Goal: Task Accomplishment & Management: Manage account settings

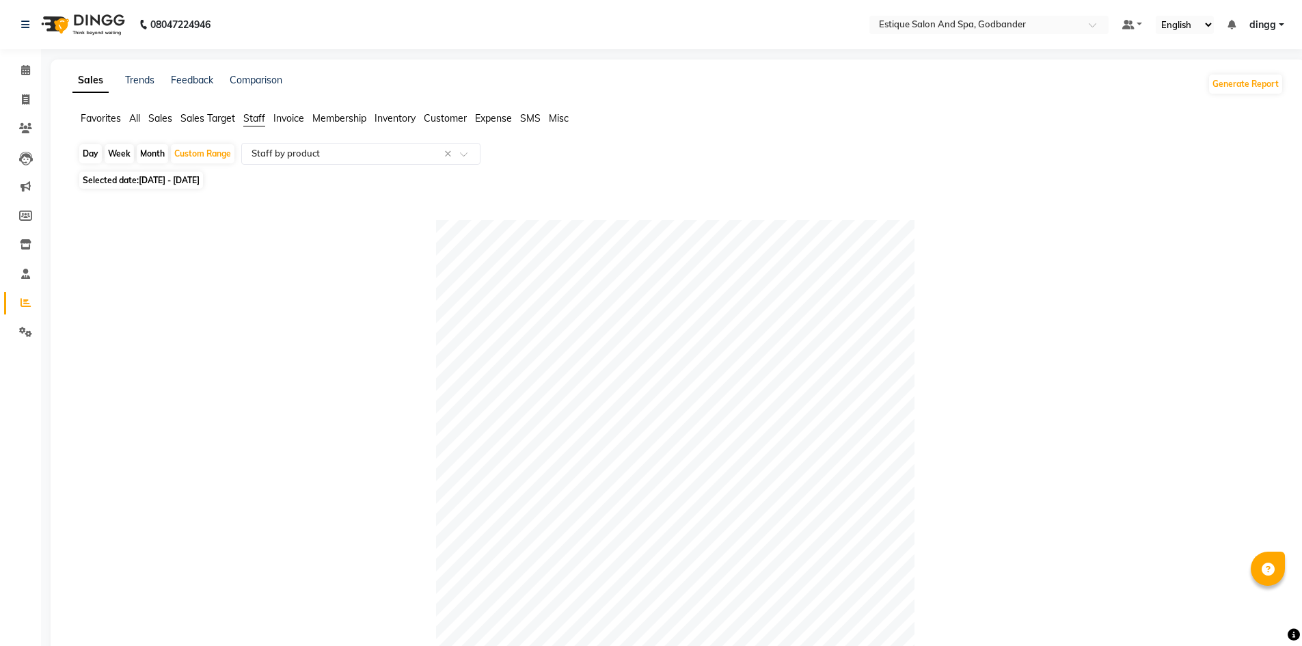
select select "filtered_report"
select select "csv"
click at [23, 96] on icon at bounding box center [26, 99] width 8 height 10
select select "service"
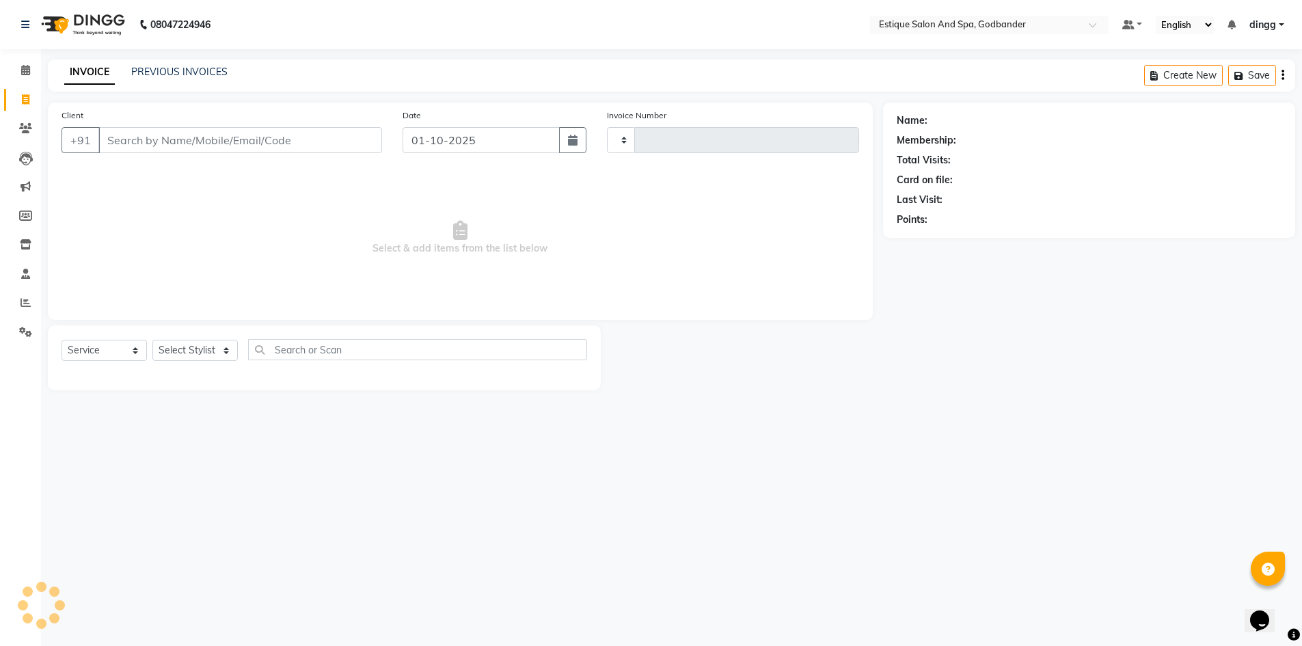
type input "4301"
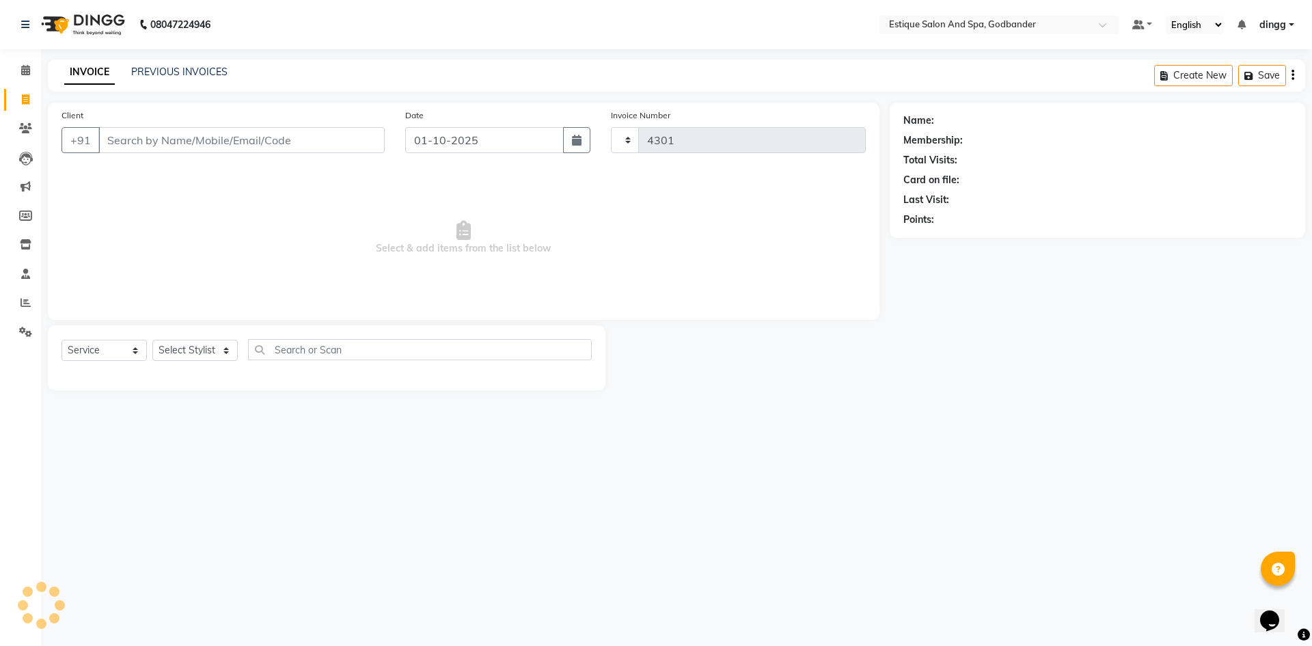
select select "6103"
click at [27, 65] on icon at bounding box center [25, 70] width 9 height 10
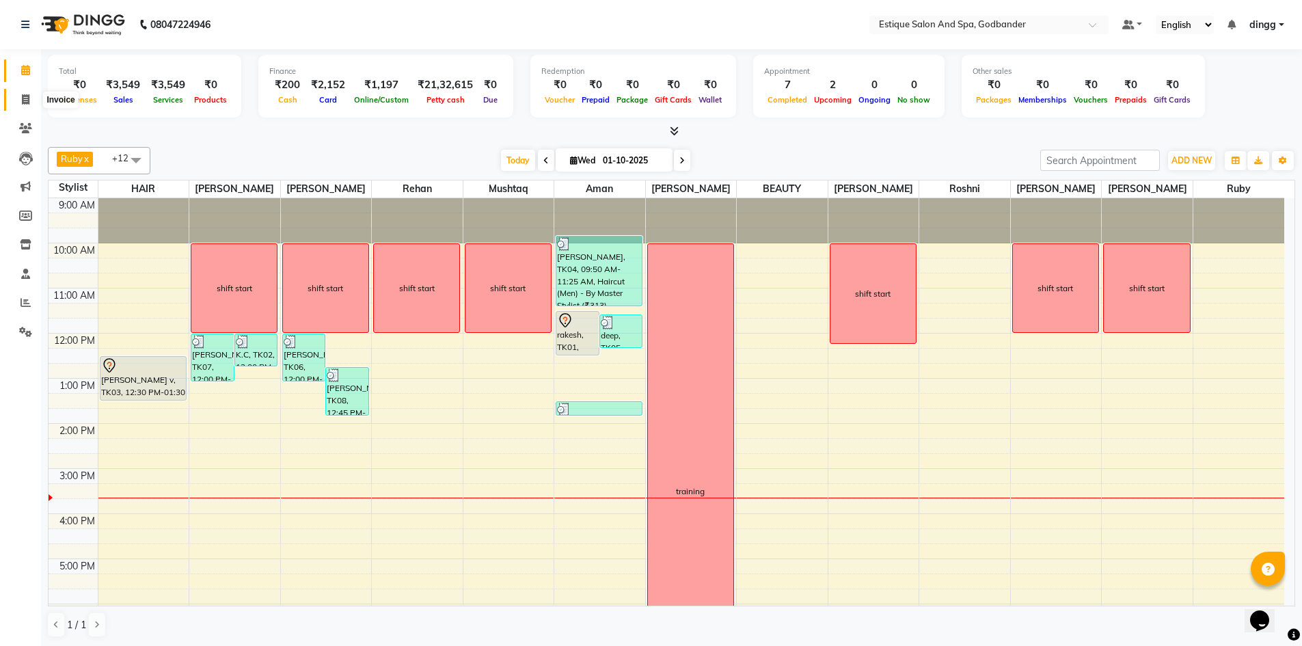
click at [22, 101] on icon at bounding box center [26, 99] width 8 height 10
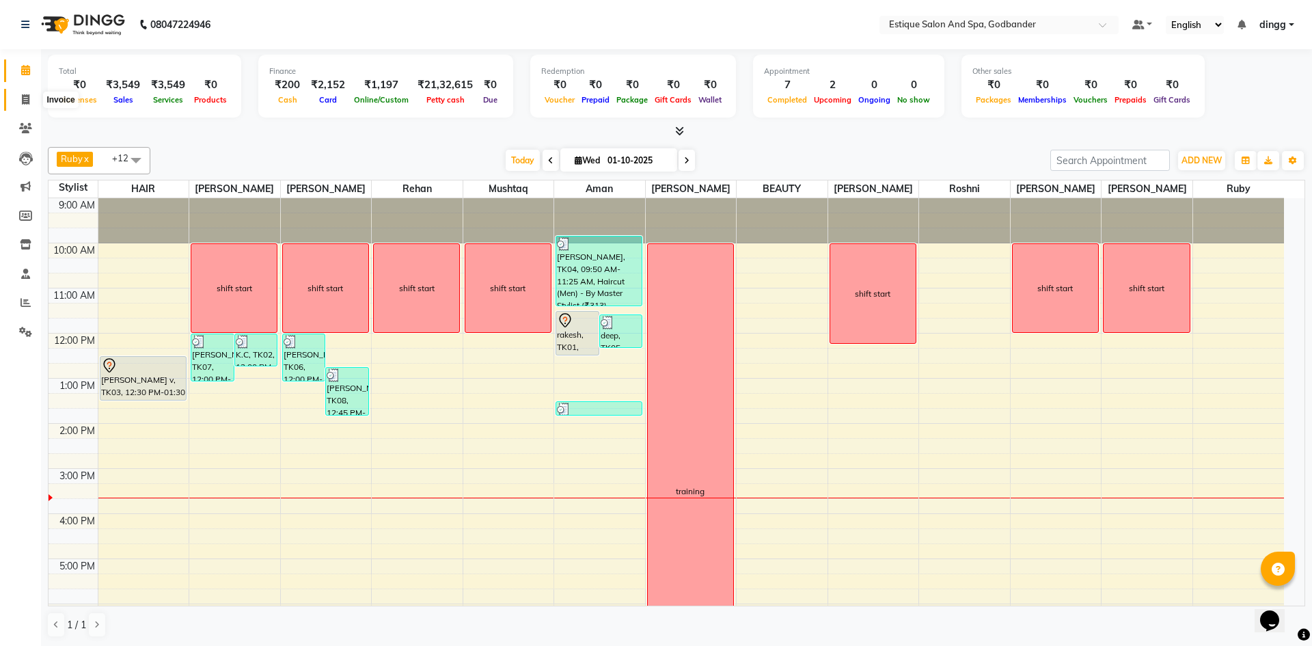
select select "service"
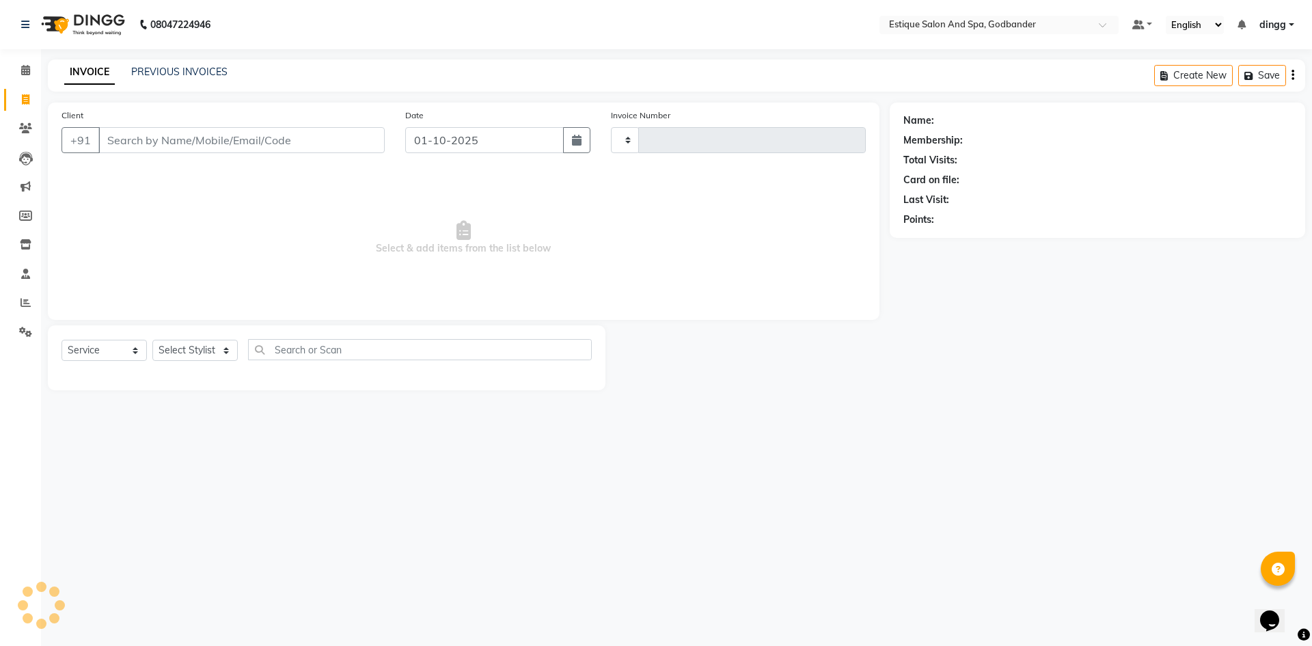
type input "4301"
select select "6103"
type input "6305695016"
click at [348, 140] on span "Add Client" at bounding box center [349, 140] width 54 height 14
select select "22"
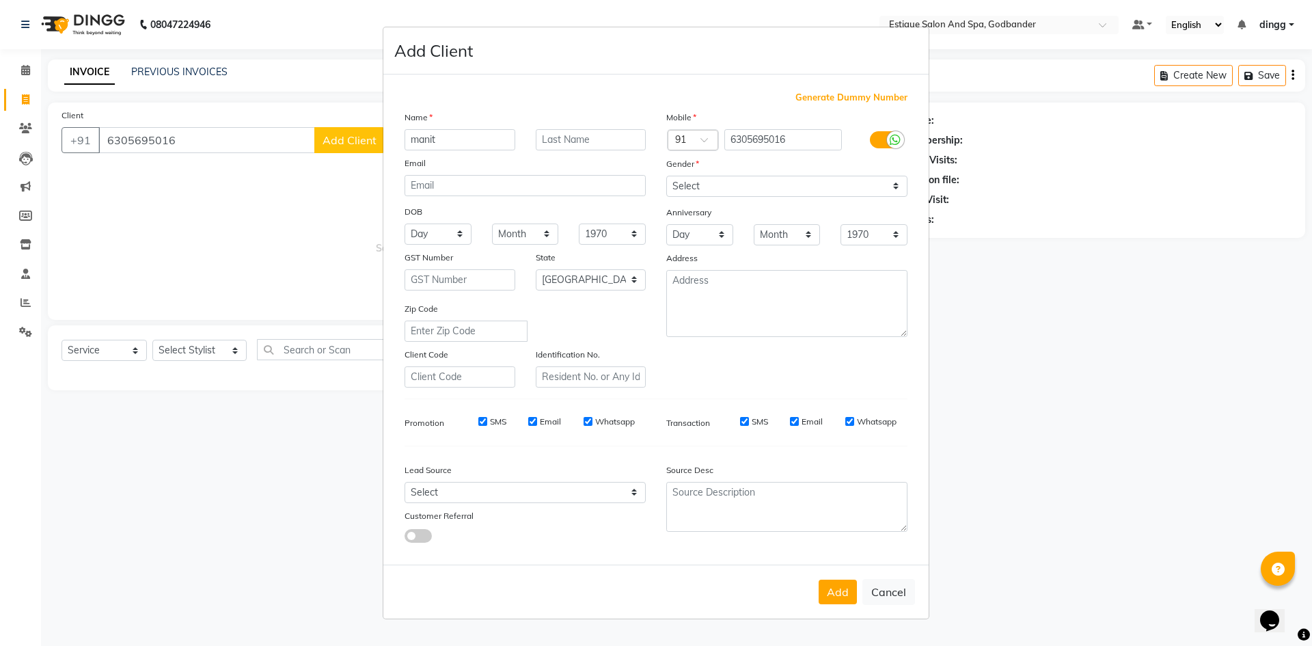
type input "manit"
click at [569, 137] on input "text" at bounding box center [591, 139] width 111 height 21
type input "balle"
click at [687, 193] on select "Select Male Female Other Prefer Not To Say" at bounding box center [786, 186] width 241 height 21
select select "[DEMOGRAPHIC_DATA]"
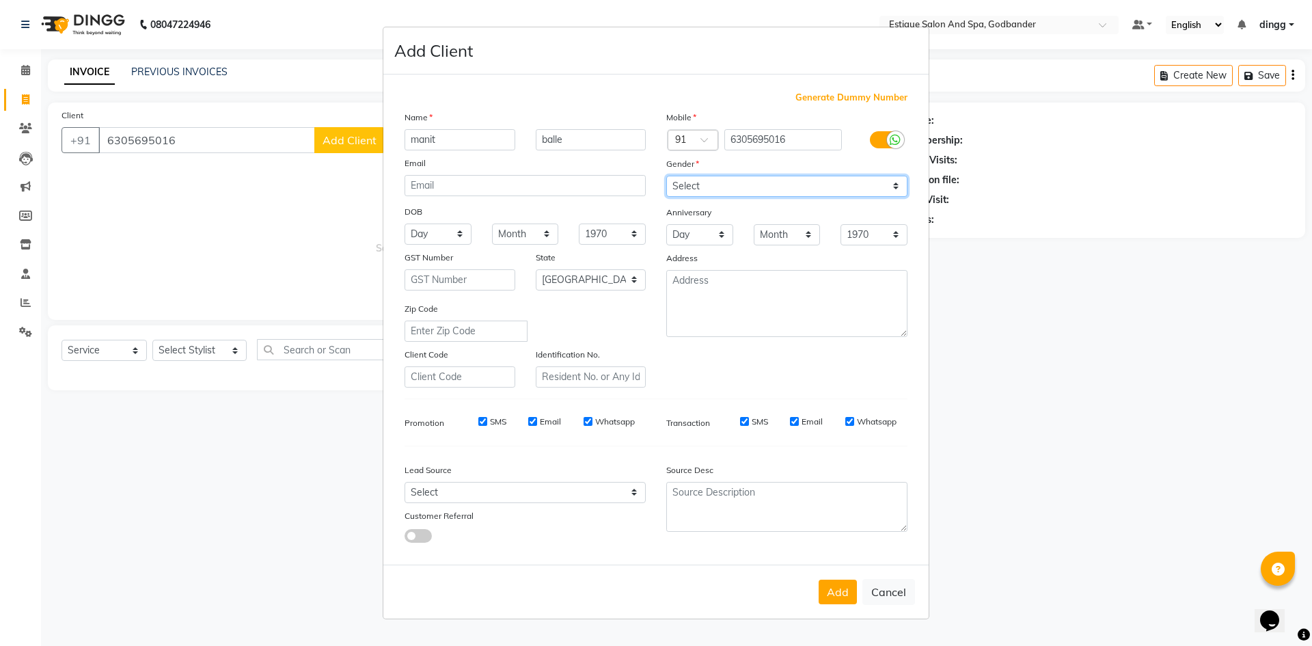
click at [666, 176] on select "Select Male Female Other Prefer Not To Say" at bounding box center [786, 186] width 241 height 21
click at [837, 590] on button "Add" at bounding box center [838, 591] width 38 height 25
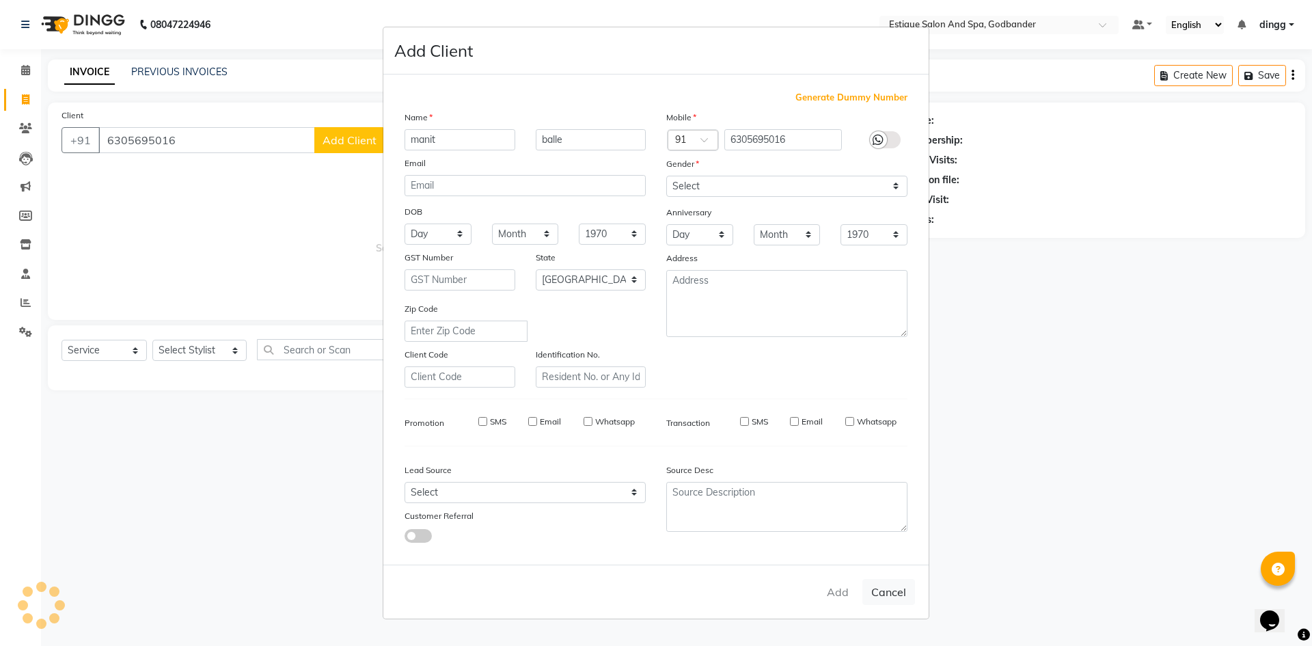
select select
select select "null"
select select
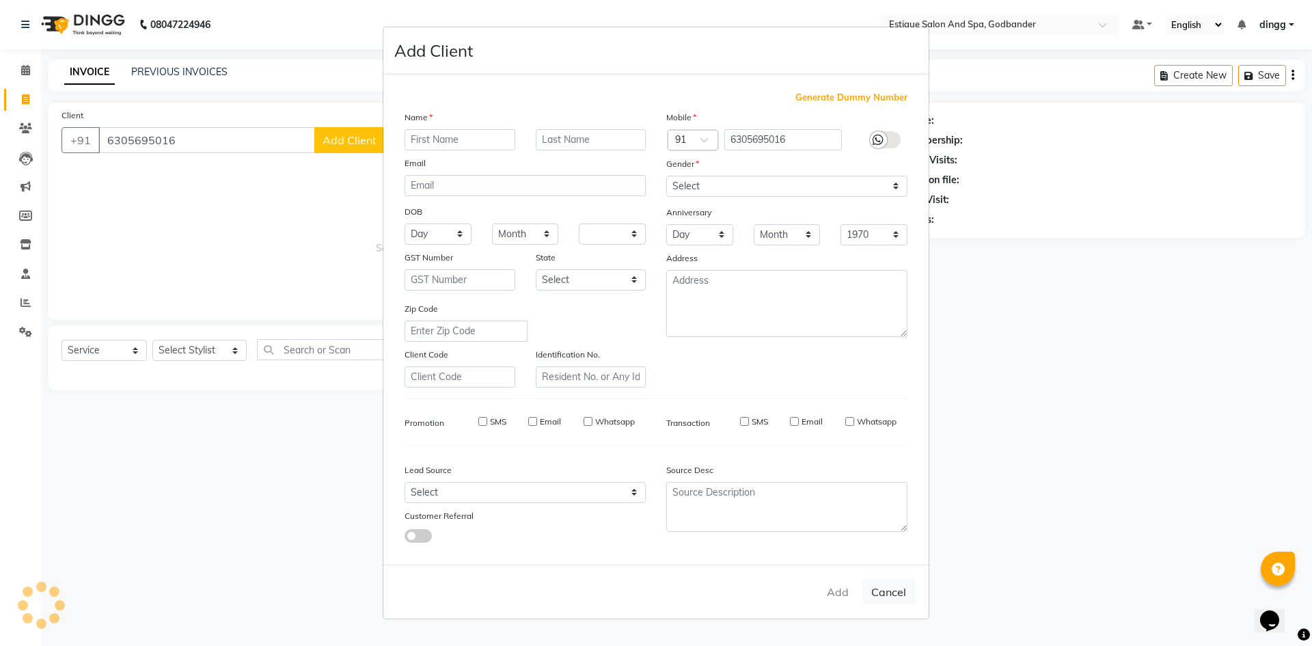
select select
checkbox input "false"
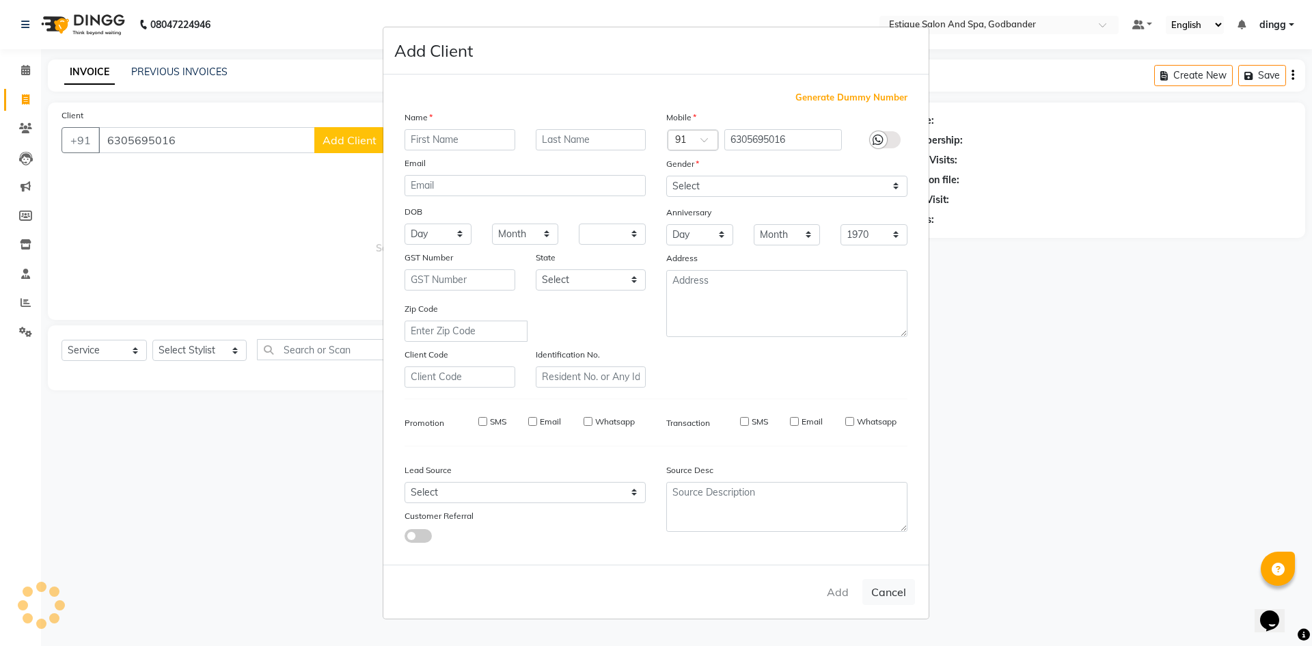
checkbox input "false"
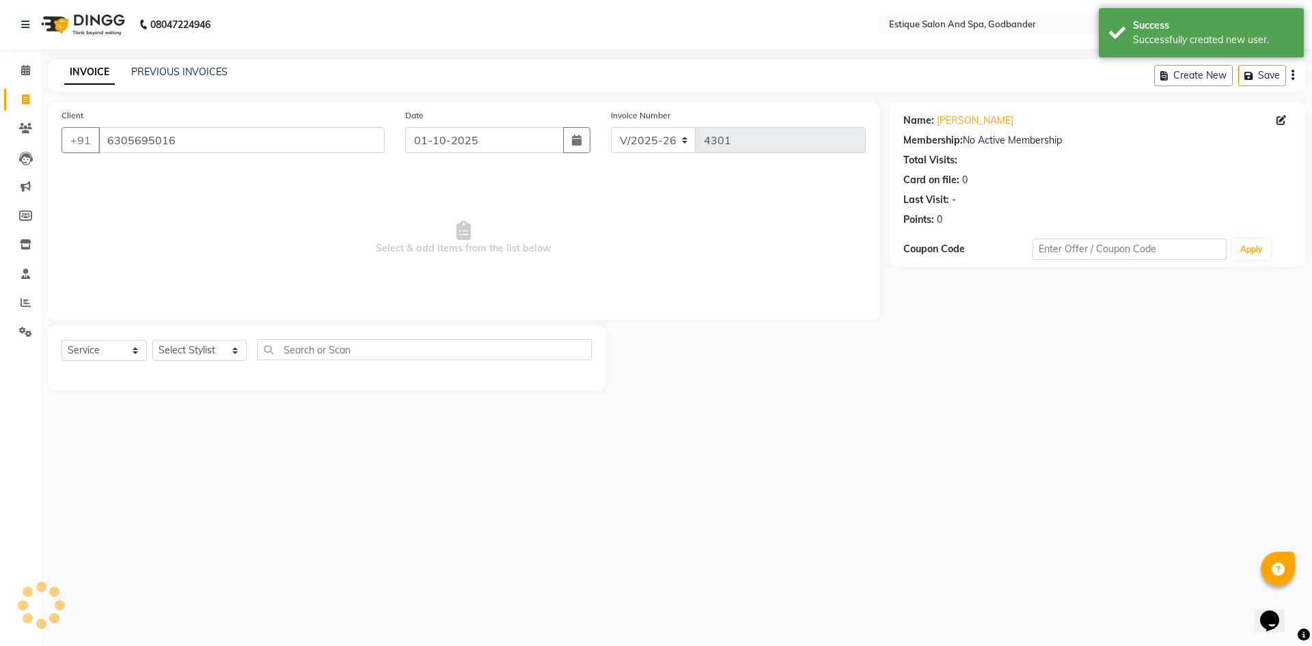
click at [192, 339] on div "Select Service Product Membership Package Voucher Prepaid Gift Card Select Styl…" at bounding box center [326, 355] width 530 height 32
click at [195, 346] on select "Select Stylist Aarti Nails [PERSON_NAME] [PERSON_NAME] Any one Asmi BEAUTY ding…" at bounding box center [199, 350] width 94 height 21
select select "62542"
click at [152, 340] on select "Select Stylist Aarti Nails [PERSON_NAME] [PERSON_NAME] Any one Asmi BEAUTY ding…" at bounding box center [199, 350] width 94 height 21
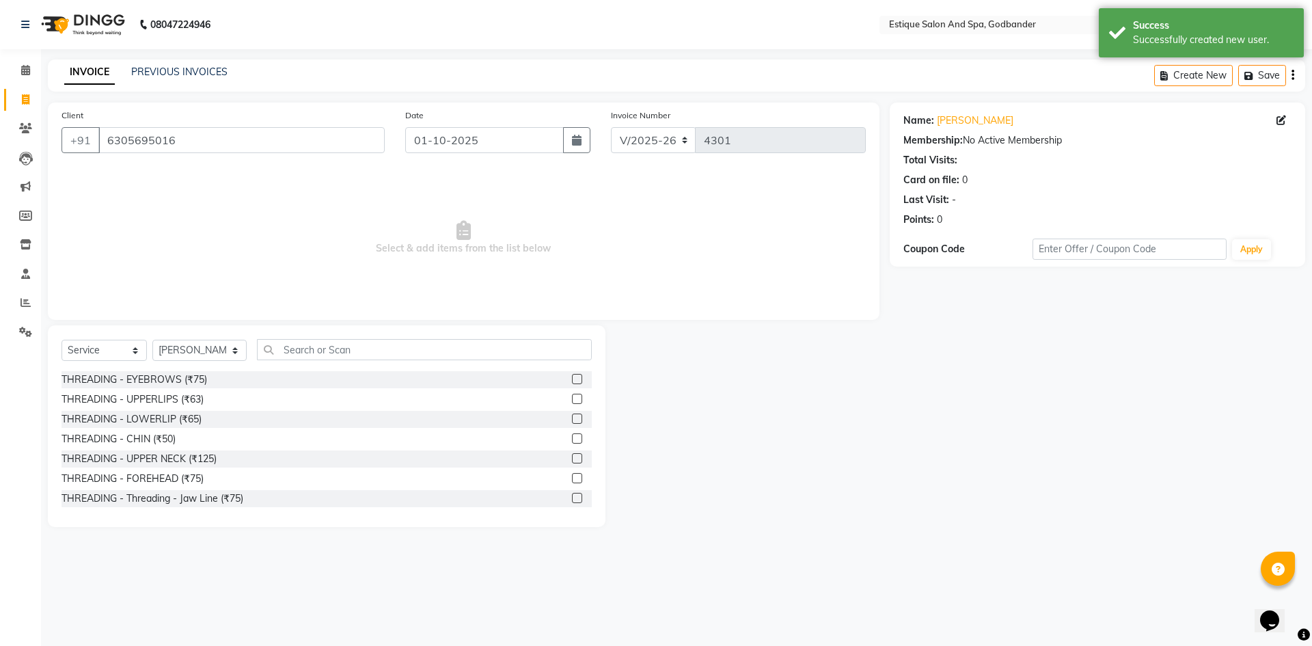
click at [291, 361] on div "Select Service Product Membership Package Voucher Prepaid Gift Card Select Styl…" at bounding box center [326, 355] width 530 height 32
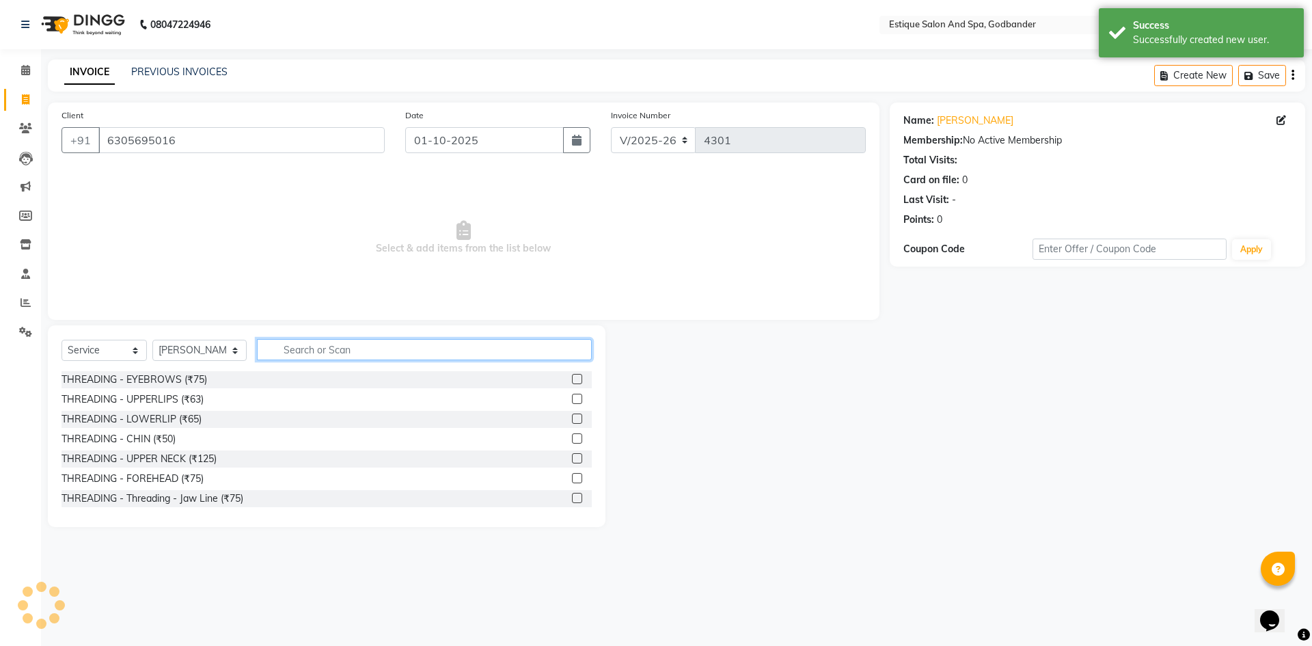
click at [294, 347] on input "text" at bounding box center [424, 349] width 335 height 21
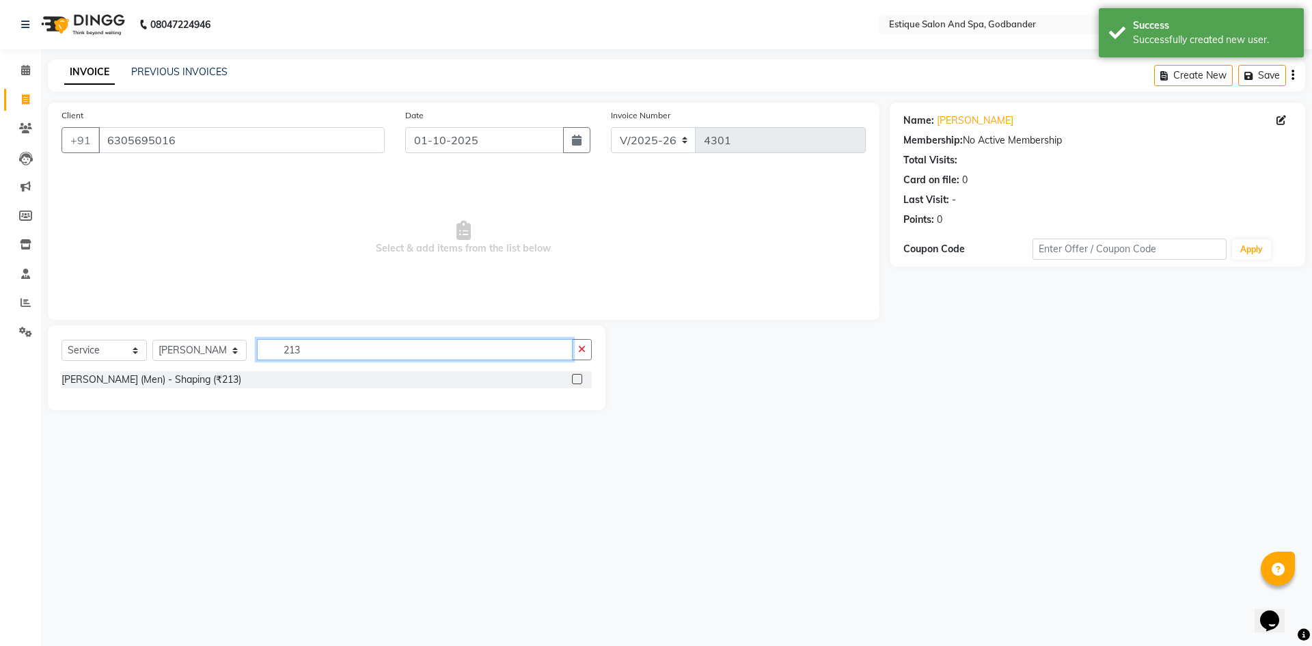
type input "213"
click at [573, 380] on label at bounding box center [577, 379] width 10 height 10
click at [573, 380] on input "checkbox" at bounding box center [576, 379] width 9 height 9
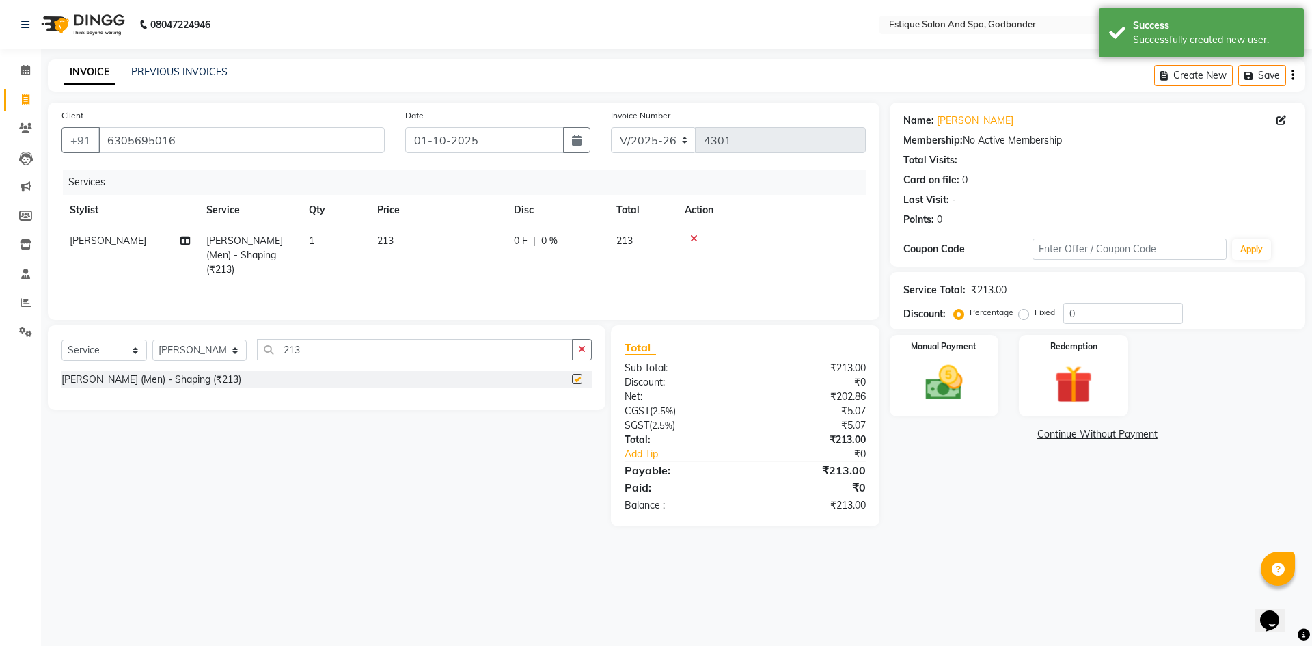
checkbox input "false"
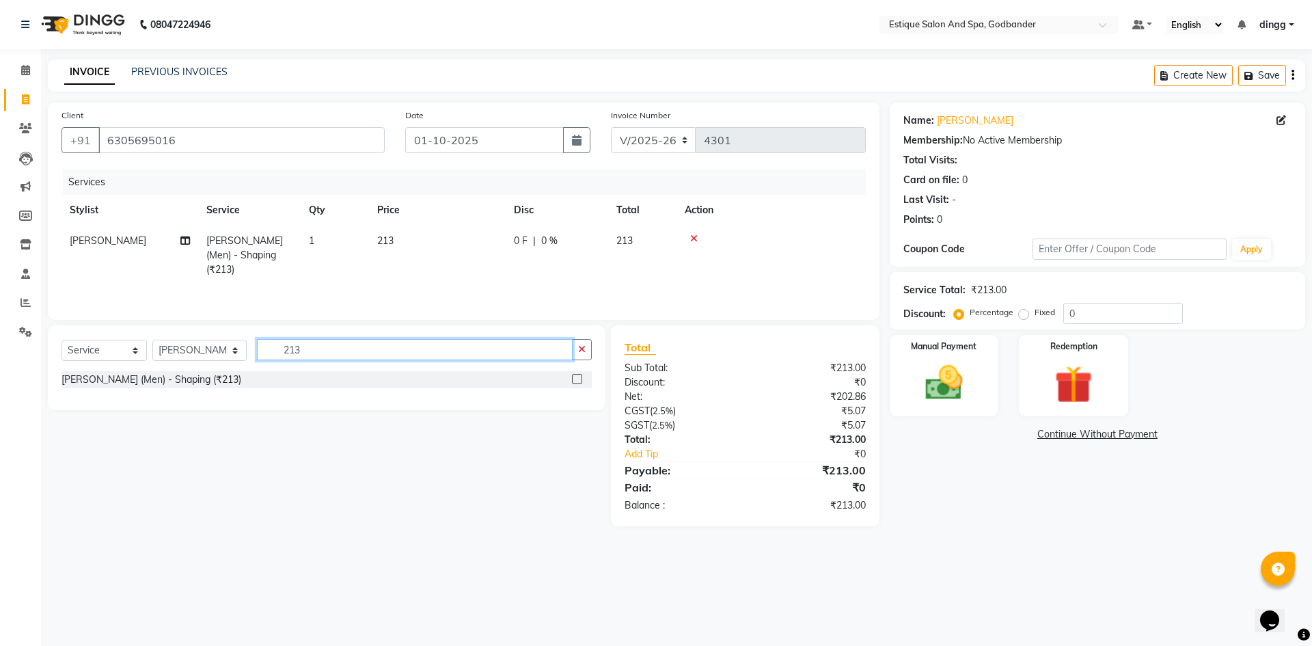
drag, startPoint x: 306, startPoint y: 353, endPoint x: 243, endPoint y: 354, distance: 62.9
click at [243, 354] on div "Select Service Product Membership Package Voucher Prepaid Gift Card Select Styl…" at bounding box center [326, 355] width 530 height 32
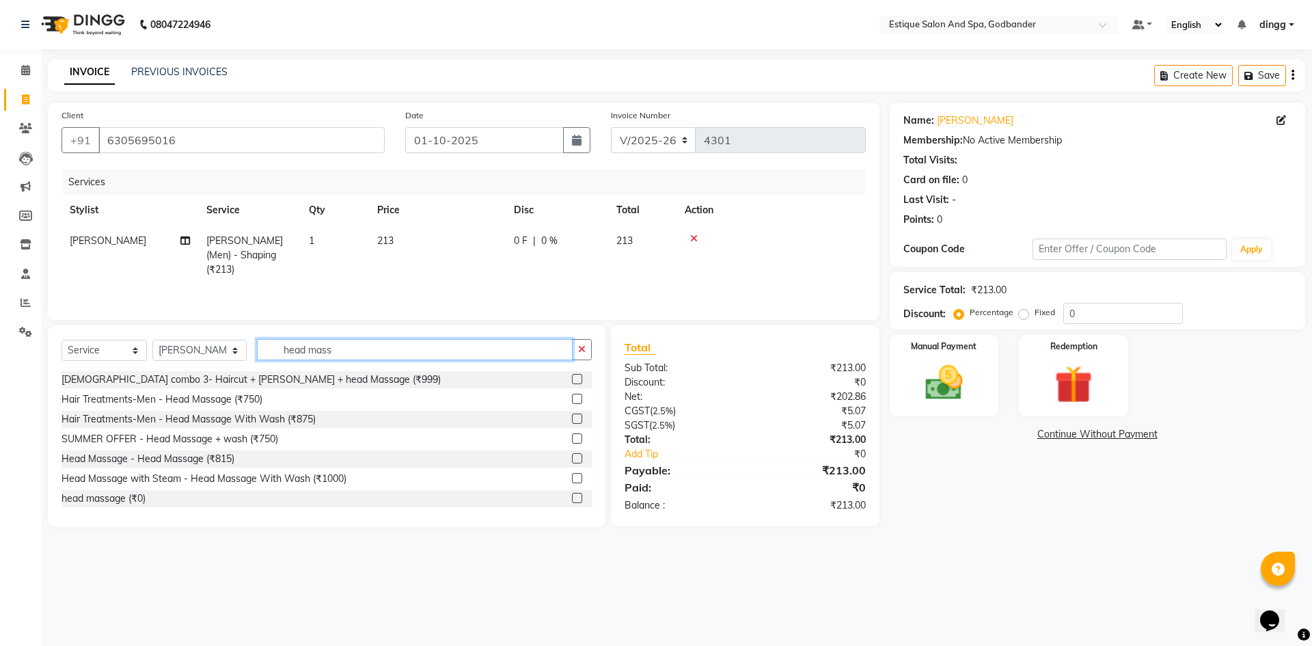
type input "head mass"
click at [572, 453] on label at bounding box center [577, 458] width 10 height 10
click at [572, 454] on input "checkbox" at bounding box center [576, 458] width 9 height 9
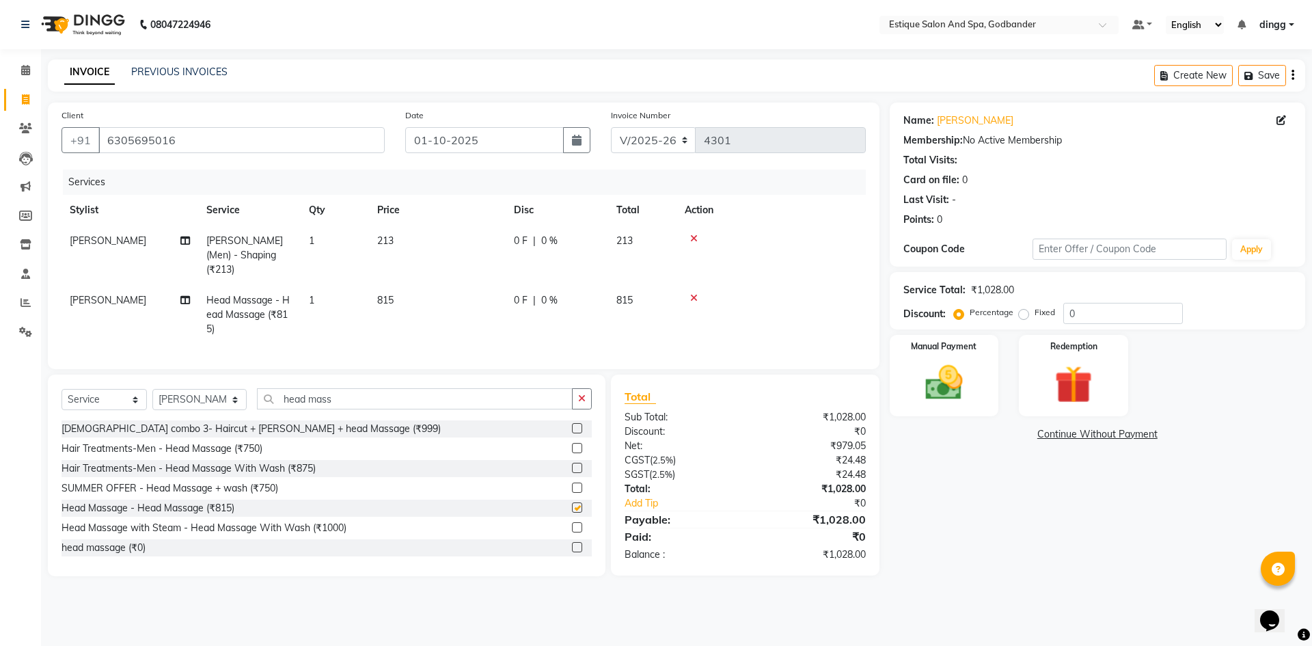
checkbox input "false"
click at [985, 373] on div "Manual Payment" at bounding box center [943, 375] width 113 height 84
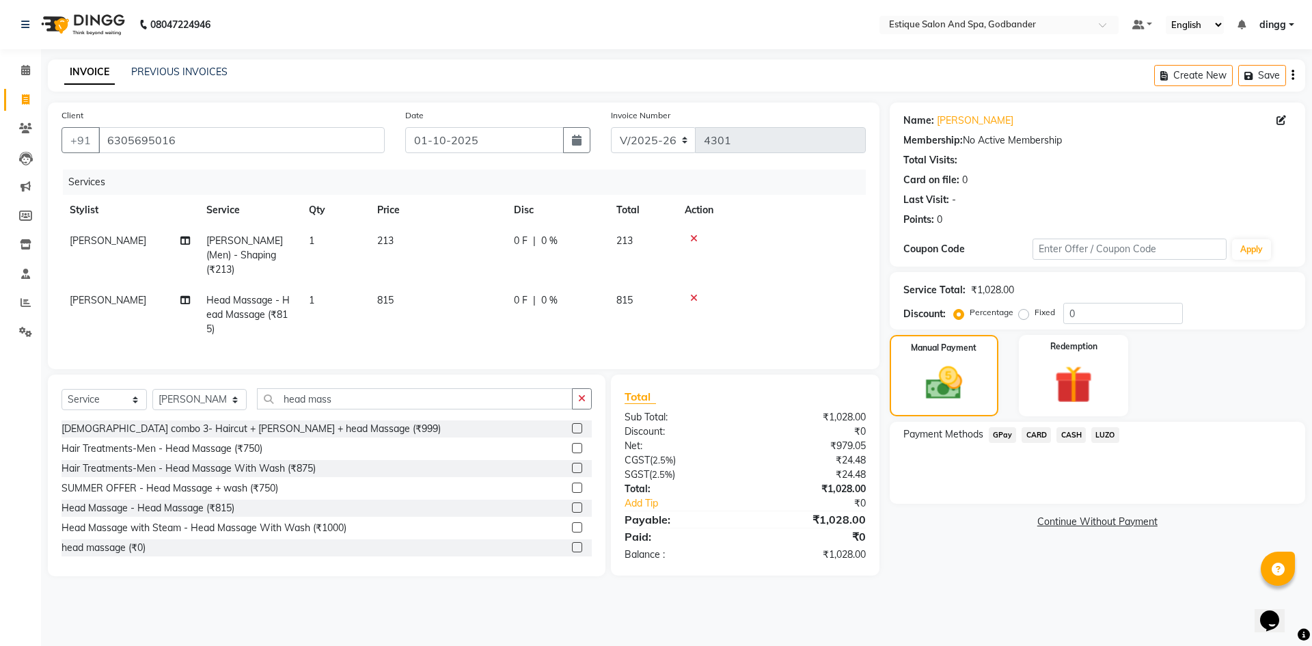
click at [1000, 429] on span "GPay" at bounding box center [1003, 435] width 28 height 16
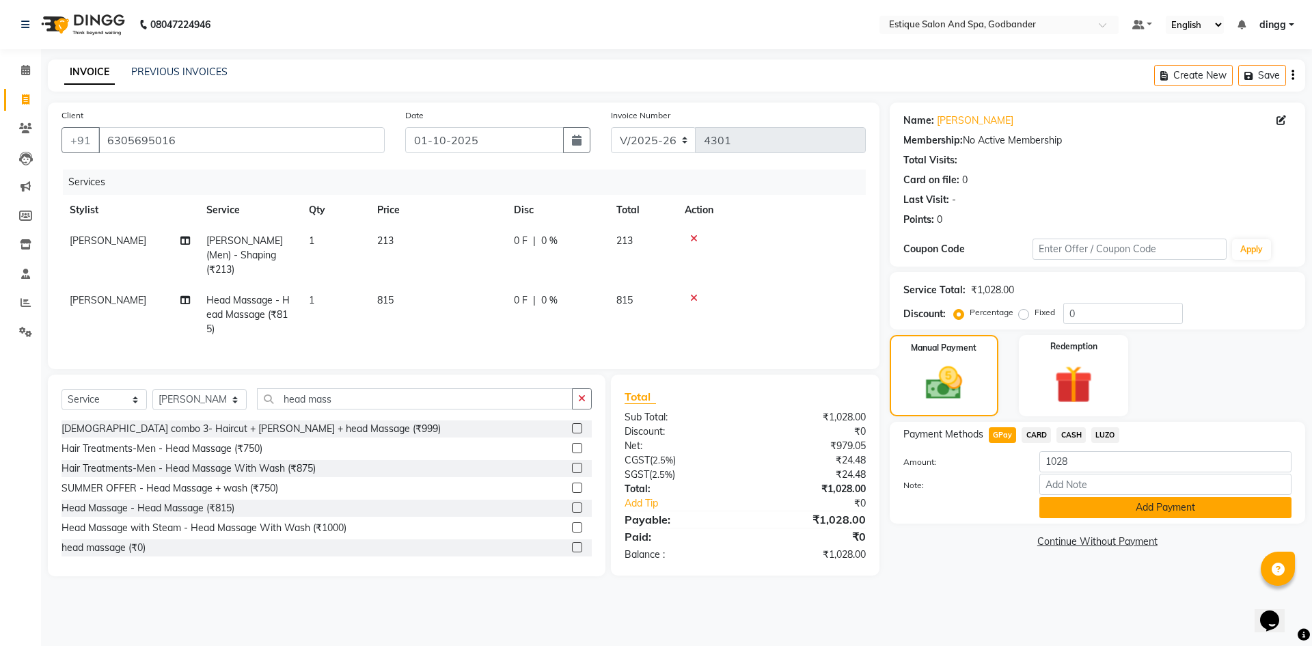
click at [1067, 510] on button "Add Payment" at bounding box center [1165, 507] width 252 height 21
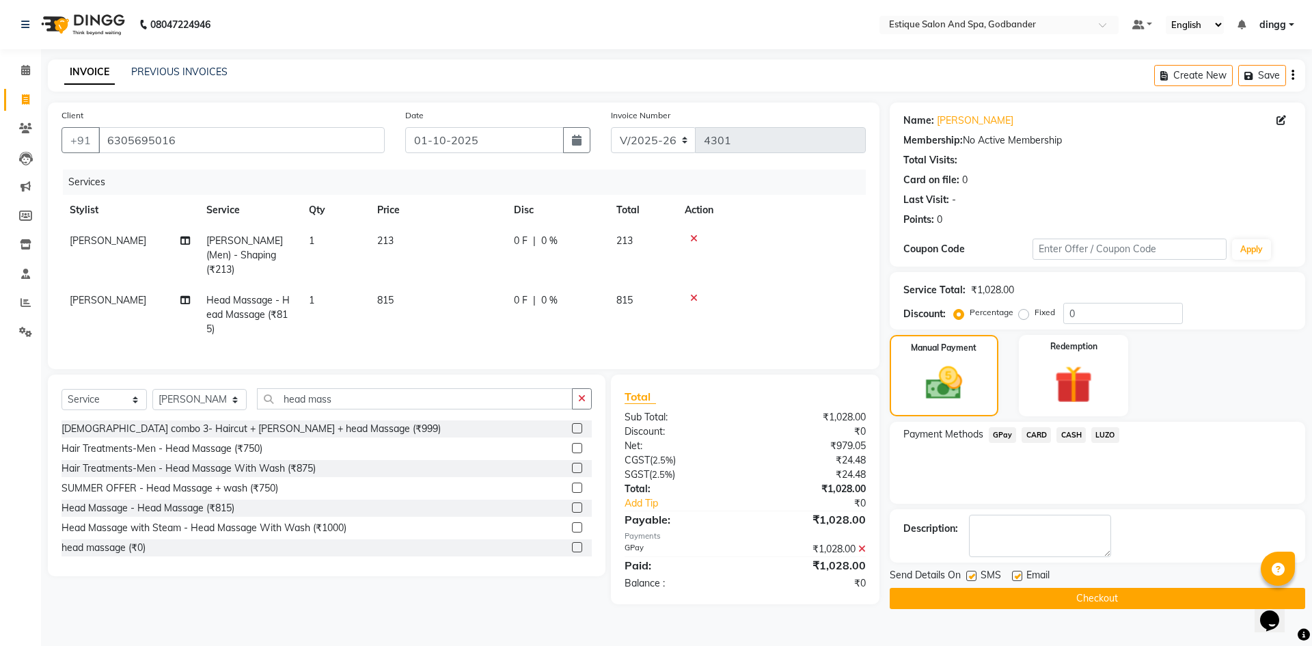
click at [1053, 595] on button "Checkout" at bounding box center [1097, 598] width 415 height 21
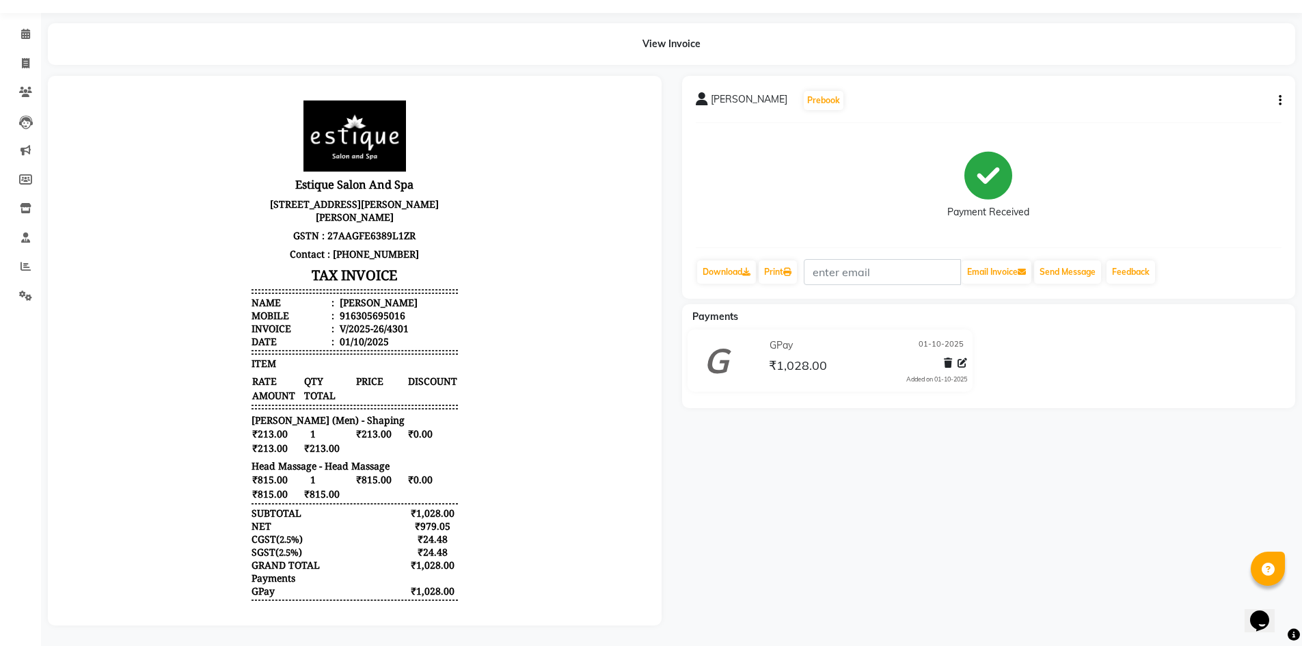
scroll to position [46, 0]
click at [23, 261] on icon at bounding box center [25, 266] width 10 height 10
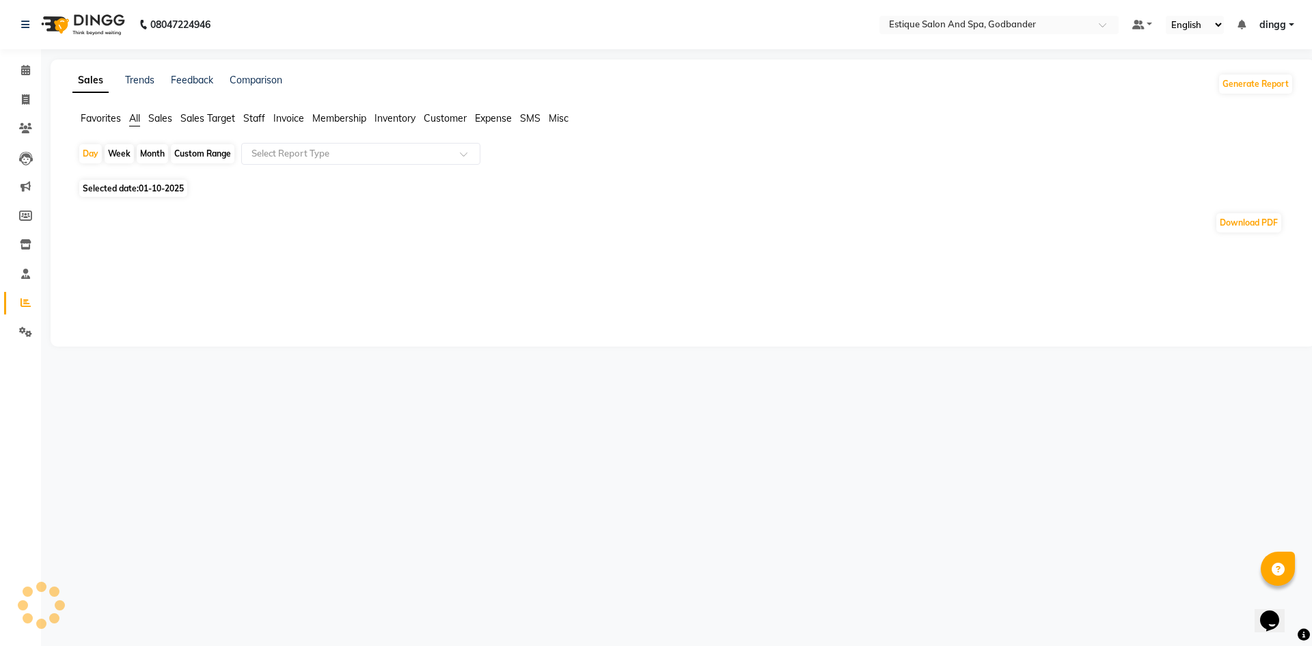
click at [198, 156] on div "Custom Range" at bounding box center [203, 153] width 64 height 19
select select "10"
select select "2025"
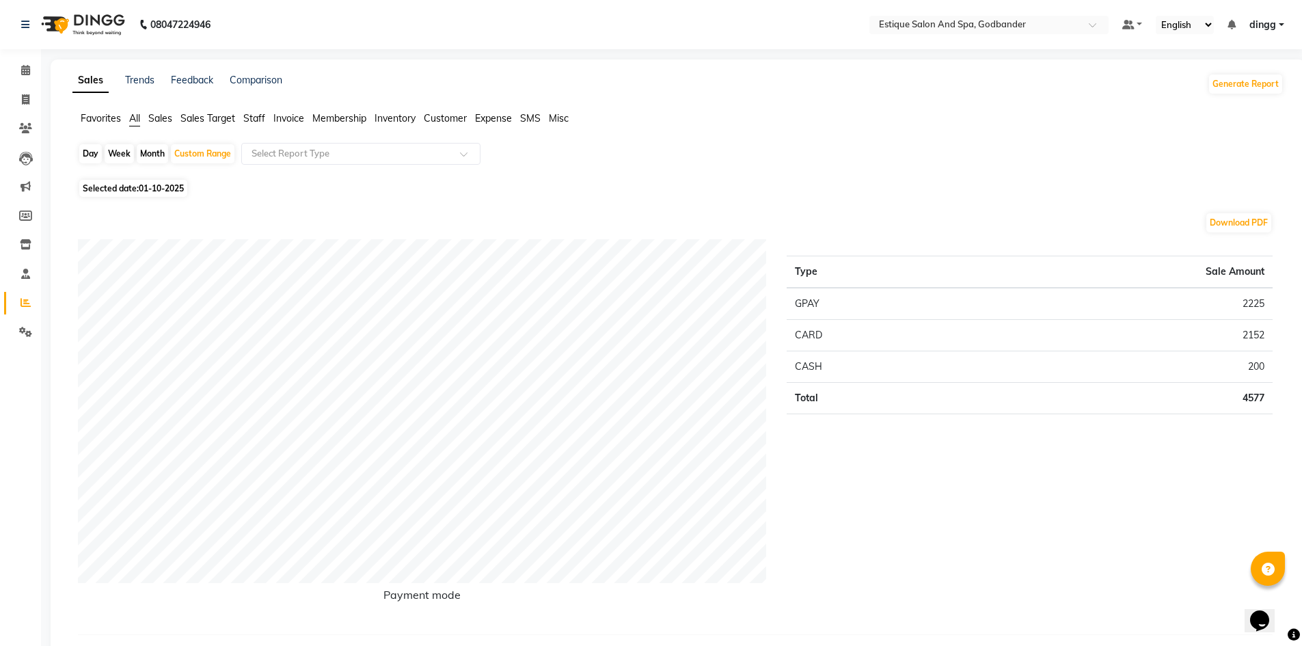
click at [83, 216] on div "Download PDF" at bounding box center [675, 223] width 1194 height 22
click at [220, 157] on div "Custom Range" at bounding box center [203, 153] width 64 height 19
select select "10"
select select "2025"
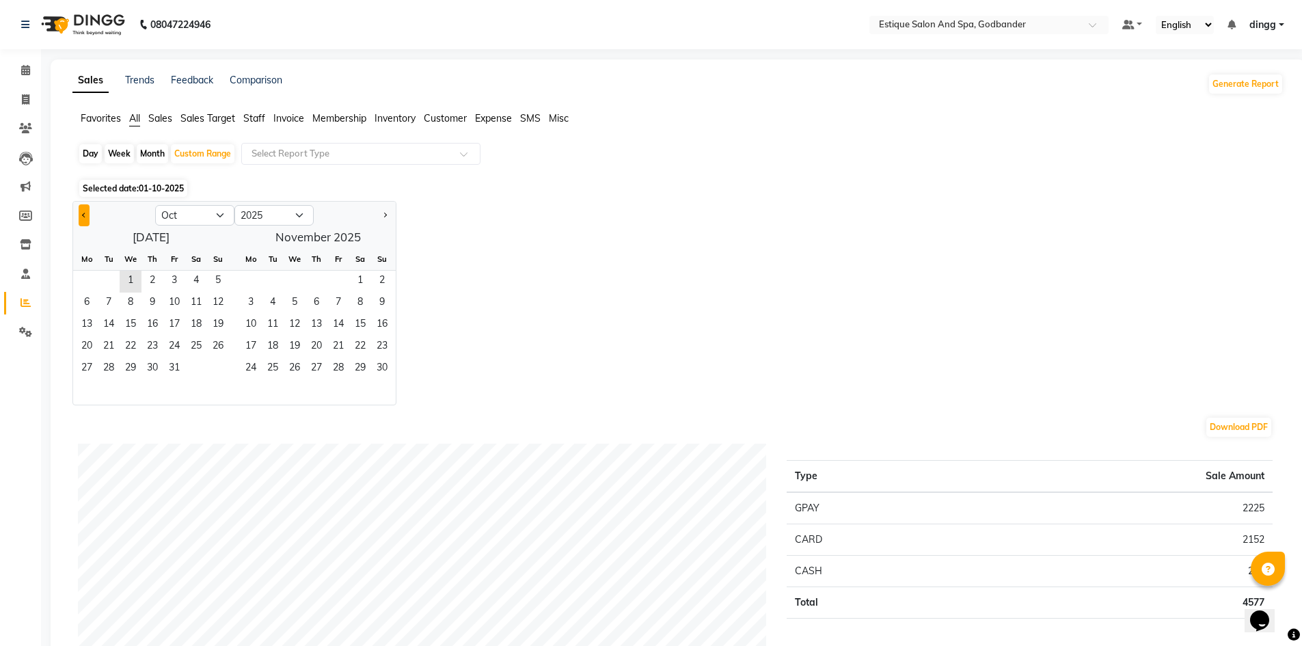
click at [79, 212] on button "Previous month" at bounding box center [84, 215] width 11 height 22
select select "9"
click at [84, 281] on span "1" at bounding box center [87, 282] width 22 height 22
click at [104, 368] on span "30" at bounding box center [109, 369] width 22 height 22
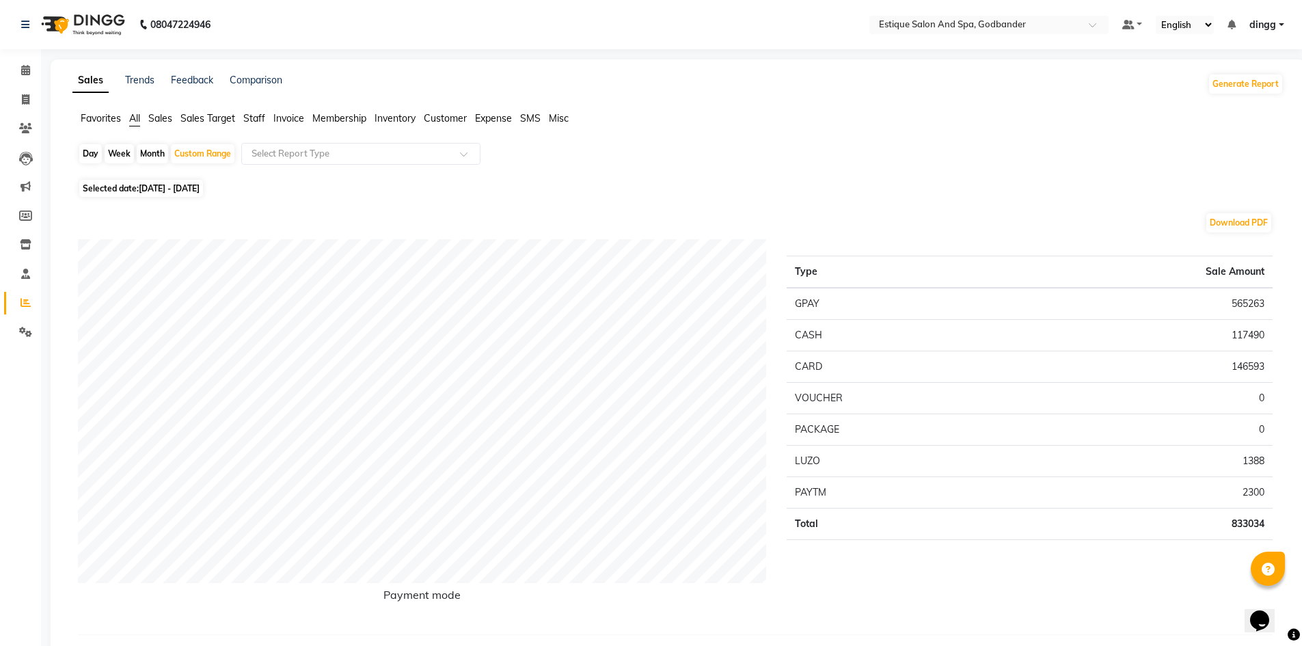
click at [249, 120] on span "Staff" at bounding box center [254, 118] width 22 height 12
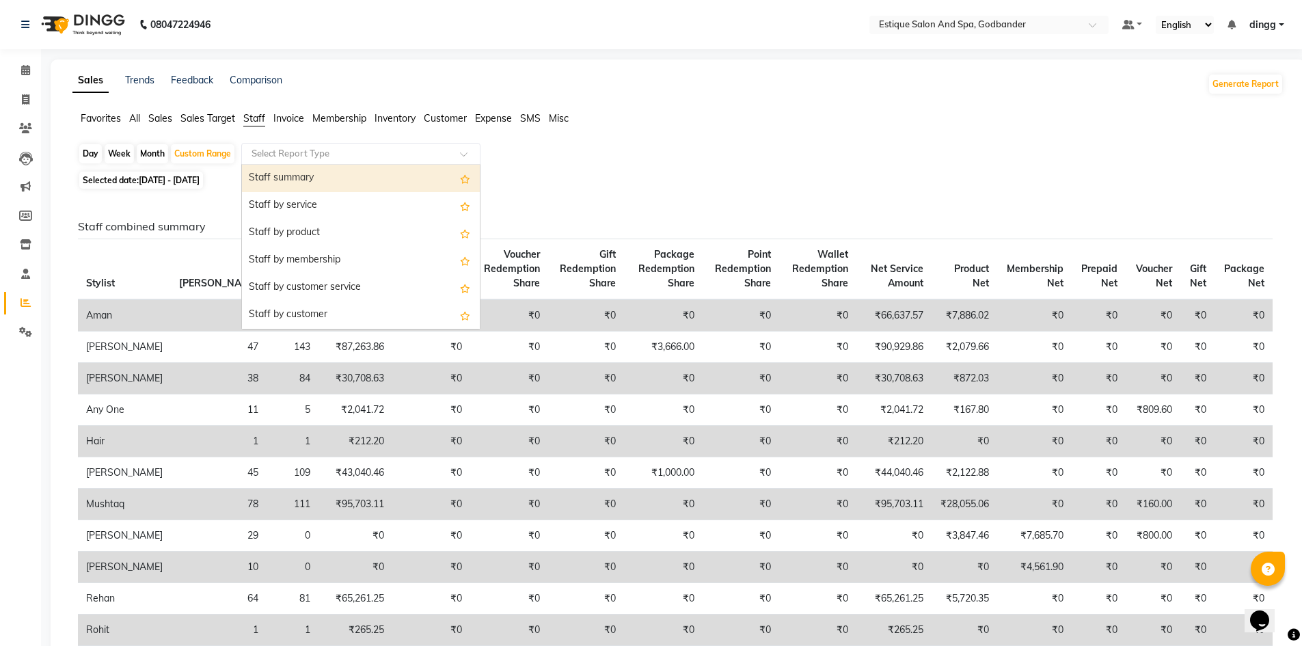
click at [301, 148] on input "text" at bounding box center [347, 154] width 197 height 14
click at [312, 176] on div "Staff summary" at bounding box center [361, 178] width 238 height 27
select select "filtered_report"
select select "csv"
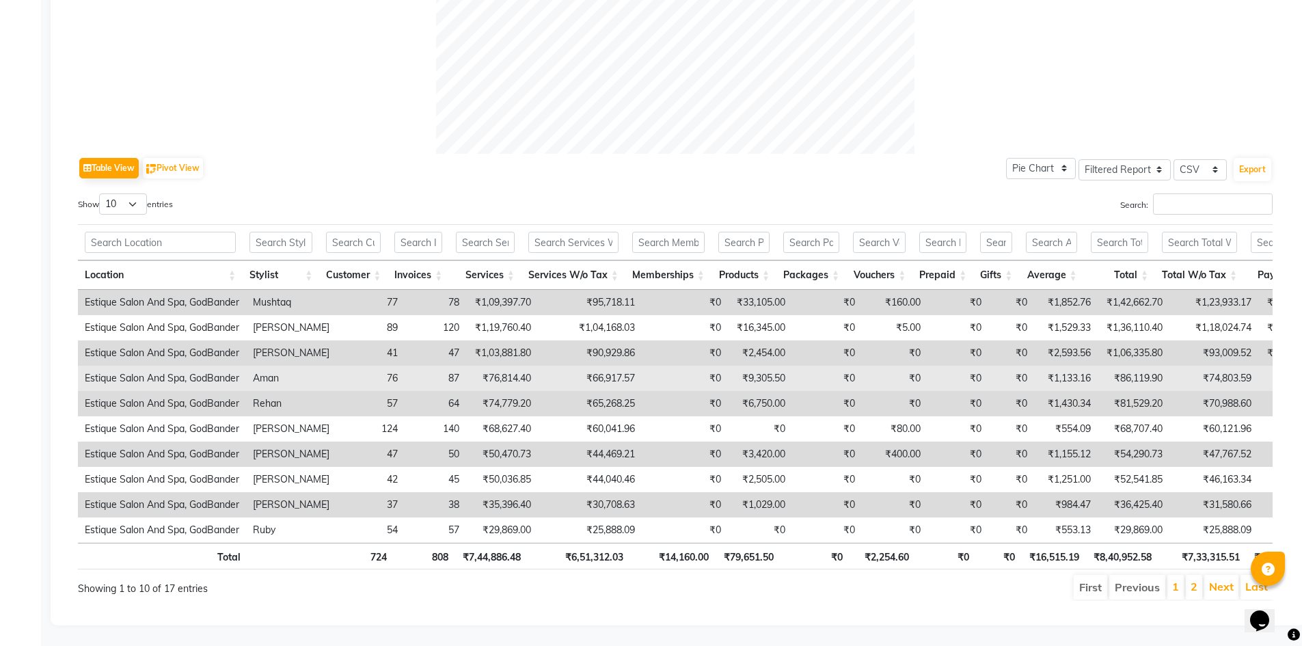
scroll to position [565, 0]
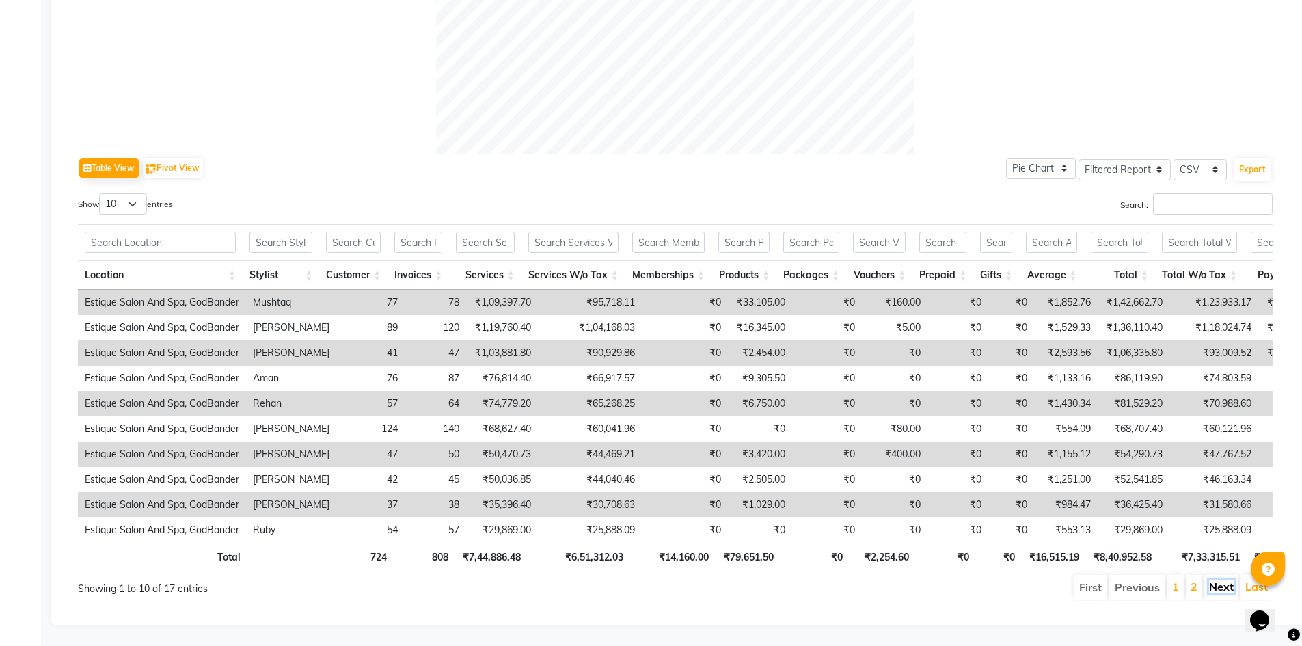
click at [1220, 579] on link "Next" at bounding box center [1221, 586] width 25 height 14
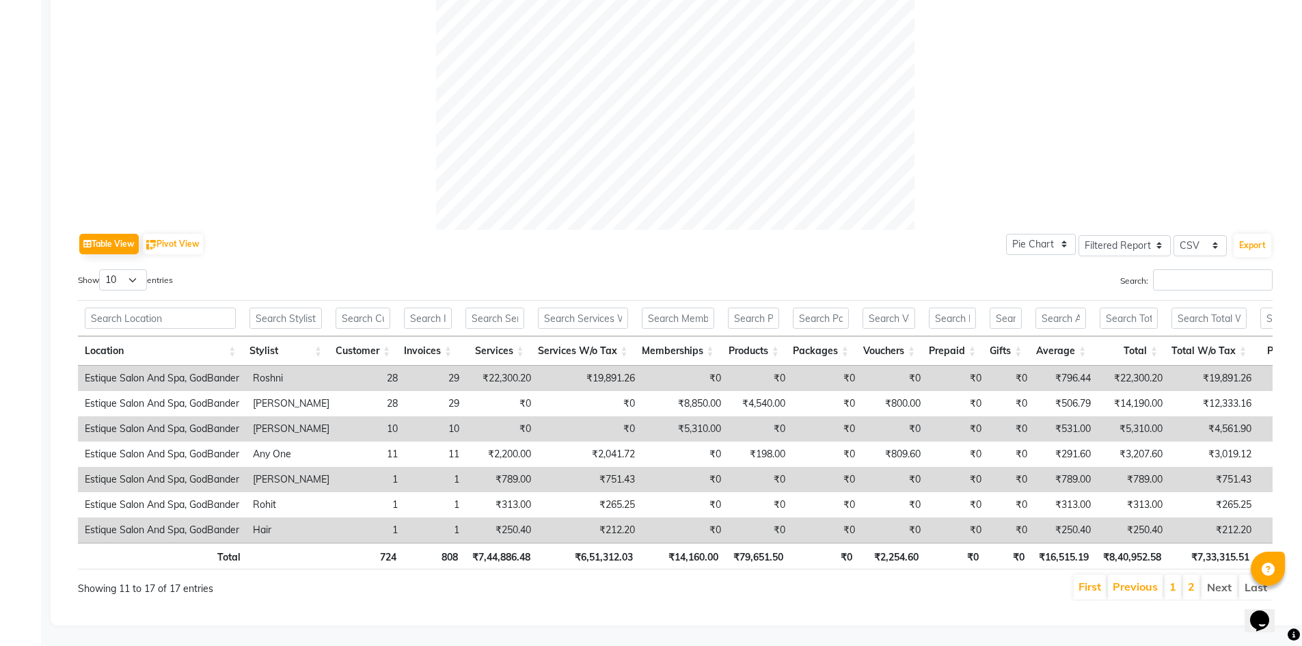
scroll to position [489, 0]
click at [1088, 579] on link "First" at bounding box center [1089, 586] width 23 height 14
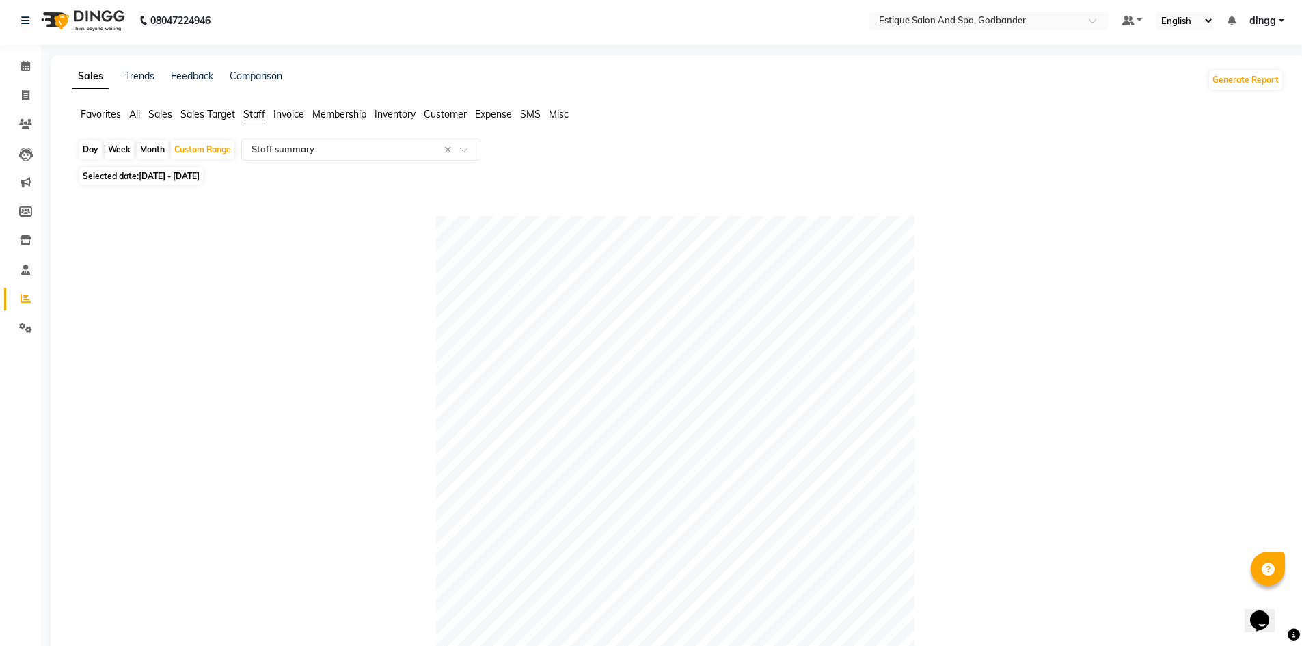
scroll to position [0, 0]
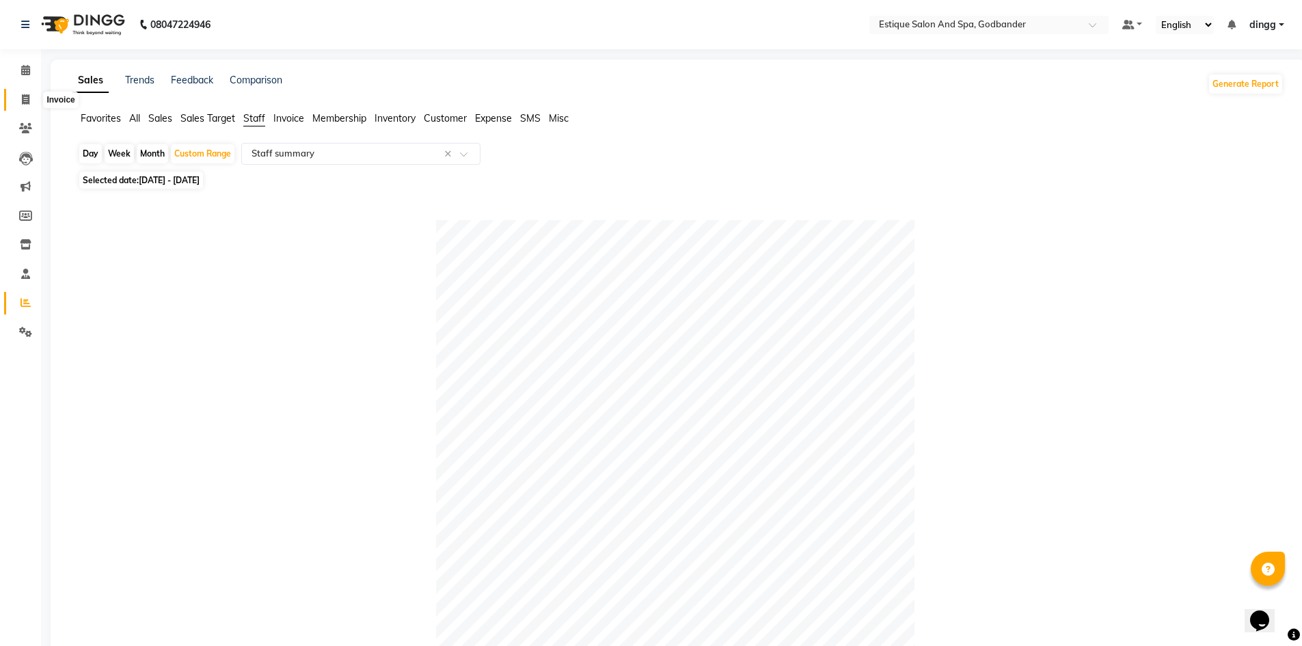
click at [26, 92] on span at bounding box center [26, 100] width 24 height 16
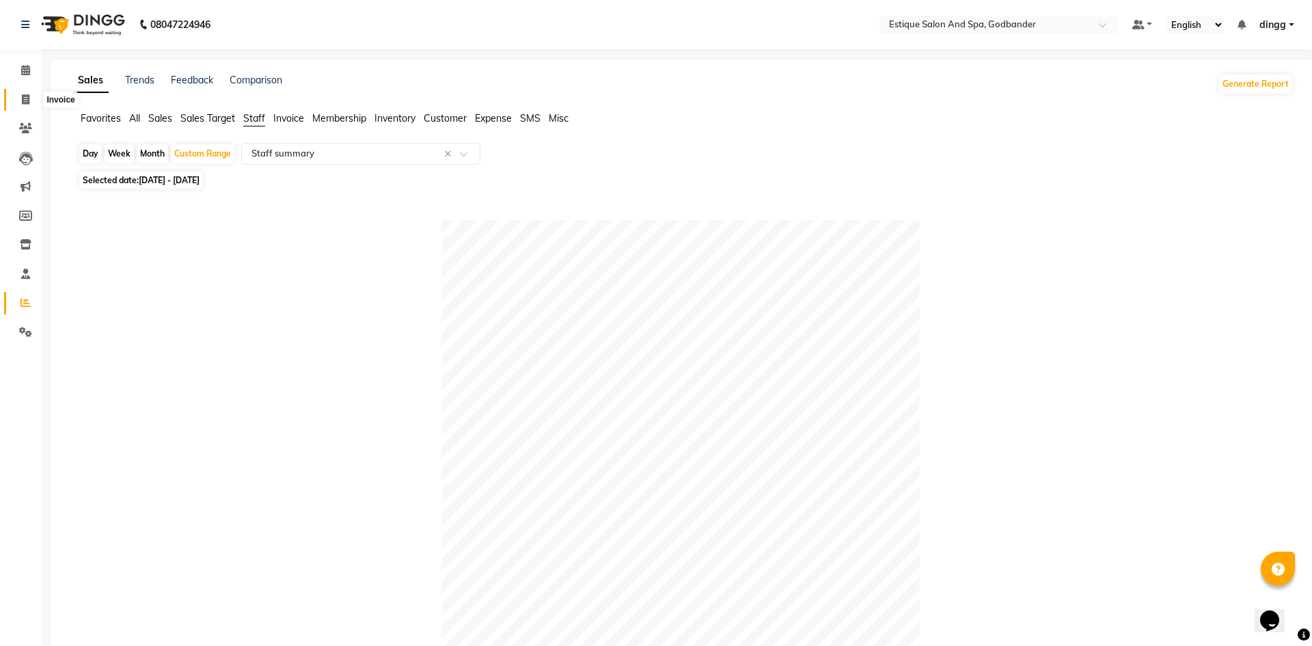
select select "6103"
select select "service"
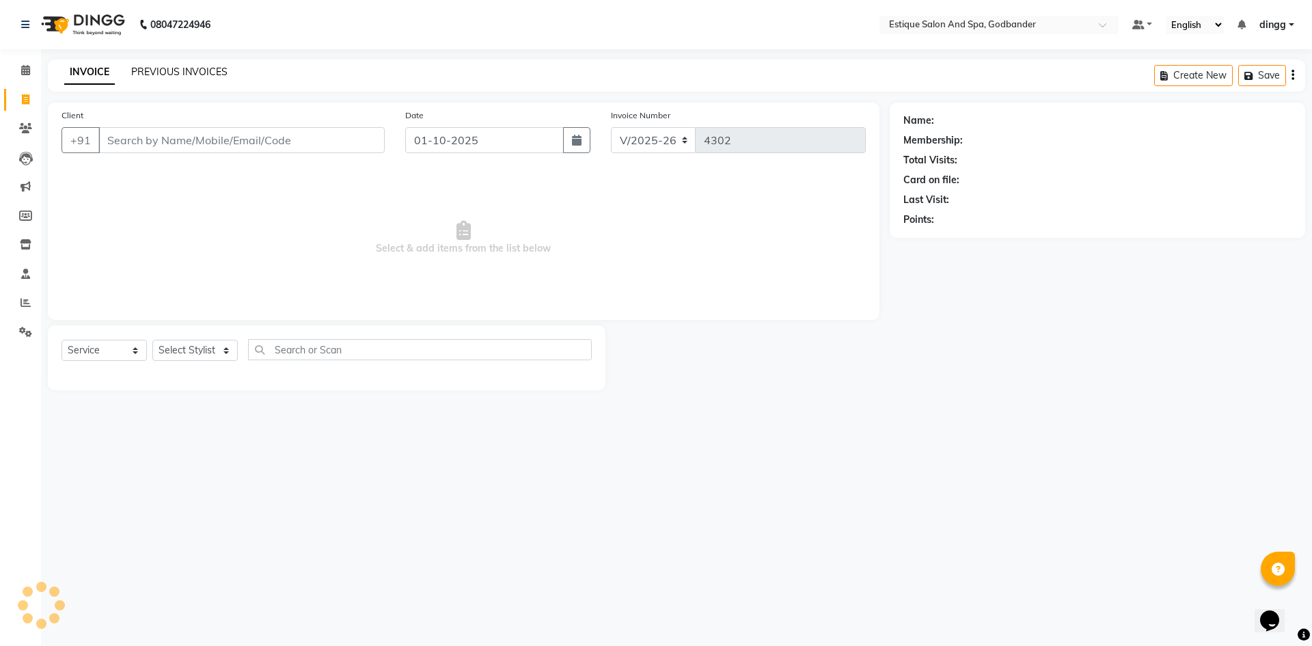
click at [163, 67] on link "PREVIOUS INVOICES" at bounding box center [179, 72] width 96 height 12
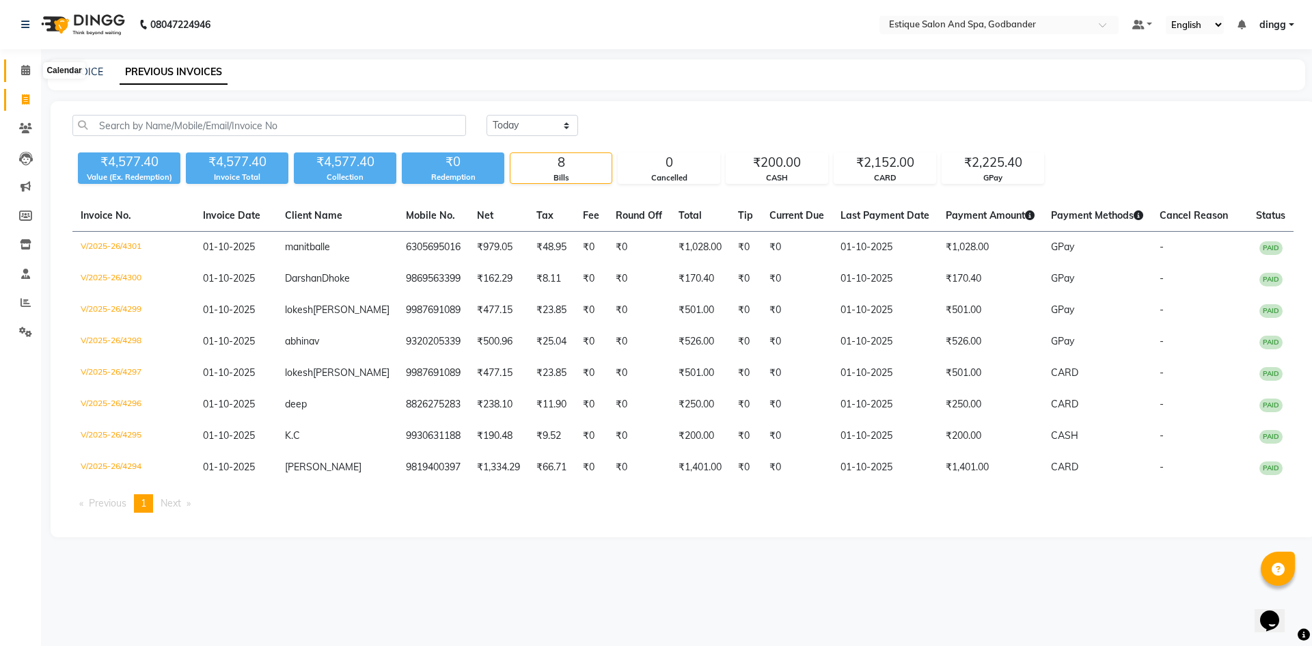
click at [26, 70] on icon at bounding box center [25, 70] width 9 height 10
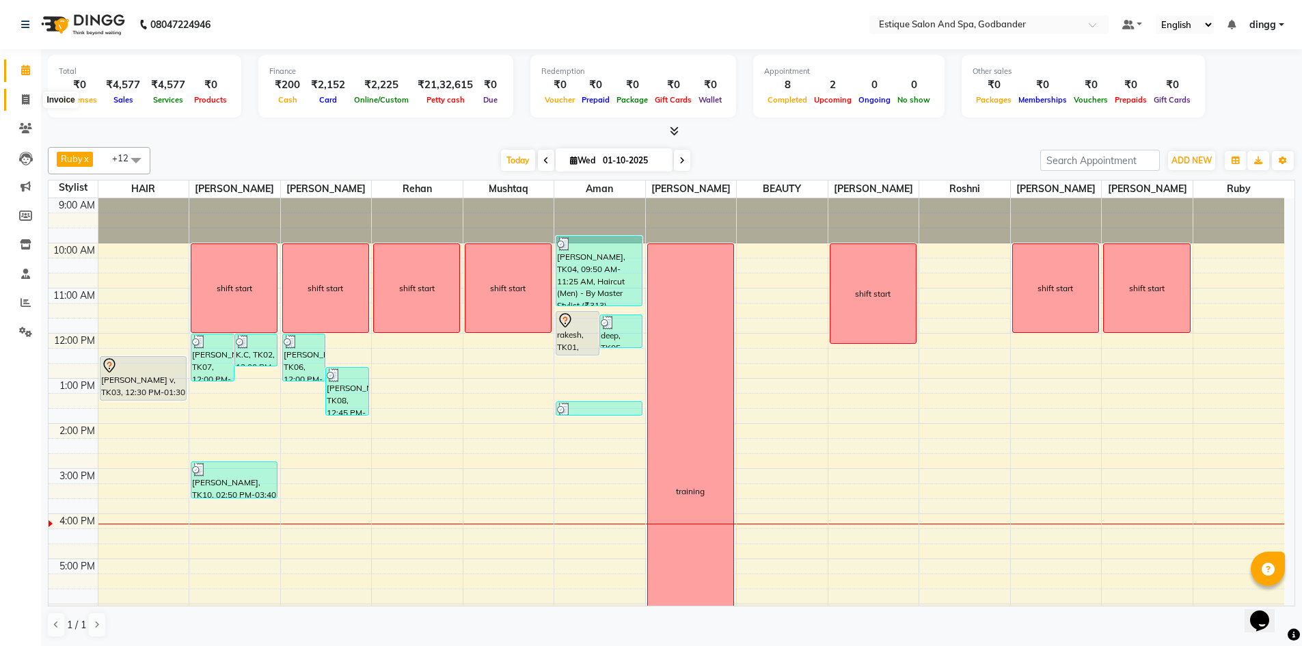
click at [27, 106] on span at bounding box center [26, 100] width 24 height 16
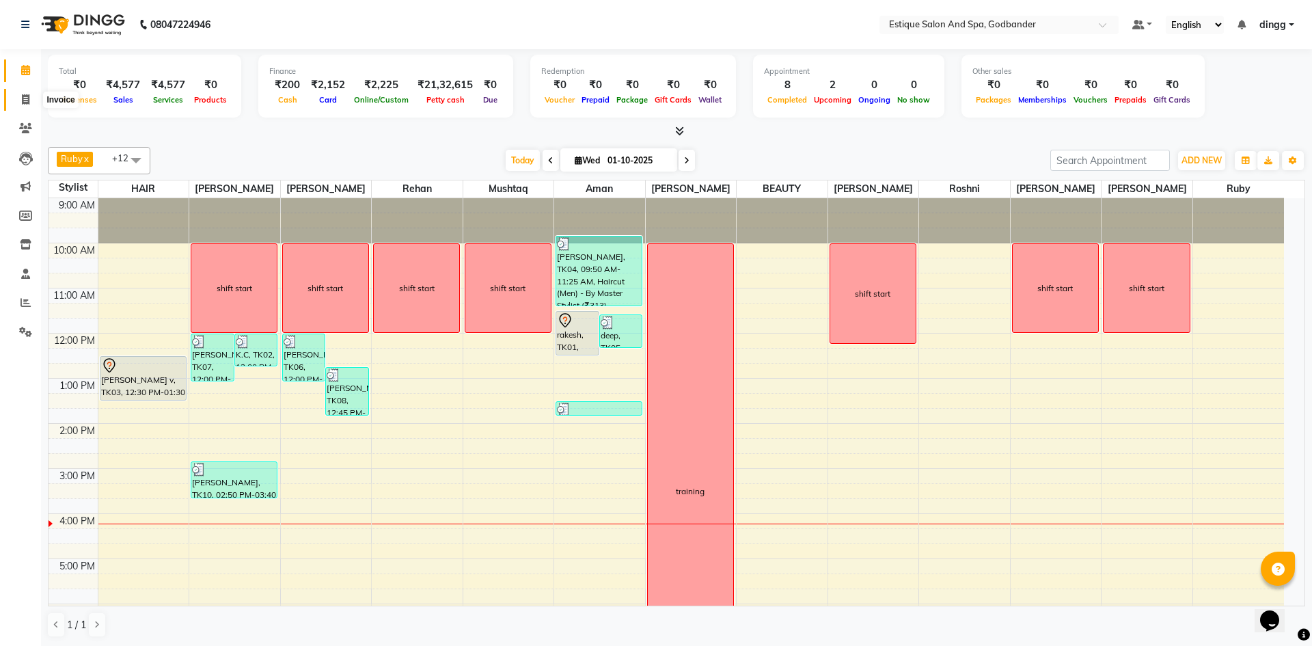
select select "6103"
select select "service"
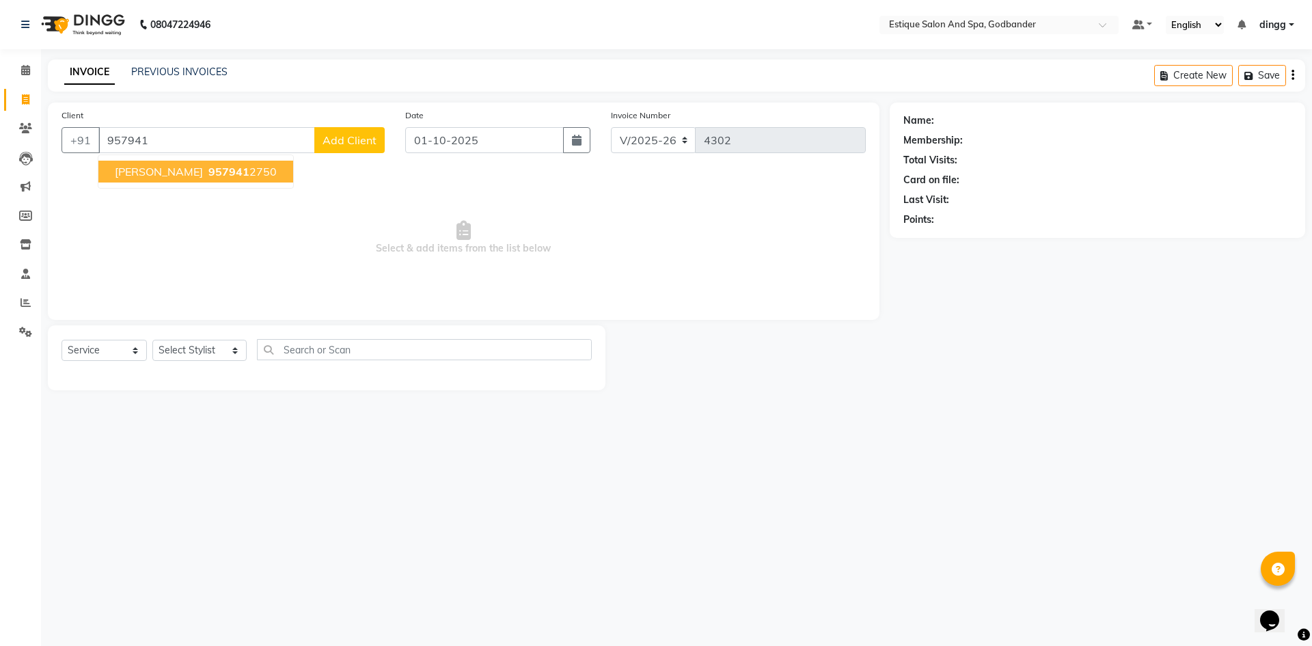
click at [189, 184] on ngb-typeahead-window "DHIRAJ RAJ 957941 2750" at bounding box center [196, 171] width 196 height 34
click at [189, 178] on button "DHIRAJ RAJ 957941 2750" at bounding box center [195, 172] width 195 height 22
type input "9579412750"
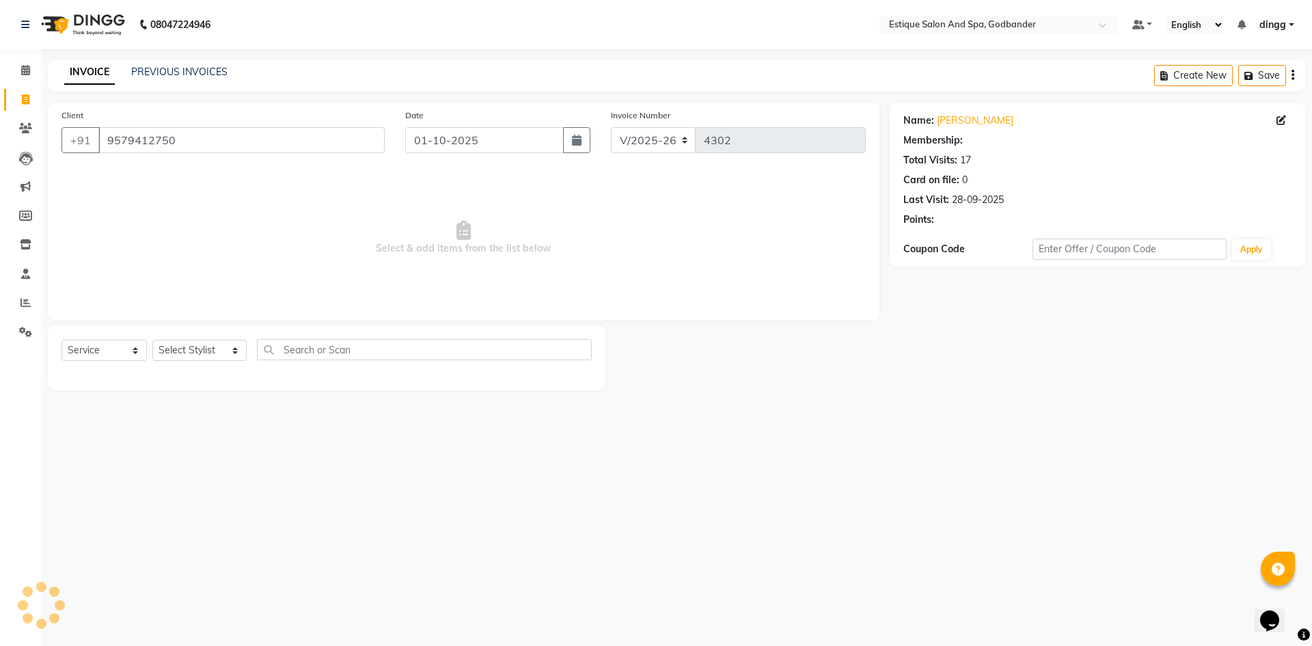
select select "1: Object"
click at [200, 358] on select "Select Stylist Aarti Nails [PERSON_NAME] [PERSON_NAME] Any one Asmi BEAUTY ding…" at bounding box center [199, 350] width 94 height 21
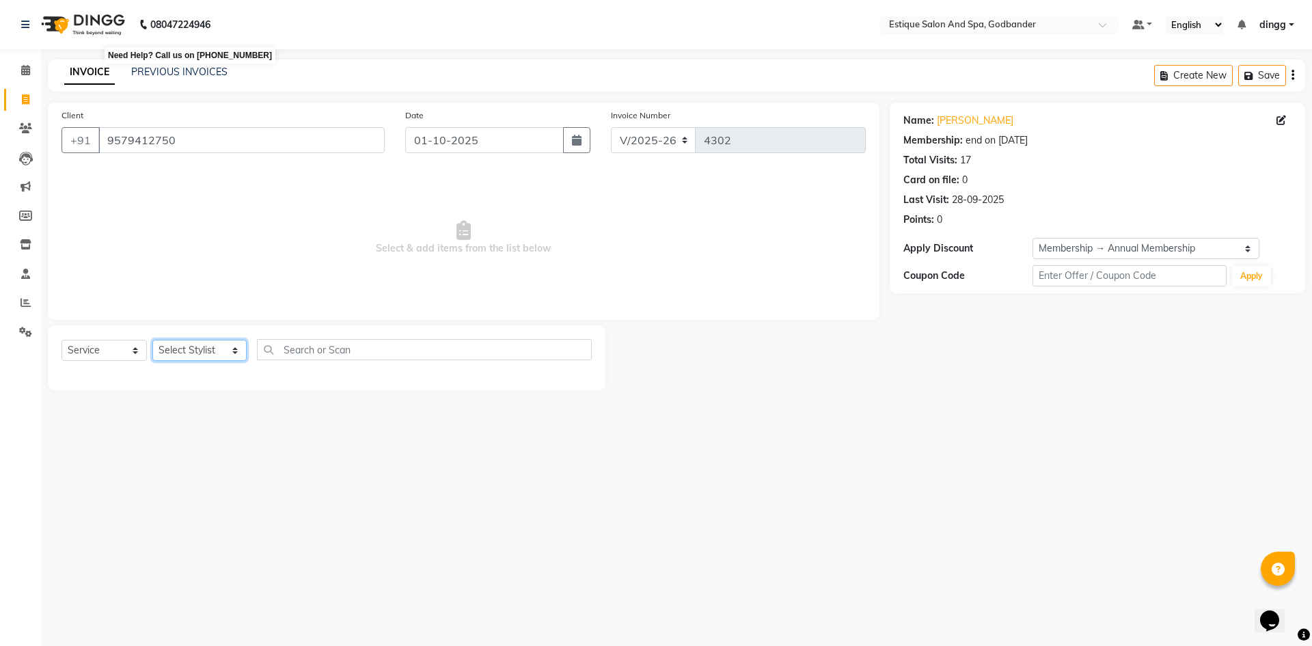
select select "74935"
click at [152, 340] on select "Select Stylist Aarti Nails [PERSON_NAME] [PERSON_NAME] Any one Asmi BEAUTY ding…" at bounding box center [199, 350] width 94 height 21
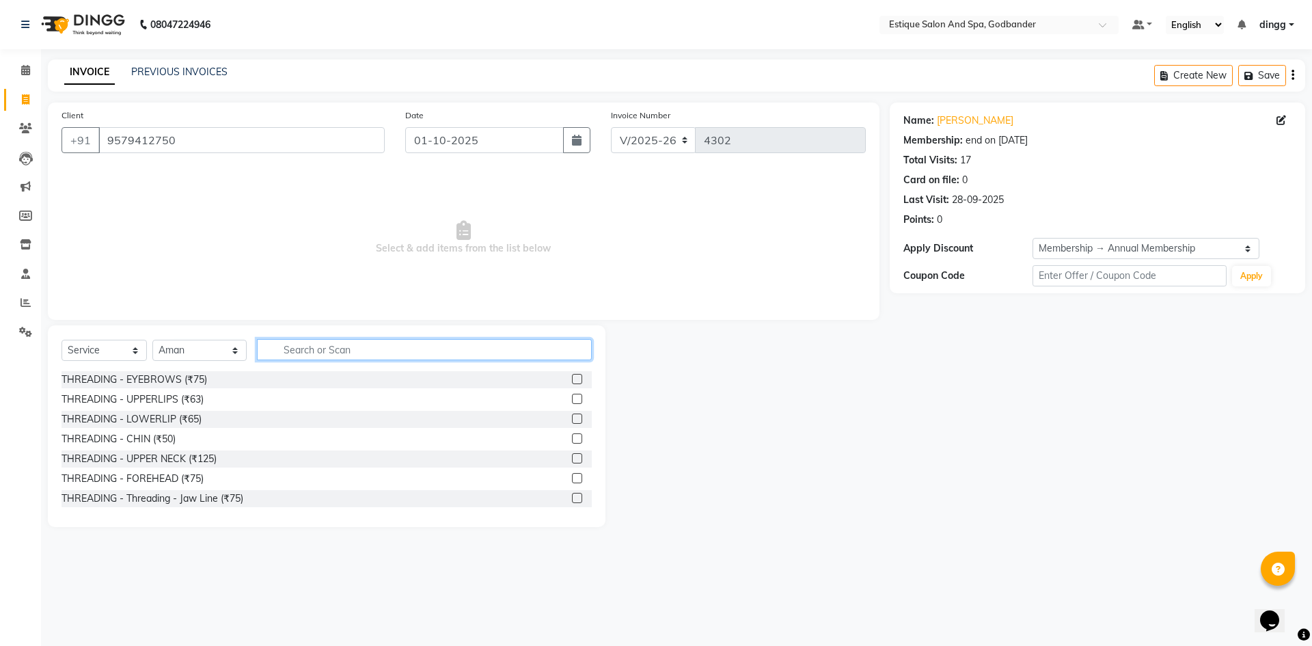
click at [301, 356] on input "text" at bounding box center [424, 349] width 335 height 21
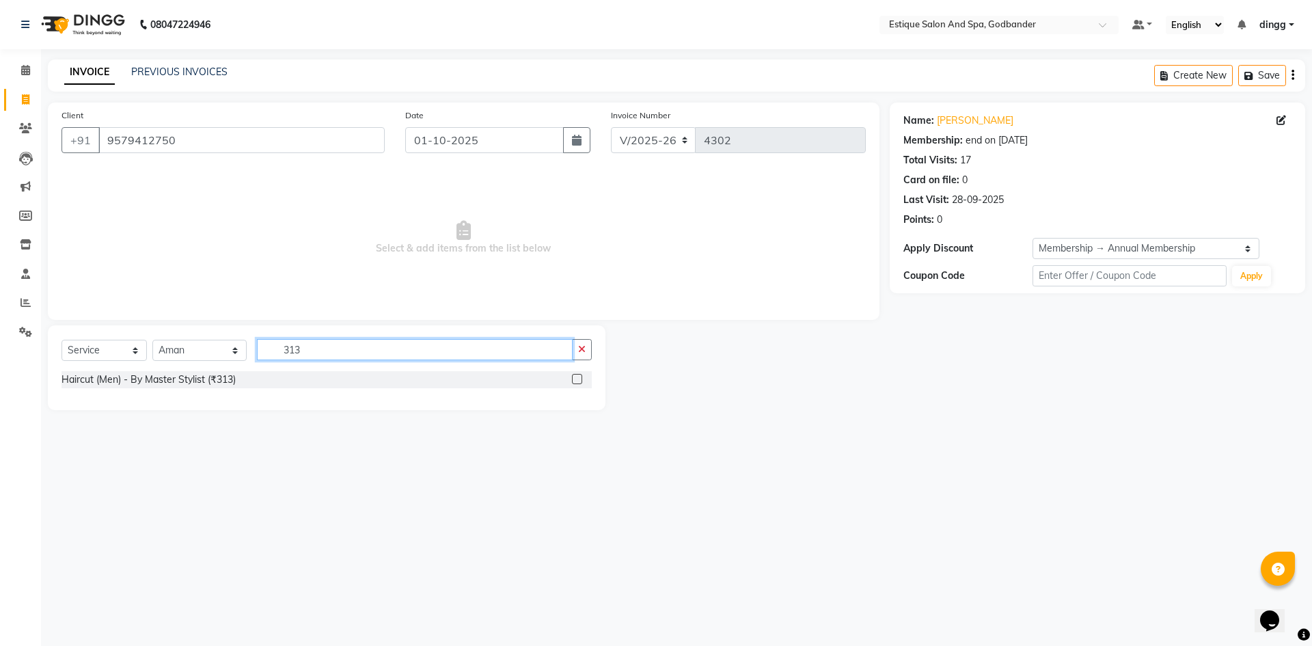
type input "313"
click at [575, 376] on label at bounding box center [577, 379] width 10 height 10
click at [575, 376] on input "checkbox" at bounding box center [576, 379] width 9 height 9
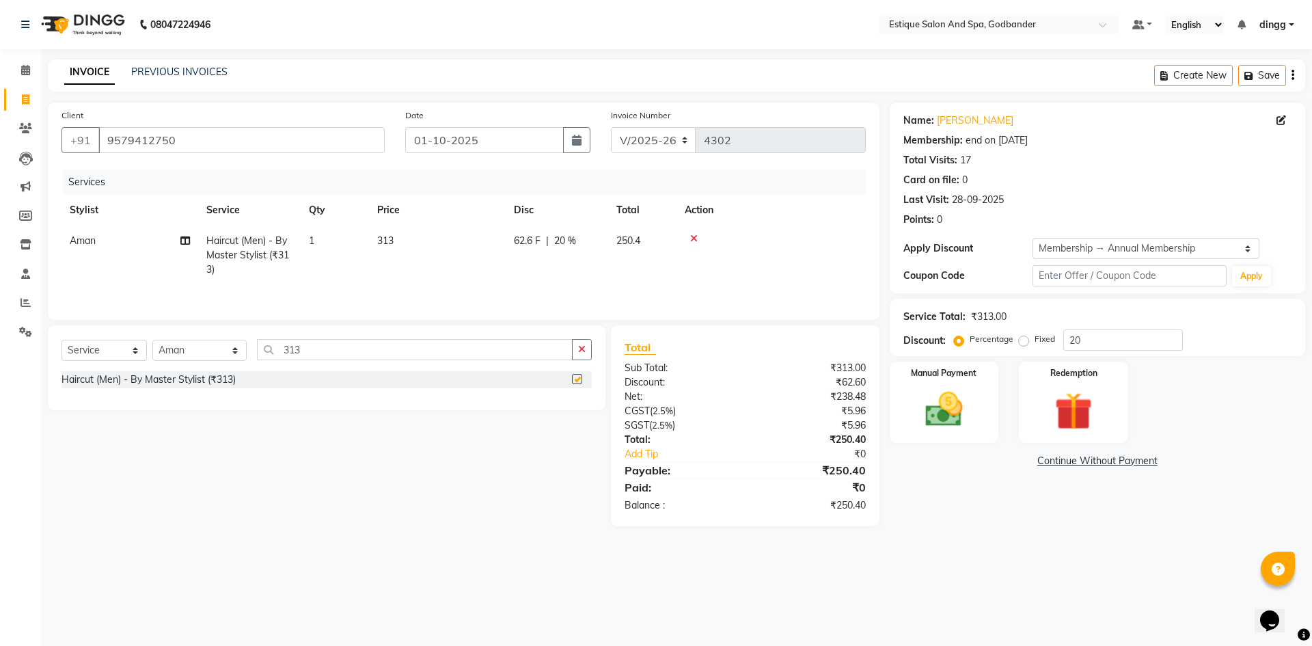
checkbox input "false"
drag, startPoint x: 327, startPoint y: 348, endPoint x: 246, endPoint y: 355, distance: 81.6
click at [246, 355] on div "Select Service Product Membership Package Voucher Prepaid Gift Card Select Styl…" at bounding box center [326, 355] width 530 height 32
type input "213"
click at [572, 381] on label at bounding box center [577, 379] width 10 height 10
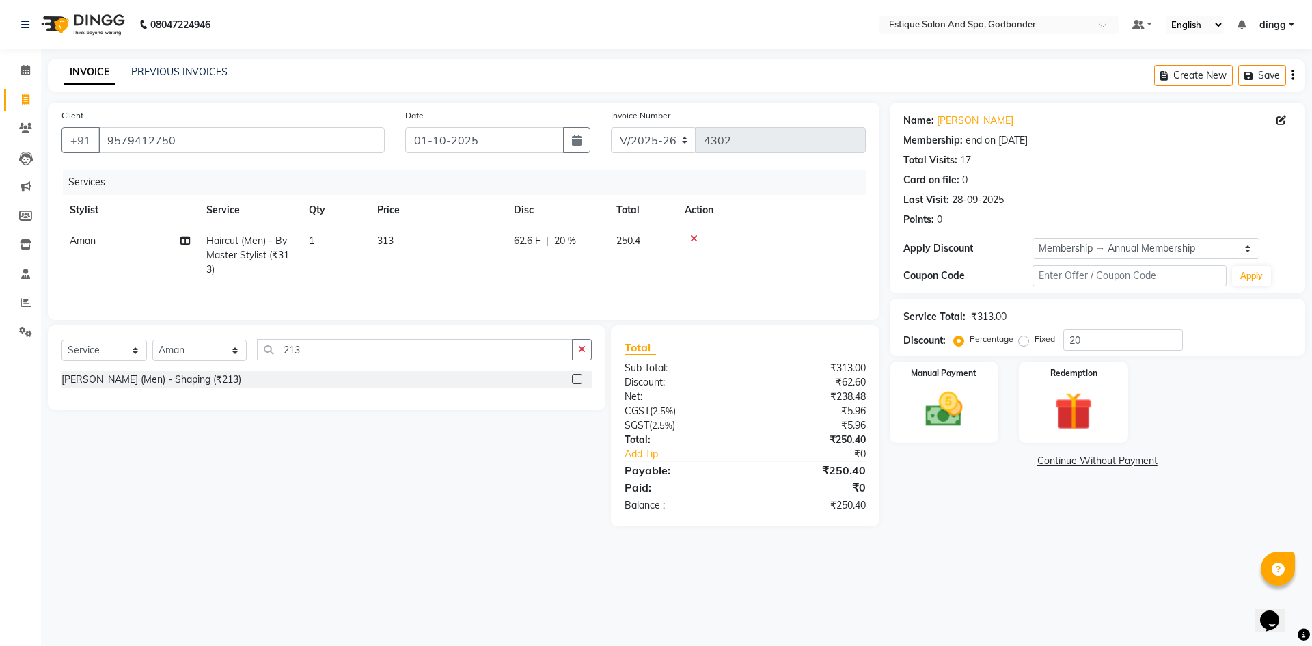
click at [572, 381] on input "checkbox" at bounding box center [576, 379] width 9 height 9
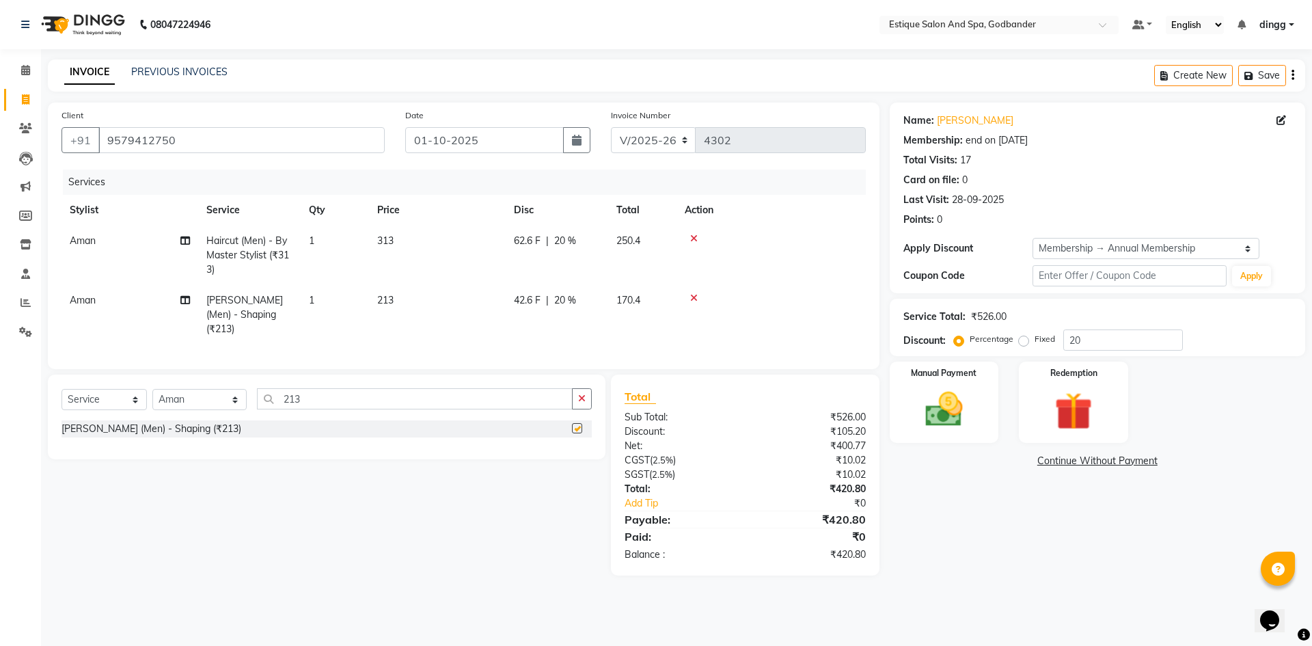
checkbox input "false"
click at [954, 399] on img at bounding box center [944, 409] width 64 height 45
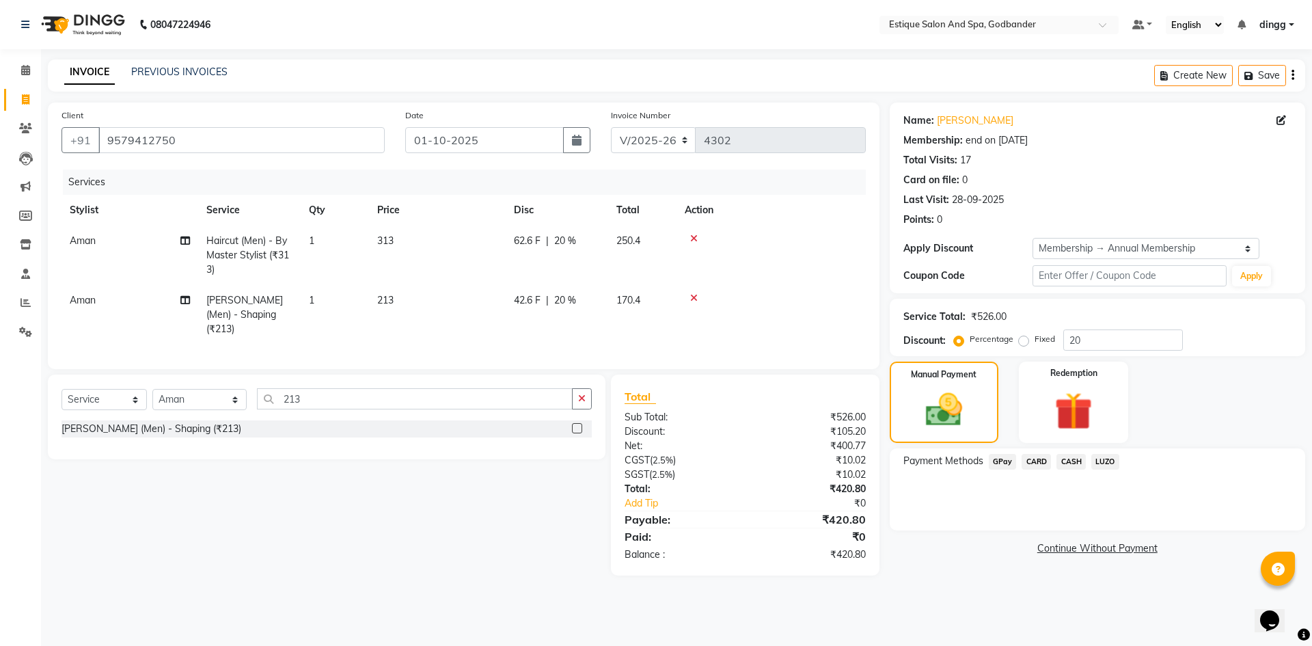
click at [1009, 459] on span "GPay" at bounding box center [1003, 462] width 28 height 16
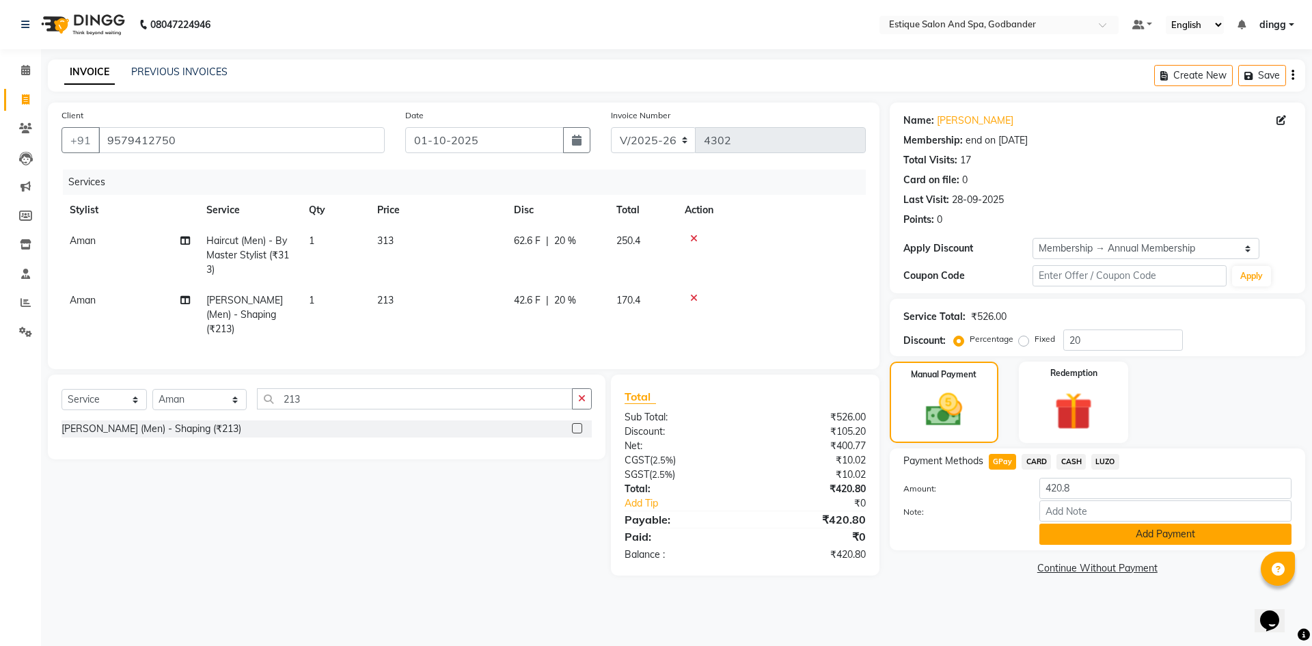
click at [1076, 529] on button "Add Payment" at bounding box center [1165, 533] width 252 height 21
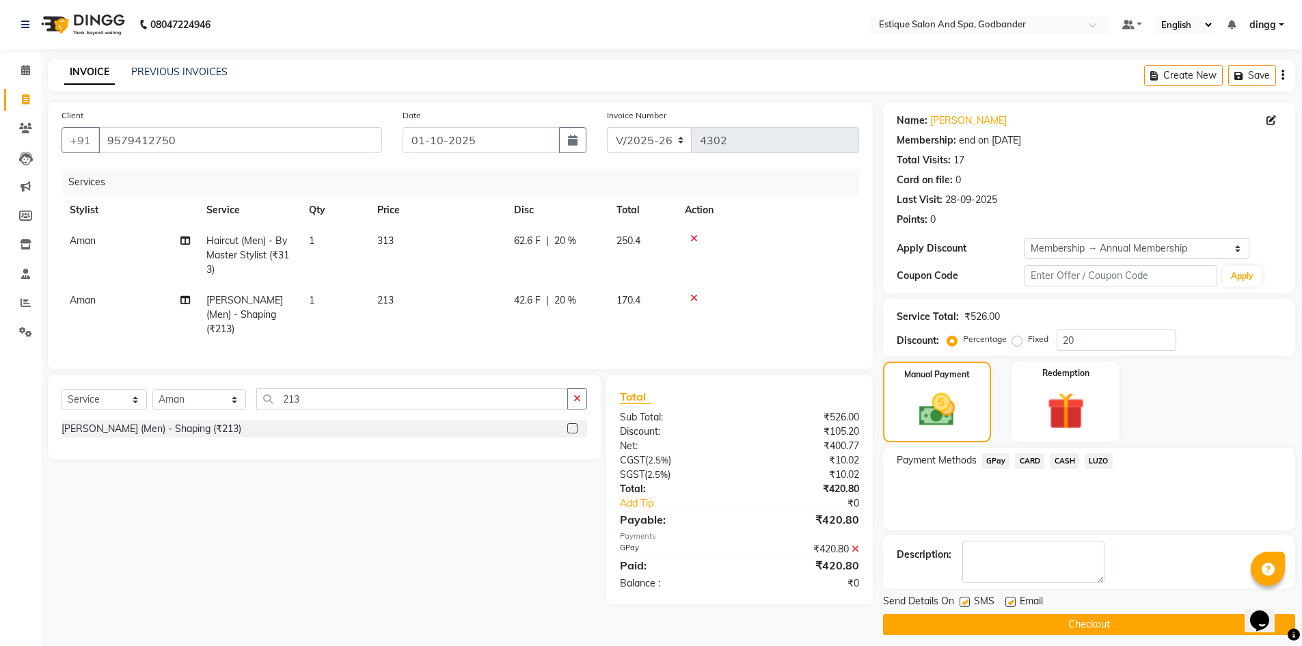
click at [1109, 622] on button "Checkout" at bounding box center [1089, 624] width 412 height 21
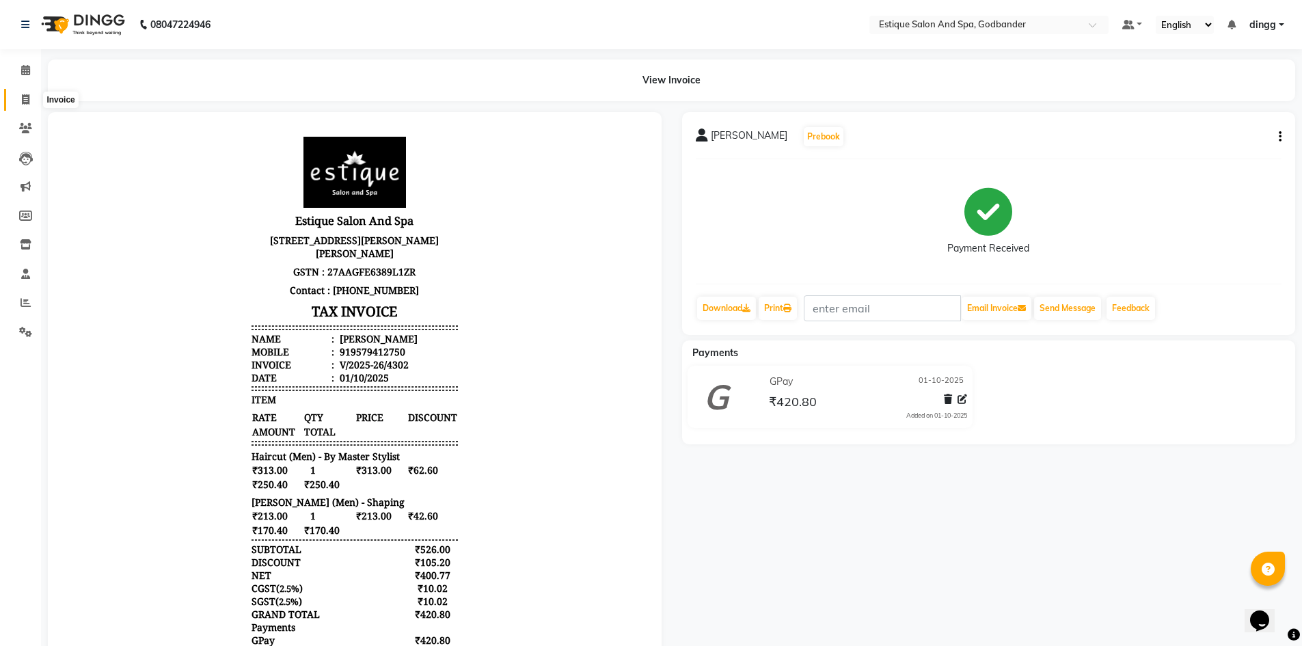
click at [22, 98] on icon at bounding box center [26, 99] width 8 height 10
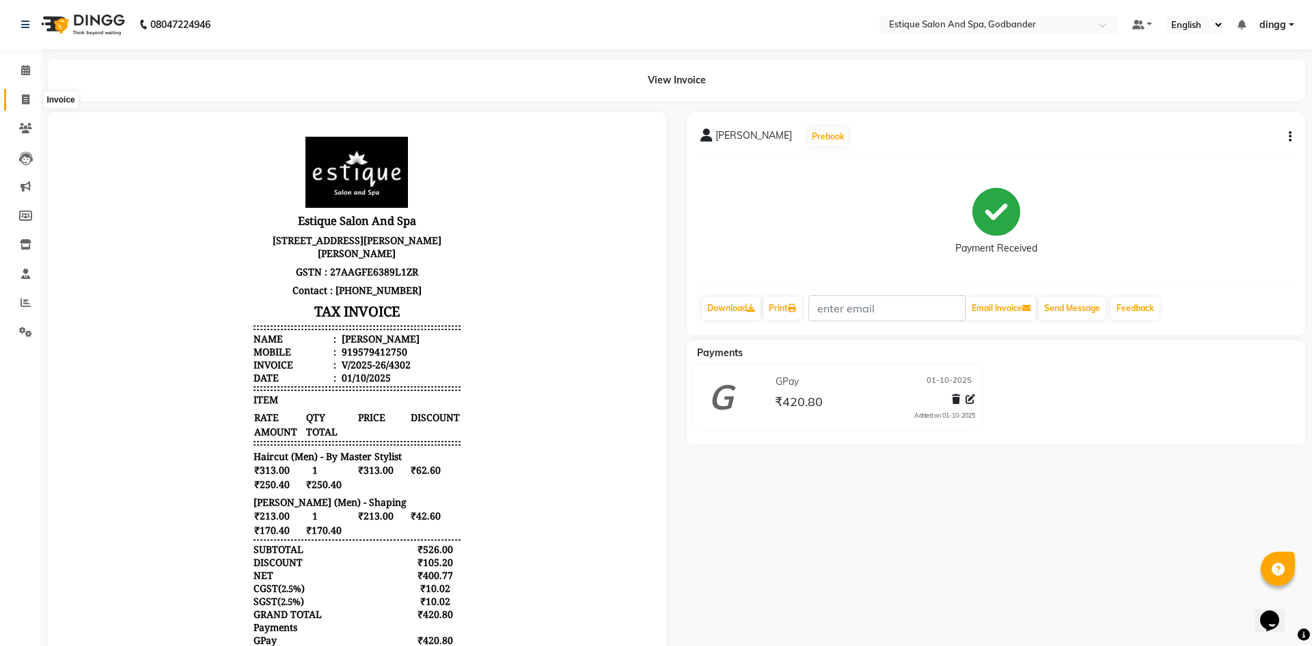
select select "6103"
select select "service"
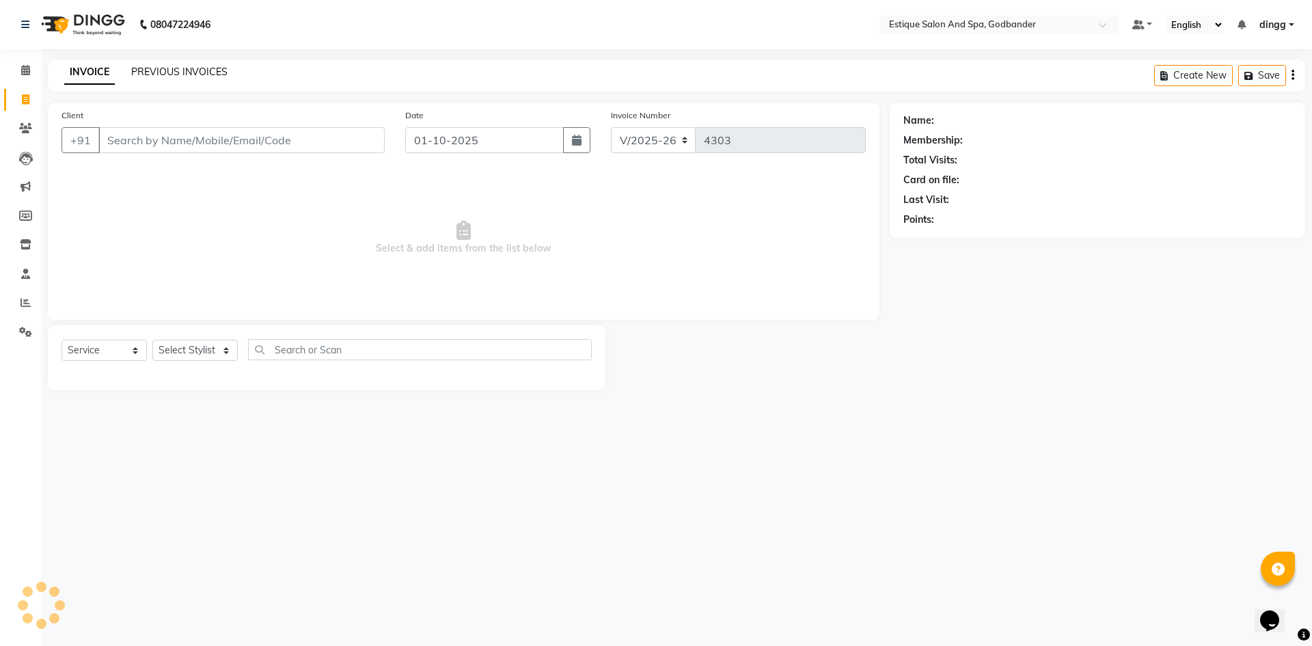
click at [159, 70] on link "PREVIOUS INVOICES" at bounding box center [179, 72] width 96 height 12
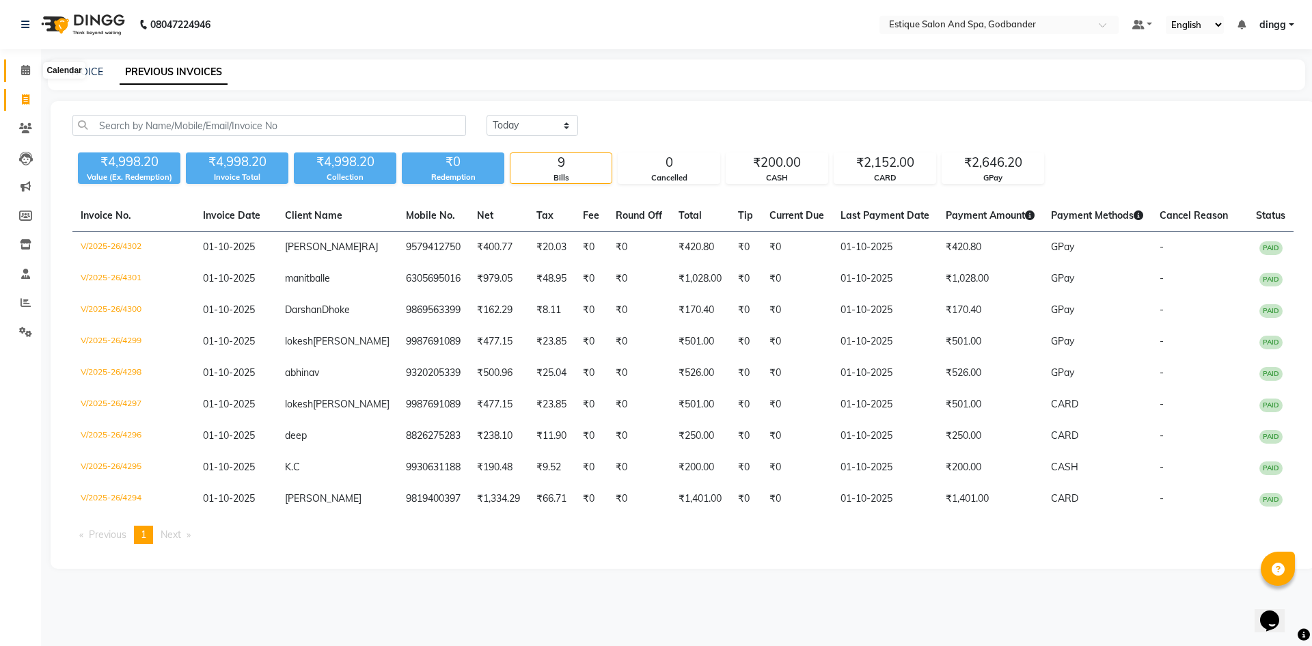
click at [25, 71] on icon at bounding box center [25, 70] width 9 height 10
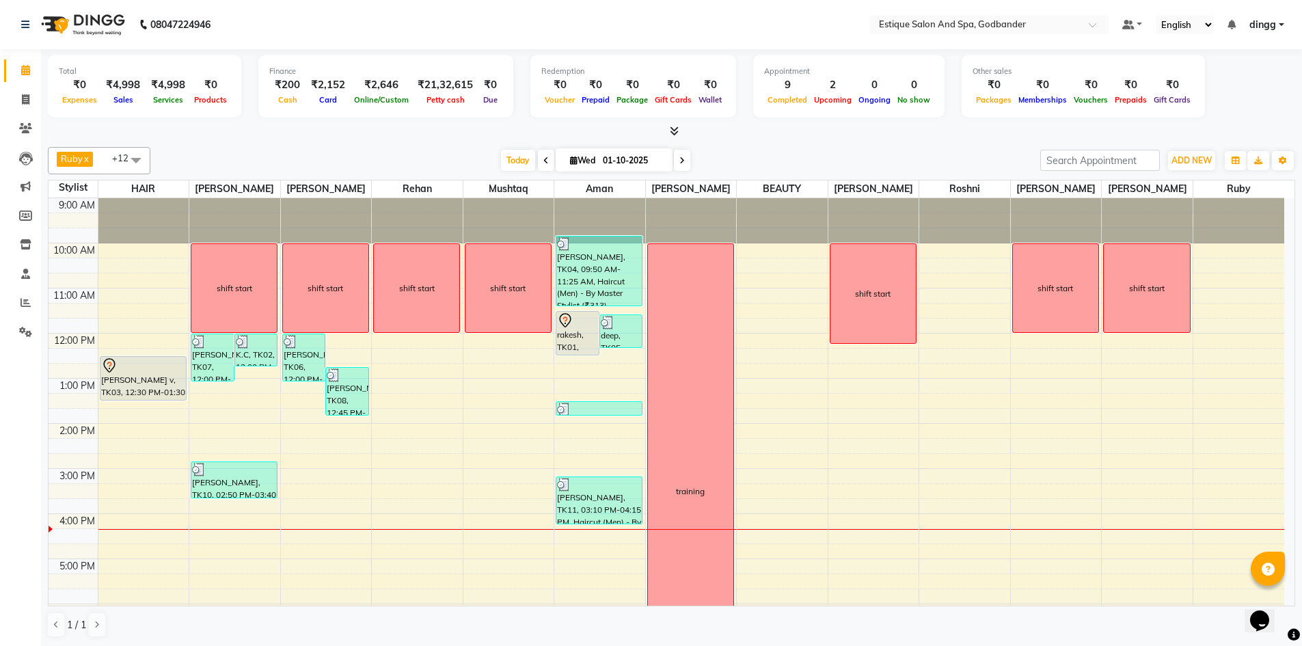
scroll to position [68, 0]
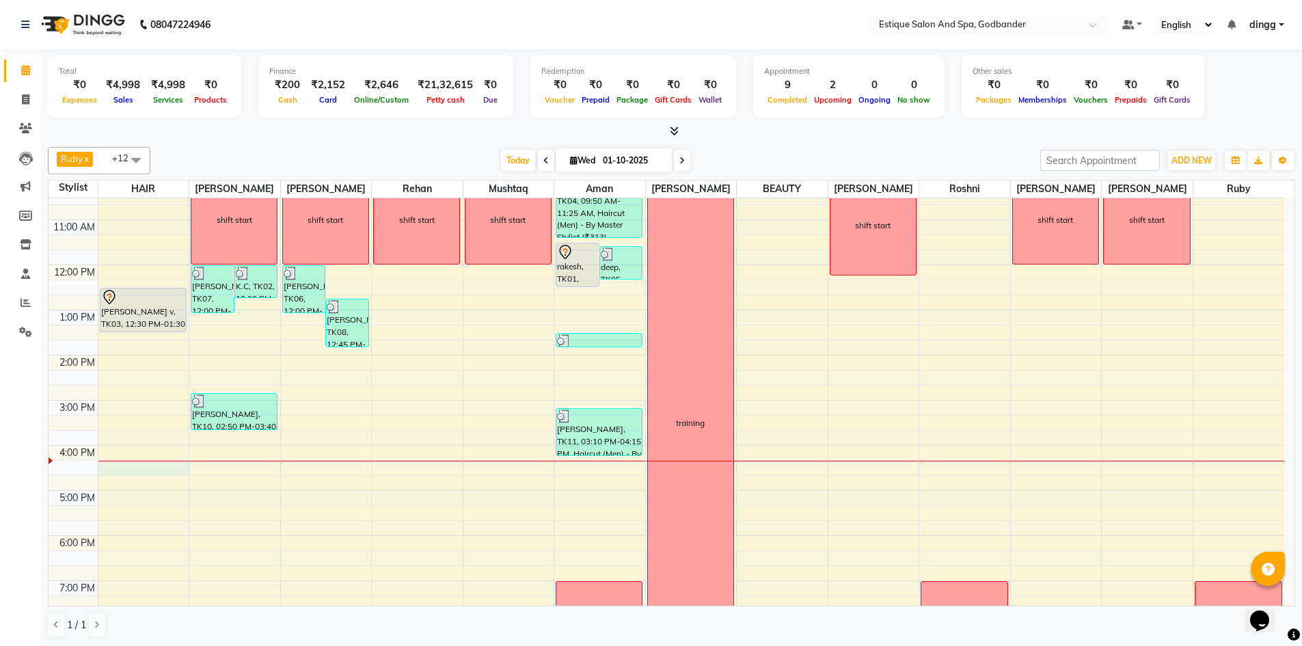
click at [146, 467] on div "9:00 AM 10:00 AM 11:00 AM 12:00 PM 1:00 PM 2:00 PM 3:00 PM 4:00 PM 5:00 PM 6:00…" at bounding box center [666, 423] width 1235 height 586
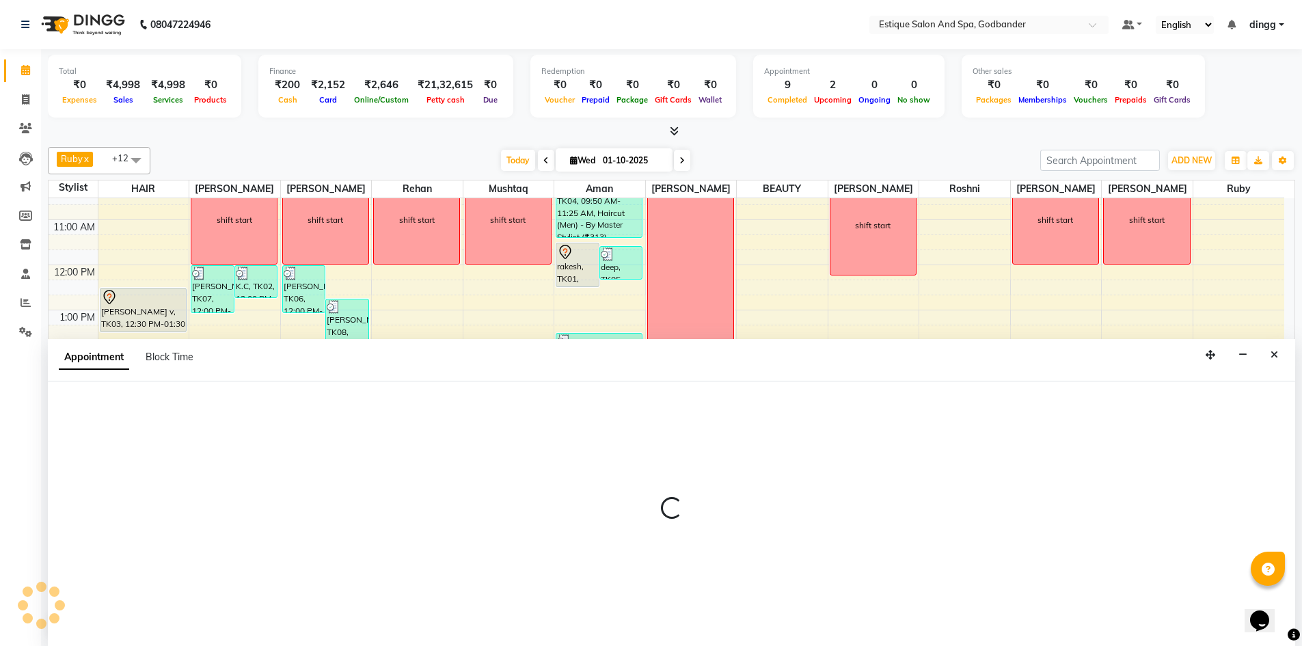
scroll to position [1, 0]
select select "76679"
select select "975"
select select "tentative"
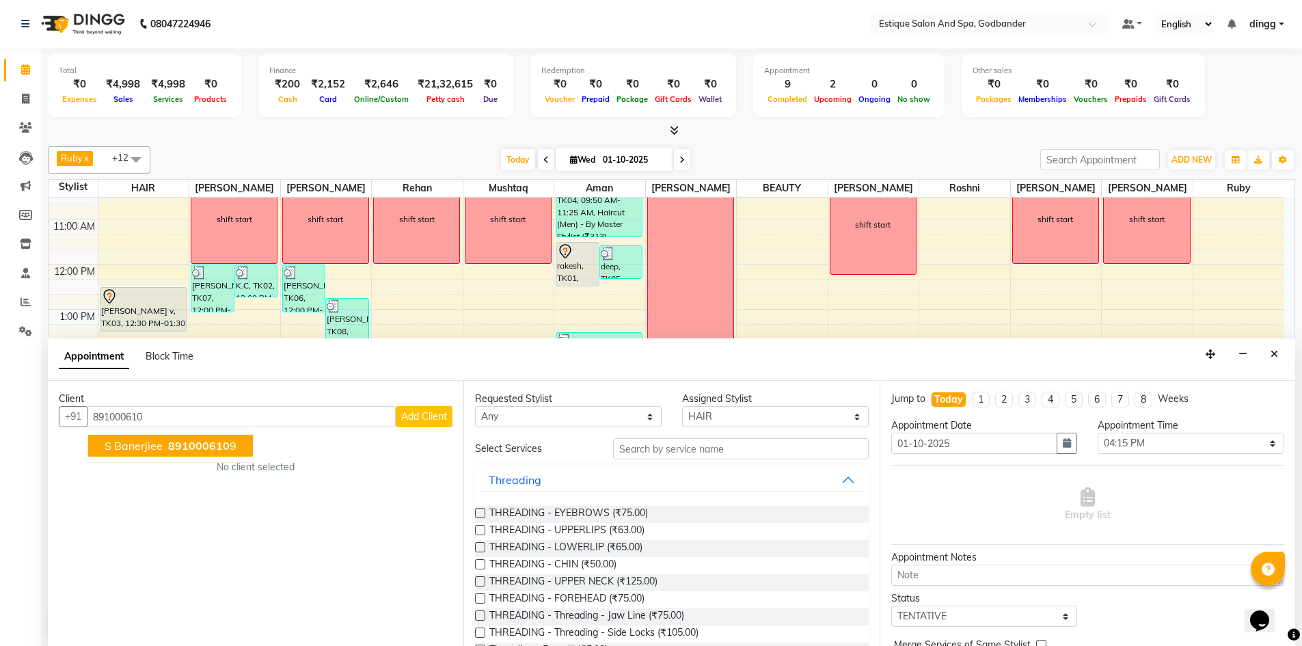
click at [139, 450] on span "s banerjiee" at bounding box center [134, 446] width 58 height 14
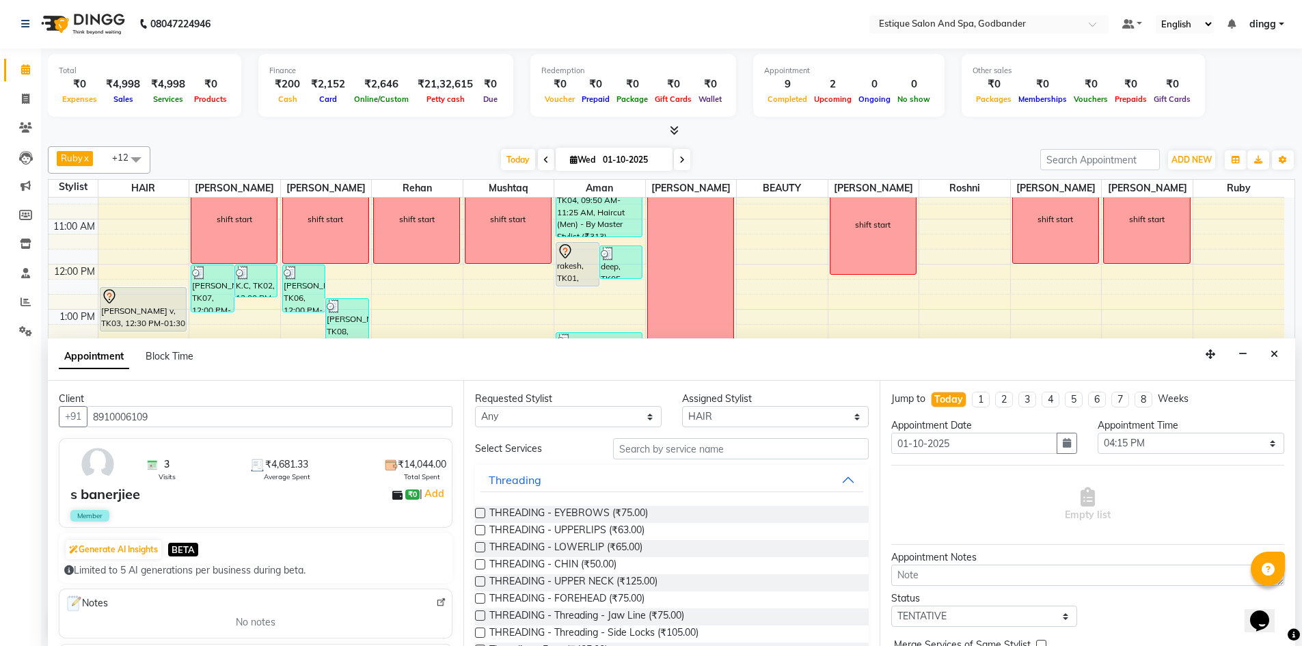
type input "8910006109"
click at [687, 415] on select "Select Aarti Nails Aman Anita Salve Anjali Wavle Any one Asmi BEAUTY HAIR Hina …" at bounding box center [775, 416] width 187 height 21
select select "66481"
click at [682, 406] on select "Select Aarti Nails Aman Anita Salve Anjali Wavle Any one Asmi BEAUTY HAIR Hina …" at bounding box center [775, 416] width 187 height 21
click at [647, 450] on input "text" at bounding box center [741, 448] width 256 height 21
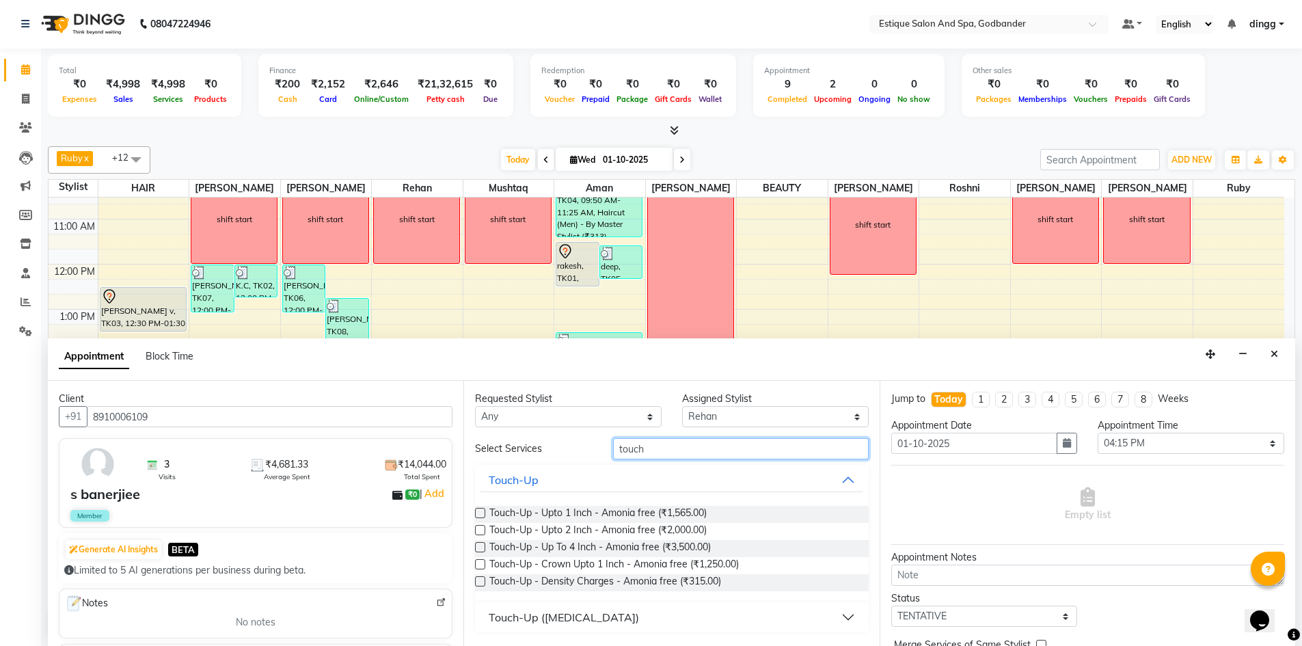
type input "touch"
click at [481, 512] on label at bounding box center [480, 513] width 10 height 10
click at [481, 512] on input "checkbox" at bounding box center [479, 514] width 9 height 9
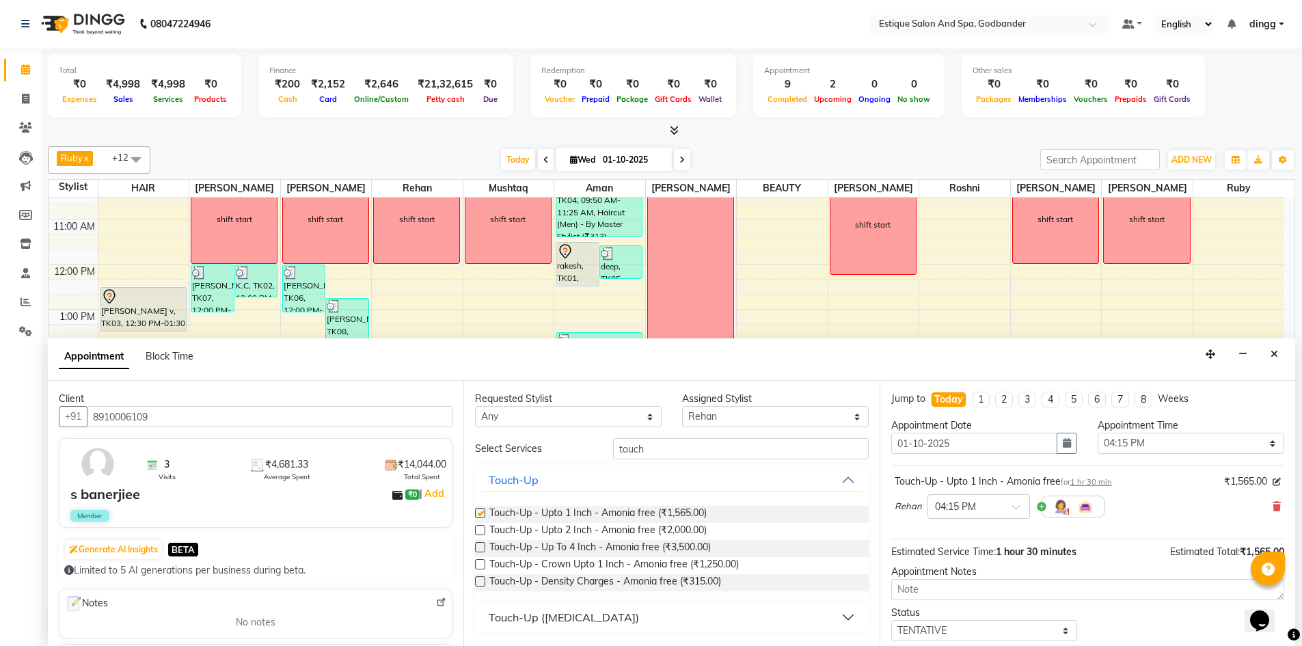
checkbox input "false"
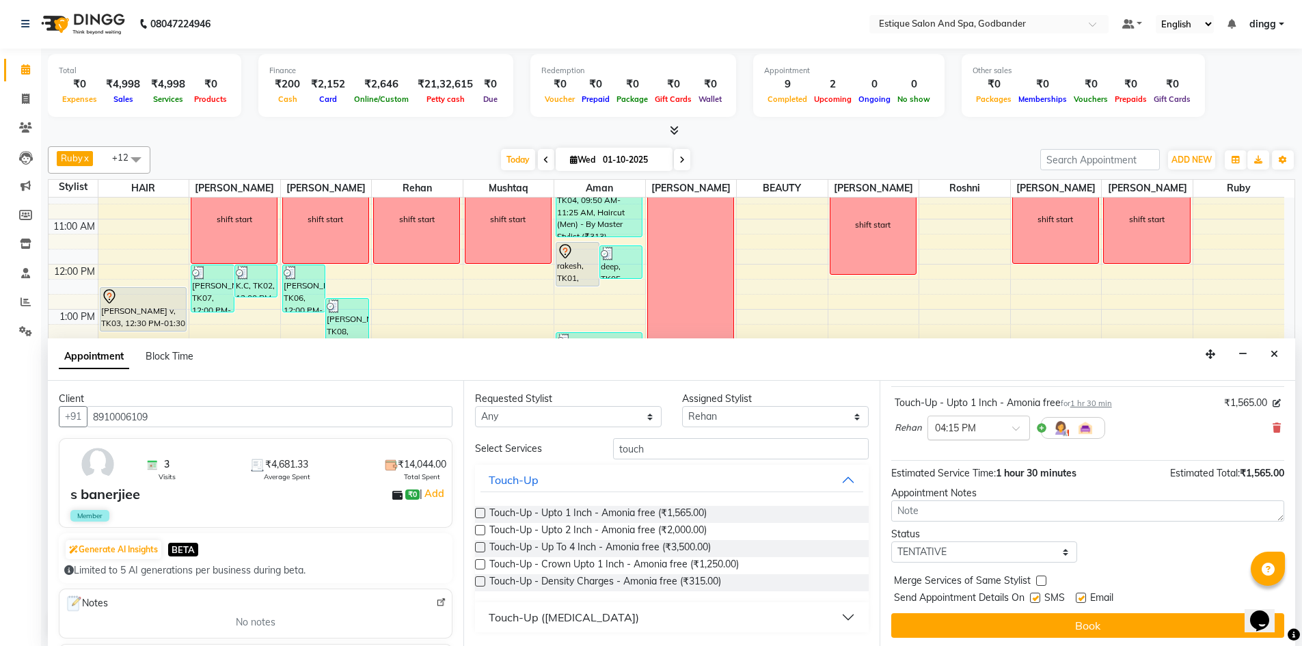
scroll to position [81, 0]
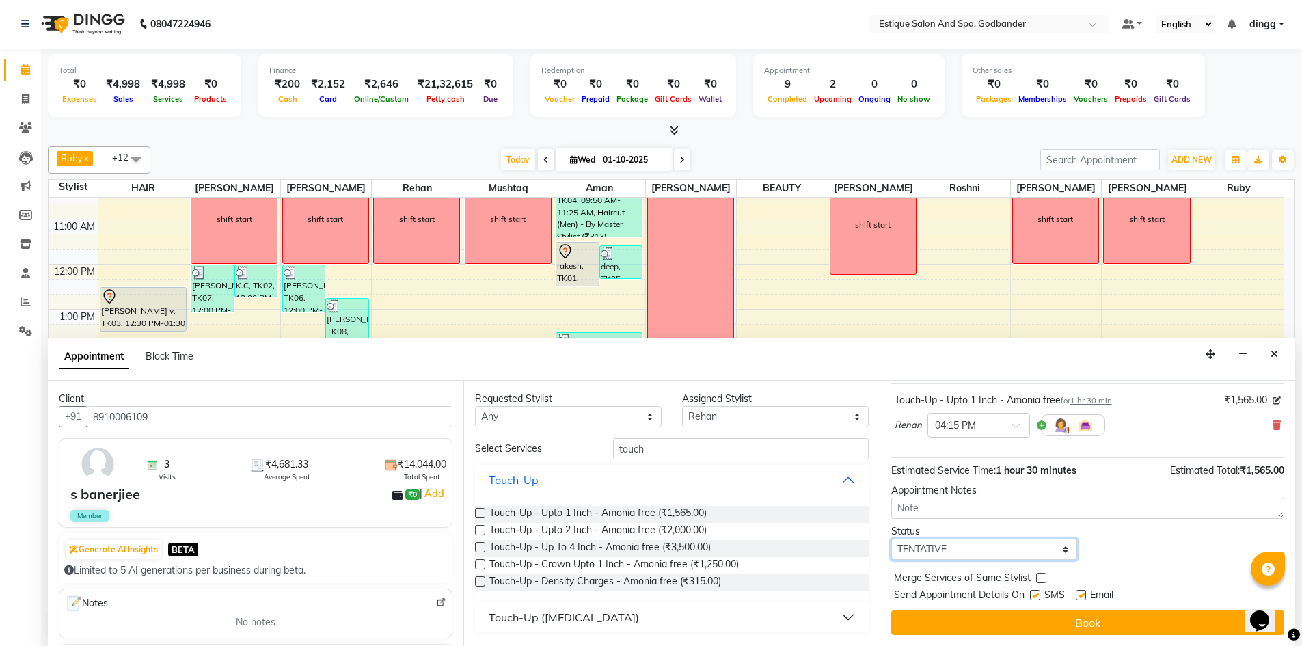
click at [934, 556] on select "Select TENTATIVE CONFIRM CHECK-IN UPCOMING" at bounding box center [984, 548] width 187 height 21
select select "confirm booking"
click at [891, 538] on select "Select TENTATIVE CONFIRM CHECK-IN UPCOMING" at bounding box center [984, 548] width 187 height 21
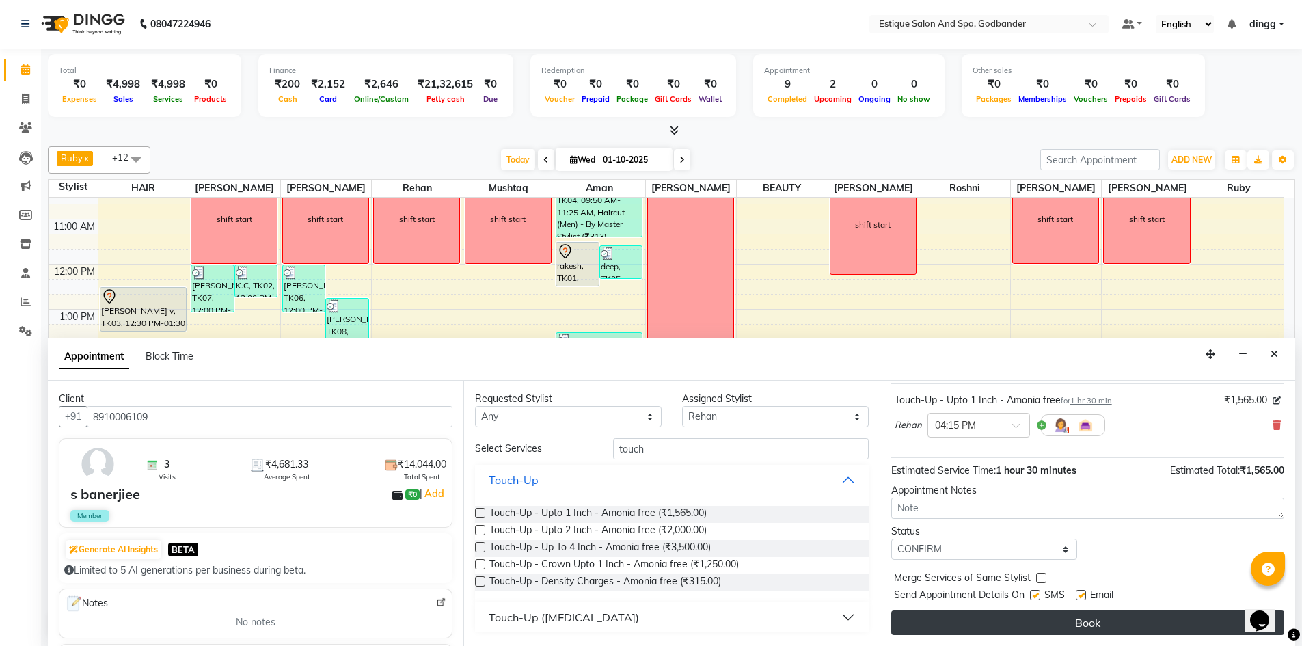
click at [926, 621] on button "Book" at bounding box center [1087, 622] width 393 height 25
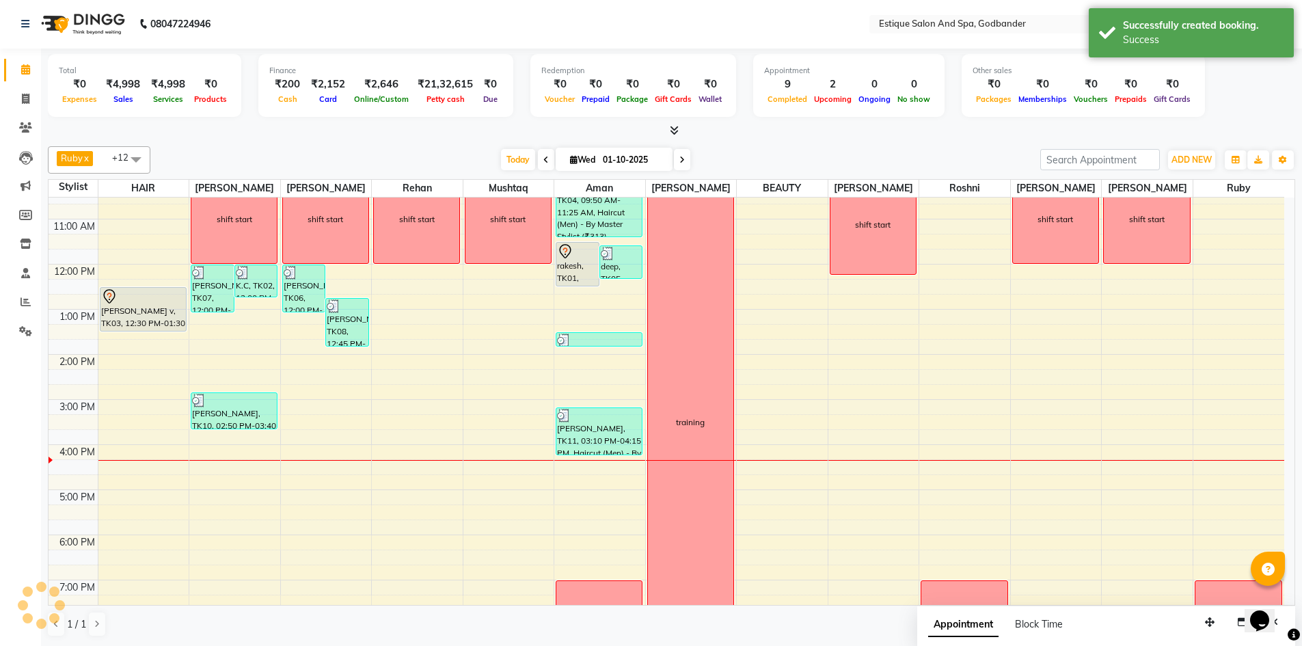
scroll to position [0, 0]
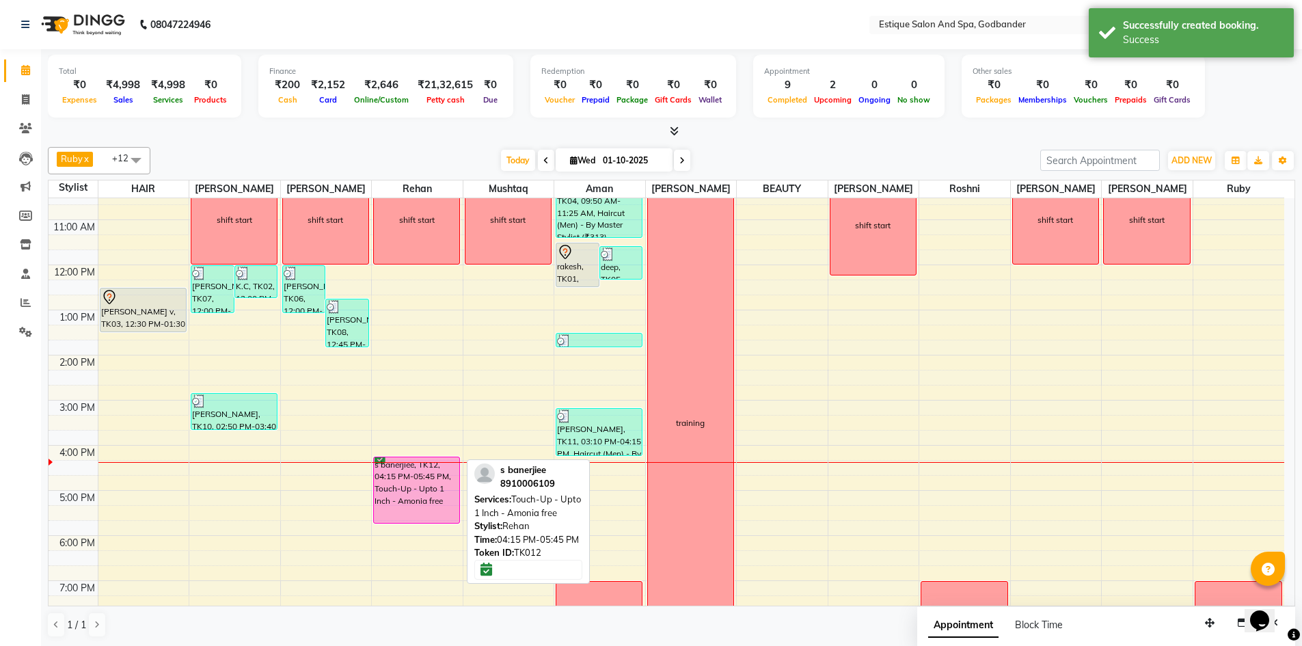
click at [420, 484] on div "s banerjiee, TK12, 04:15 PM-05:45 PM, Touch-Up - Upto 1 Inch - Amonia free" at bounding box center [416, 490] width 85 height 66
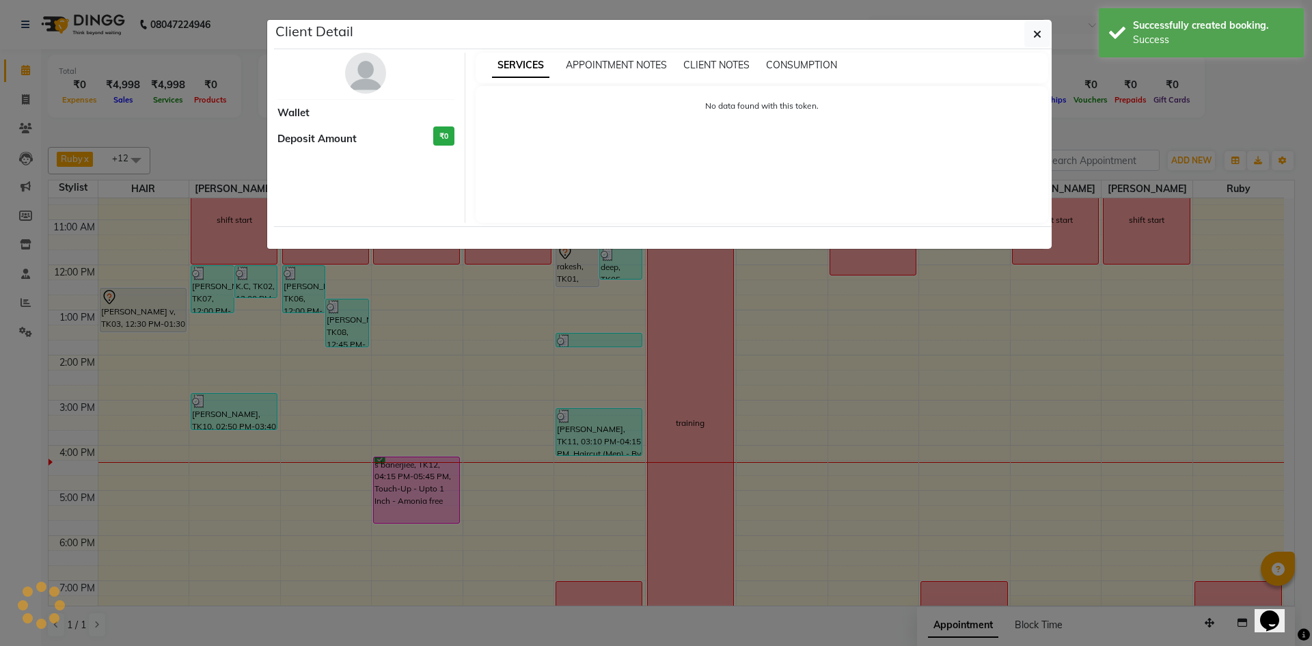
select select "6"
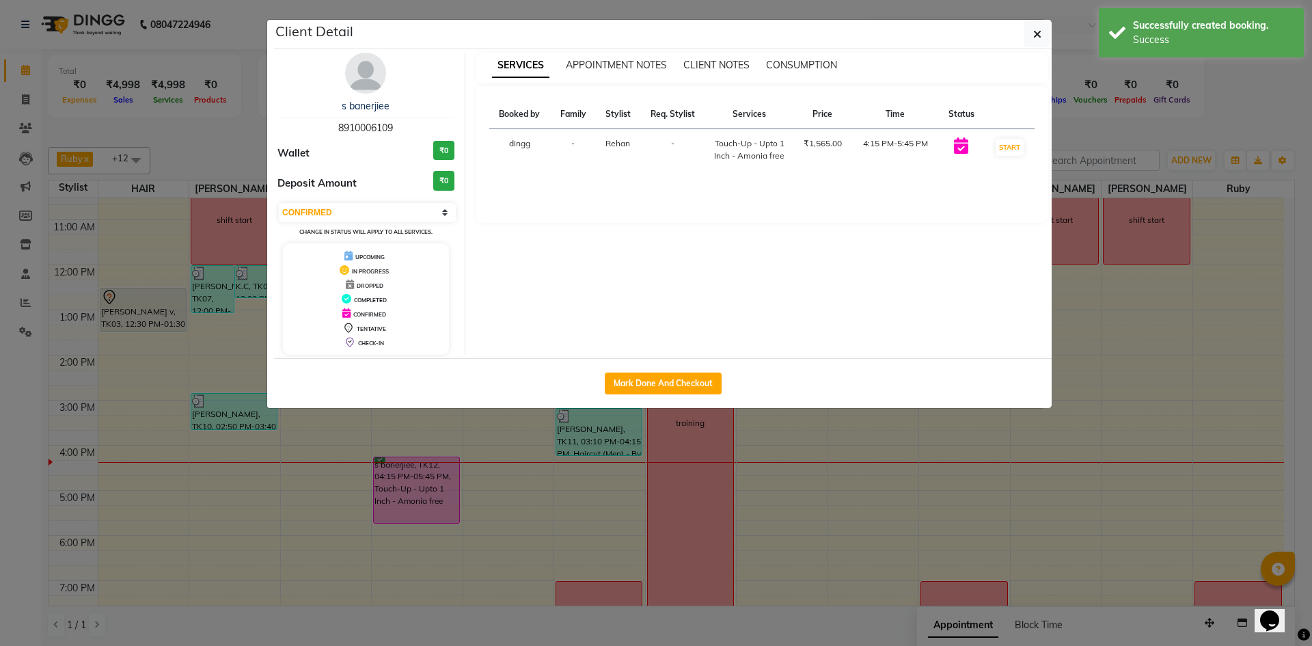
drag, startPoint x: 338, startPoint y: 124, endPoint x: 396, endPoint y: 133, distance: 59.4
click at [396, 133] on div "s banerjiee 8910006109" at bounding box center [365, 117] width 177 height 36
copy span "8910006109"
click at [1036, 33] on icon "button" at bounding box center [1037, 34] width 8 height 11
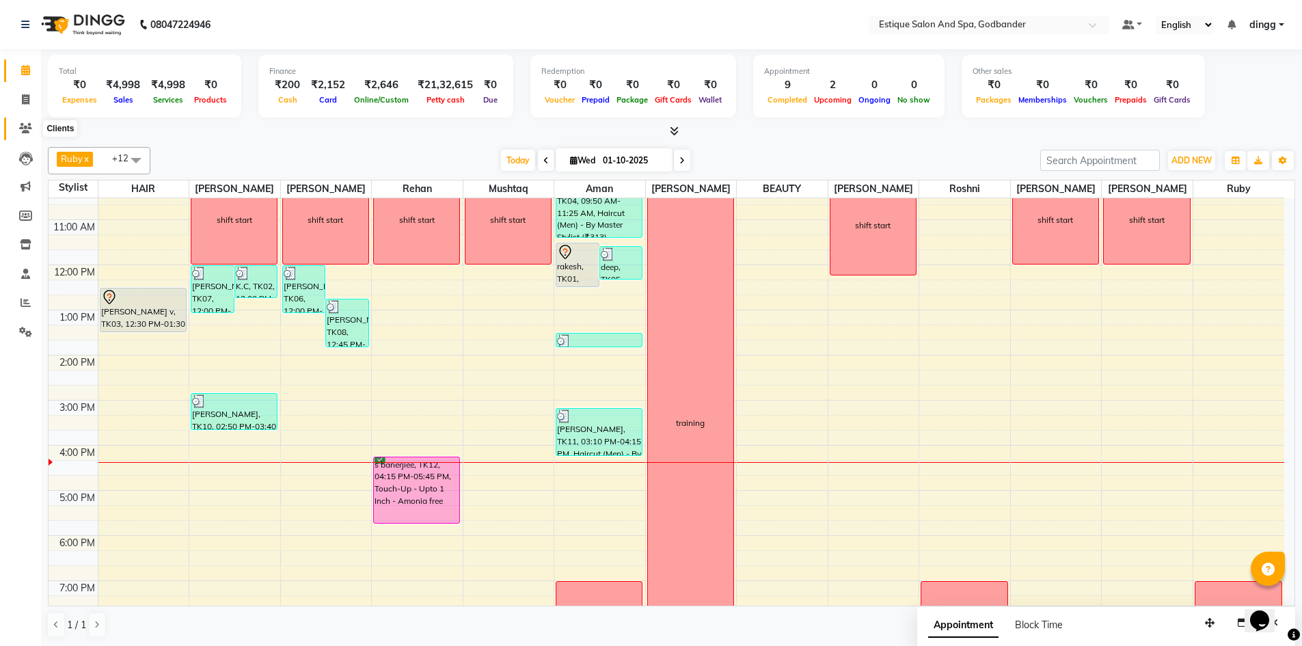
click at [27, 124] on icon at bounding box center [25, 128] width 13 height 10
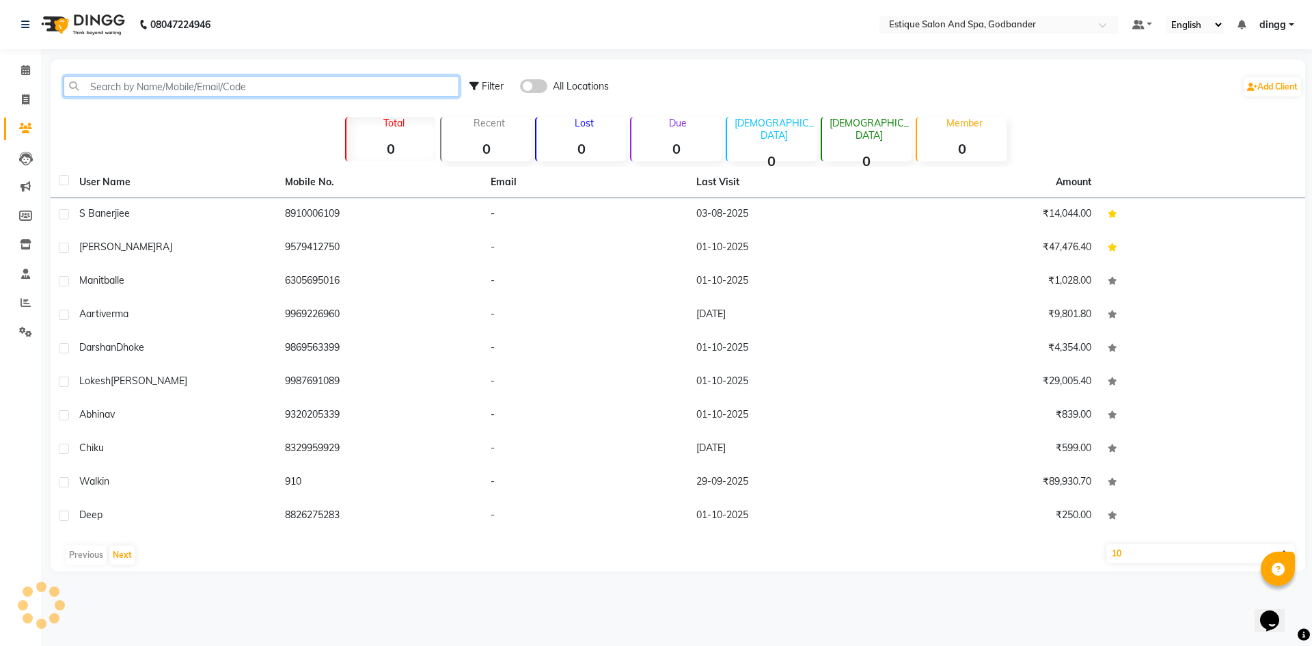
click at [110, 85] on input "text" at bounding box center [262, 86] width 396 height 21
paste input "8910006109"
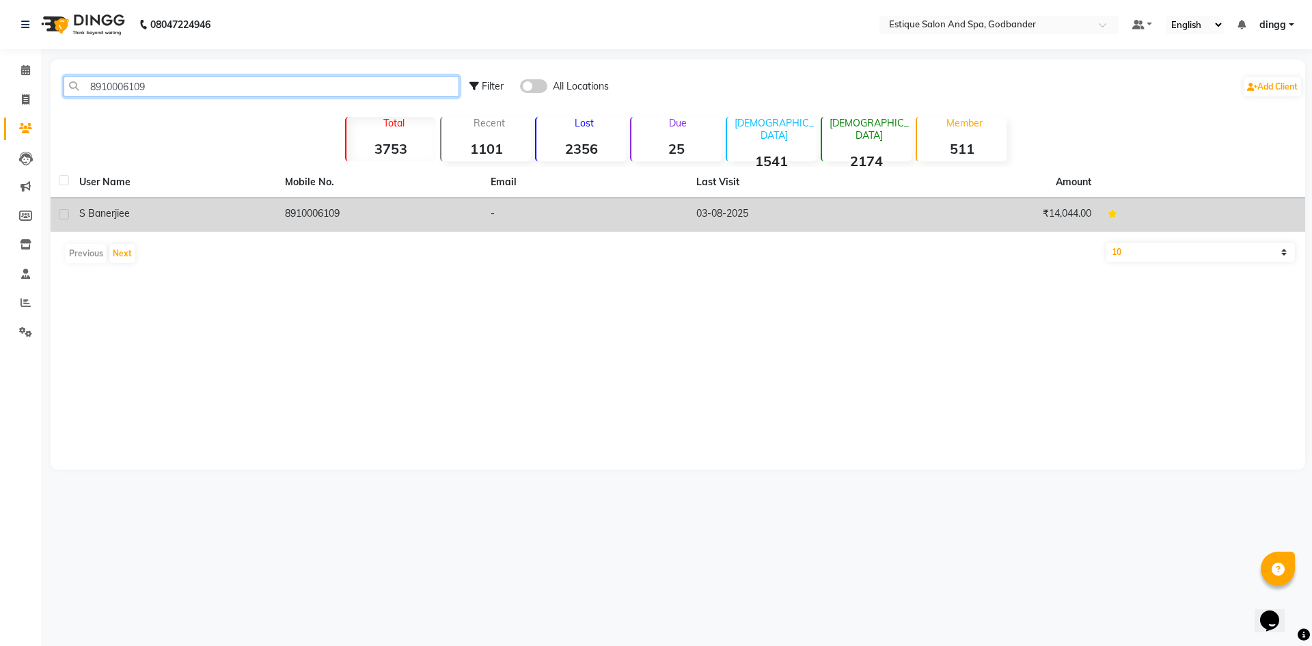
type input "8910006109"
click at [106, 213] on span "s banerjiee" at bounding box center [104, 213] width 51 height 12
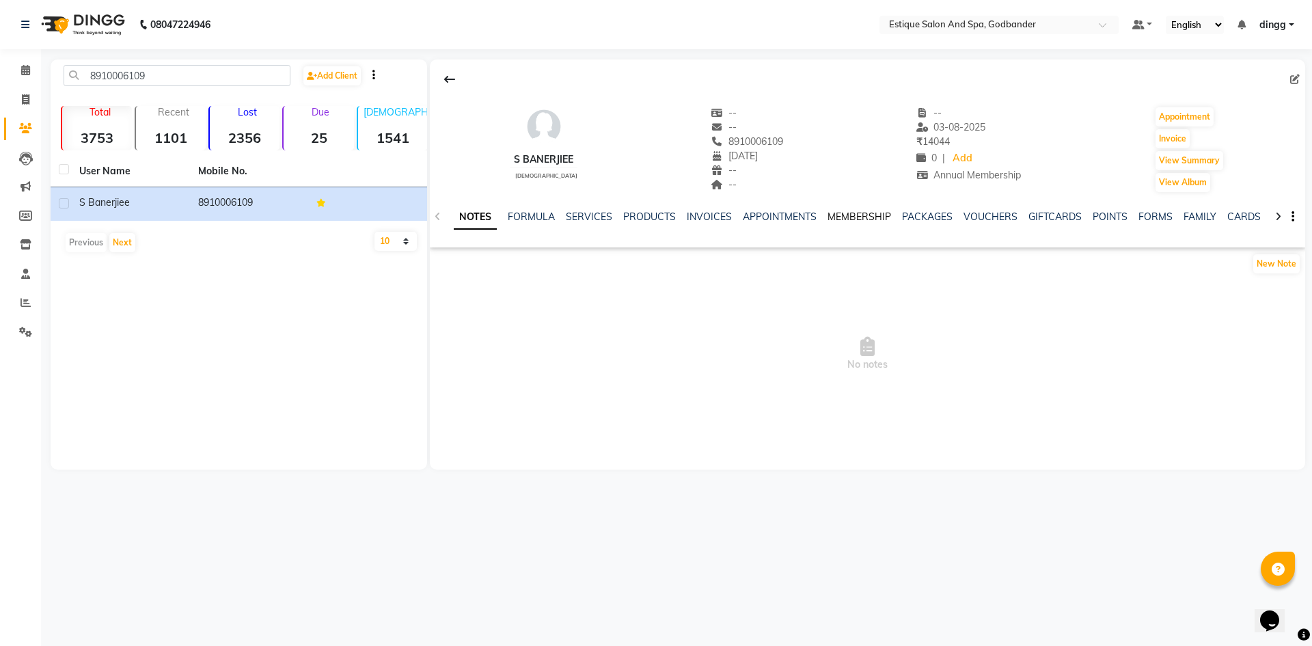
click at [857, 213] on link "MEMBERSHIP" at bounding box center [859, 216] width 64 height 12
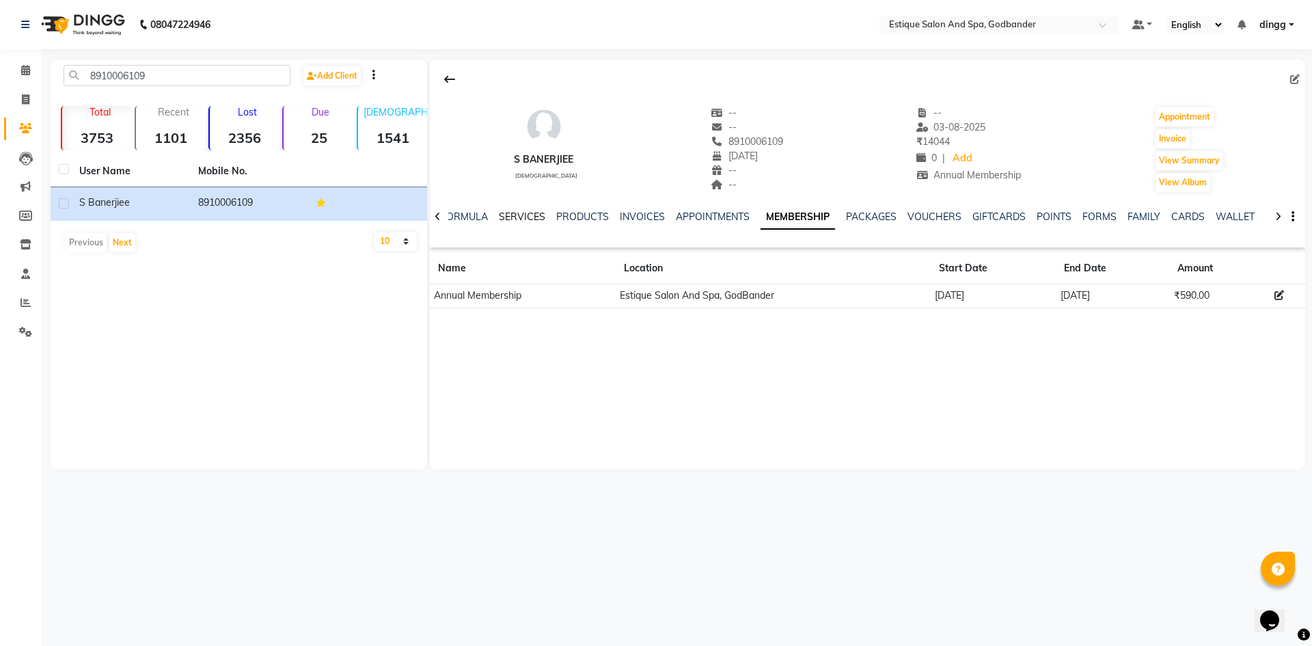
click at [521, 220] on link "SERVICES" at bounding box center [522, 216] width 46 height 12
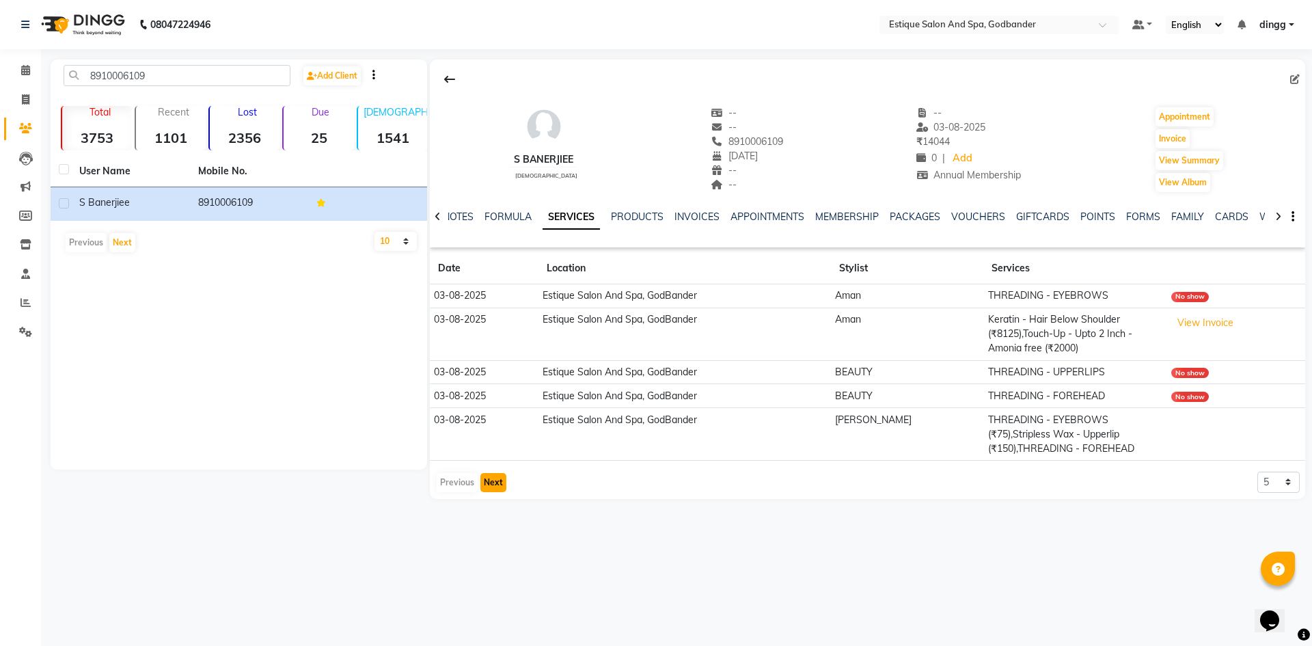
click at [493, 483] on button "Next" at bounding box center [493, 482] width 26 height 19
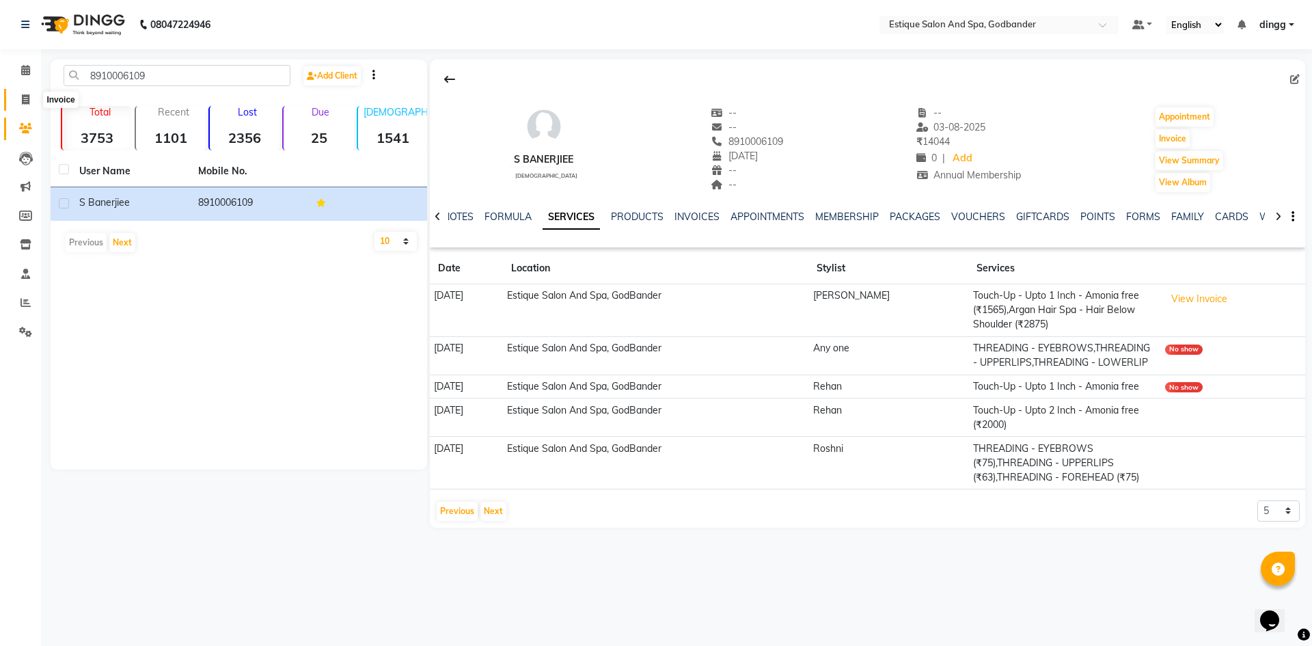
click at [25, 103] on icon at bounding box center [26, 99] width 8 height 10
select select "6103"
select select "service"
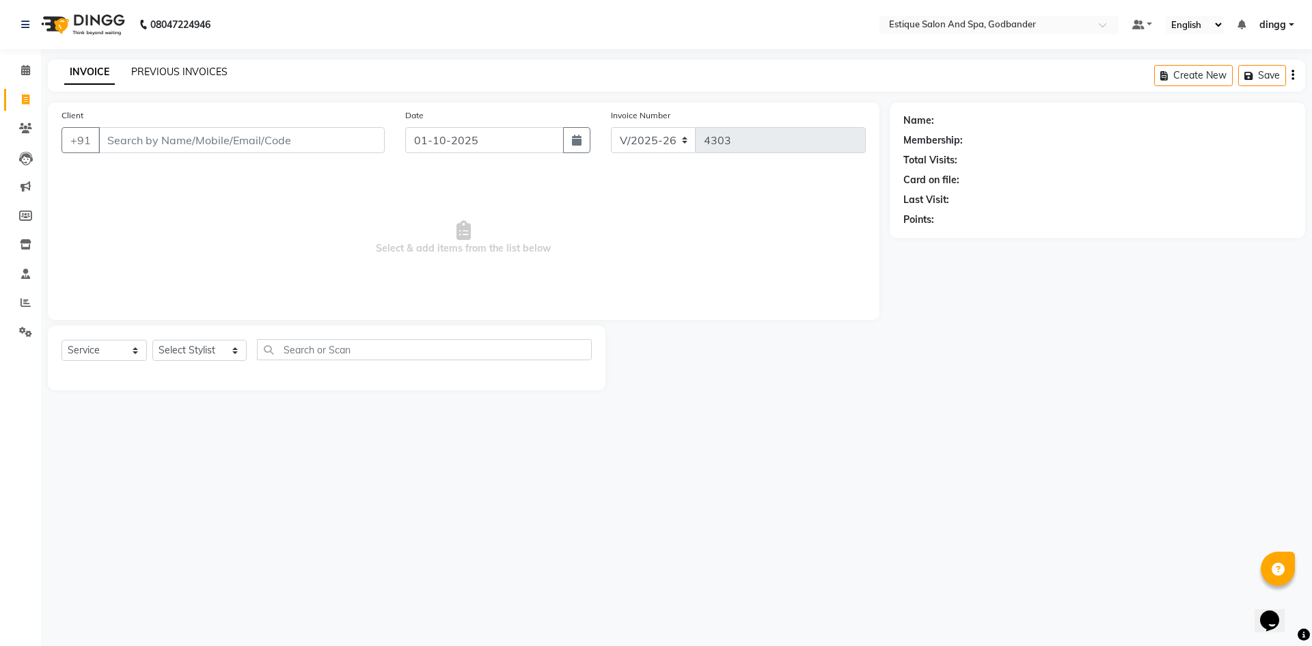
click at [152, 66] on link "PREVIOUS INVOICES" at bounding box center [179, 72] width 96 height 12
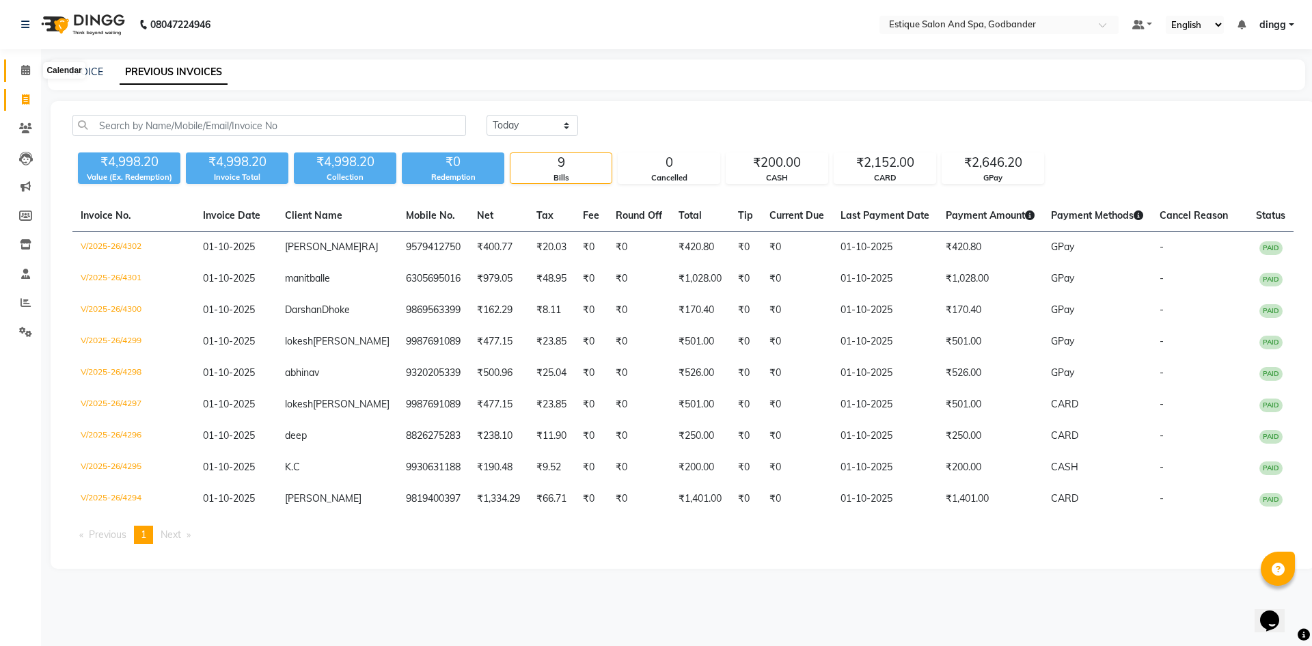
click at [31, 76] on span at bounding box center [26, 71] width 24 height 16
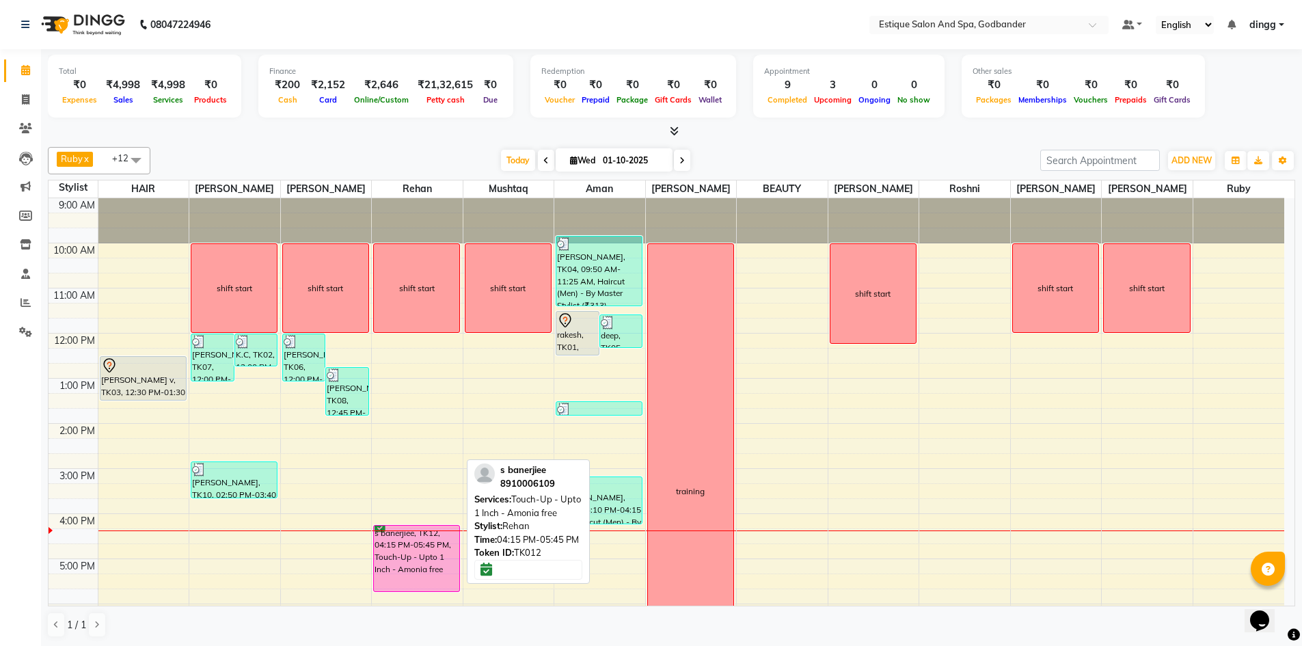
click at [406, 558] on div "s banerjiee, TK12, 04:15 PM-05:45 PM, Touch-Up - Upto 1 Inch - Amonia free" at bounding box center [416, 558] width 85 height 66
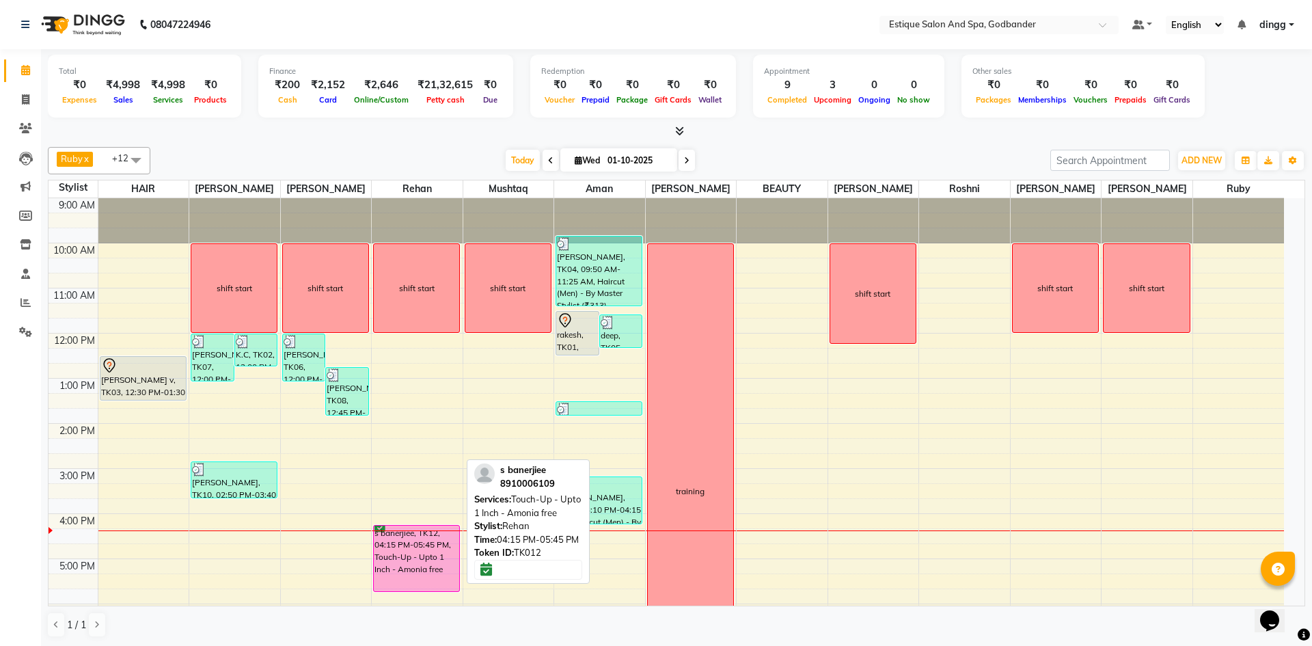
select select "6"
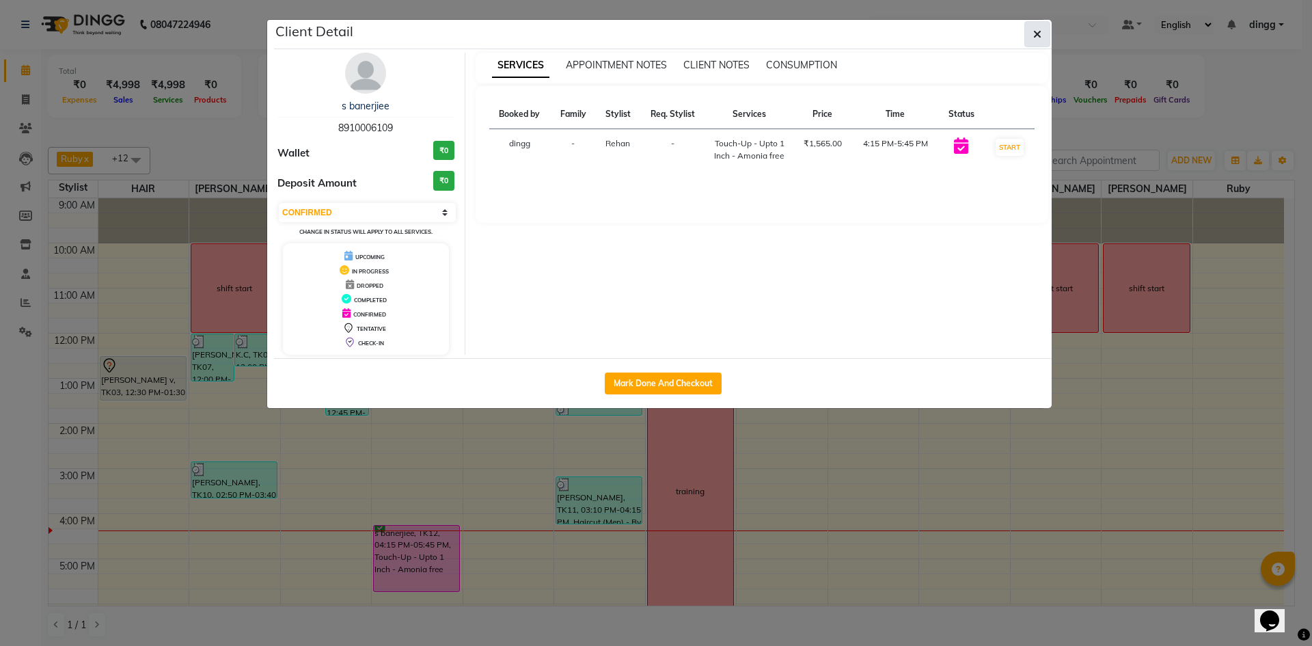
click at [1036, 31] on icon "button" at bounding box center [1037, 34] width 8 height 11
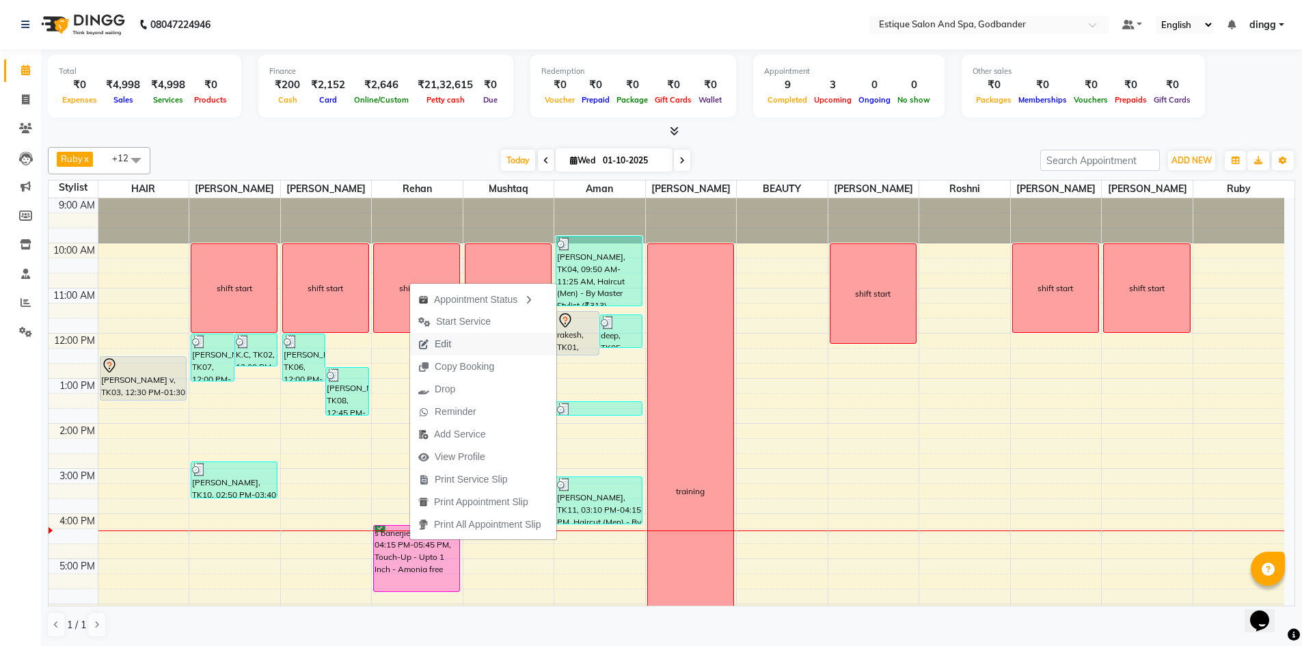
click at [465, 343] on button "Edit" at bounding box center [483, 344] width 146 height 23
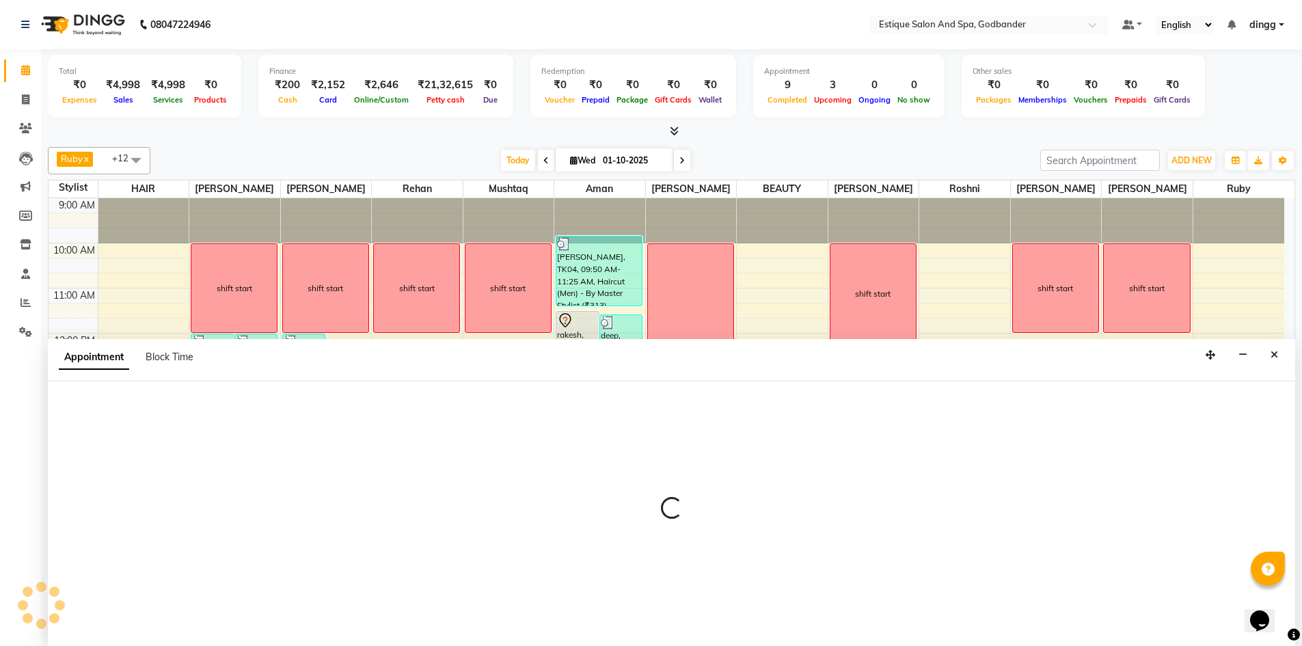
scroll to position [1, 0]
select select "975"
select select "confirm booking"
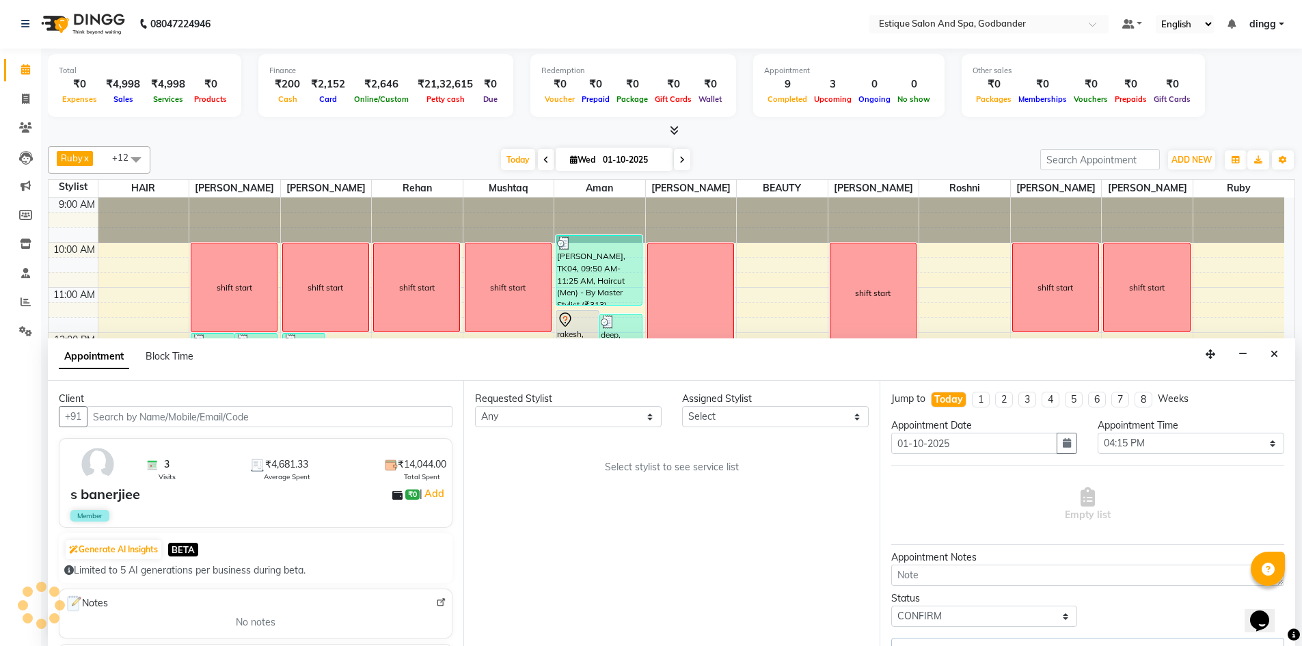
scroll to position [178, 0]
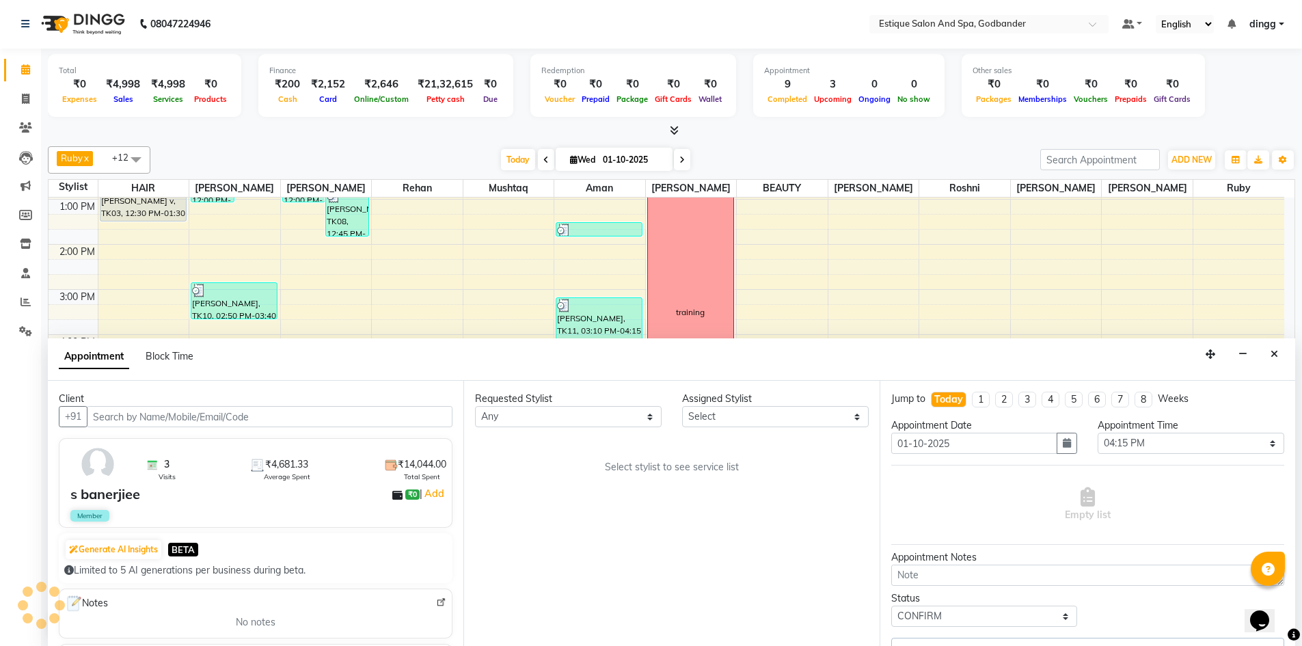
select select "66481"
select select "2987"
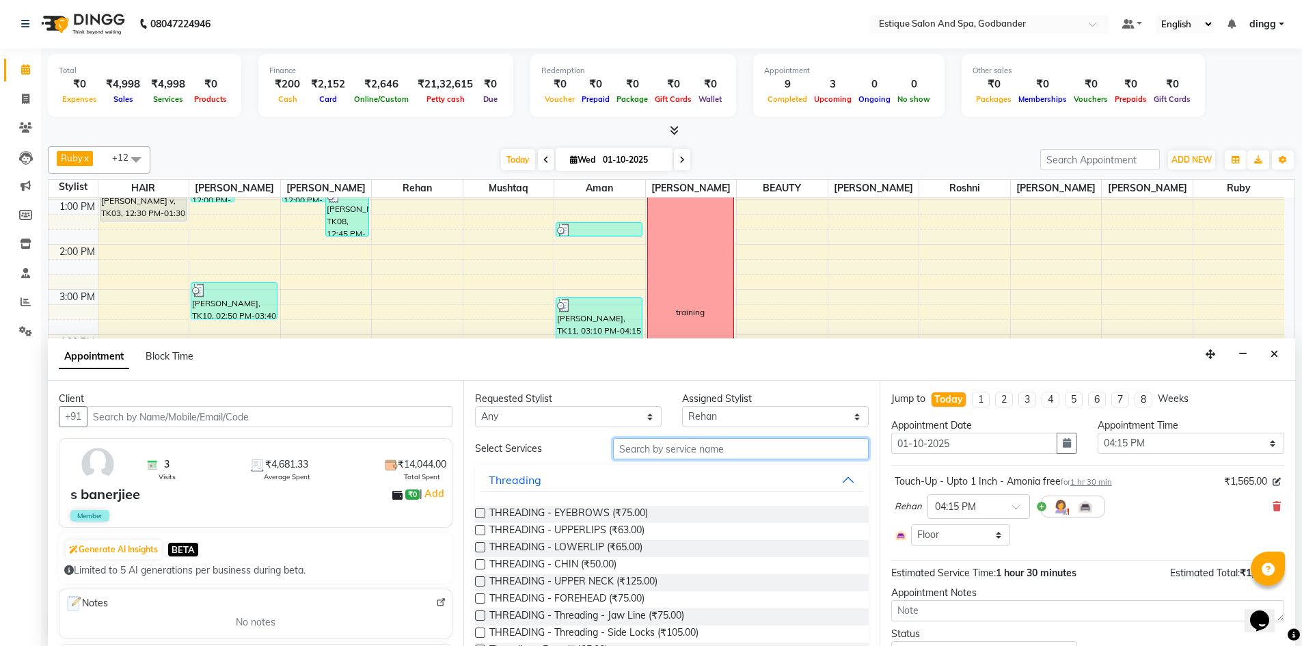
click at [635, 452] on input "text" at bounding box center [741, 448] width 256 height 21
type input "th"
click at [689, 413] on select "Select Aarti Nails Aman Anita Salve Anjali Wavle Any one Asmi BEAUTY HAIR Hina …" at bounding box center [775, 416] width 187 height 21
select select "76680"
click at [682, 406] on select "Select Aarti Nails Aman Anita Salve Anjali Wavle Any one Asmi BEAUTY HAIR Hina …" at bounding box center [775, 416] width 187 height 21
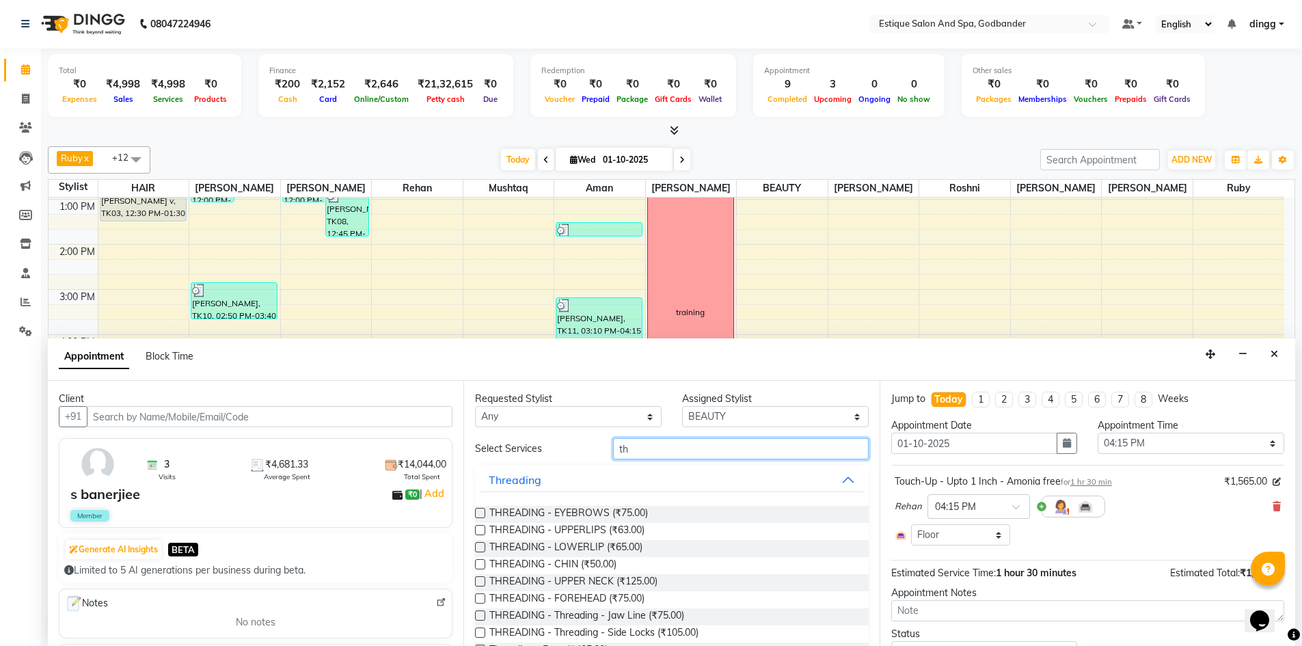
drag, startPoint x: 633, startPoint y: 452, endPoint x: 589, endPoint y: 452, distance: 43.7
click at [596, 452] on div "Select Services th" at bounding box center [671, 448] width 413 height 21
type input "th"
click at [478, 513] on label at bounding box center [480, 513] width 10 height 10
click at [478, 513] on input "checkbox" at bounding box center [479, 514] width 9 height 9
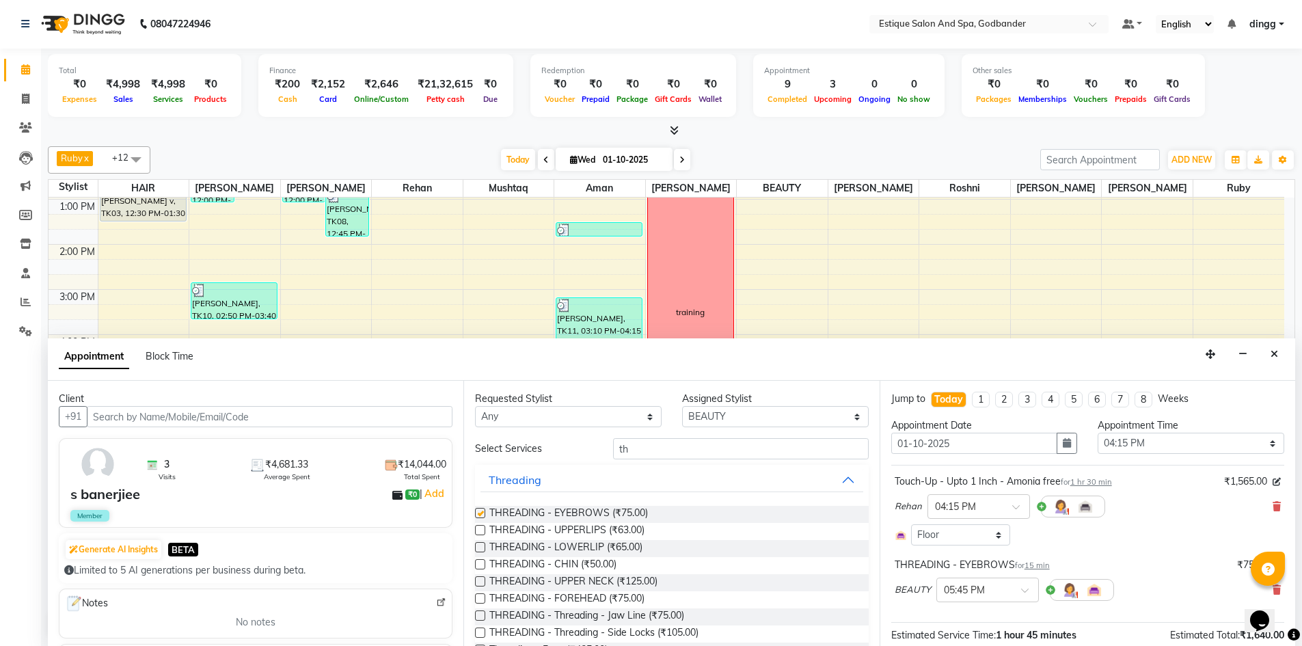
checkbox input "false"
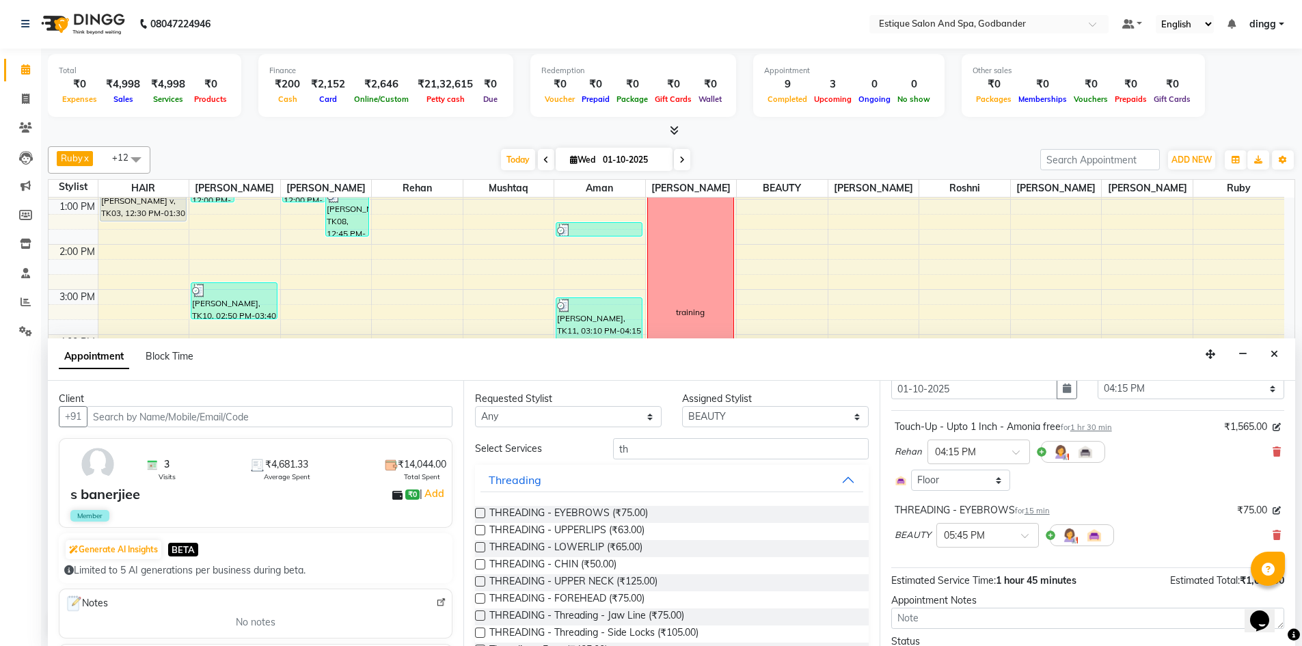
scroll to position [125, 0]
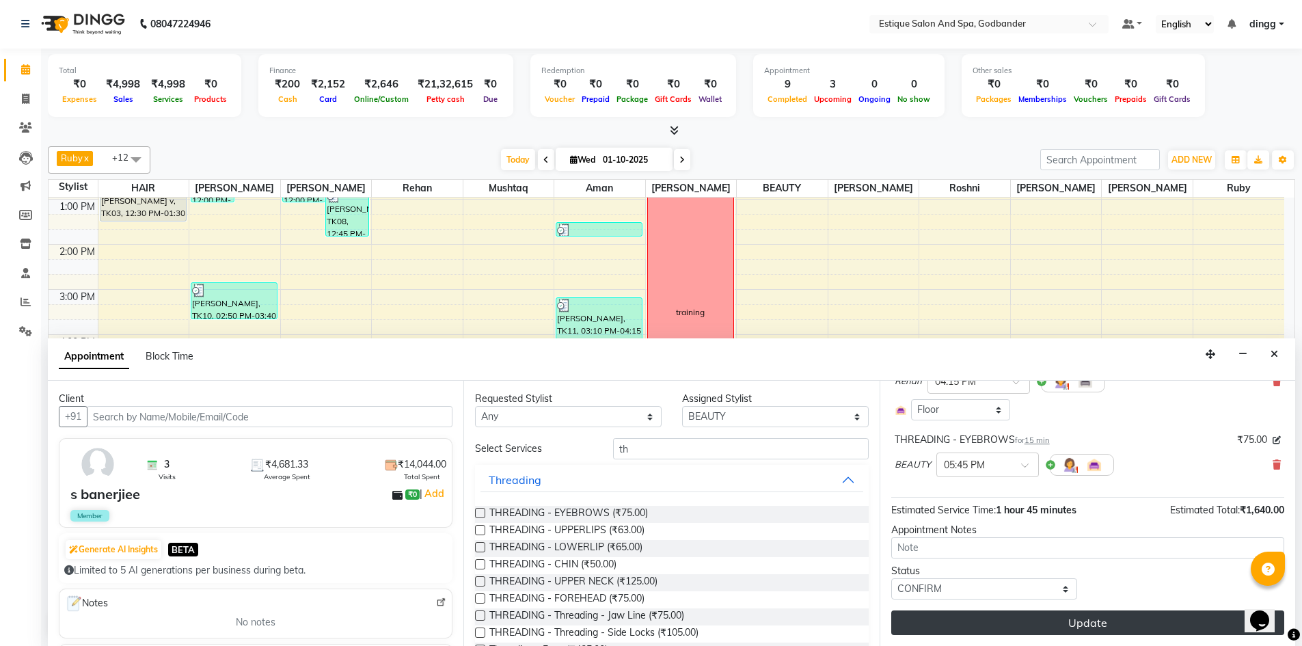
click at [972, 627] on button "Update" at bounding box center [1087, 622] width 393 height 25
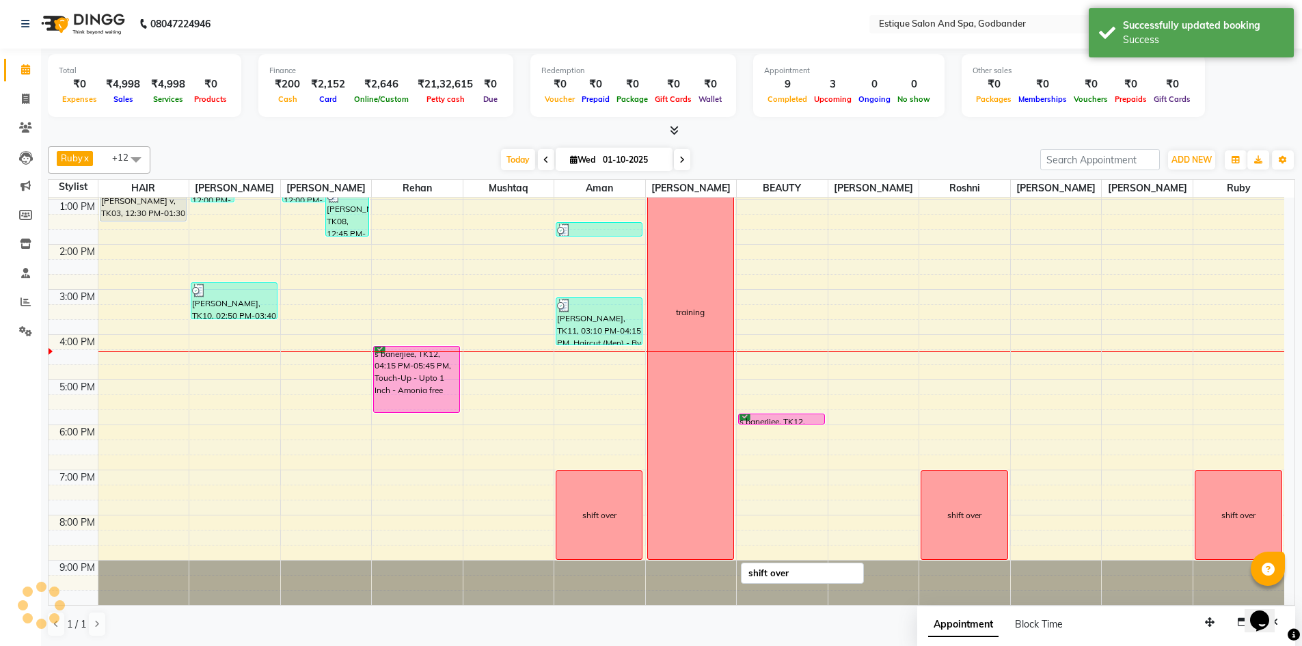
scroll to position [0, 0]
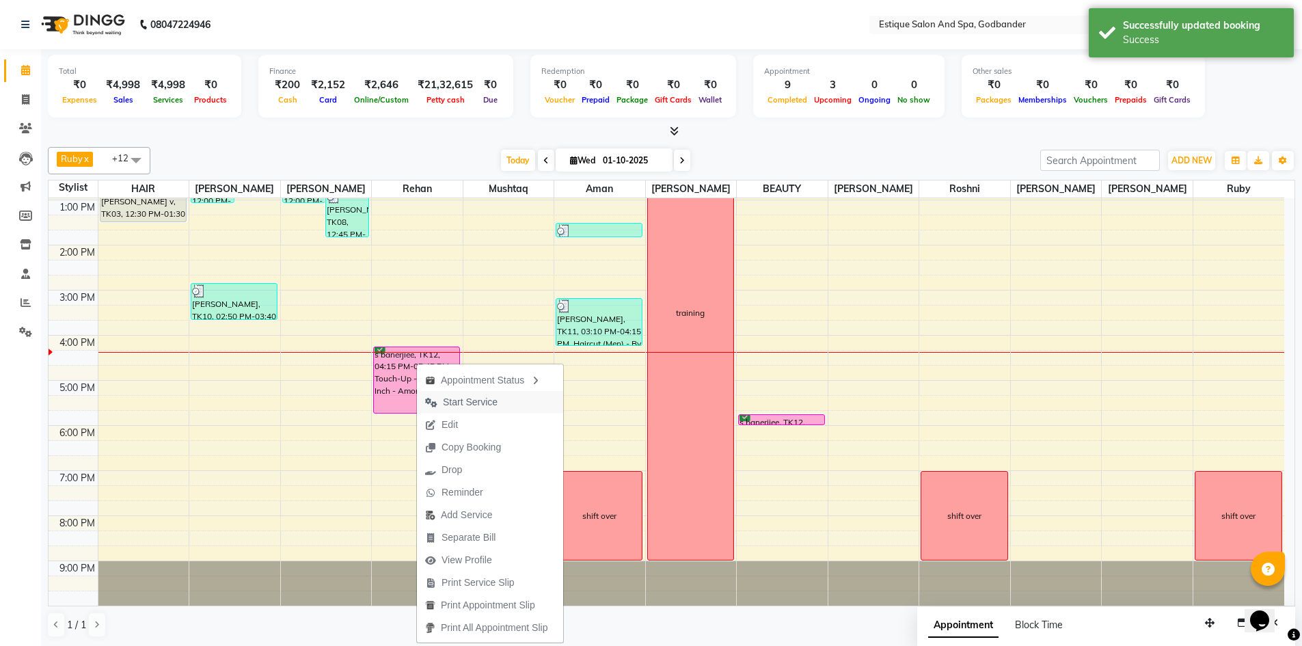
click at [473, 398] on span "Start Service" at bounding box center [470, 402] width 55 height 14
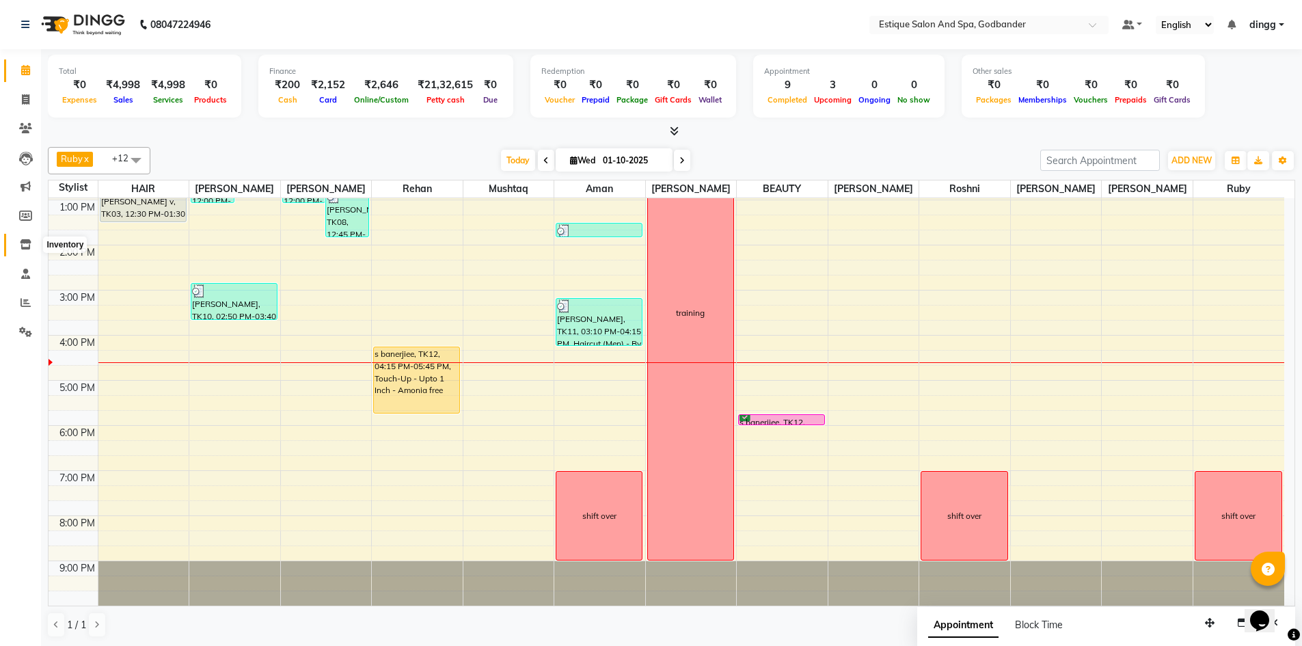
drag, startPoint x: 510, startPoint y: 508, endPoint x: 27, endPoint y: 240, distance: 551.7
click at [26, 243] on icon at bounding box center [26, 244] width 12 height 10
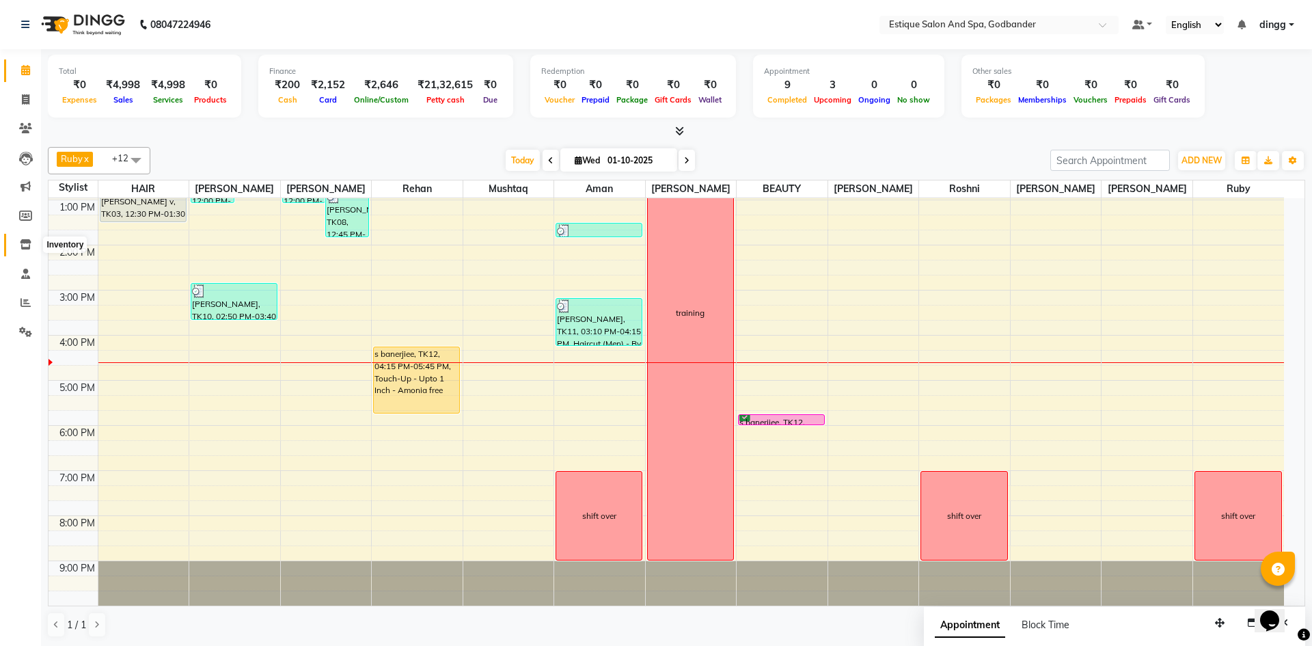
select select
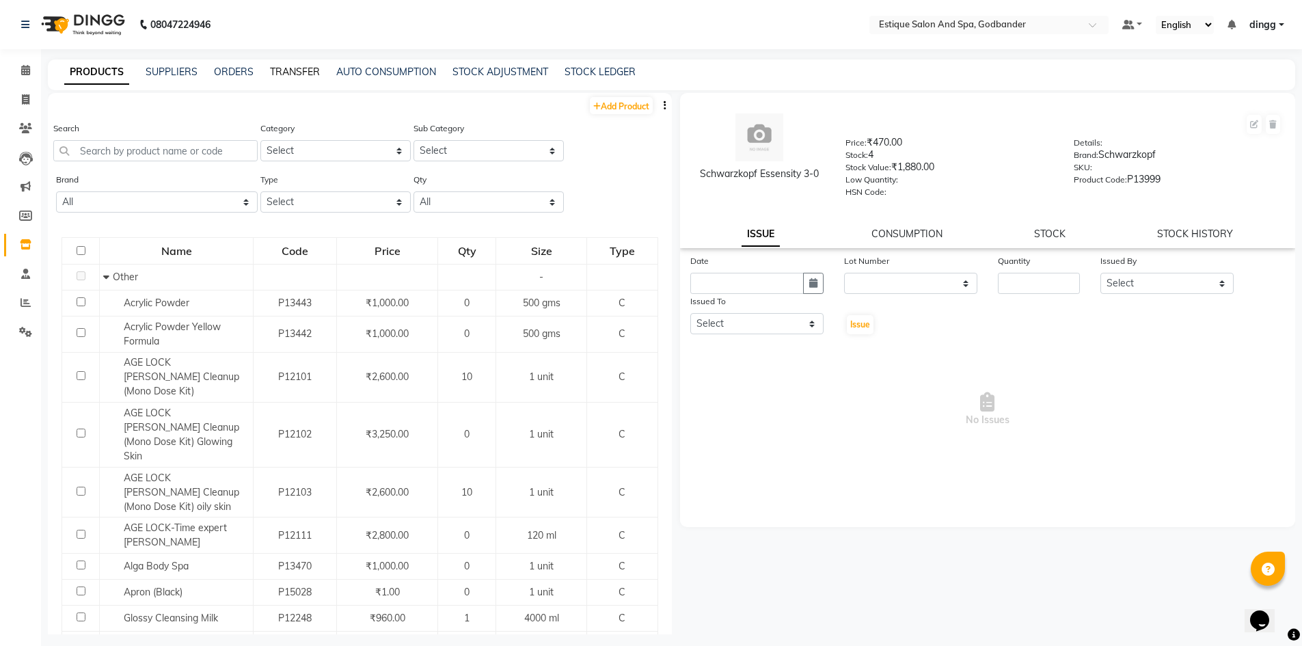
click at [306, 68] on link "TRANSFER" at bounding box center [295, 72] width 50 height 12
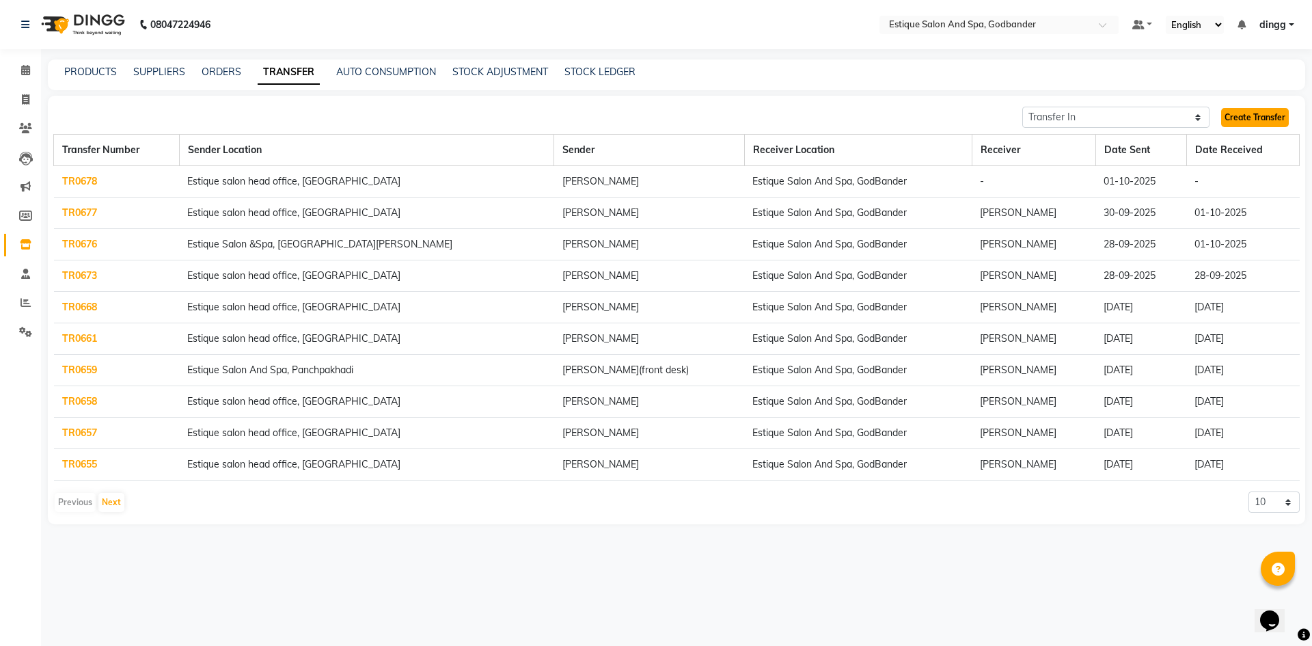
click at [1252, 120] on link "Create Transfer" at bounding box center [1255, 117] width 68 height 19
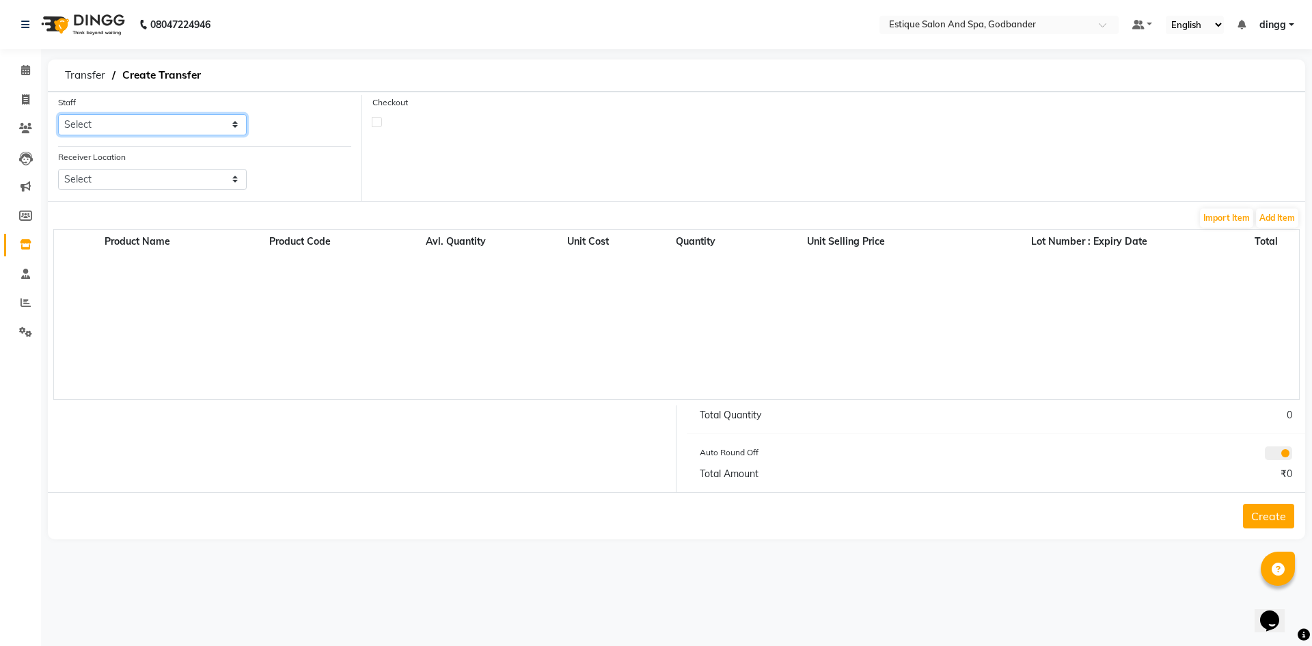
click at [87, 127] on select "Select Aarti Nails Aman Anita Salve Anjali Wavle Any one Asmi BEAUTY dingg HAIR…" at bounding box center [152, 124] width 189 height 21
select select "52401"
click at [58, 114] on select "Select Aarti Nails Aman Anita Salve Anjali Wavle Any one Asmi BEAUTY dingg HAIR…" at bounding box center [152, 124] width 189 height 21
click at [86, 180] on select "Select Estique Salon And Spa, Panchpakhadi Estique Salon &Spa, Hiranandani Mead…" at bounding box center [152, 179] width 189 height 21
select select "1608"
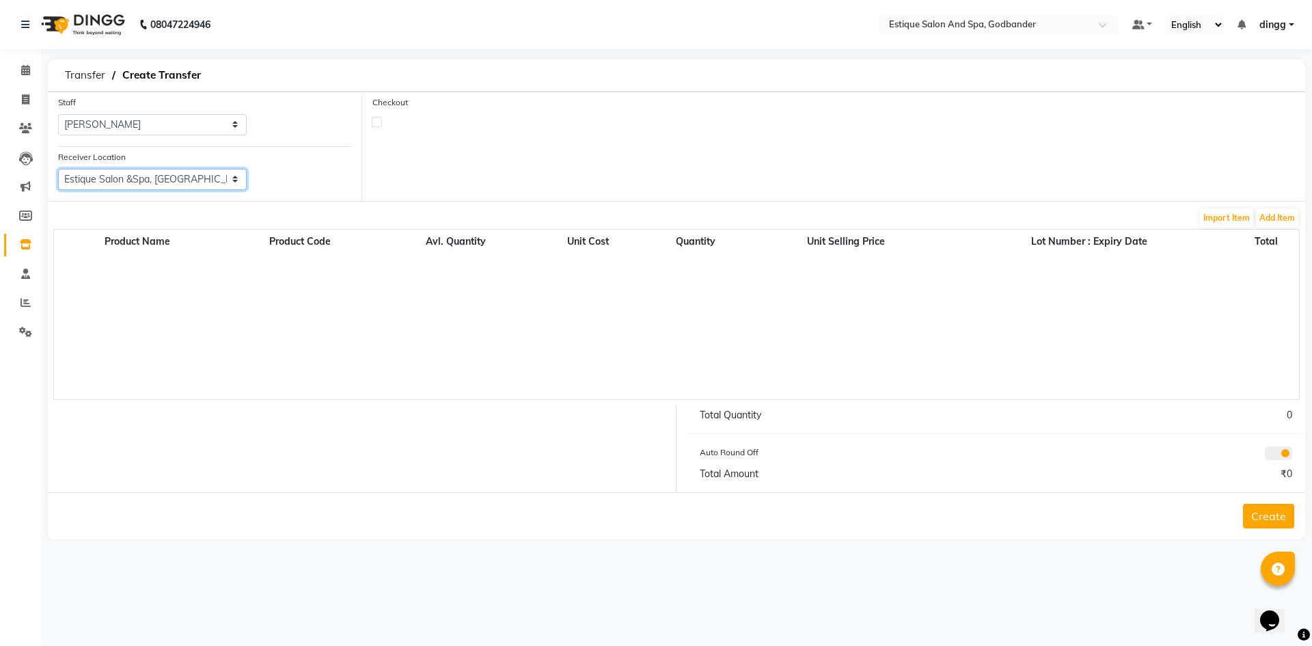
click at [58, 169] on select "Select Estique Salon And Spa, Panchpakhadi Estique Salon &Spa, Hiranandani Mead…" at bounding box center [152, 179] width 189 height 21
click at [1265, 221] on button "Add Item" at bounding box center [1277, 217] width 42 height 19
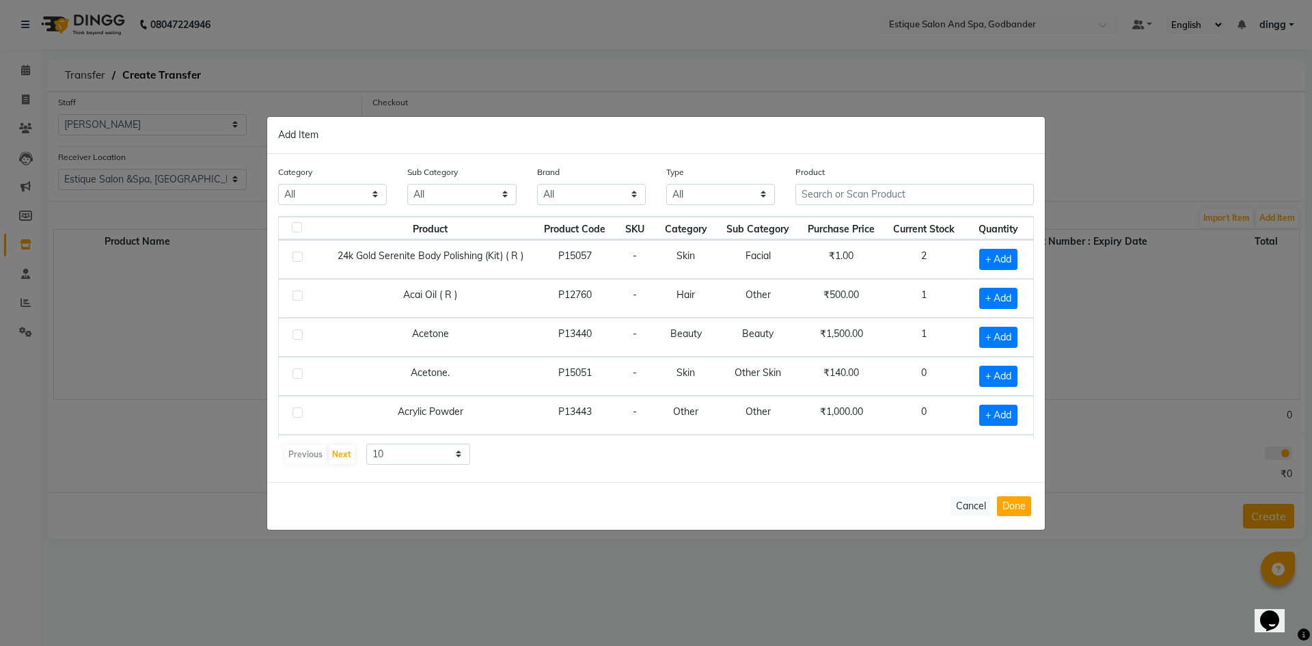
click at [819, 205] on div "Product" at bounding box center [914, 190] width 259 height 51
click at [814, 202] on input "text" at bounding box center [914, 194] width 238 height 21
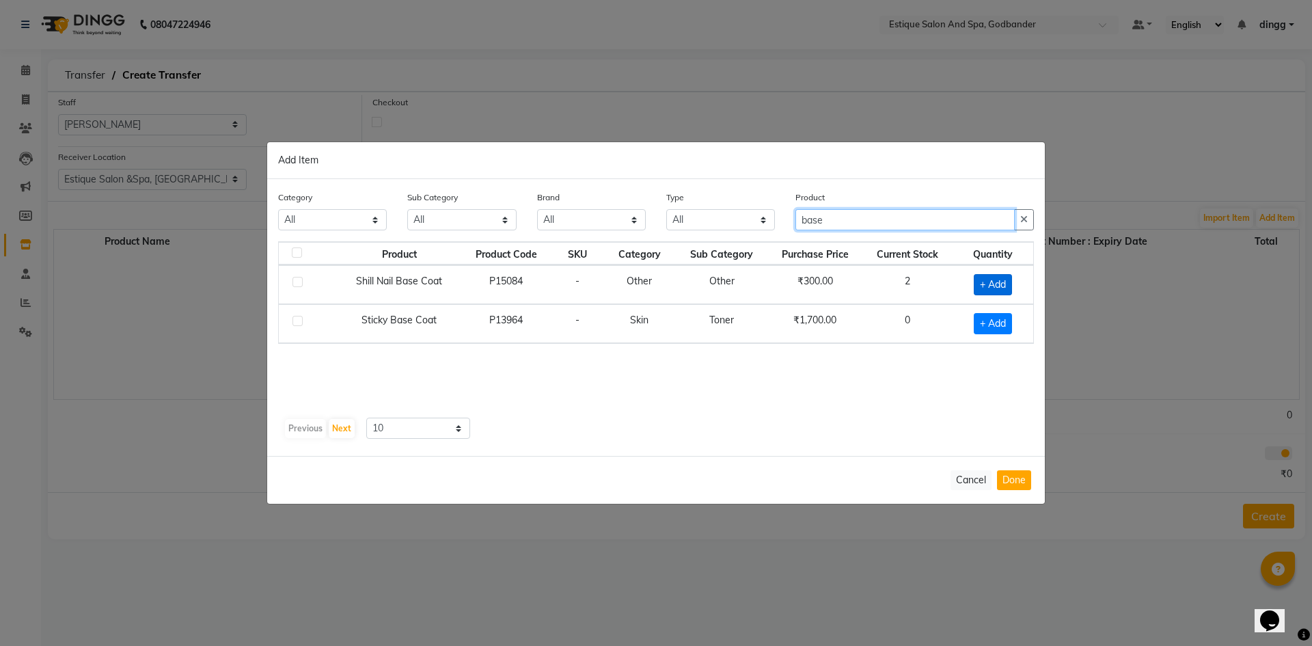
type input "base"
click at [987, 286] on span "+ Add" at bounding box center [993, 284] width 38 height 21
checkbox input "true"
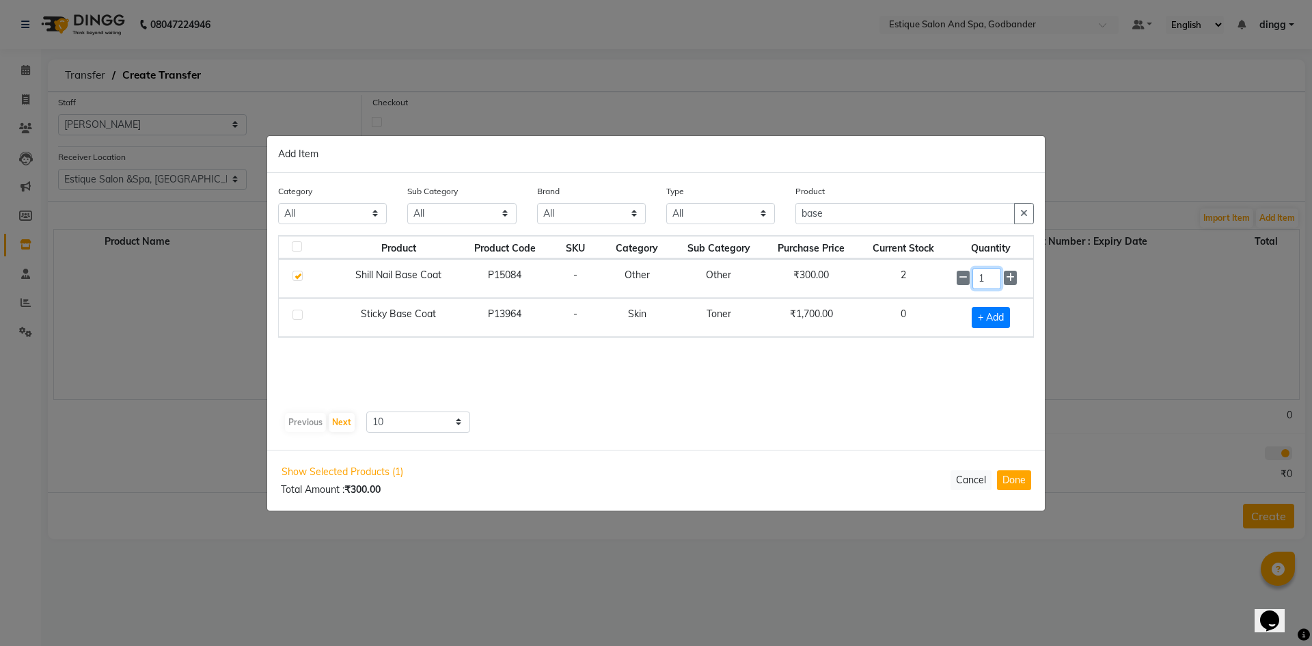
click at [989, 287] on input "1" at bounding box center [986, 278] width 29 height 21
type input "2"
drag, startPoint x: 1014, startPoint y: 476, endPoint x: 1007, endPoint y: 476, distance: 6.9
click at [1013, 476] on button "Done" at bounding box center [1014, 480] width 34 height 20
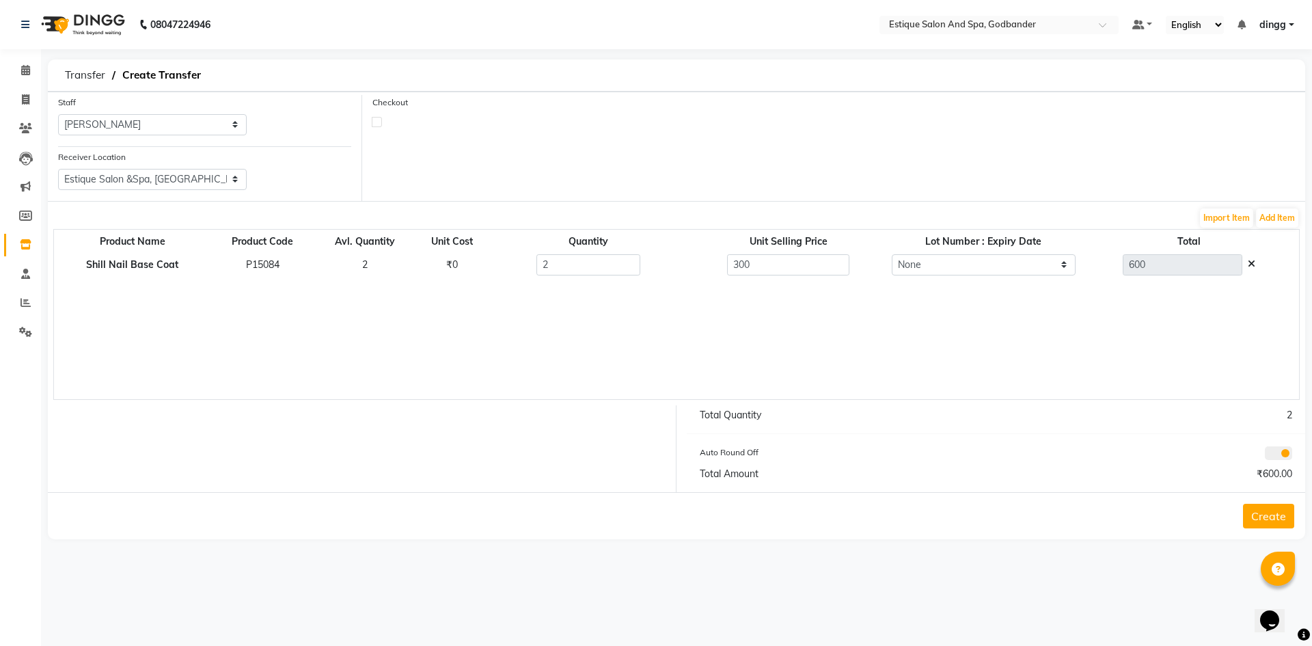
click at [1256, 521] on button "Create" at bounding box center [1268, 516] width 51 height 25
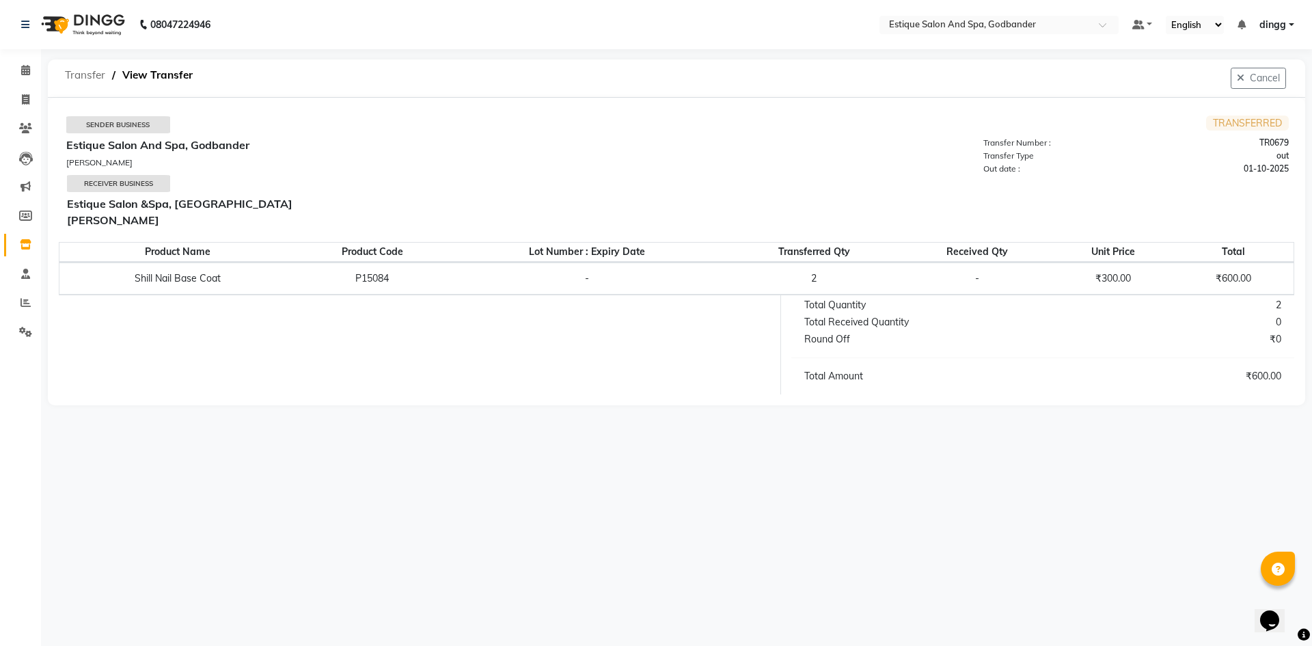
click at [82, 73] on span "Transfer" at bounding box center [85, 75] width 54 height 25
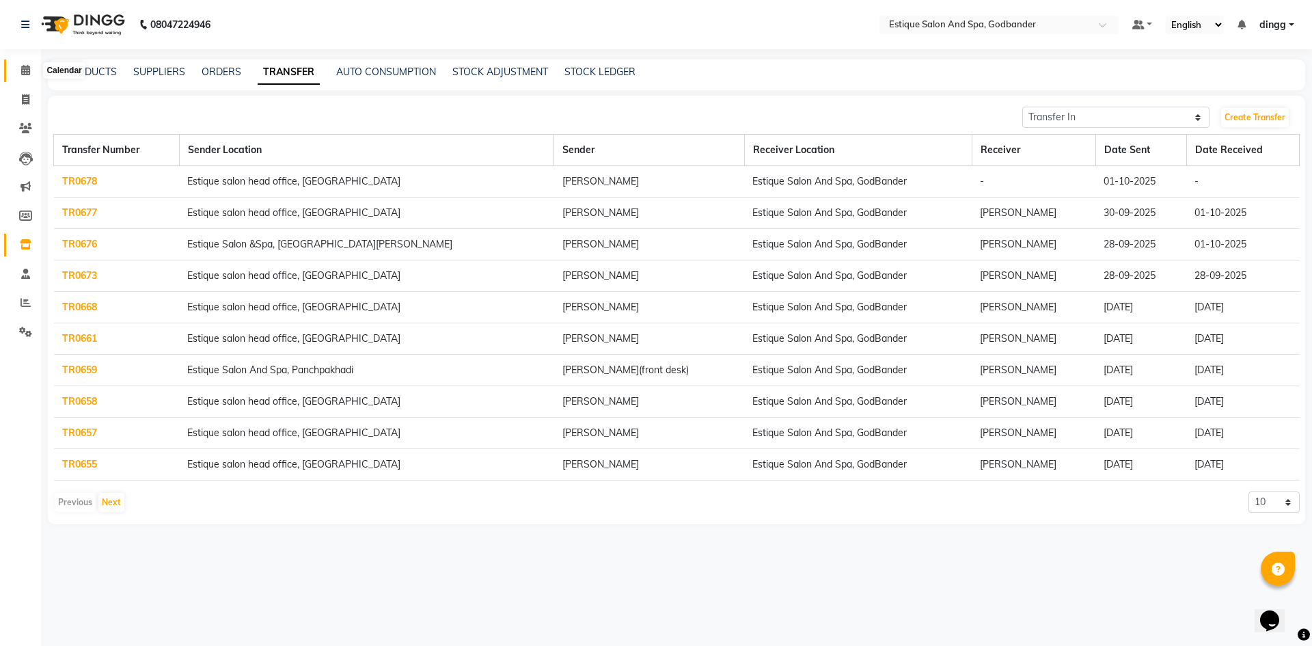
click at [21, 75] on span at bounding box center [26, 71] width 24 height 16
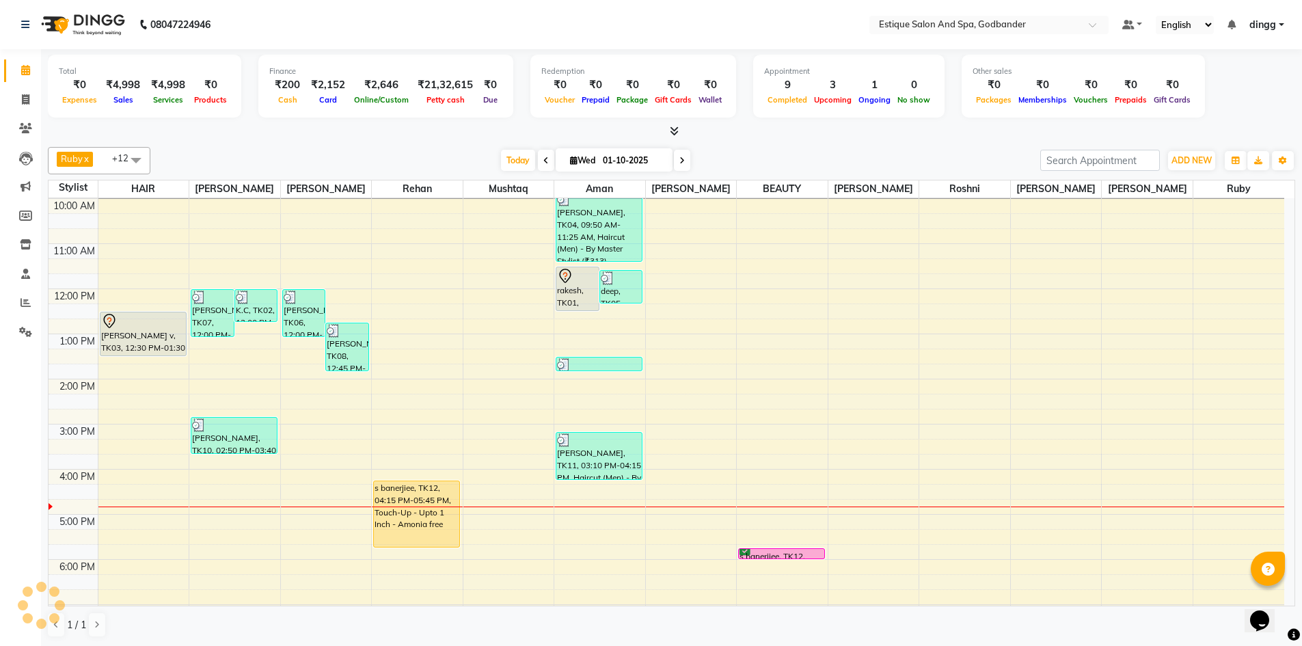
scroll to position [68, 0]
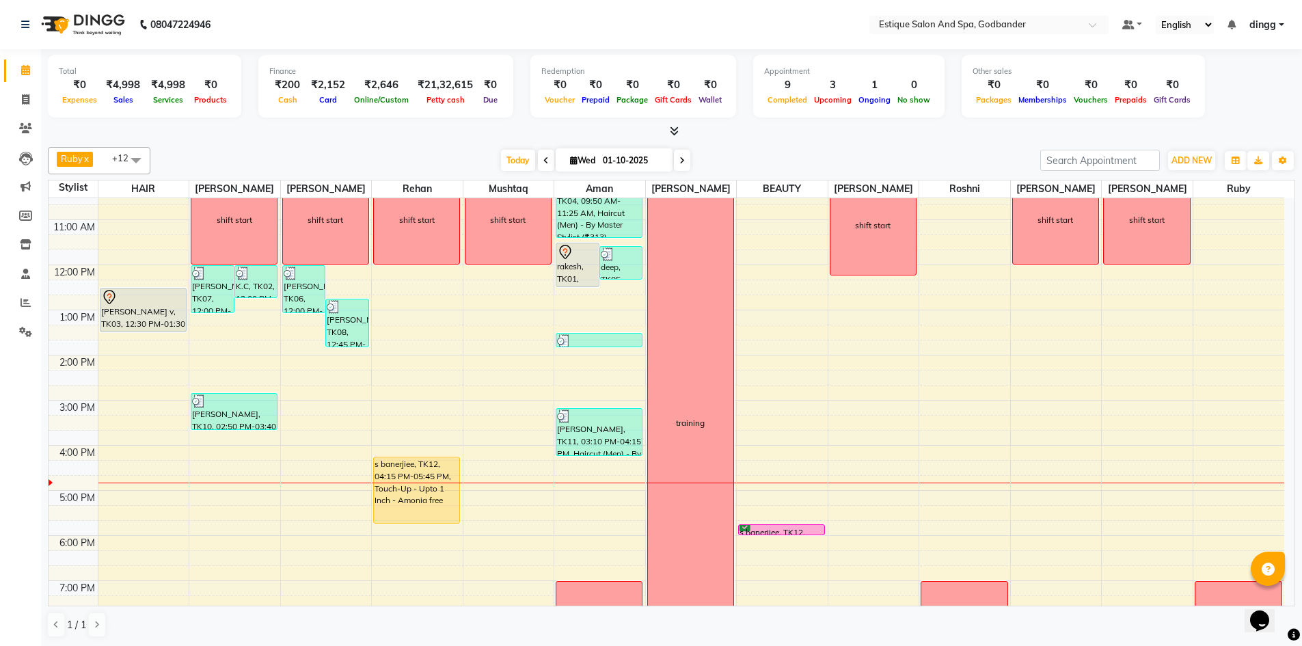
click at [126, 487] on div "9:00 AM 10:00 AM 11:00 AM 12:00 PM 1:00 PM 2:00 PM 3:00 PM 4:00 PM 5:00 PM 6:00…" at bounding box center [666, 423] width 1235 height 586
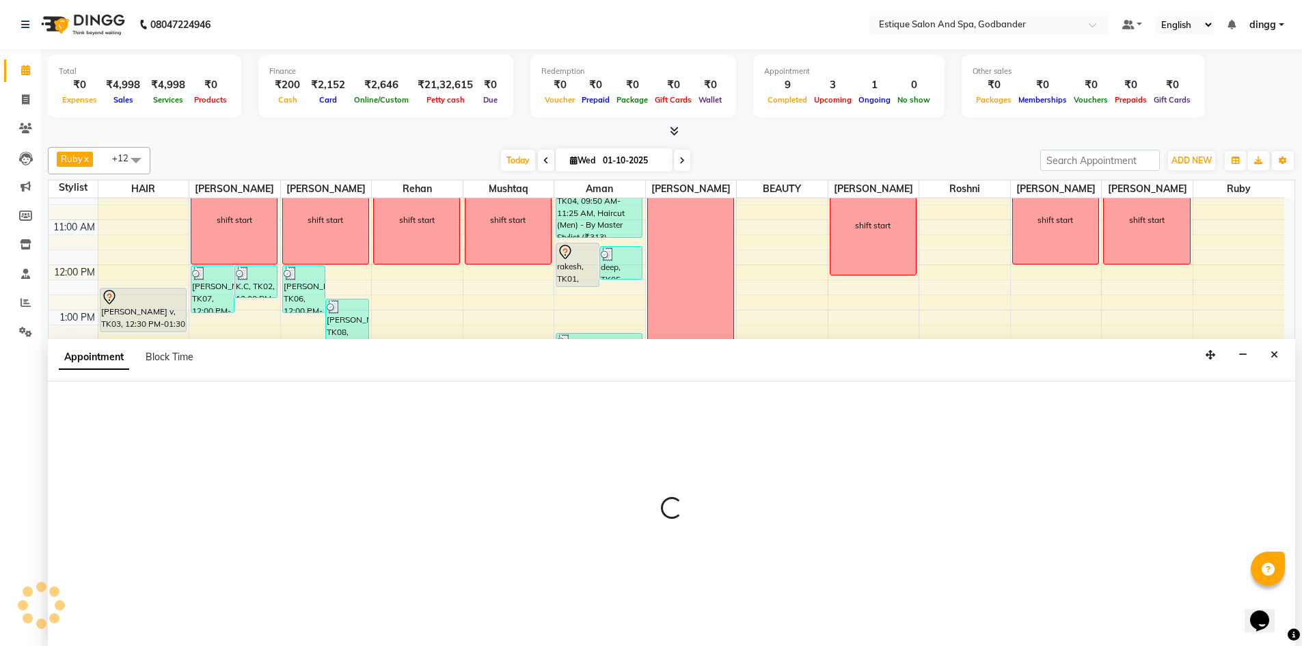
scroll to position [1, 0]
select select "76679"
select select "1005"
select select "tentative"
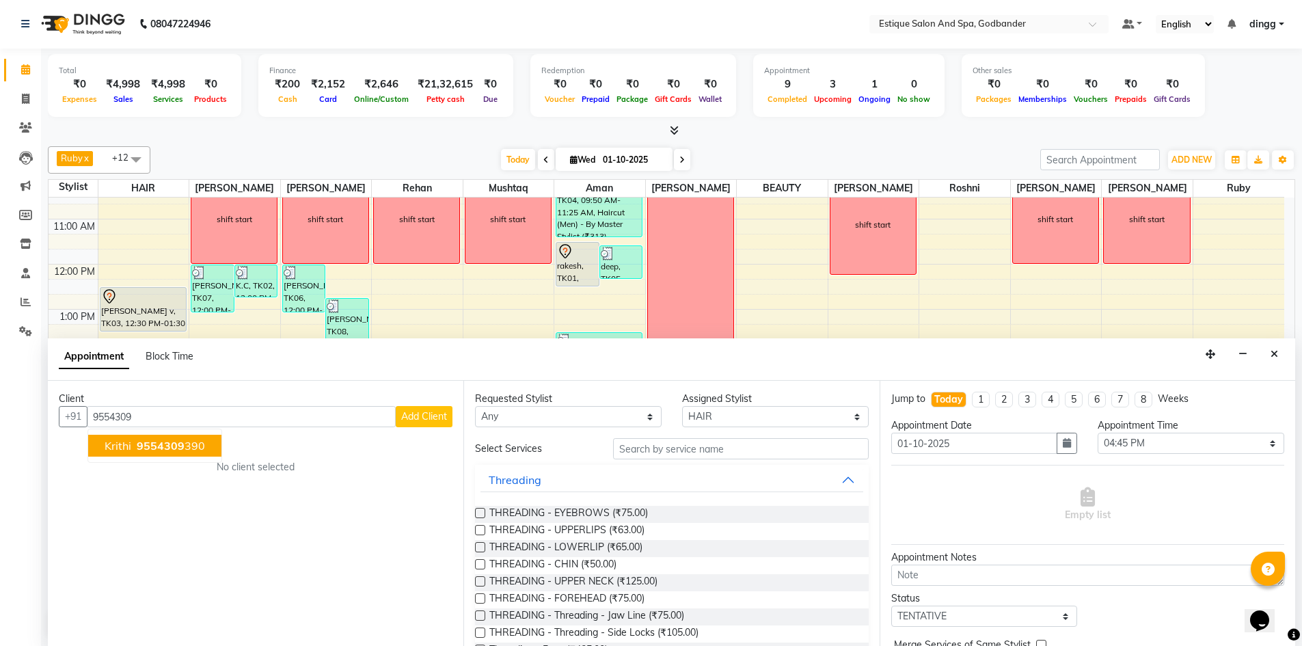
click at [147, 443] on span "9554309" at bounding box center [161, 446] width 48 height 14
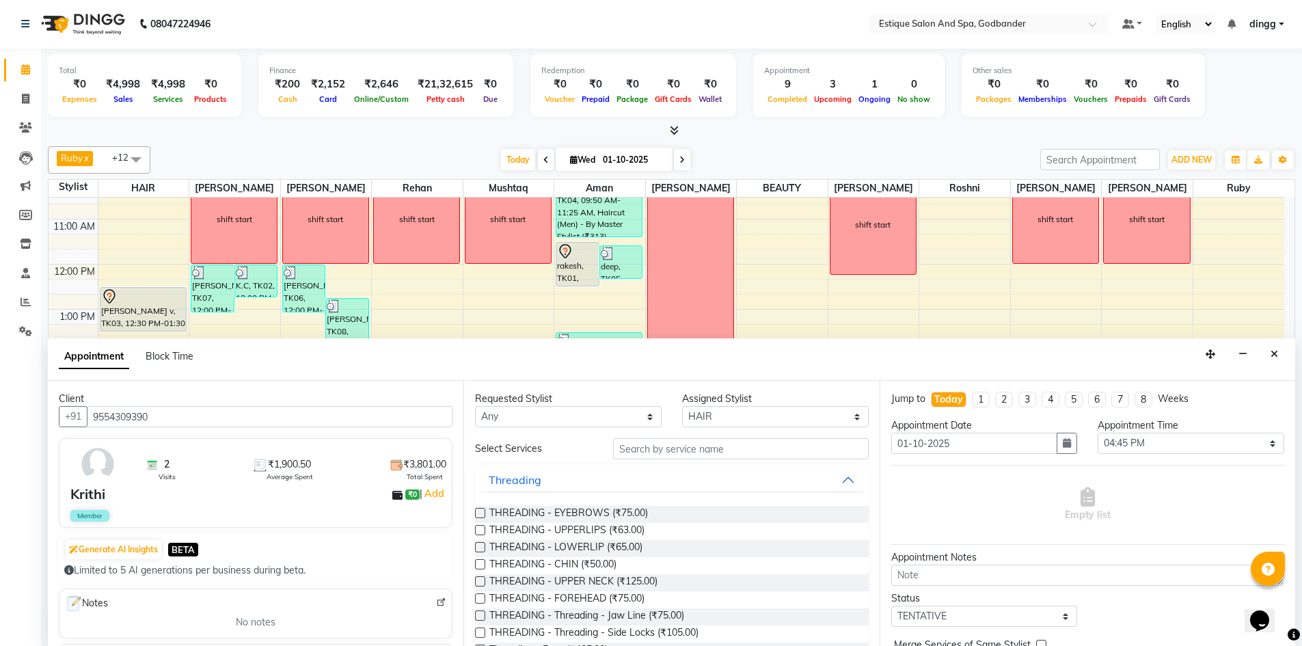
type input "9554309390"
click at [730, 413] on select "Select Aarti Nails Aman Anita Salve Anjali Wavle Any one Asmi BEAUTY HAIR Hina …" at bounding box center [775, 416] width 187 height 21
select select "74935"
click at [682, 406] on select "Select Aarti Nails Aman Anita Salve Anjali Wavle Any one Asmi BEAUTY HAIR Hina …" at bounding box center [775, 416] width 187 height 21
click at [635, 450] on input "text" at bounding box center [741, 448] width 256 height 21
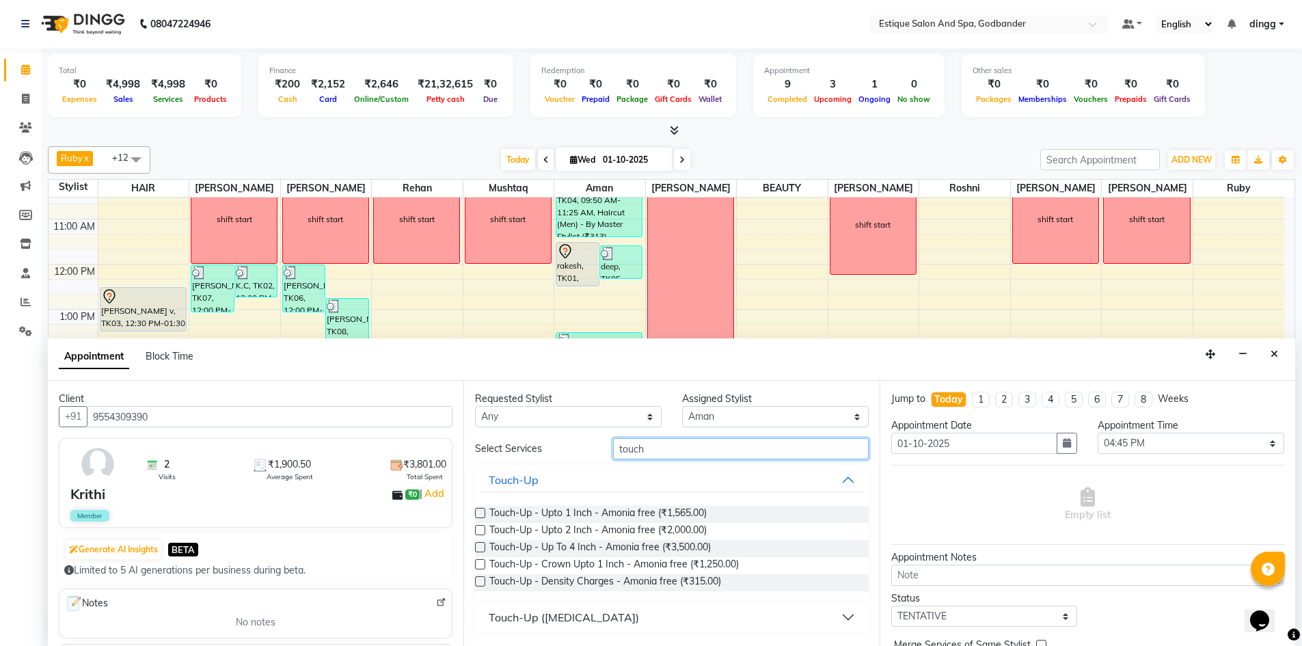
type input "touch"
click at [477, 514] on label at bounding box center [480, 513] width 10 height 10
click at [477, 514] on input "checkbox" at bounding box center [479, 514] width 9 height 9
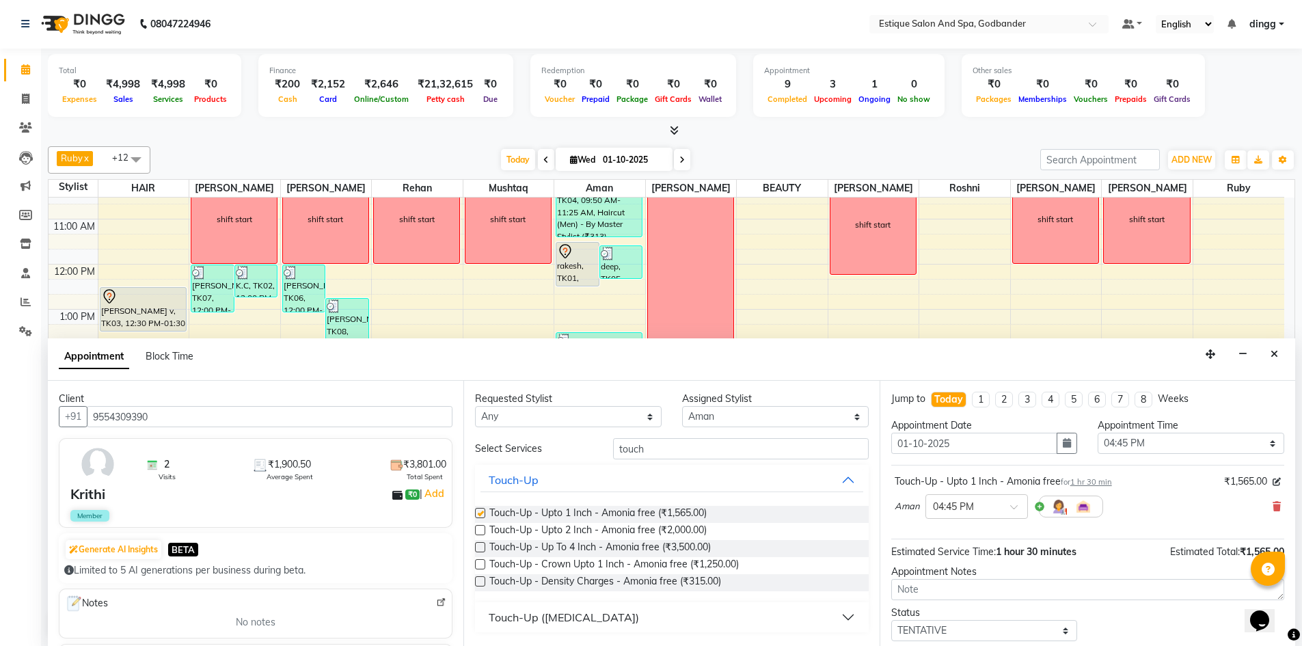
checkbox input "false"
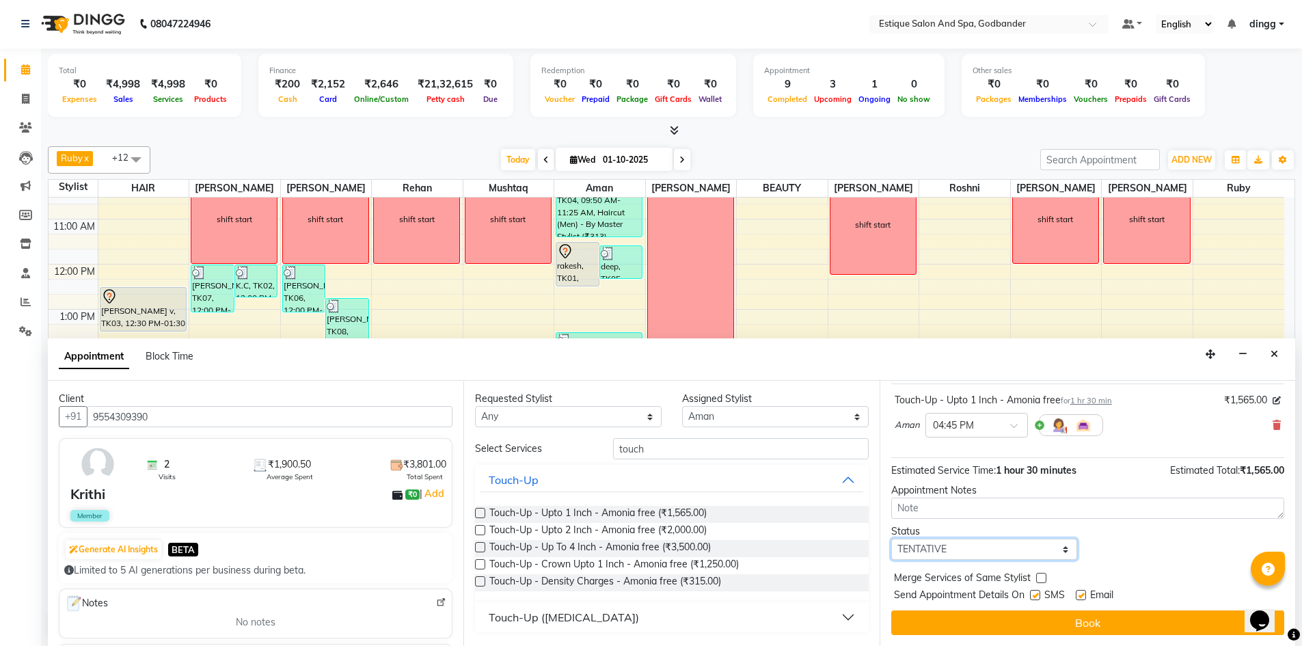
click at [939, 548] on select "Select TENTATIVE CONFIRM CHECK-IN UPCOMING" at bounding box center [984, 548] width 187 height 21
select select "confirm booking"
click at [891, 538] on select "Select TENTATIVE CONFIRM CHECK-IN UPCOMING" at bounding box center [984, 548] width 187 height 21
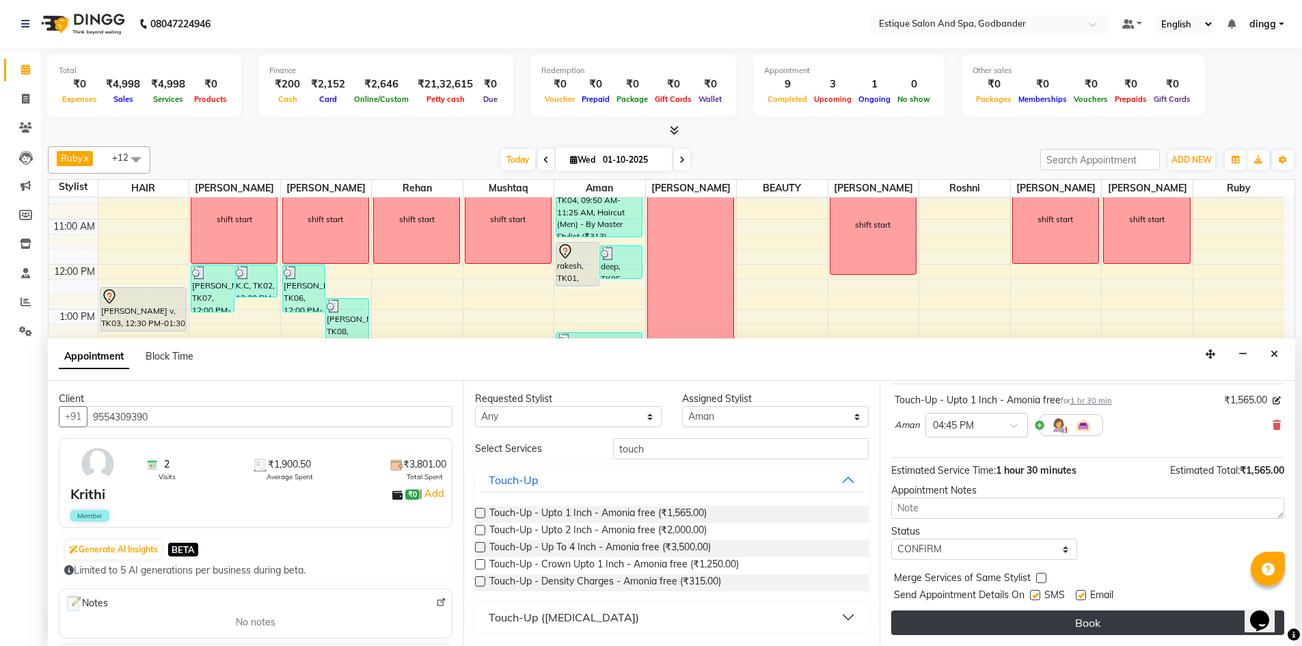
click at [997, 628] on button "Book" at bounding box center [1087, 622] width 393 height 25
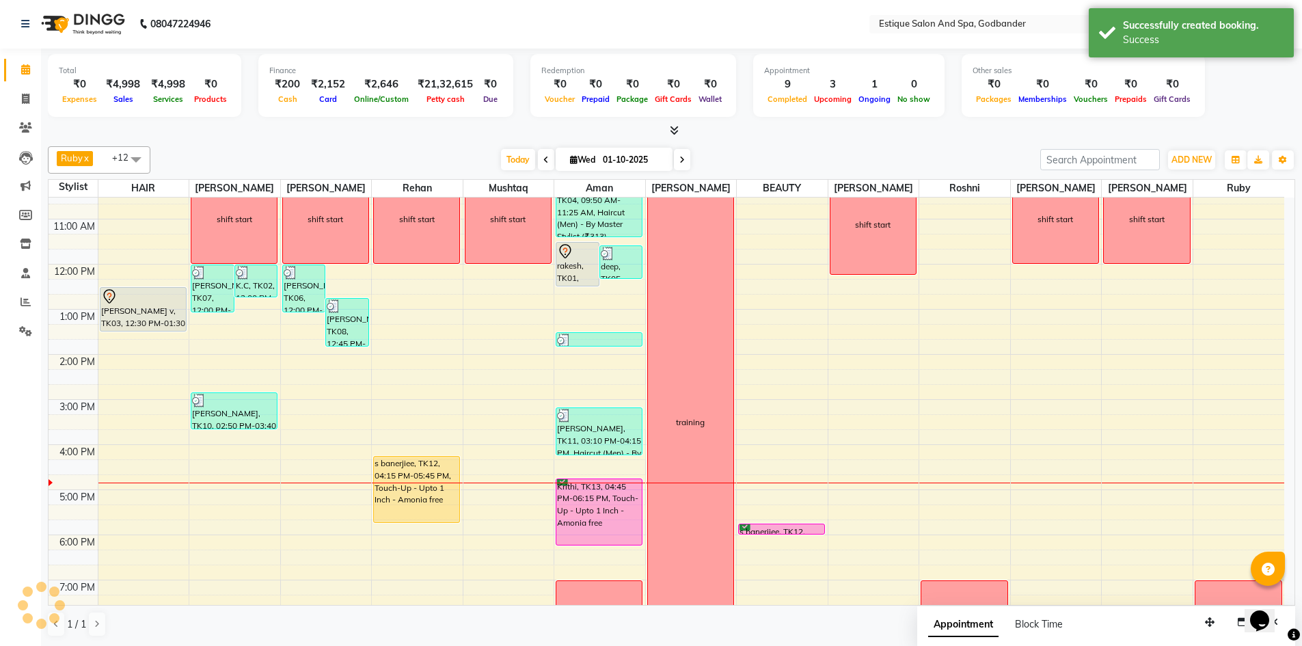
scroll to position [0, 0]
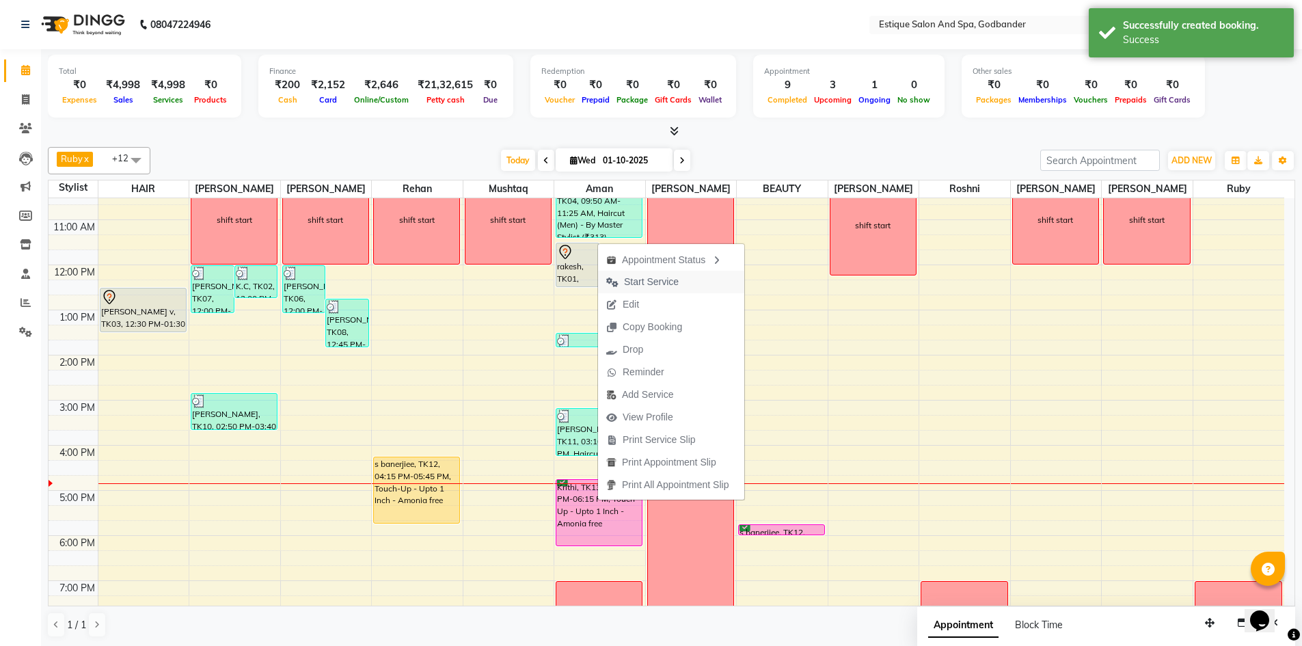
click at [667, 284] on span "Start Service" at bounding box center [651, 282] width 55 height 14
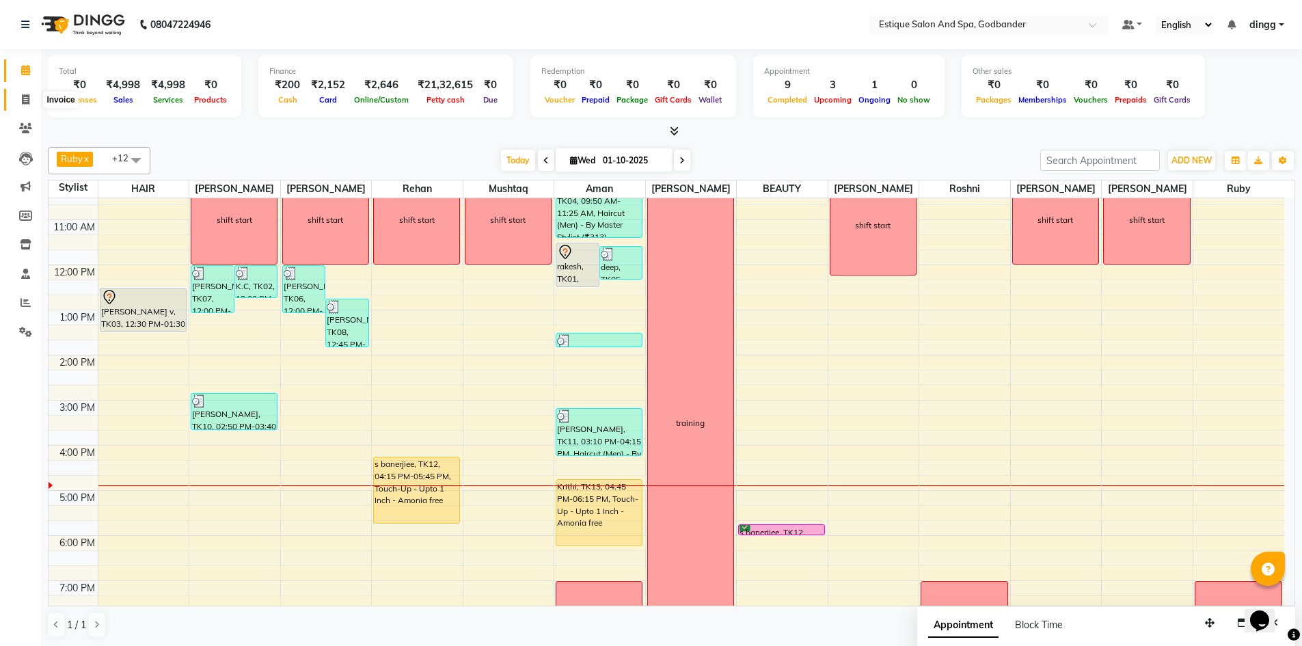
click at [24, 97] on icon at bounding box center [26, 99] width 8 height 10
select select "service"
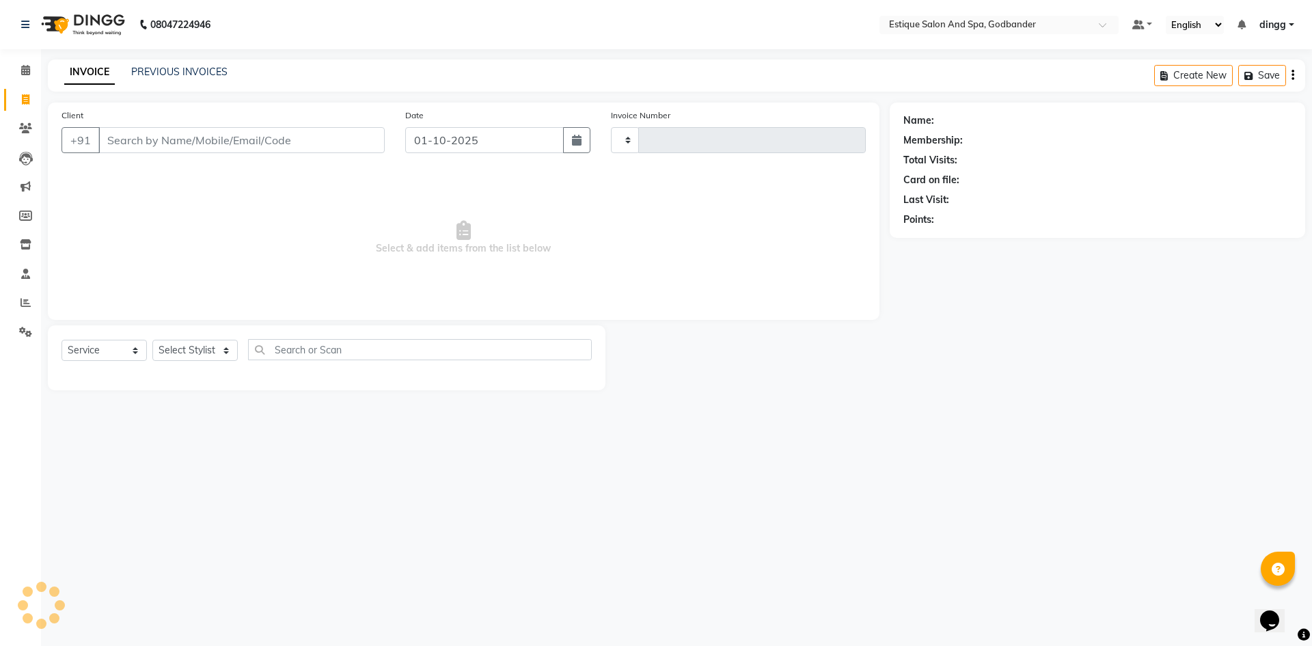
type input "4303"
select select "6103"
click at [191, 325] on div "Select Service Product Membership Package Voucher Prepaid Gift Card Select Styl…" at bounding box center [327, 357] width 558 height 65
click at [195, 342] on select "Select Stylist" at bounding box center [194, 350] width 85 height 21
click at [193, 348] on select "Select Stylist" at bounding box center [194, 350] width 85 height 21
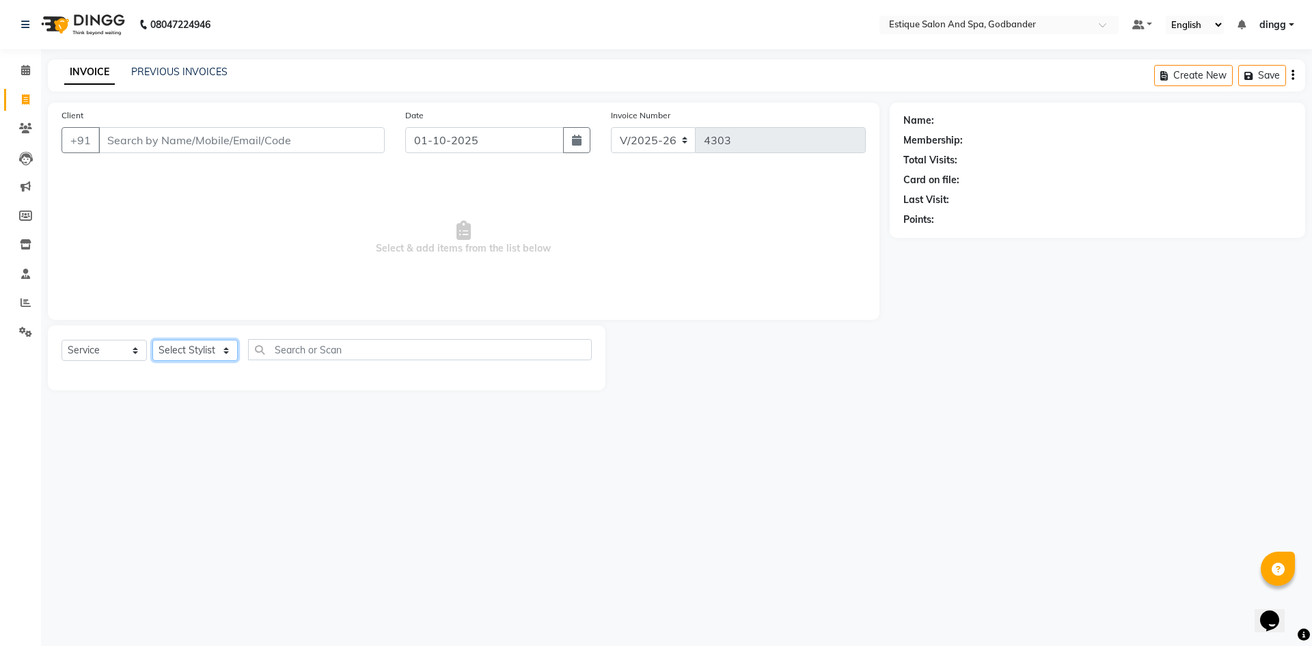
click at [193, 344] on select "Select Stylist" at bounding box center [194, 350] width 85 height 21
select select "69269"
click at [152, 340] on select "Select Stylist Aarti Nails [PERSON_NAME] [PERSON_NAME] Any one Asmi BEAUTY ding…" at bounding box center [199, 350] width 94 height 21
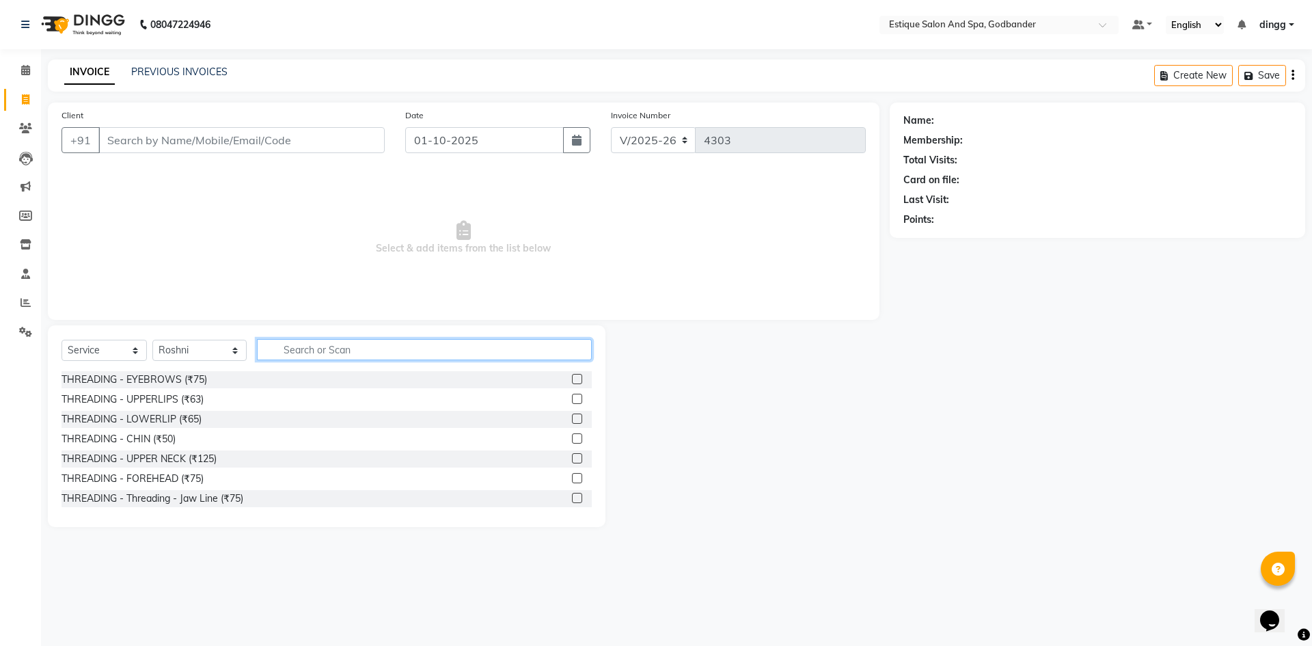
click at [292, 339] on input "text" at bounding box center [424, 349] width 335 height 21
type input "th"
click at [572, 378] on label at bounding box center [577, 379] width 10 height 10
click at [572, 378] on input "checkbox" at bounding box center [576, 379] width 9 height 9
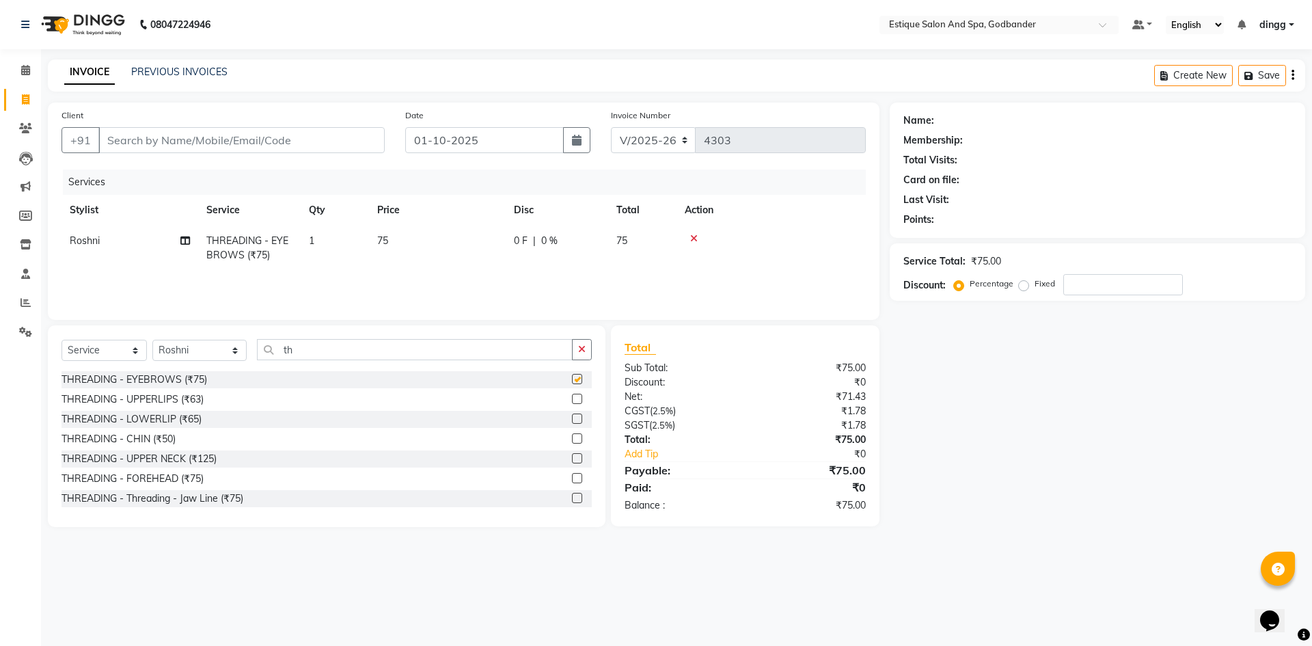
checkbox input "false"
click at [572, 402] on label at bounding box center [577, 399] width 10 height 10
click at [572, 402] on input "checkbox" at bounding box center [576, 399] width 9 height 9
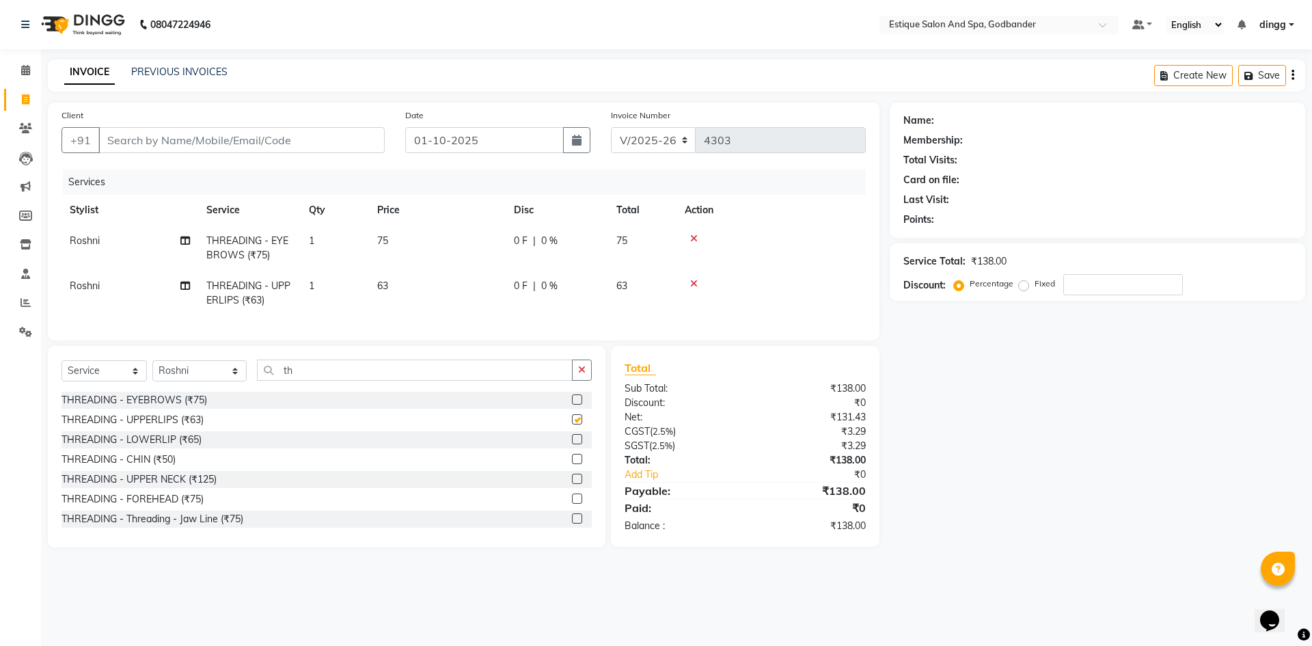
checkbox input "false"
click at [158, 135] on input "Client" at bounding box center [241, 140] width 286 height 26
type input "w"
type input "0"
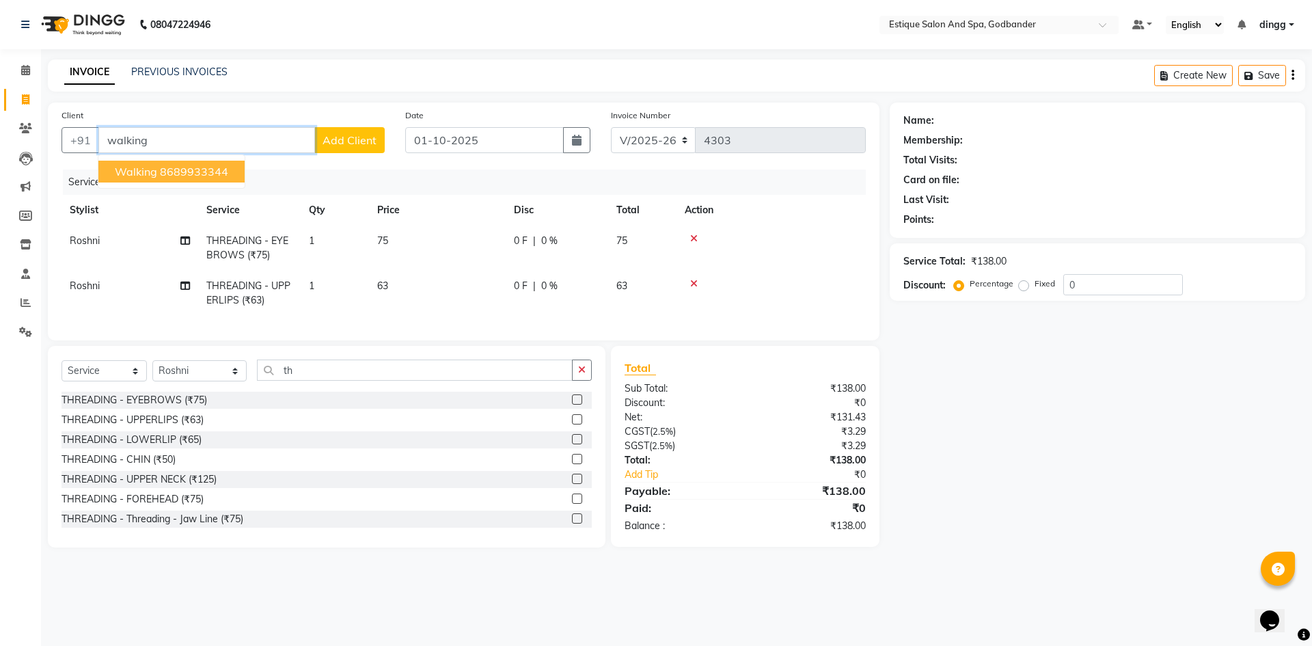
click at [154, 176] on span "walking" at bounding box center [136, 172] width 42 height 14
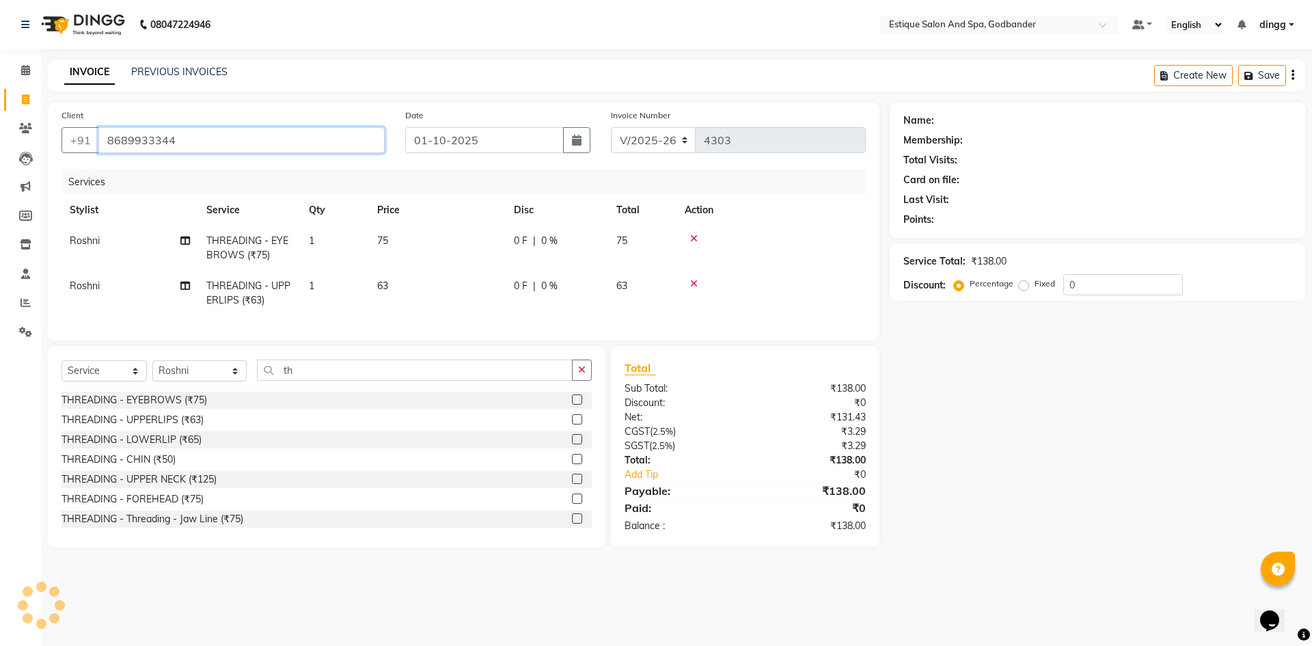
type input "8689933344"
click at [778, 292] on td at bounding box center [770, 293] width 189 height 45
click at [782, 281] on div at bounding box center [771, 284] width 173 height 10
click at [171, 137] on input "8689933344" at bounding box center [241, 140] width 286 height 26
click at [184, 151] on input "8689933344" at bounding box center [206, 140] width 217 height 26
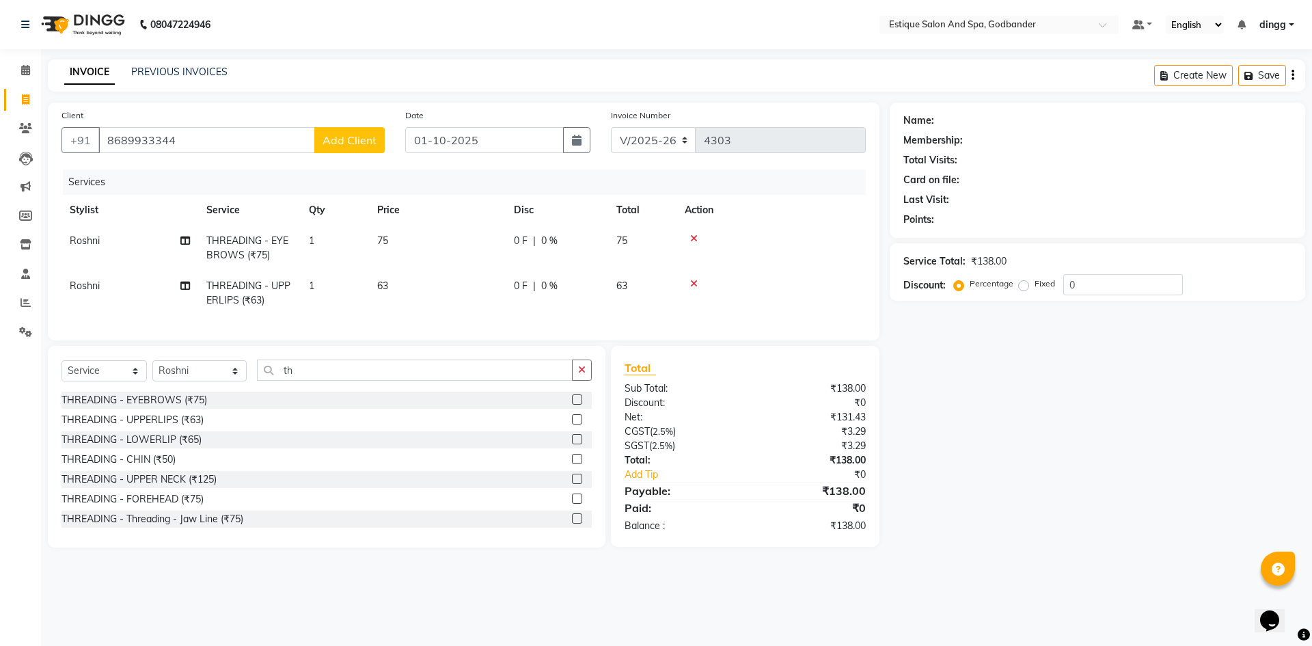
click at [345, 148] on button "Add Client" at bounding box center [349, 140] width 70 height 26
select select
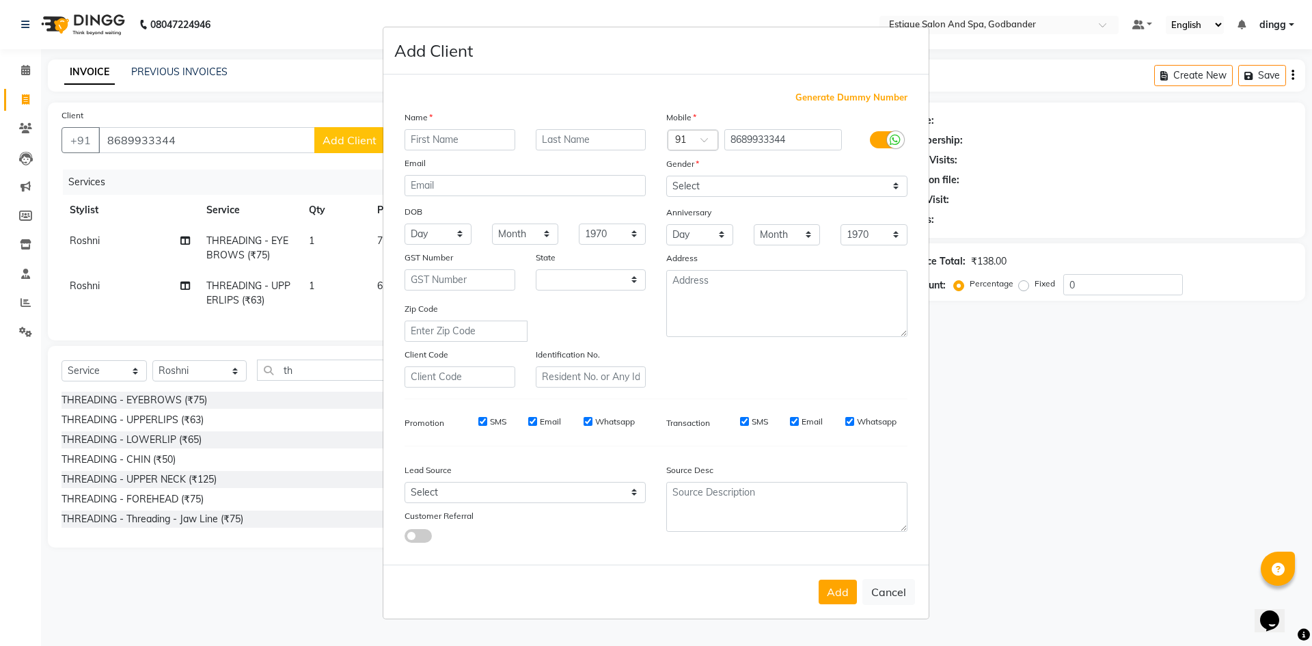
click at [178, 141] on ngb-modal-window "Add Client Generate Dummy Number Name Email DOB Day 01 02 03 04 05 06 07 08 09 …" at bounding box center [656, 323] width 1312 height 646
click at [900, 592] on button "Cancel" at bounding box center [888, 592] width 53 height 26
select select
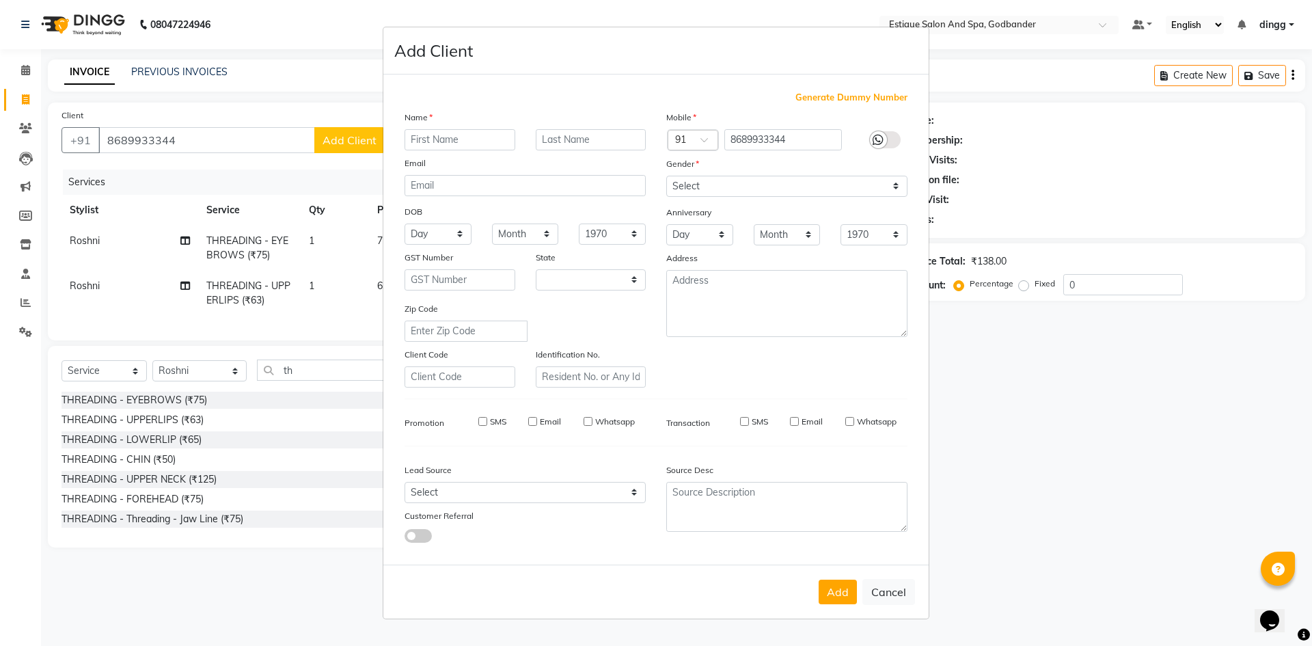
select select "null"
select select
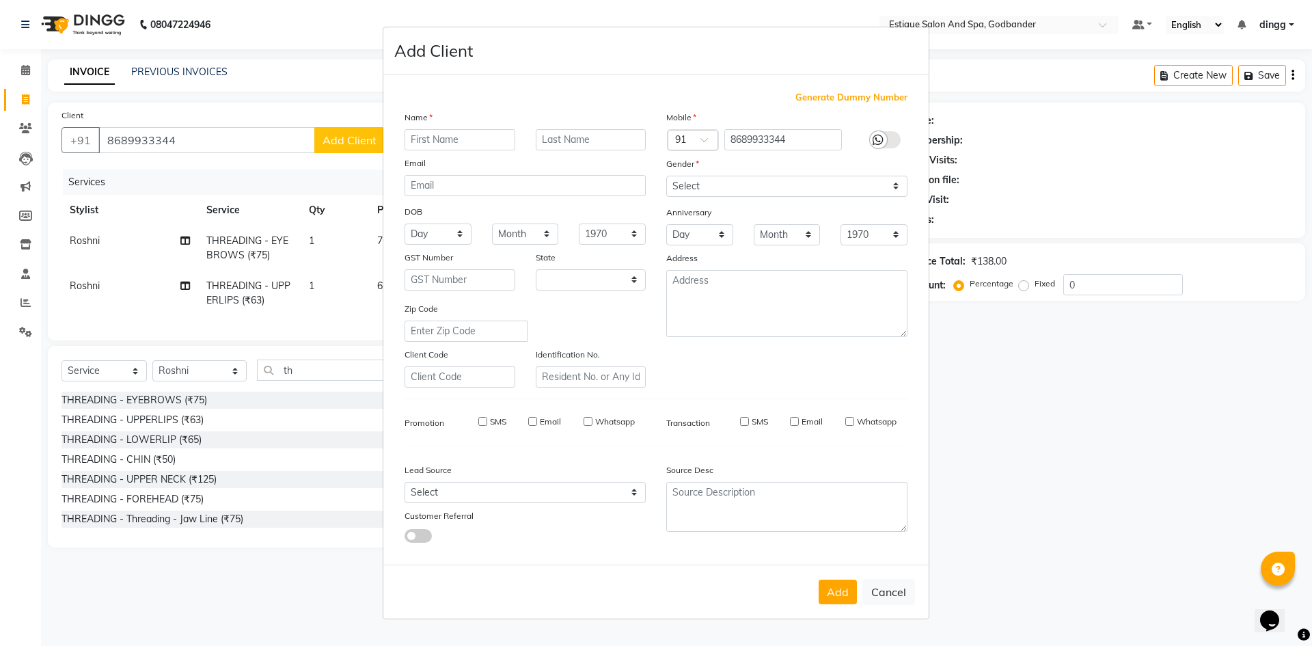
checkbox input "false"
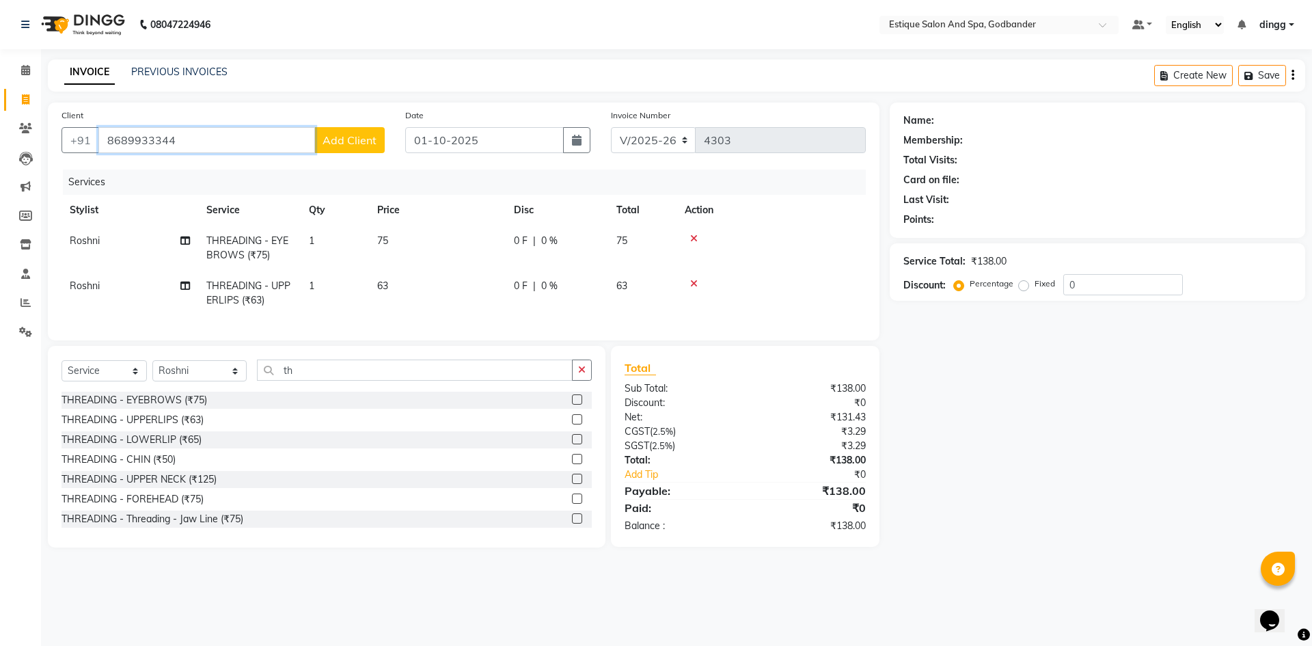
drag, startPoint x: 104, startPoint y: 141, endPoint x: 195, endPoint y: 141, distance: 90.9
click at [195, 141] on input "8689933344" at bounding box center [206, 140] width 217 height 26
click at [692, 236] on icon at bounding box center [694, 239] width 8 height 10
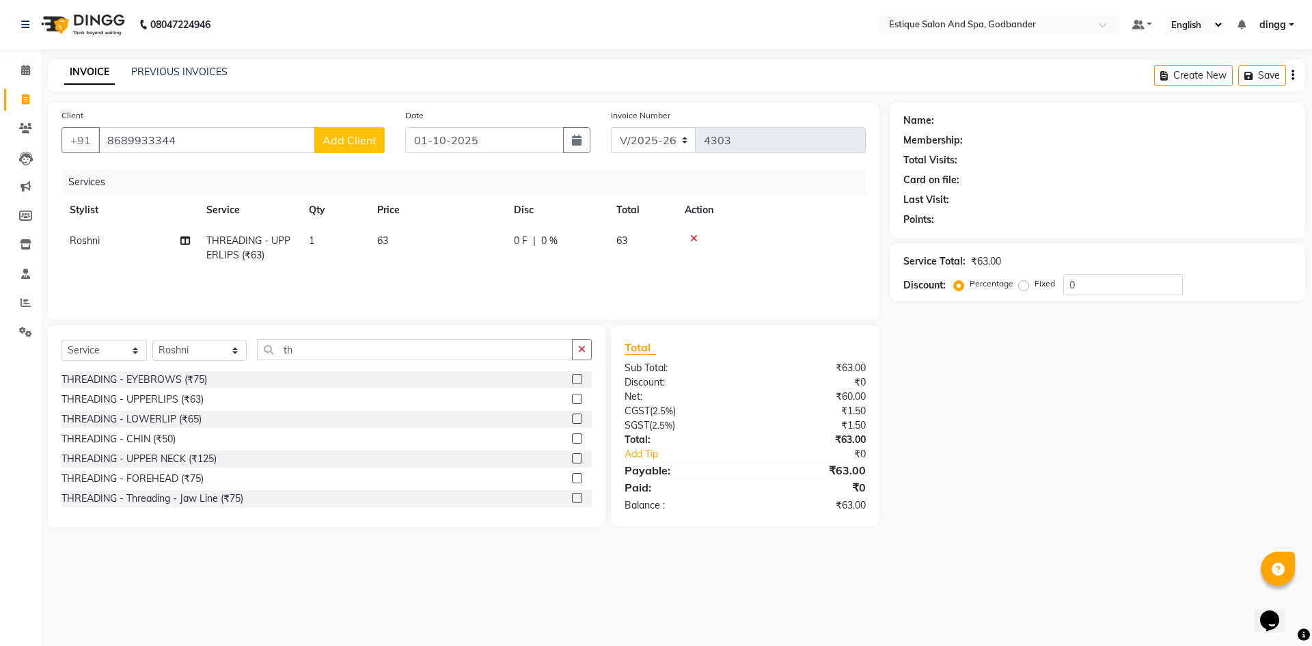
click at [693, 236] on icon at bounding box center [694, 239] width 8 height 10
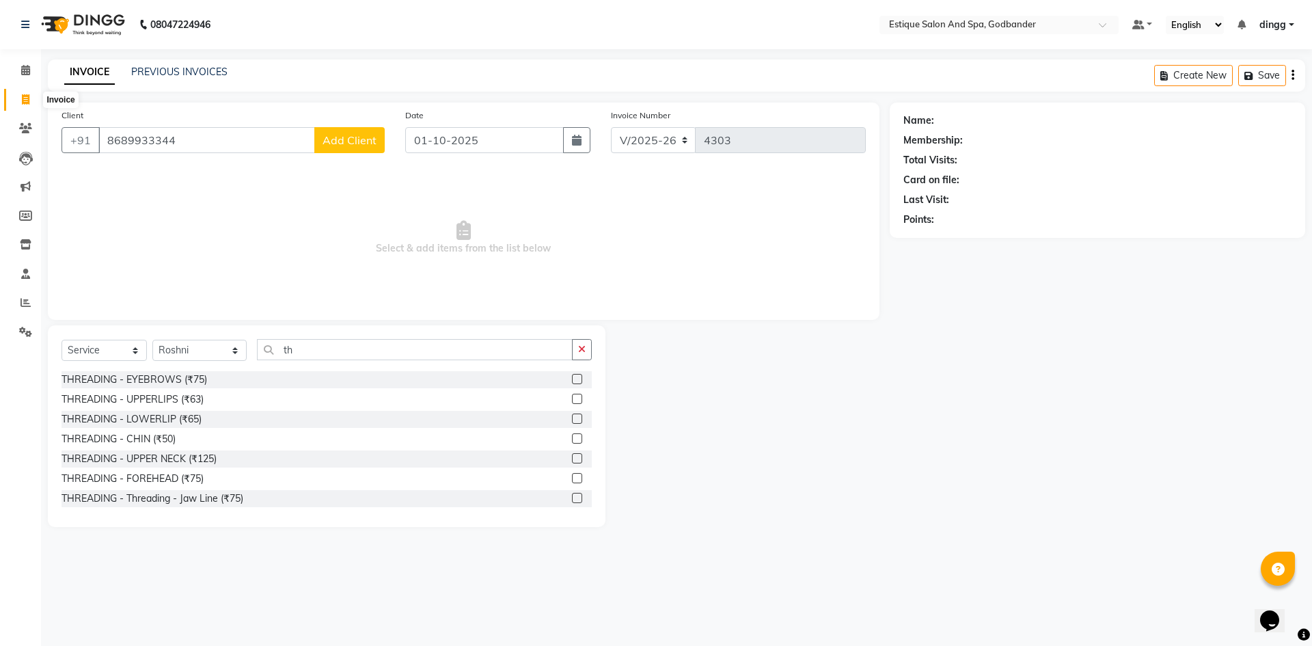
click at [22, 98] on icon at bounding box center [26, 99] width 8 height 10
select select "service"
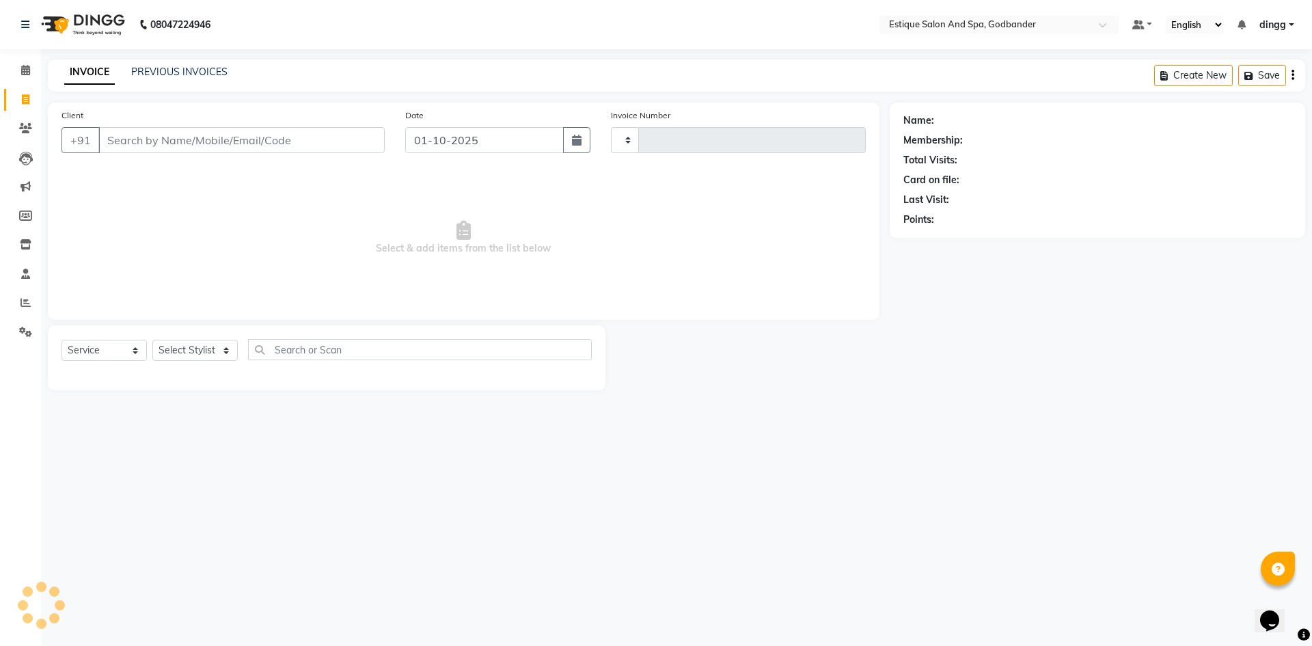
type input "4303"
select select "6103"
click at [116, 142] on input "Client" at bounding box center [241, 140] width 286 height 26
type input "8689933344"
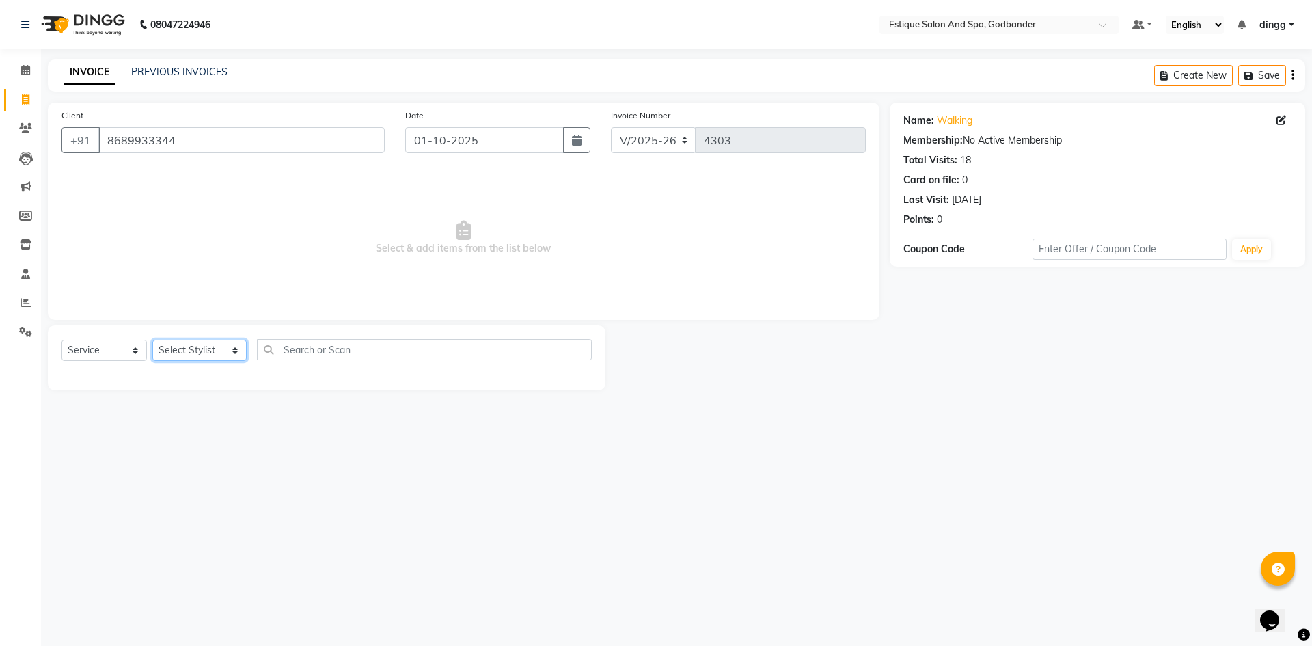
click at [206, 346] on select "Select Stylist Aarti Nails [PERSON_NAME] [PERSON_NAME] Any one Asmi BEAUTY ding…" at bounding box center [199, 350] width 94 height 21
select select "69269"
click at [152, 340] on select "Select Stylist Aarti Nails [PERSON_NAME] [PERSON_NAME] Any one Asmi BEAUTY ding…" at bounding box center [199, 350] width 94 height 21
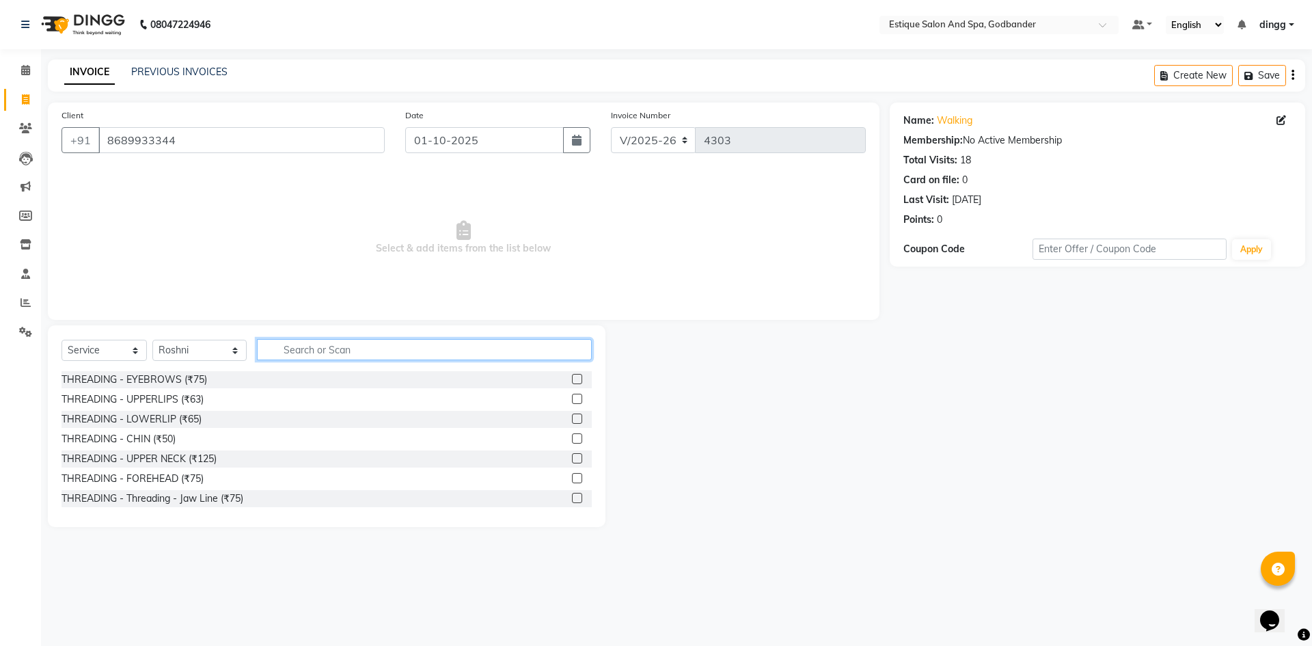
click at [282, 352] on input "text" at bounding box center [424, 349] width 335 height 21
type input "th"
click at [572, 378] on label at bounding box center [577, 379] width 10 height 10
click at [572, 378] on input "checkbox" at bounding box center [576, 379] width 9 height 9
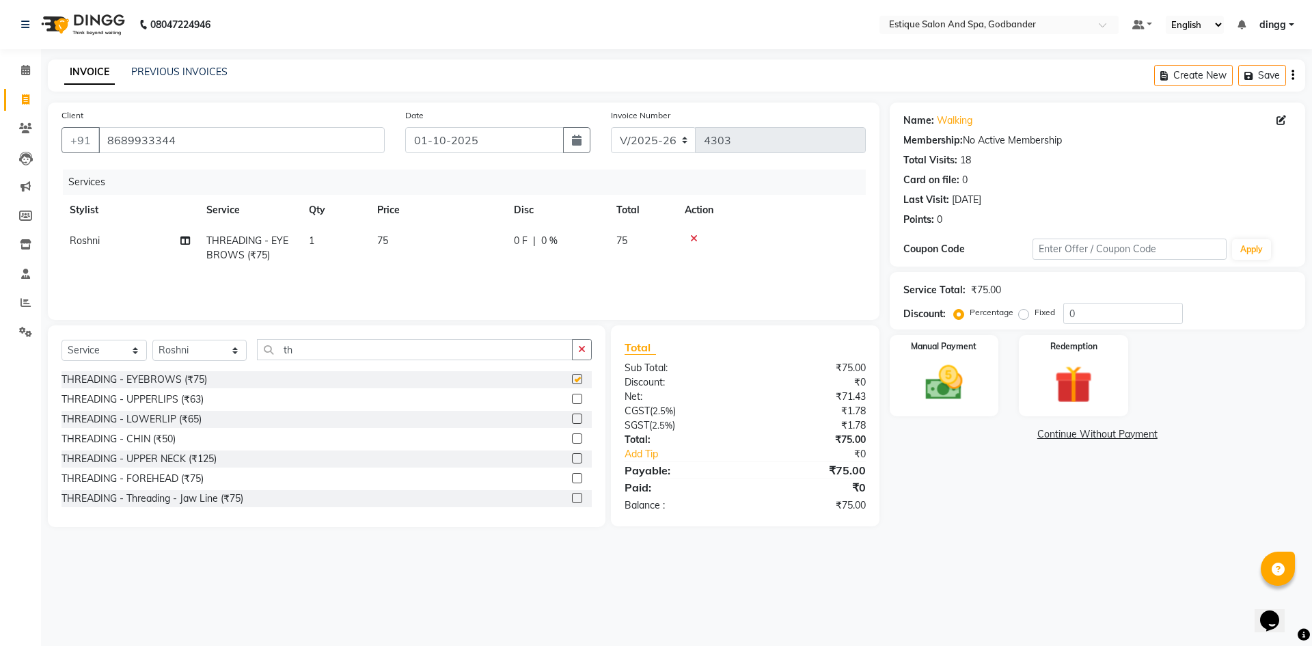
checkbox input "false"
click at [572, 398] on label at bounding box center [577, 399] width 10 height 10
click at [572, 398] on input "checkbox" at bounding box center [576, 399] width 9 height 9
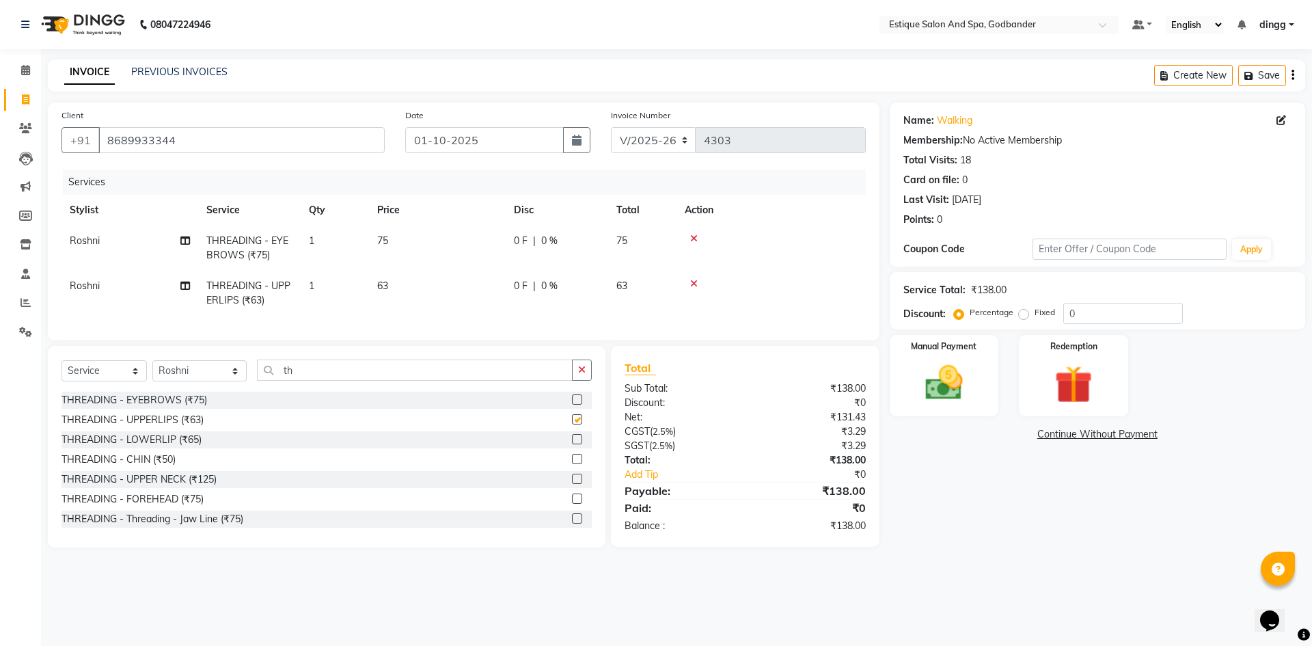
checkbox input "false"
click at [950, 388] on img at bounding box center [944, 382] width 64 height 45
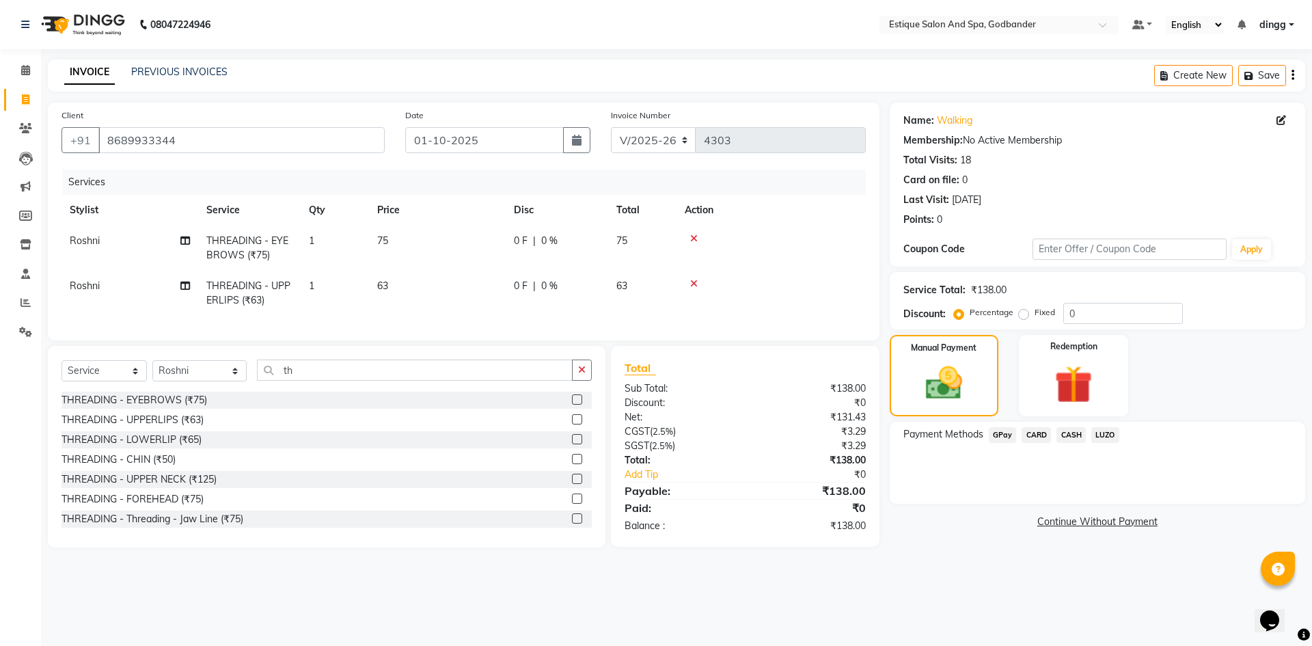
click at [1071, 434] on span "CASH" at bounding box center [1070, 435] width 29 height 16
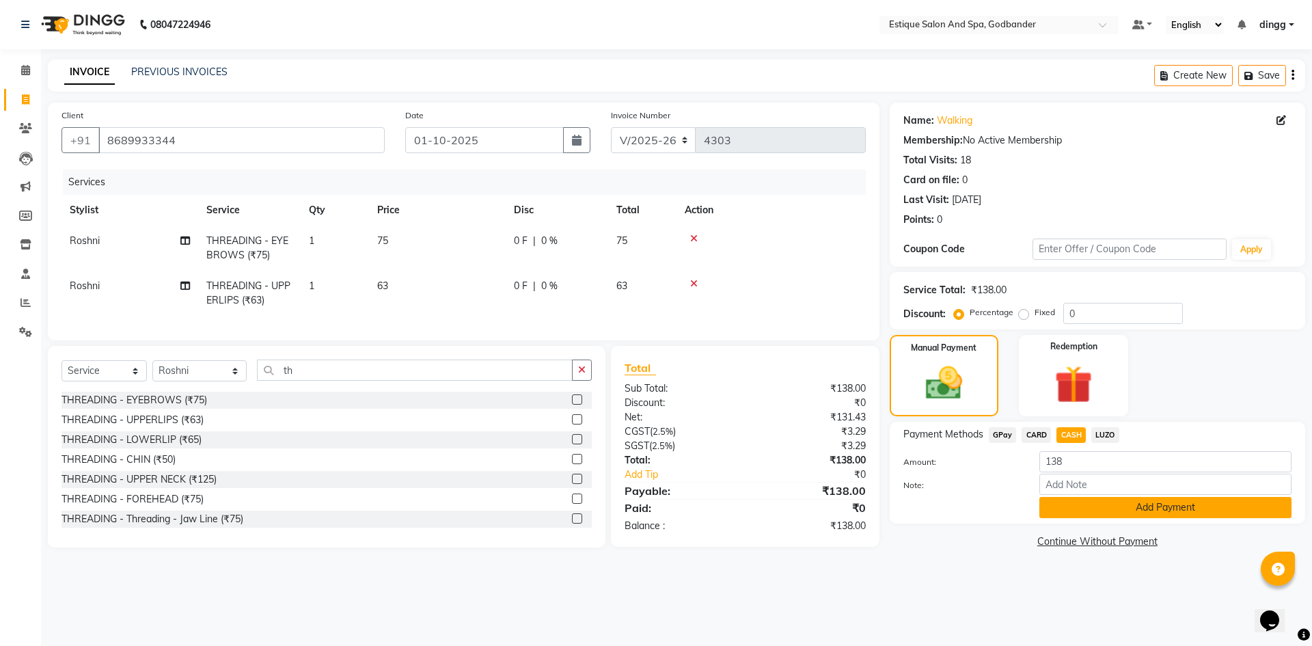
click at [1080, 511] on button "Add Payment" at bounding box center [1165, 507] width 252 height 21
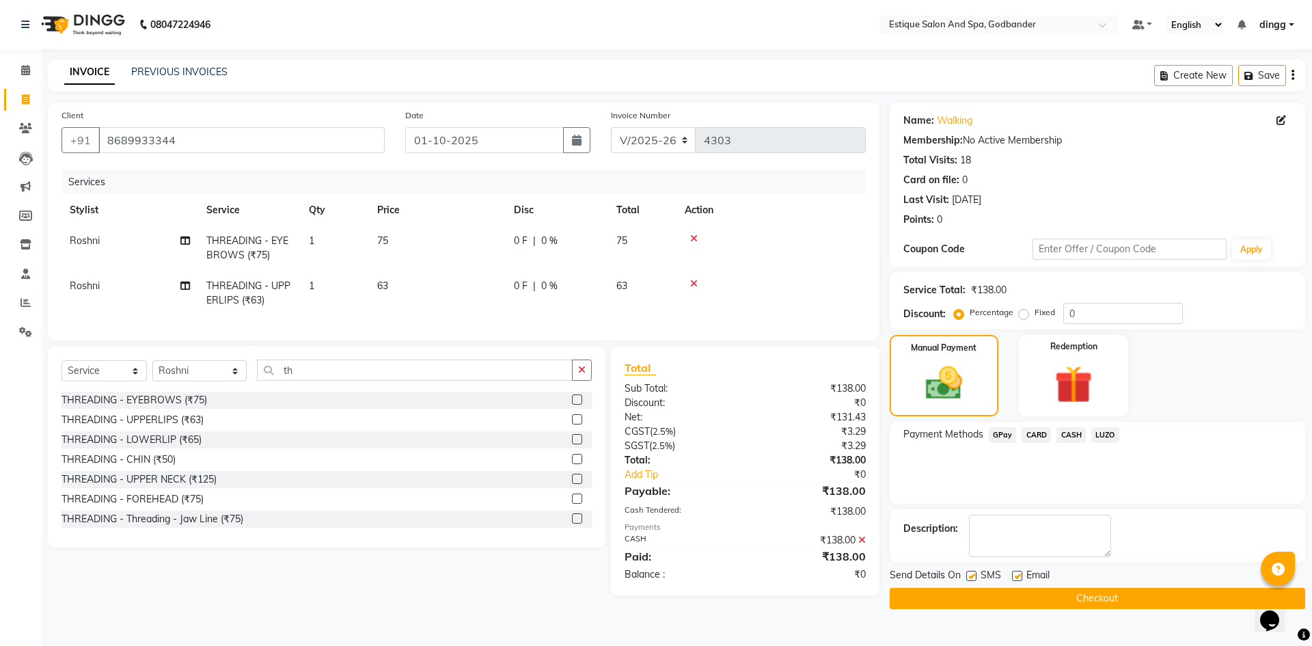
click at [1067, 590] on button "Checkout" at bounding box center [1097, 598] width 415 height 21
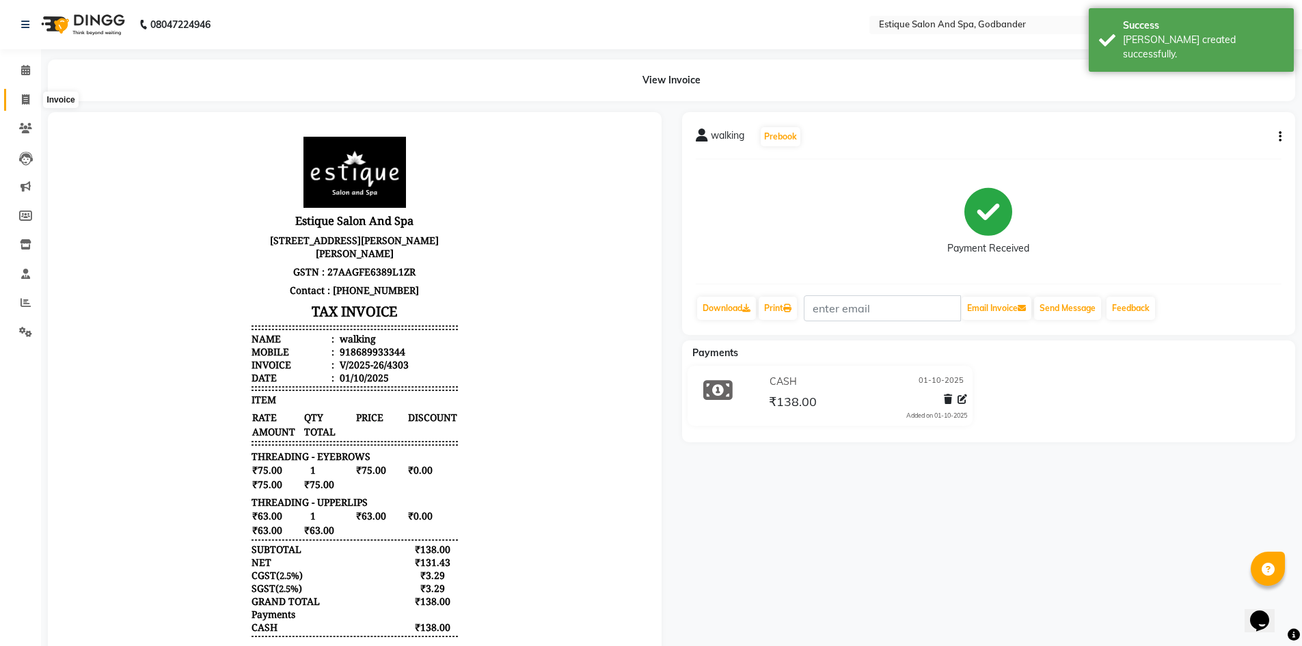
click at [29, 96] on icon at bounding box center [26, 99] width 8 height 10
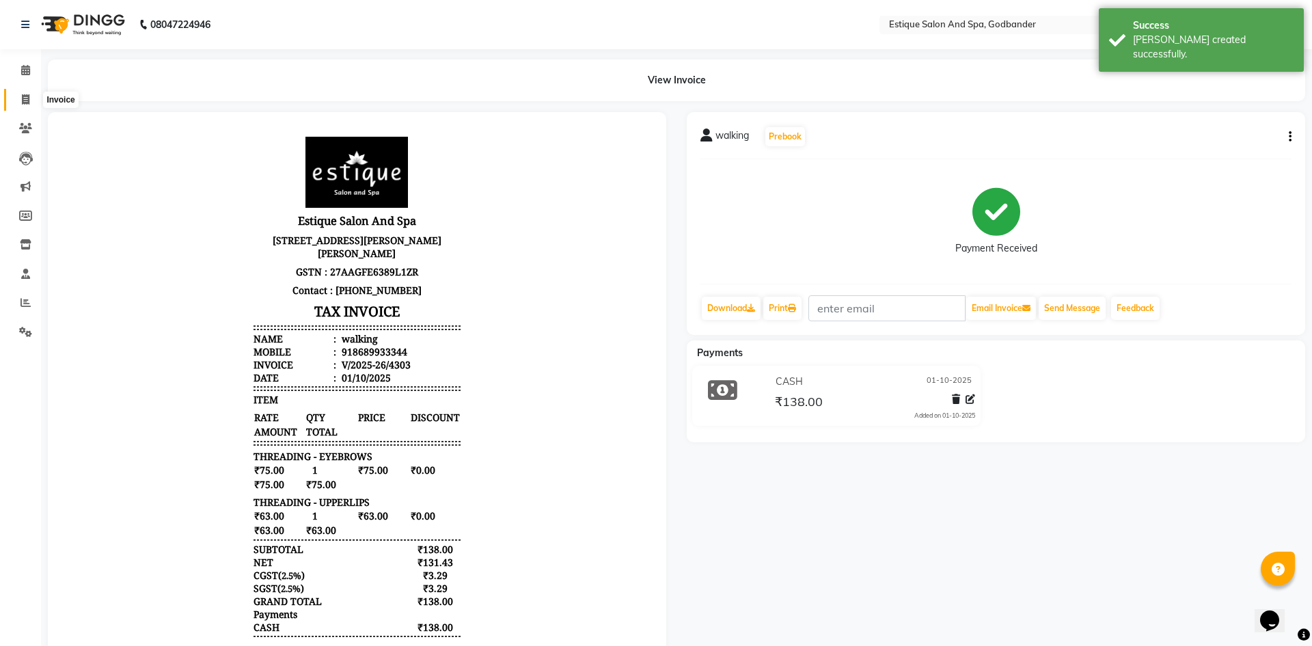
select select "6103"
select select "service"
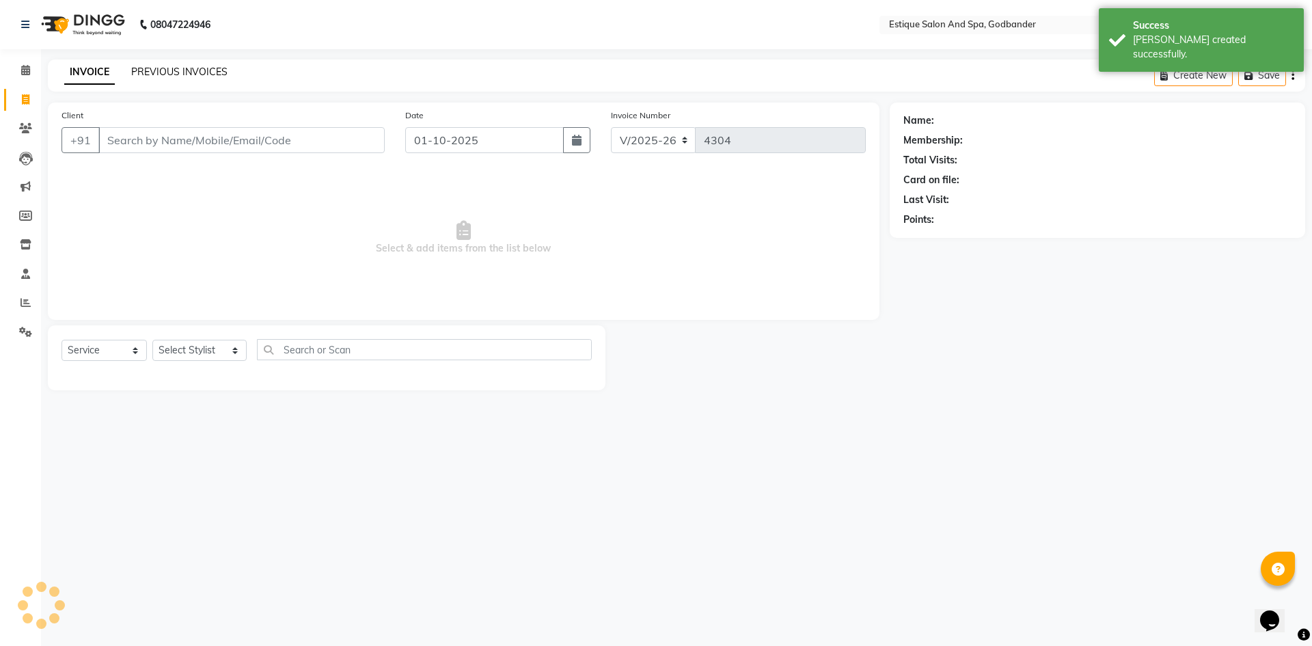
click at [166, 73] on link "PREVIOUS INVOICES" at bounding box center [179, 72] width 96 height 12
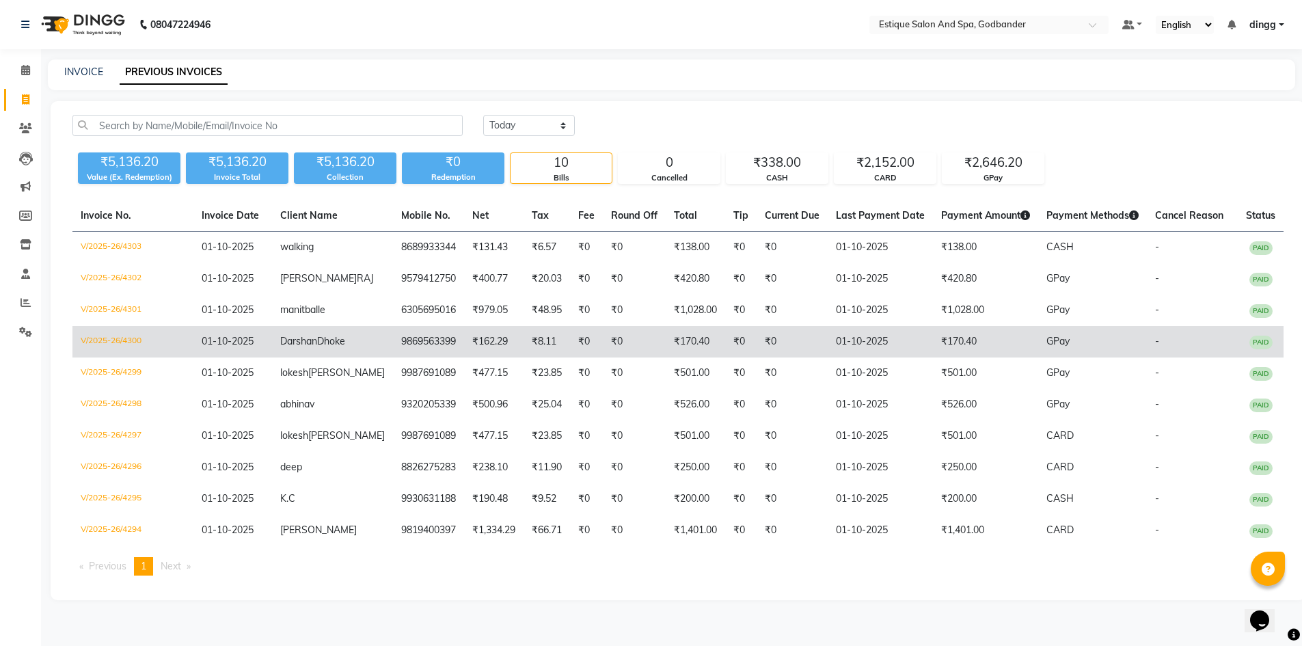
drag, startPoint x: 99, startPoint y: 221, endPoint x: 167, endPoint y: 345, distance: 141.9
click at [154, 342] on table "Invoice No. Invoice Date Client Name Mobile No. Net Tax Fee Round Off Total Tip…" at bounding box center [677, 373] width 1211 height 346
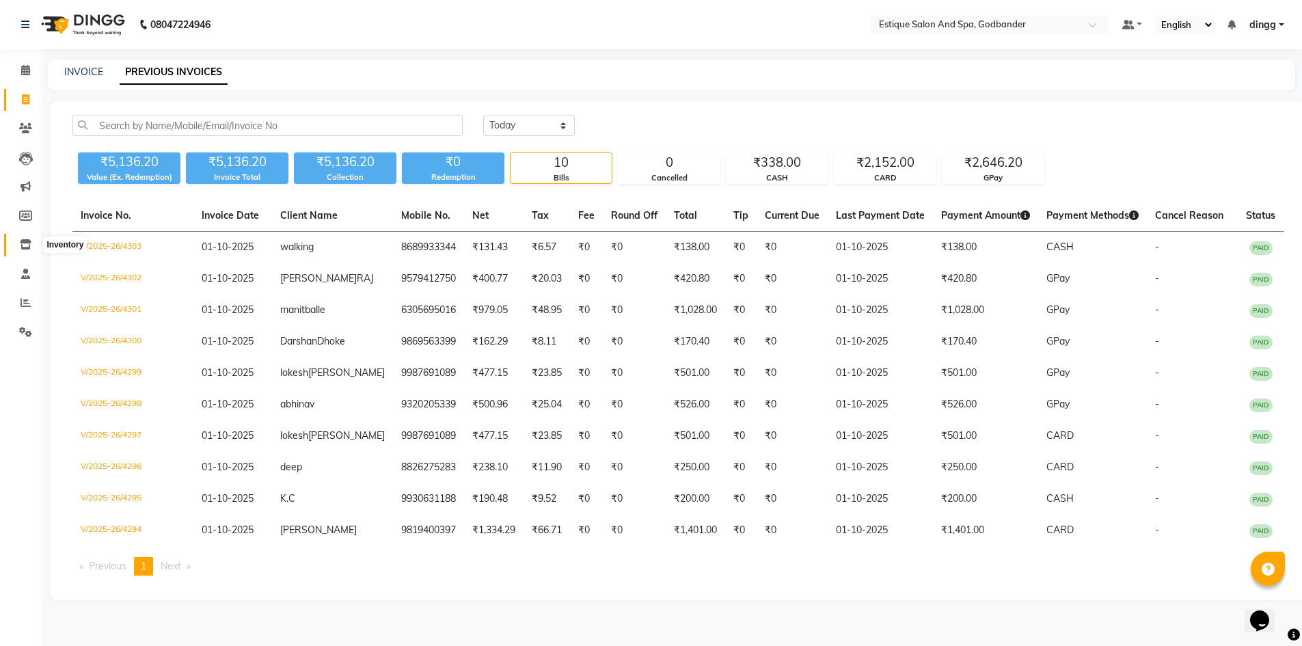
click at [21, 250] on span at bounding box center [26, 245] width 24 height 16
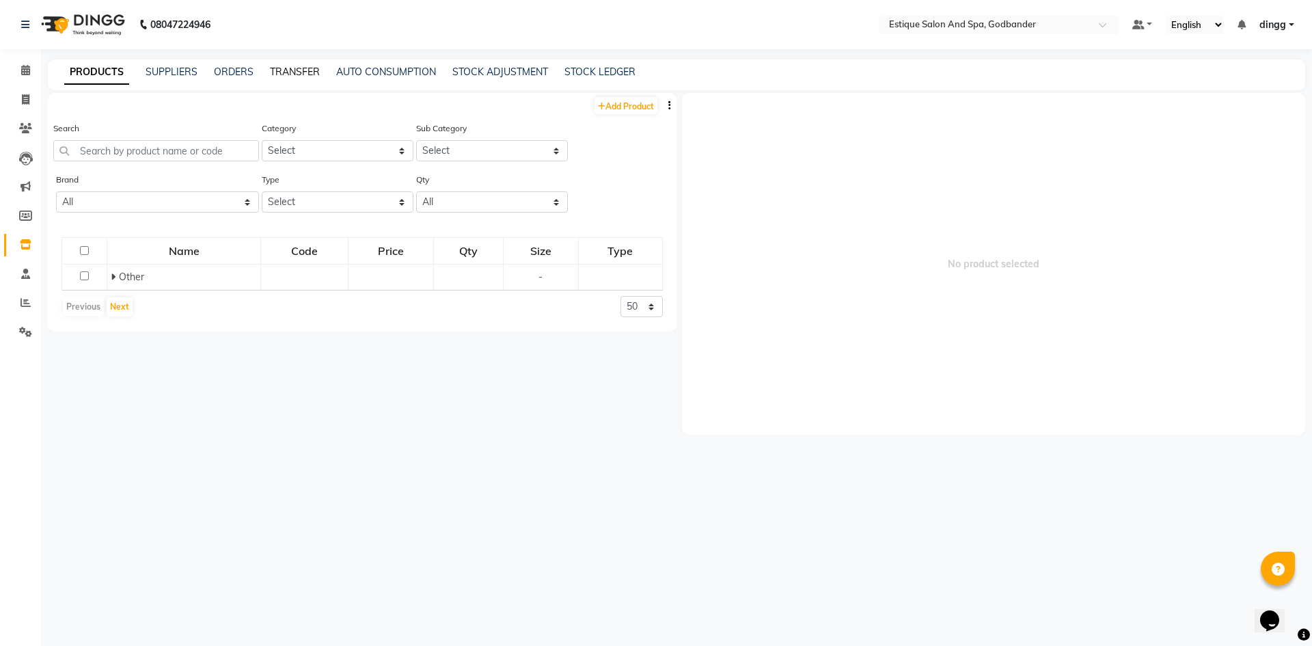
click at [290, 75] on link "TRANSFER" at bounding box center [295, 72] width 50 height 12
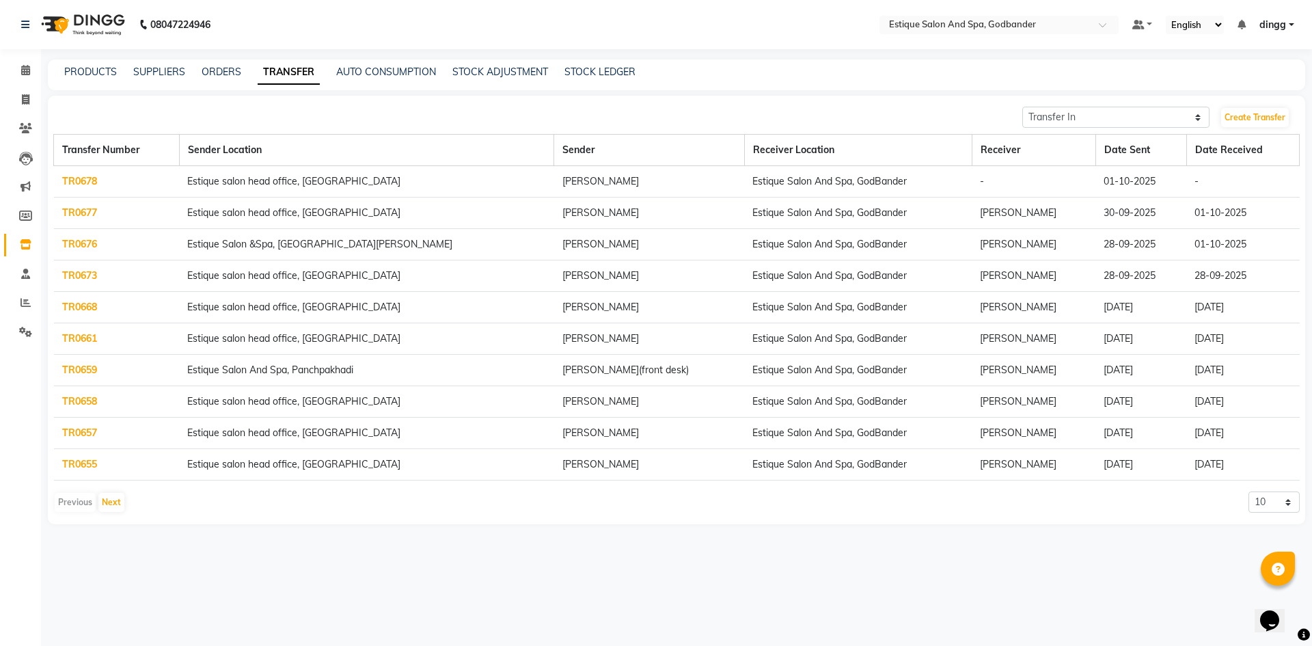
click at [72, 184] on link "TR0678" at bounding box center [79, 181] width 35 height 12
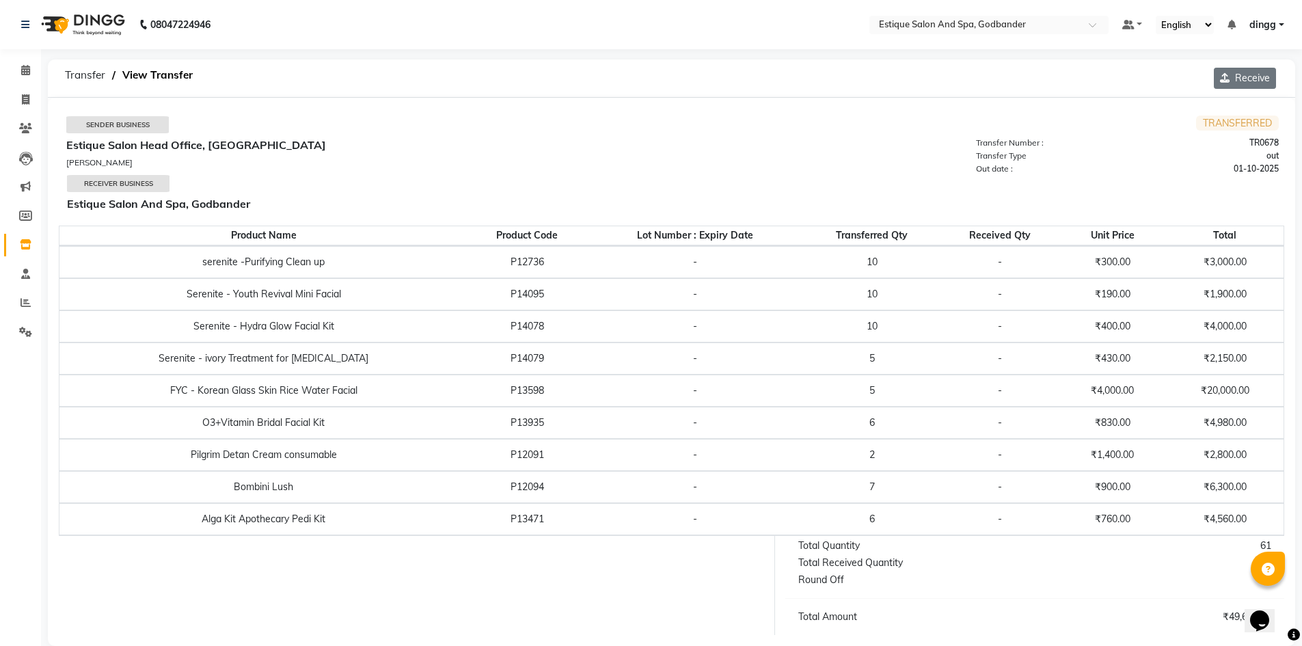
click at [1243, 82] on button "Receive" at bounding box center [1244, 78] width 62 height 21
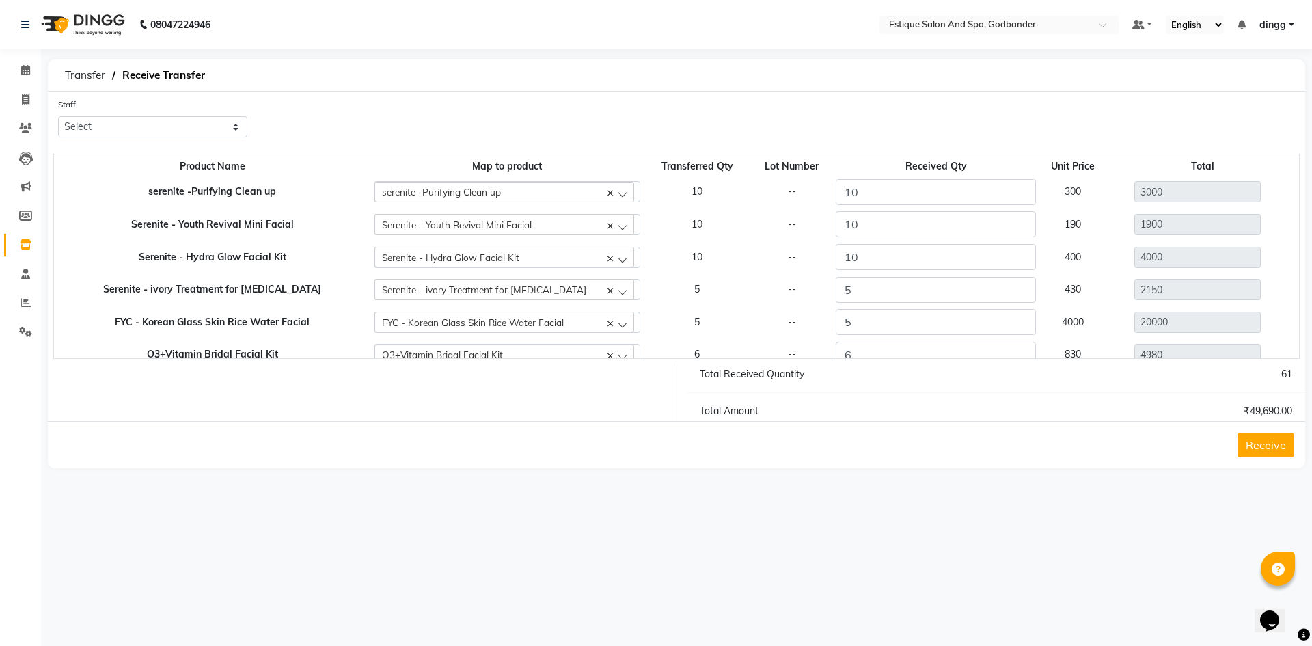
click at [1268, 445] on button "Receive" at bounding box center [1265, 444] width 57 height 25
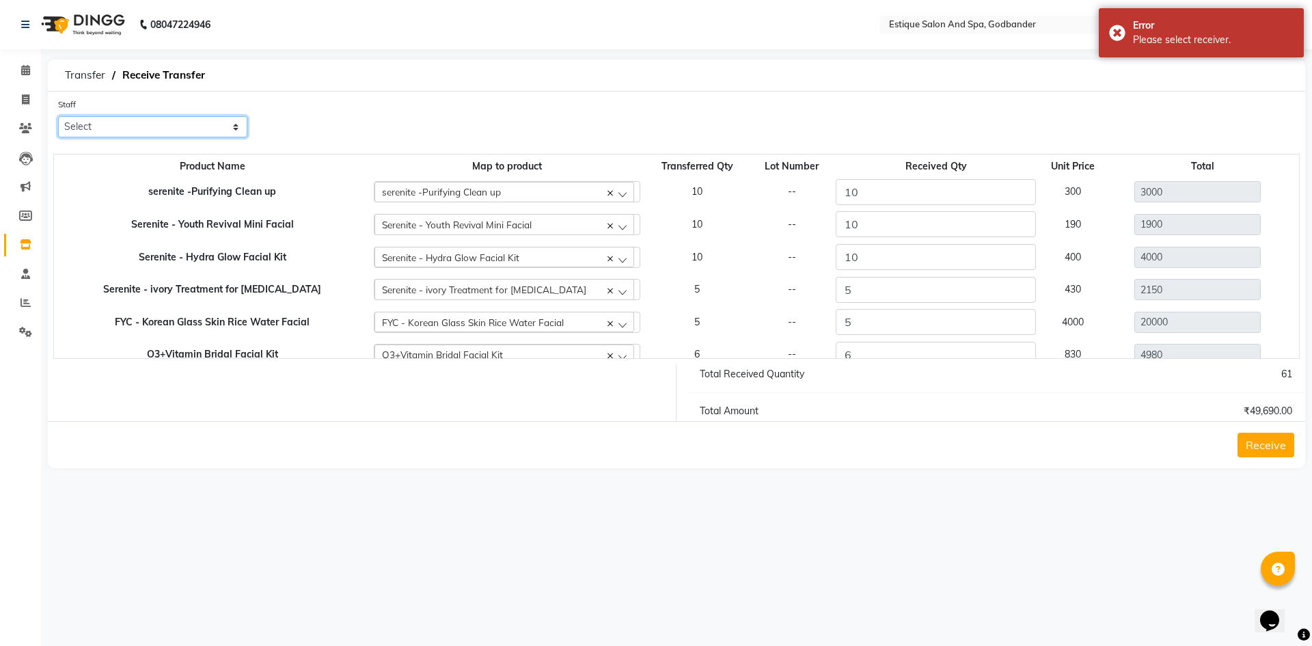
click at [100, 123] on select "Select Aarti Nails Aman Anita Salve Anjali Wavle Any one Asmi BEAUTY dingg HAIR…" at bounding box center [152, 126] width 189 height 21
select select "52401"
click at [58, 116] on select "Select Aarti Nails Aman Anita Salve Anjali Wavle Any one Asmi BEAUTY dingg HAIR…" at bounding box center [152, 126] width 189 height 21
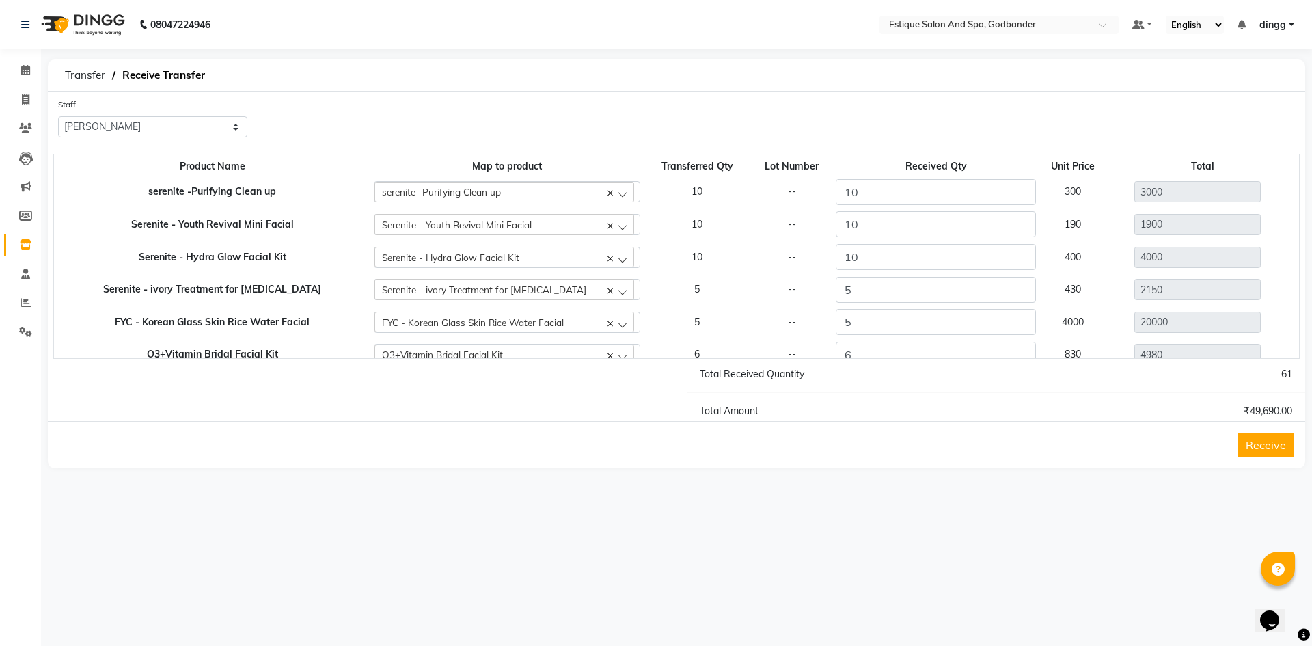
click at [1267, 445] on button "Receive" at bounding box center [1265, 444] width 57 height 25
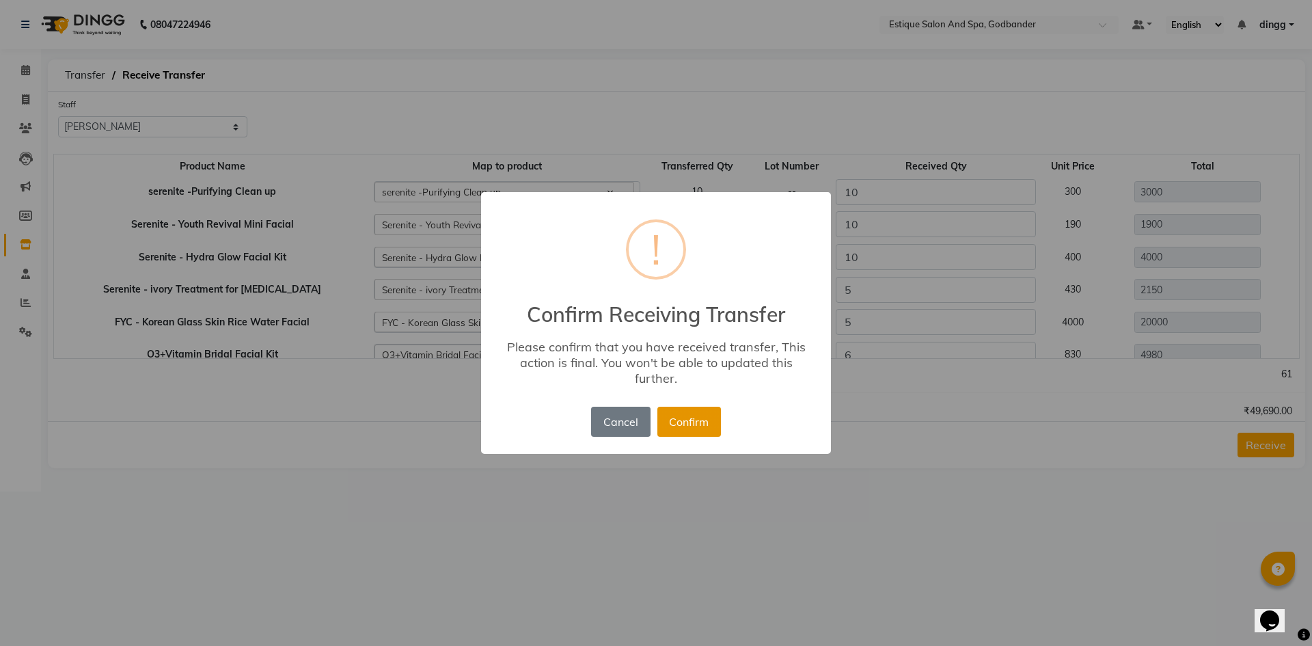
click at [689, 414] on button "Confirm" at bounding box center [689, 422] width 64 height 30
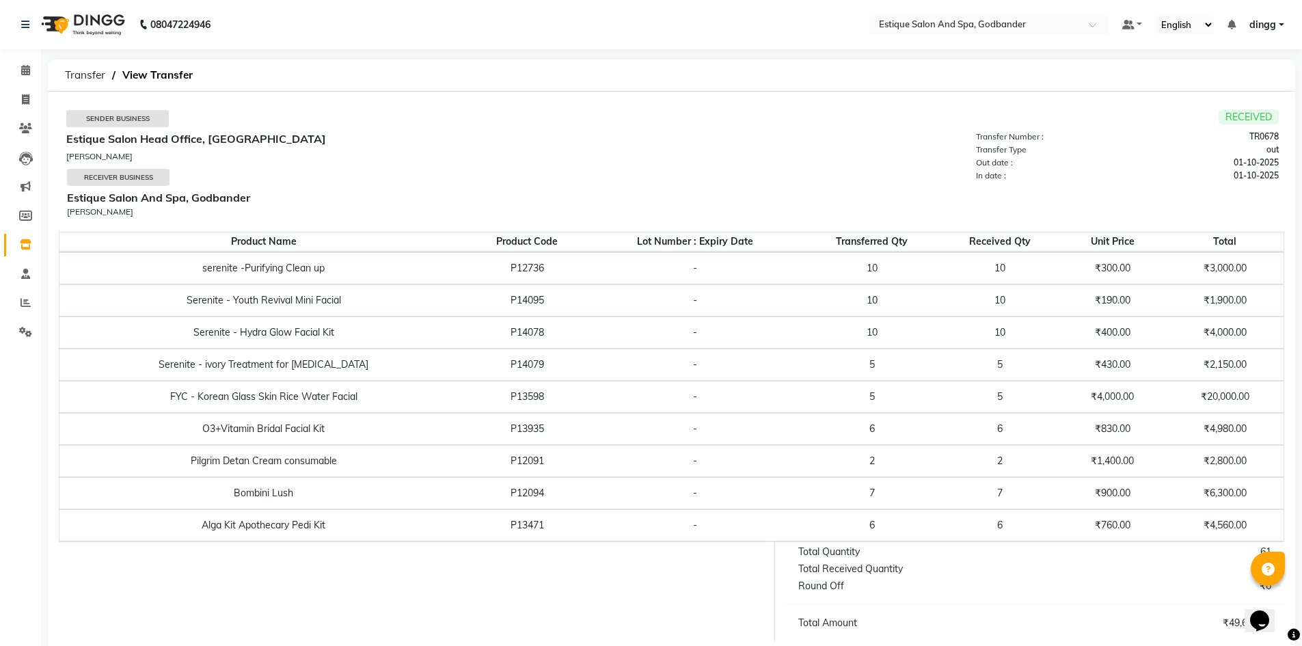
scroll to position [29, 0]
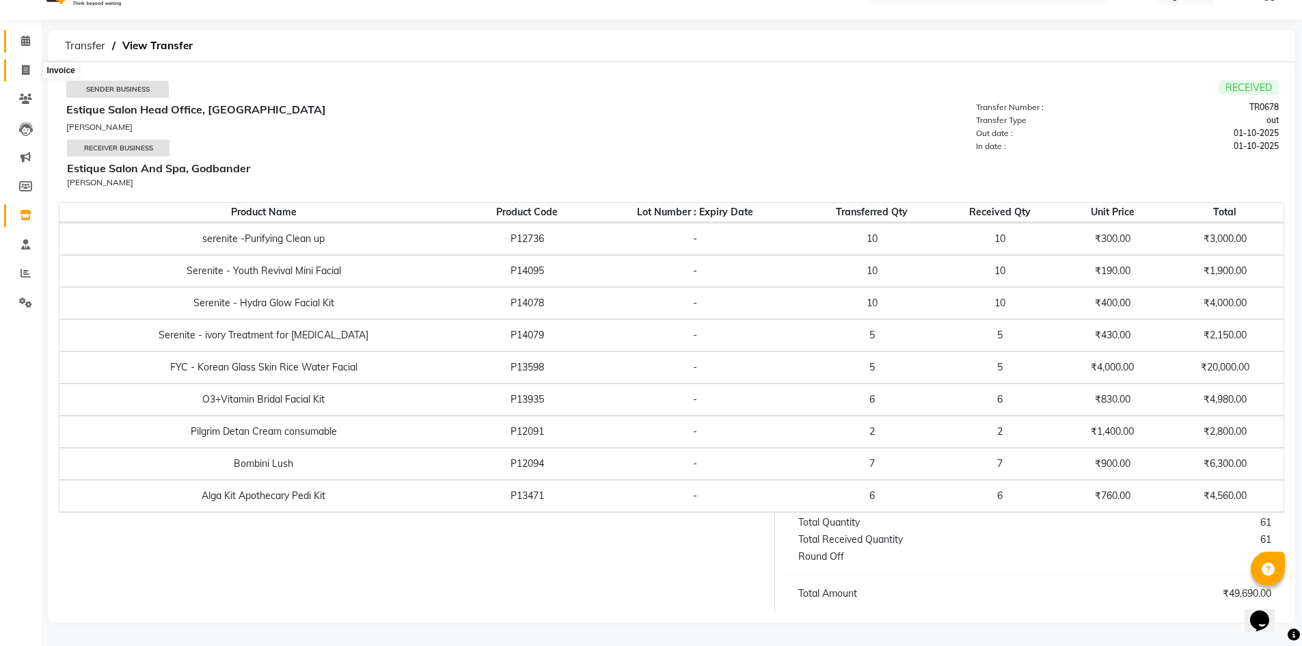
click at [29, 74] on icon at bounding box center [26, 70] width 8 height 10
select select "6103"
select select "service"
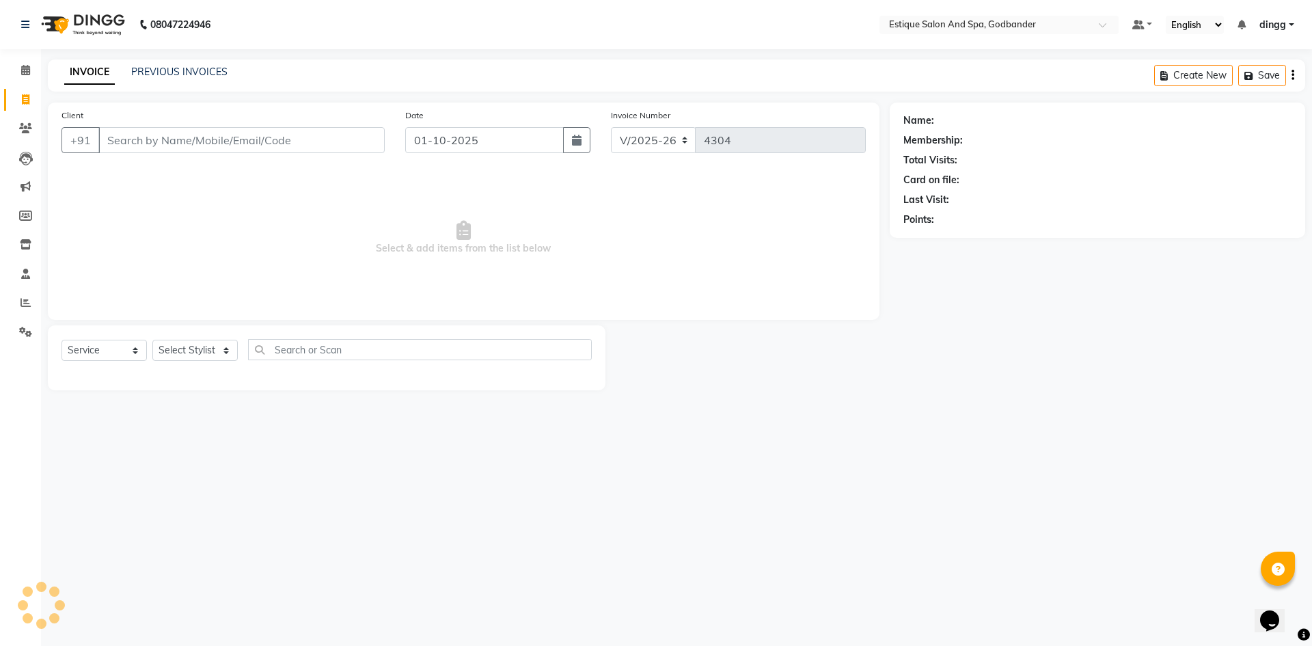
click at [150, 139] on input "Client" at bounding box center [241, 140] width 286 height 26
click at [186, 338] on div "Select Service Product Membership Package Voucher Prepaid Gift Card Select Styl…" at bounding box center [327, 357] width 558 height 65
click at [197, 337] on div "Select Service Product Membership Package Voucher Prepaid Gift Card Select Styl…" at bounding box center [327, 357] width 558 height 65
click at [200, 344] on select "Select Stylist" at bounding box center [194, 350] width 85 height 21
click at [168, 346] on select "Select Stylist Aarti Nails [PERSON_NAME] [PERSON_NAME] Any one Asmi BEAUTY ding…" at bounding box center [199, 350] width 94 height 21
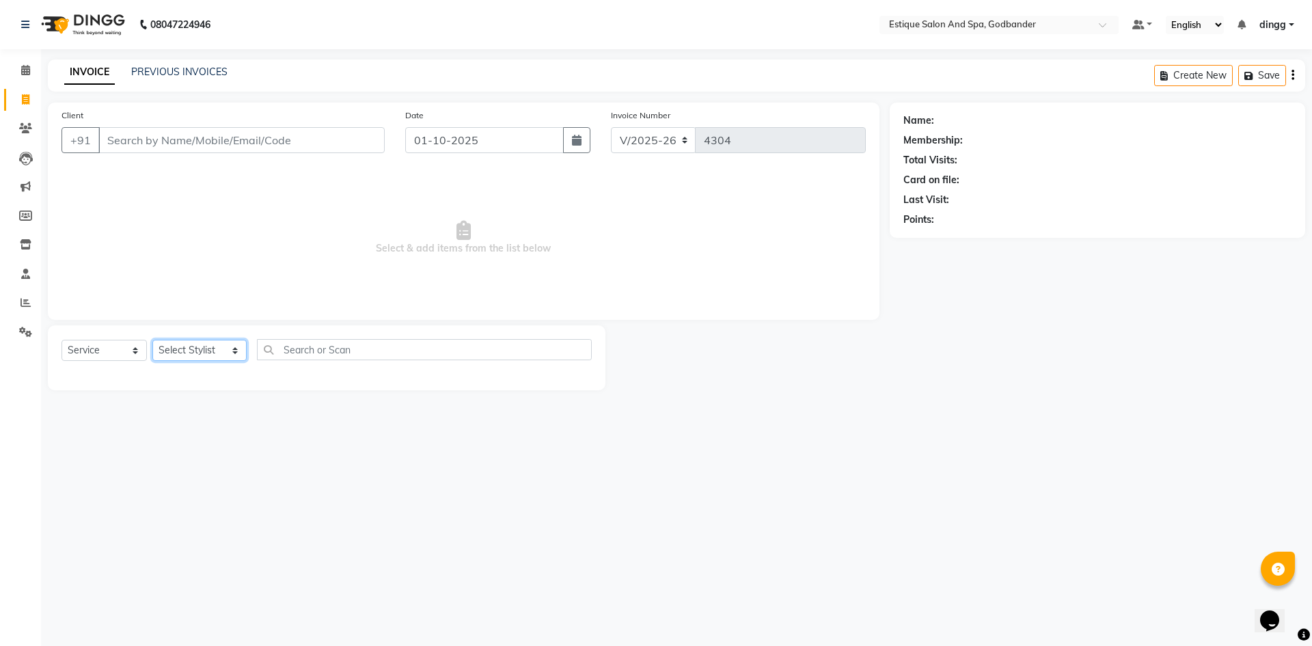
click at [179, 345] on select "Select Stylist Aarti Nails [PERSON_NAME] [PERSON_NAME] Any one Asmi BEAUTY ding…" at bounding box center [199, 350] width 94 height 21
select select "74935"
click at [152, 340] on select "Select Stylist Aarti Nails [PERSON_NAME] [PERSON_NAME] Any one Asmi BEAUTY ding…" at bounding box center [199, 350] width 94 height 21
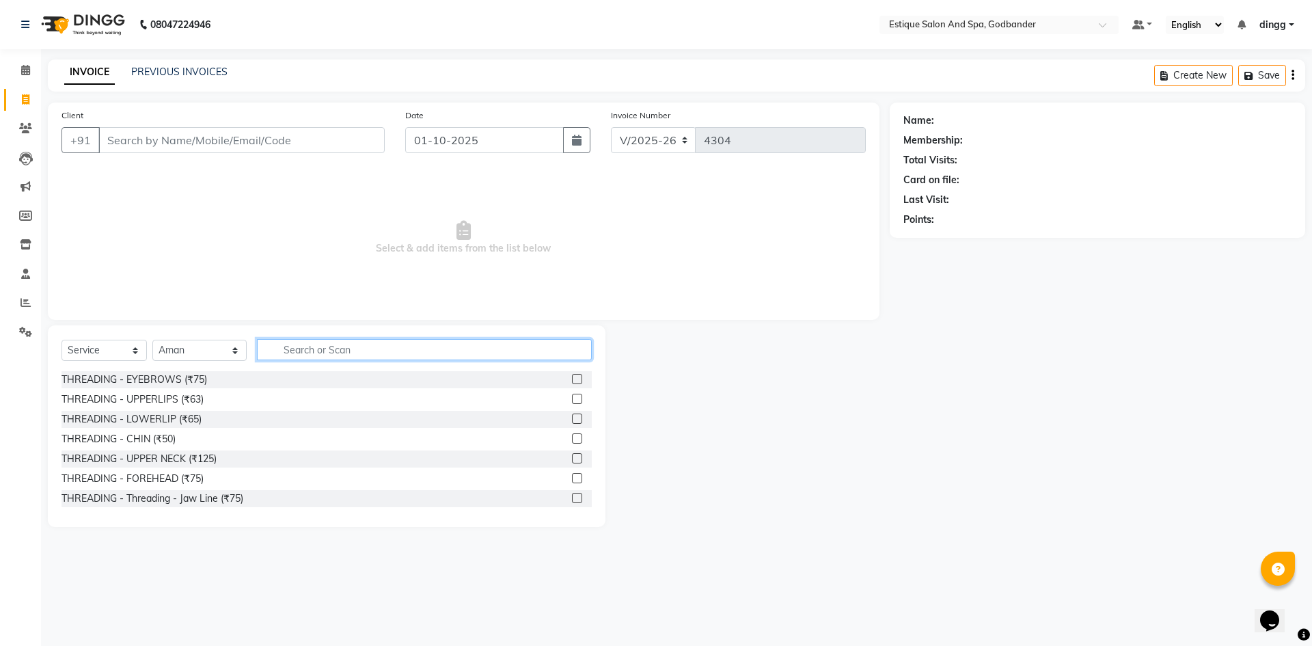
click at [304, 344] on input "text" at bounding box center [424, 349] width 335 height 21
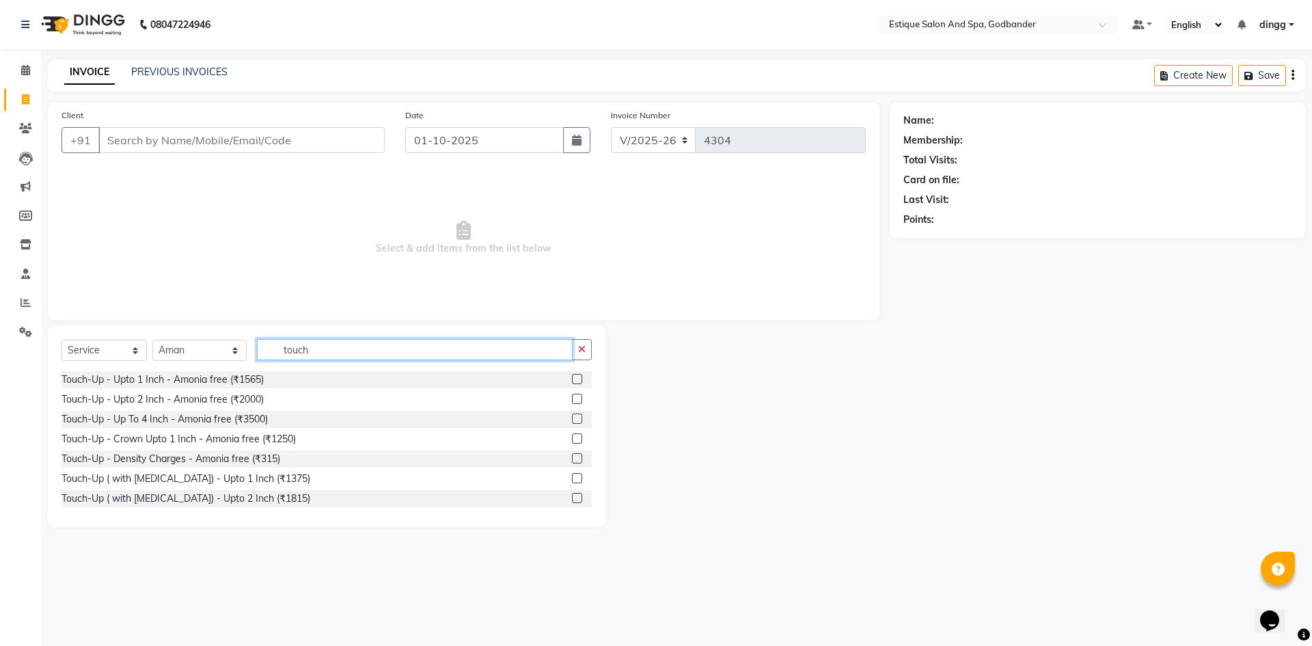
type input "touch"
click at [572, 377] on label at bounding box center [577, 379] width 10 height 10
click at [572, 377] on input "checkbox" at bounding box center [576, 379] width 9 height 9
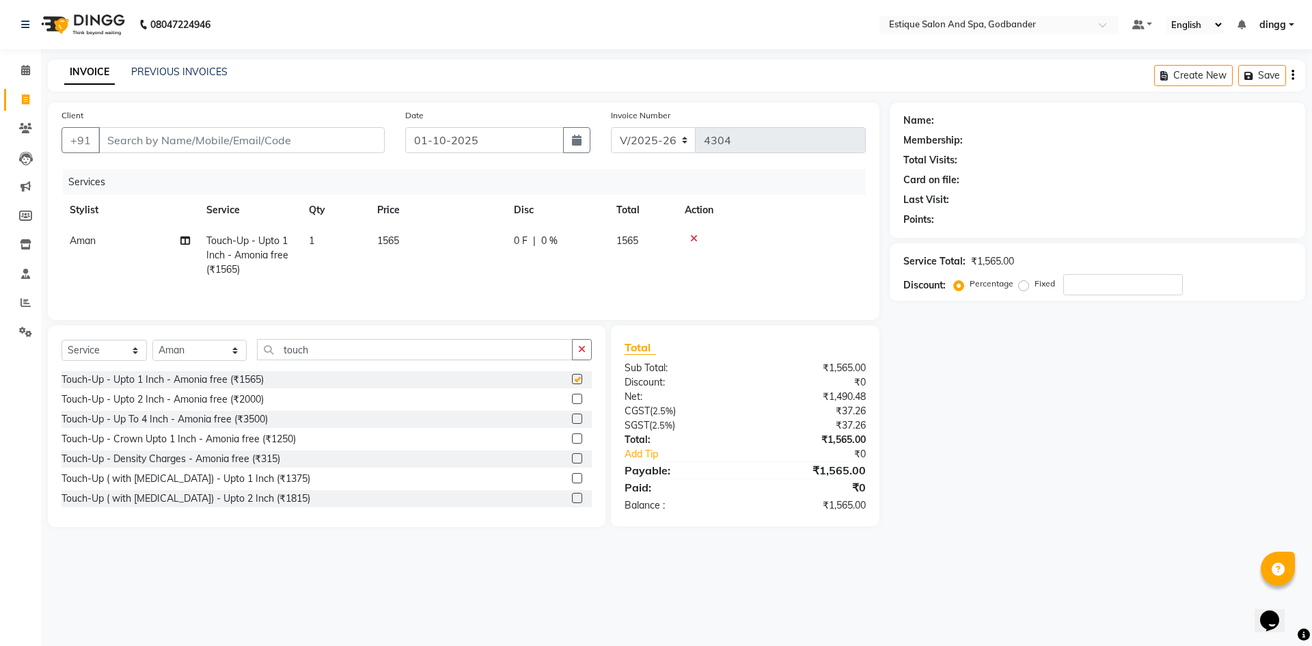
checkbox input "false"
click at [135, 135] on input "Client" at bounding box center [241, 140] width 286 height 26
type input "9"
type input "0"
type input "93"
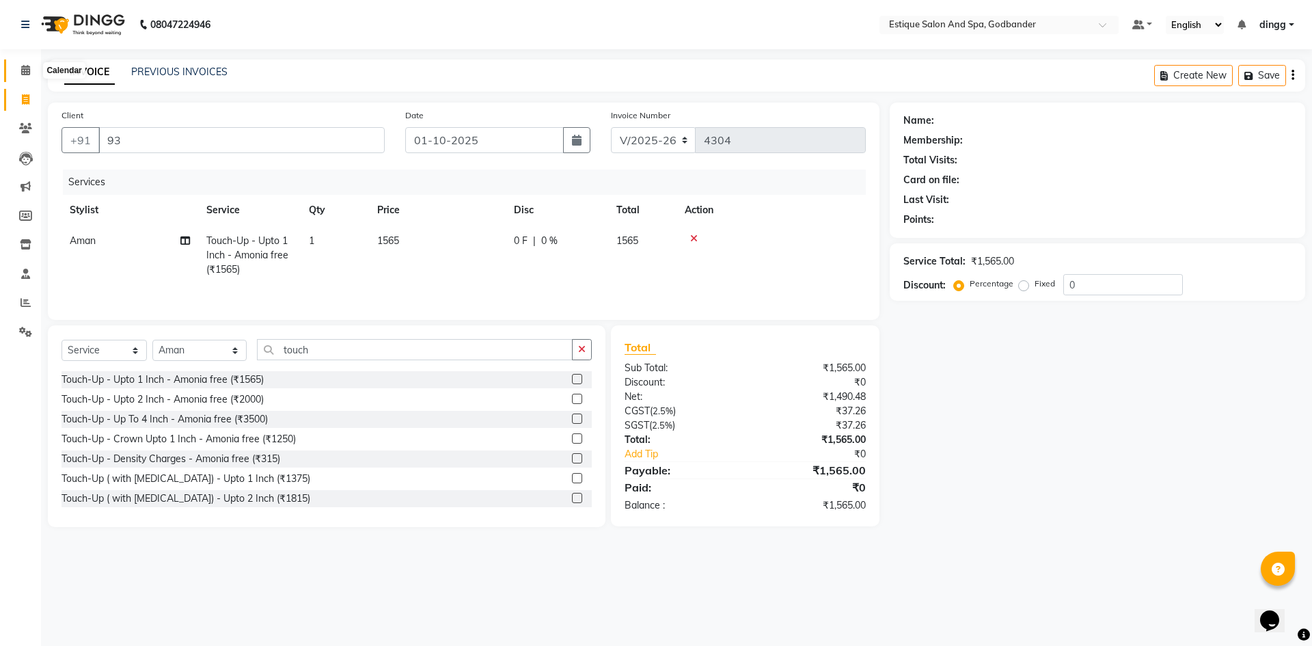
click at [29, 65] on icon at bounding box center [25, 70] width 9 height 10
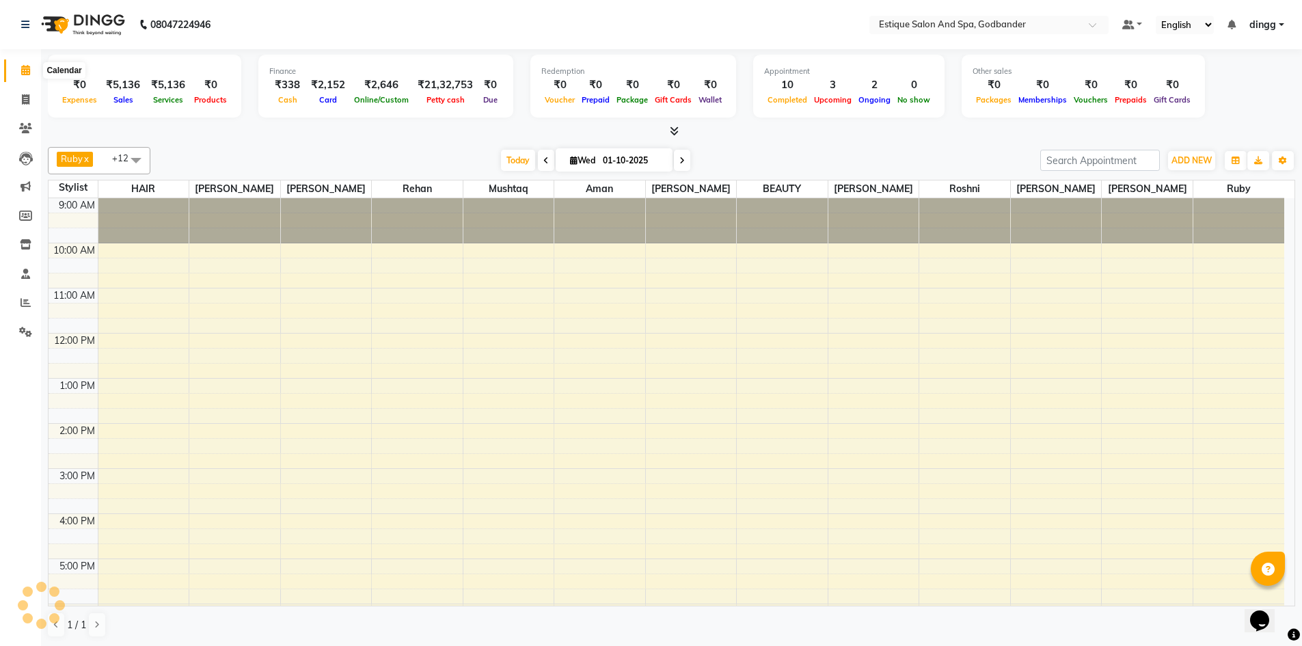
click at [25, 75] on span at bounding box center [26, 71] width 24 height 16
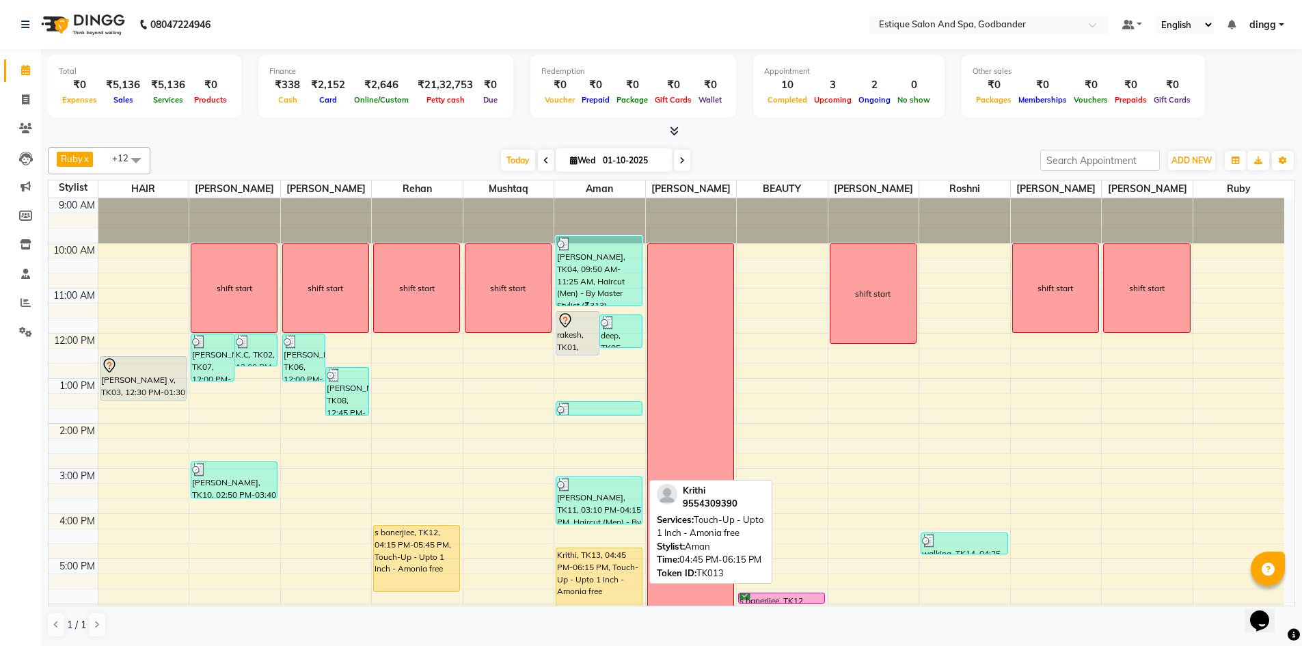
click at [589, 573] on div "Krithi, TK13, 04:45 PM-06:15 PM, Touch-Up - Upto 1 Inch - Amonia free" at bounding box center [598, 581] width 85 height 66
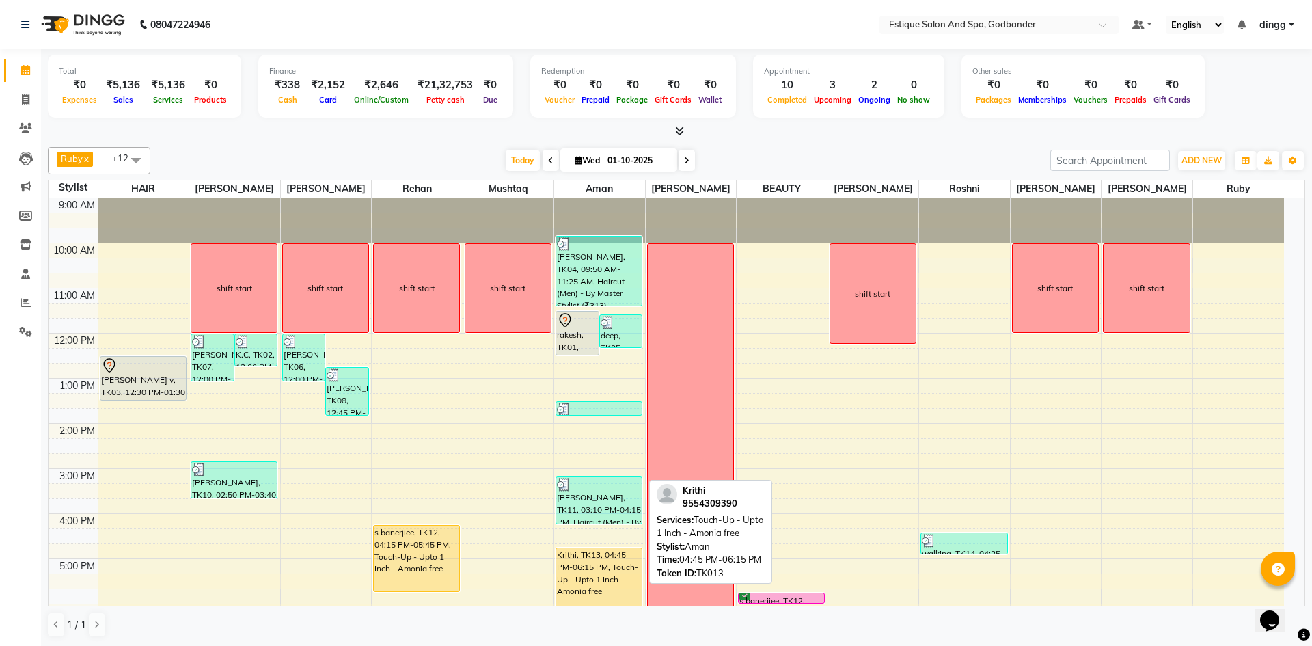
select select "1"
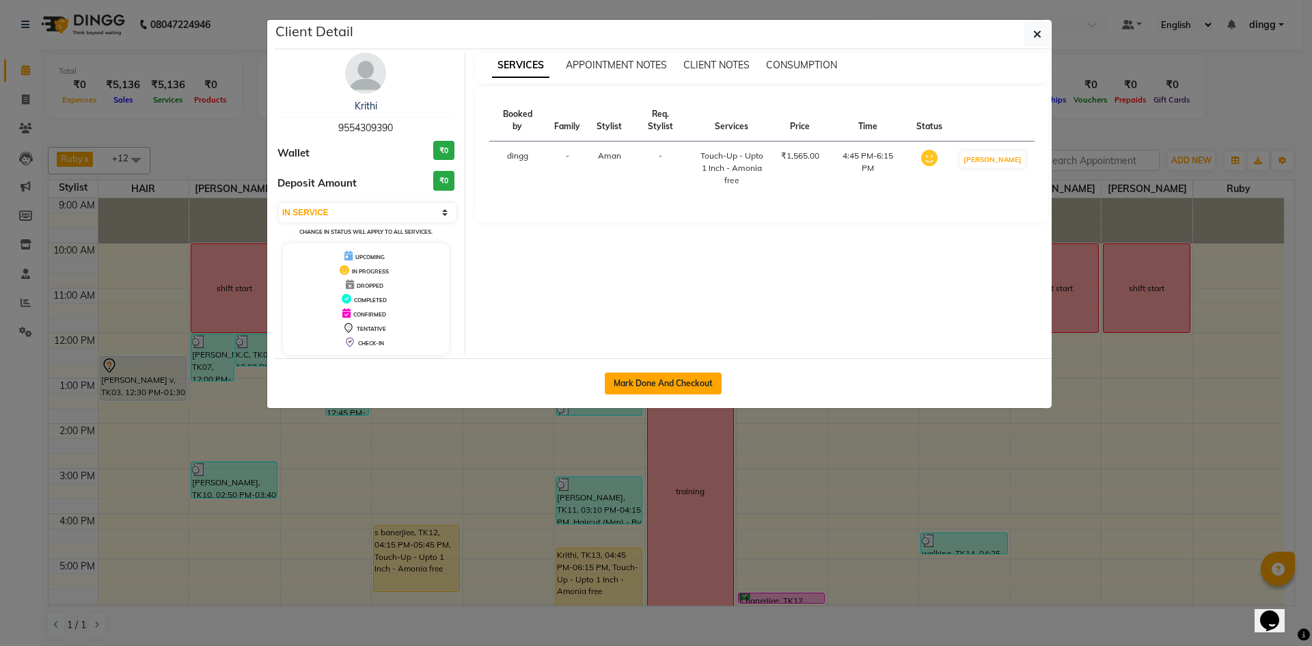
click at [625, 383] on button "Mark Done And Checkout" at bounding box center [663, 383] width 117 height 22
select select "6103"
select select "service"
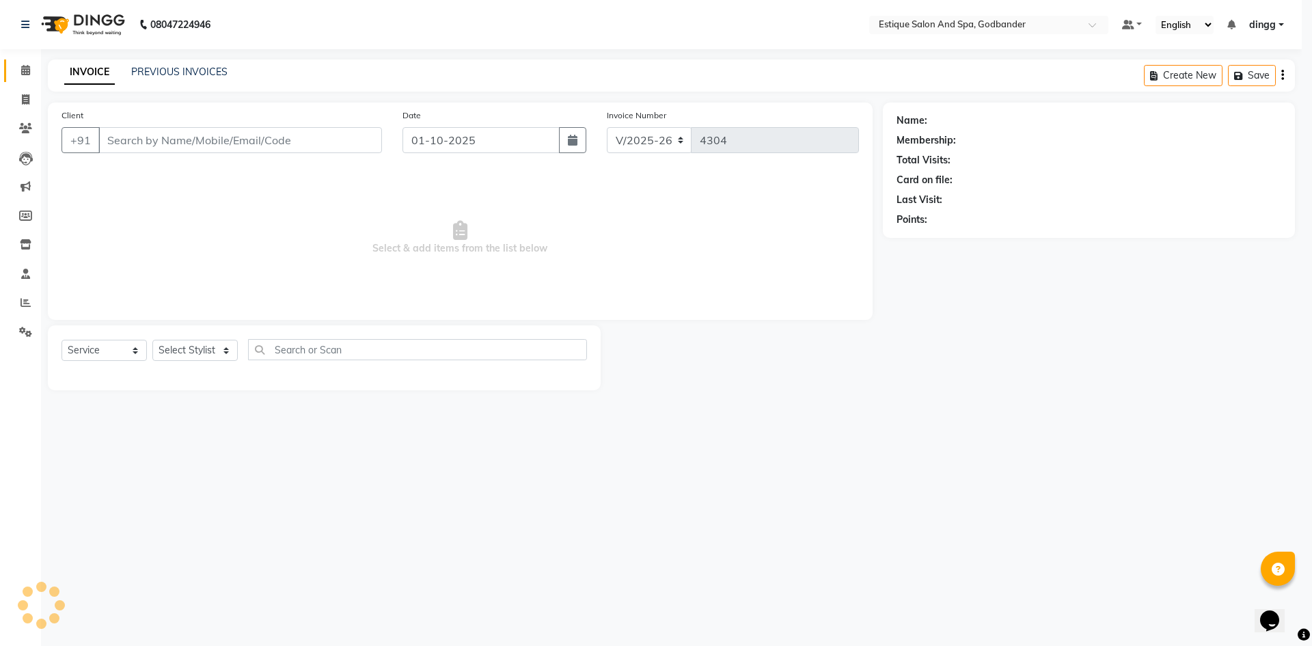
select select "3"
type input "9554309390"
select select "74935"
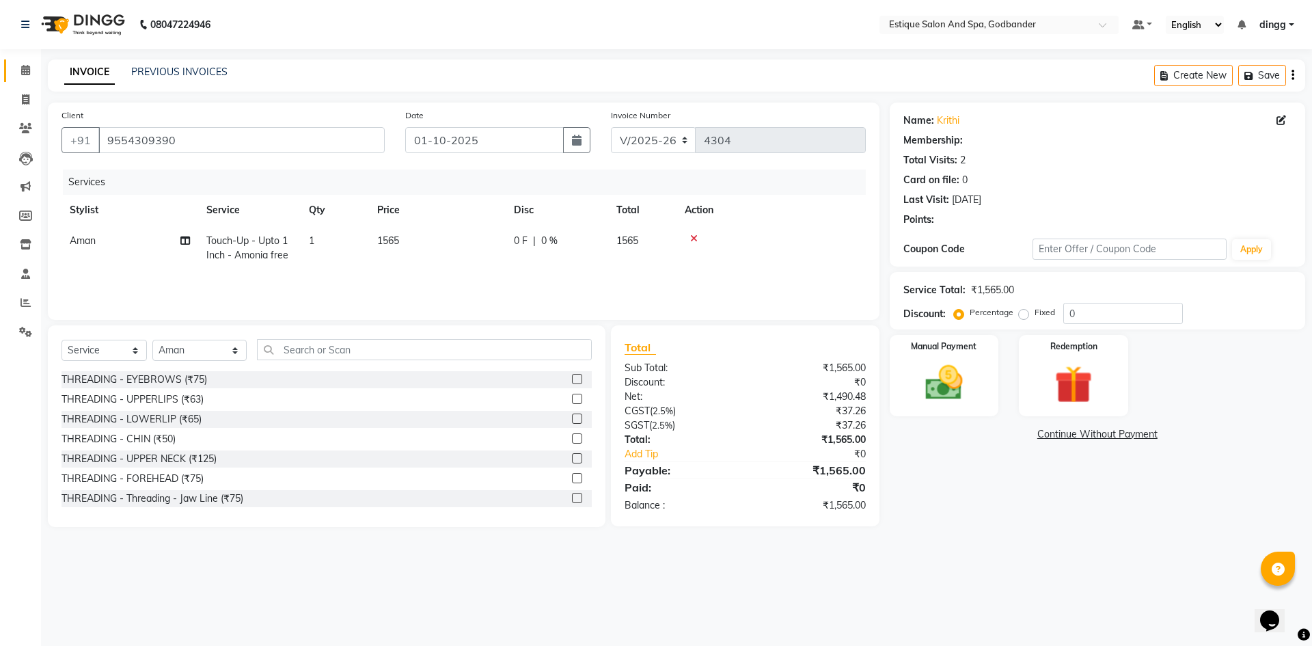
type input "20"
select select "1: Object"
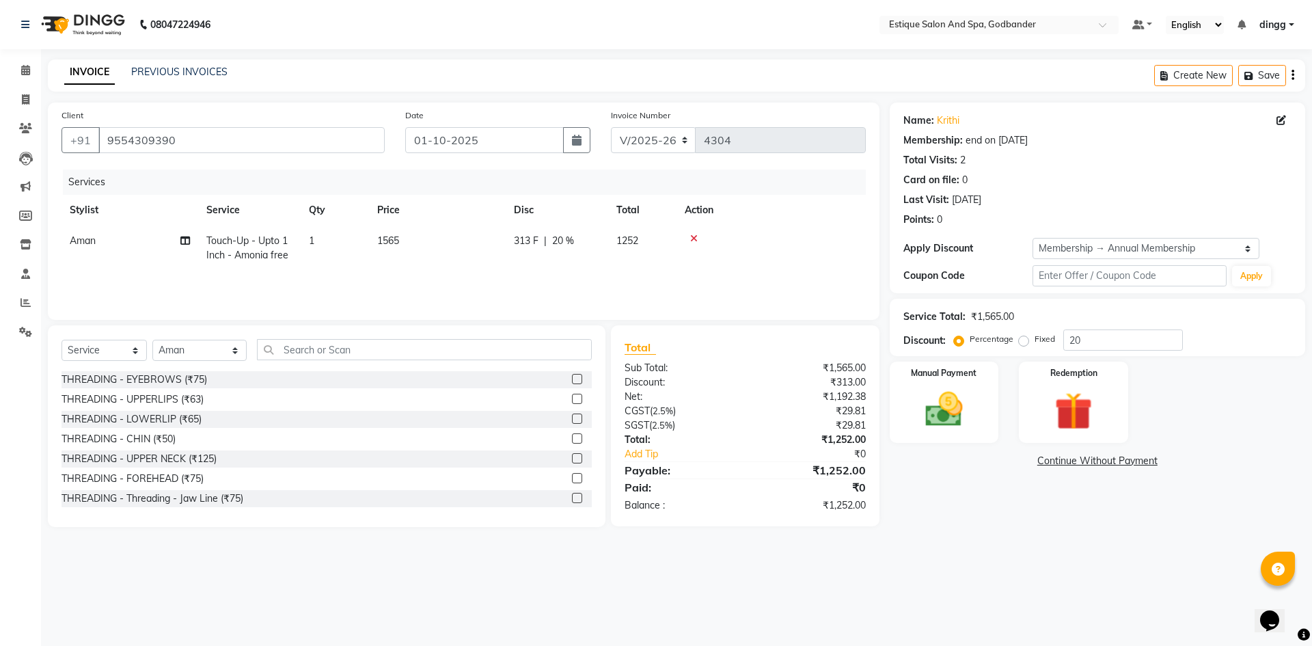
click at [464, 263] on td "1565" at bounding box center [437, 247] width 137 height 45
select select "74935"
click at [566, 288] on div "Services Stylist Service Qty Price Disc Total Action Aarti Nails Aman Anita Sal…" at bounding box center [463, 237] width 804 height 137
click at [981, 416] on div "Manual Payment" at bounding box center [943, 402] width 113 height 84
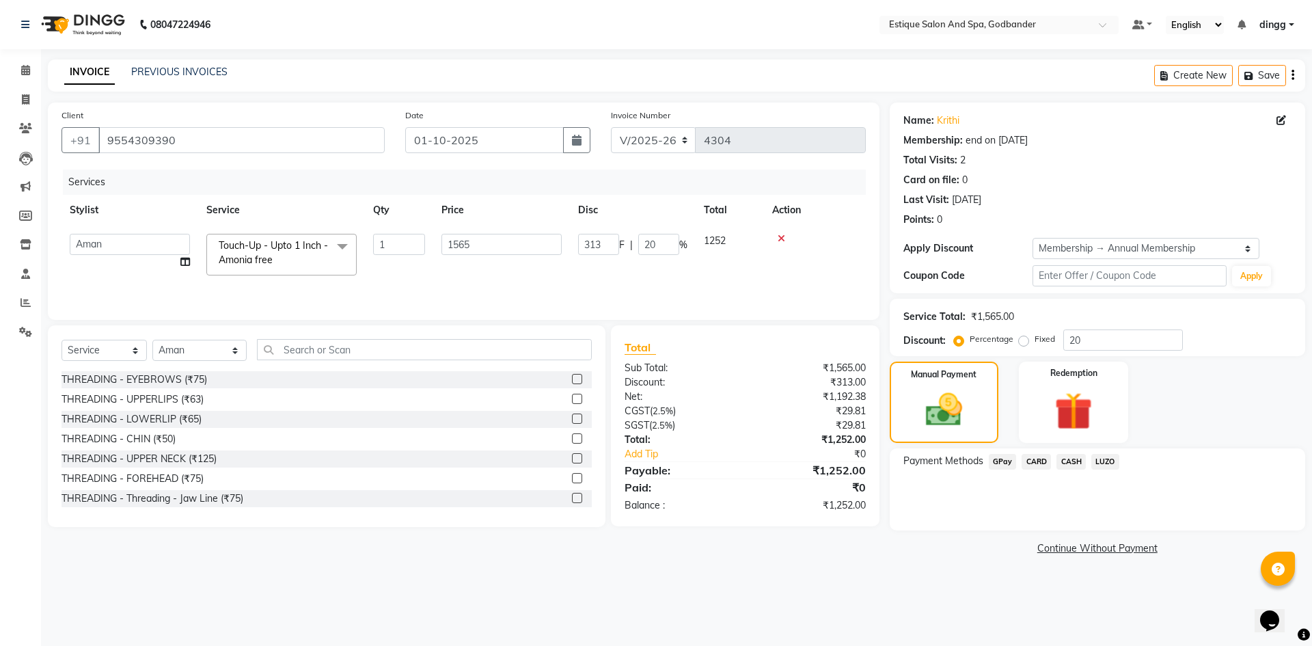
click at [995, 463] on span "GPay" at bounding box center [1003, 462] width 28 height 16
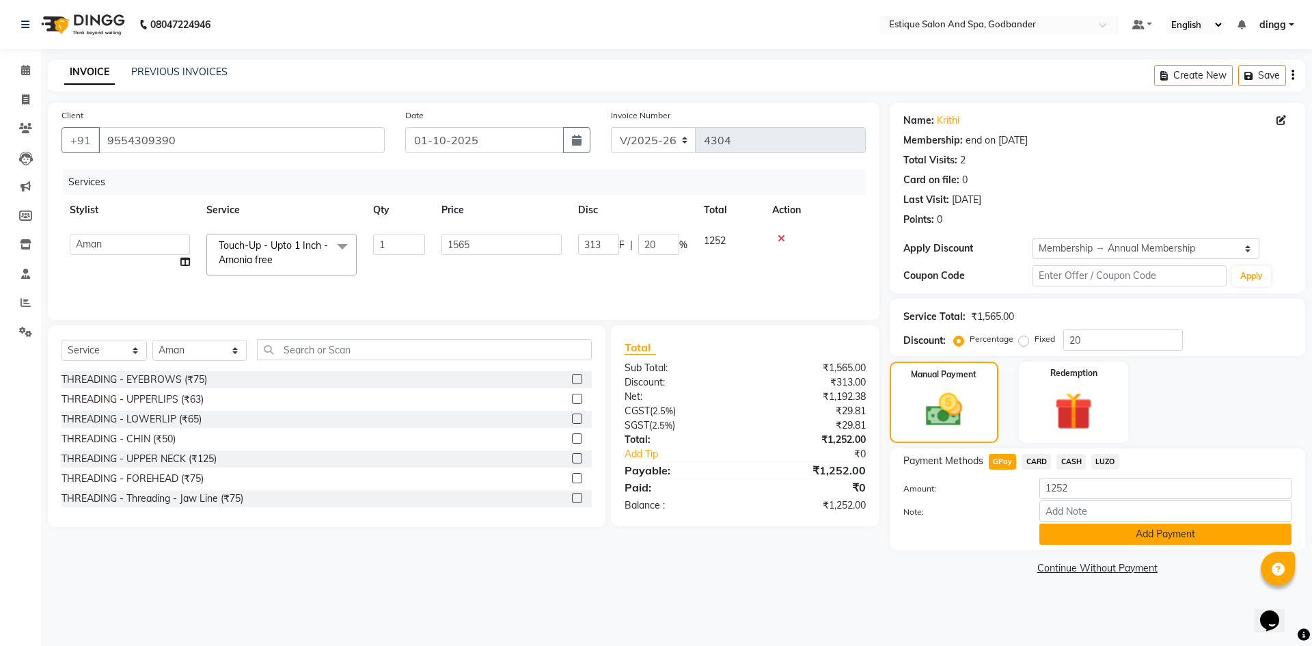
click at [1070, 534] on button "Add Payment" at bounding box center [1165, 533] width 252 height 21
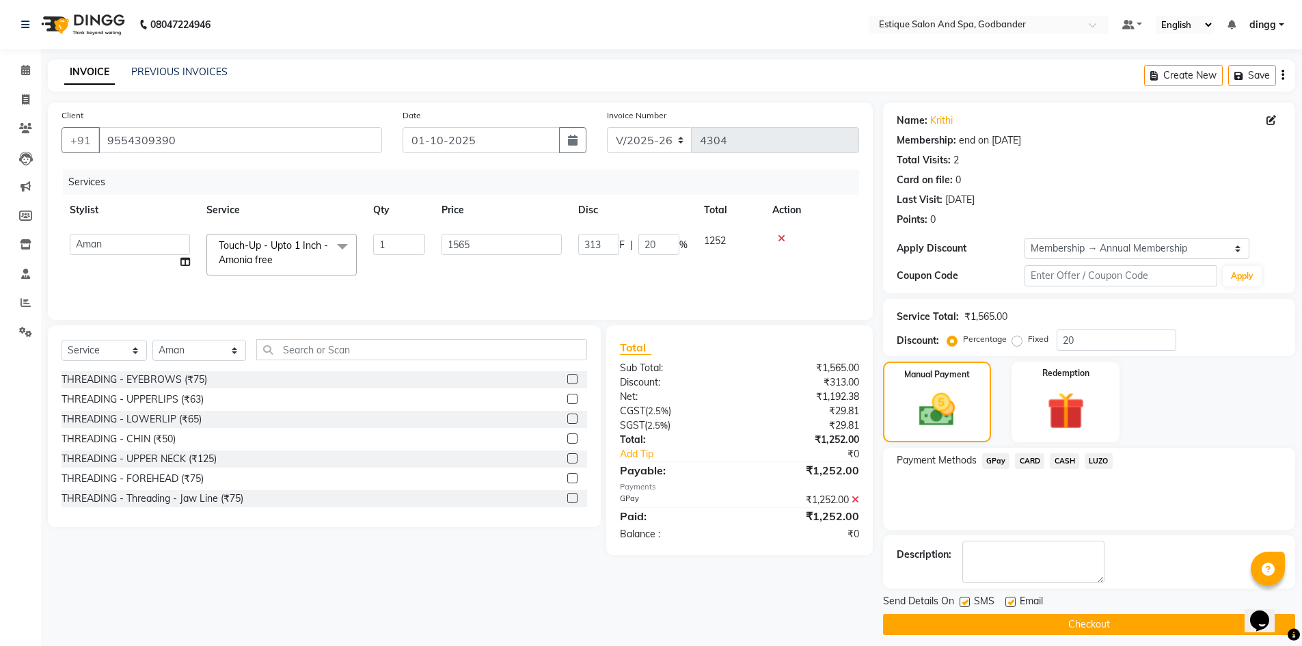
click at [1037, 620] on button "Checkout" at bounding box center [1089, 624] width 412 height 21
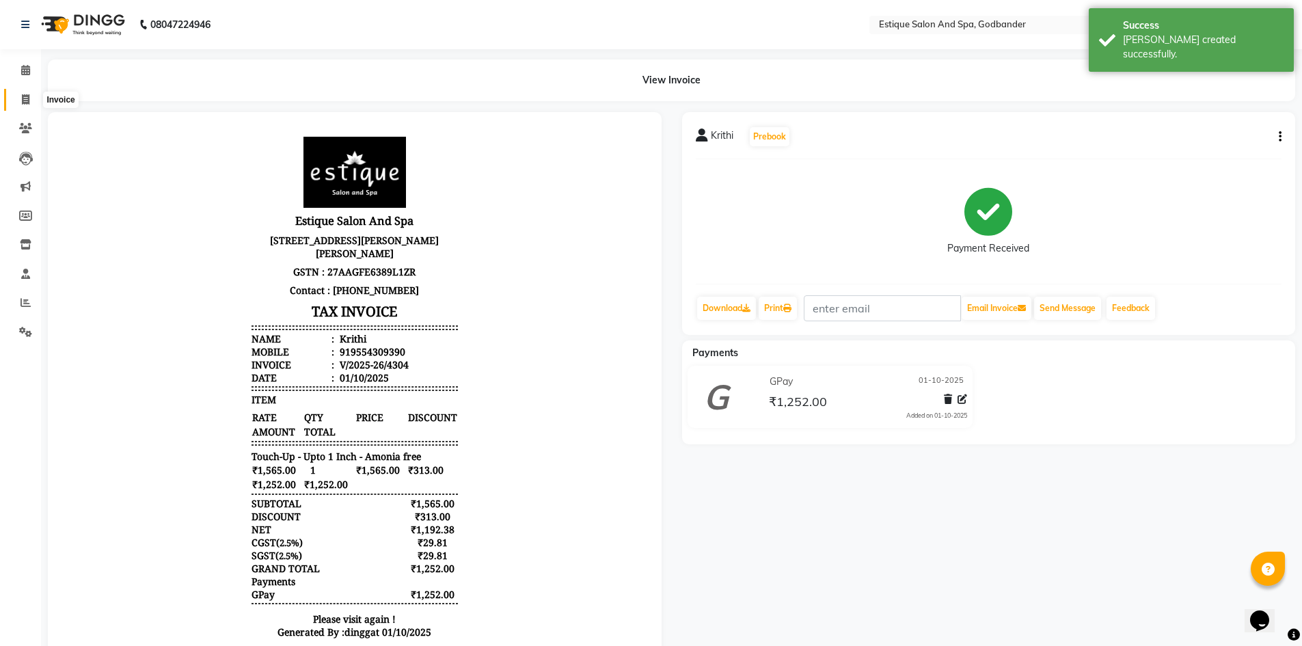
click at [22, 101] on icon at bounding box center [26, 99] width 8 height 10
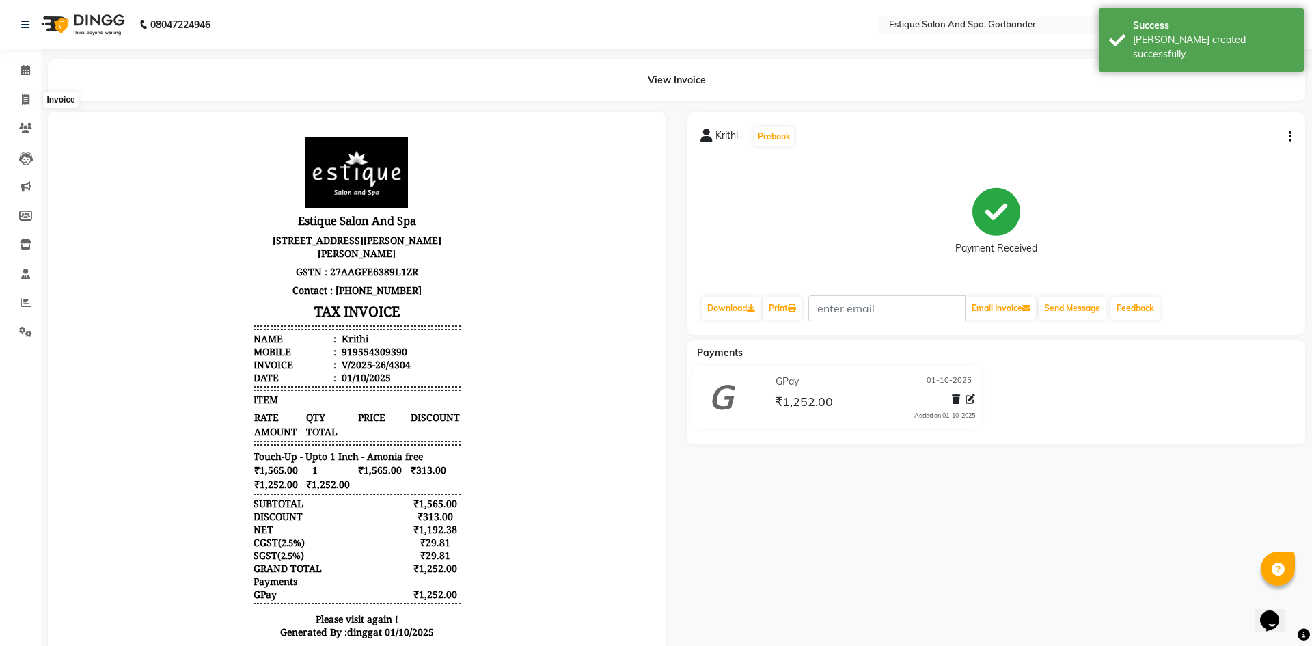
select select "6103"
select select "service"
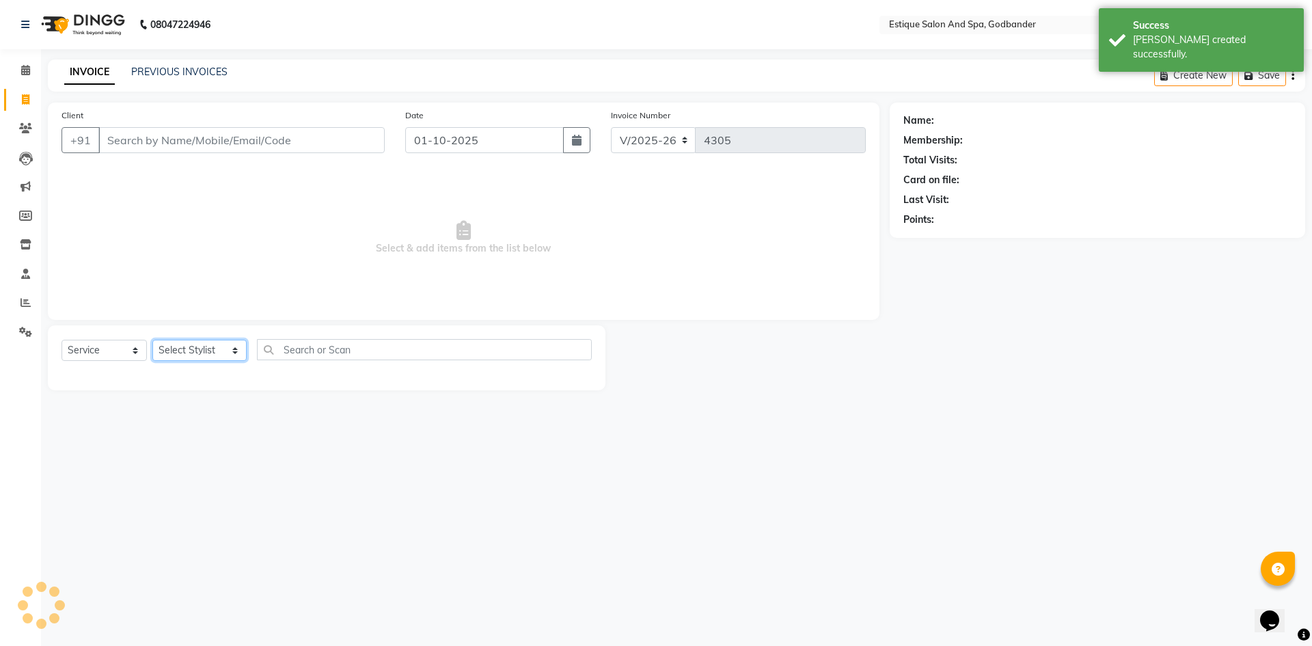
click at [197, 356] on select "Select Stylist Aarti Nails [PERSON_NAME] [PERSON_NAME] Any one Asmi BEAUTY ding…" at bounding box center [199, 350] width 94 height 21
select select "88988"
click at [152, 340] on select "Select Stylist Aarti Nails [PERSON_NAME] [PERSON_NAME] Any one Asmi BEAUTY ding…" at bounding box center [199, 350] width 94 height 21
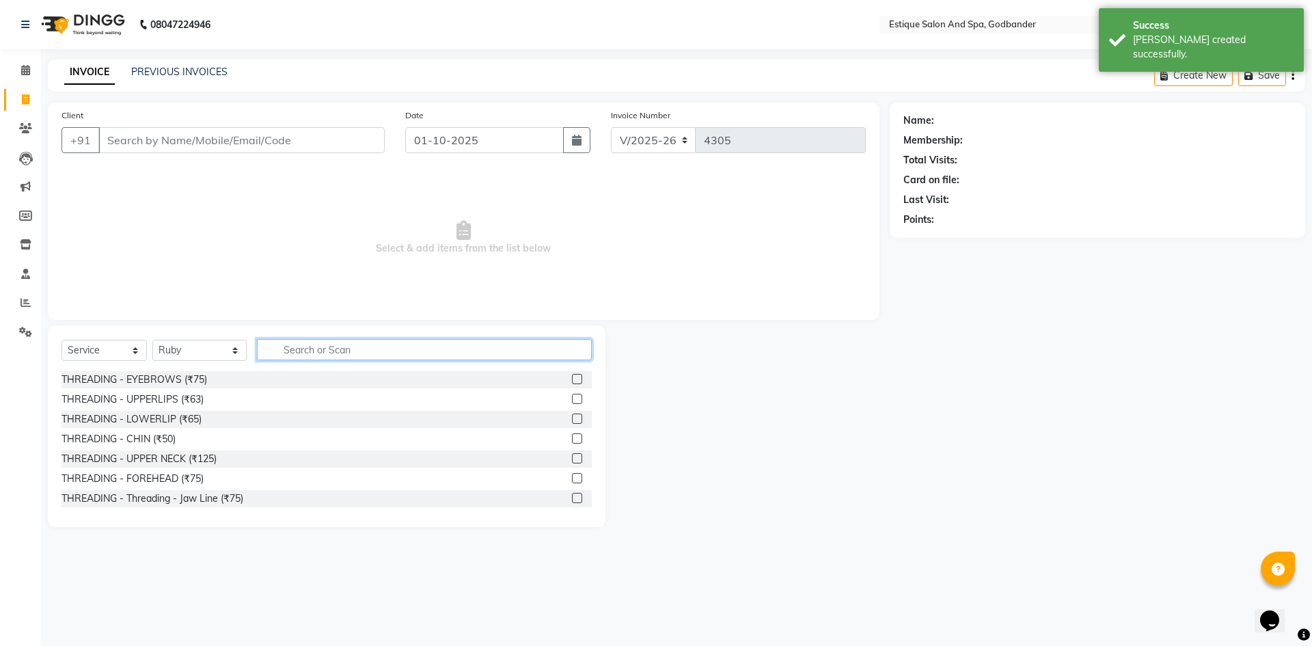
click at [340, 350] on input "text" at bounding box center [424, 349] width 335 height 21
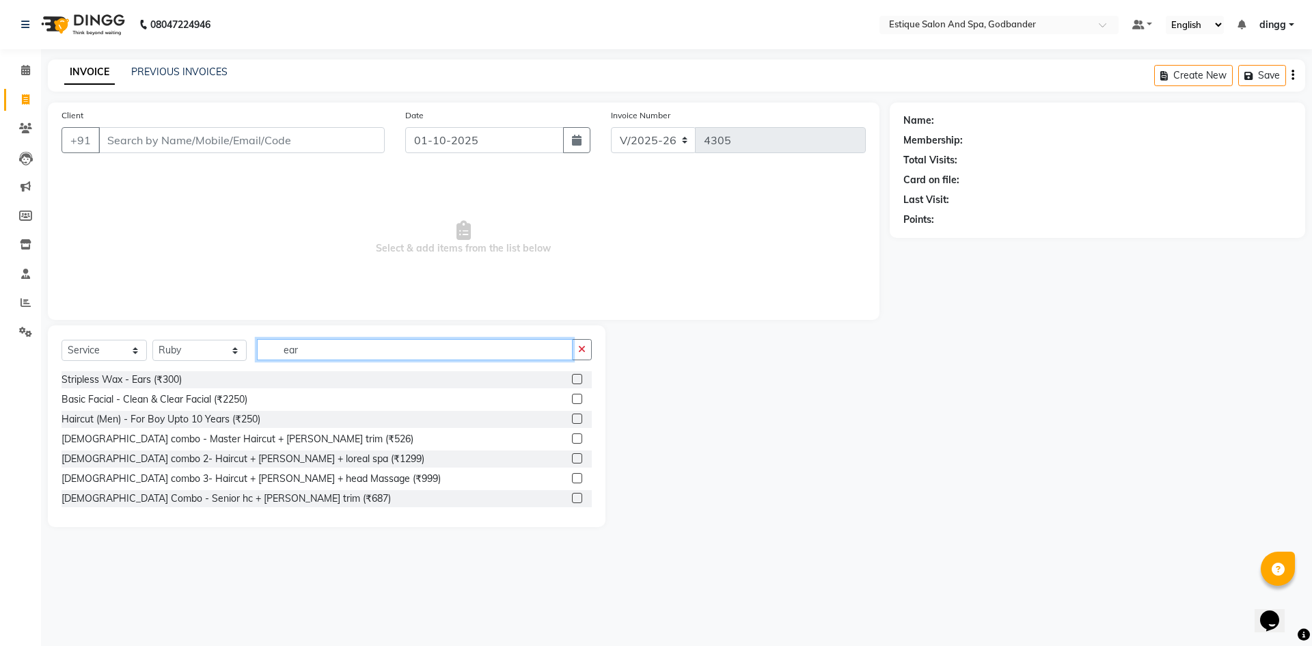
type input "ear"
click at [572, 376] on label at bounding box center [577, 379] width 10 height 10
click at [572, 376] on input "checkbox" at bounding box center [576, 379] width 9 height 9
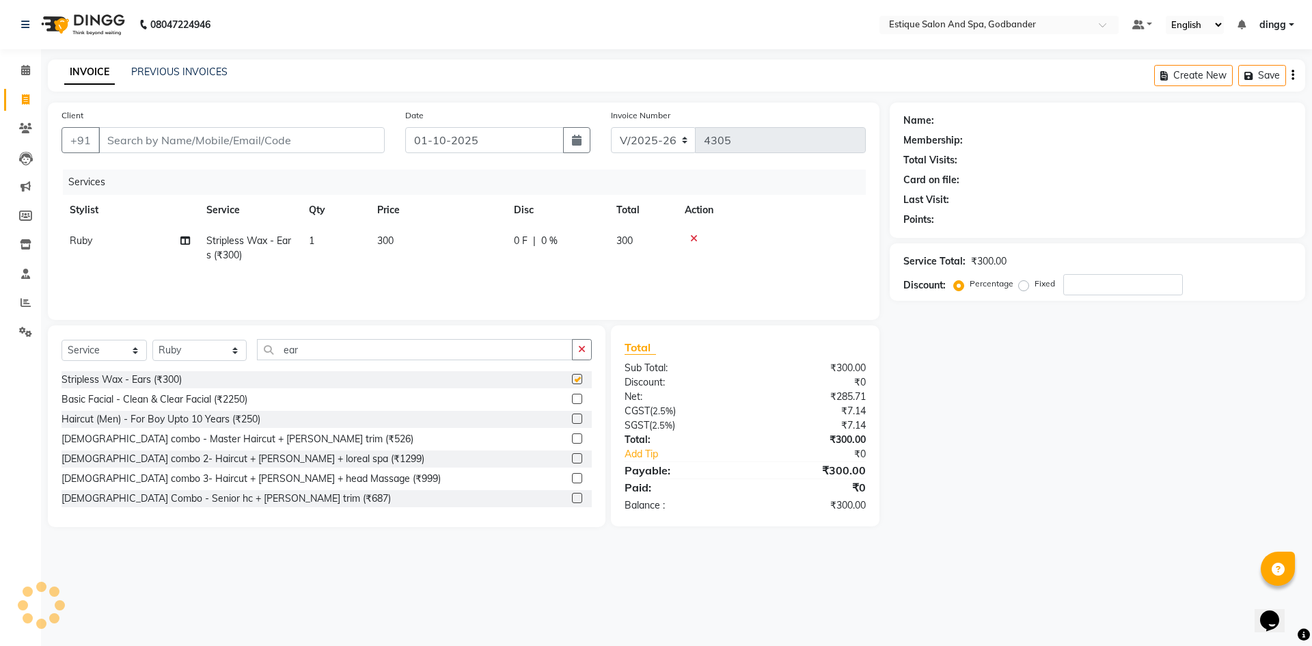
checkbox input "false"
click at [225, 348] on select "Select Stylist Aarti Nails [PERSON_NAME] [PERSON_NAME] Any one Asmi BEAUTY ding…" at bounding box center [199, 350] width 94 height 21
select select "62542"
click at [152, 340] on select "Select Stylist Aarti Nails [PERSON_NAME] [PERSON_NAME] Any one Asmi BEAUTY ding…" at bounding box center [199, 350] width 94 height 21
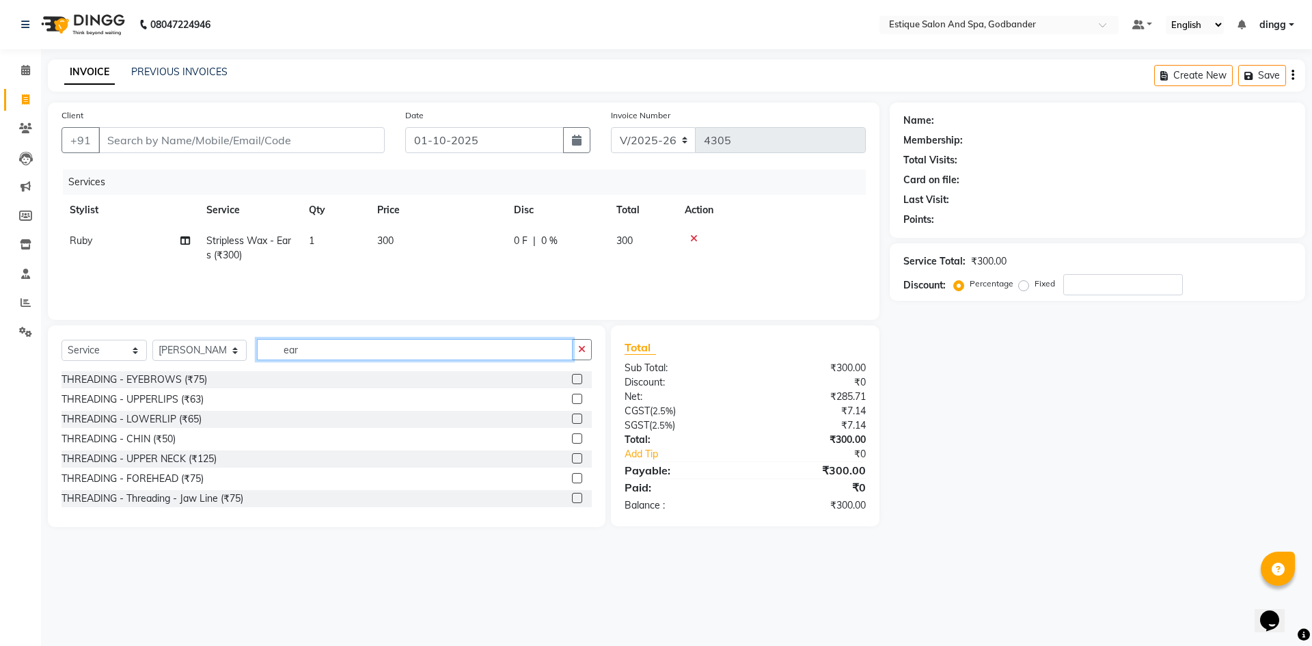
drag, startPoint x: 300, startPoint y: 350, endPoint x: 267, endPoint y: 351, distance: 32.8
click at [267, 351] on input "ear" at bounding box center [415, 349] width 316 height 21
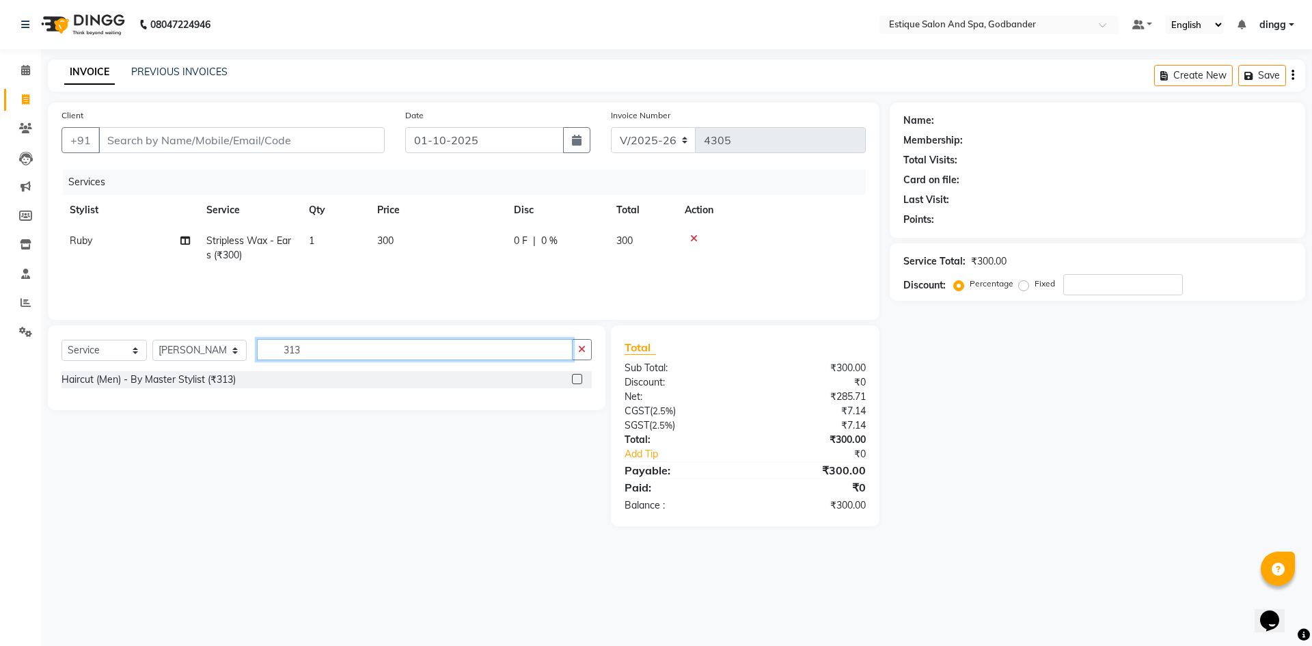
type input "313"
click at [577, 379] on label at bounding box center [577, 379] width 10 height 10
click at [577, 379] on input "checkbox" at bounding box center [576, 379] width 9 height 9
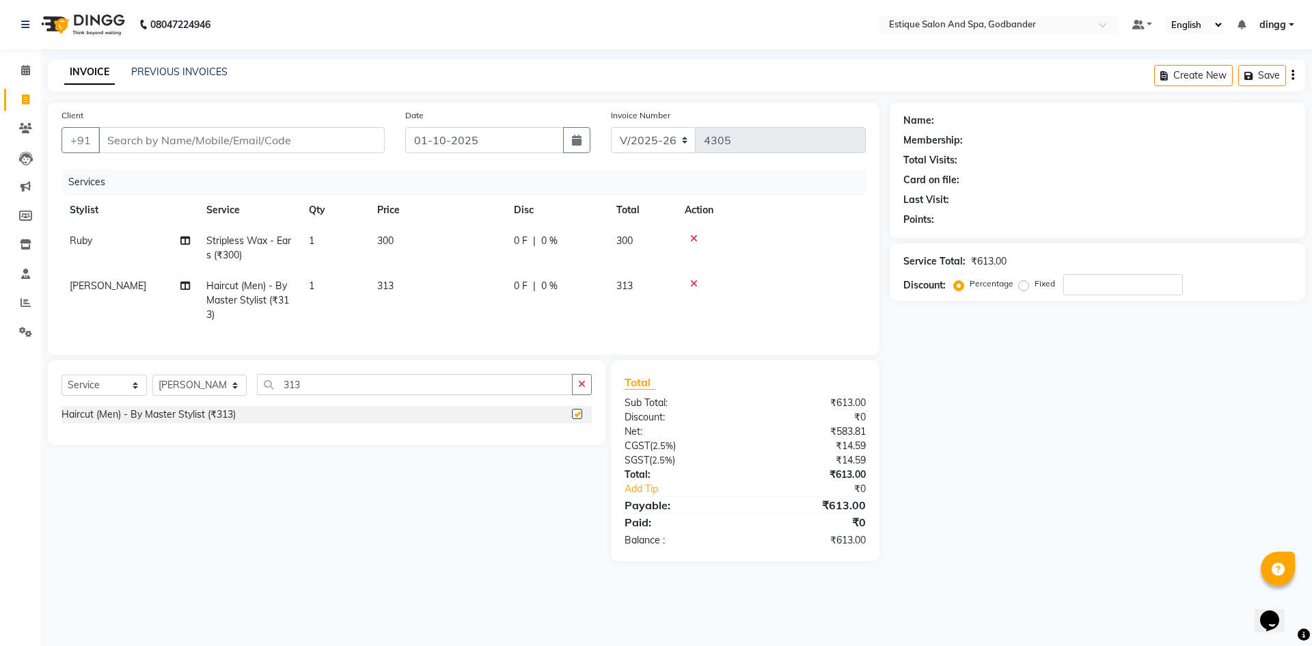
checkbox input "false"
click at [139, 152] on input "Client" at bounding box center [241, 140] width 286 height 26
type input "9"
type input "0"
click at [118, 136] on input "93004448460" at bounding box center [206, 140] width 217 height 26
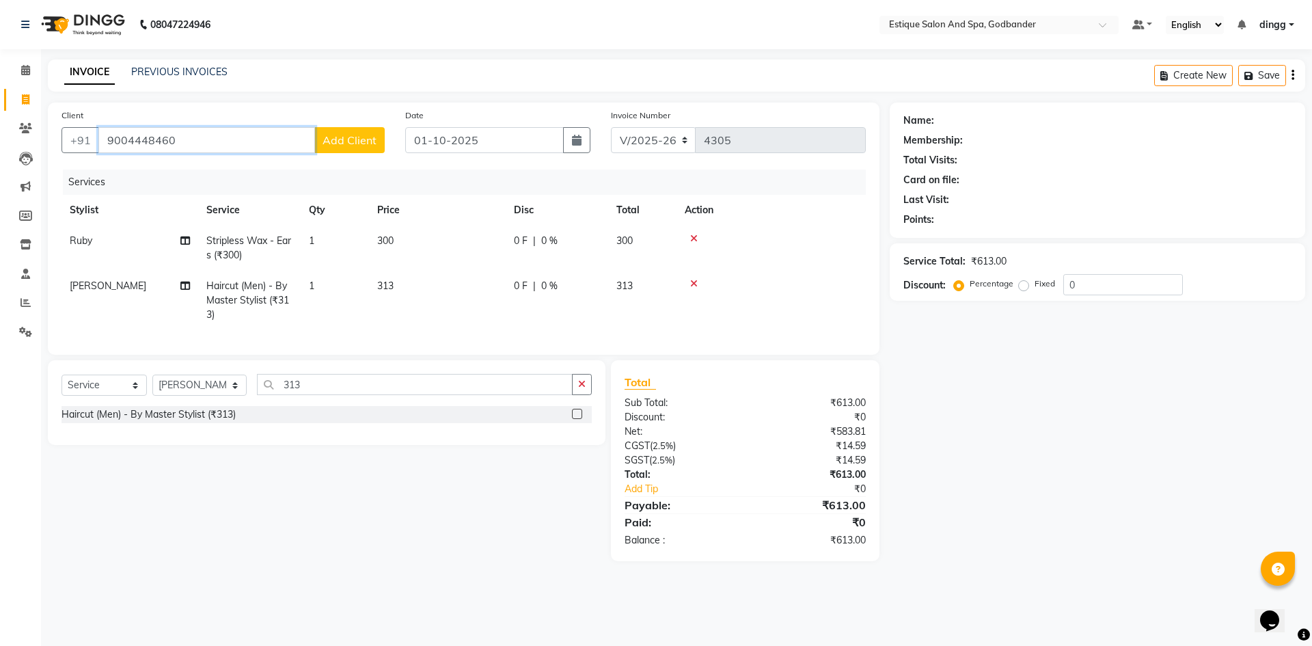
type input "9004448460"
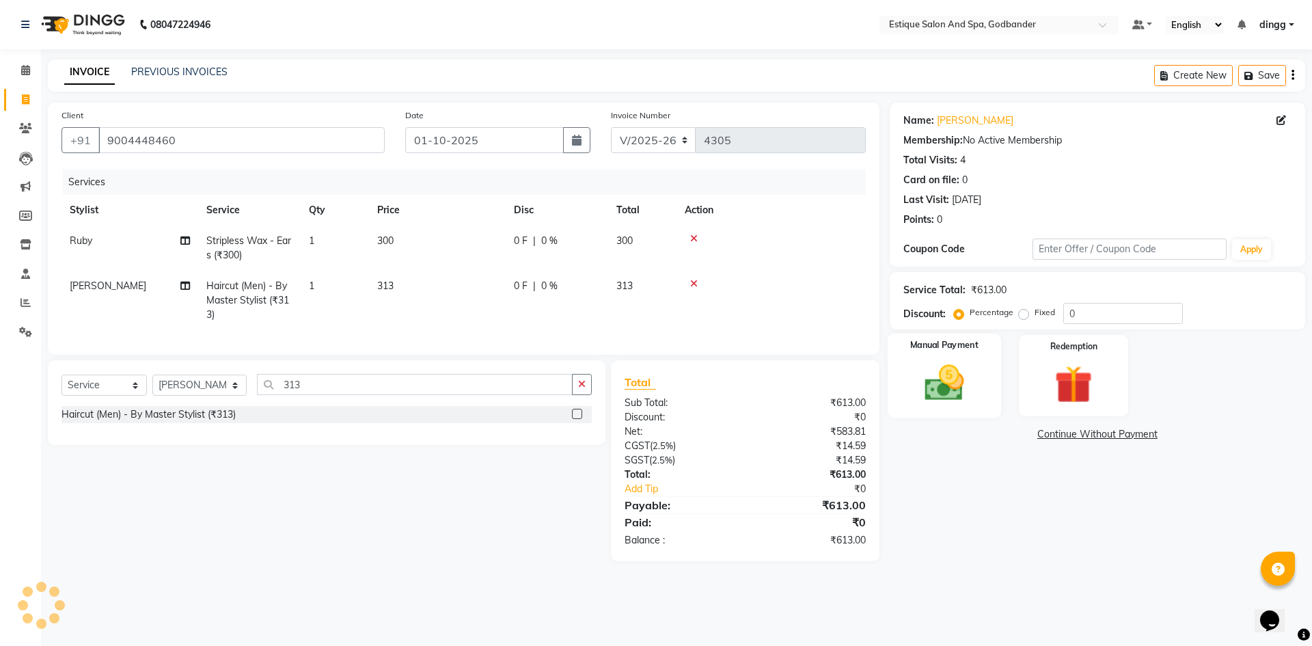
click at [951, 385] on img at bounding box center [944, 382] width 64 height 45
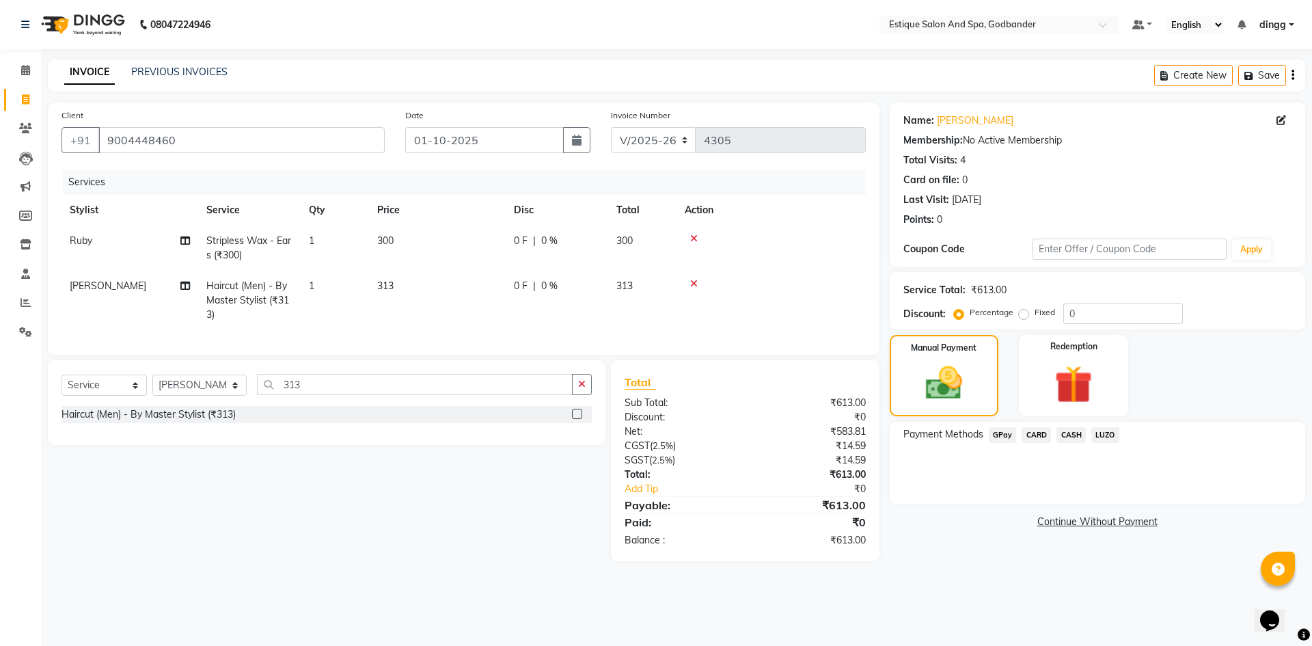
click at [1008, 437] on span "GPay" at bounding box center [1003, 435] width 28 height 16
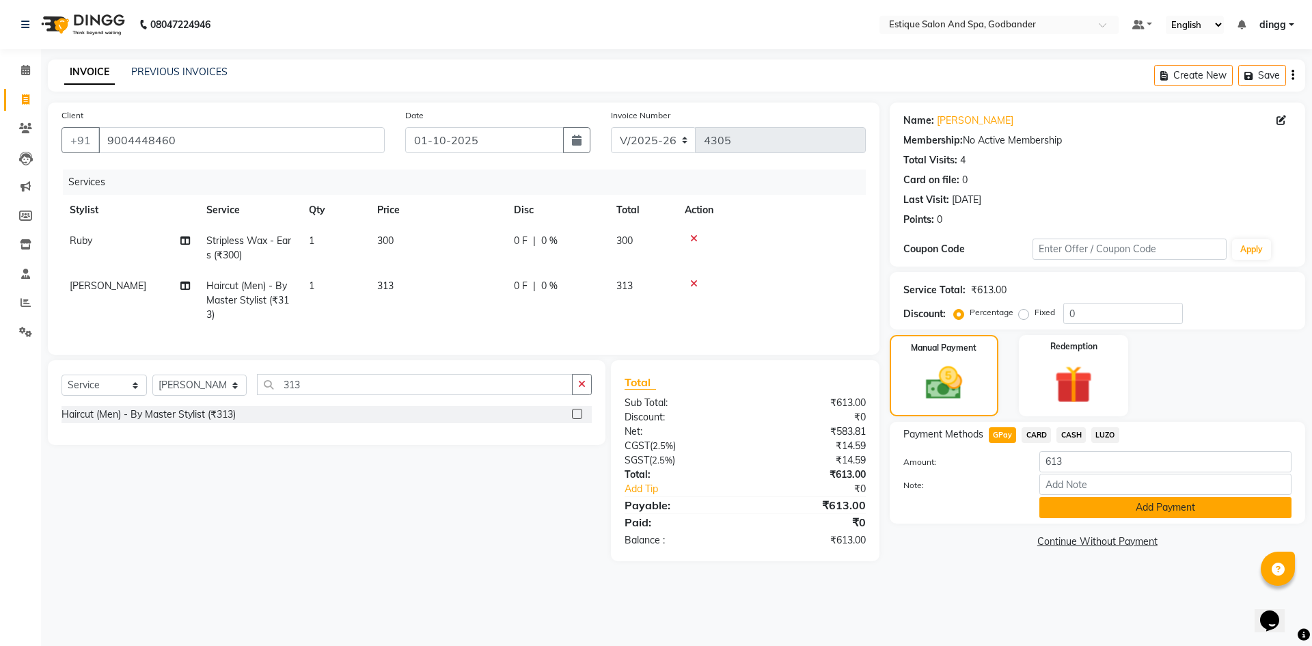
click at [1060, 503] on button "Add Payment" at bounding box center [1165, 507] width 252 height 21
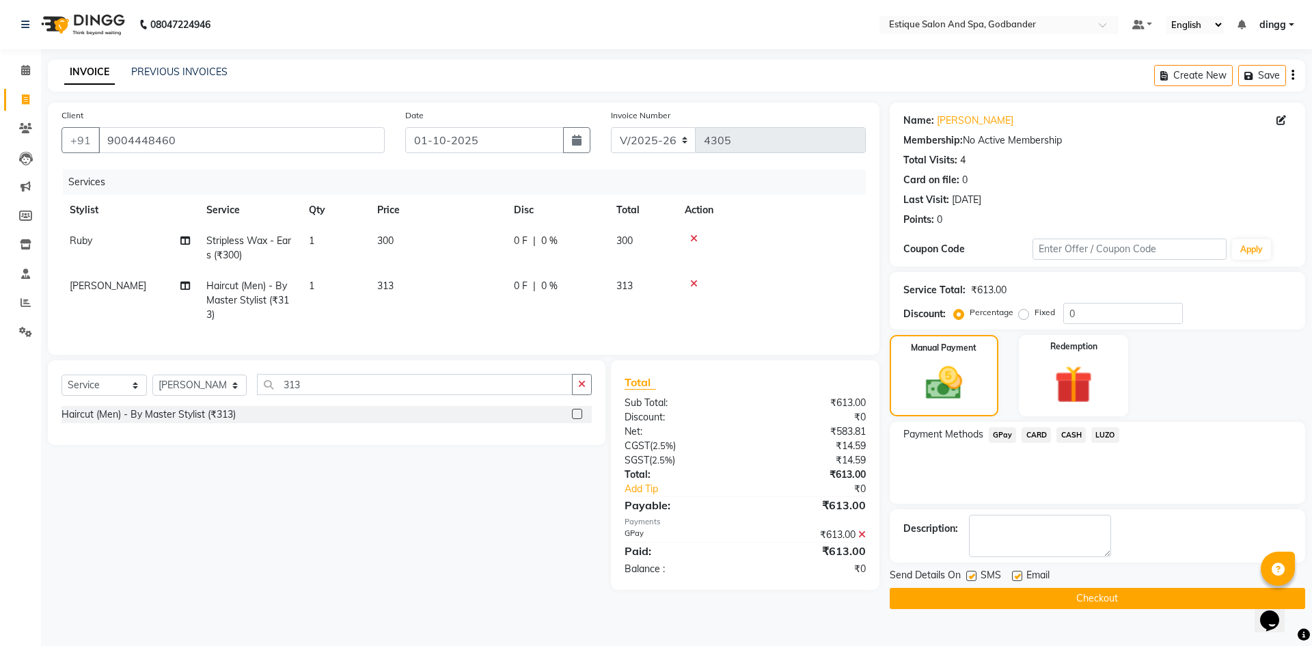
click at [1055, 599] on button "Checkout" at bounding box center [1097, 598] width 415 height 21
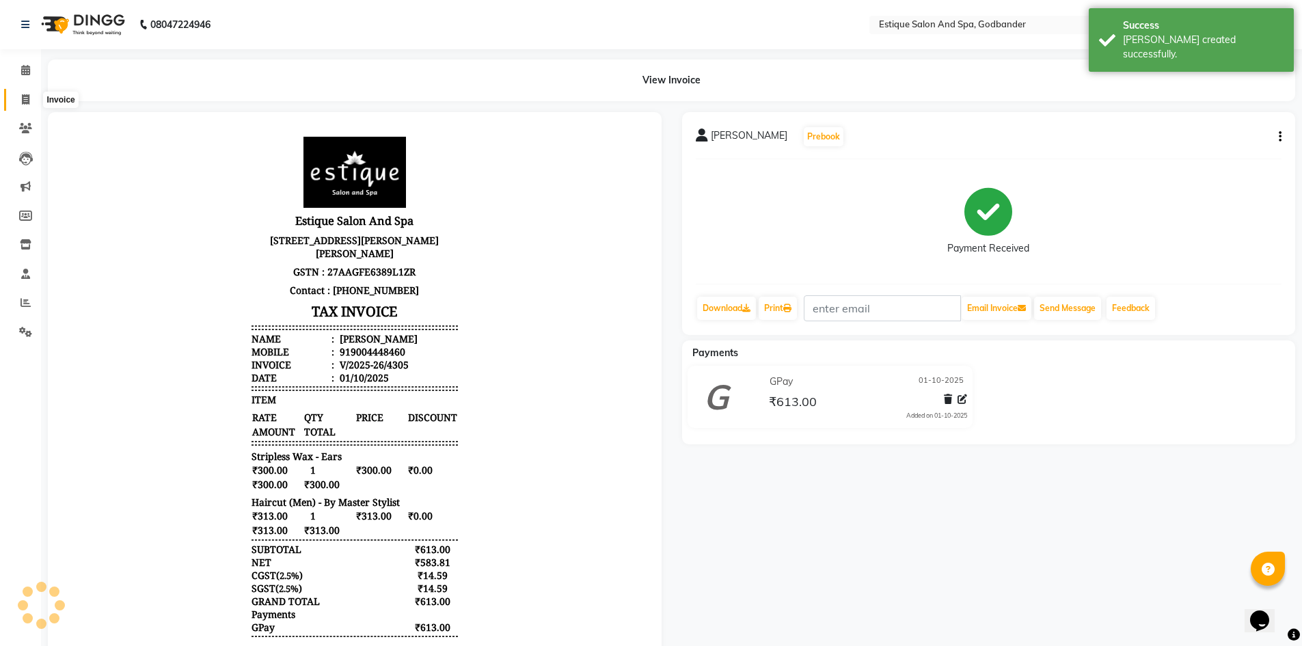
click at [27, 92] on span at bounding box center [26, 100] width 24 height 16
select select "service"
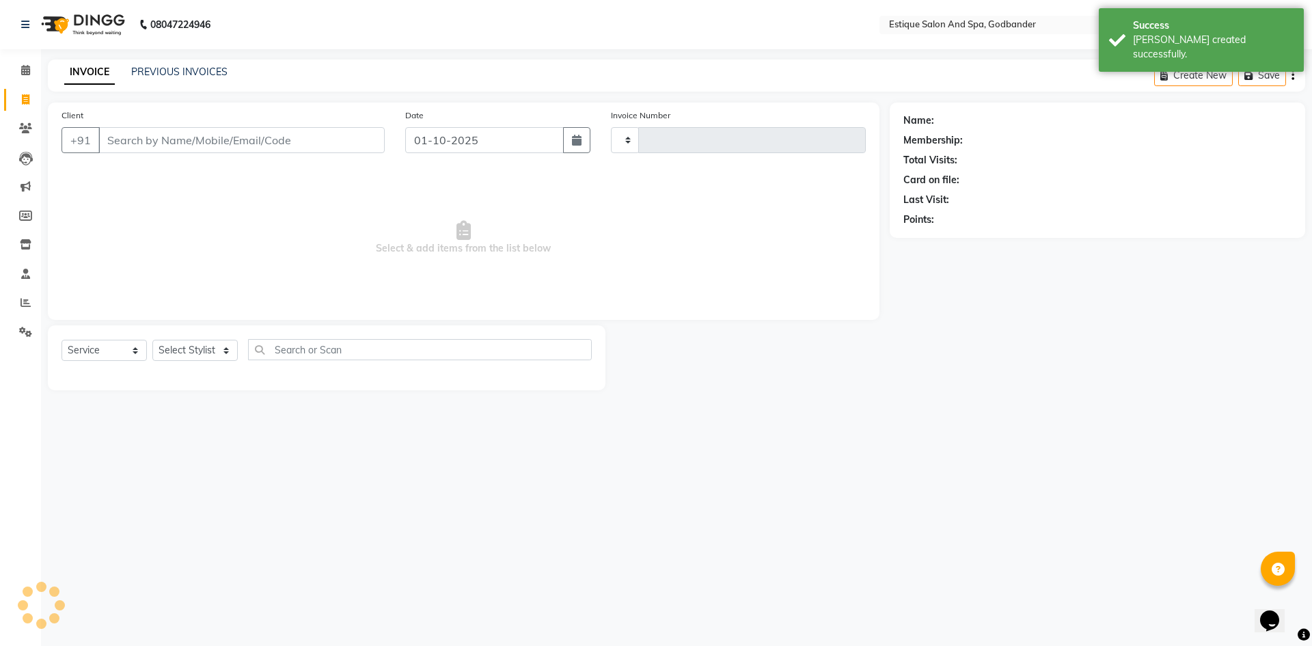
type input "4306"
select select "6103"
click at [170, 62] on div "INVOICE PREVIOUS INVOICES Create New Save" at bounding box center [676, 75] width 1257 height 32
click at [172, 70] on link "PREVIOUS INVOICES" at bounding box center [179, 72] width 96 height 12
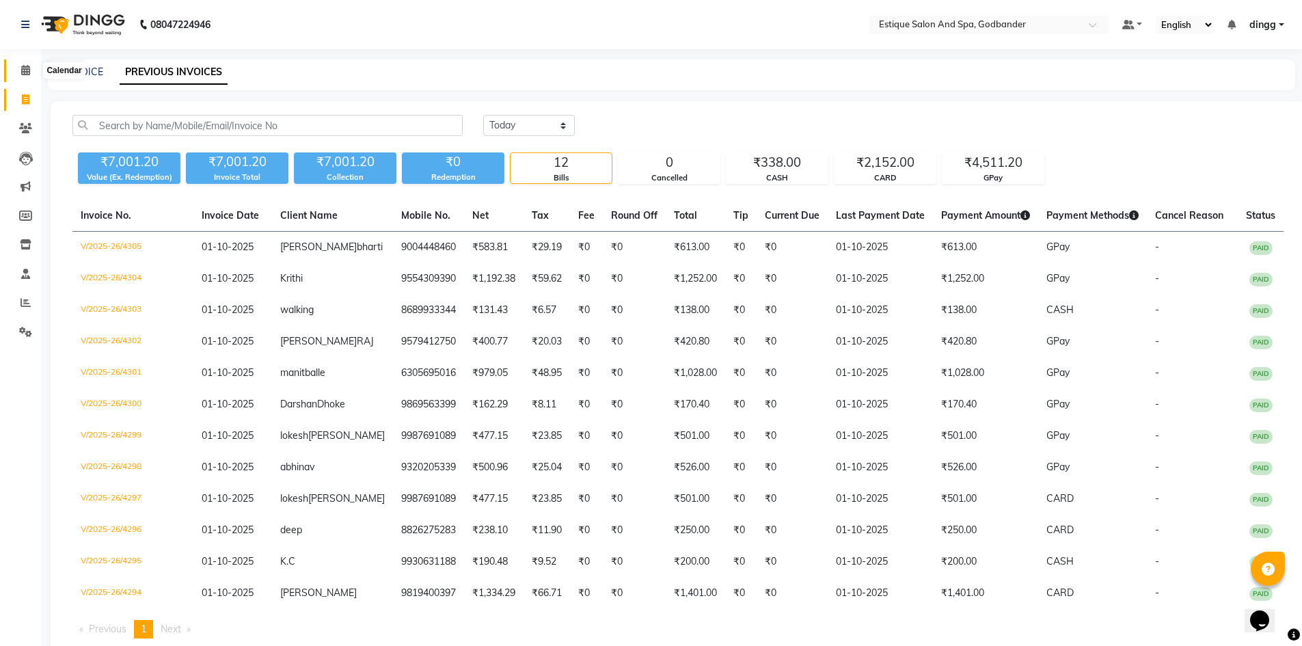
click at [20, 75] on span at bounding box center [26, 71] width 24 height 16
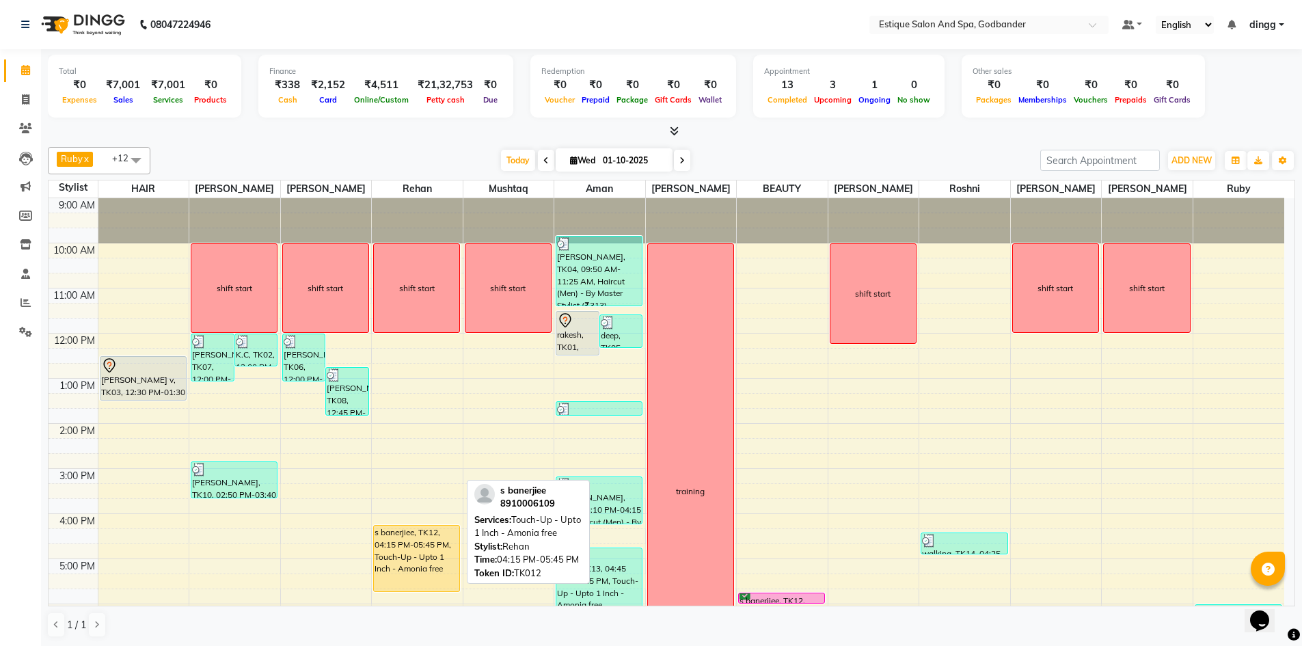
click at [426, 555] on div "s banerjiee, TK12, 04:15 PM-05:45 PM, Touch-Up - Upto 1 Inch - Amonia free" at bounding box center [416, 558] width 85 height 66
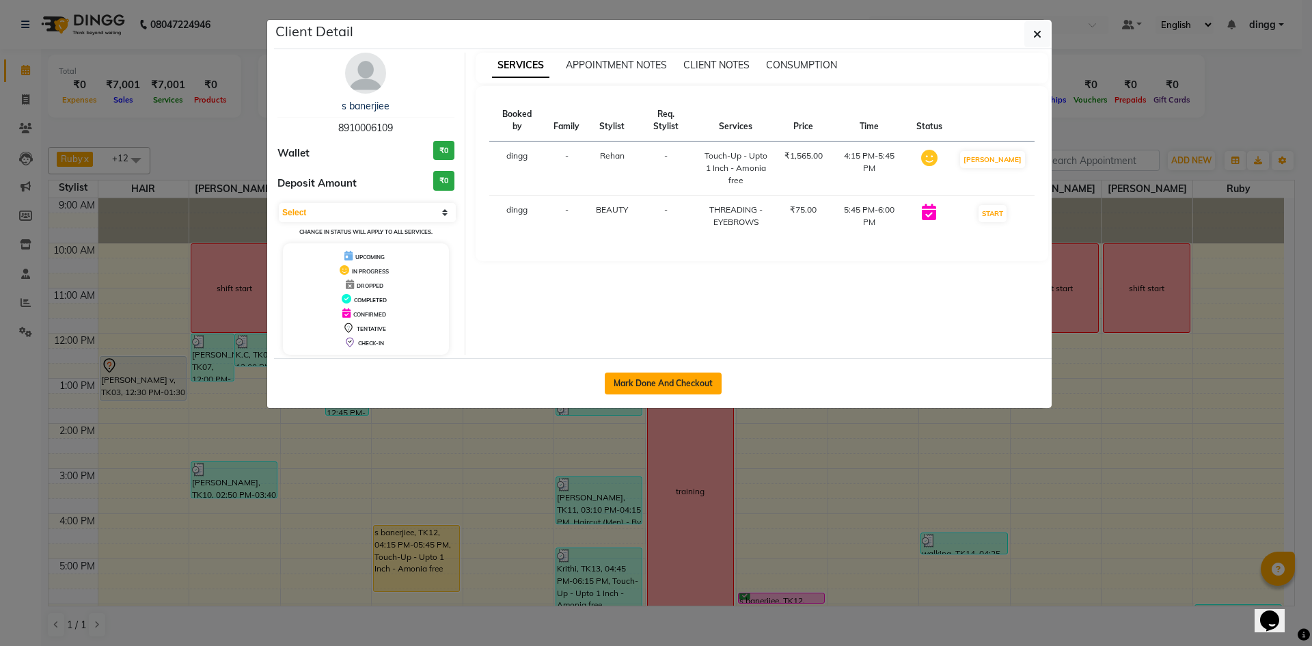
click at [622, 391] on button "Mark Done And Checkout" at bounding box center [663, 383] width 117 height 22
select select "6103"
select select "service"
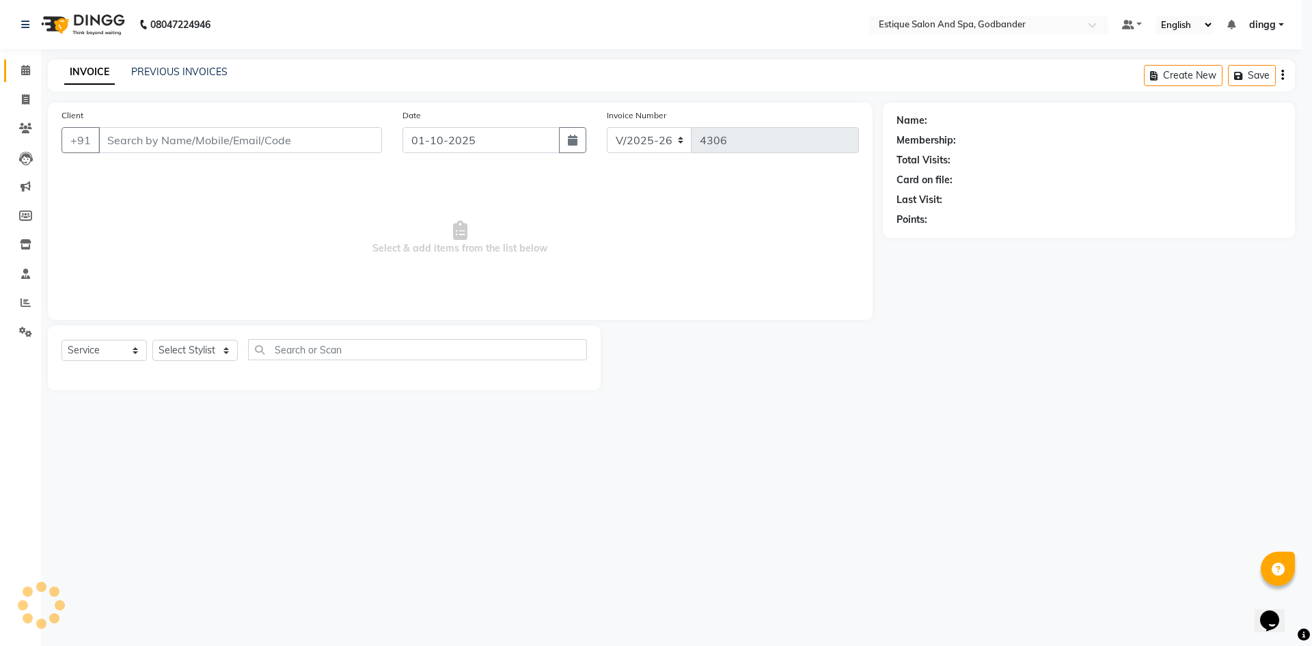
select select "3"
type input "8910006109"
select select "76680"
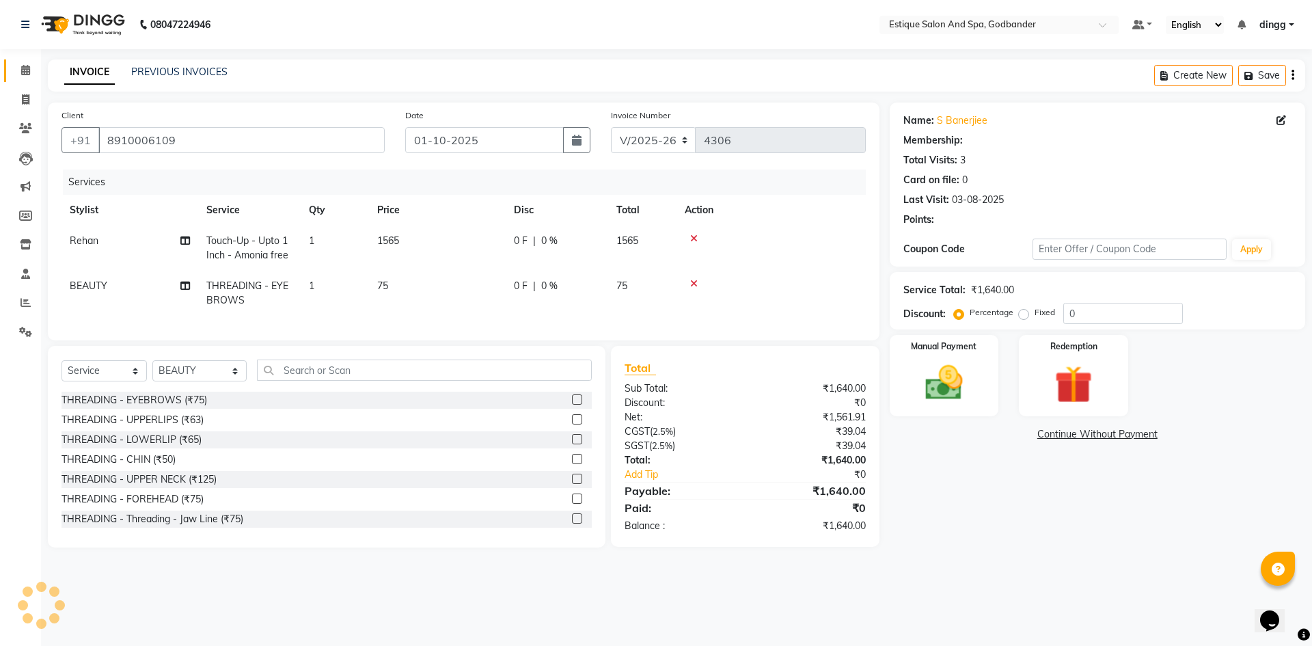
type input "20"
select select "1: Object"
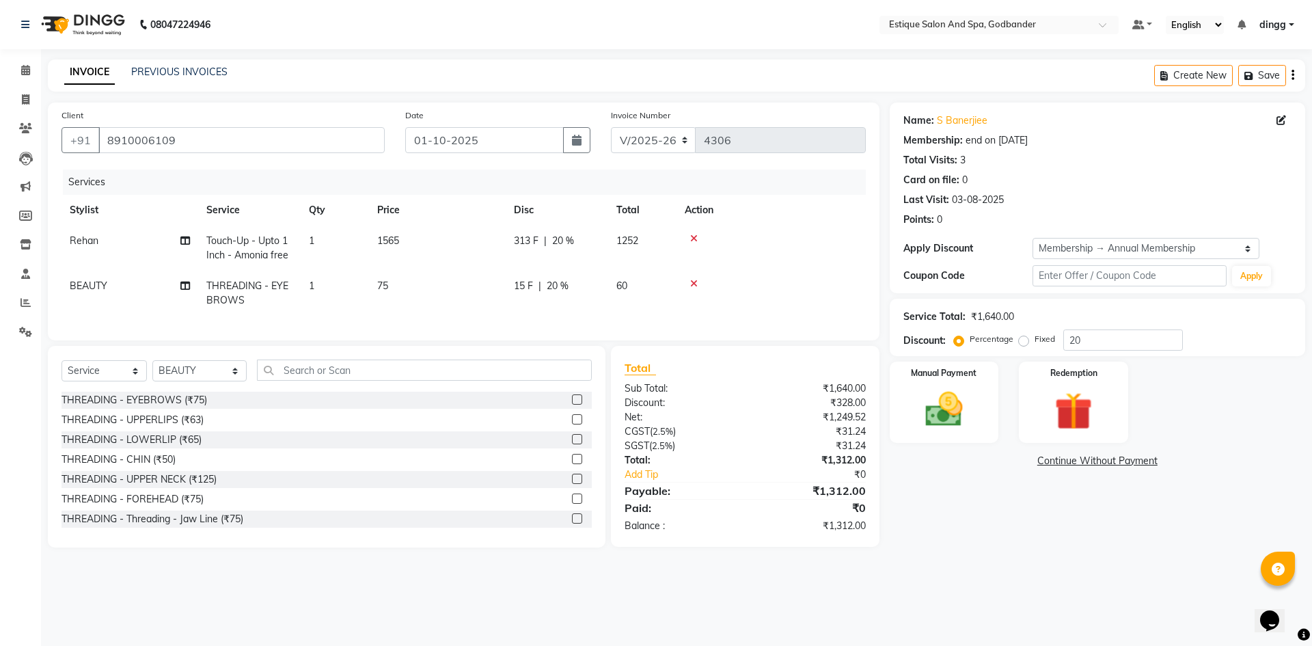
click at [692, 239] on icon at bounding box center [694, 239] width 8 height 10
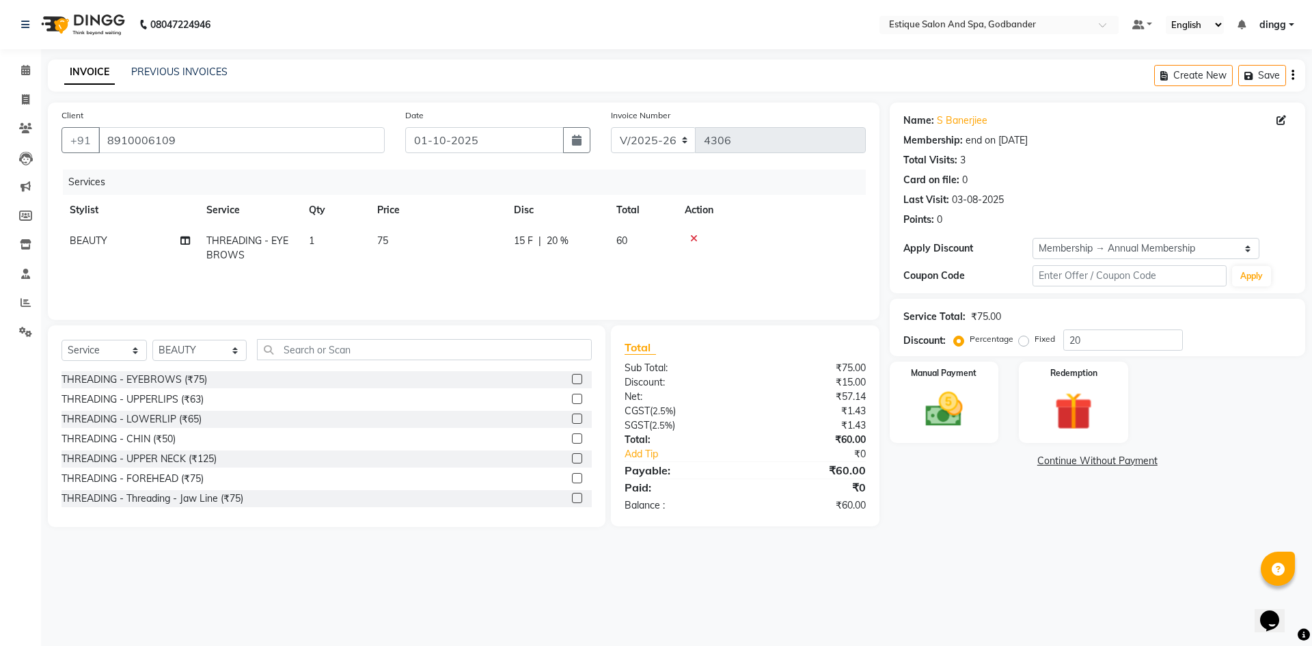
click at [693, 236] on icon at bounding box center [694, 239] width 8 height 10
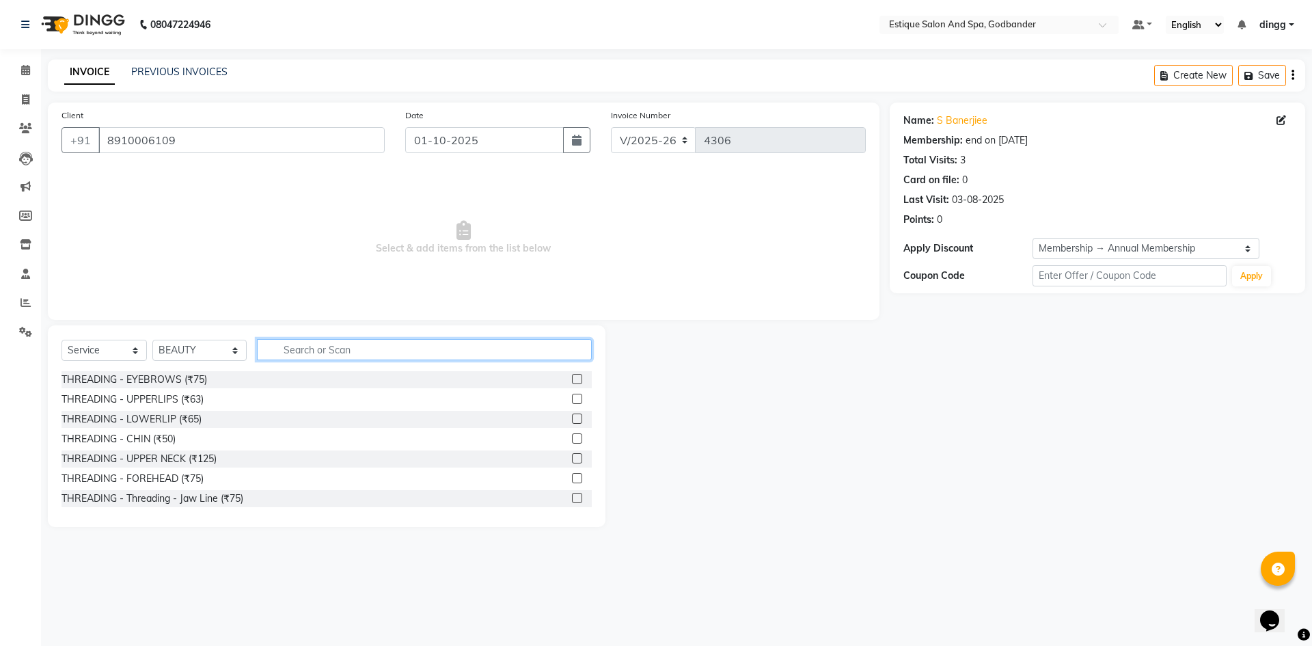
click at [303, 356] on input "text" at bounding box center [424, 349] width 335 height 21
drag, startPoint x: 189, startPoint y: 356, endPoint x: 190, endPoint y: 344, distance: 12.3
click at [189, 356] on select "Select Stylist Aarti Nails [PERSON_NAME] [PERSON_NAME] Any one Asmi BEAUTY ding…" at bounding box center [199, 350] width 94 height 21
select select "66481"
click at [152, 340] on select "Select Stylist Aarti Nails [PERSON_NAME] [PERSON_NAME] Any one Asmi BEAUTY ding…" at bounding box center [199, 350] width 94 height 21
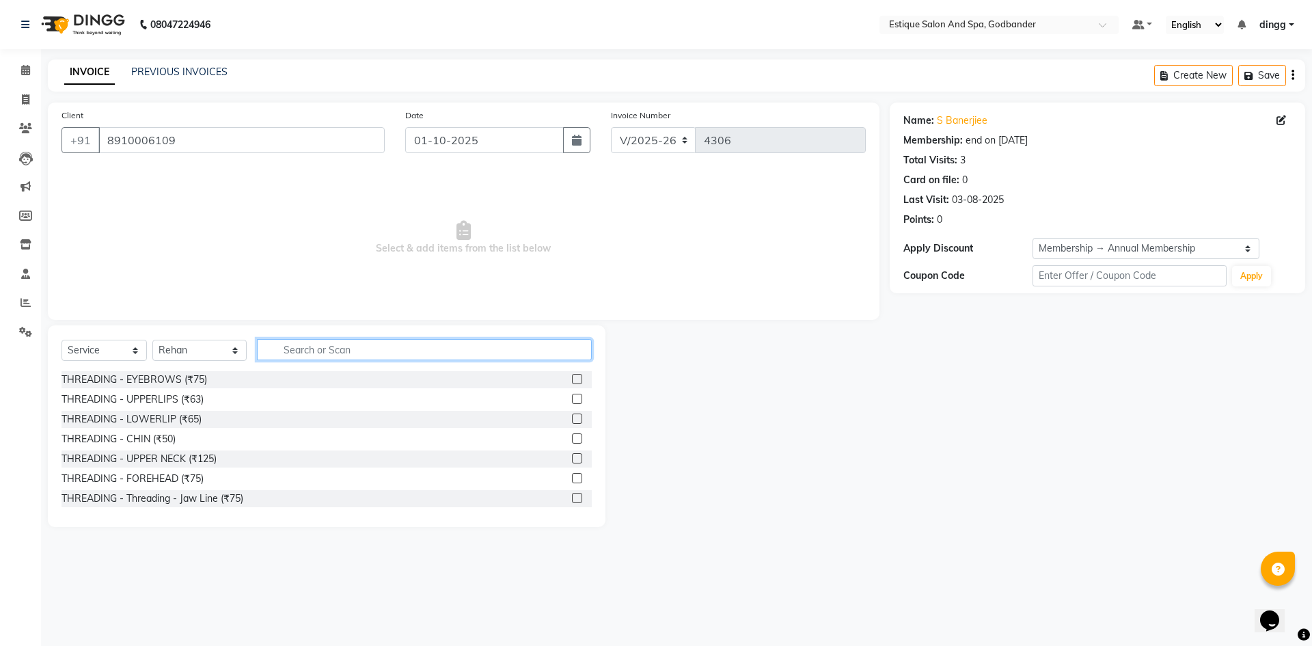
click at [312, 350] on input "text" at bounding box center [424, 349] width 335 height 21
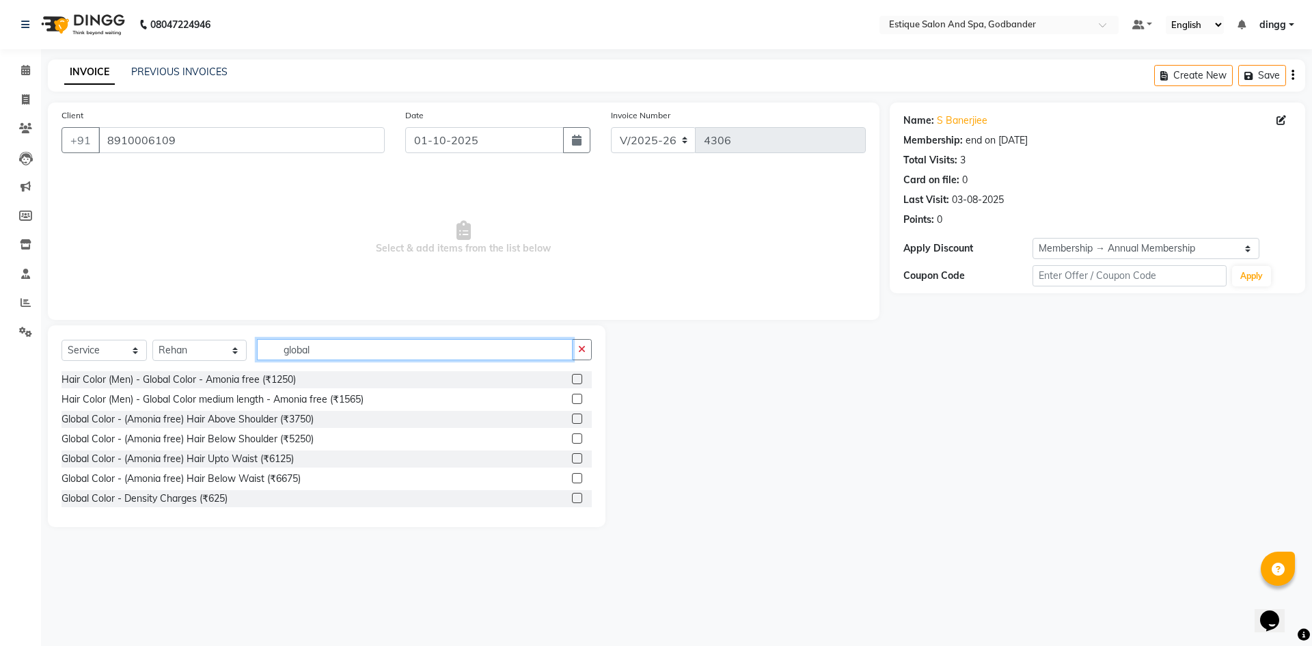
type input "global"
click at [572, 437] on label at bounding box center [577, 438] width 10 height 10
click at [572, 437] on input "checkbox" at bounding box center [576, 439] width 9 height 9
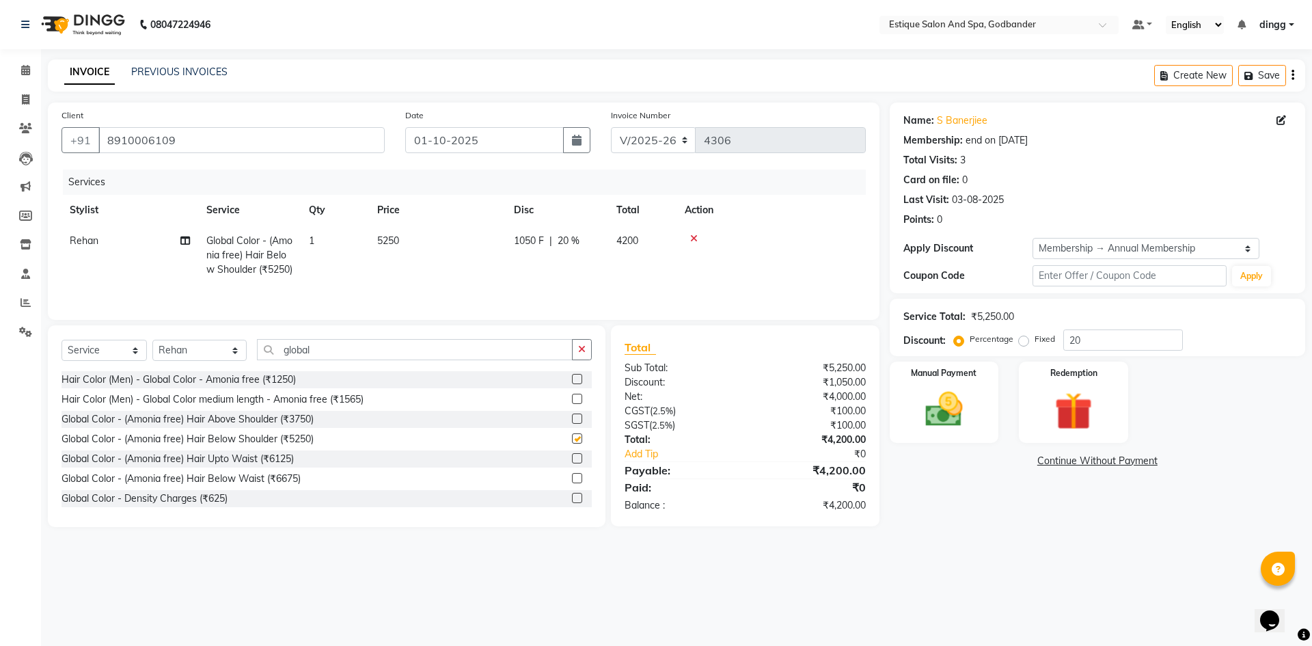
checkbox input "false"
click at [420, 249] on td "5250" at bounding box center [437, 254] width 137 height 59
select select "66481"
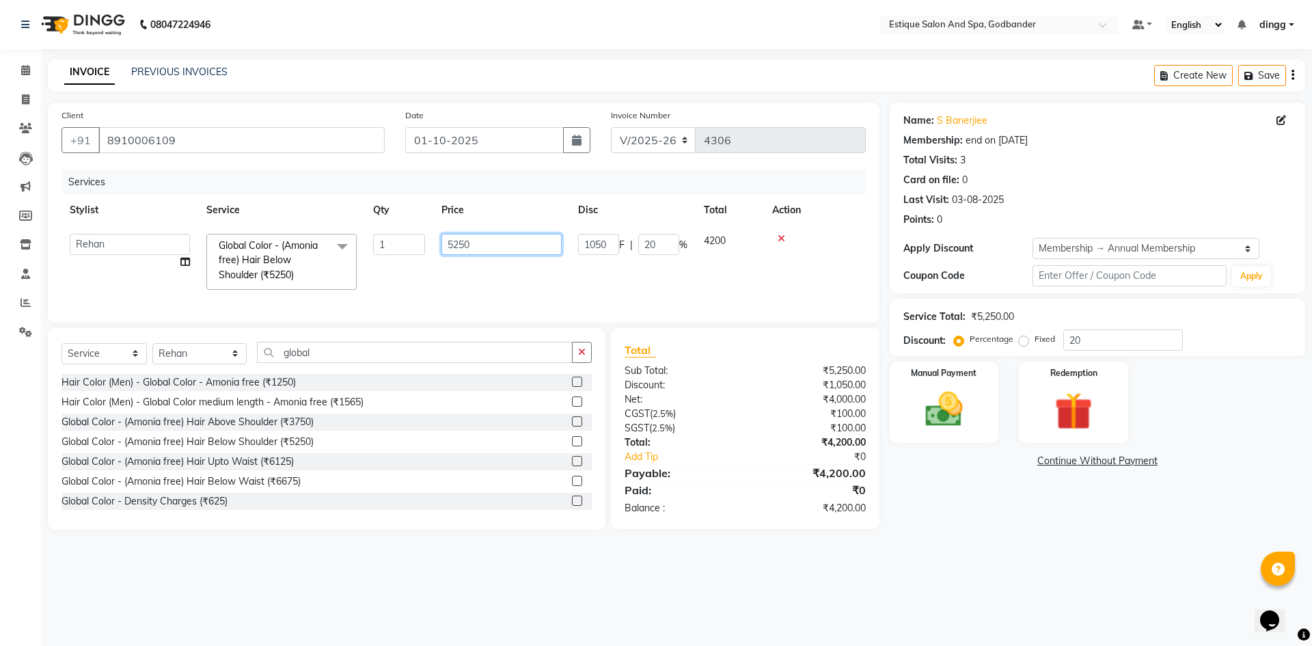
click at [499, 243] on input "5250" at bounding box center [501, 244] width 120 height 21
type input "5"
type input "3999"
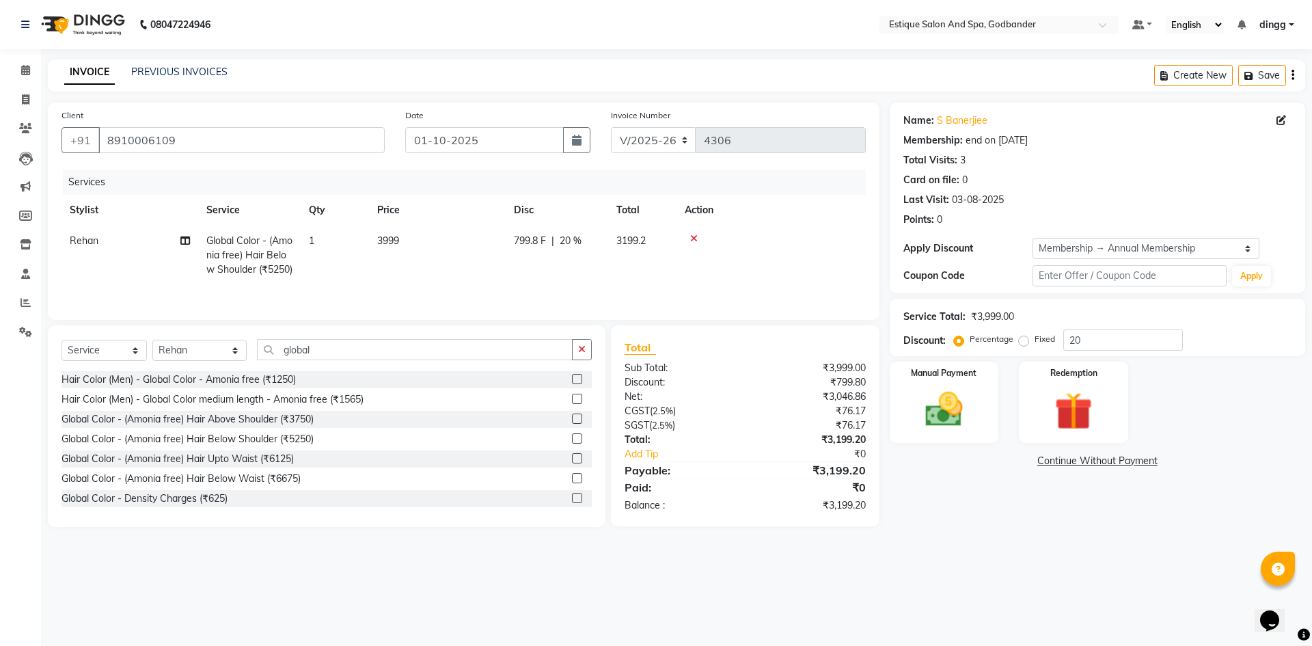
click at [562, 285] on tr "Rehan Global Color - (Amonia free) Hair Below Shoulder (₹5250) 1 3999 799.8 F |…" at bounding box center [463, 254] width 804 height 59
click at [576, 243] on span "20 %" at bounding box center [571, 241] width 22 height 14
select select "66481"
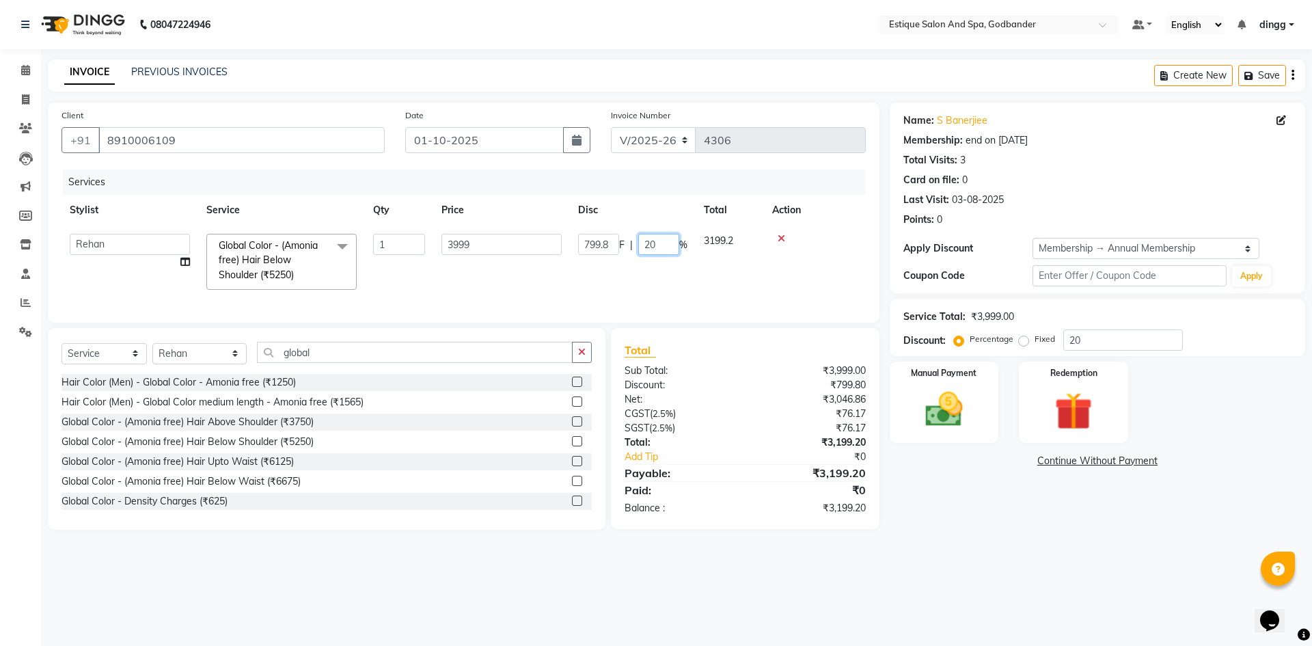
click at [661, 247] on input "20" at bounding box center [658, 244] width 41 height 21
type input "2"
type input "0"
click at [594, 305] on div "Services Stylist Service Qty Price Disc Total Action Aarti Nails Aman Anita Sal…" at bounding box center [463, 238] width 804 height 139
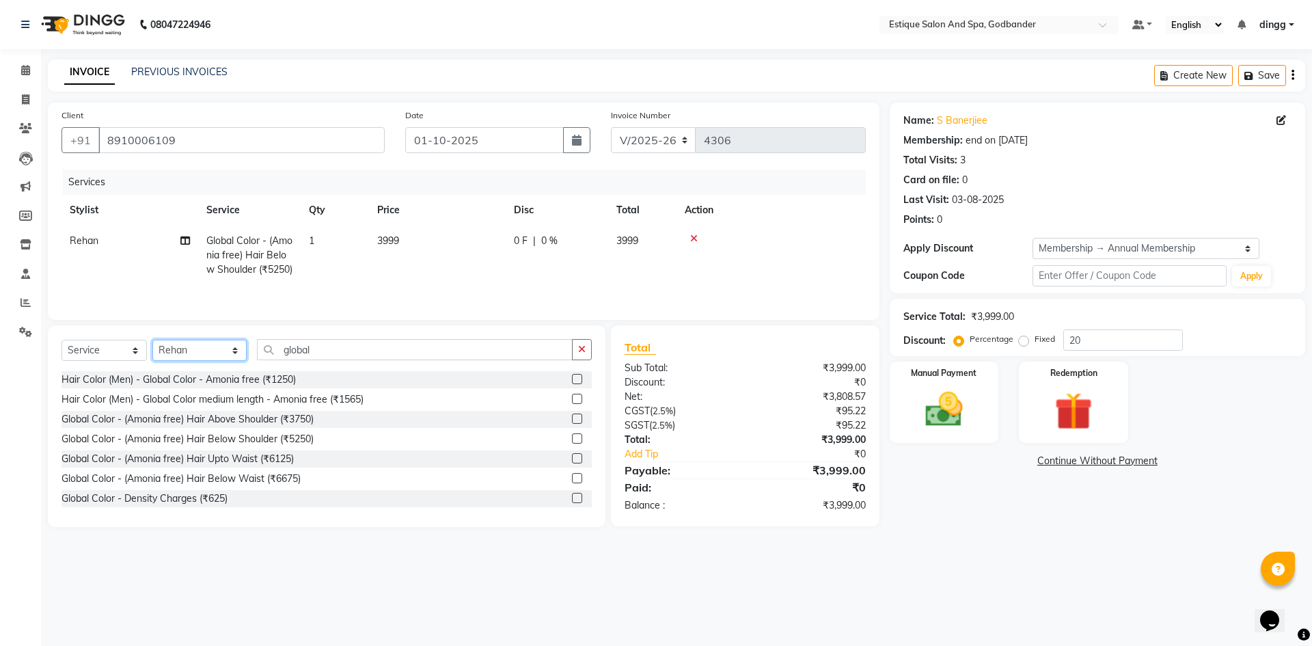
click at [161, 361] on select "Select Stylist Aarti Nails [PERSON_NAME] [PERSON_NAME] Any one Asmi BEAUTY ding…" at bounding box center [199, 350] width 94 height 21
select select "44568"
click at [152, 354] on select "Select Stylist Aarti Nails [PERSON_NAME] [PERSON_NAME] Any one Asmi BEAUTY ding…" at bounding box center [199, 350] width 94 height 21
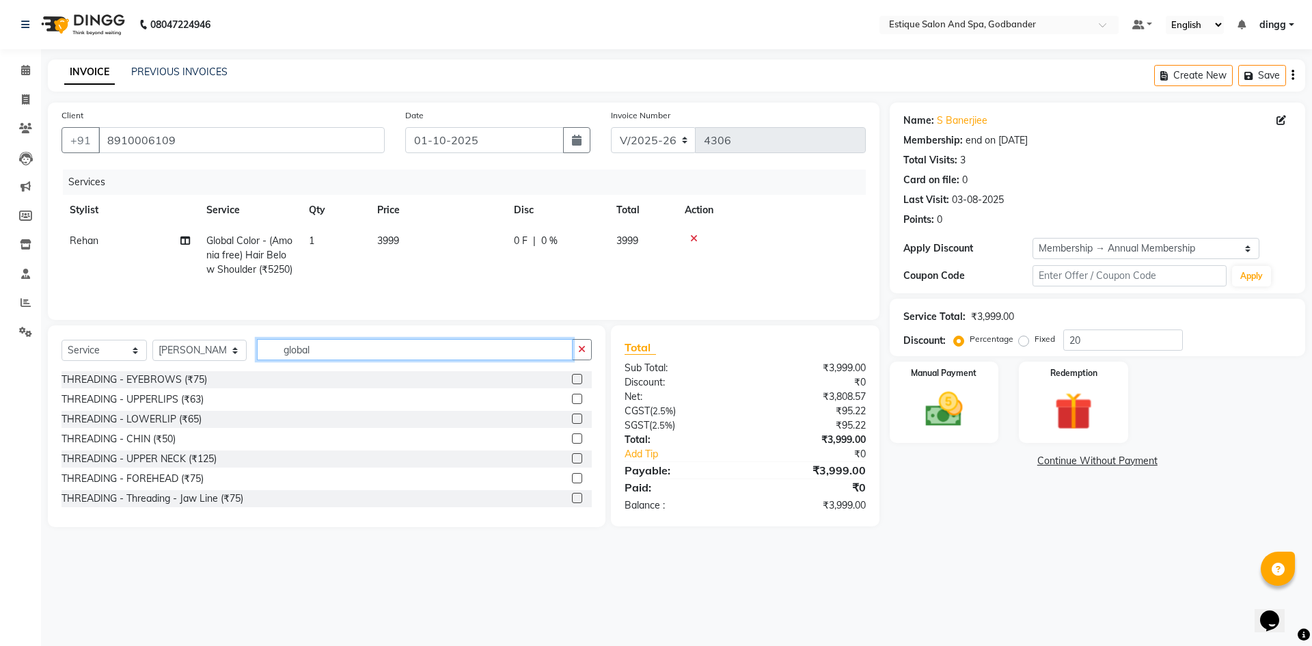
drag, startPoint x: 308, startPoint y: 365, endPoint x: 258, endPoint y: 362, distance: 50.6
click at [260, 360] on input "global" at bounding box center [415, 349] width 316 height 21
type input "th"
click at [572, 384] on label at bounding box center [577, 379] width 10 height 10
click at [572, 384] on input "checkbox" at bounding box center [576, 379] width 9 height 9
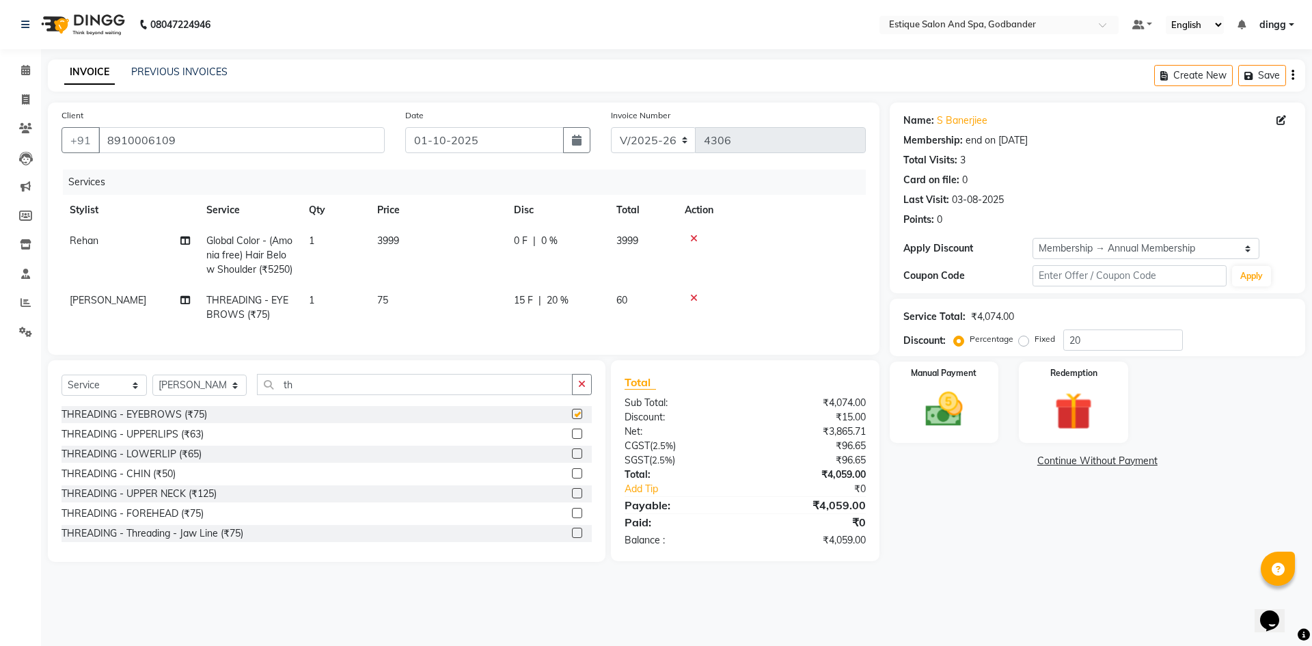
checkbox input "false"
click at [1259, 74] on button "Save" at bounding box center [1262, 75] width 48 height 21
drag, startPoint x: 292, startPoint y: 413, endPoint x: 246, endPoint y: 413, distance: 46.5
click at [246, 406] on div "Select Service Product Membership Package Voucher Prepaid Gift Card Select Styl…" at bounding box center [326, 390] width 530 height 32
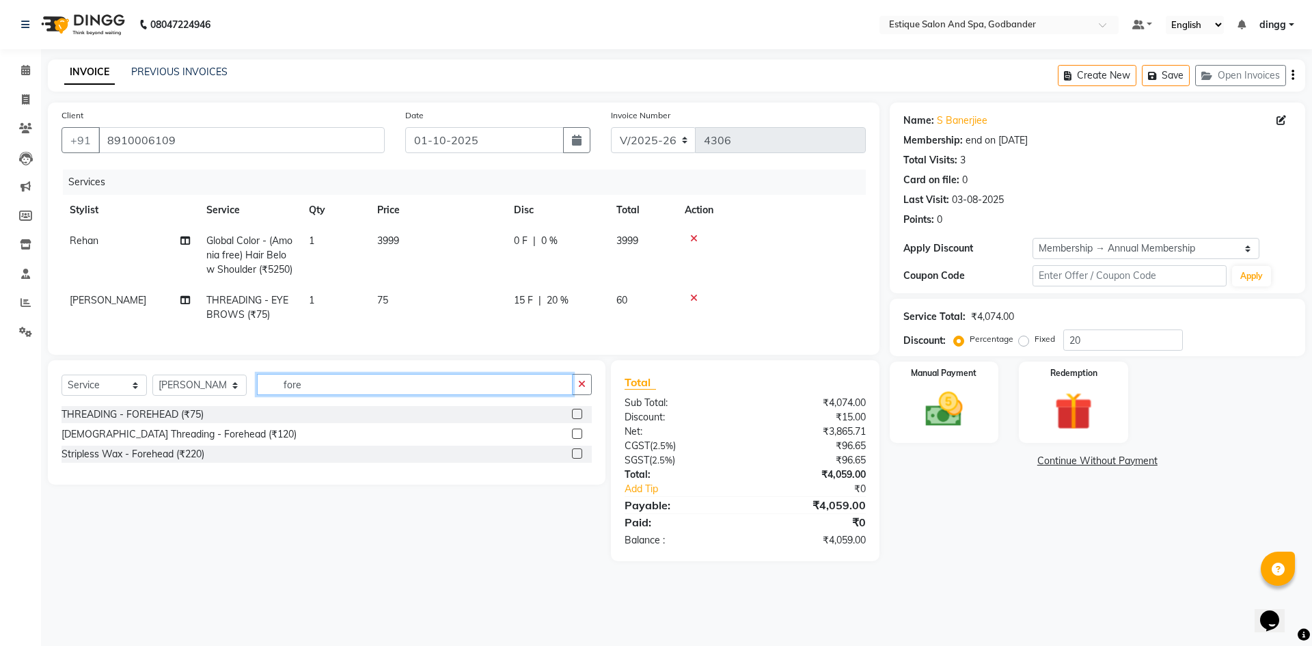
type input "fore"
click at [575, 419] on label at bounding box center [577, 414] width 10 height 10
click at [575, 419] on input "checkbox" at bounding box center [576, 414] width 9 height 9
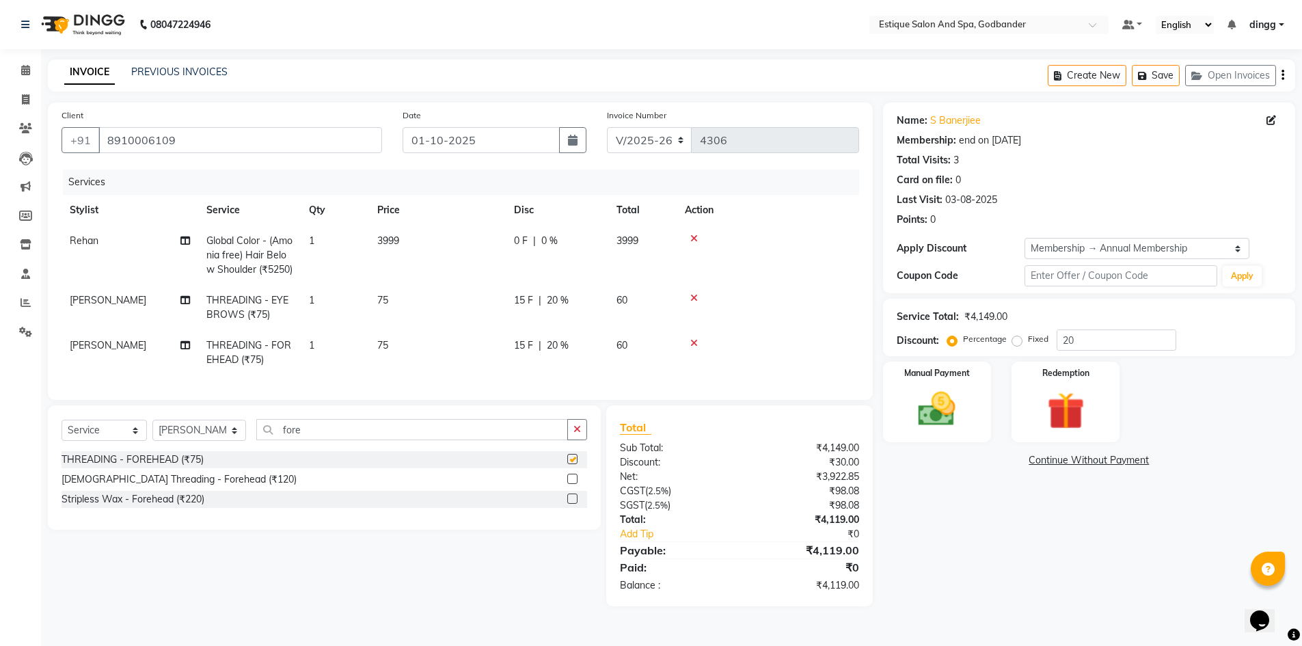
checkbox input "false"
click at [963, 401] on img at bounding box center [936, 409] width 63 height 44
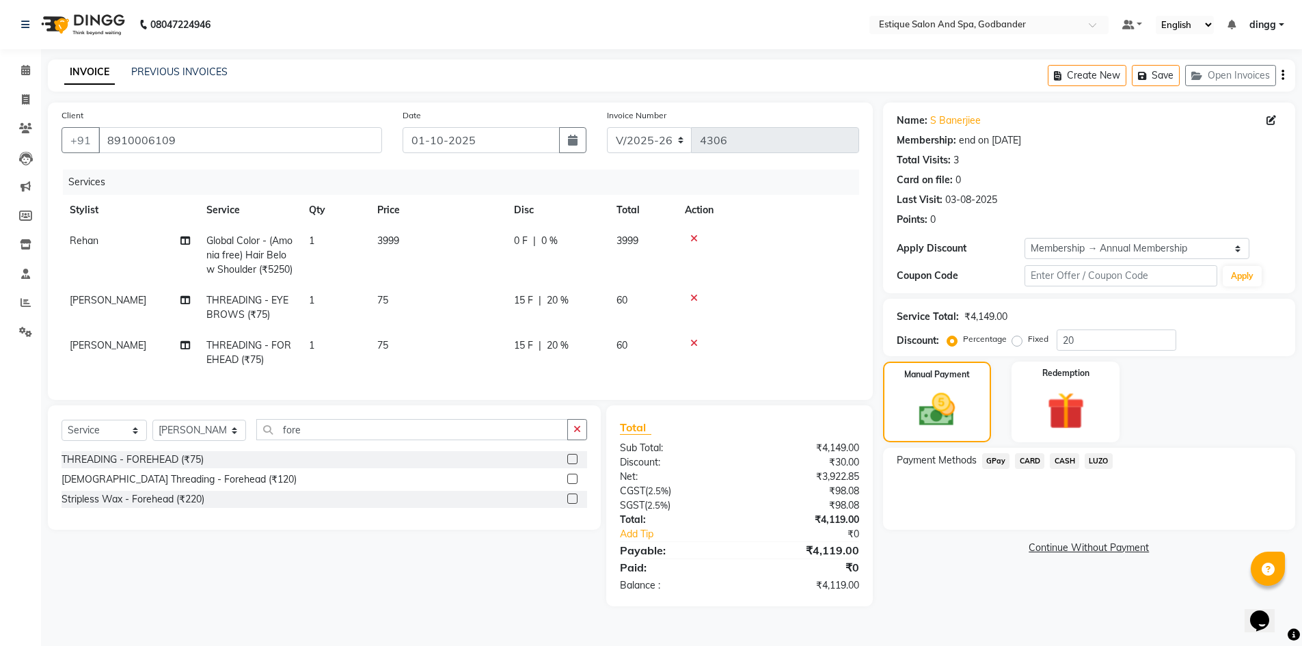
click at [995, 453] on span "GPay" at bounding box center [996, 461] width 28 height 16
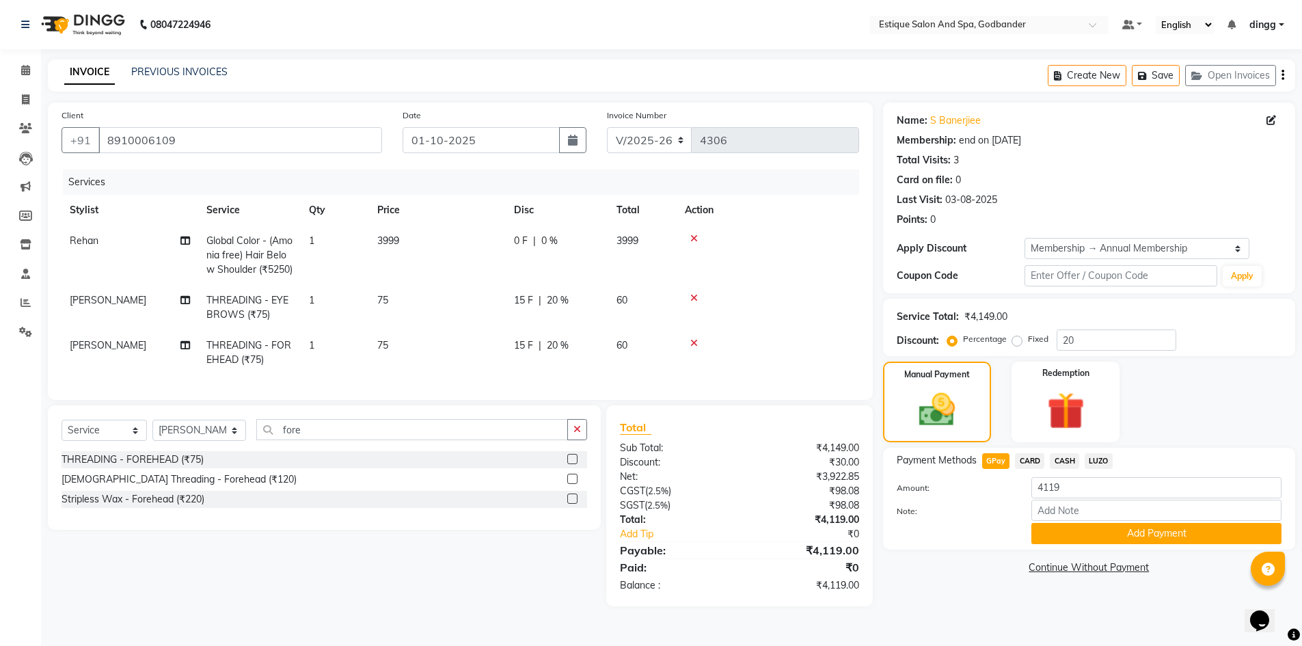
drag, startPoint x: 1045, startPoint y: 536, endPoint x: 1068, endPoint y: 500, distance: 42.4
click at [1056, 523] on button "Add Payment" at bounding box center [1156, 533] width 250 height 21
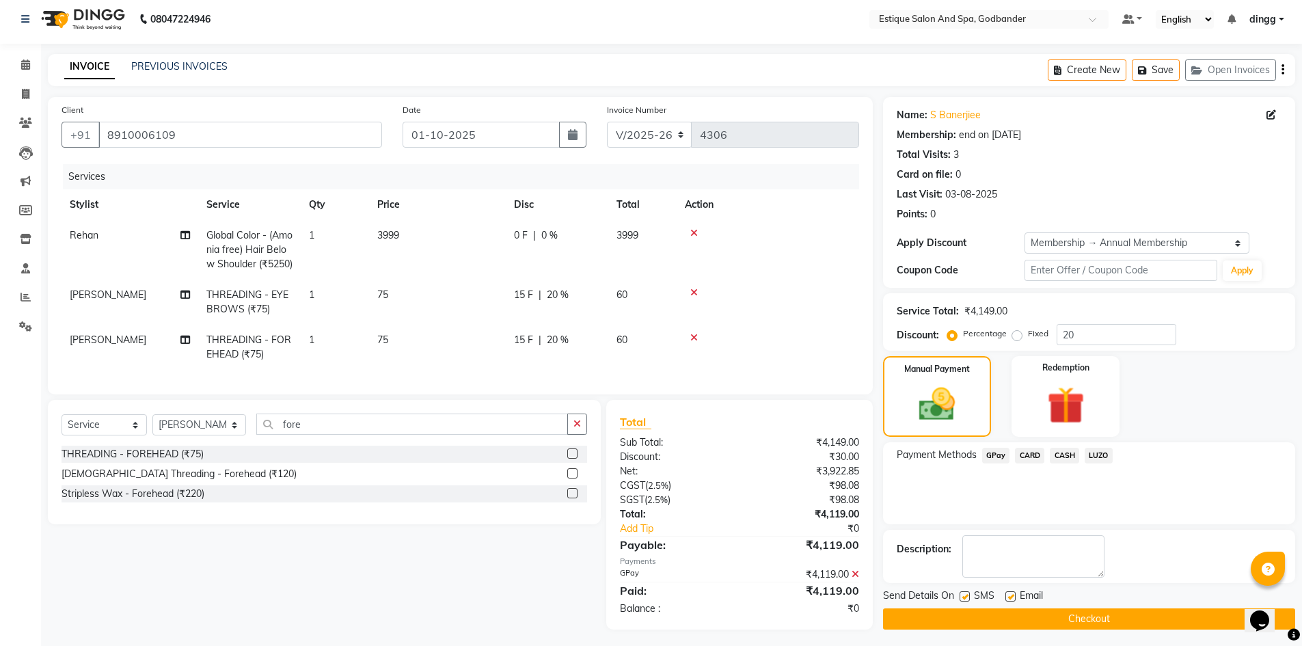
scroll to position [34, 0]
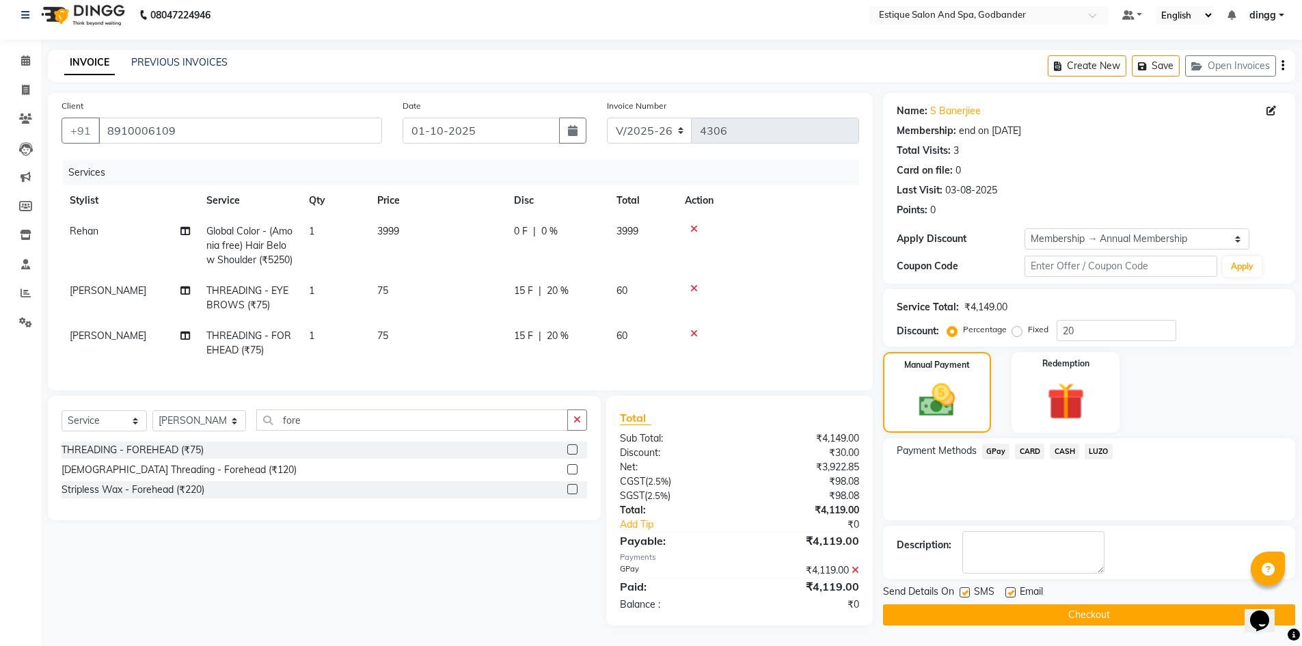
click at [1003, 584] on div "SMS" at bounding box center [982, 592] width 46 height 17
click at [1003, 604] on button "Checkout" at bounding box center [1089, 614] width 412 height 21
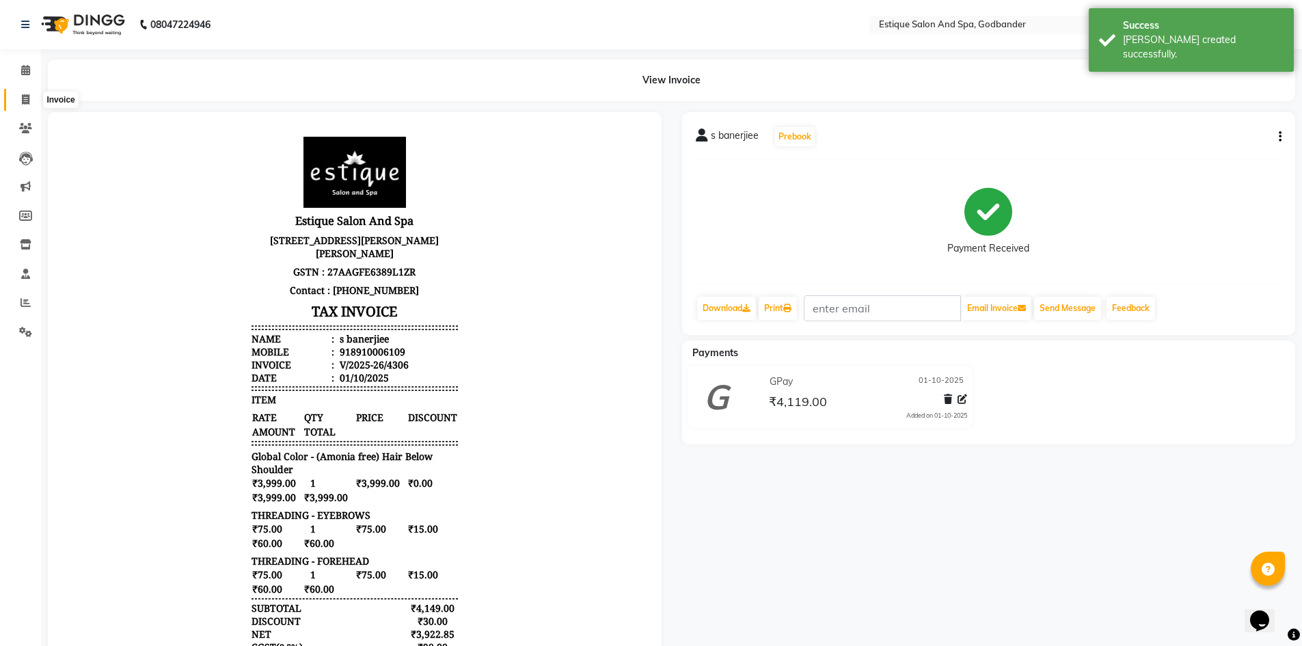
click at [20, 101] on span at bounding box center [26, 100] width 24 height 16
select select "service"
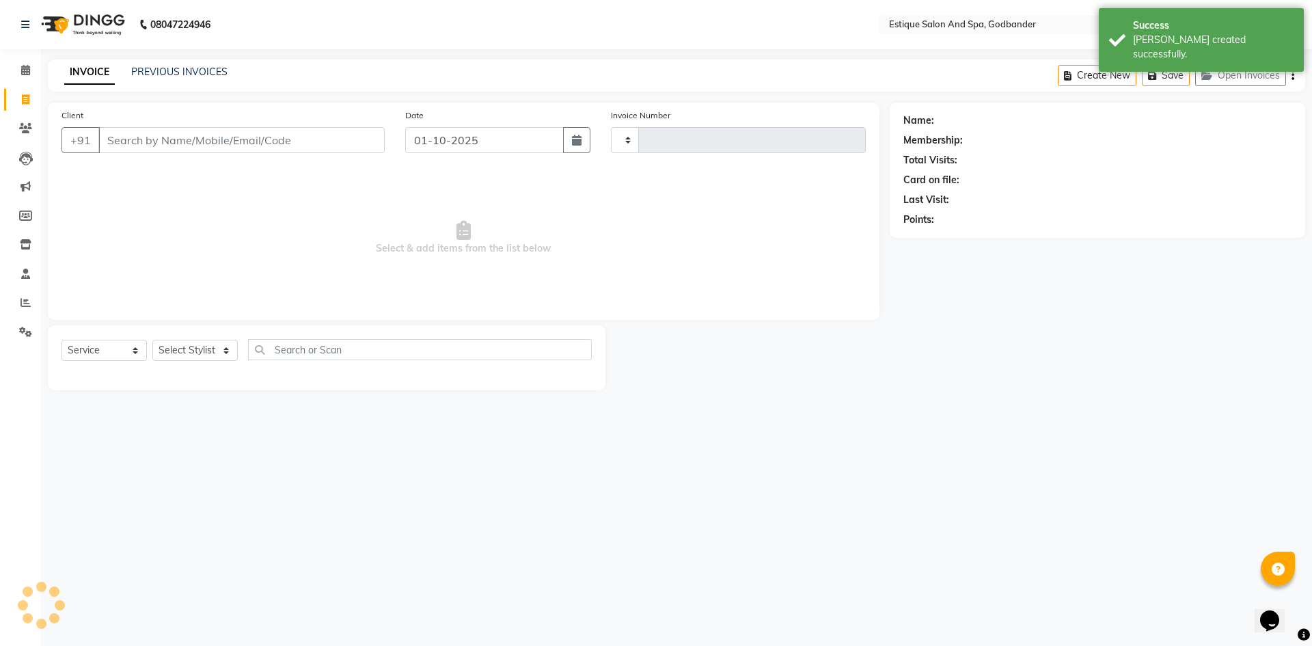
type input "4307"
select select "6103"
click at [165, 69] on link "PREVIOUS INVOICES" at bounding box center [179, 72] width 96 height 12
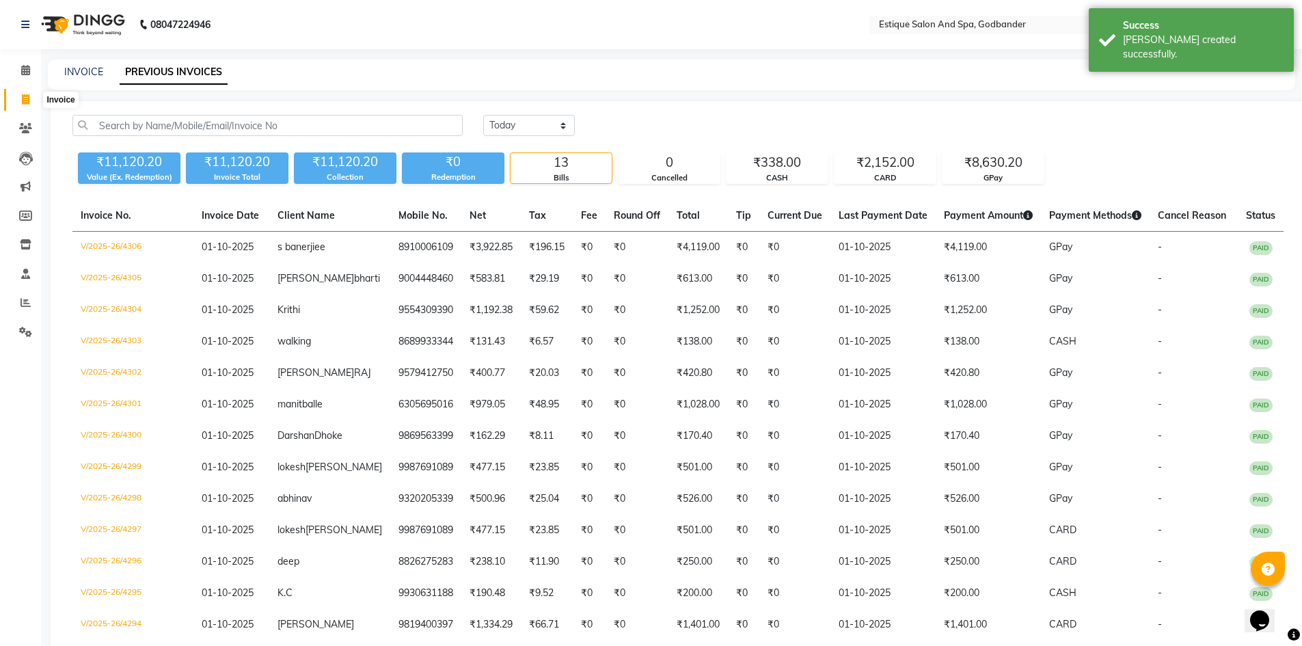
click at [30, 103] on span at bounding box center [26, 100] width 24 height 16
select select "service"
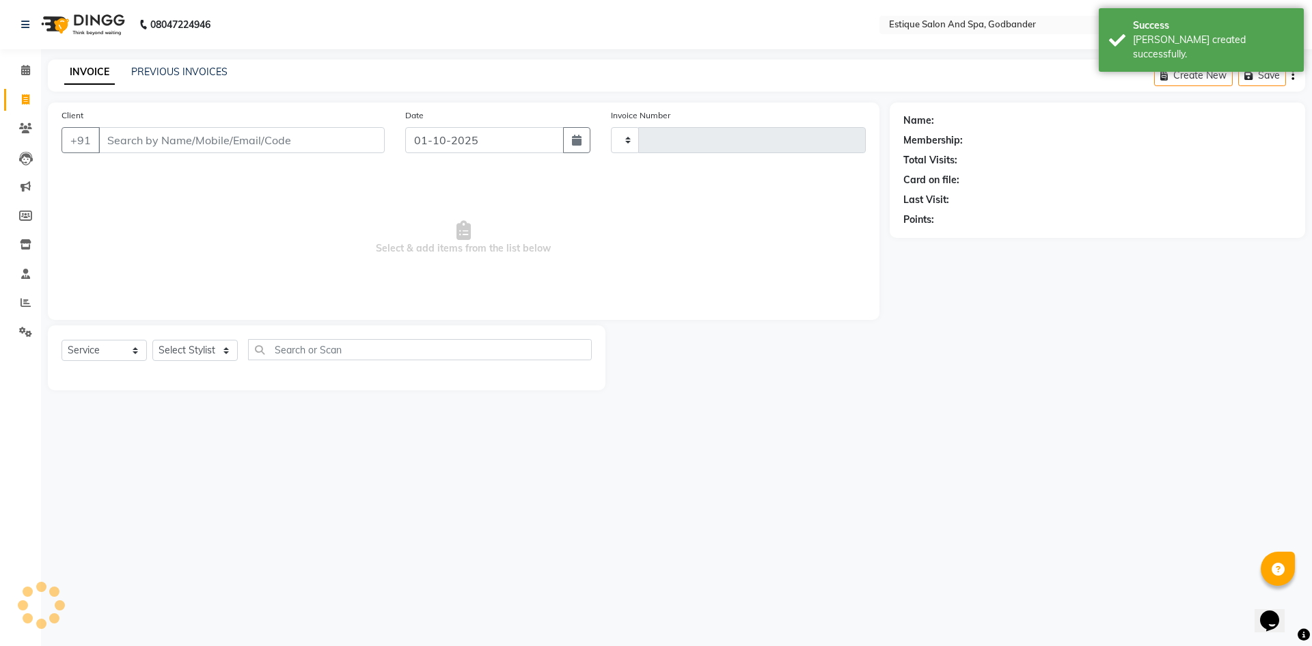
type input "4307"
select select "6103"
click at [1237, 73] on button "Open Invoices" at bounding box center [1240, 75] width 91 height 21
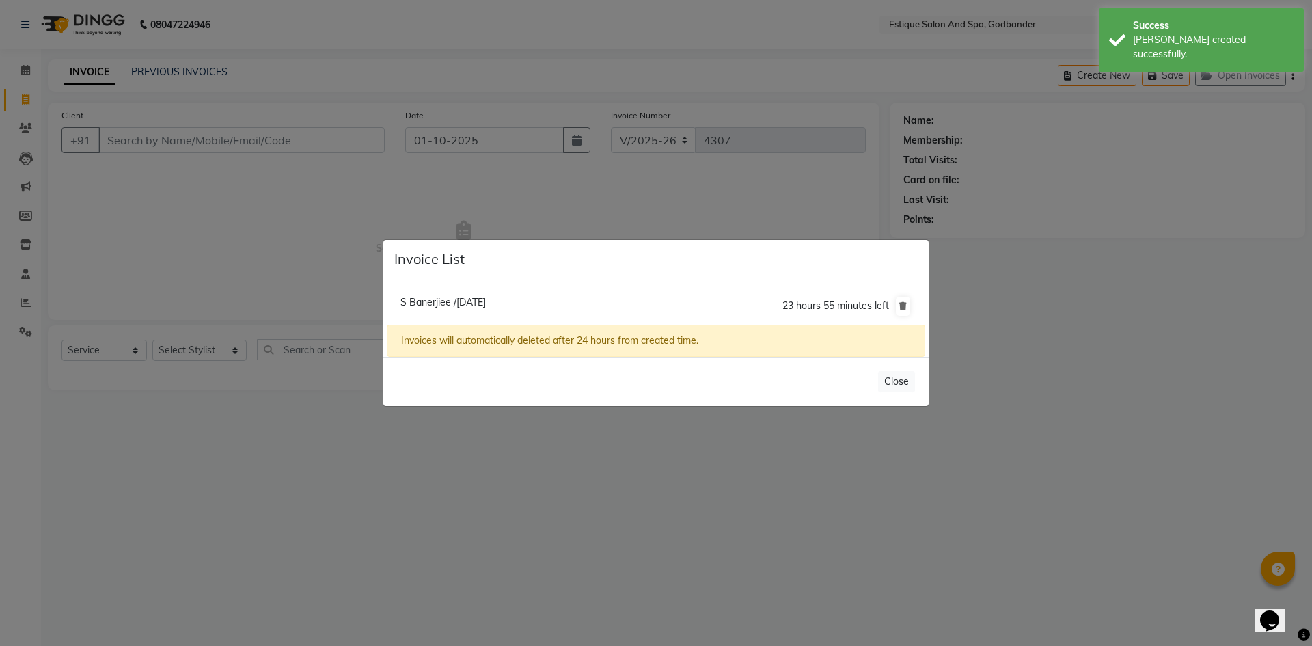
click at [486, 296] on span "S Banerjiee /01 October 2025" at bounding box center [442, 302] width 85 height 12
type input "8910006109"
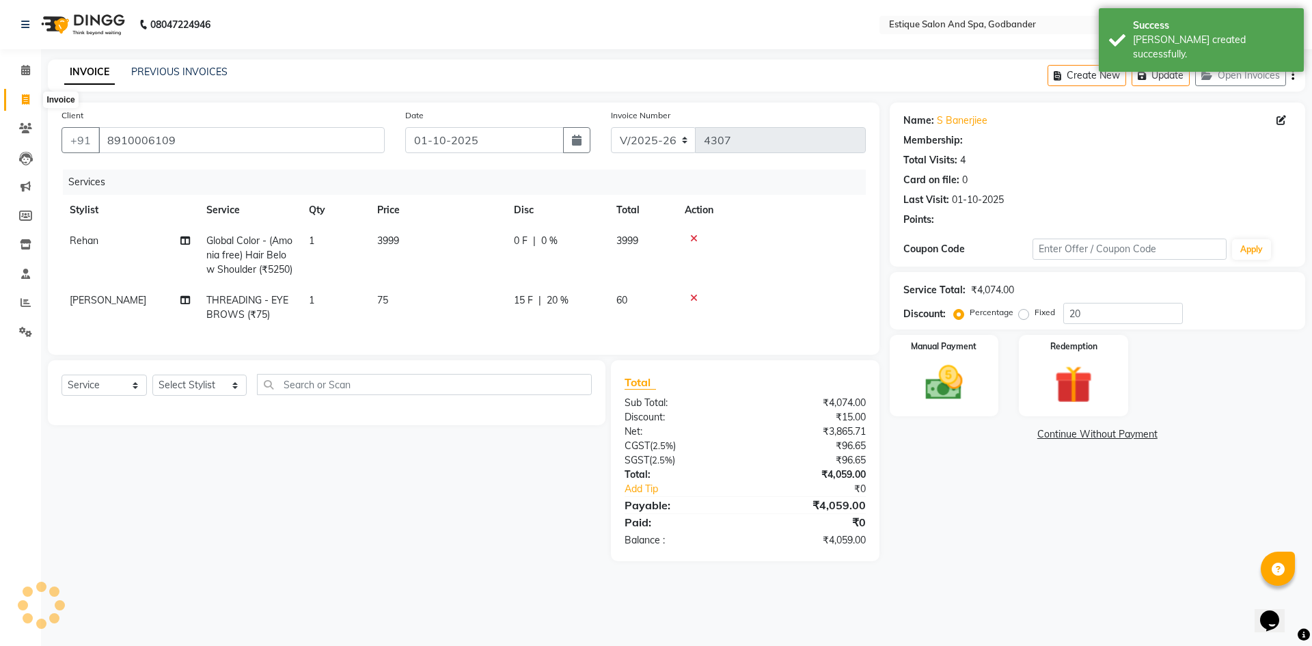
click at [25, 101] on icon at bounding box center [26, 99] width 8 height 10
select select "6103"
select select "service"
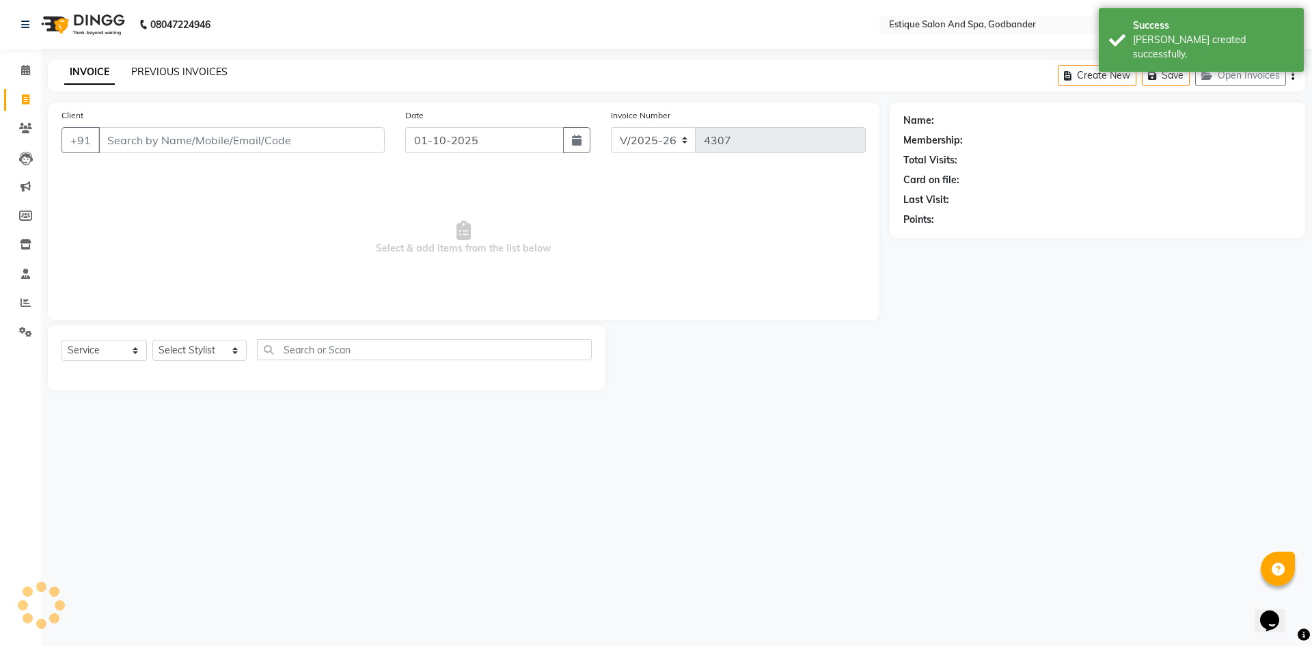
click at [156, 67] on link "PREVIOUS INVOICES" at bounding box center [179, 72] width 96 height 12
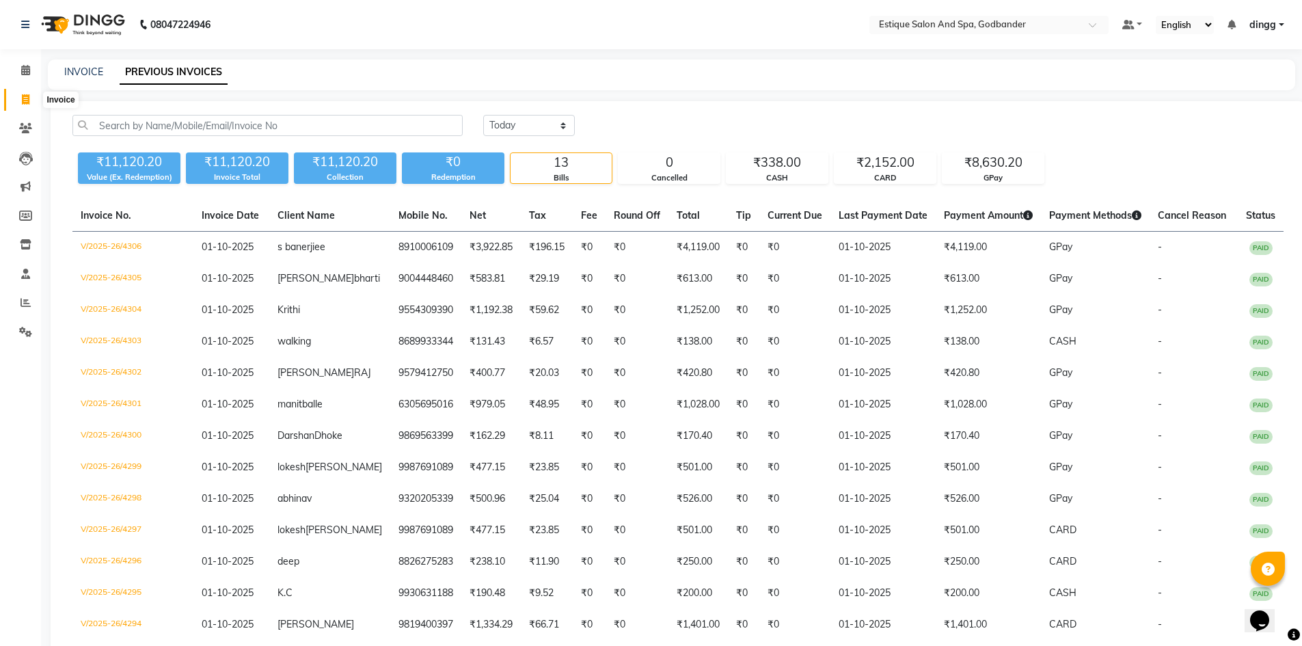
click at [28, 95] on icon at bounding box center [26, 99] width 8 height 10
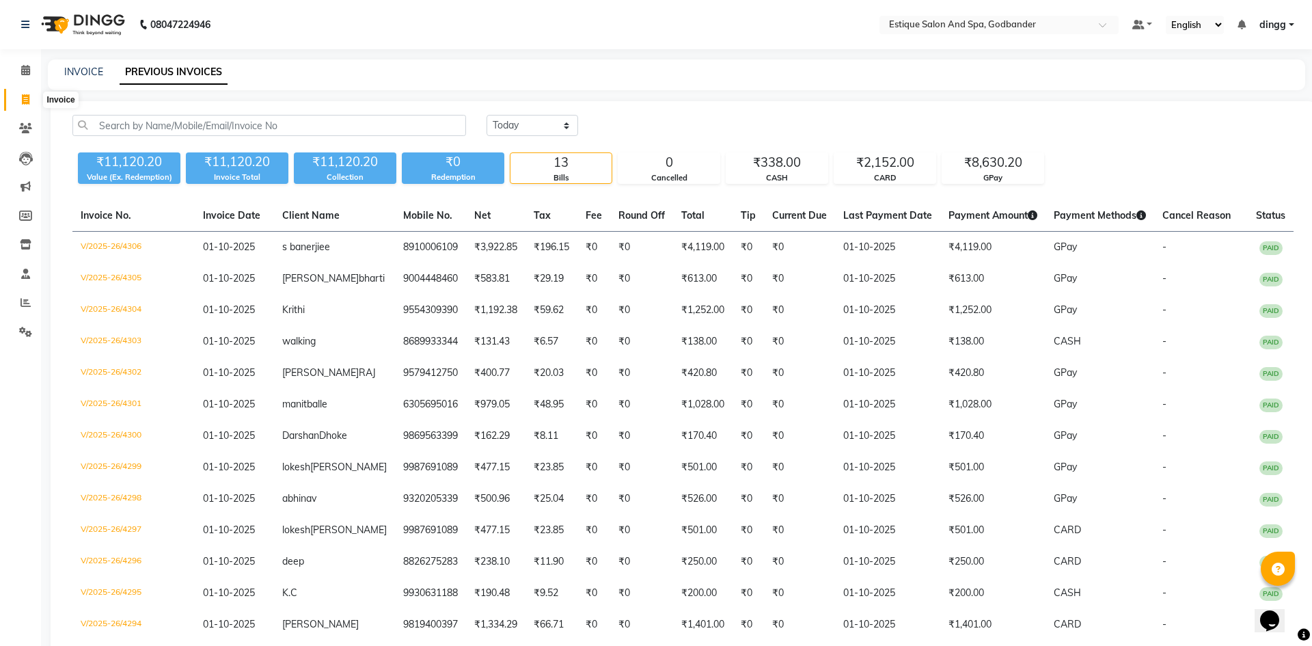
select select "6103"
select select "service"
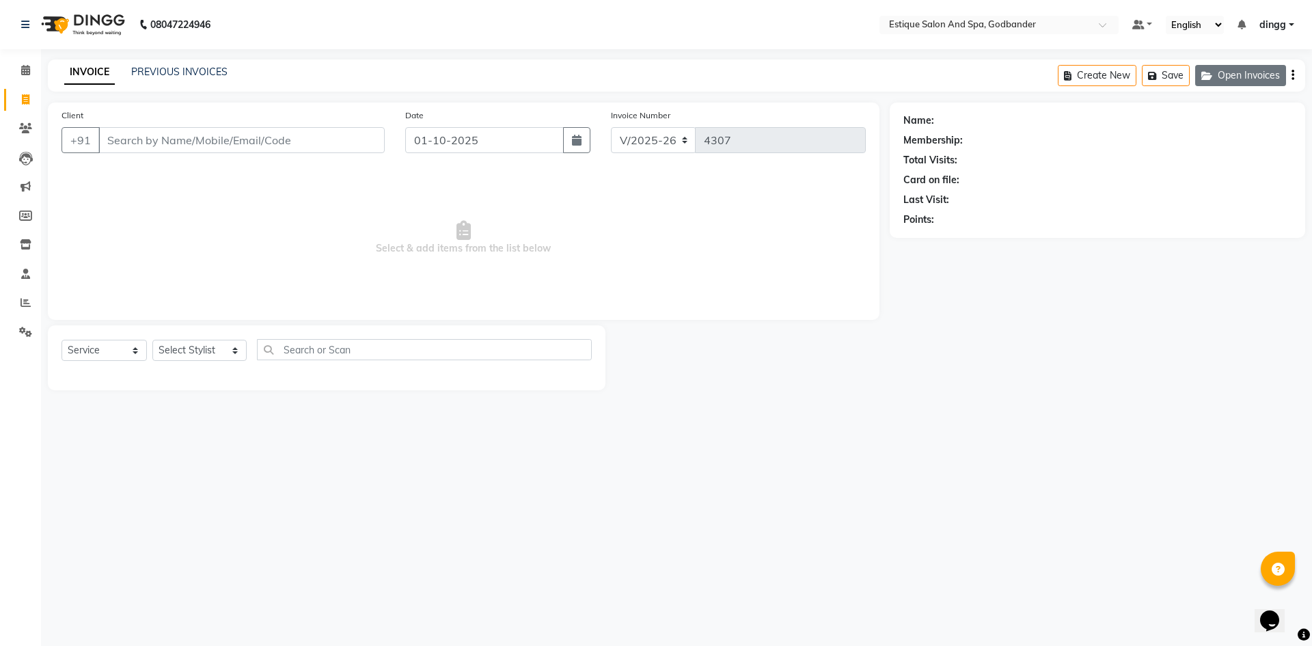
click at [1231, 81] on button "Open Invoices" at bounding box center [1240, 75] width 91 height 21
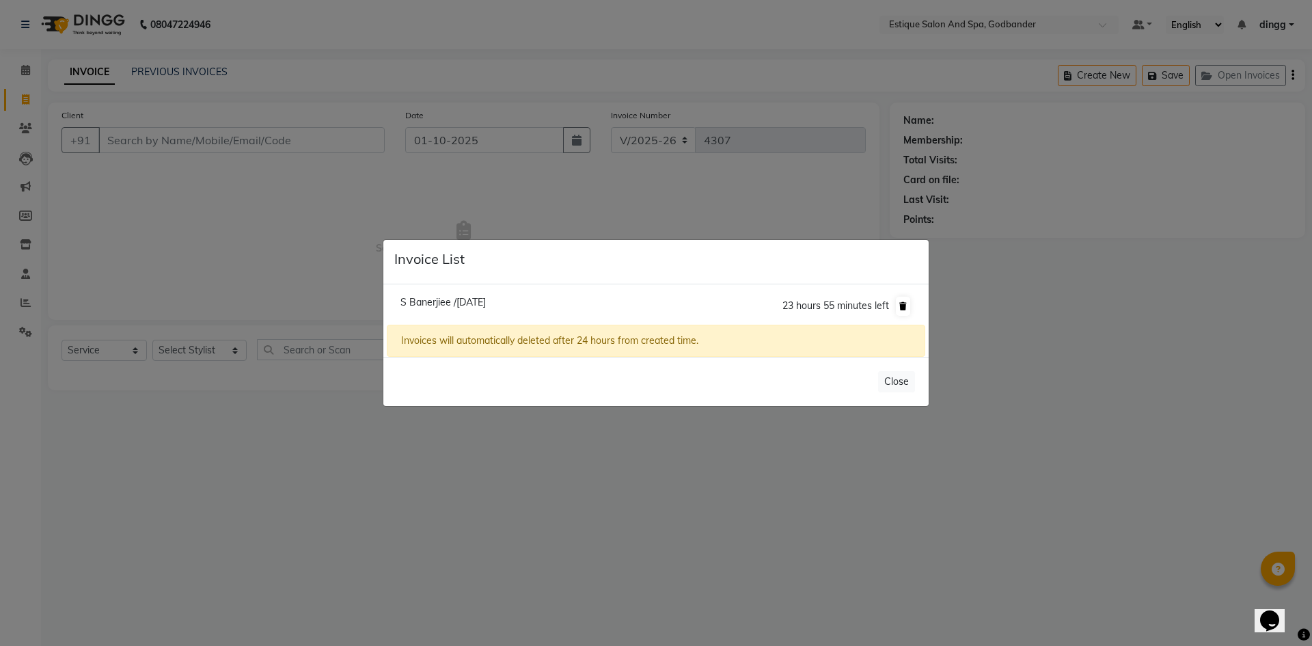
click at [904, 303] on icon at bounding box center [903, 306] width 8 height 8
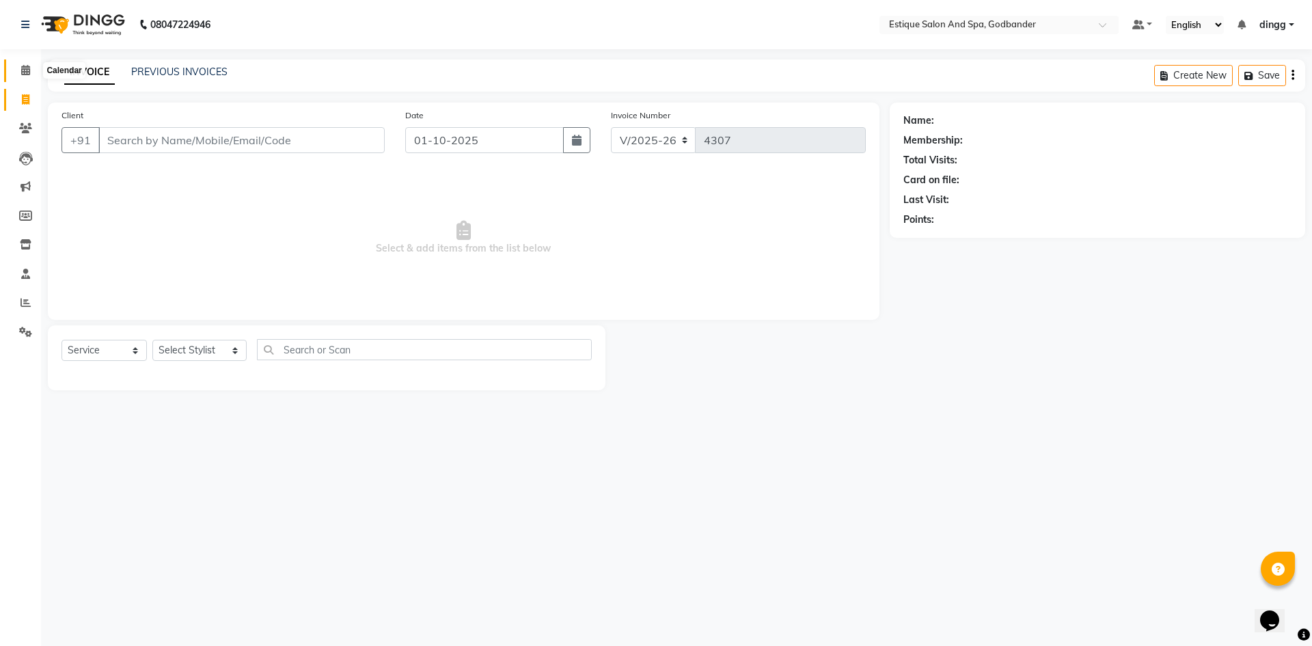
click at [25, 72] on icon at bounding box center [25, 70] width 9 height 10
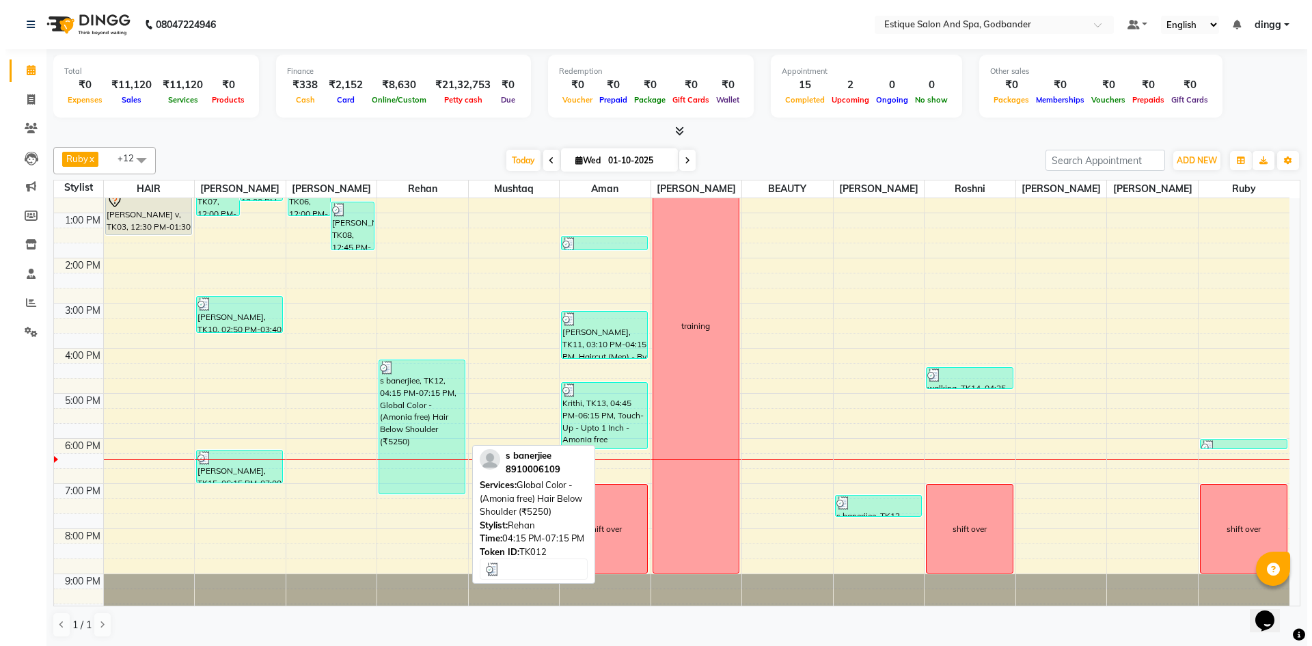
scroll to position [178, 0]
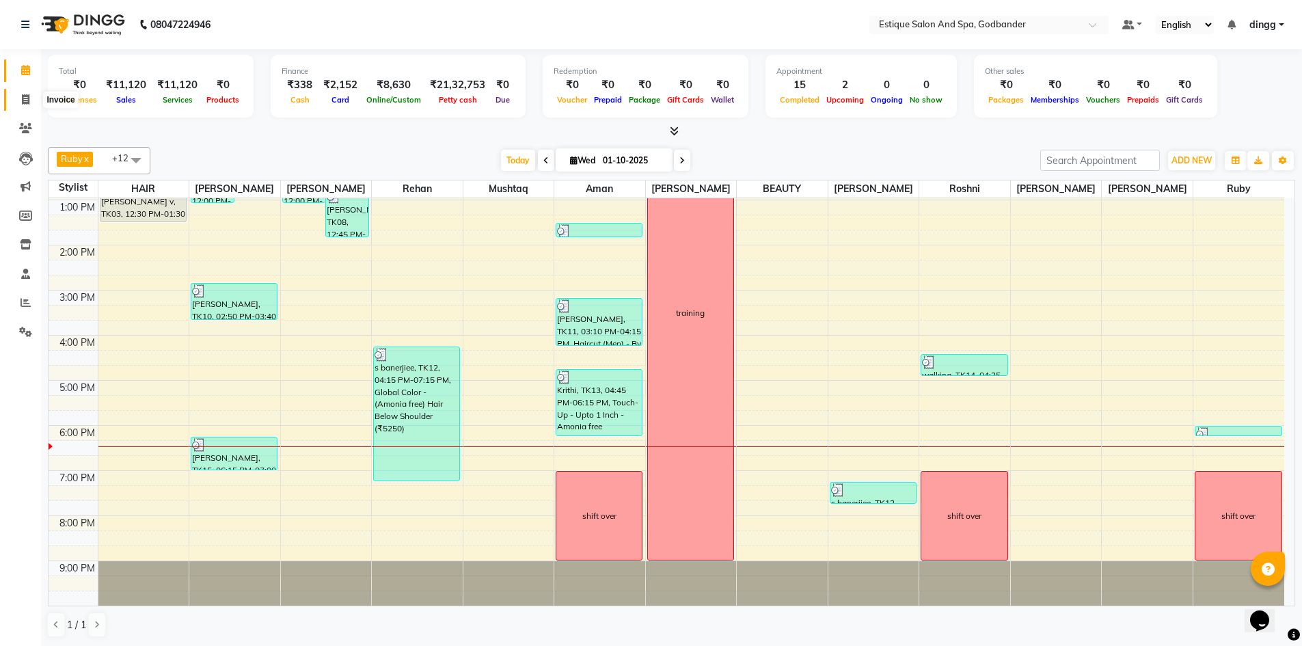
click at [28, 96] on icon at bounding box center [26, 99] width 8 height 10
select select "6103"
select select "service"
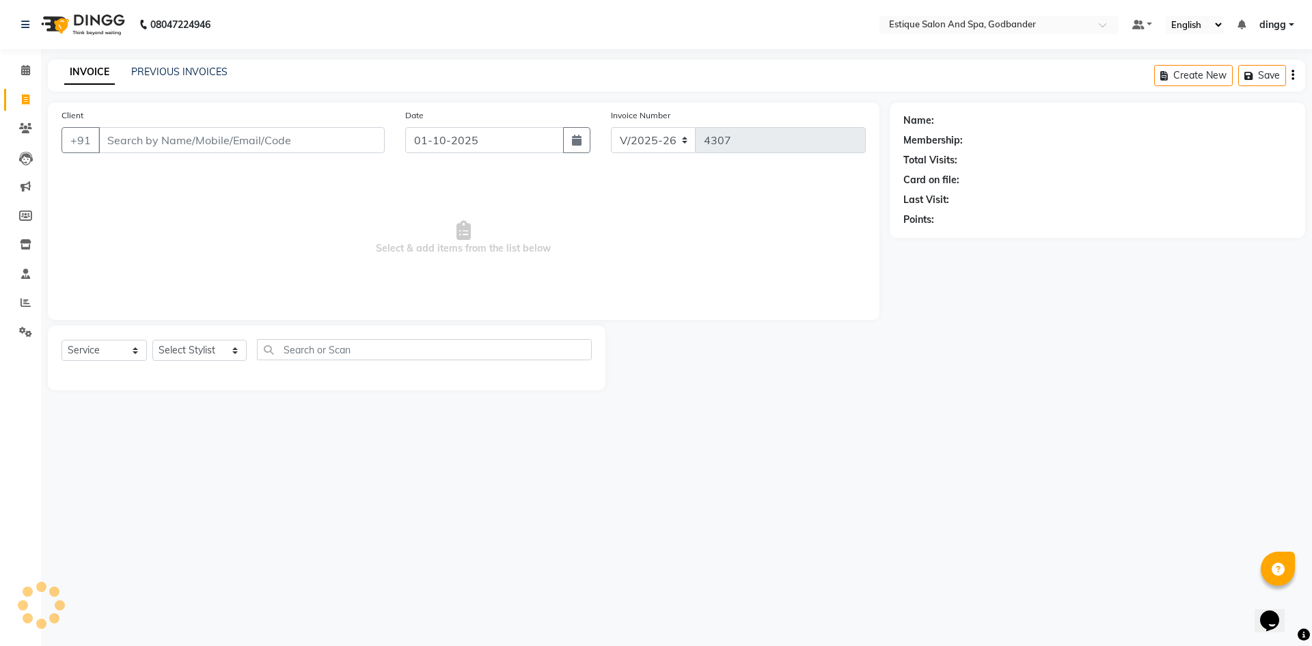
click at [122, 131] on input "Client" at bounding box center [241, 140] width 286 height 26
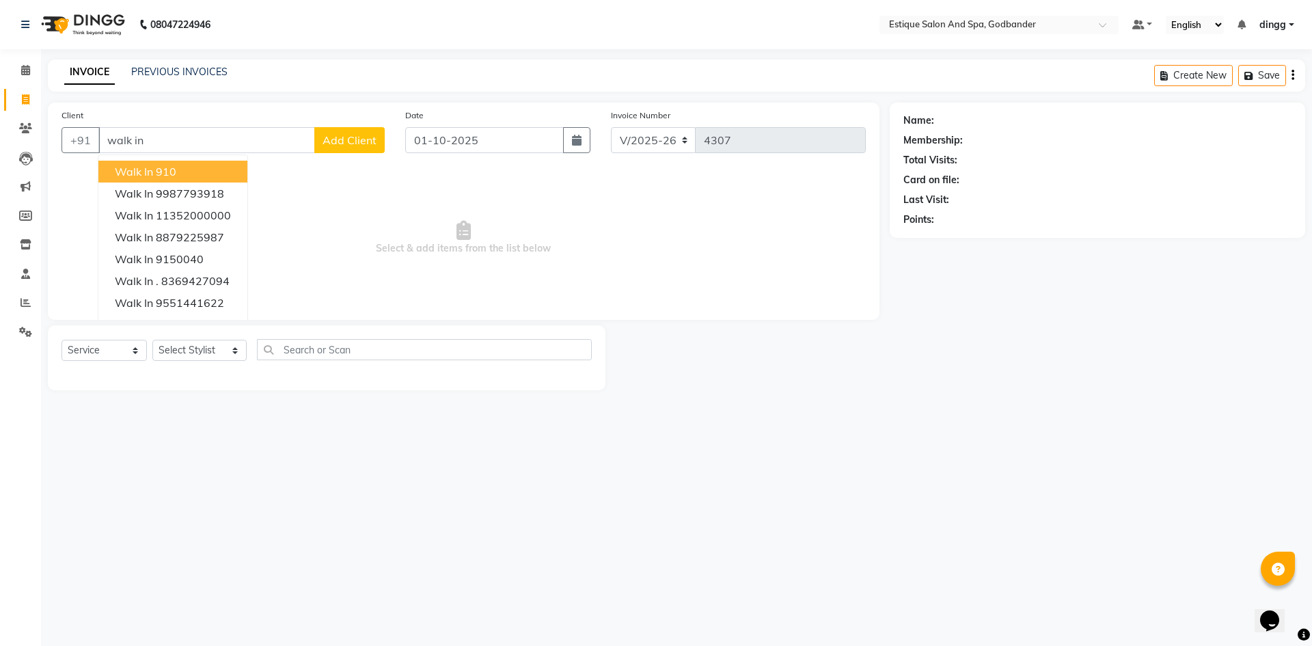
click at [157, 171] on ngb-highlight "910" at bounding box center [166, 172] width 20 height 14
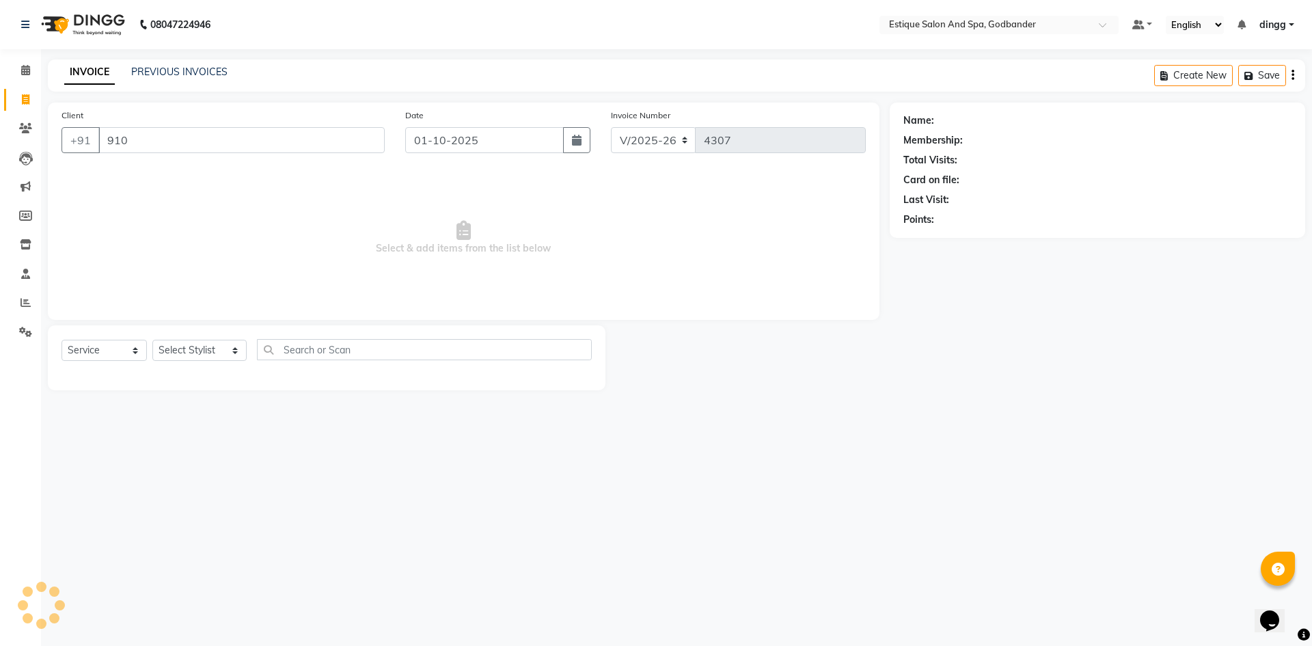
type input "910"
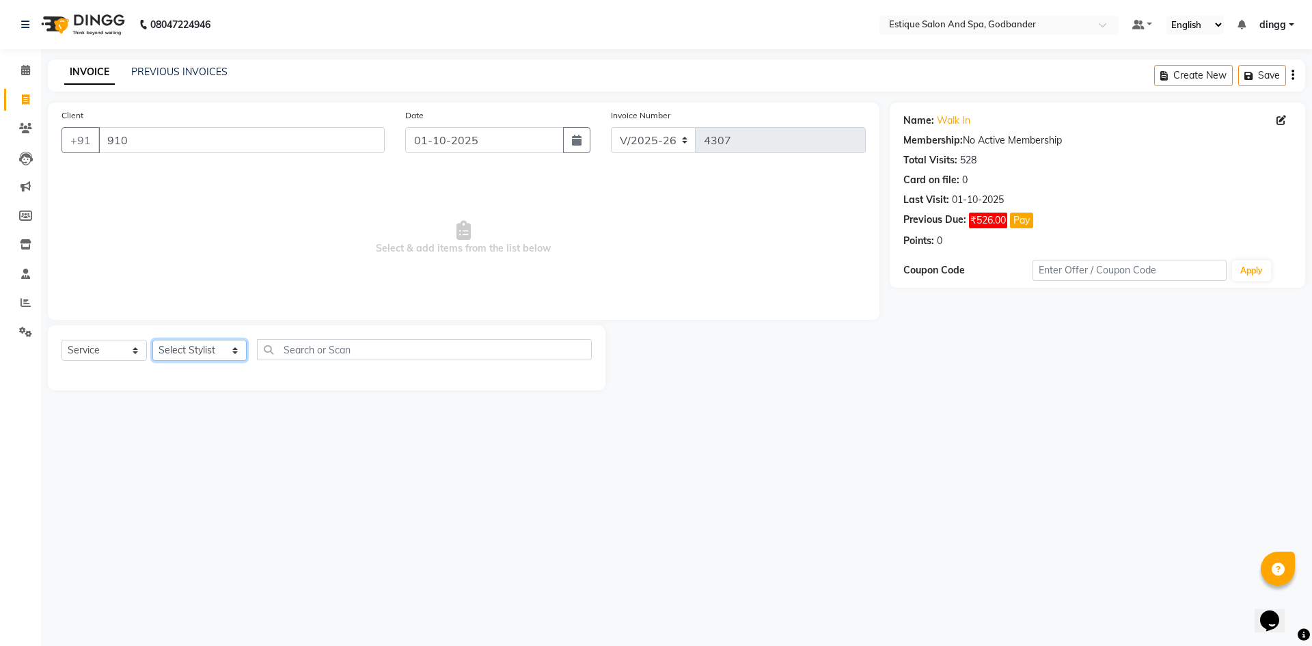
click at [185, 350] on select "Select Stylist Aarti Nails [PERSON_NAME] [PERSON_NAME] Any one Asmi BEAUTY ding…" at bounding box center [199, 350] width 94 height 21
select select "85873"
click at [152, 340] on select "Select Stylist Aarti Nails [PERSON_NAME] [PERSON_NAME] Any one Asmi BEAUTY ding…" at bounding box center [199, 350] width 94 height 21
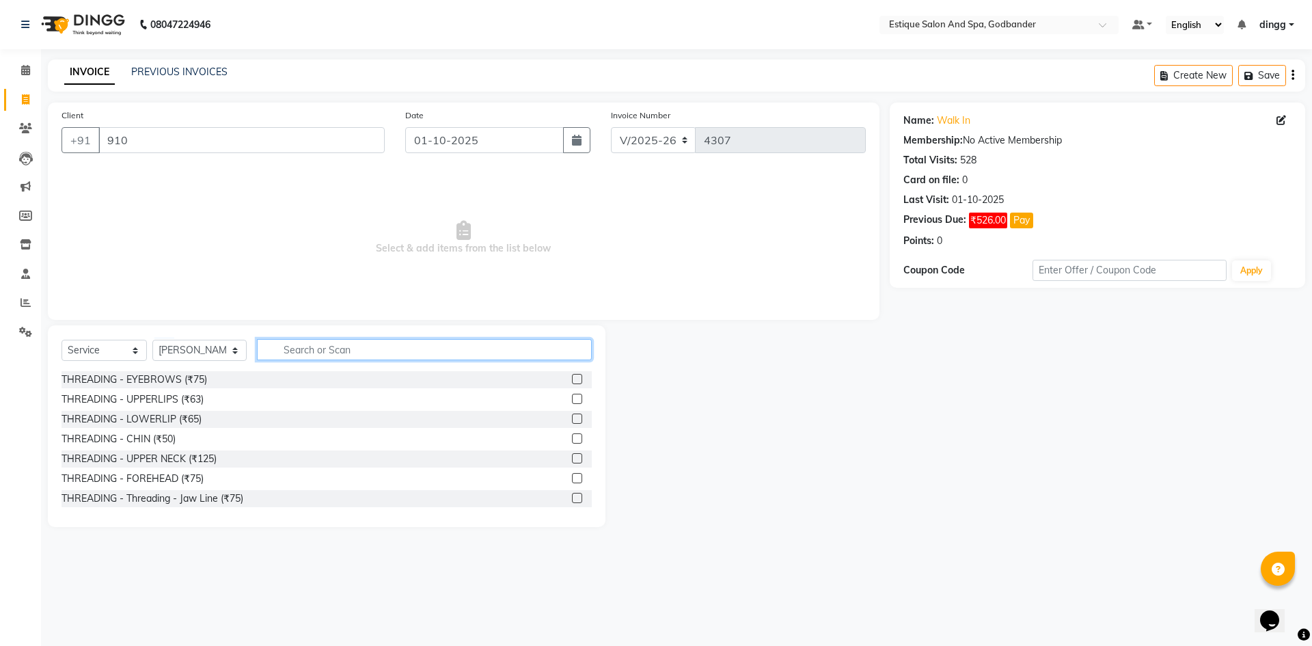
click at [286, 344] on input "text" at bounding box center [424, 349] width 335 height 21
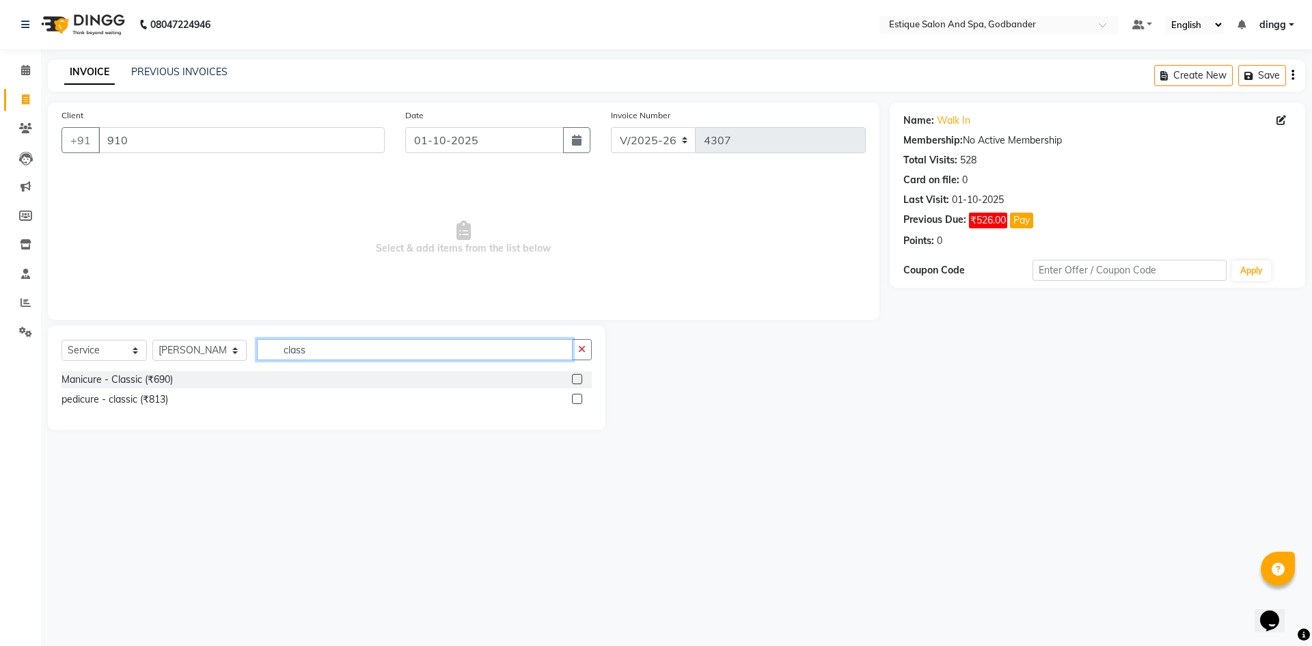
type input "class"
click at [579, 400] on label at bounding box center [577, 399] width 10 height 10
click at [579, 400] on input "checkbox" at bounding box center [576, 399] width 9 height 9
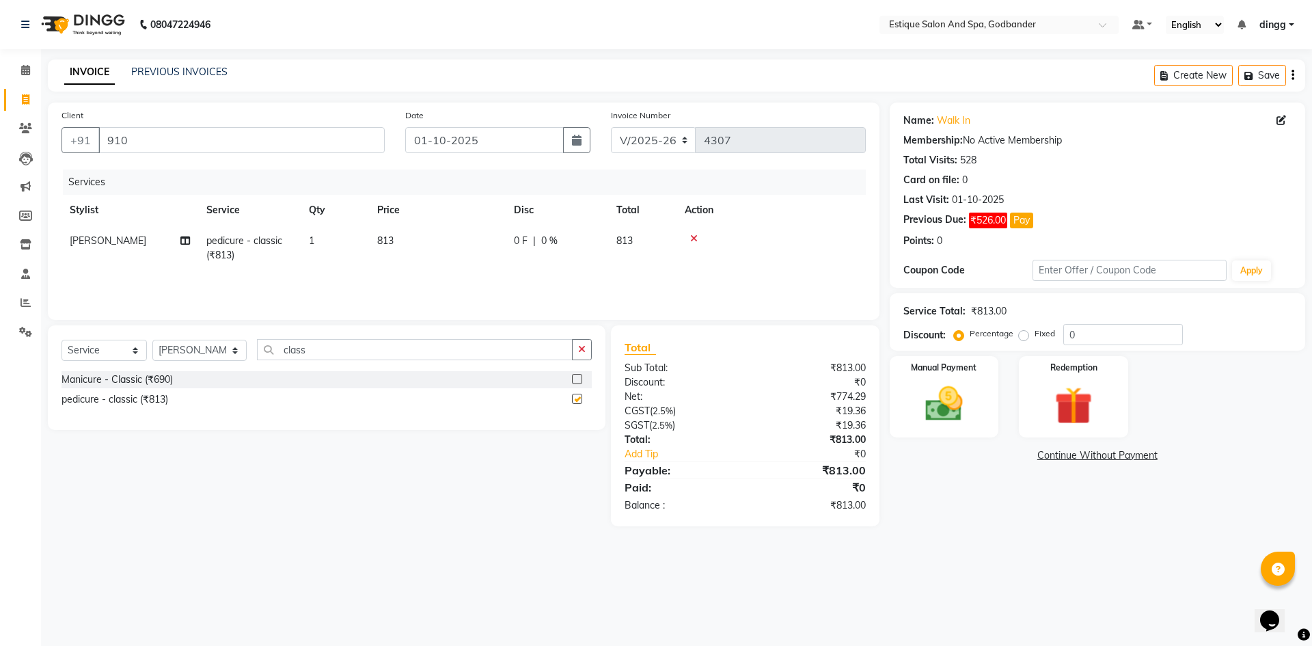
checkbox input "false"
click at [322, 349] on input "class" at bounding box center [415, 349] width 316 height 21
type input "c"
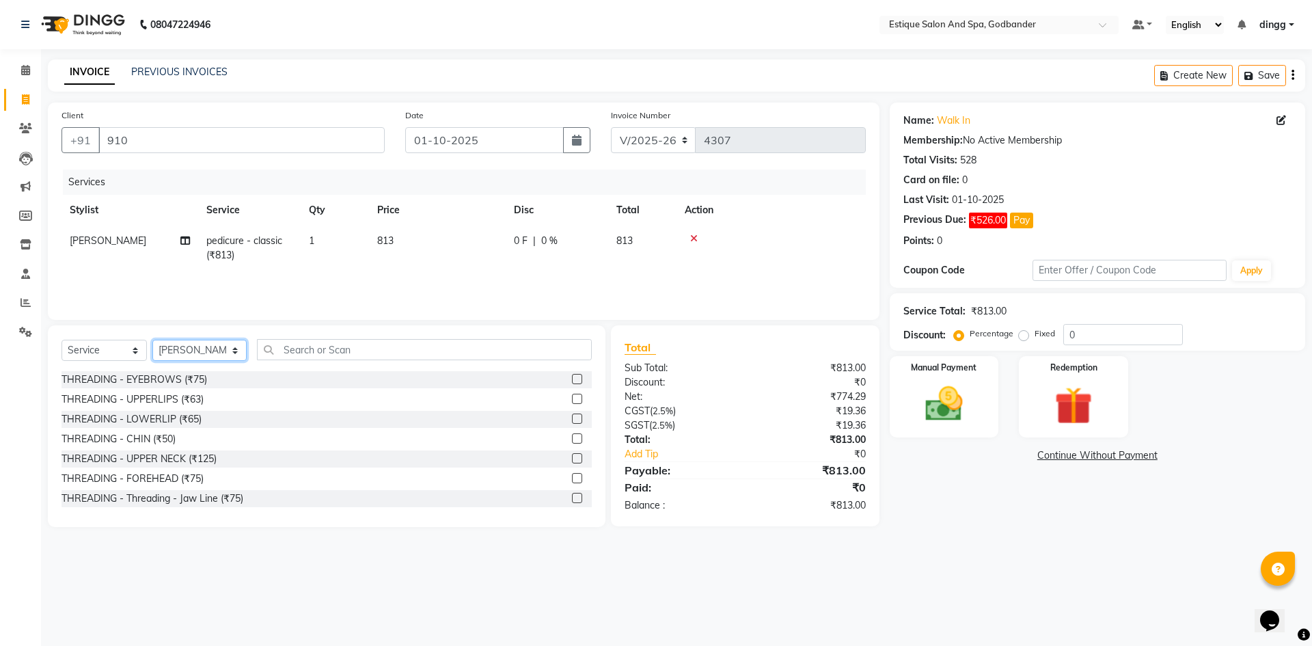
click at [210, 356] on select "Select Stylist Aarti Nails [PERSON_NAME] [PERSON_NAME] Any one Asmi BEAUTY ding…" at bounding box center [199, 350] width 94 height 21
select select "79805"
click at [152, 340] on select "Select Stylist Aarti Nails [PERSON_NAME] [PERSON_NAME] Any one Asmi BEAUTY ding…" at bounding box center [199, 350] width 94 height 21
click at [294, 349] on input "text" at bounding box center [424, 349] width 335 height 21
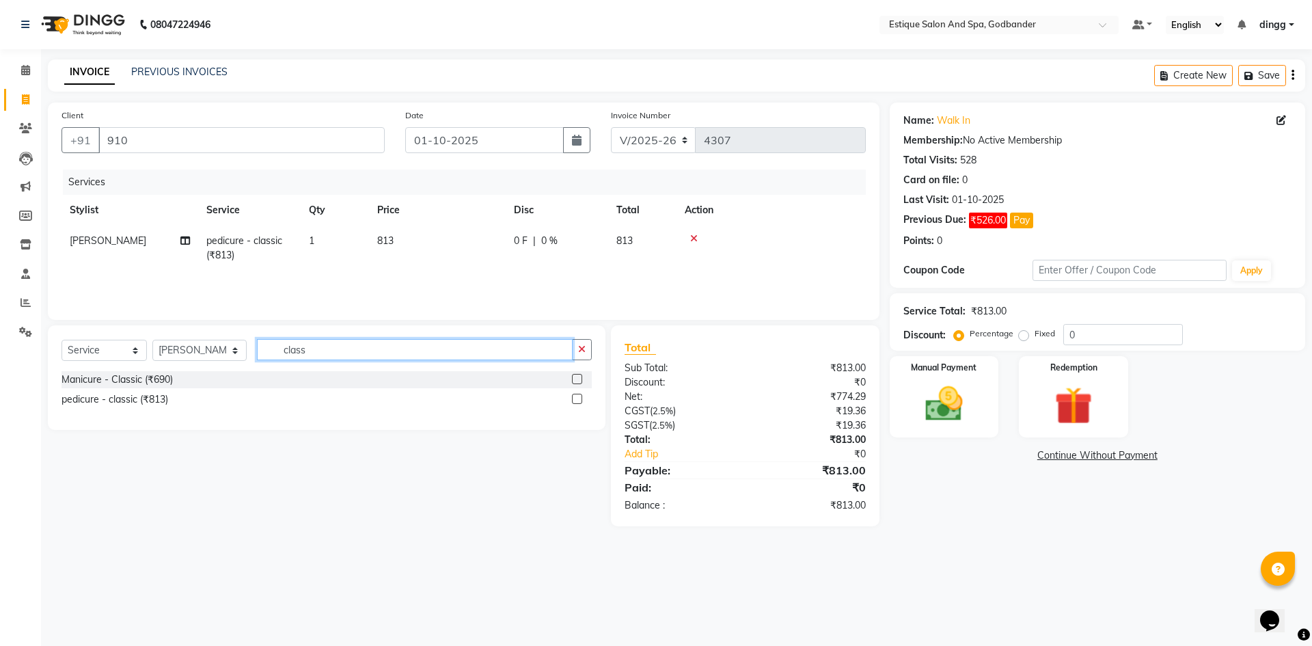
type input "class"
click at [577, 400] on label at bounding box center [577, 399] width 10 height 10
click at [577, 400] on input "checkbox" at bounding box center [576, 399] width 9 height 9
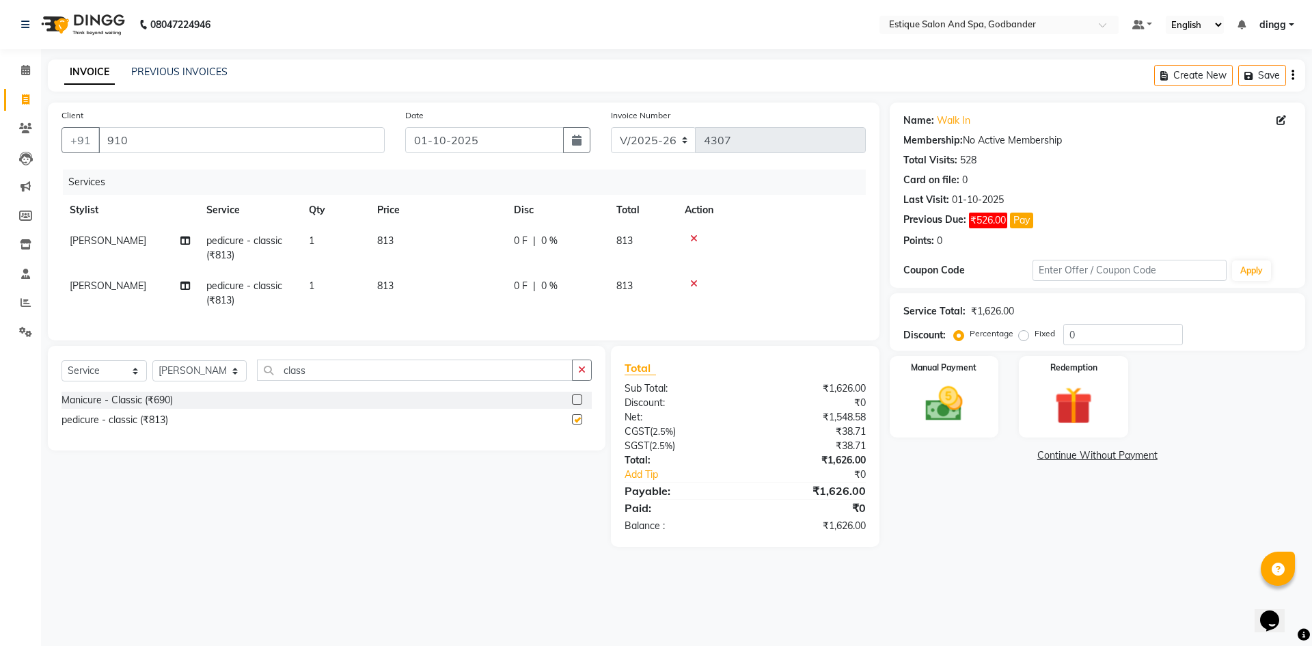
checkbox input "false"
click at [316, 381] on input "class" at bounding box center [415, 369] width 316 height 21
type input "c"
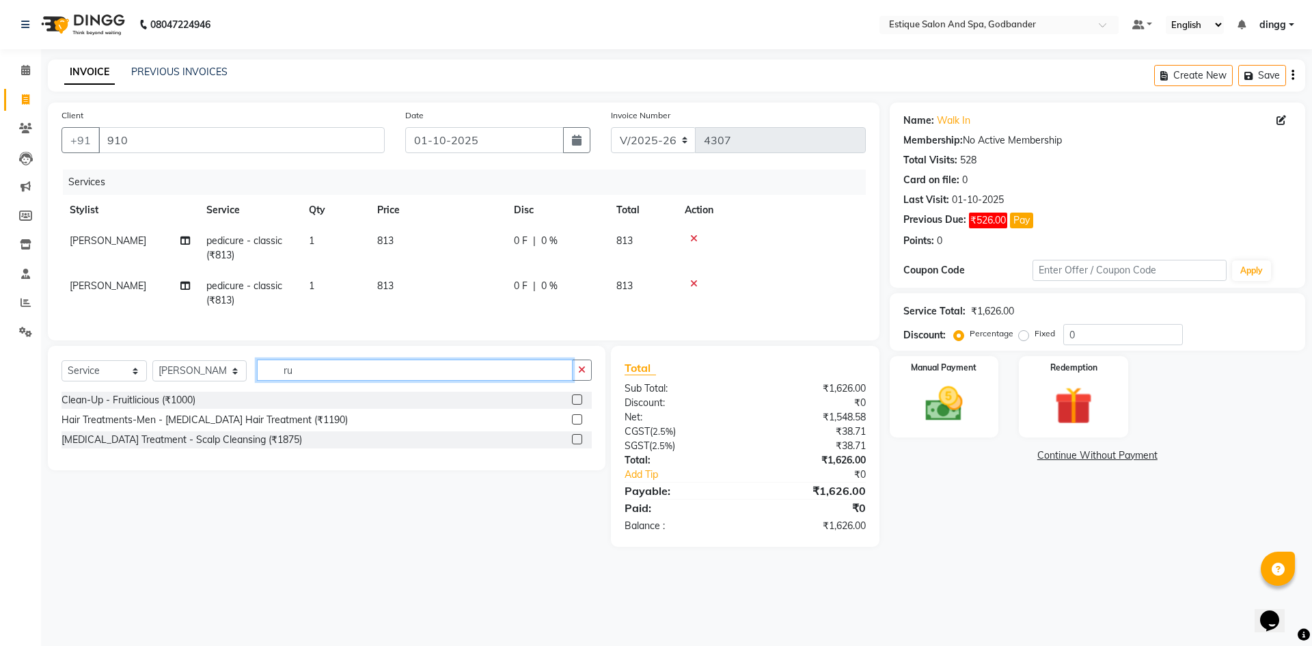
type input "r"
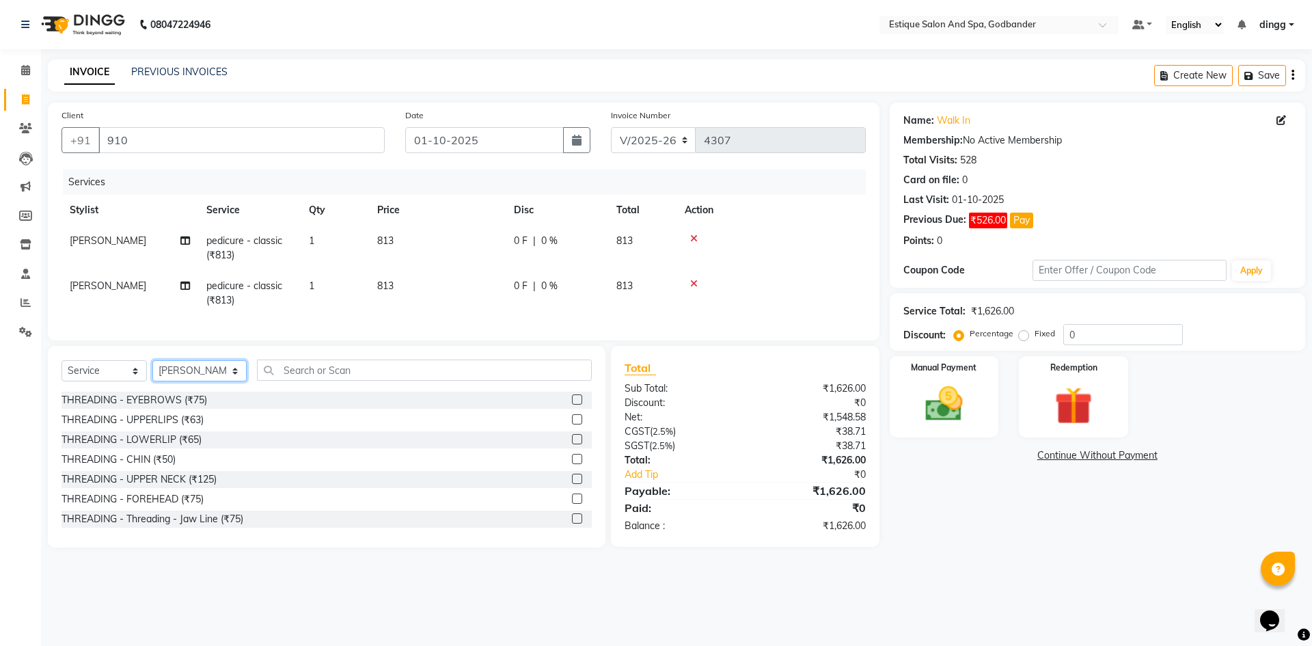
click at [220, 381] on select "Select Stylist Aarti Nails [PERSON_NAME] [PERSON_NAME] Any one Asmi BEAUTY ding…" at bounding box center [199, 370] width 94 height 21
click at [152, 370] on select "Select Stylist Aarti Nails [PERSON_NAME] [PERSON_NAME] Any one Asmi BEAUTY ding…" at bounding box center [199, 370] width 94 height 21
click at [286, 378] on input "text" at bounding box center [424, 369] width 335 height 21
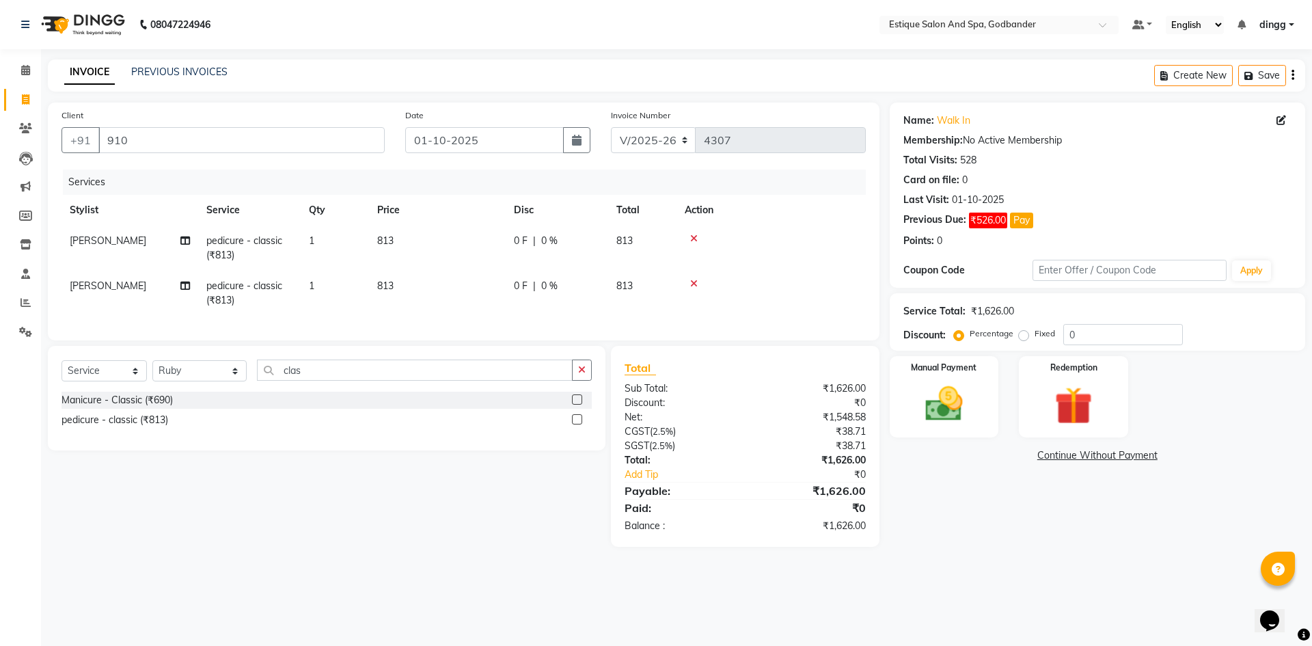
click at [579, 424] on label at bounding box center [577, 419] width 10 height 10
click at [579, 424] on input "checkbox" at bounding box center [576, 419] width 9 height 9
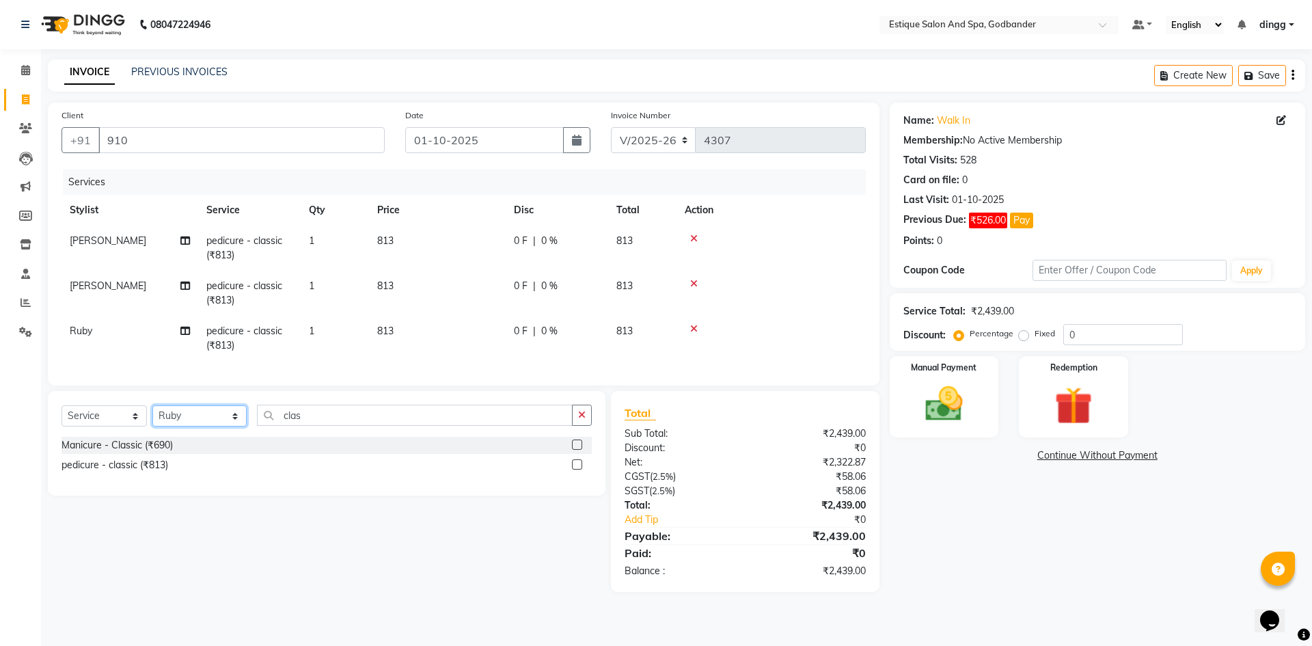
click at [208, 425] on select "Select Stylist Aarti Nails [PERSON_NAME] [PERSON_NAME] Any one Asmi BEAUTY ding…" at bounding box center [199, 415] width 94 height 21
click at [152, 415] on select "Select Stylist Aarti Nails [PERSON_NAME] [PERSON_NAME] Any one Asmi BEAUTY ding…" at bounding box center [199, 415] width 94 height 21
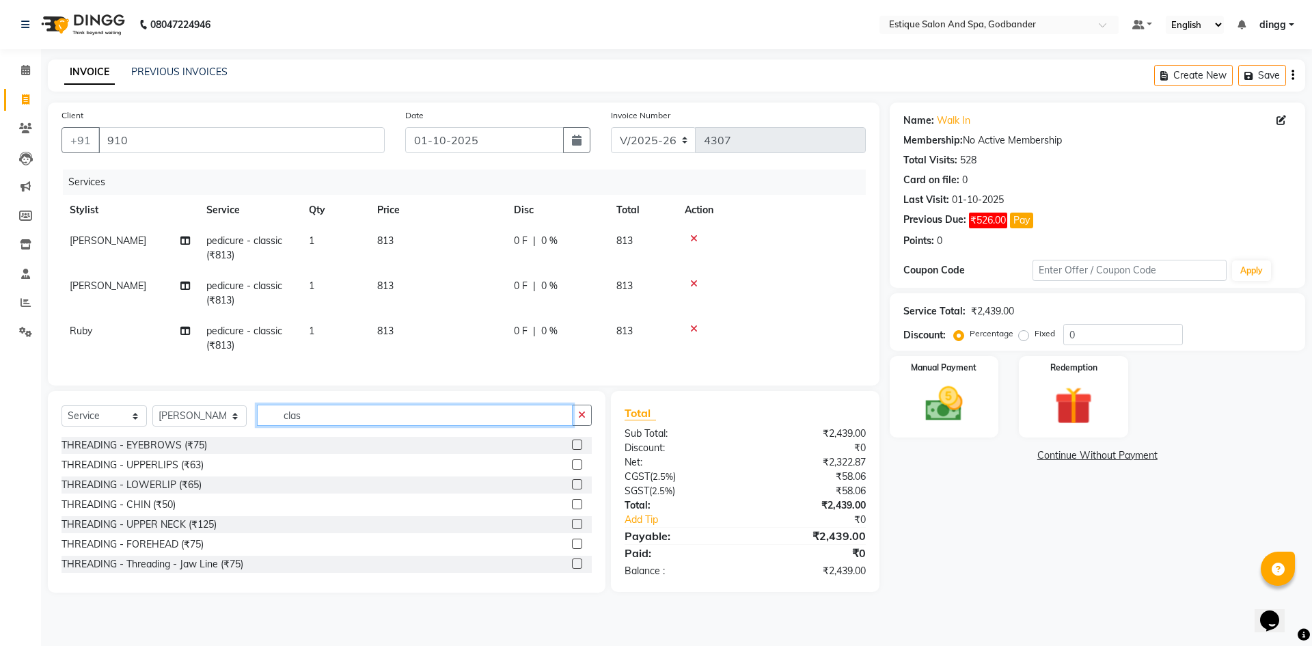
click at [312, 421] on input "clas" at bounding box center [415, 414] width 316 height 21
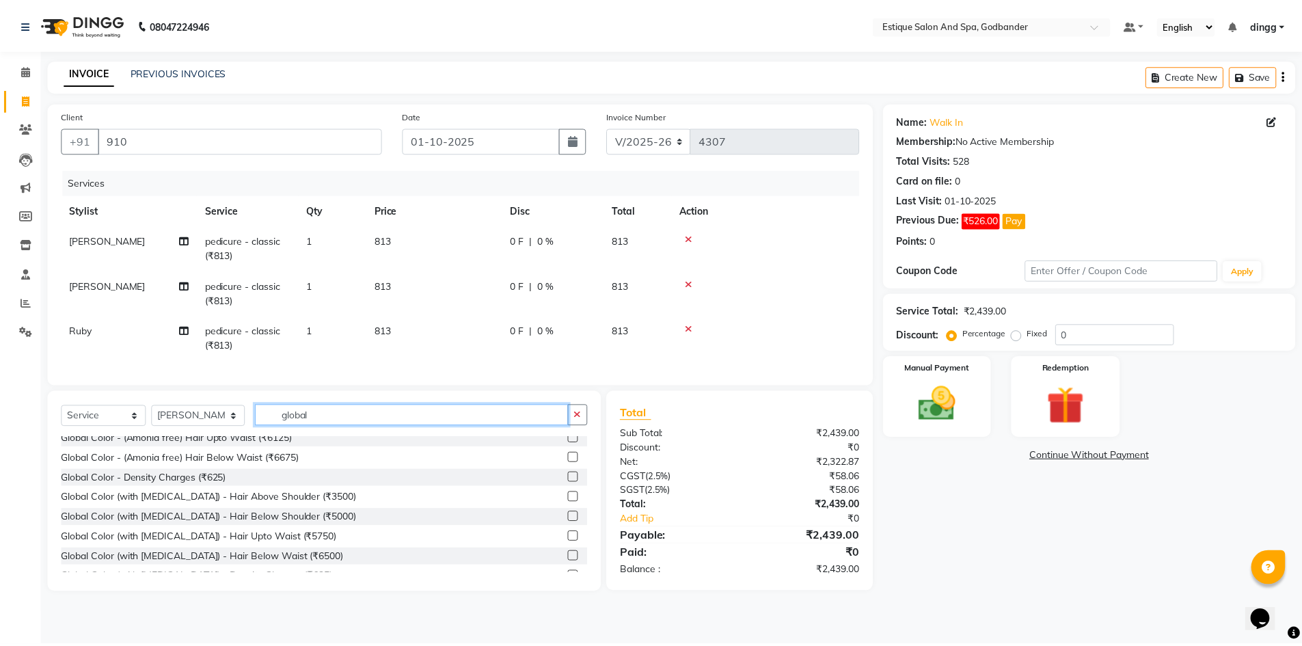
scroll to position [101, 0]
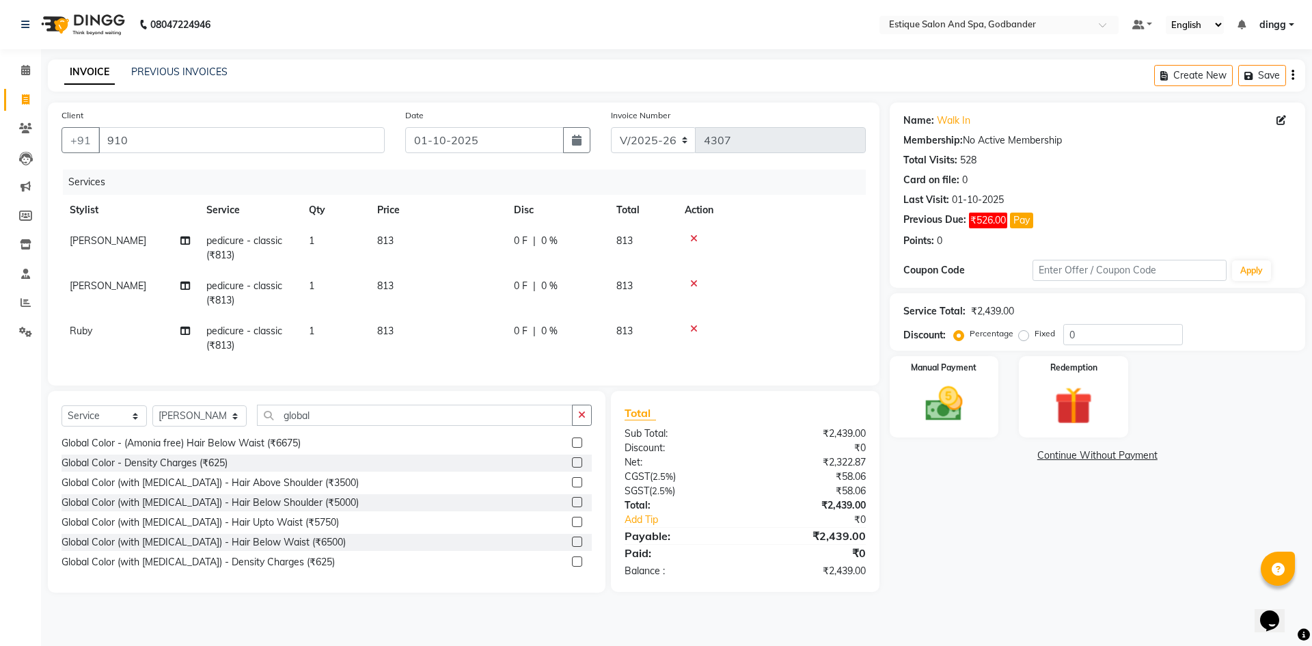
click at [572, 507] on label at bounding box center [577, 502] width 10 height 10
click at [572, 507] on input "checkbox" at bounding box center [576, 502] width 9 height 9
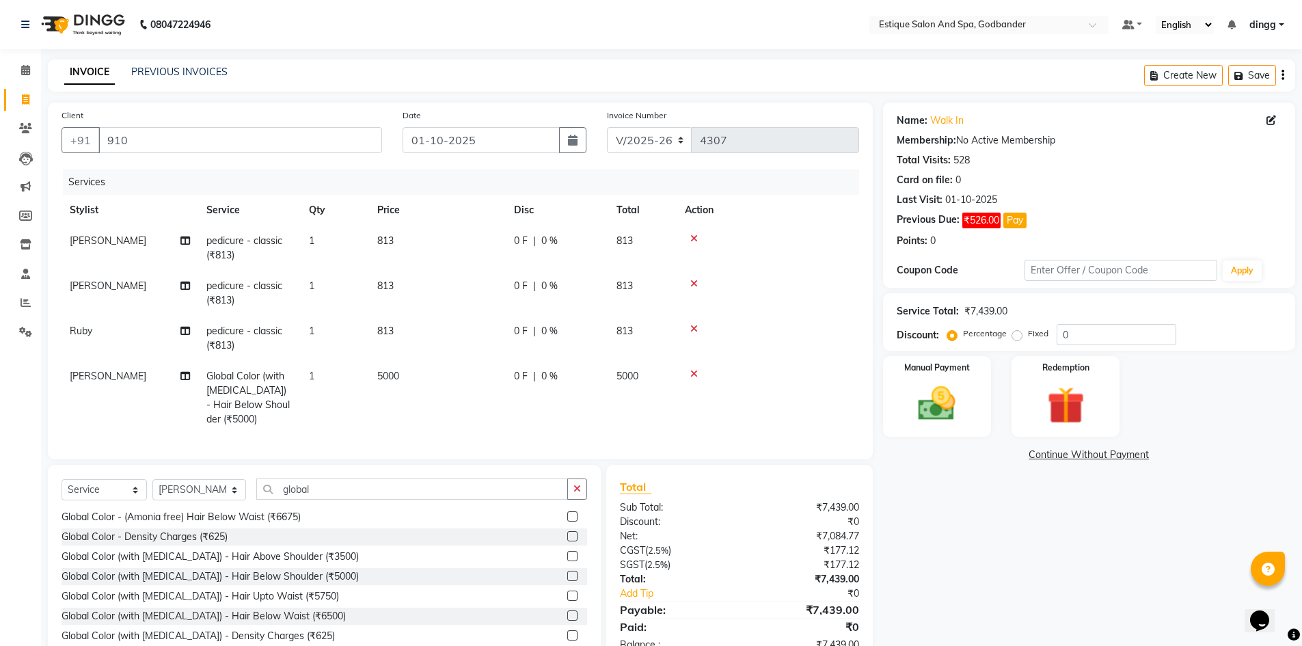
click at [368, 372] on td "1" at bounding box center [335, 398] width 68 height 74
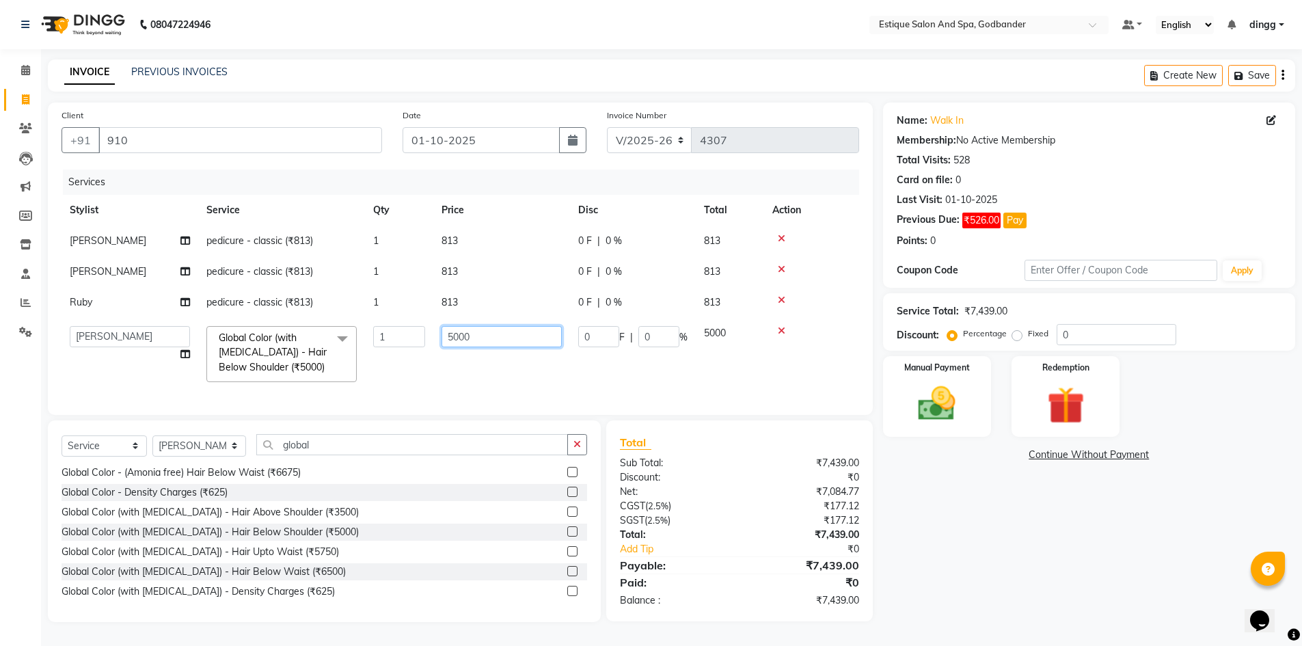
click at [504, 338] on input "5000" at bounding box center [501, 336] width 120 height 21
click at [532, 370] on tr "Aarti Nails Aman Anita Salve Anjali Wavle Any one Asmi BEAUTY dingg HAIR Hina K…" at bounding box center [459, 354] width 797 height 72
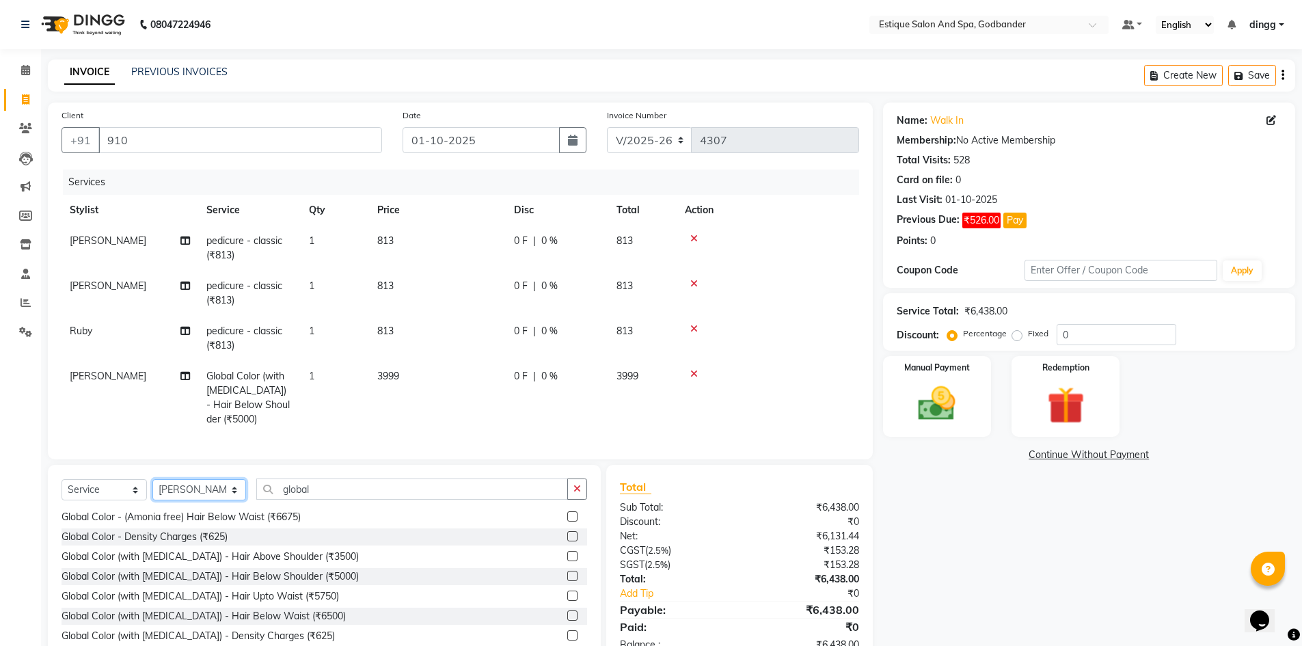
click at [180, 500] on select "Select Stylist Aarti Nails [PERSON_NAME] [PERSON_NAME] Any one Asmi BEAUTY ding…" at bounding box center [199, 489] width 94 height 21
click at [152, 489] on select "Select Stylist Aarti Nails [PERSON_NAME] [PERSON_NAME] Any one Asmi BEAUTY ding…" at bounding box center [199, 489] width 94 height 21
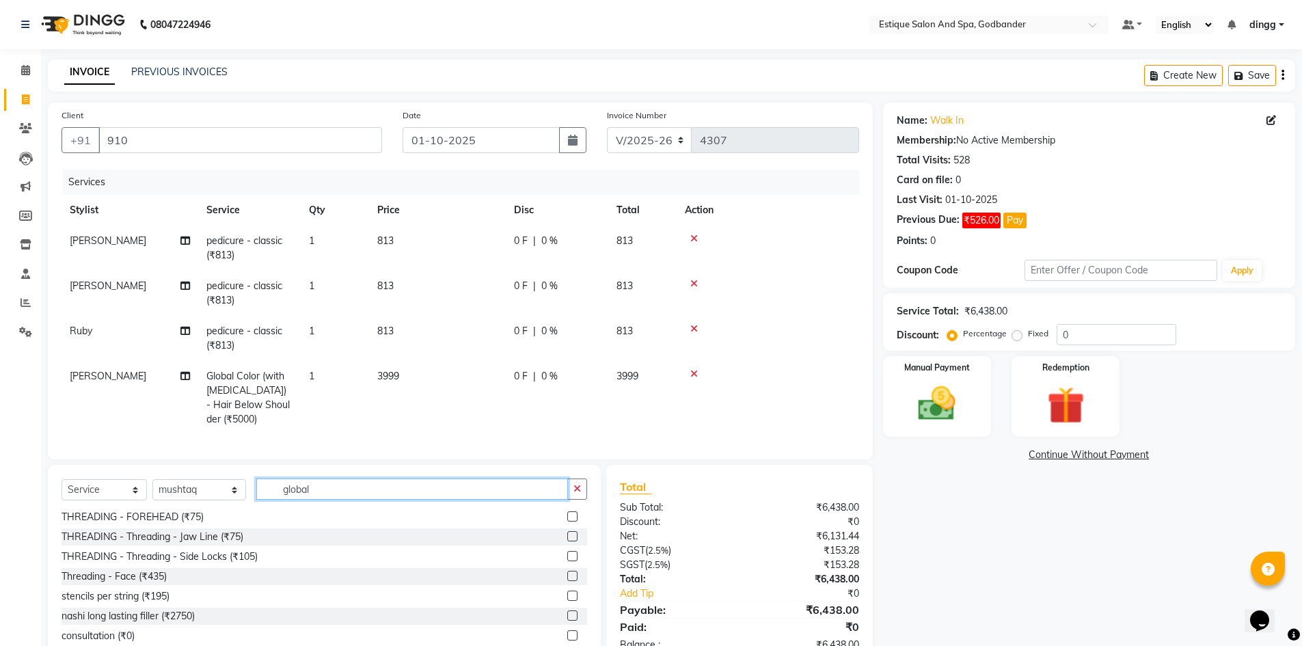
click at [326, 499] on input "global" at bounding box center [412, 488] width 312 height 21
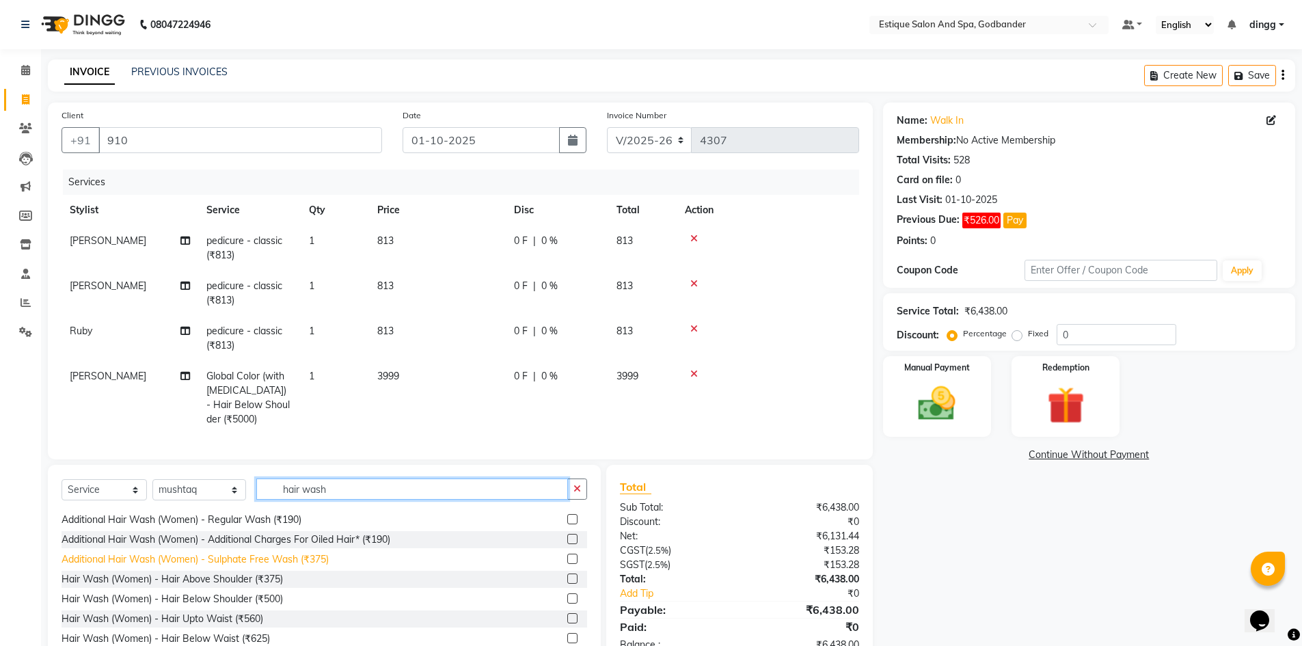
scroll to position [139, 0]
click at [567, 603] on label at bounding box center [572, 597] width 10 height 10
click at [567, 603] on input "checkbox" at bounding box center [571, 598] width 9 height 9
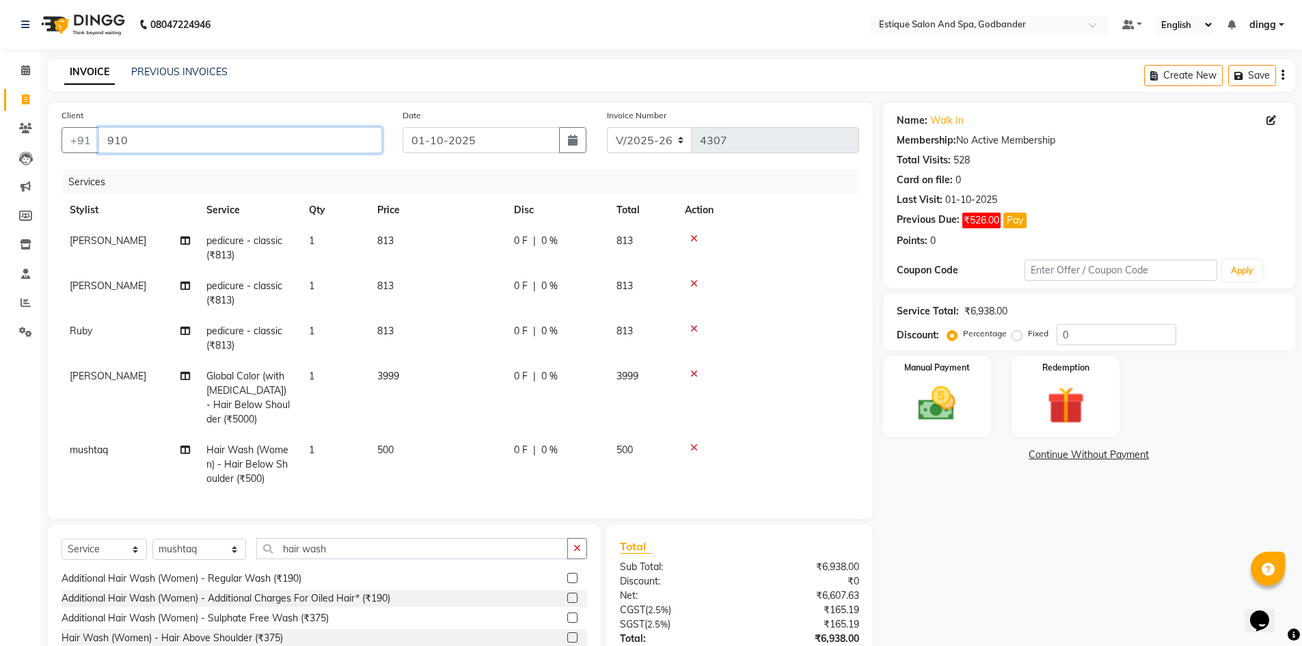
click at [153, 139] on input "910" at bounding box center [240, 140] width 284 height 26
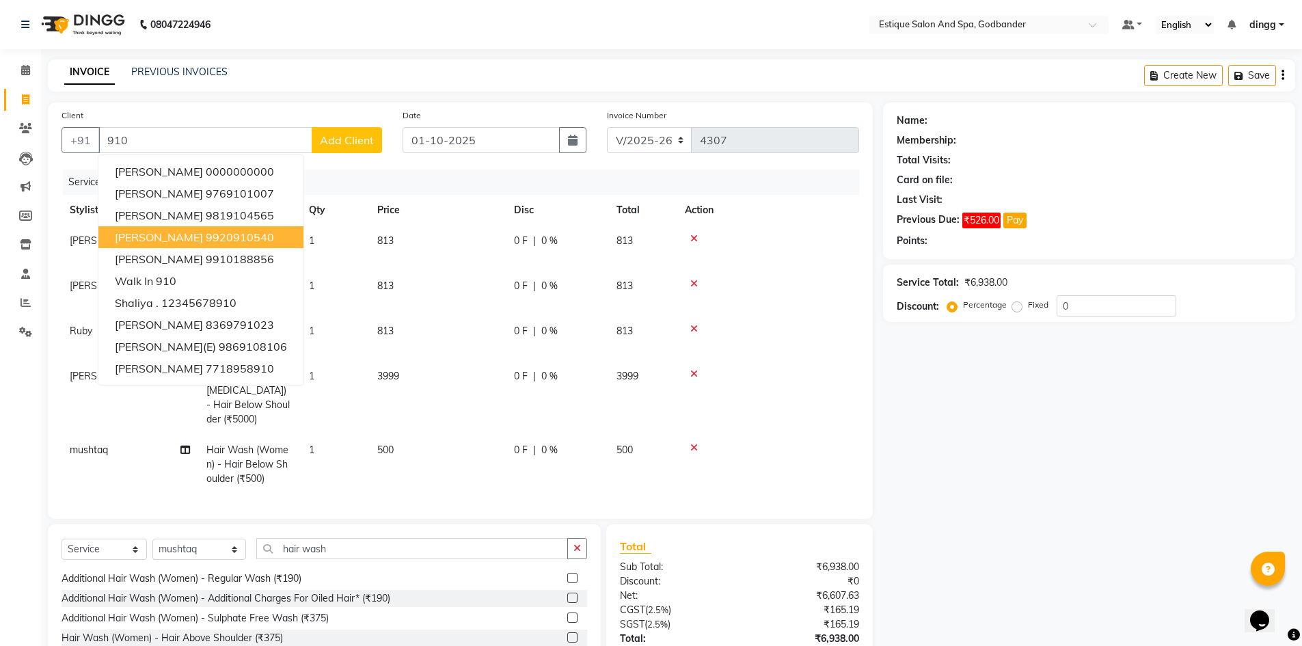
click at [815, 376] on div at bounding box center [768, 374] width 166 height 10
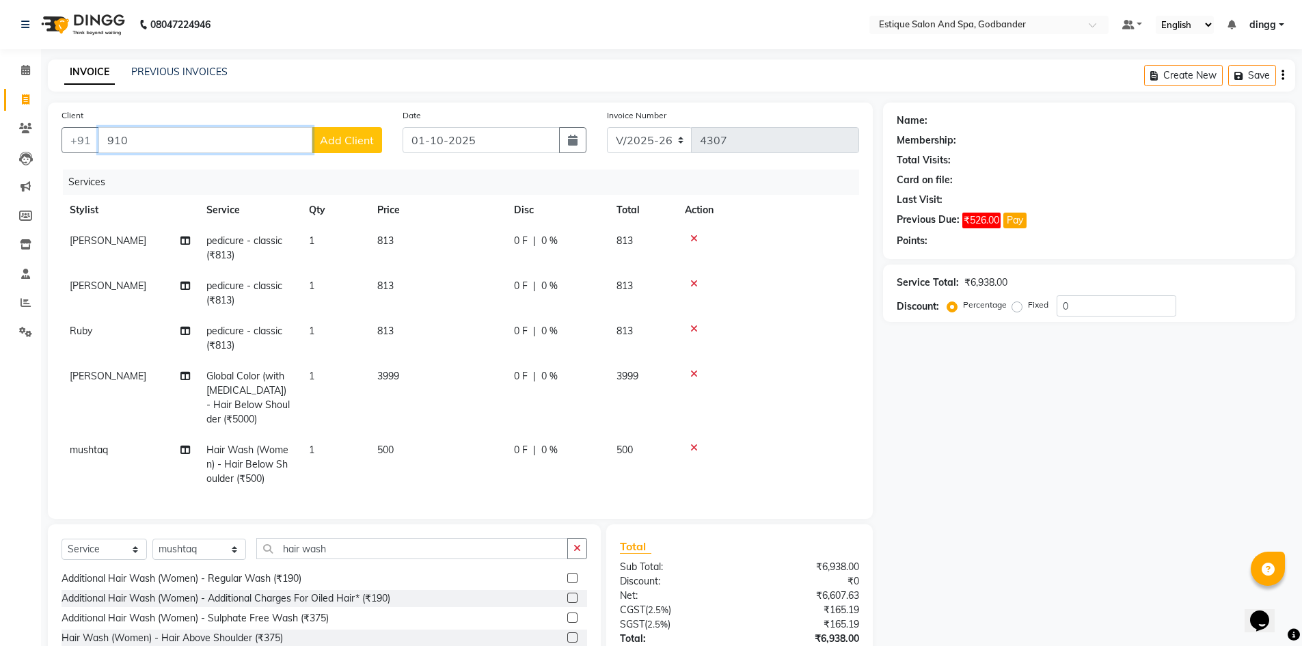
click at [159, 141] on input "910" at bounding box center [205, 140] width 214 height 26
click at [205, 138] on input "Client" at bounding box center [240, 140] width 284 height 26
click at [130, 167] on span "[PERSON_NAME]" at bounding box center [159, 172] width 88 height 14
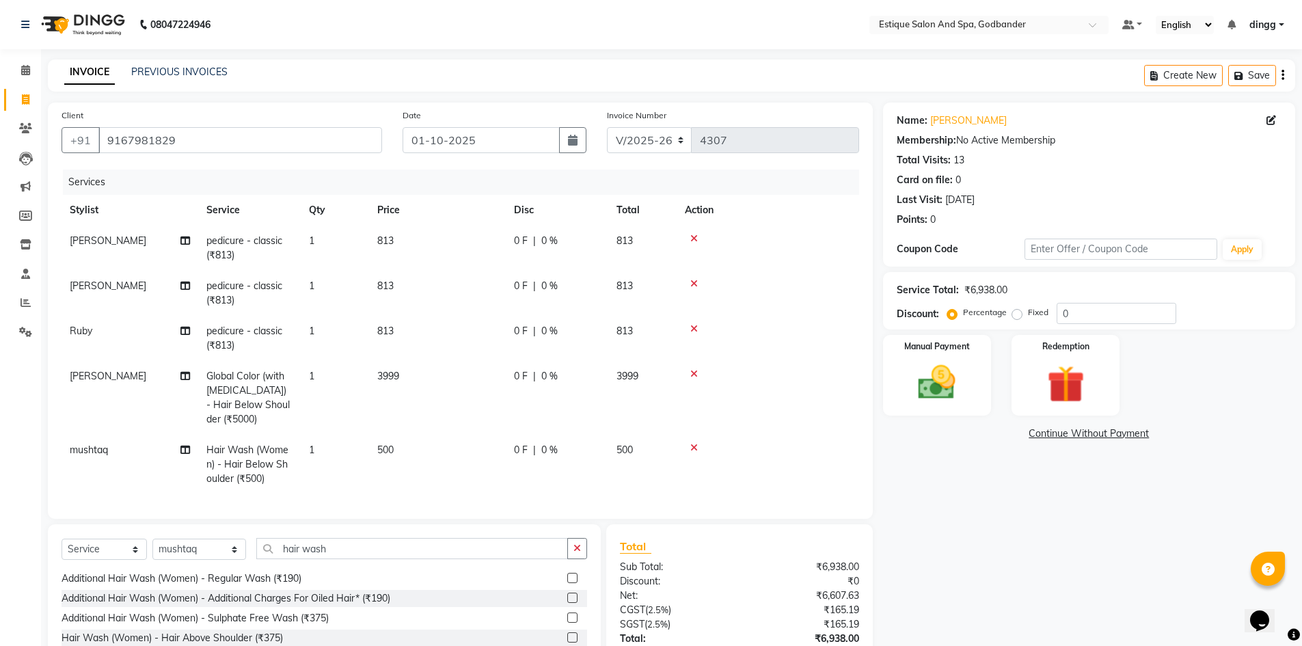
scroll to position [107, 0]
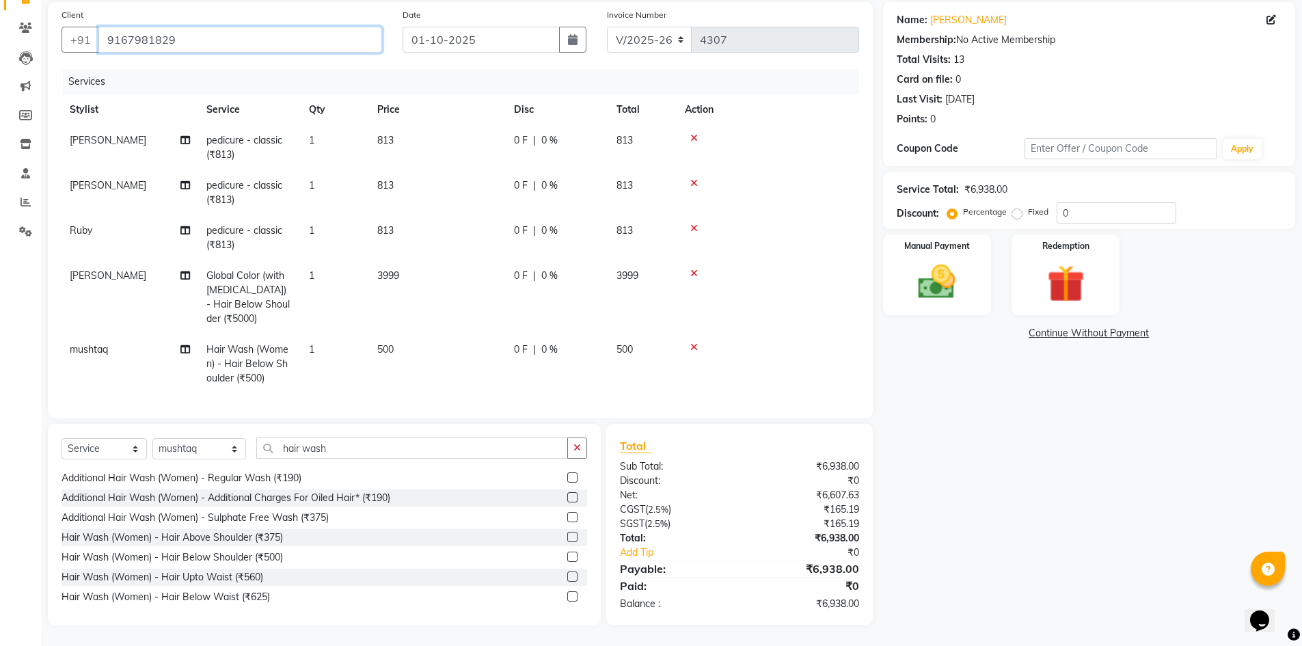
click at [118, 31] on input "9167981829" at bounding box center [240, 40] width 284 height 26
drag, startPoint x: 105, startPoint y: 30, endPoint x: 195, endPoint y: 33, distance: 90.3
click at [195, 33] on input "9167981829" at bounding box center [240, 40] width 284 height 26
click at [953, 13] on link "Maharukh Shah" at bounding box center [968, 20] width 77 height 14
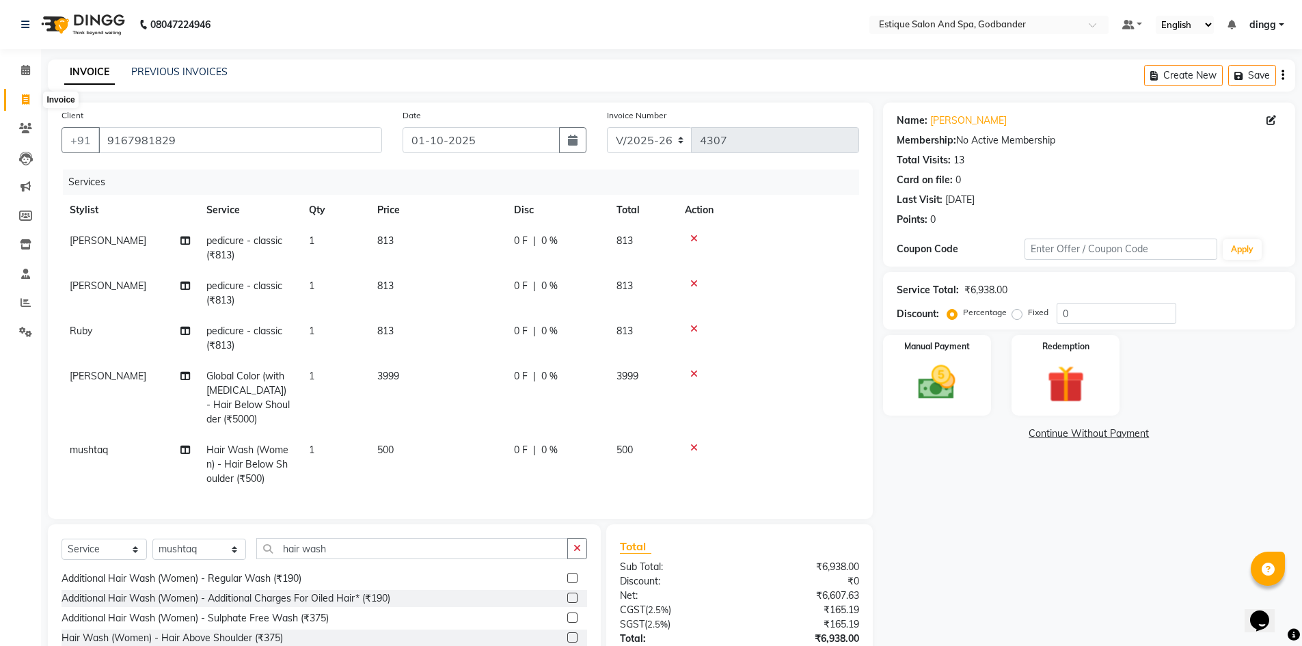
click at [29, 100] on icon at bounding box center [26, 99] width 8 height 10
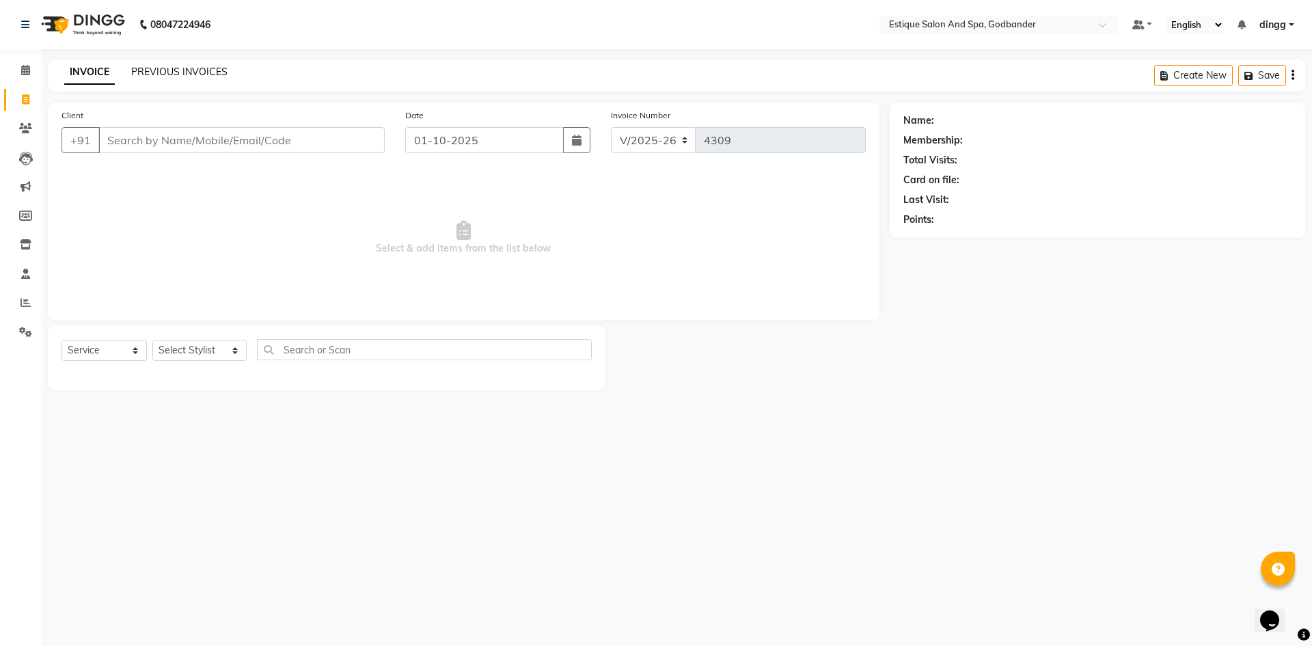
click at [179, 68] on link "PREVIOUS INVOICES" at bounding box center [179, 72] width 96 height 12
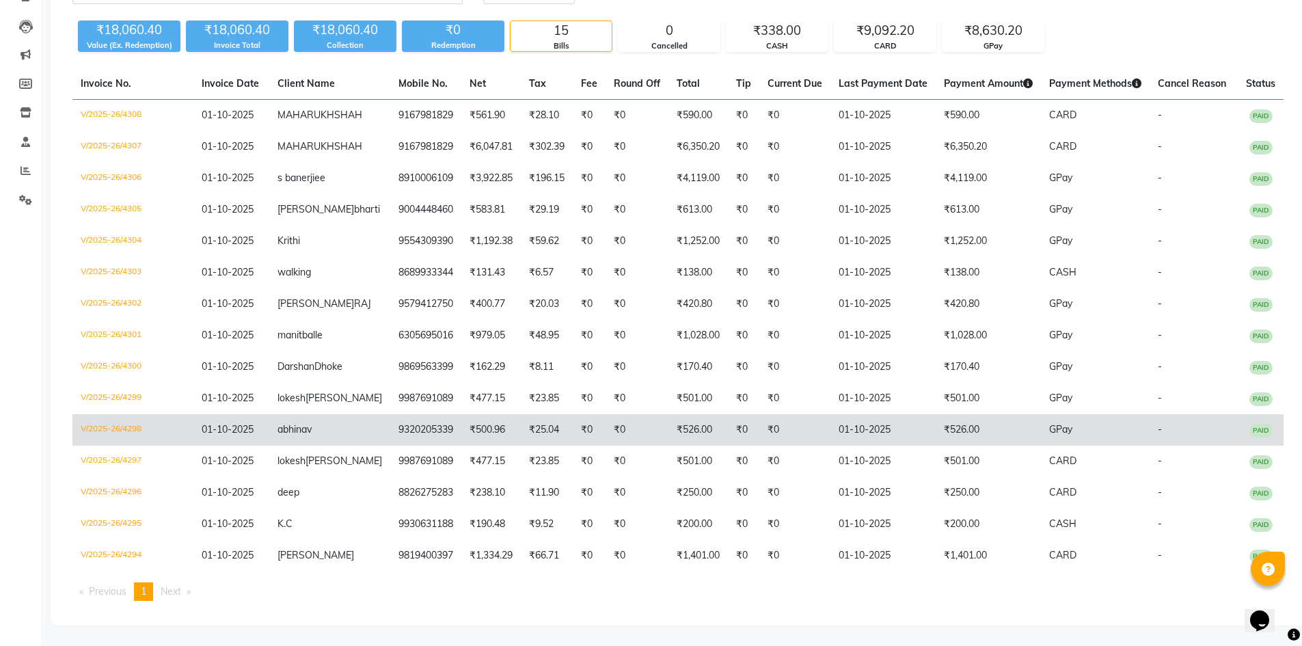
scroll to position [137, 0]
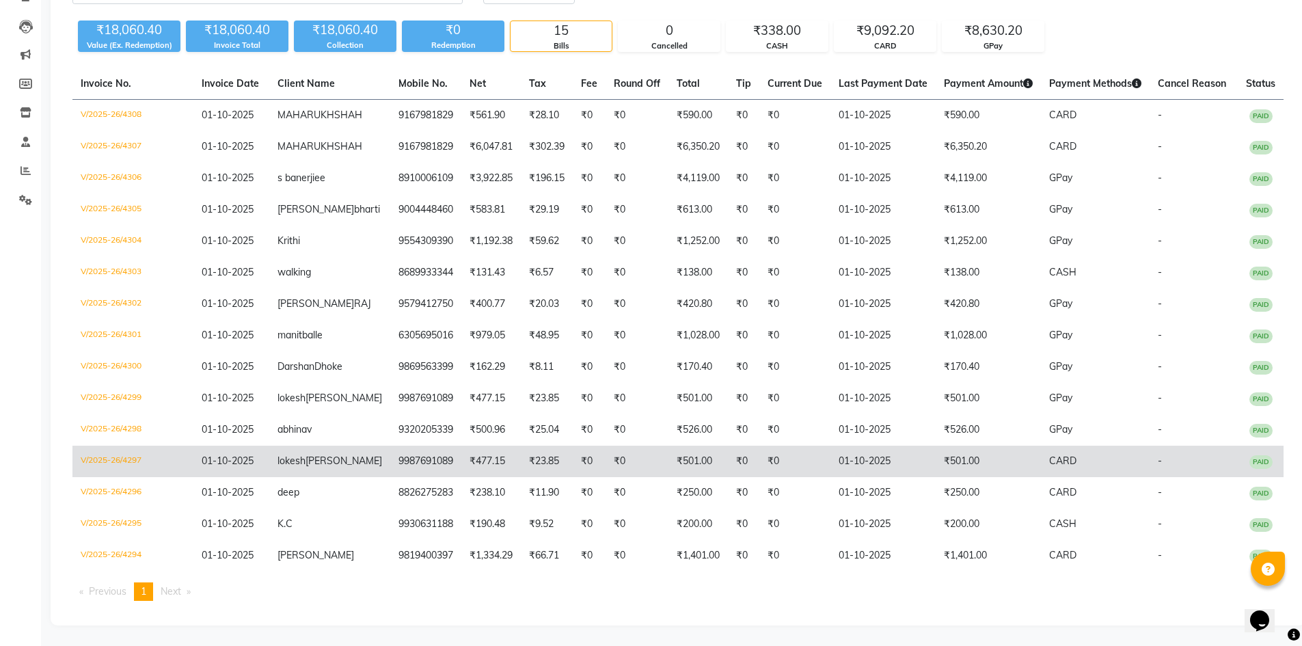
click at [118, 477] on td "V/2025-26/4297" at bounding box center [132, 460] width 121 height 31
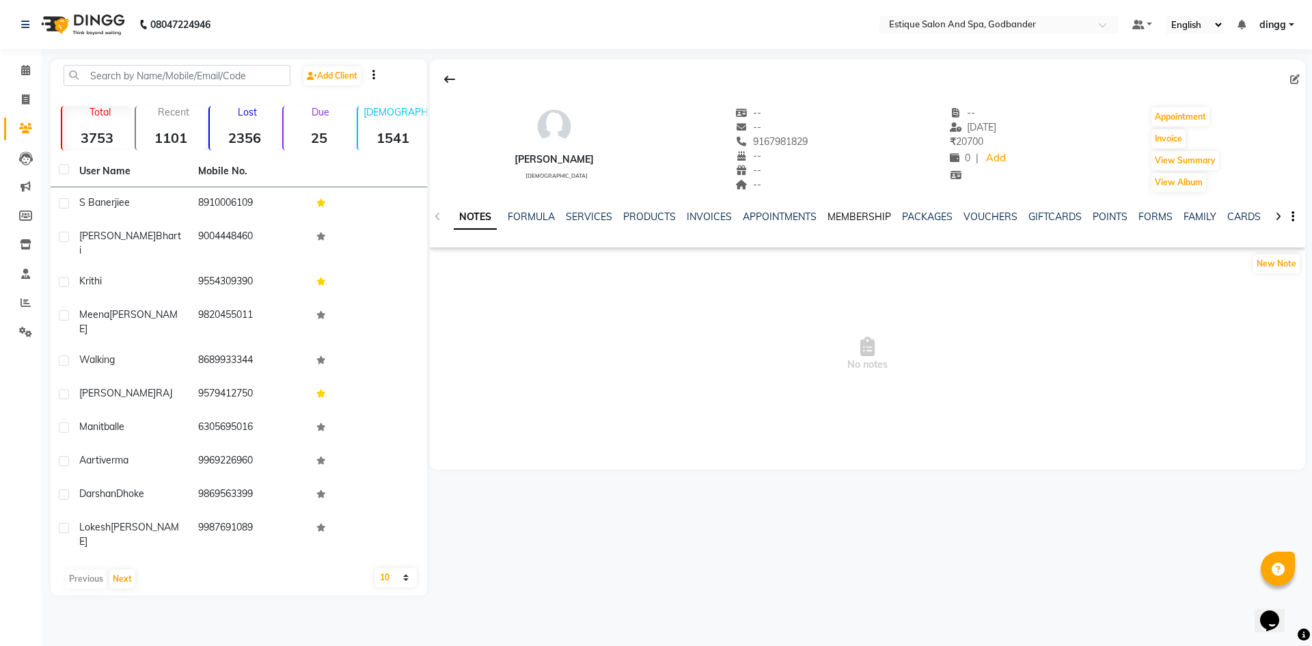
click at [852, 215] on link "MEMBERSHIP" at bounding box center [859, 216] width 64 height 12
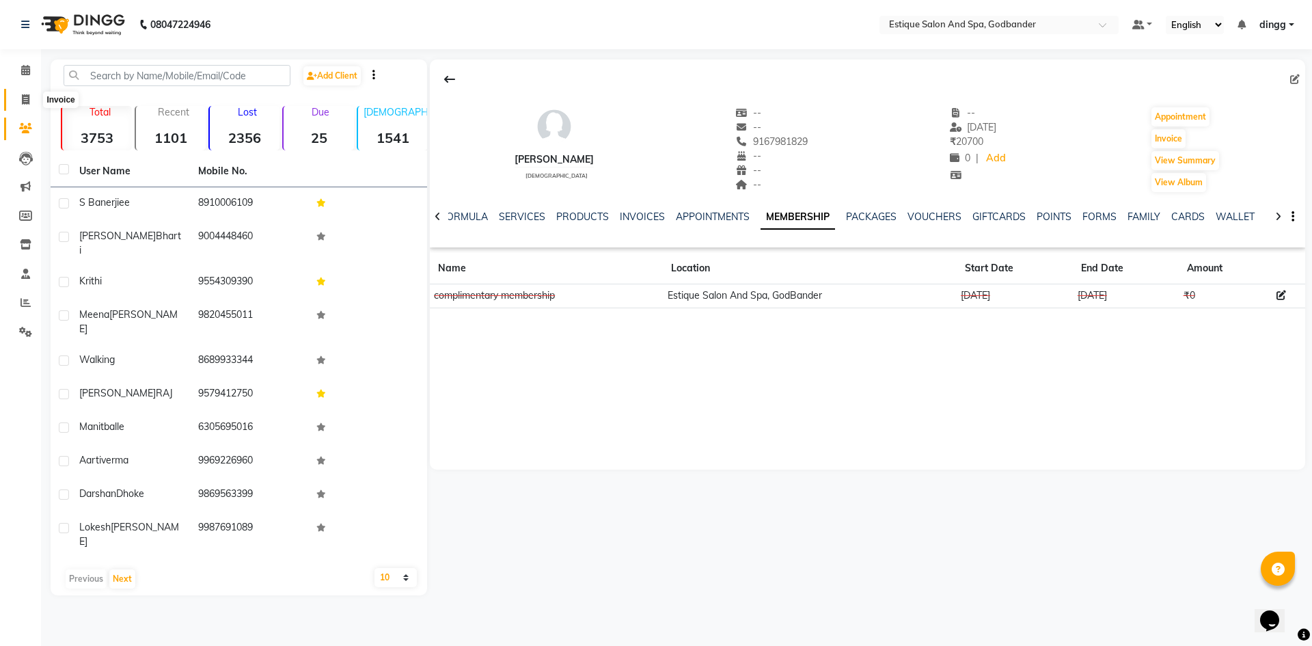
click at [22, 104] on icon at bounding box center [26, 99] width 8 height 10
select select "6103"
select select "service"
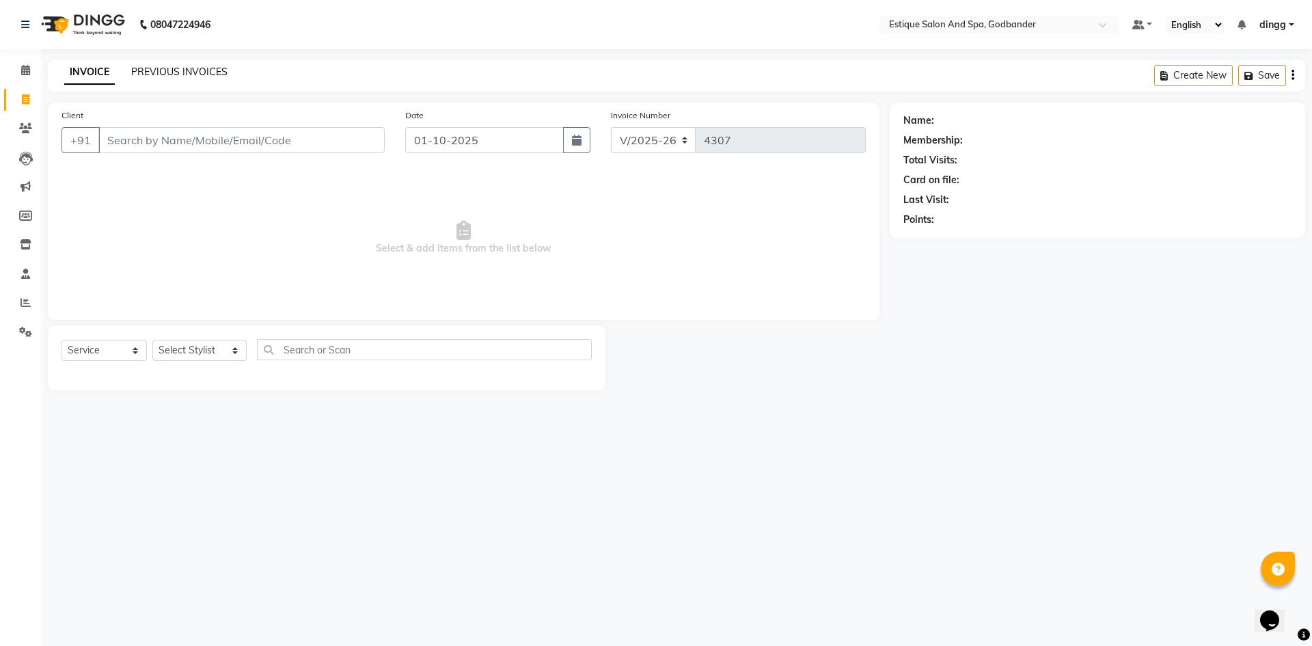
click at [154, 72] on link "PREVIOUS INVOICES" at bounding box center [179, 72] width 96 height 12
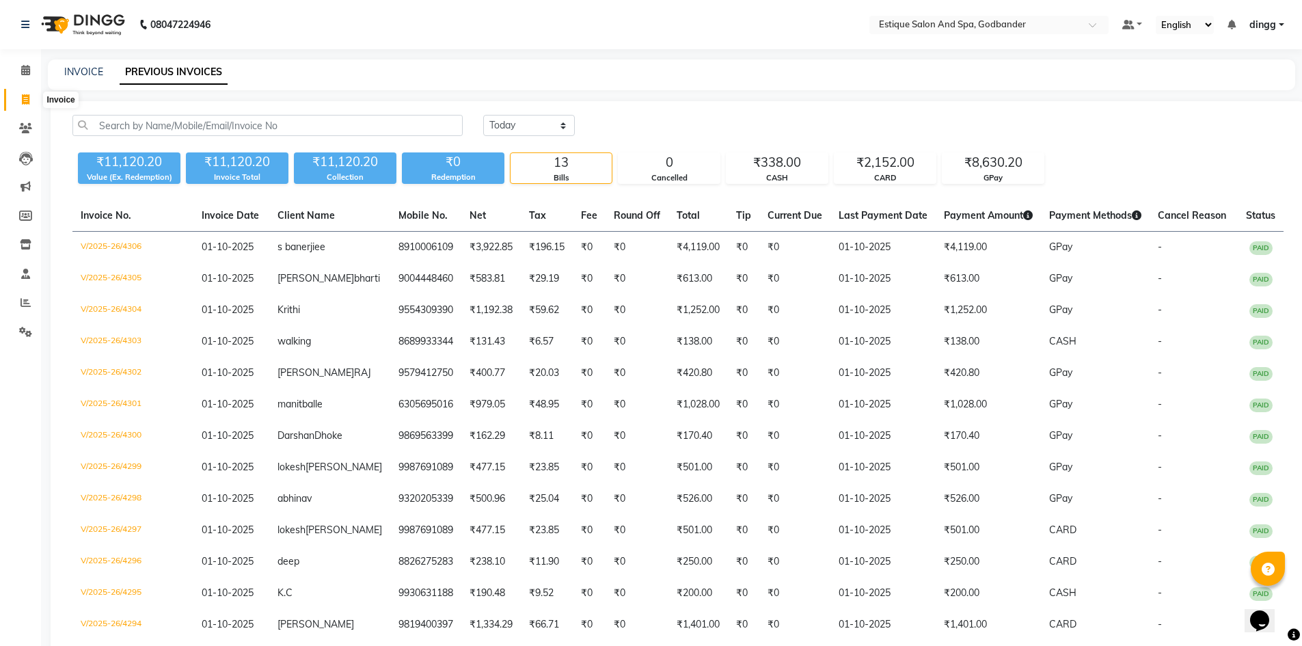
click at [25, 99] on icon at bounding box center [26, 99] width 8 height 10
select select "service"
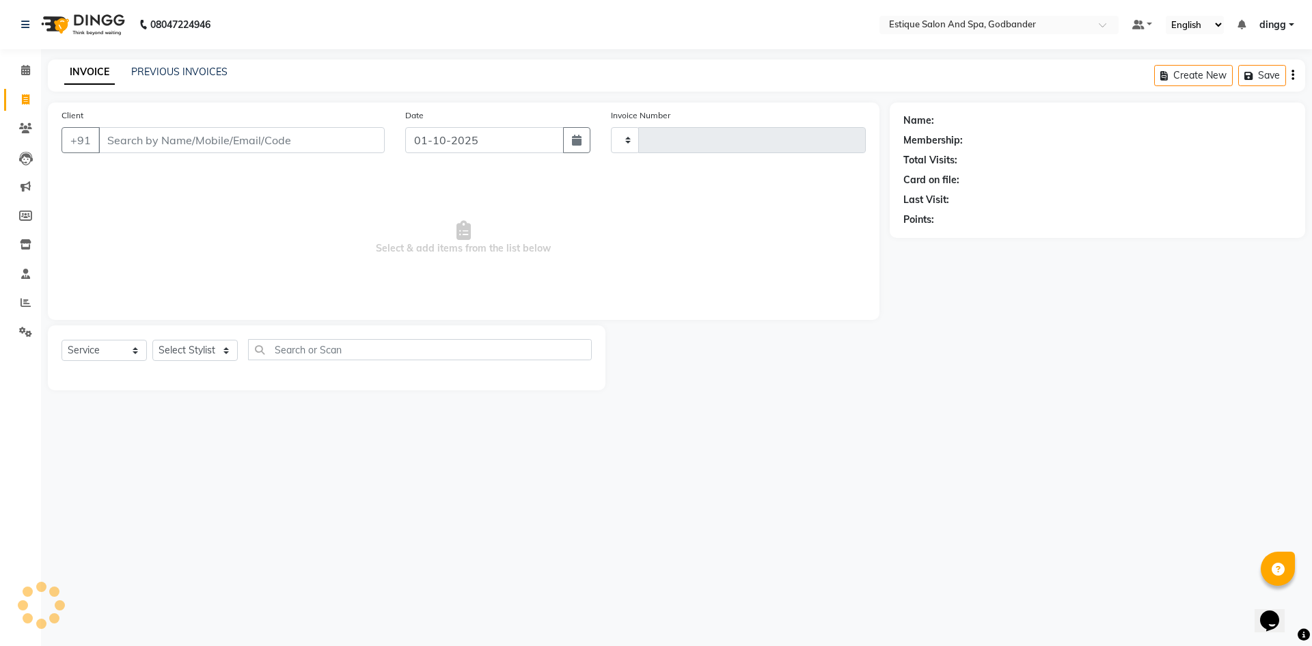
type input "4307"
select select "6103"
click at [30, 129] on icon at bounding box center [25, 128] width 13 height 10
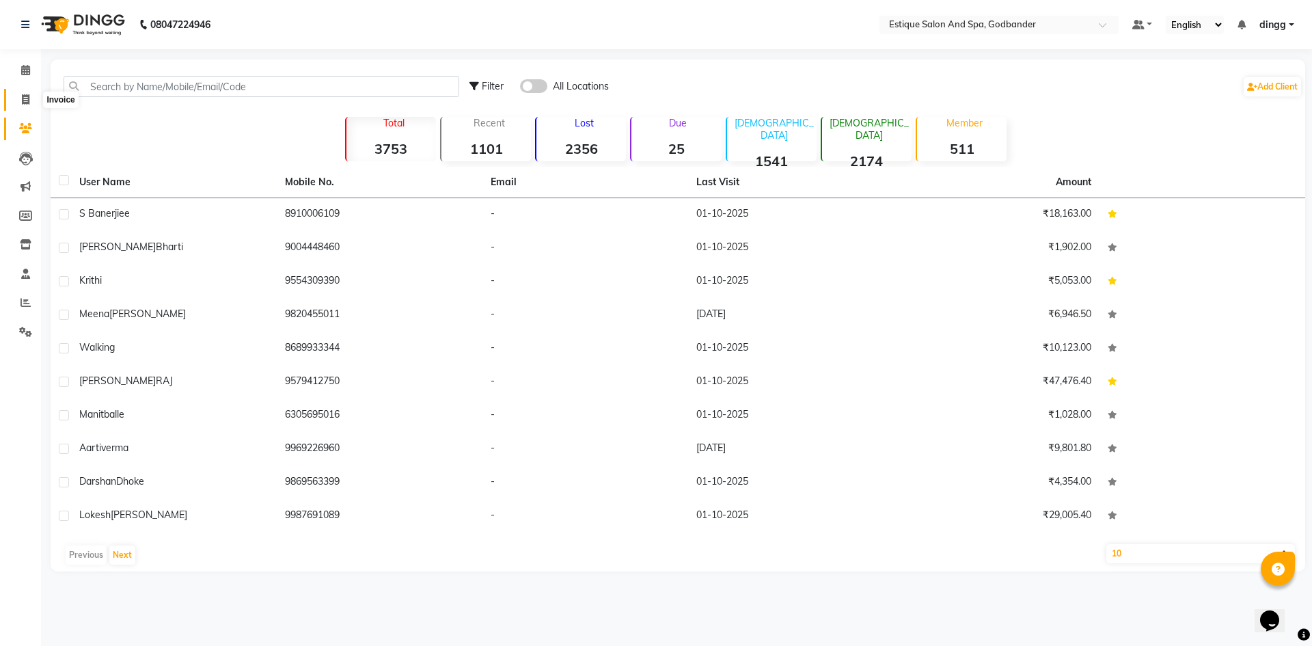
click at [24, 99] on icon at bounding box center [26, 99] width 8 height 10
select select "service"
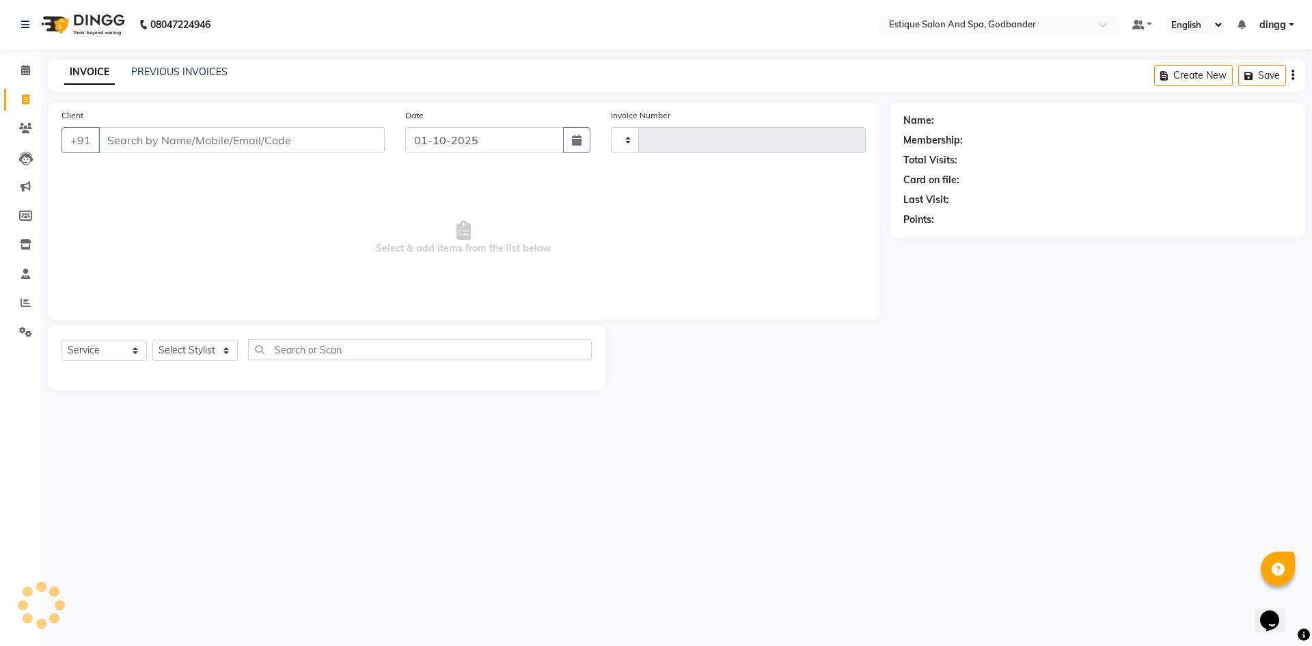
type input "4307"
select select "6103"
click at [126, 141] on input "Client" at bounding box center [241, 140] width 286 height 26
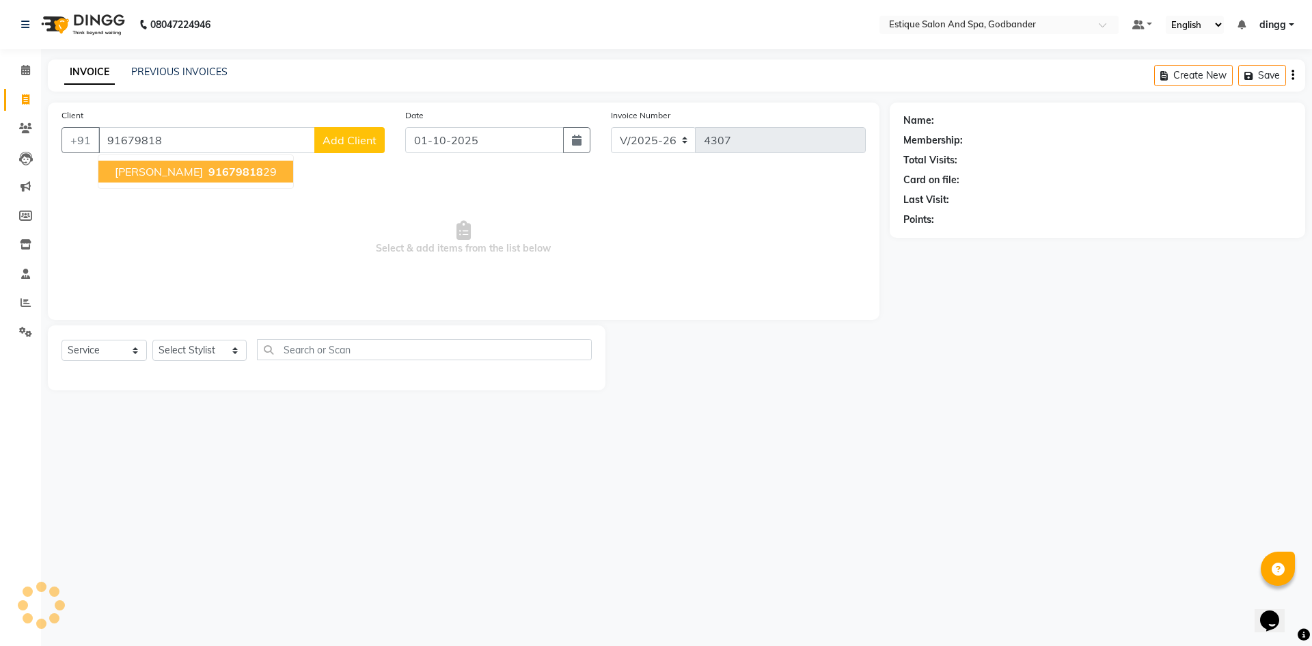
click at [220, 178] on span "91679818" at bounding box center [235, 172] width 55 height 14
type input "9167981829"
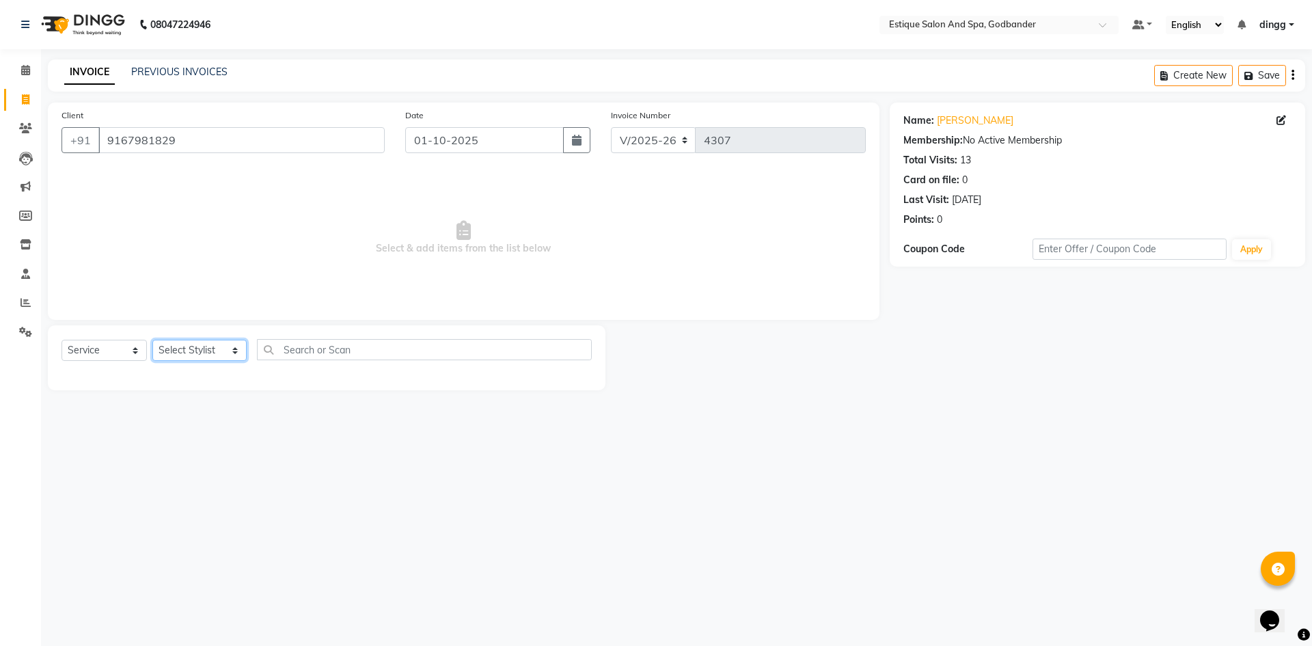
click at [200, 352] on select "Select Stylist Aarti Nails Aman Anita Salve Anjali Wavle Any one Asmi BEAUTY di…" at bounding box center [199, 350] width 94 height 21
select select "85873"
click at [152, 340] on select "Select Stylist Aarti Nails Aman Anita Salve Anjali Wavle Any one Asmi BEAUTY di…" at bounding box center [199, 350] width 94 height 21
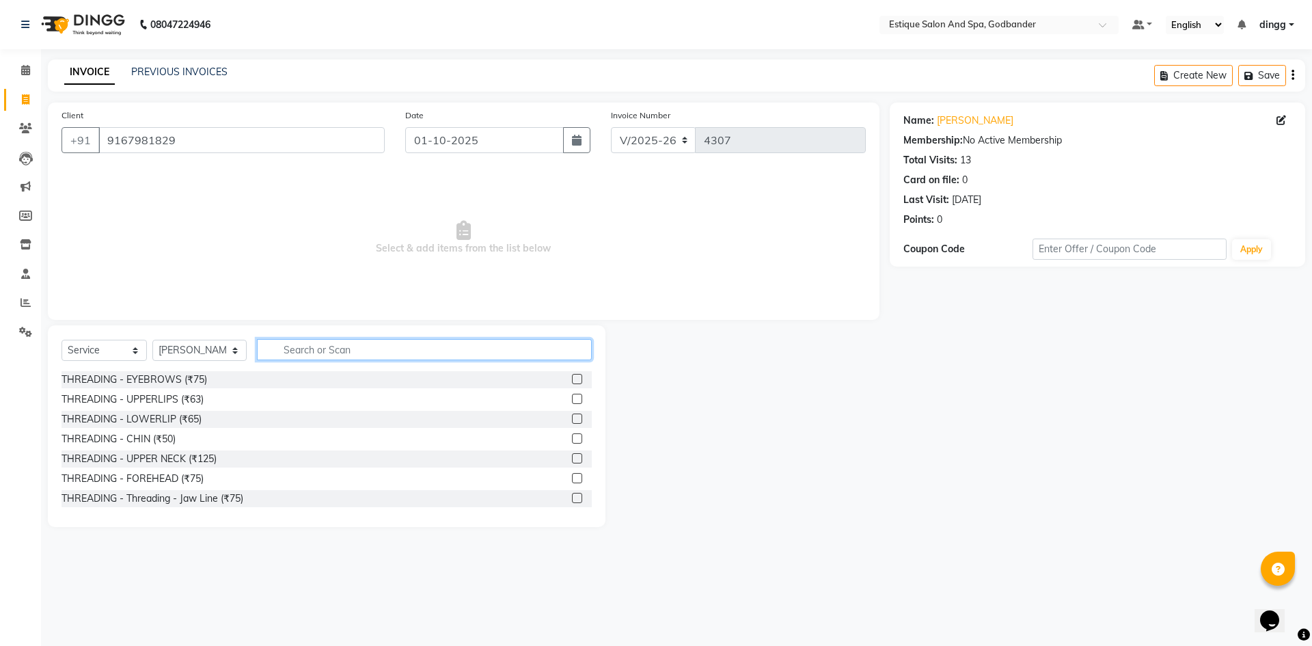
click at [292, 353] on input "text" at bounding box center [424, 349] width 335 height 21
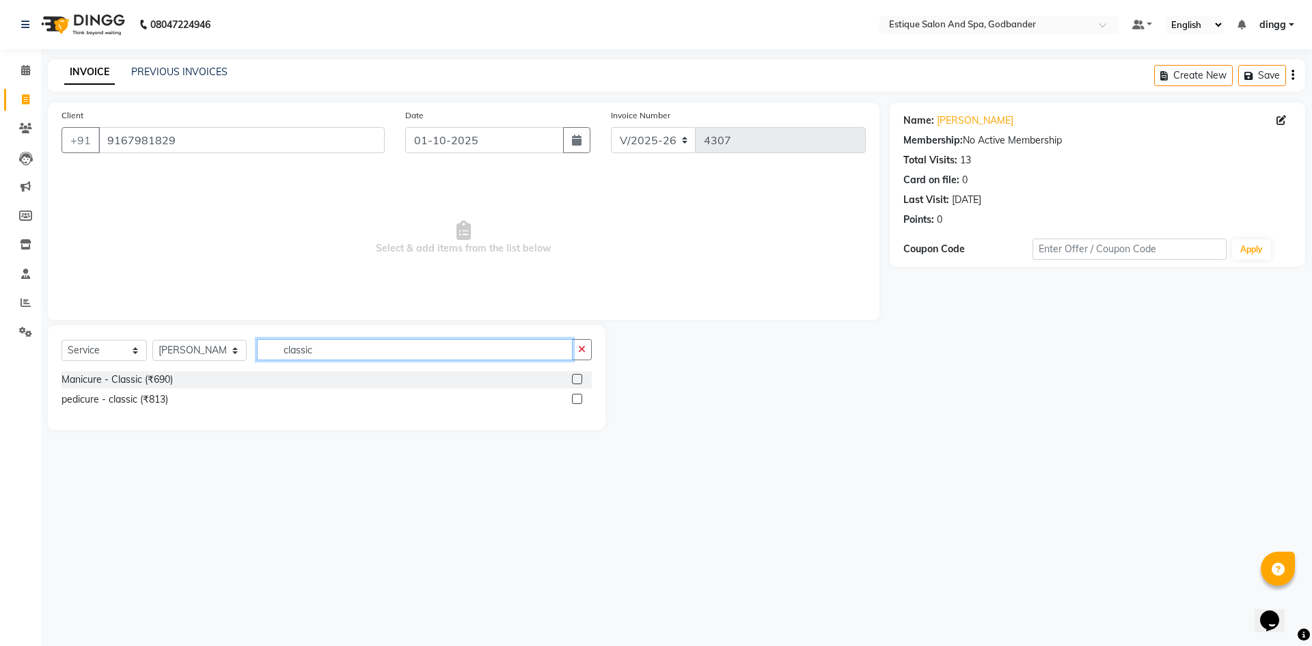
type input "classic"
click at [577, 401] on label at bounding box center [577, 399] width 10 height 10
click at [577, 401] on input "checkbox" at bounding box center [576, 399] width 9 height 9
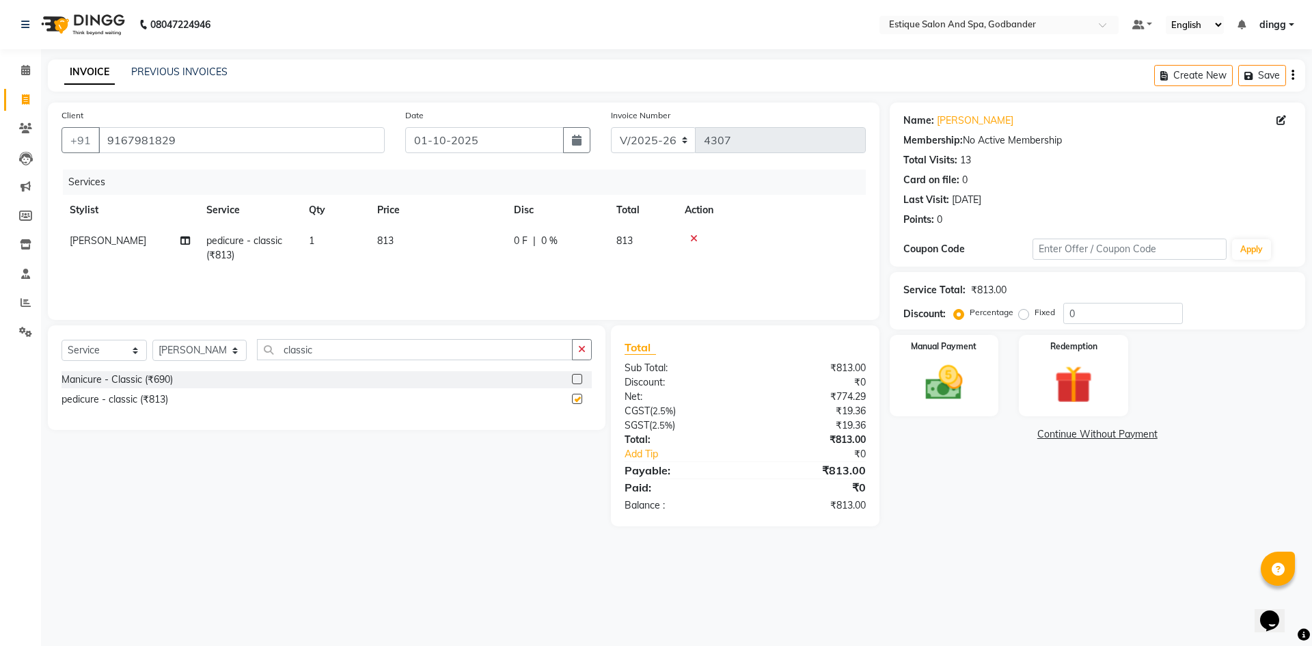
checkbox input "false"
click at [234, 350] on select "Select Stylist Aarti Nails Aman Anita Salve Anjali Wavle Any one Asmi BEAUTY di…" at bounding box center [199, 350] width 94 height 21
select select "88988"
click at [152, 340] on select "Select Stylist Aarti Nails [PERSON_NAME] [PERSON_NAME] Any one Asmi BEAUTY ding…" at bounding box center [199, 350] width 94 height 21
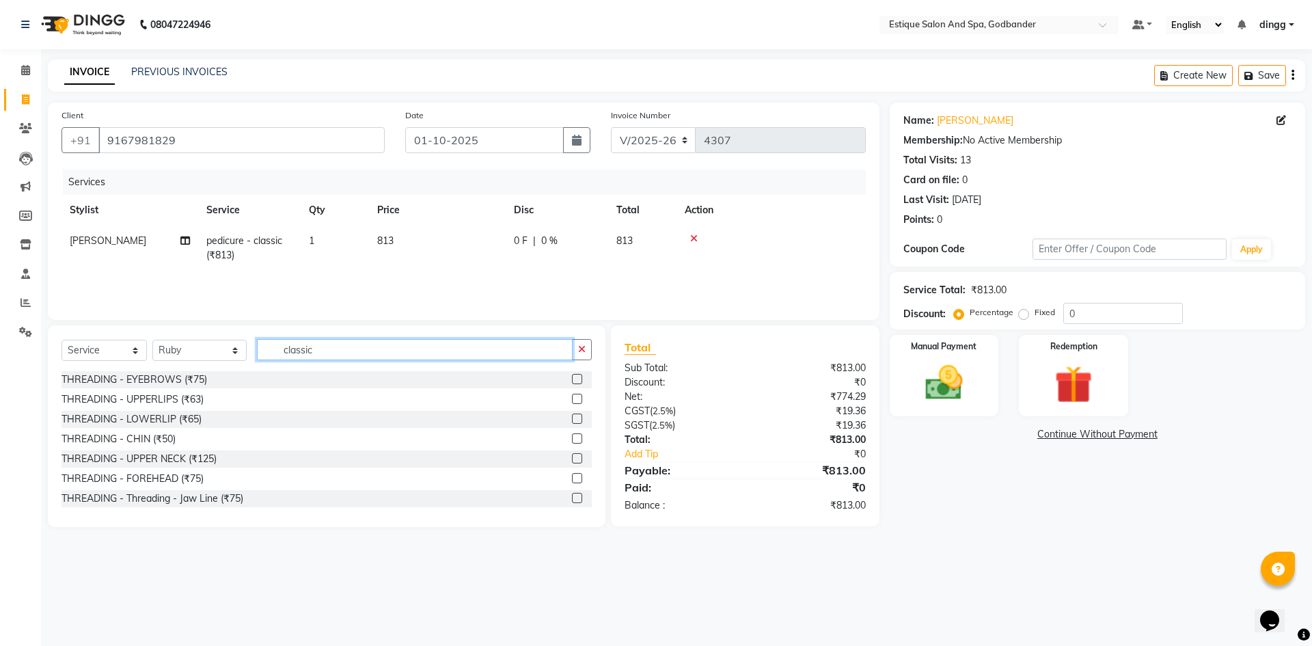
click at [297, 353] on input "classic" at bounding box center [415, 349] width 316 height 21
click at [269, 350] on input "classic" at bounding box center [415, 349] width 316 height 21
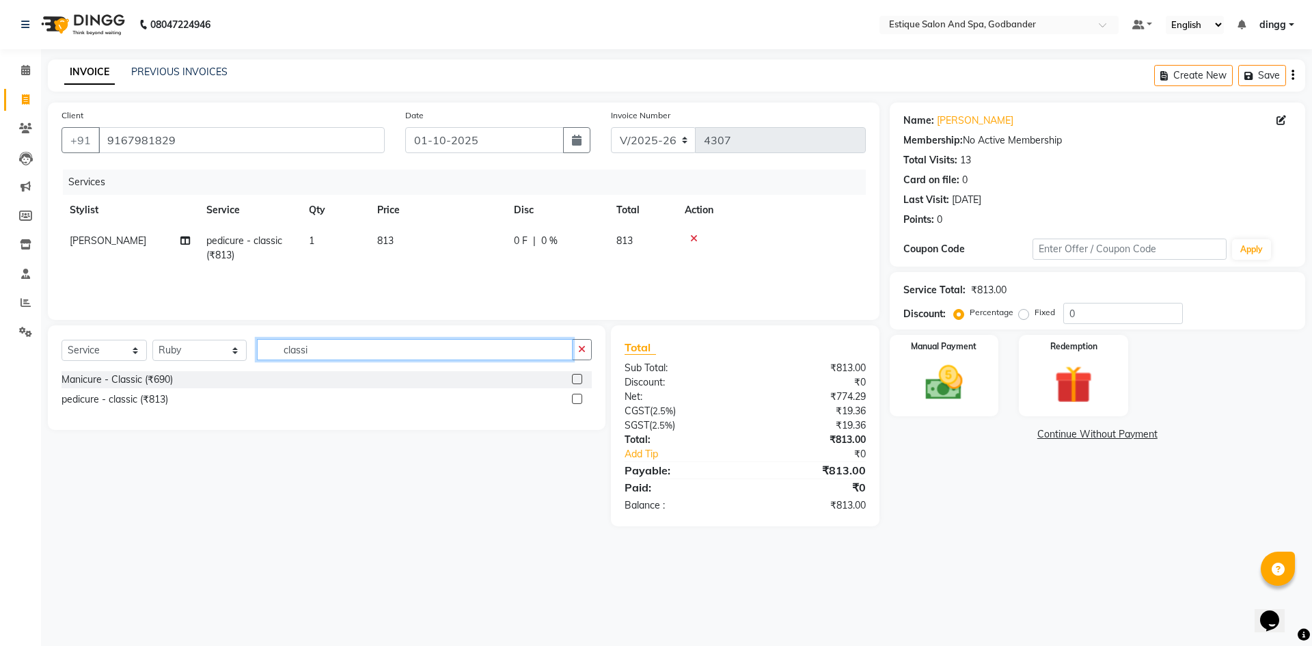
type input "classic"
click at [573, 398] on label at bounding box center [577, 399] width 10 height 10
click at [573, 398] on input "checkbox" at bounding box center [576, 399] width 9 height 9
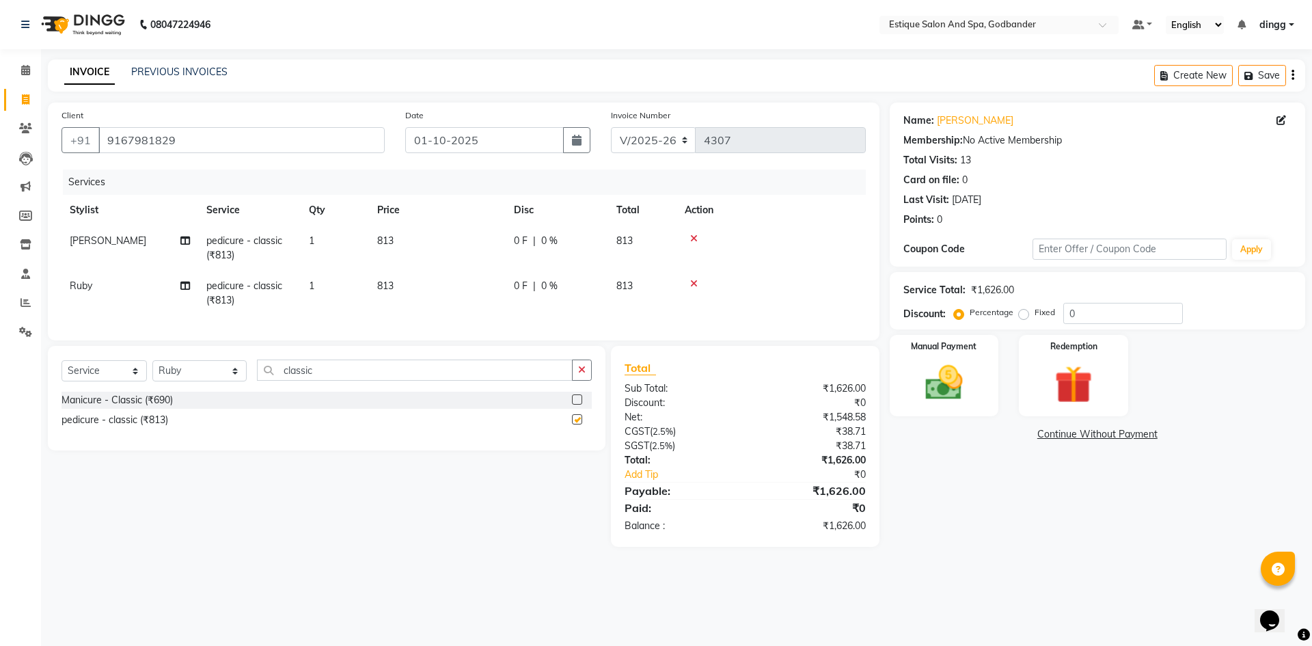
checkbox input "false"
click at [223, 381] on select "Select Stylist Aarti Nails [PERSON_NAME] [PERSON_NAME] Any one Asmi BEAUTY ding…" at bounding box center [199, 370] width 94 height 21
select select "79805"
click at [152, 370] on select "Select Stylist Aarti Nails [PERSON_NAME] [PERSON_NAME] Any one Asmi BEAUTY ding…" at bounding box center [199, 370] width 94 height 21
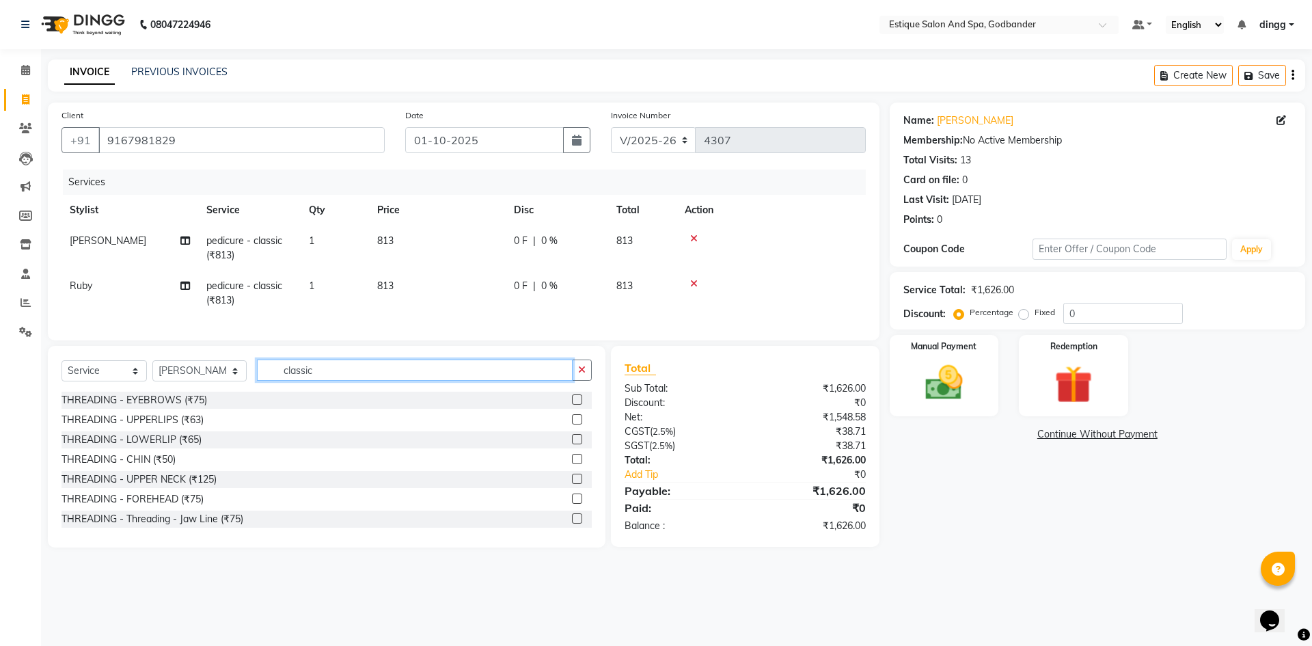
drag, startPoint x: 318, startPoint y: 379, endPoint x: 247, endPoint y: 378, distance: 71.1
click at [247, 378] on div "Select Service Product Membership Package Voucher Prepaid Gift Card Select Styl…" at bounding box center [326, 375] width 530 height 32
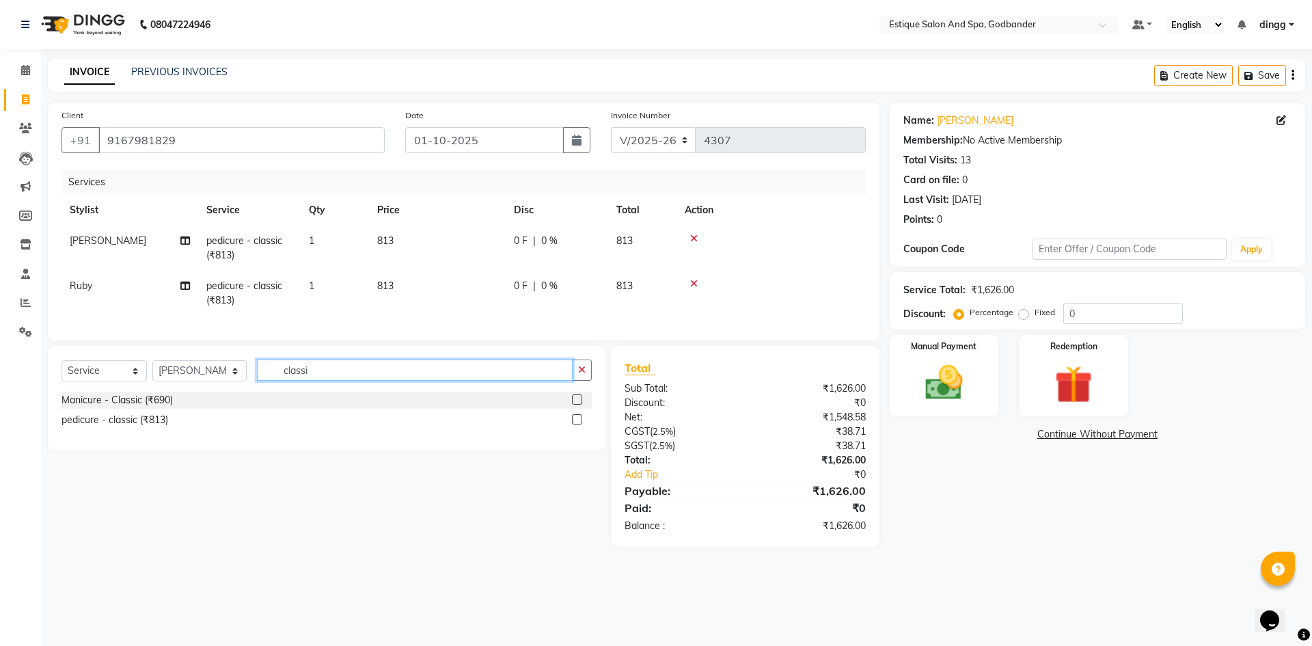
type input "classic"
click at [578, 424] on label at bounding box center [577, 419] width 10 height 10
click at [578, 424] on input "checkbox" at bounding box center [576, 419] width 9 height 9
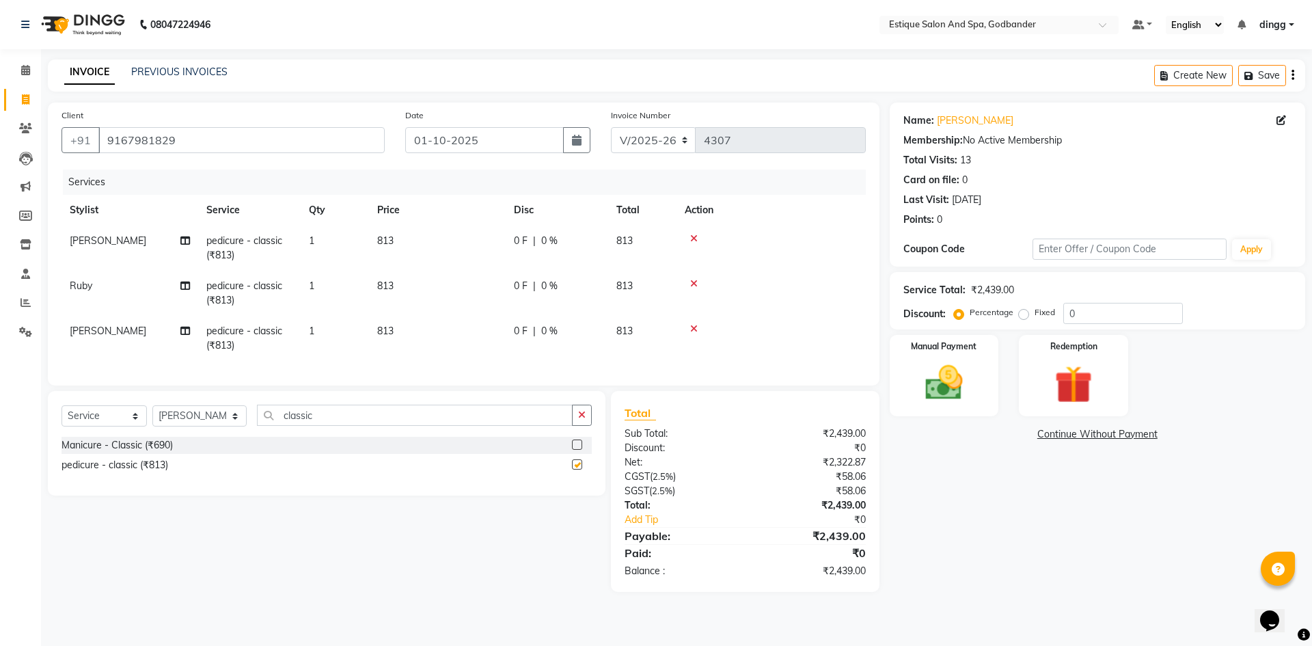
checkbox input "false"
click at [218, 424] on select "Select Stylist Aarti Nails [PERSON_NAME] [PERSON_NAME] Any one Asmi BEAUTY ding…" at bounding box center [199, 415] width 94 height 21
select select "44584"
click at [152, 415] on select "Select Stylist Aarti Nails [PERSON_NAME] [PERSON_NAME] Any one Asmi BEAUTY ding…" at bounding box center [199, 415] width 94 height 21
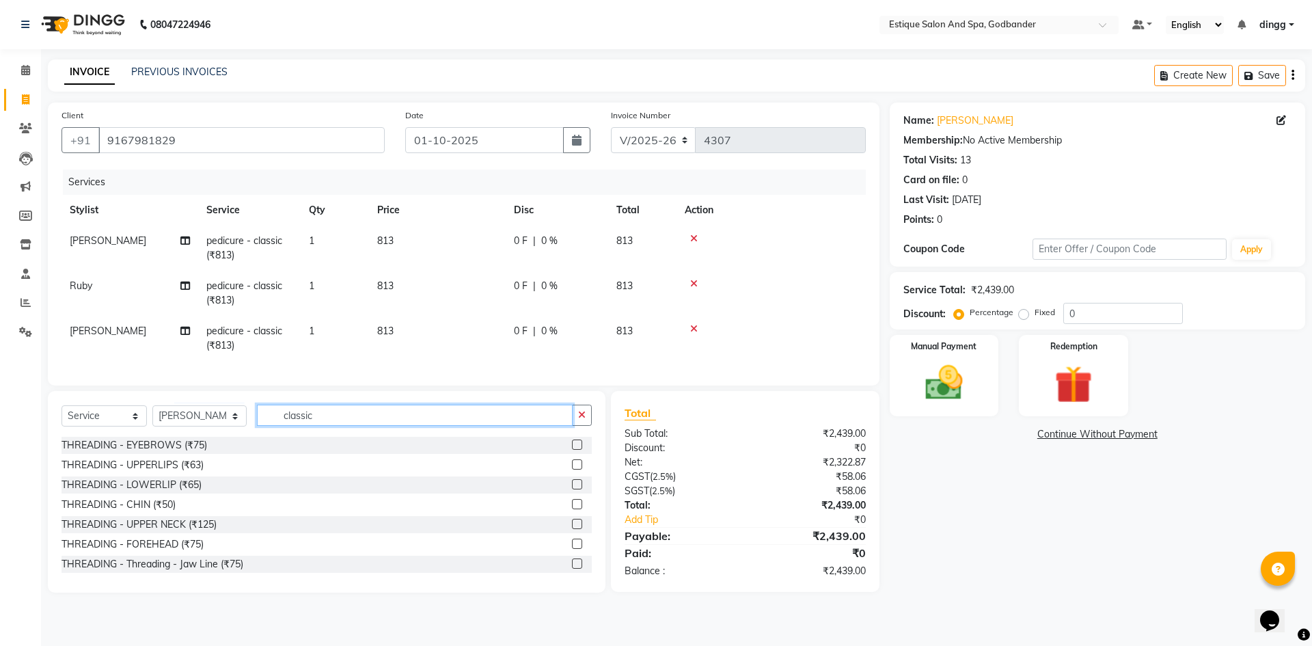
drag, startPoint x: 260, startPoint y: 423, endPoint x: 251, endPoint y: 424, distance: 8.3
click at [257, 424] on input "classic" at bounding box center [415, 414] width 316 height 21
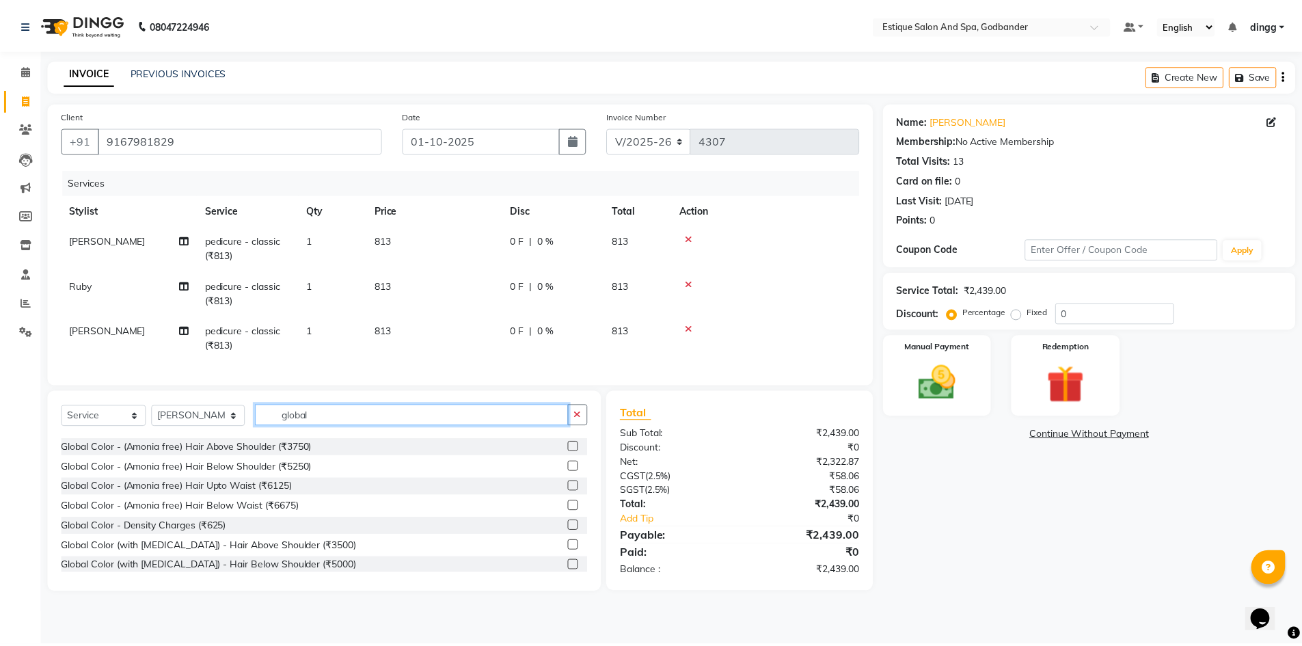
scroll to position [68, 0]
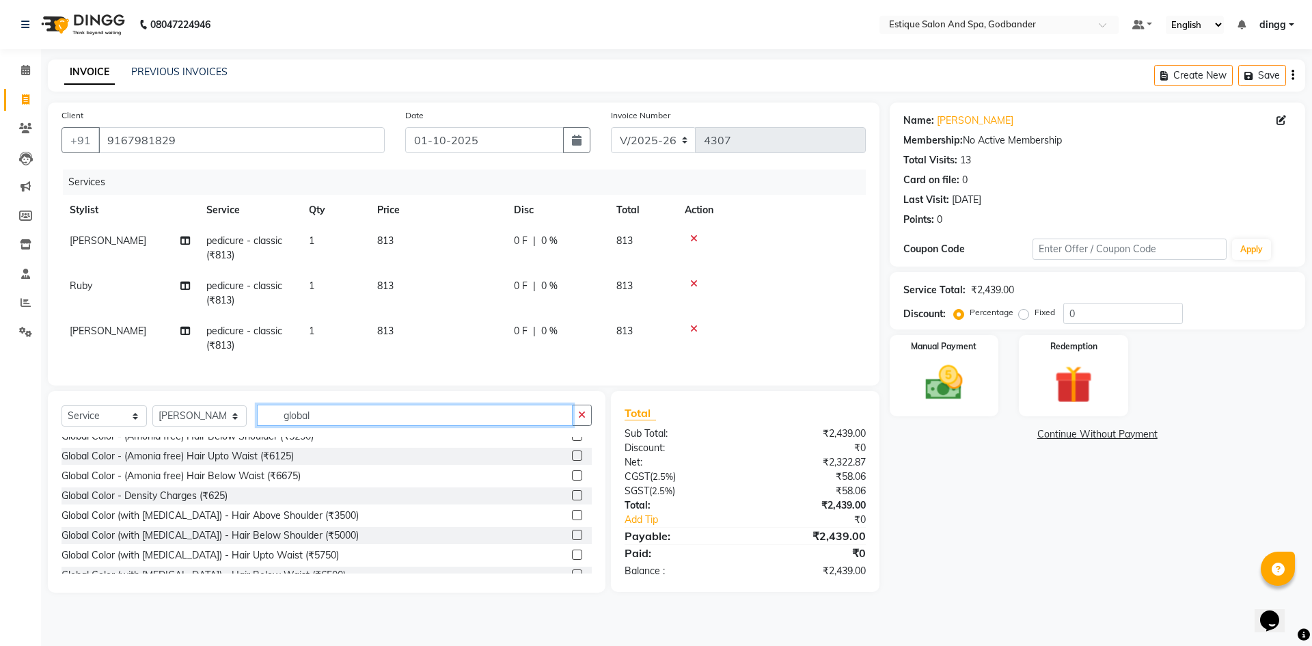
type input "global"
click at [572, 540] on label at bounding box center [577, 535] width 10 height 10
click at [572, 540] on input "checkbox" at bounding box center [576, 535] width 9 height 9
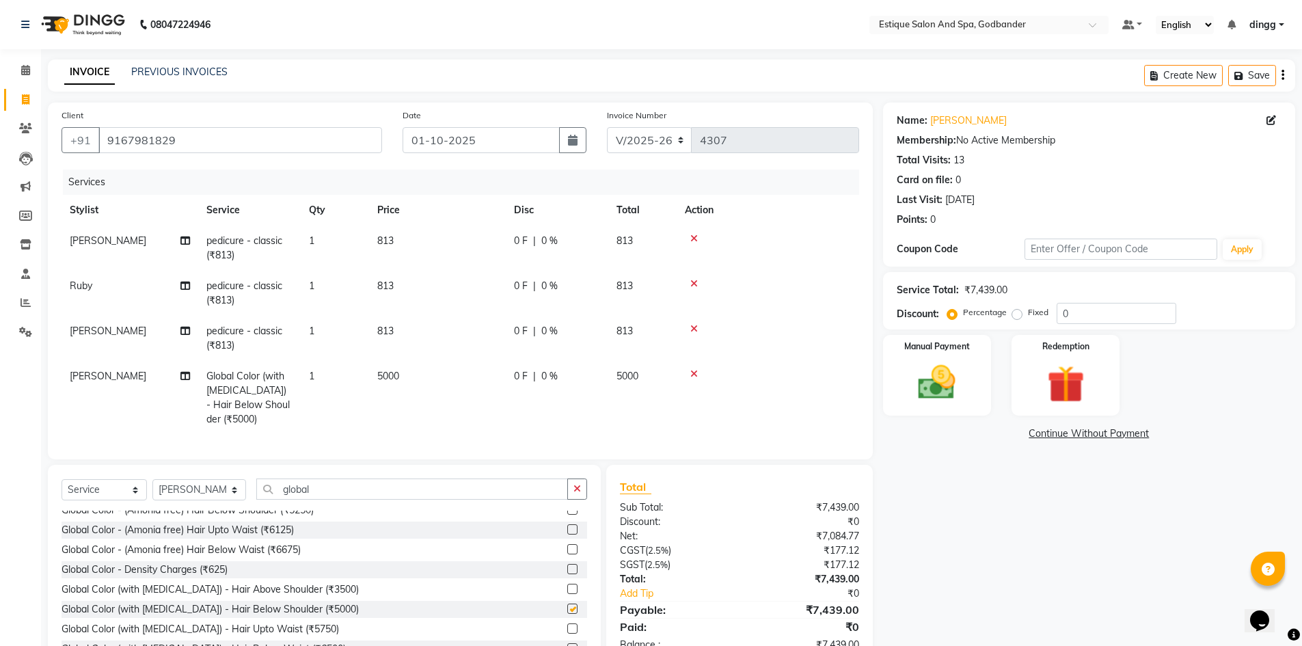
checkbox input "false"
click at [417, 387] on td "5000" at bounding box center [437, 398] width 137 height 74
select select "44584"
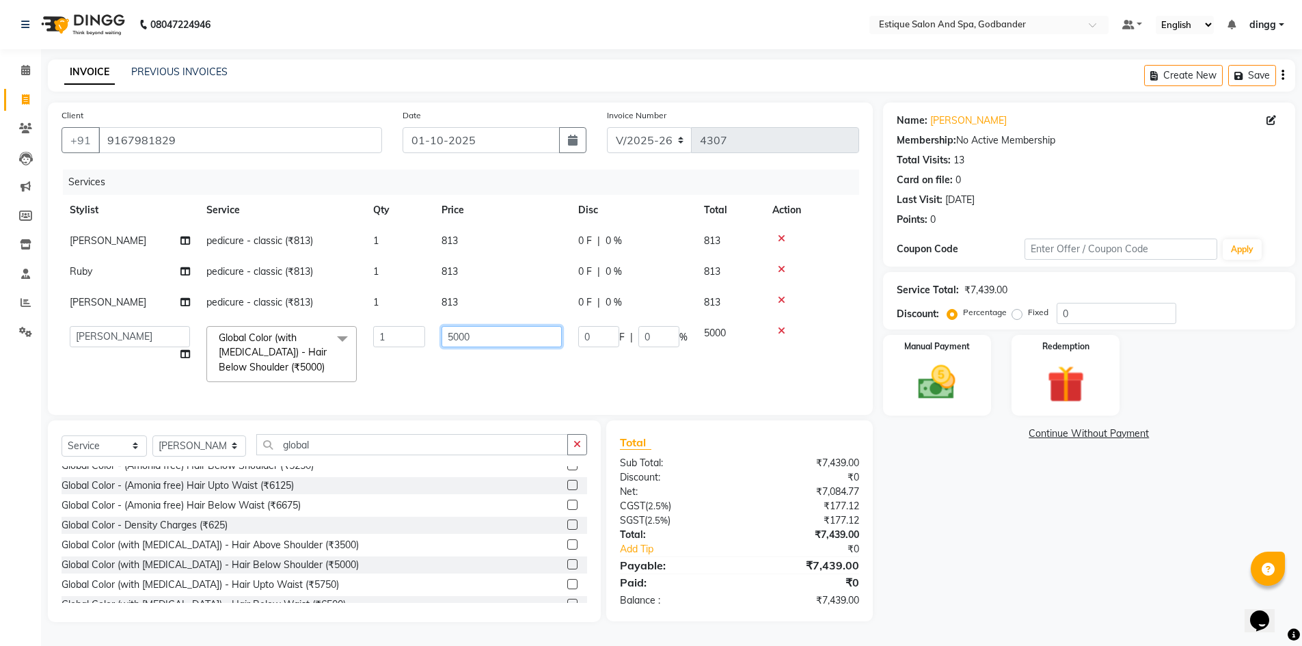
click at [486, 344] on input "5000" at bounding box center [501, 336] width 120 height 21
type input "5"
type input "3999"
click at [473, 377] on td "3999" at bounding box center [501, 354] width 137 height 72
select select "44584"
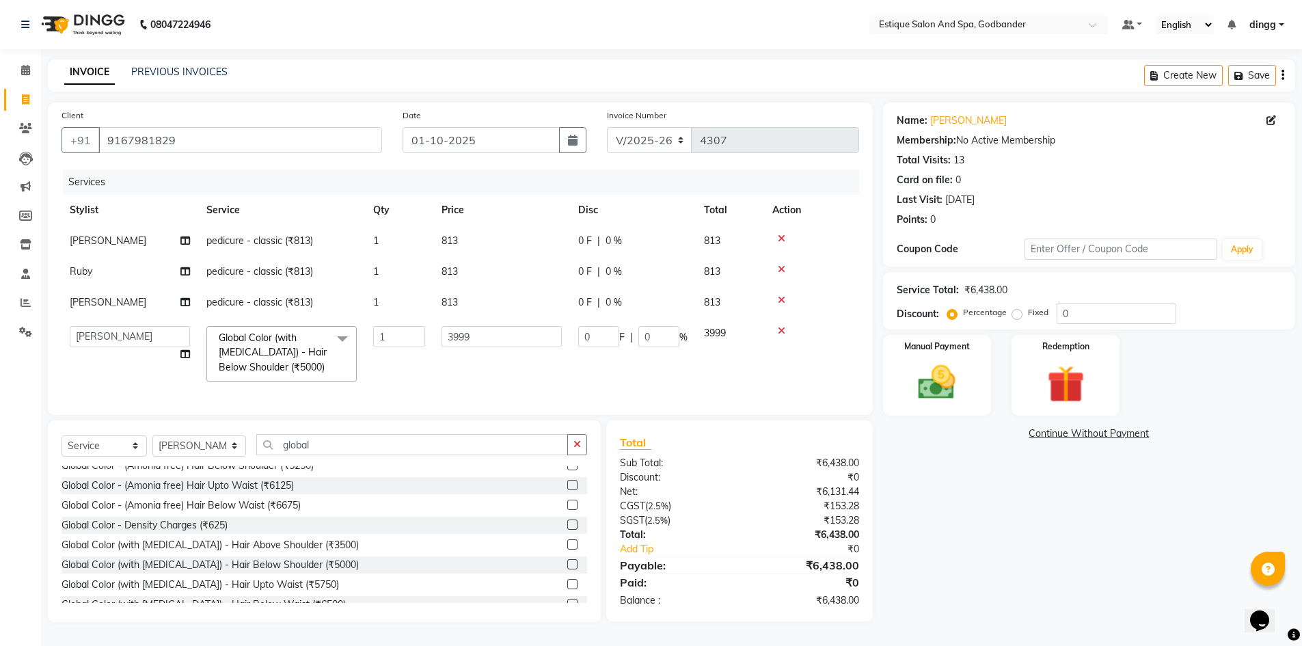
scroll to position [7, 0]
click at [228, 451] on select "Select Stylist Aarti Nails [PERSON_NAME] [PERSON_NAME] Any one Asmi BEAUTY ding…" at bounding box center [199, 445] width 94 height 21
select select "71725"
click at [152, 438] on select "Select Stylist Aarti Nails [PERSON_NAME] [PERSON_NAME] Any one Asmi BEAUTY ding…" at bounding box center [199, 445] width 94 height 21
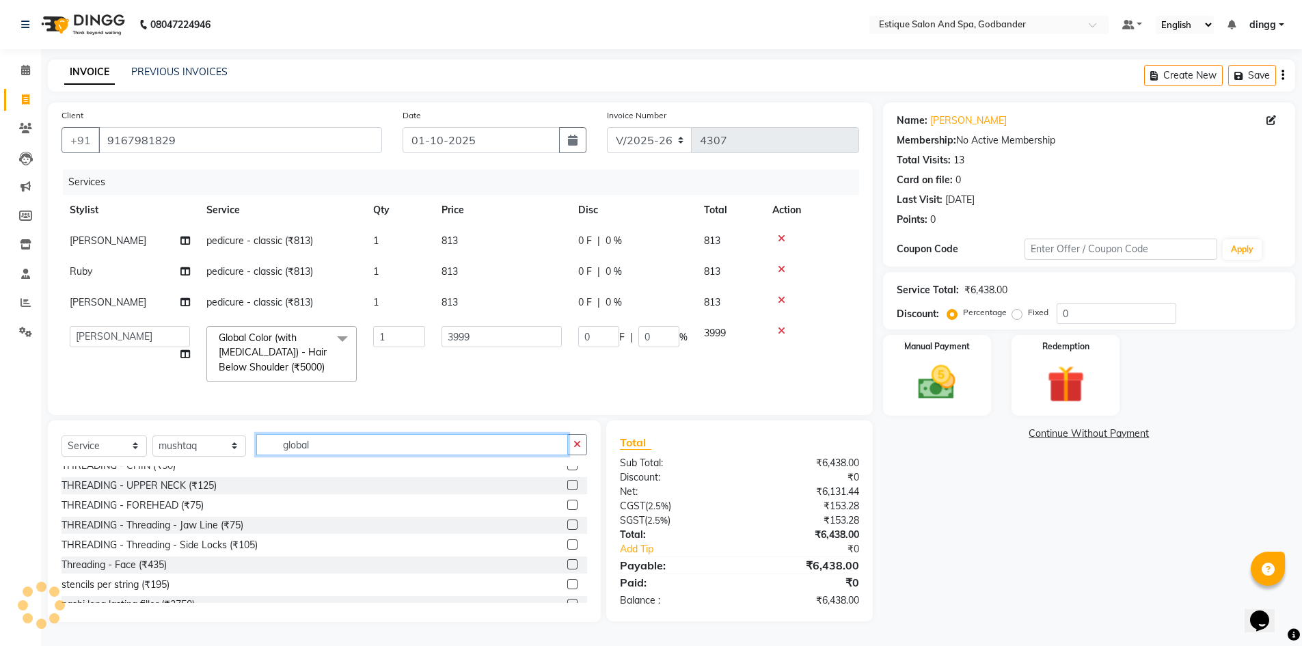
drag, startPoint x: 314, startPoint y: 448, endPoint x: 245, endPoint y: 450, distance: 69.7
click at [245, 450] on div "Select Service Product Membership Package Voucher Prepaid Gift Card Select Styl…" at bounding box center [323, 450] width 525 height 32
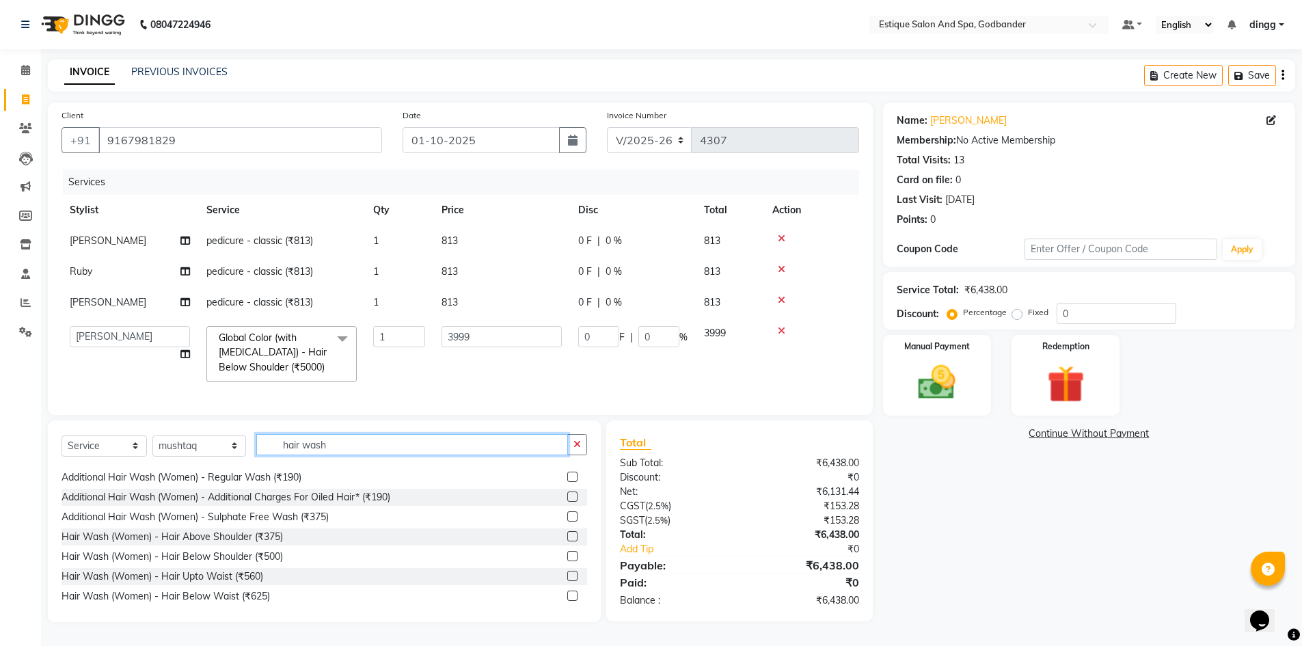
scroll to position [137, 0]
type input "hair wash"
click at [567, 559] on label at bounding box center [572, 555] width 10 height 10
click at [567, 559] on input "checkbox" at bounding box center [571, 555] width 9 height 9
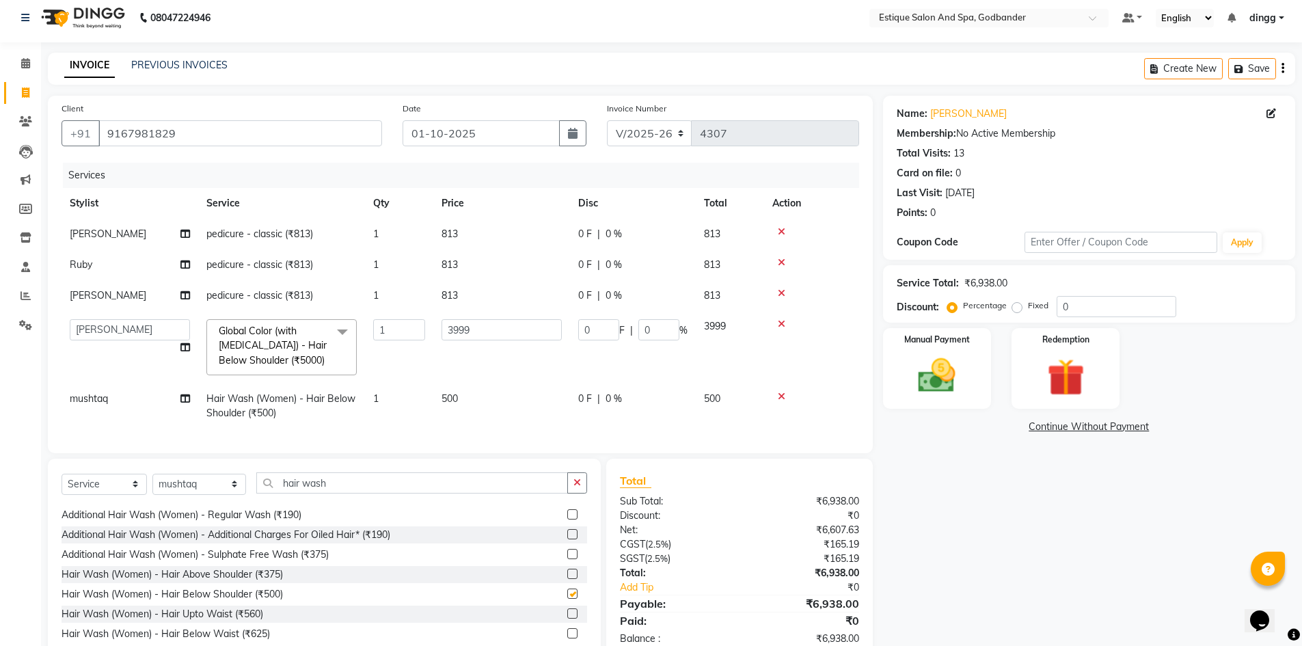
checkbox input "false"
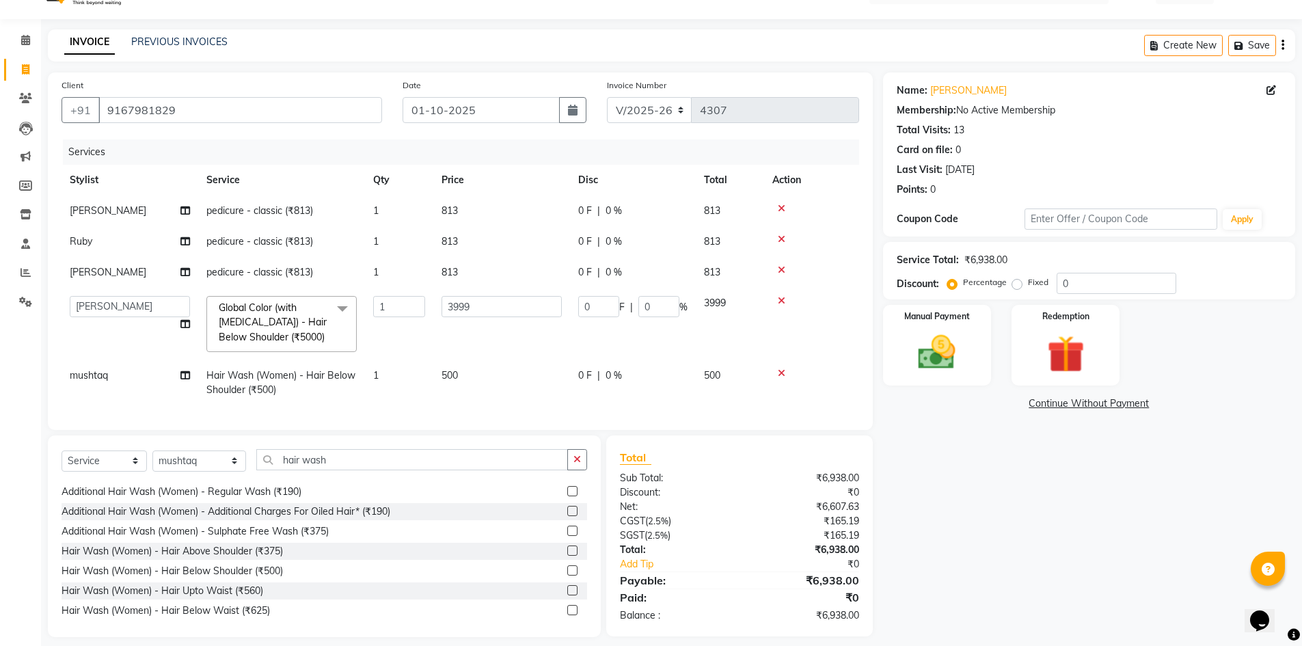
scroll to position [52, 0]
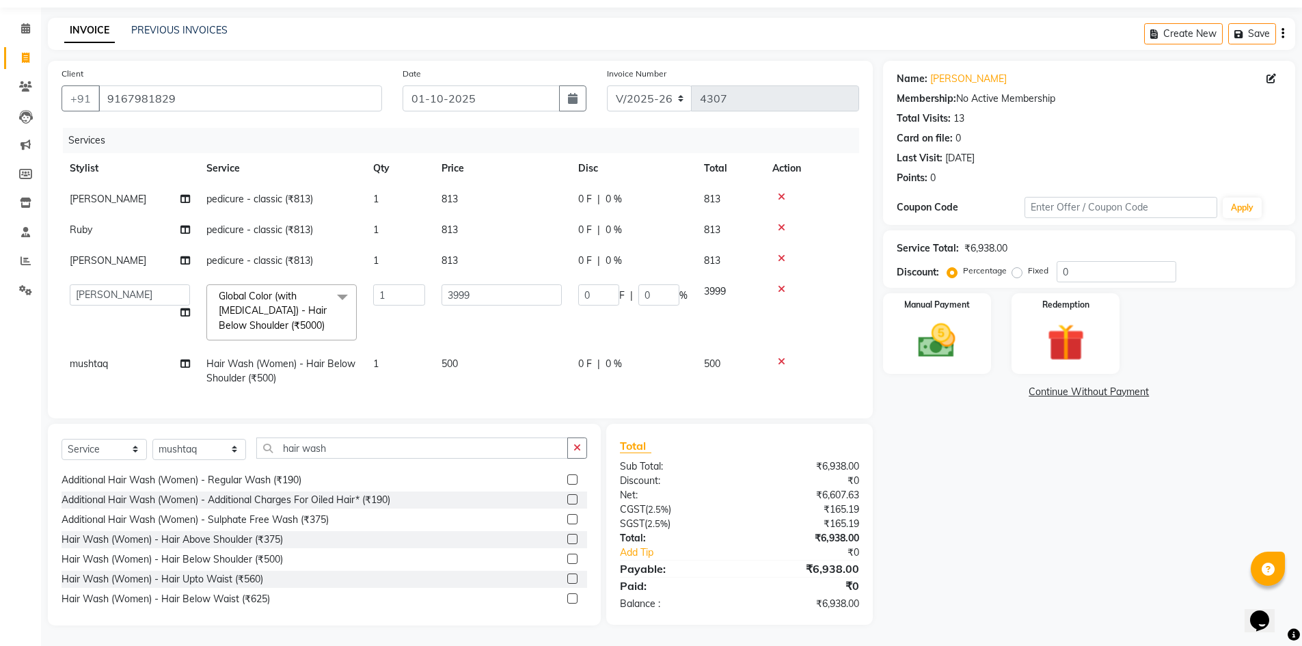
click at [650, 204] on td "0 F | 0 %" at bounding box center [633, 199] width 126 height 31
select select "85873"
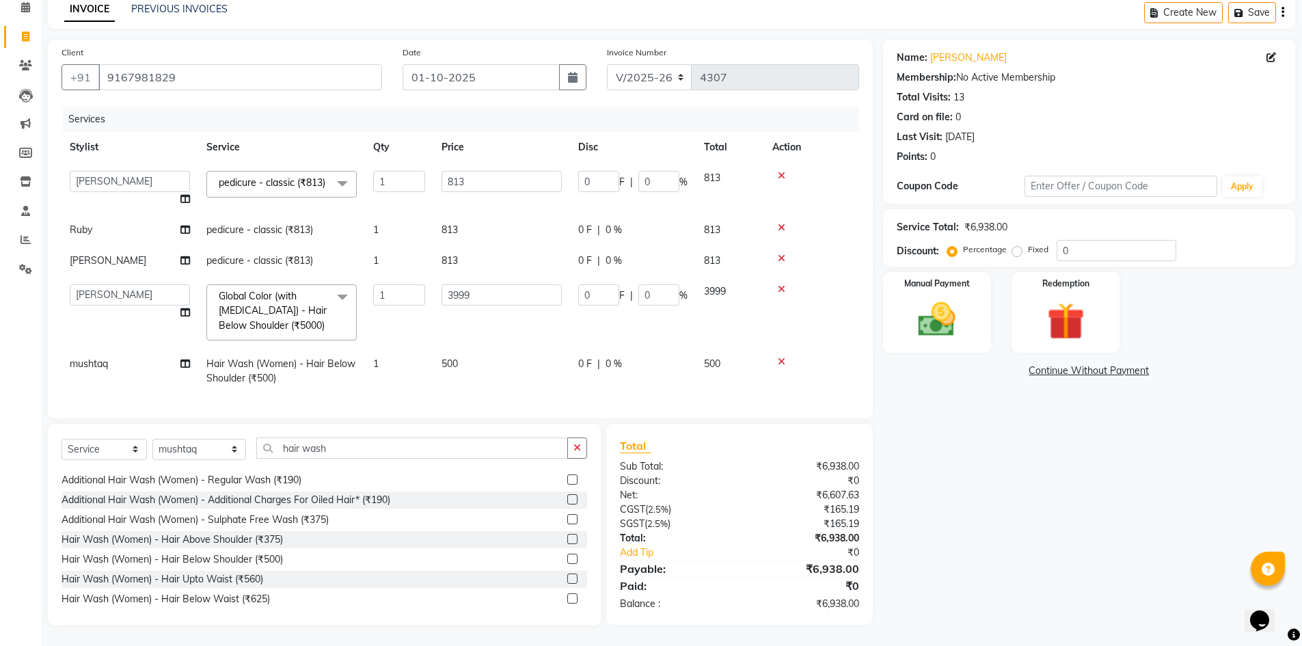
scroll to position [79, 0]
click at [553, 198] on td "813" at bounding box center [501, 189] width 137 height 52
click at [1058, 240] on input "0" at bounding box center [1116, 250] width 120 height 21
type input "20"
type input "799.8"
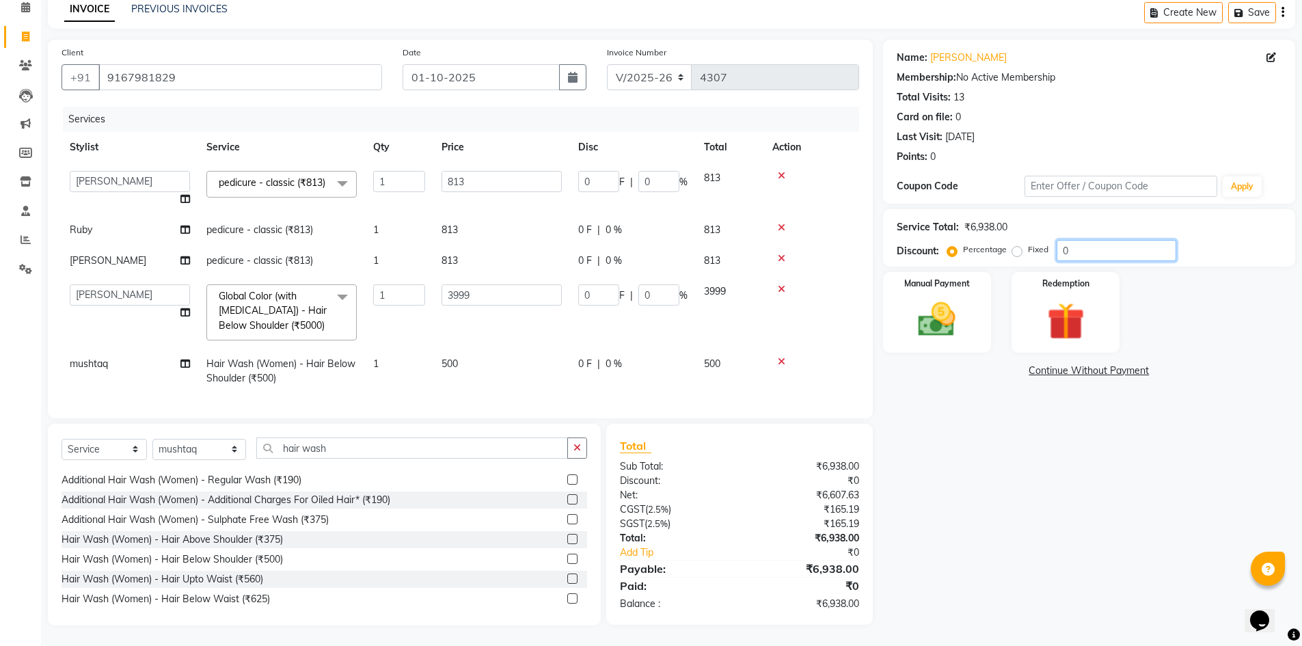
type input "20"
type input "162.6"
type input "20"
drag, startPoint x: 1030, startPoint y: 471, endPoint x: 981, endPoint y: 428, distance: 65.3
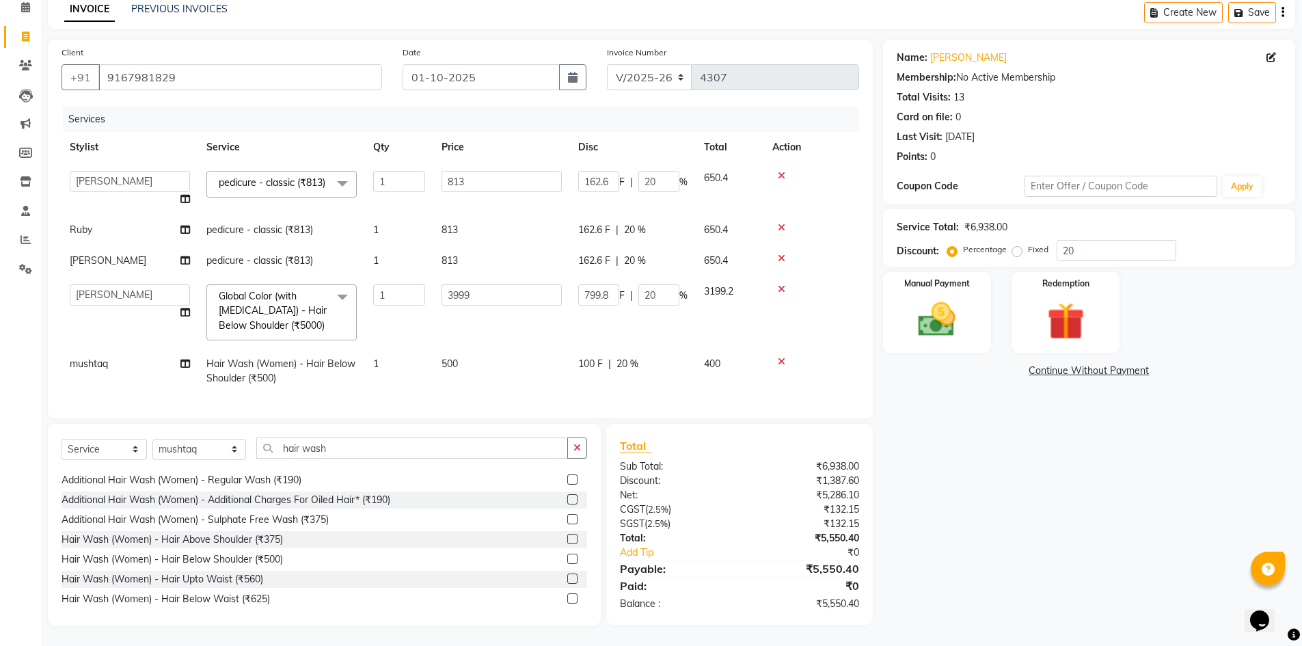
click at [1030, 469] on div "Name: Maharukh Shah Membership: No Active Membership Total Visits: 13 Card on f…" at bounding box center [1094, 333] width 422 height 586
click at [659, 284] on input "20" at bounding box center [658, 294] width 41 height 21
type input "2"
type input "0"
click at [678, 320] on td "799.8 F | 0 %" at bounding box center [633, 312] width 126 height 72
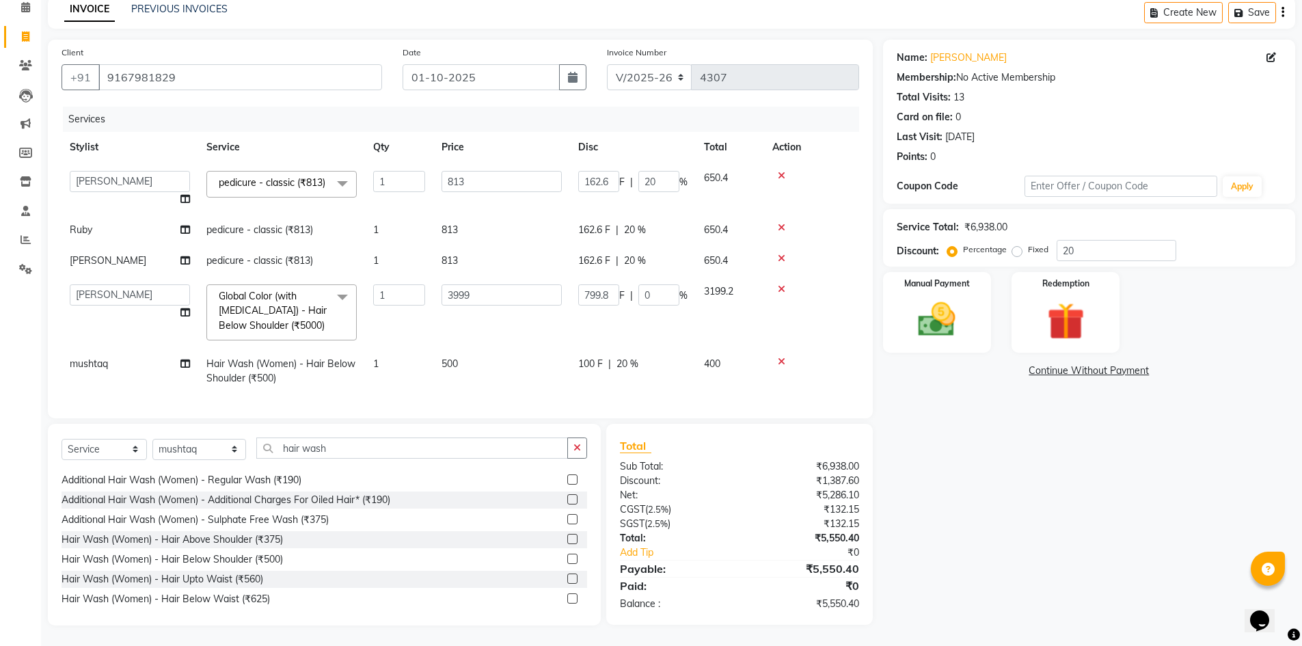
select select "44584"
click at [693, 304] on td "0 F | 0 %" at bounding box center [633, 312] width 126 height 72
drag, startPoint x: 104, startPoint y: 64, endPoint x: 205, endPoint y: 53, distance: 101.7
click at [205, 64] on input "9167981829" at bounding box center [240, 77] width 284 height 26
click at [920, 331] on div "Manual Payment" at bounding box center [936, 313] width 113 height 84
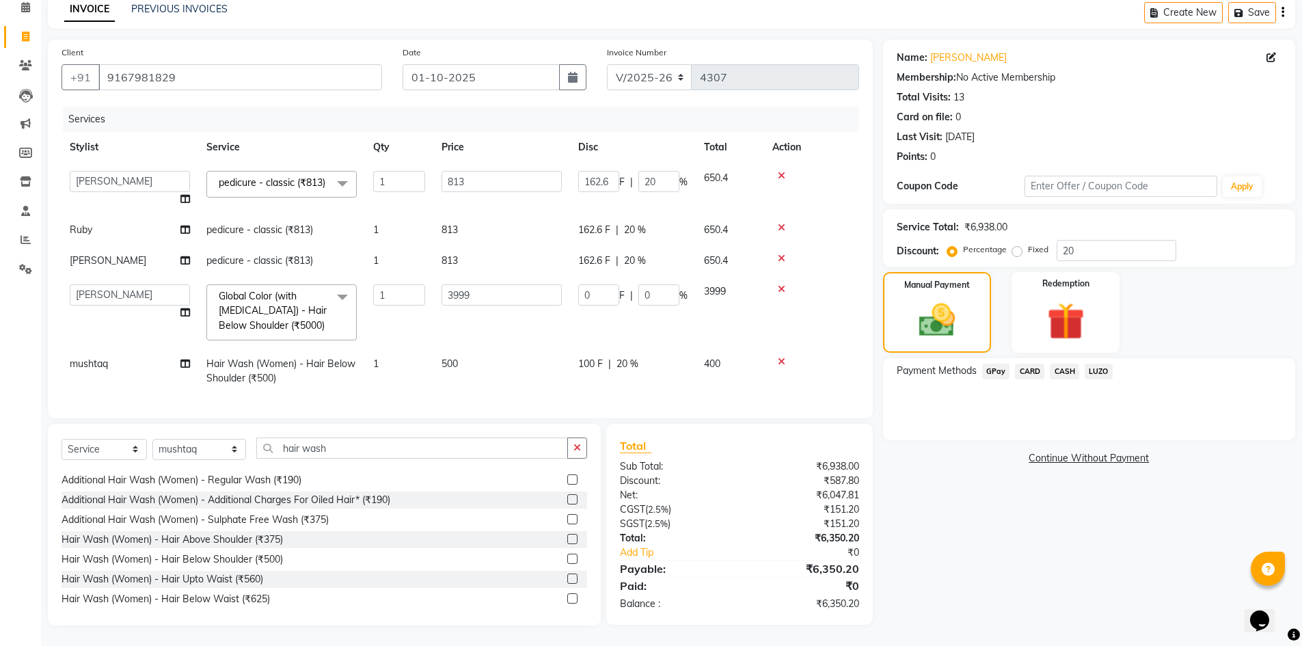
click at [989, 363] on span "GPay" at bounding box center [996, 371] width 28 height 16
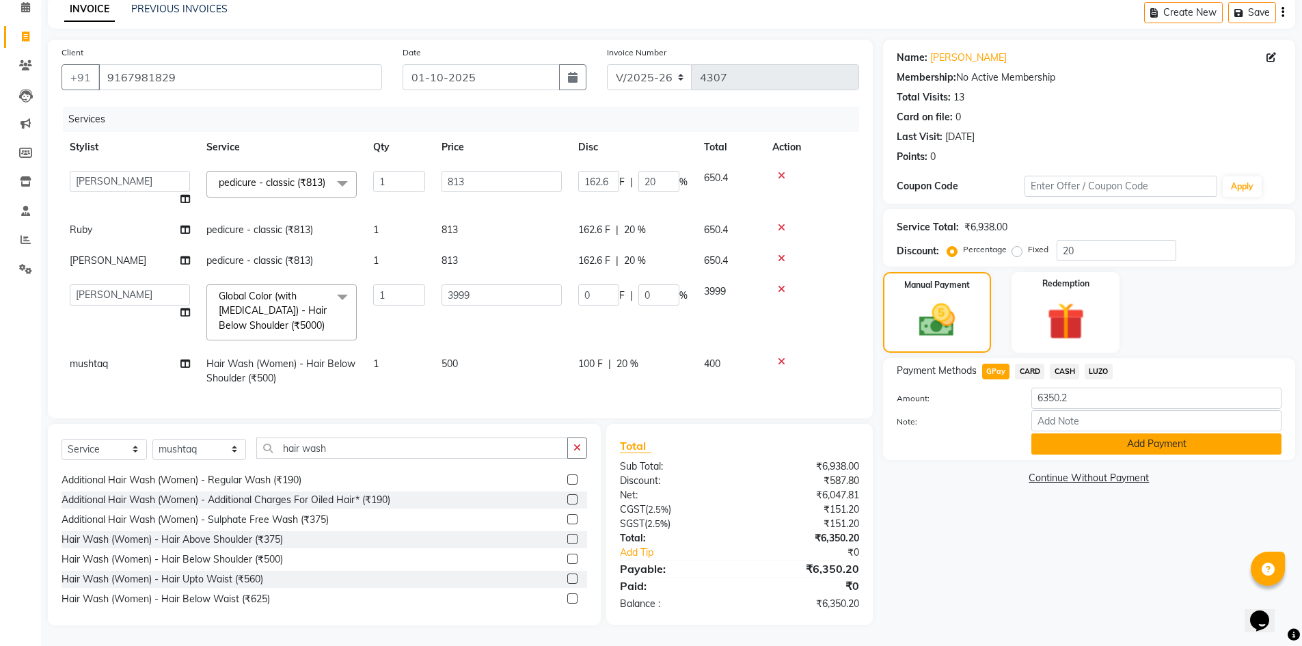
click at [1047, 433] on button "Add Payment" at bounding box center [1156, 443] width 250 height 21
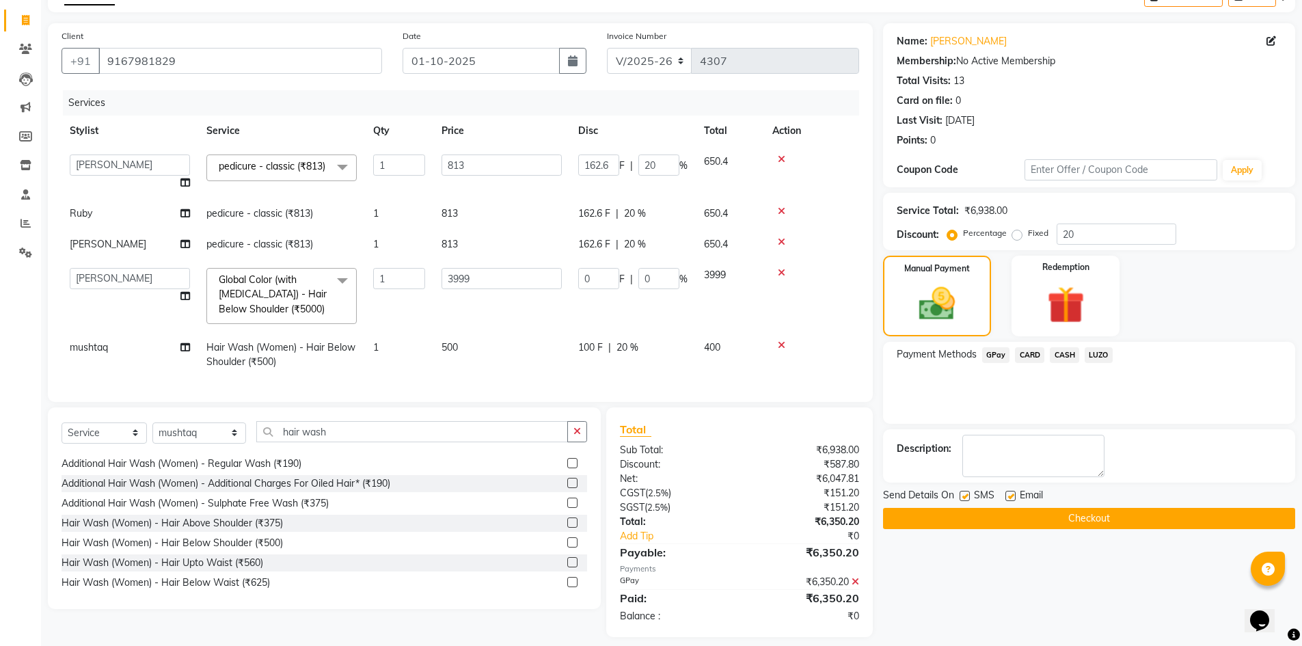
click at [1034, 519] on button "Checkout" at bounding box center [1089, 518] width 412 height 21
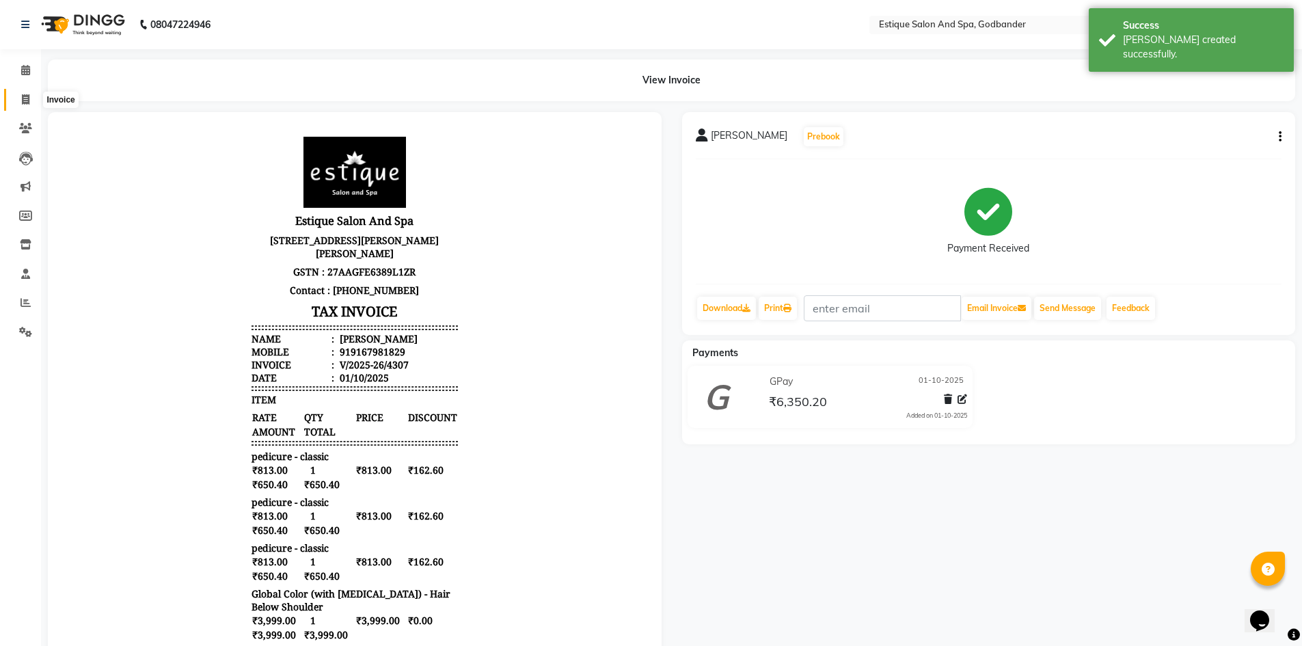
drag, startPoint x: 23, startPoint y: 102, endPoint x: 47, endPoint y: 108, distance: 24.5
click at [23, 102] on icon at bounding box center [26, 99] width 8 height 10
select select "service"
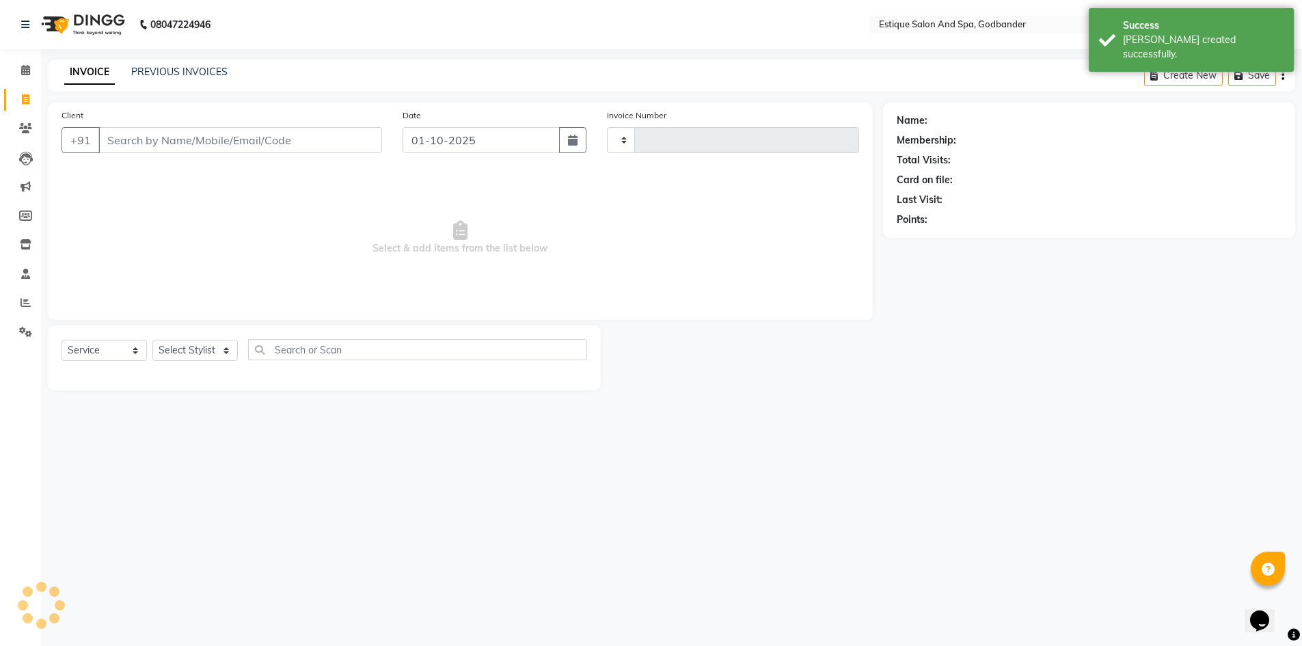
type input "4308"
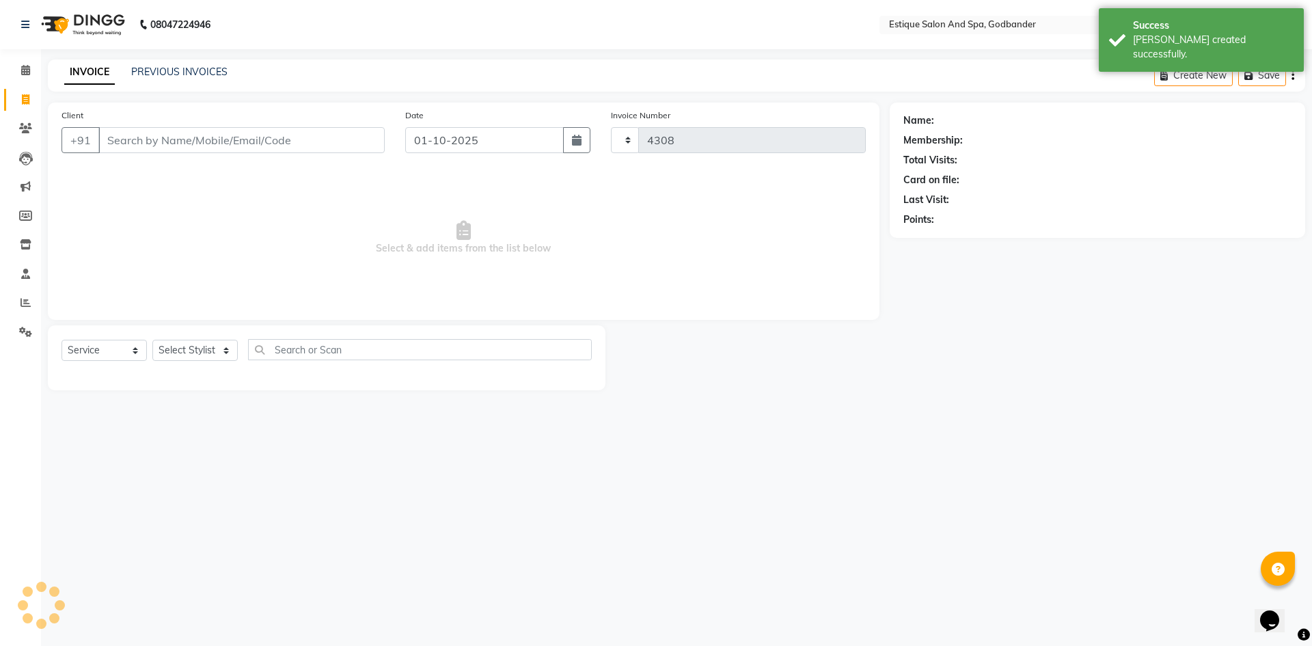
select select "6103"
click at [128, 137] on input "Client" at bounding box center [241, 140] width 286 height 26
type input "9167981829"
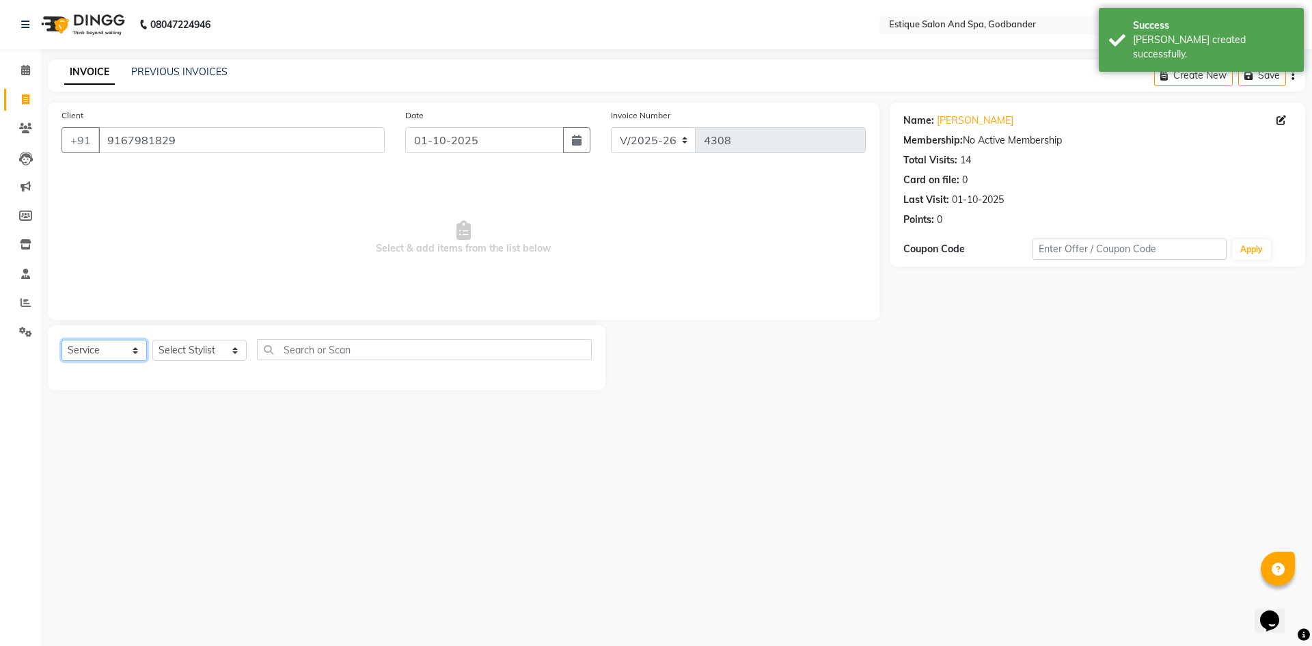
click at [100, 345] on select "Select Service Product Membership Package Voucher Prepaid Gift Card" at bounding box center [103, 350] width 85 height 21
select select "membership"
click at [61, 340] on select "Select Service Product Membership Package Voucher Prepaid Gift Card" at bounding box center [103, 350] width 85 height 21
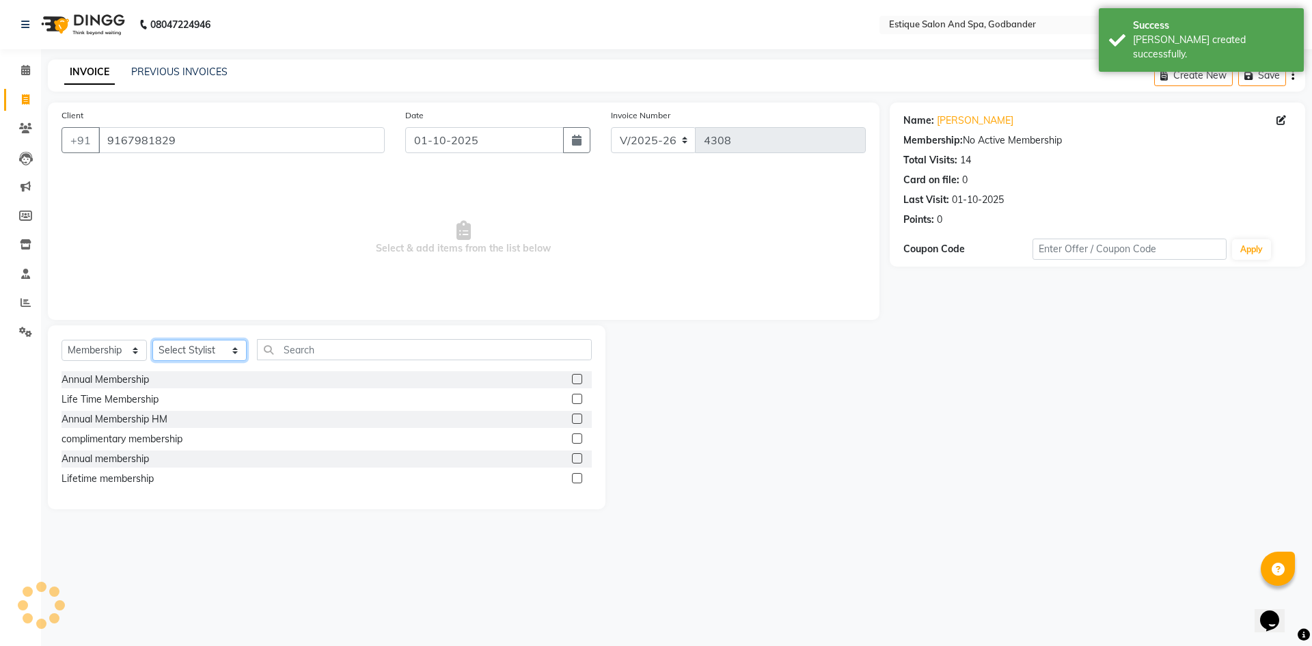
click at [179, 348] on select "Select Stylist Aarti Nails [PERSON_NAME] [PERSON_NAME] Any one Asmi BEAUTY ding…" at bounding box center [199, 350] width 94 height 21
select select "78056"
click at [152, 340] on select "Select Stylist Aarti Nails [PERSON_NAME] [PERSON_NAME] Any one Asmi BEAUTY ding…" at bounding box center [199, 350] width 94 height 21
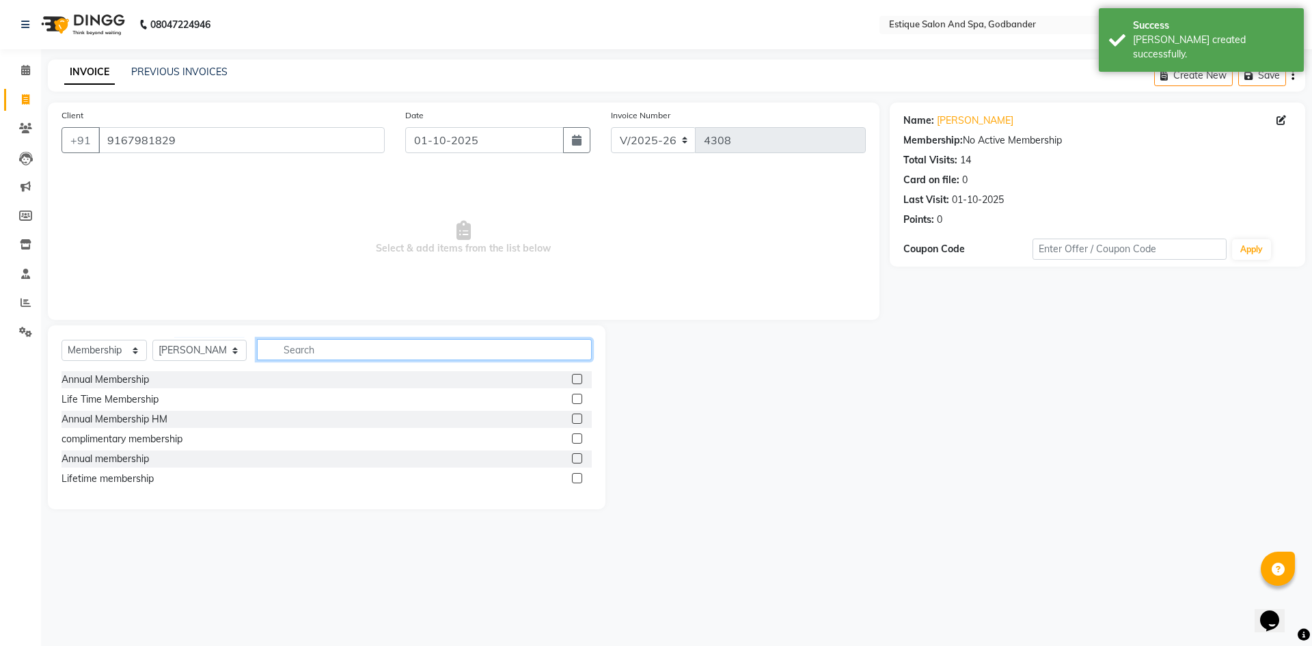
click at [288, 347] on input "text" at bounding box center [424, 349] width 335 height 21
click at [583, 377] on div at bounding box center [582, 379] width 20 height 17
click at [580, 376] on label at bounding box center [577, 379] width 10 height 10
click at [580, 376] on input "checkbox" at bounding box center [576, 379] width 9 height 9
select select "select"
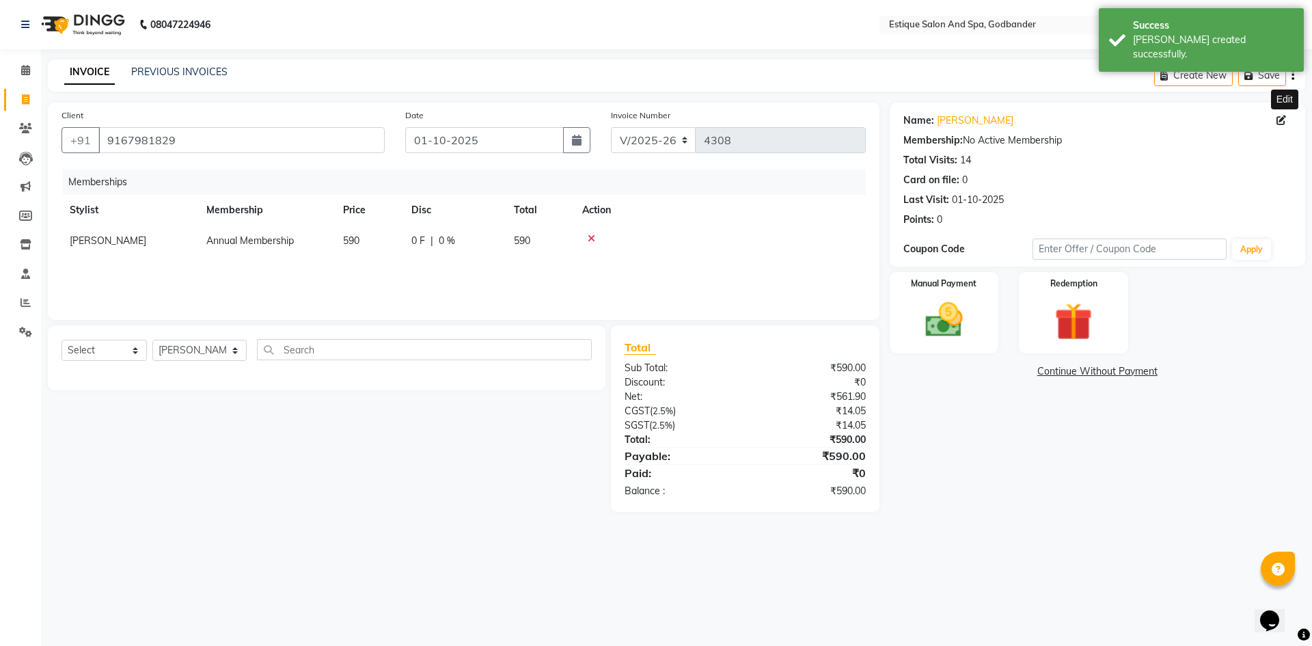
click at [1282, 122] on icon at bounding box center [1281, 120] width 10 height 10
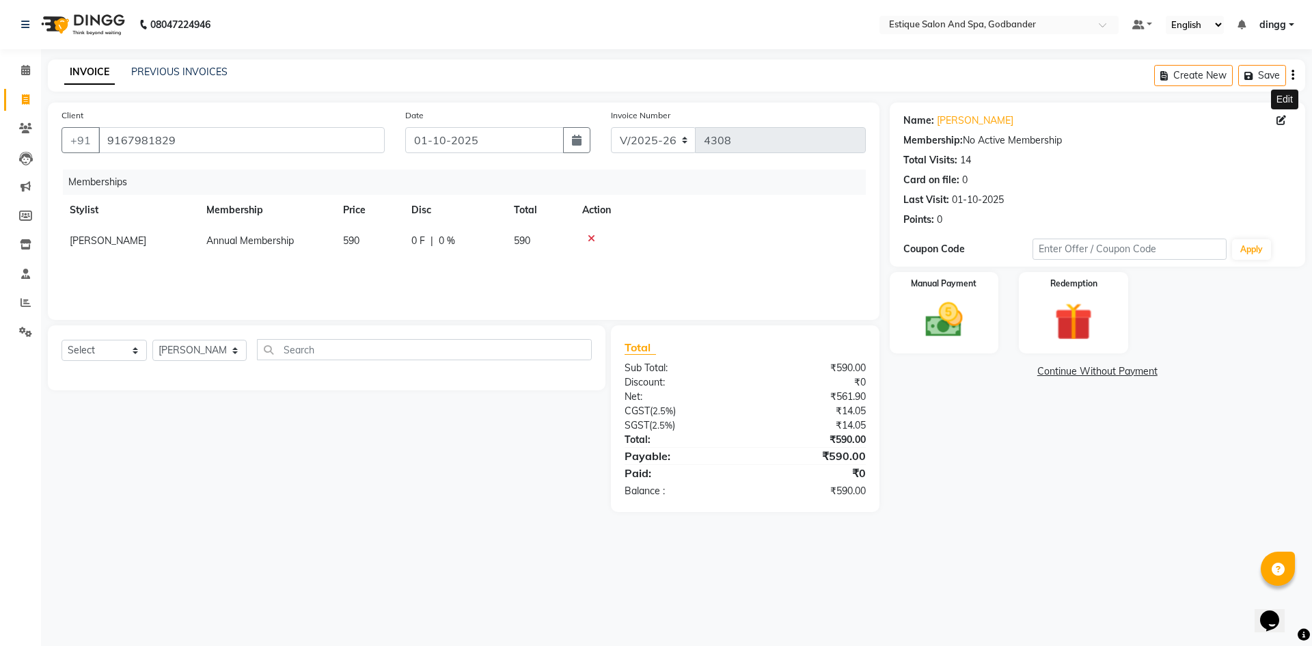
select select "22"
select select "female"
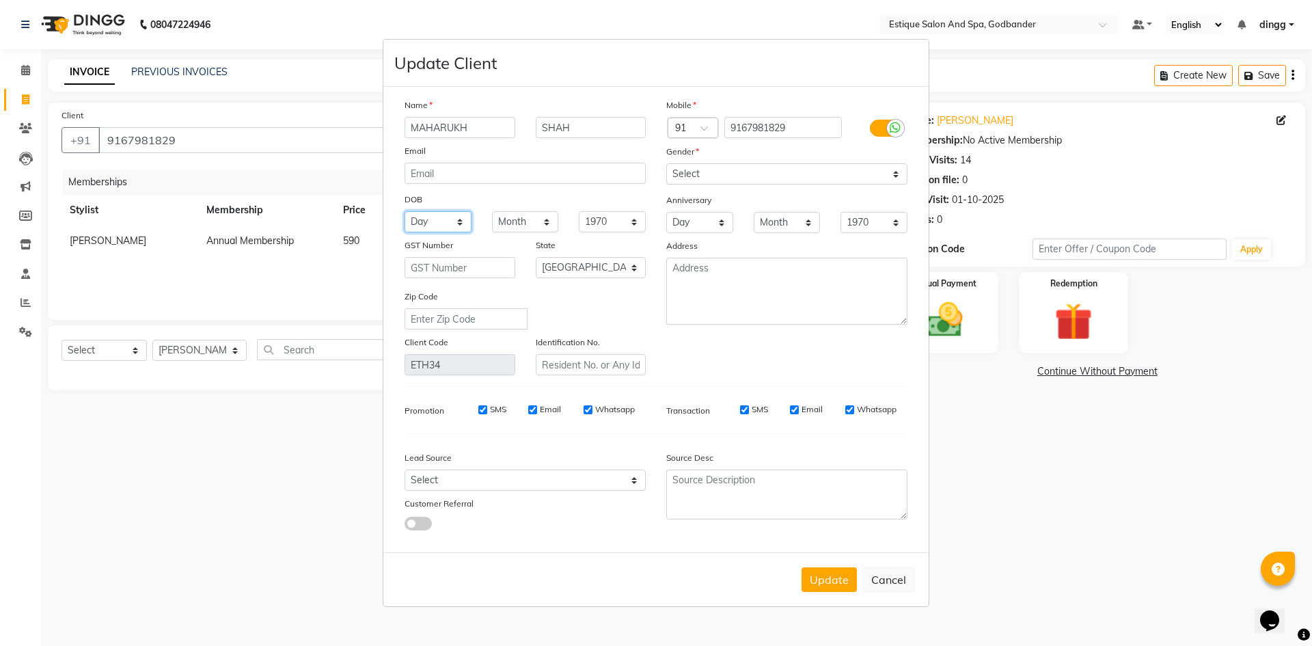
click at [463, 222] on select "Day 01 02 03 04 05 06 07 08 09 10 11 12 13 14 15 16 17 18 19 20 21 22 23 24 25 …" at bounding box center [437, 221] width 67 height 21
select select "16"
click at [404, 211] on select "Day 01 02 03 04 05 06 07 08 09 10 11 12 13 14 15 16 17 18 19 20 21 22 23 24 25 …" at bounding box center [437, 221] width 67 height 21
click at [524, 222] on select "Month January February March April May June July August September October Novem…" at bounding box center [525, 221] width 67 height 21
select select "11"
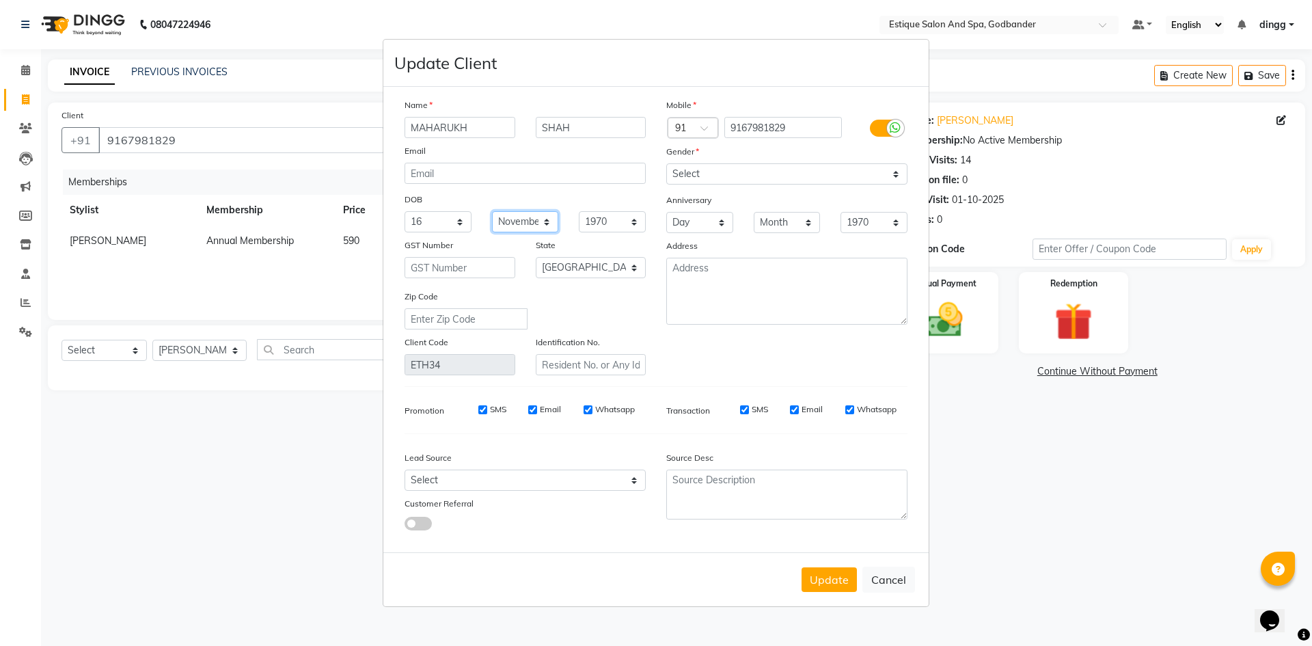
click at [492, 211] on select "Month January February March April May June July August September October Novem…" at bounding box center [525, 221] width 67 height 21
click at [586, 225] on select "1940 1941 1942 1943 1944 1945 1946 1947 1948 1949 1950 1951 1952 1953 1954 1955…" at bounding box center [612, 221] width 67 height 21
click at [606, 223] on select "1940 1941 1942 1943 1944 1945 1946 1947 1948 1949 1950 1951 1952 1953 1954 1955…" at bounding box center [612, 221] width 67 height 21
select select "2016"
click at [579, 211] on select "1940 1941 1942 1943 1944 1945 1946 1947 1948 1949 1950 1951 1952 1953 1954 1955…" at bounding box center [612, 221] width 67 height 21
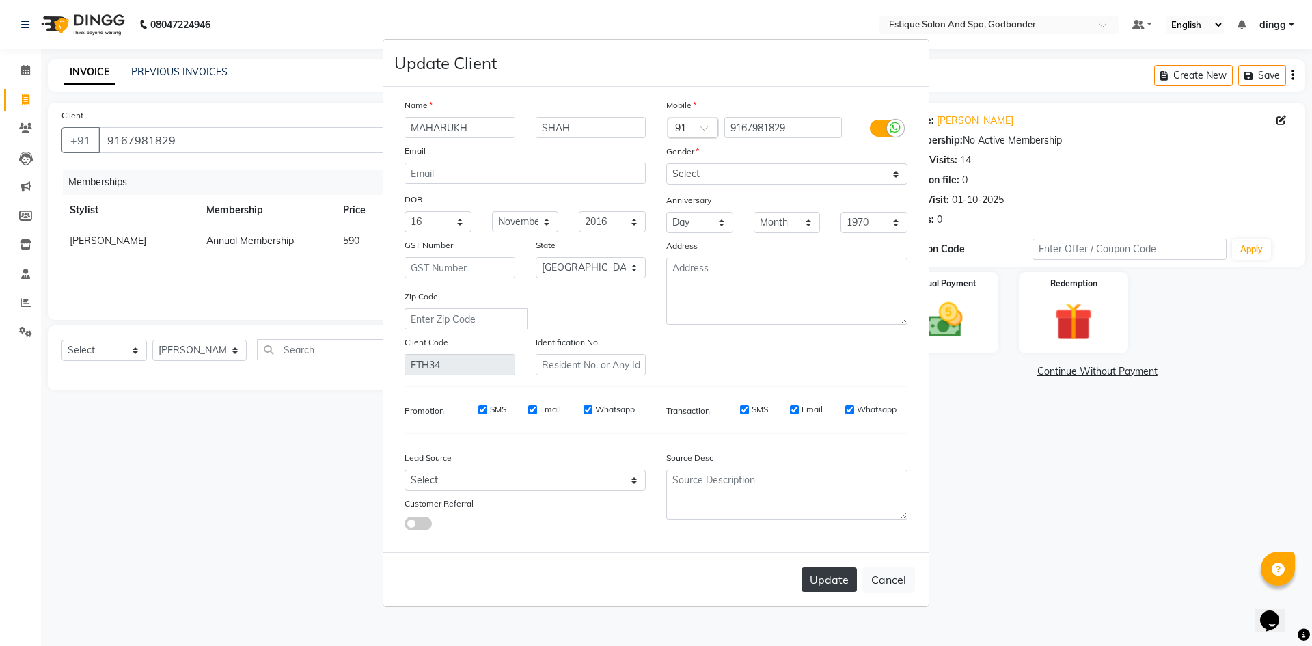
click at [823, 584] on button "Update" at bounding box center [828, 579] width 55 height 25
select select
select select "null"
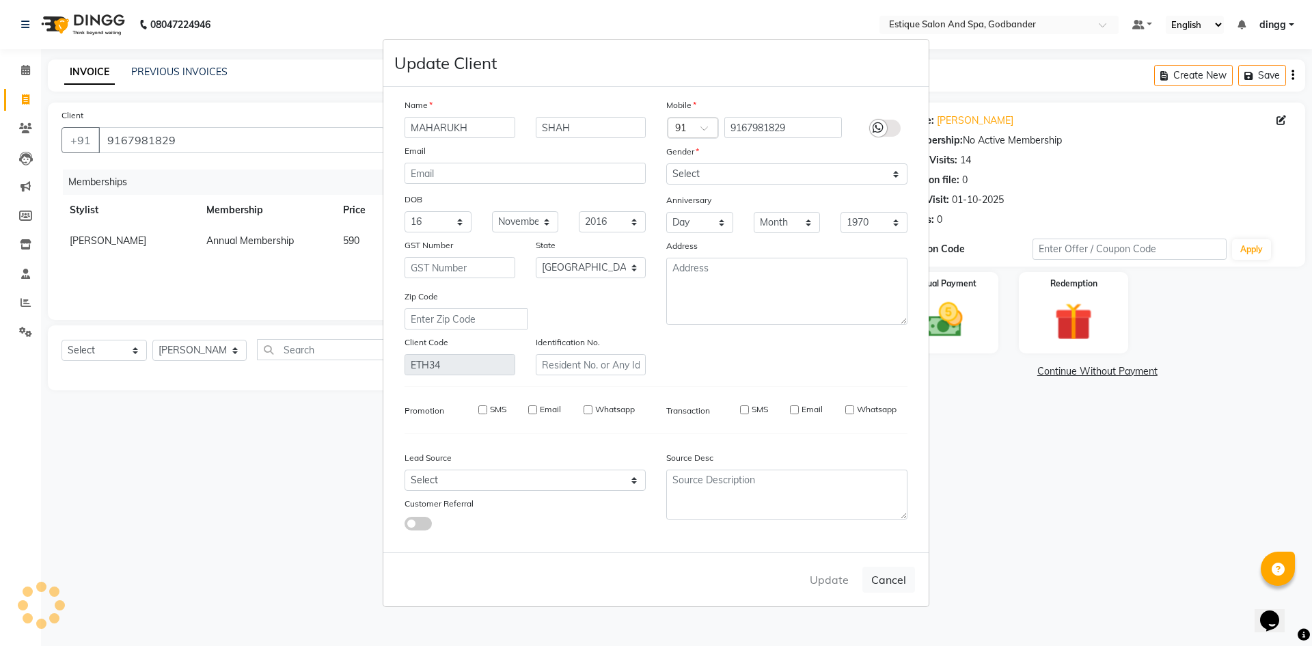
select select
checkbox input "false"
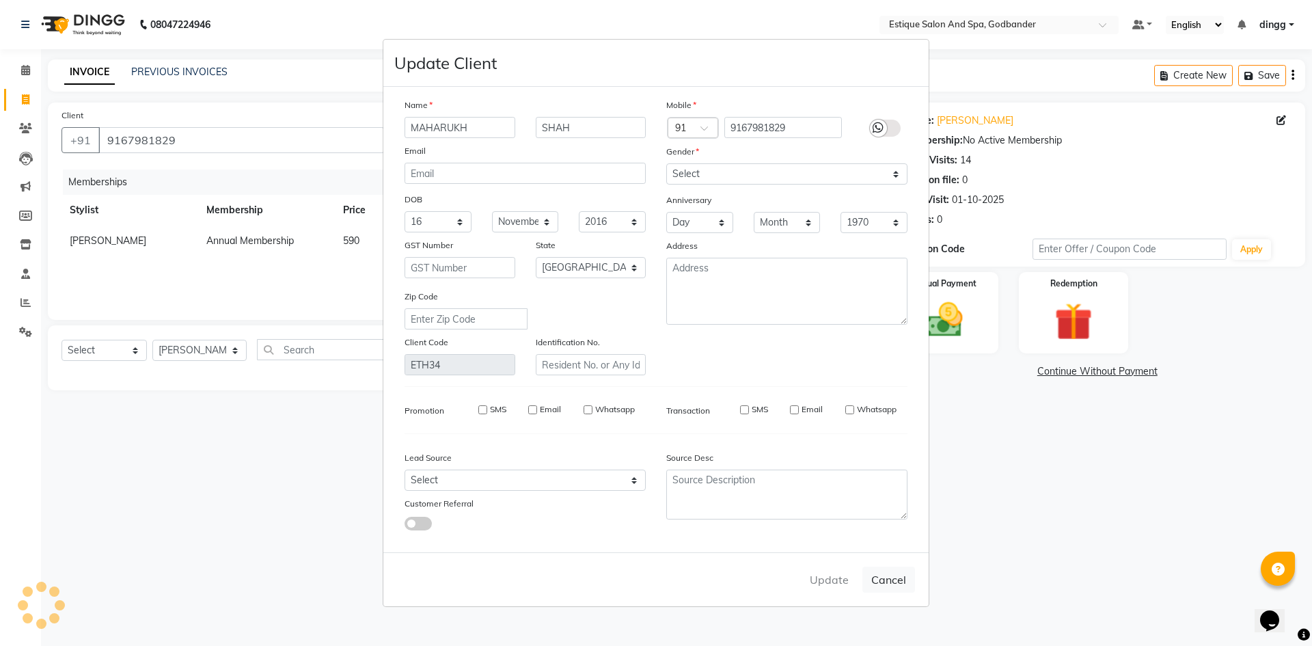
checkbox input "false"
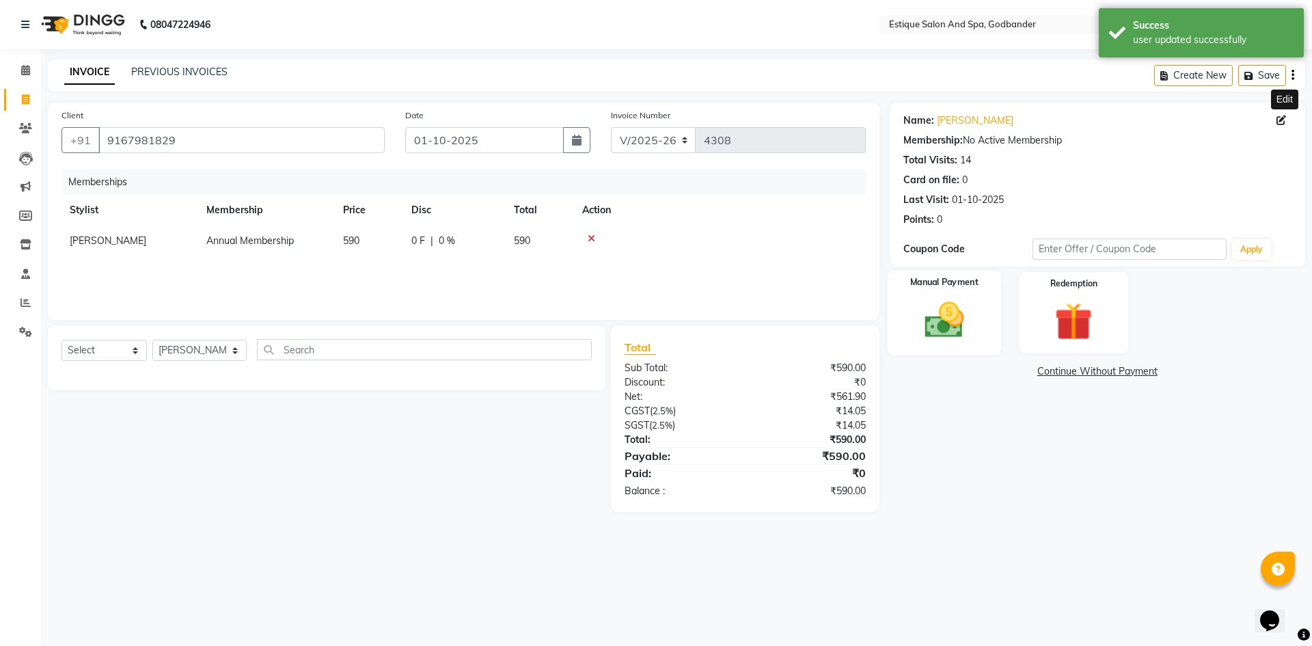
click at [967, 294] on div "Manual Payment" at bounding box center [943, 313] width 113 height 84
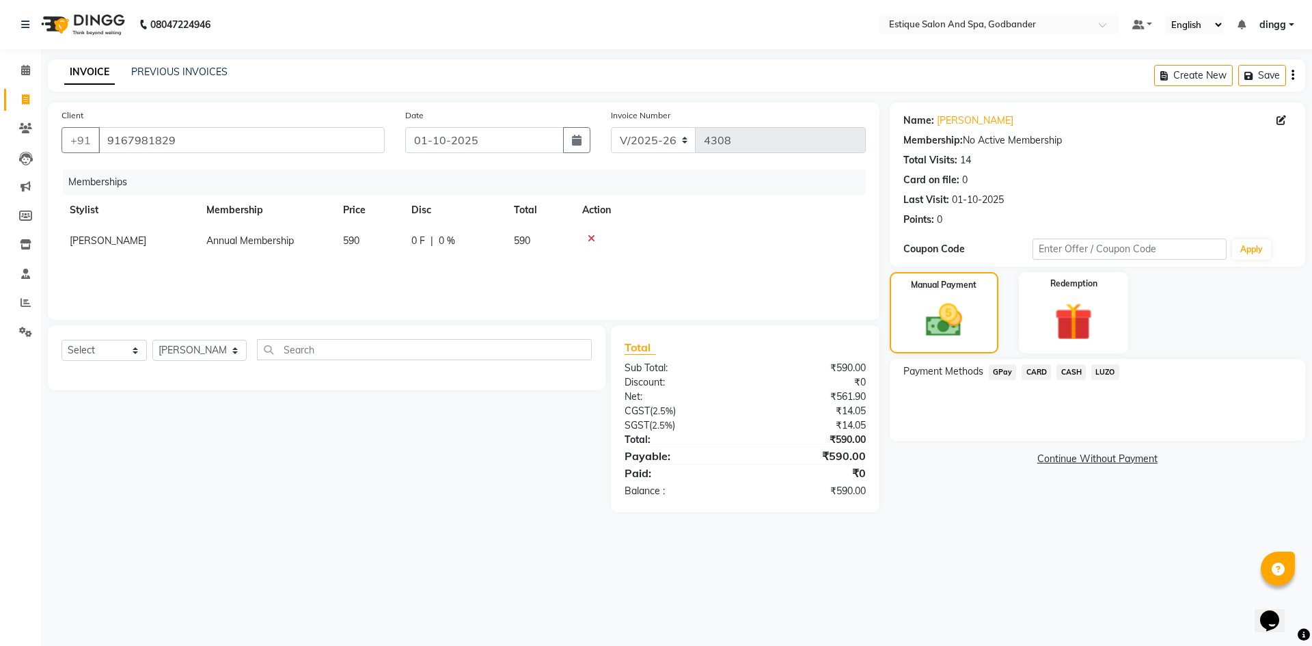
click at [1002, 370] on span "GPay" at bounding box center [1003, 372] width 28 height 16
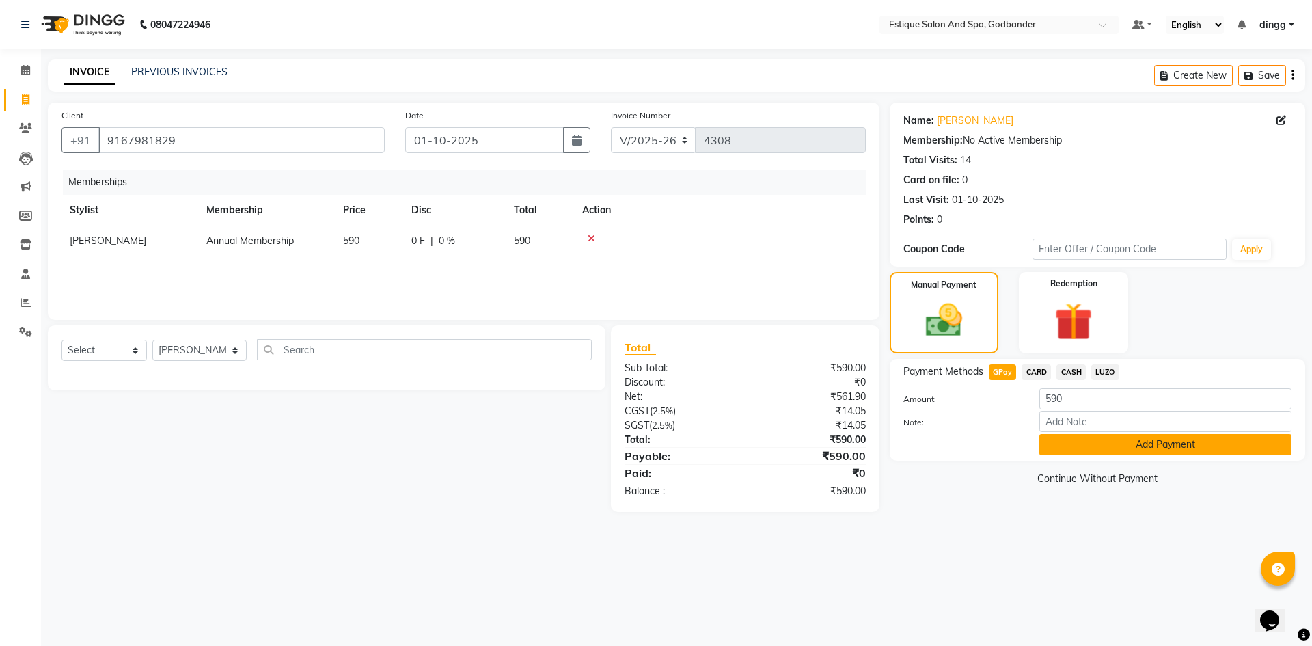
click at [1058, 439] on button "Add Payment" at bounding box center [1165, 444] width 252 height 21
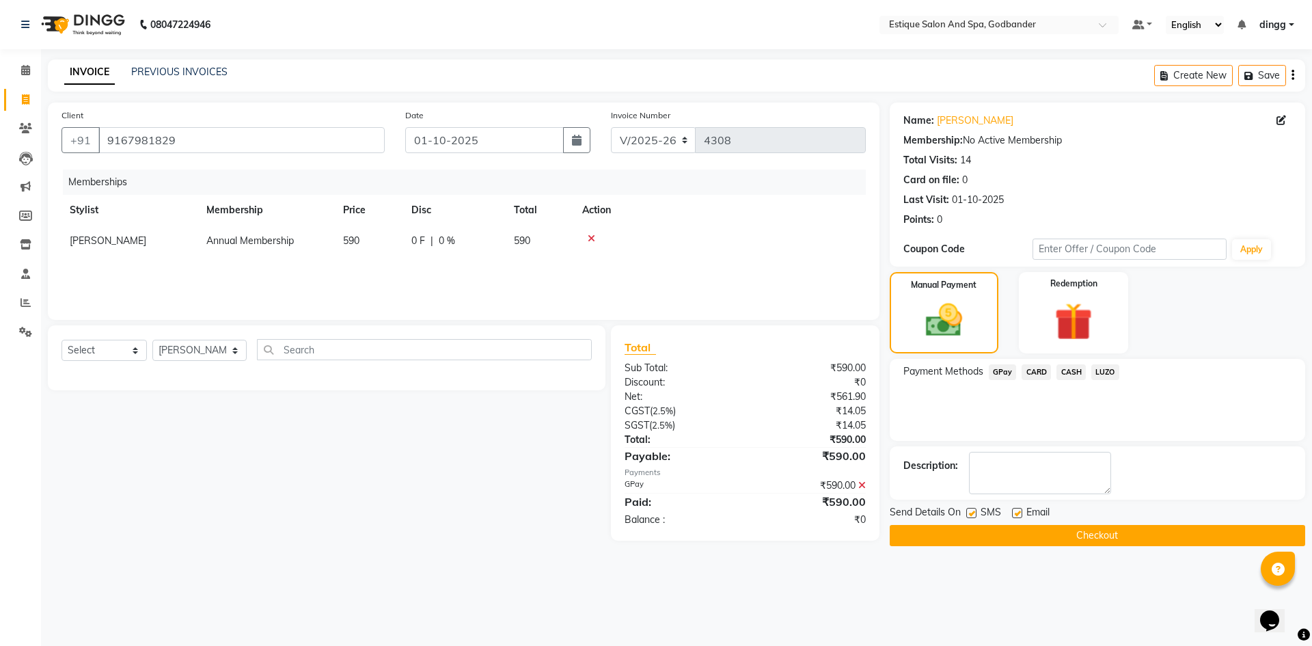
click at [1020, 538] on button "Checkout" at bounding box center [1097, 535] width 415 height 21
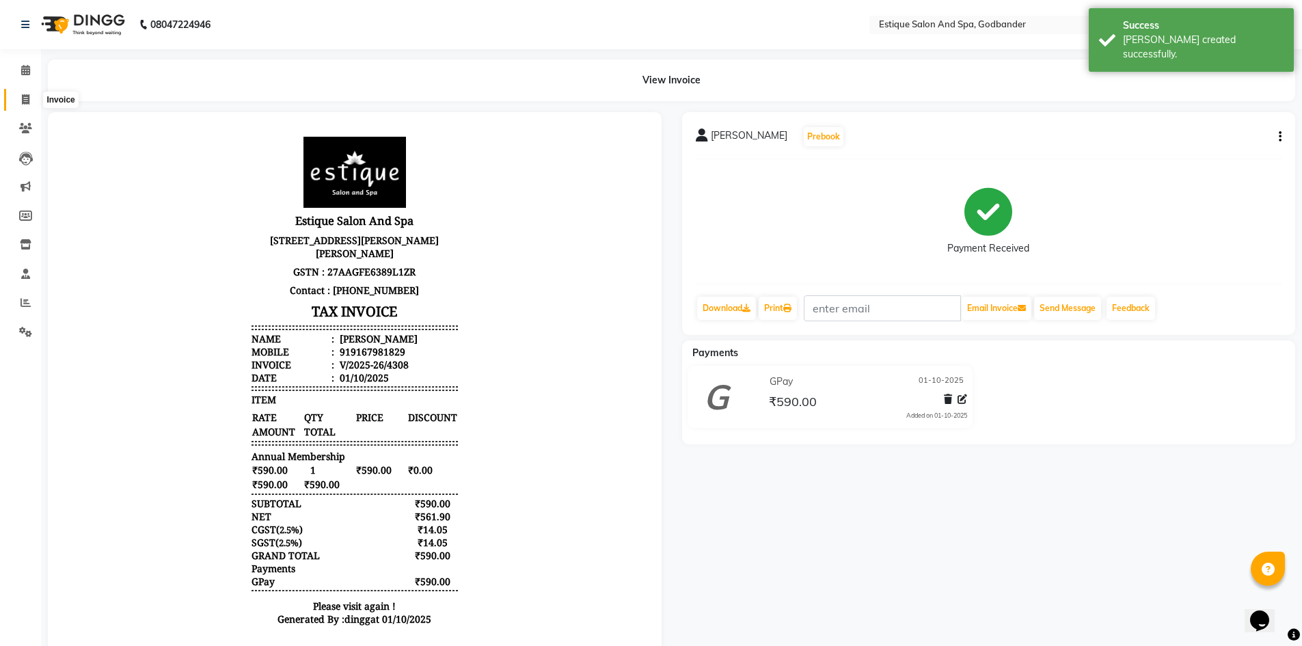
click at [19, 100] on span at bounding box center [26, 100] width 24 height 16
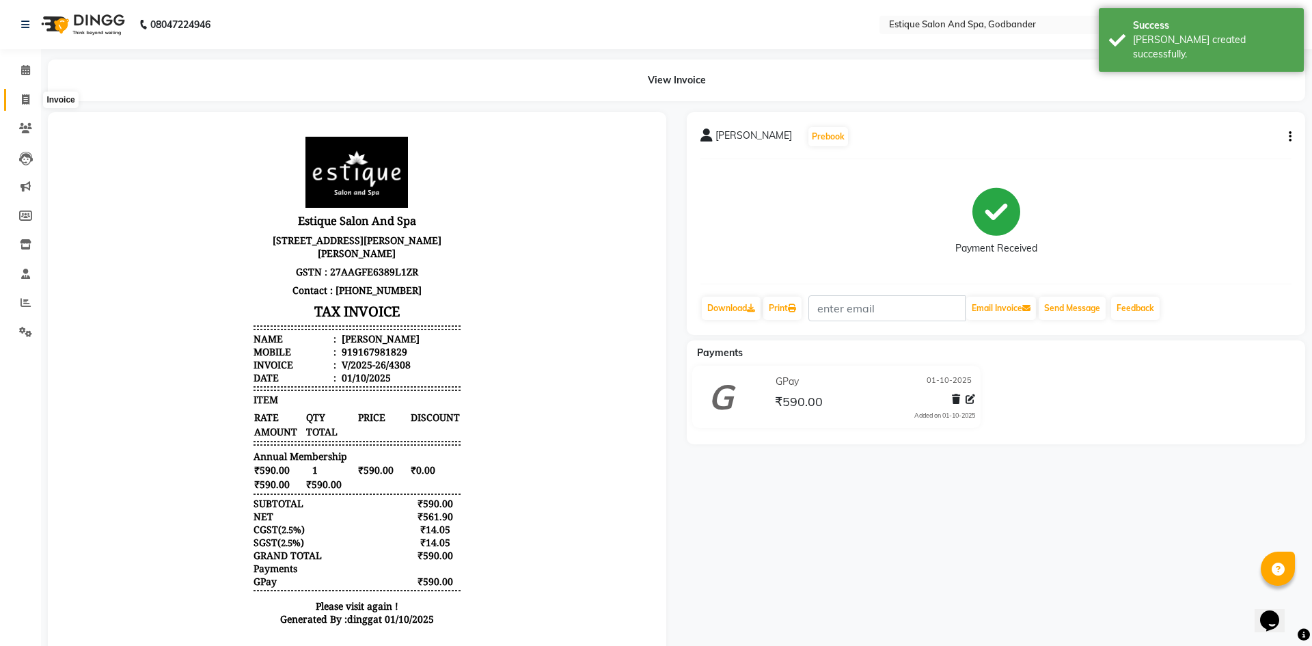
select select "6103"
select select "service"
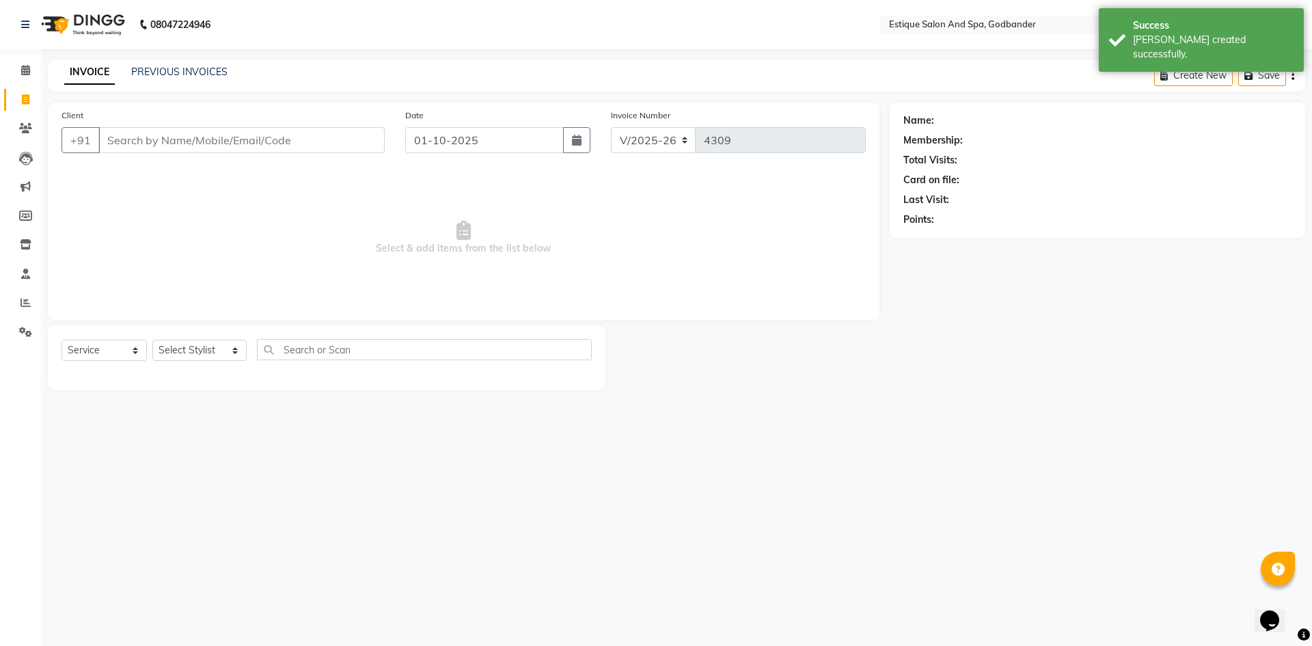
click at [167, 63] on div "INVOICE PREVIOUS INVOICES Create New Save" at bounding box center [676, 75] width 1257 height 32
click at [168, 66] on link "PREVIOUS INVOICES" at bounding box center [179, 72] width 96 height 12
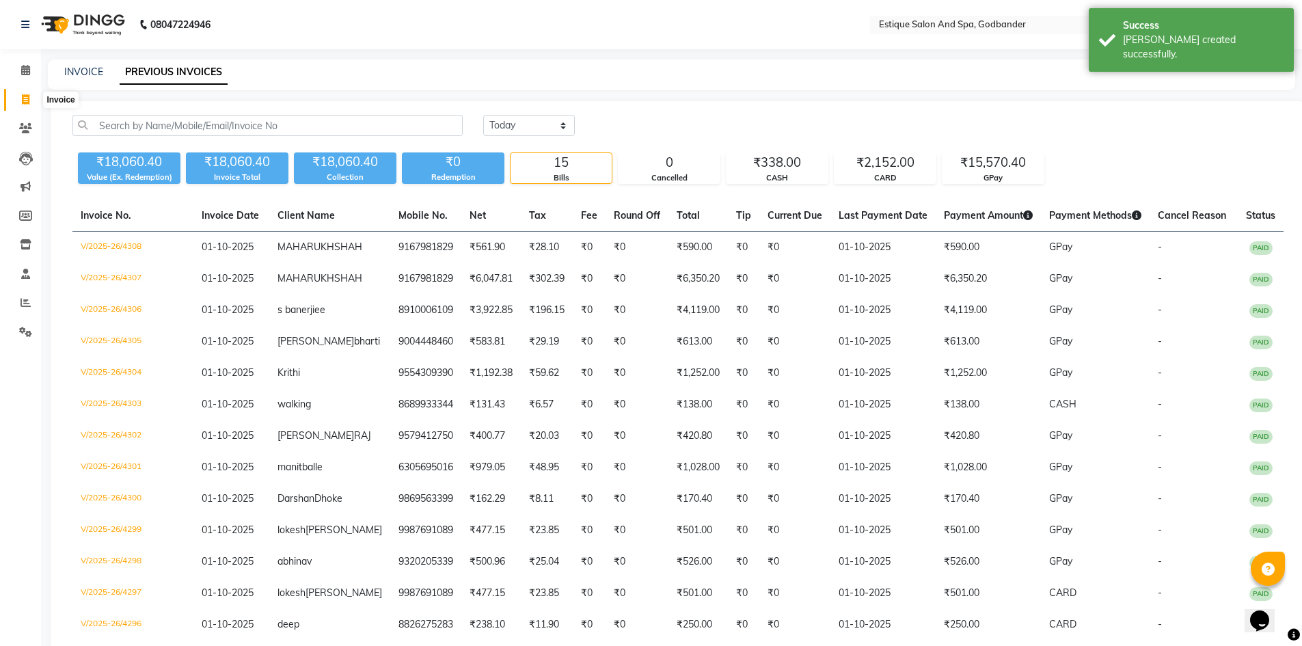
click at [22, 94] on icon at bounding box center [26, 99] width 8 height 10
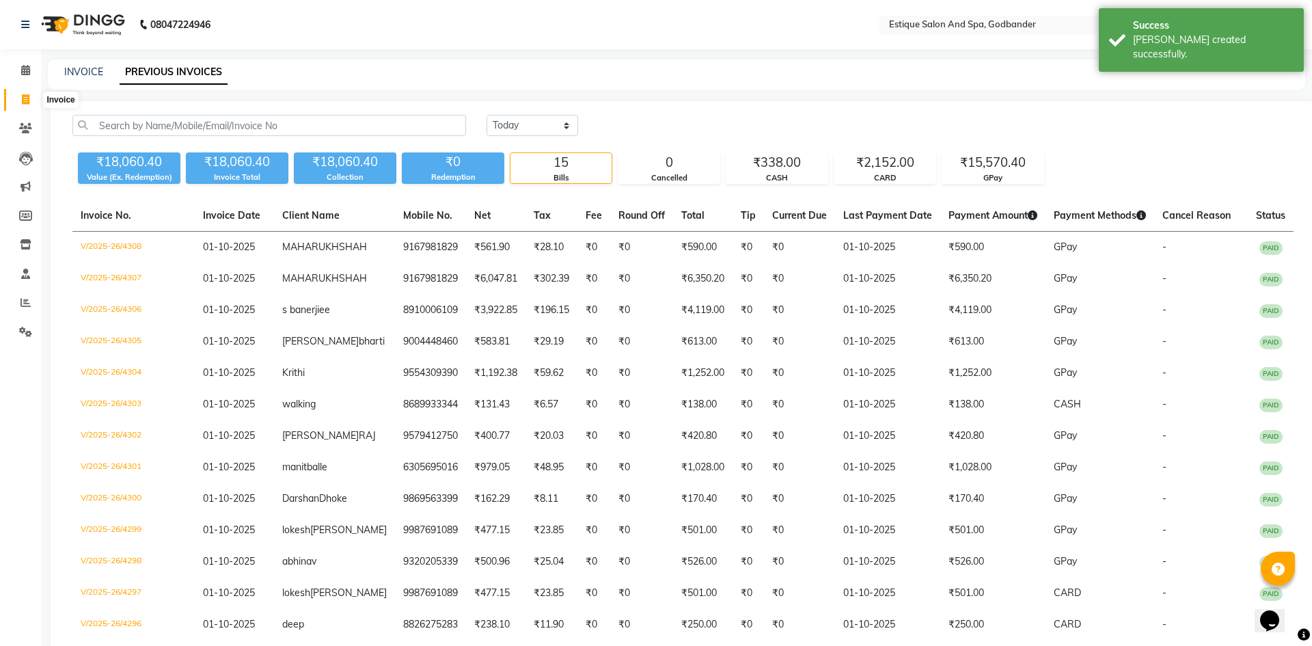
select select "6103"
select select "service"
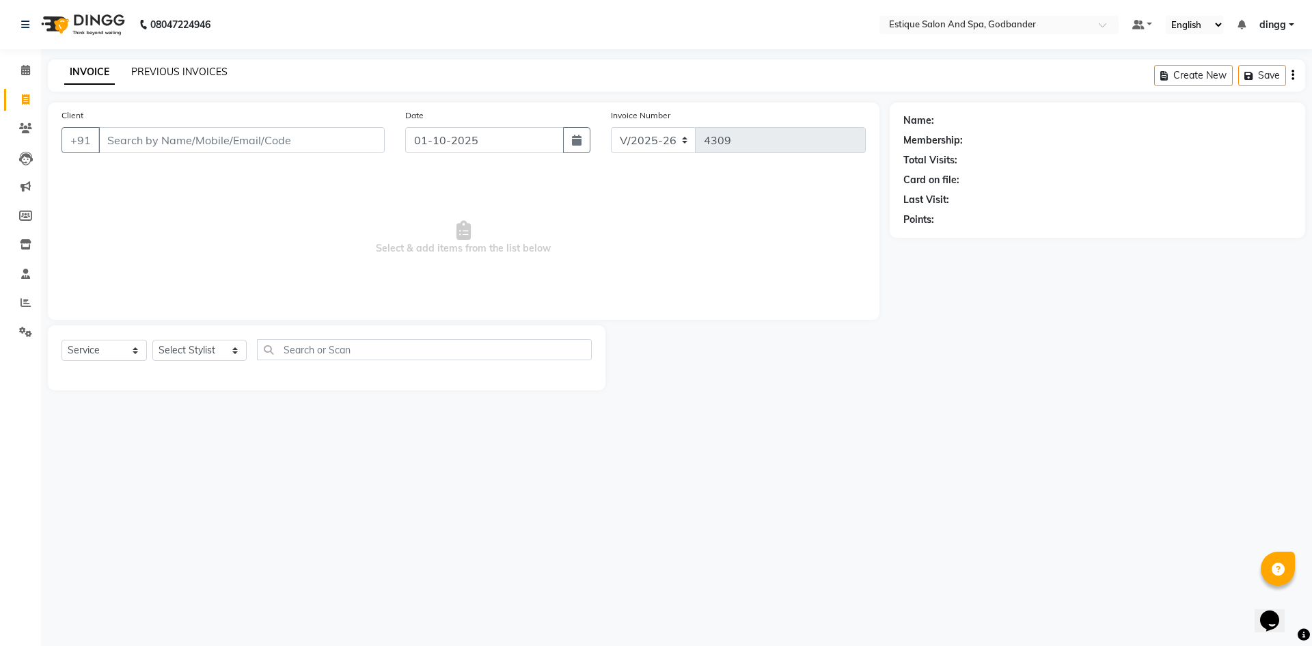
click at [156, 75] on link "PREVIOUS INVOICES" at bounding box center [179, 72] width 96 height 12
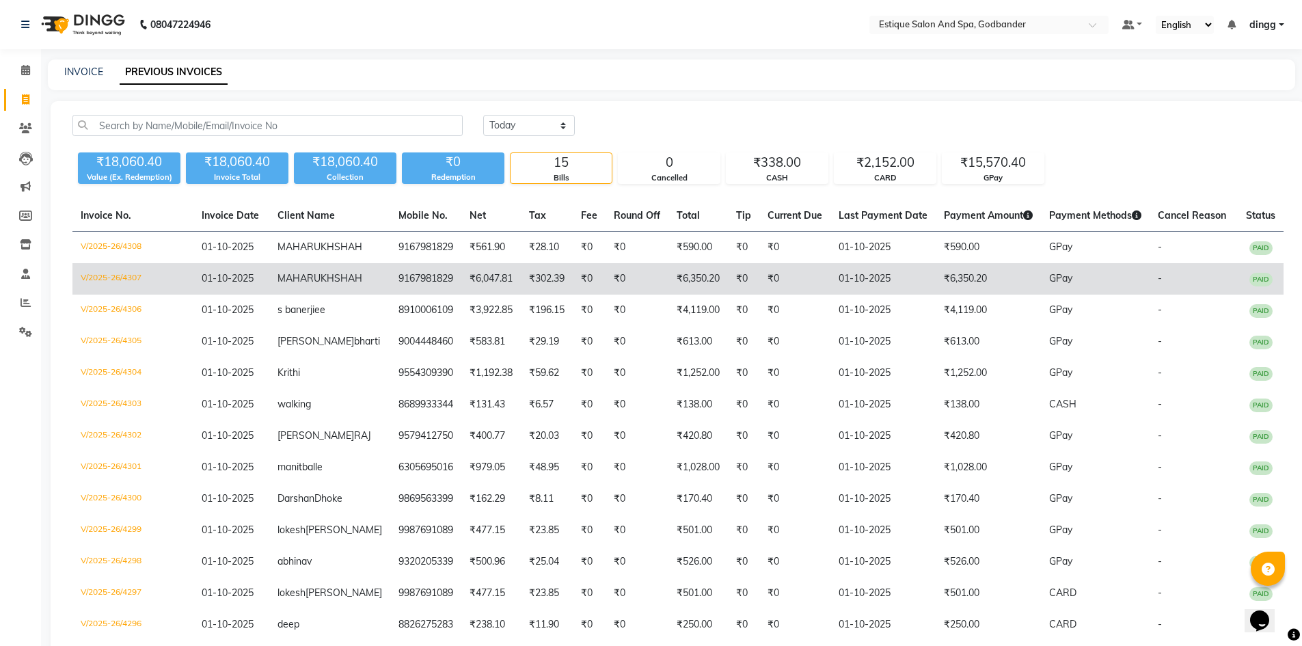
click at [134, 291] on td "V/2025-26/4307" at bounding box center [132, 278] width 121 height 31
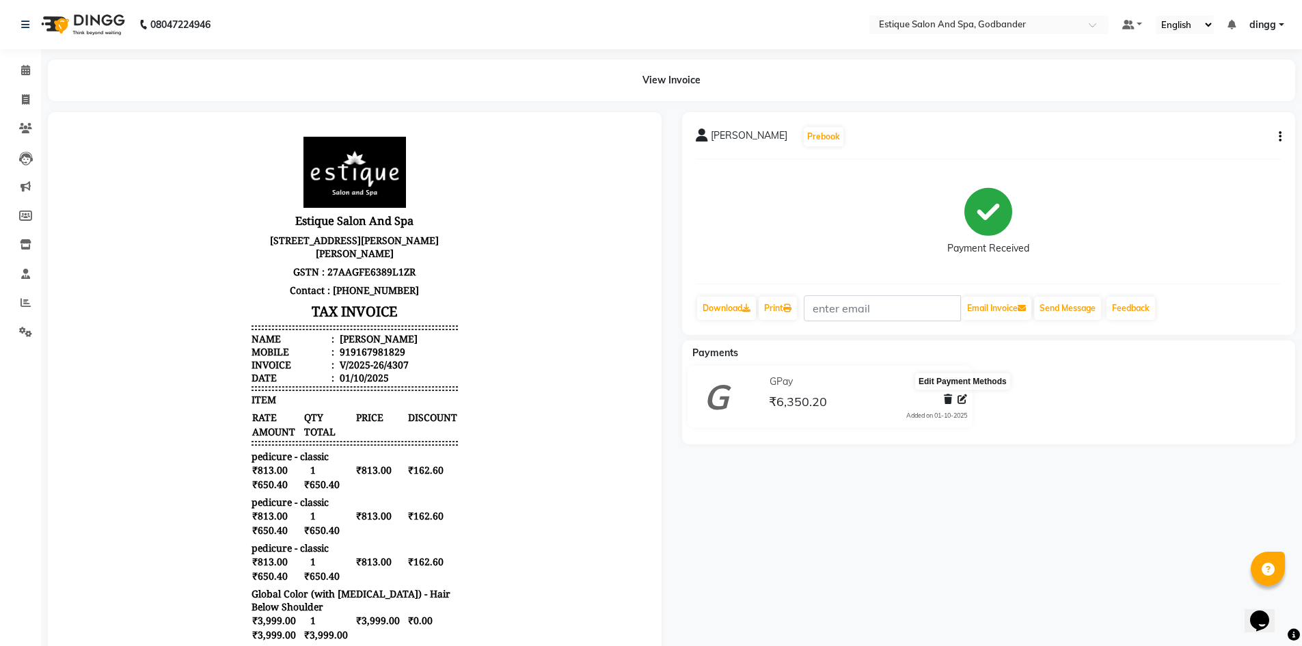
click at [963, 401] on icon at bounding box center [962, 399] width 10 height 10
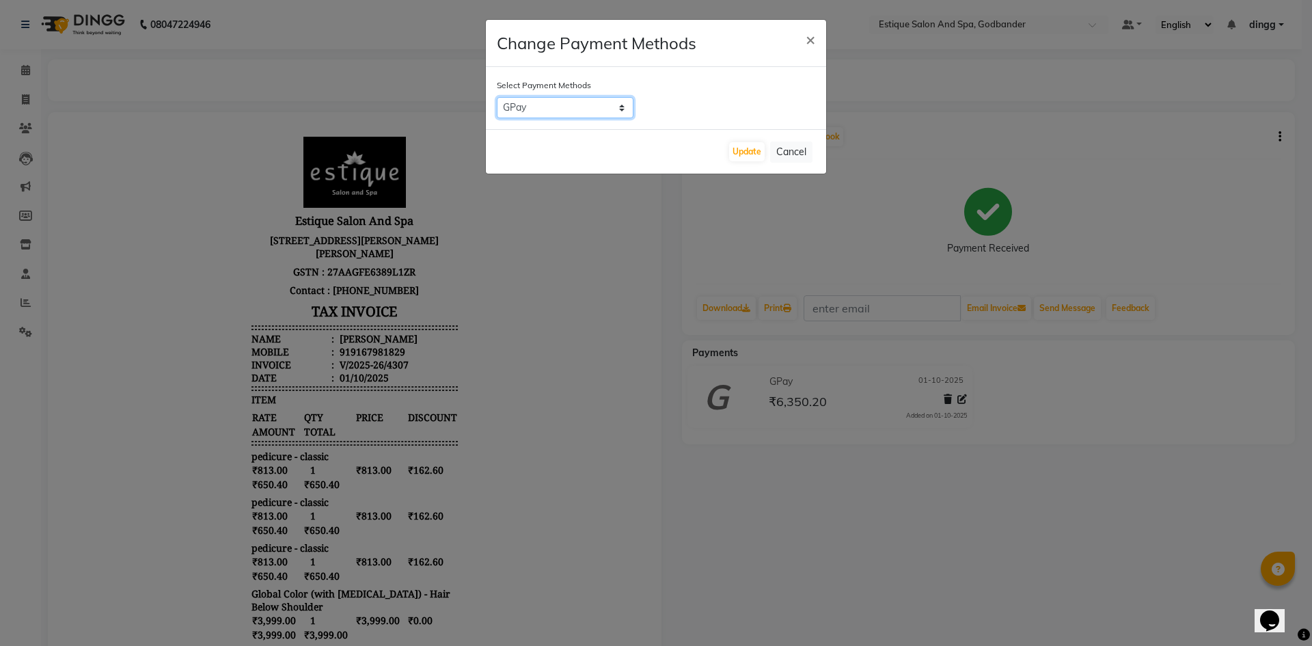
click at [618, 111] on select "GPay CARD CASH LUZO" at bounding box center [565, 107] width 137 height 21
select select "2"
click at [497, 97] on select "GPay CARD CASH LUZO" at bounding box center [565, 107] width 137 height 21
click at [747, 152] on button "Update" at bounding box center [747, 151] width 36 height 19
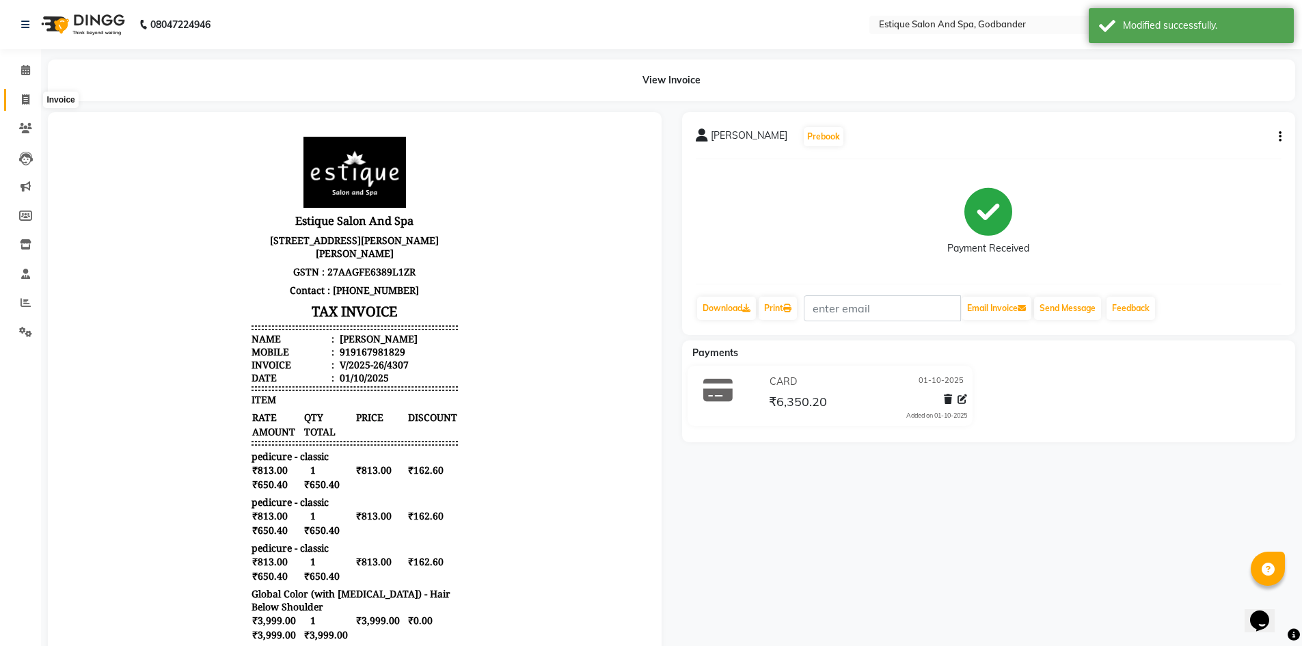
click at [28, 96] on icon at bounding box center [26, 99] width 8 height 10
select select "6103"
select select "service"
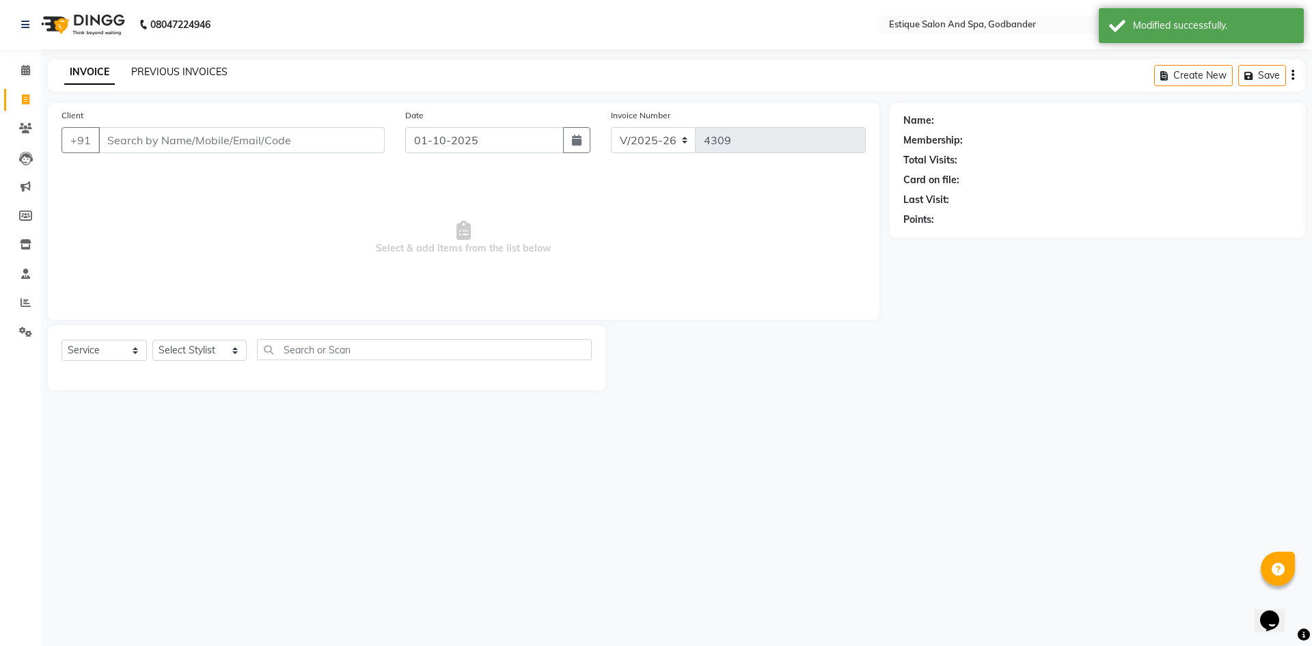
click at [191, 73] on link "PREVIOUS INVOICES" at bounding box center [179, 72] width 96 height 12
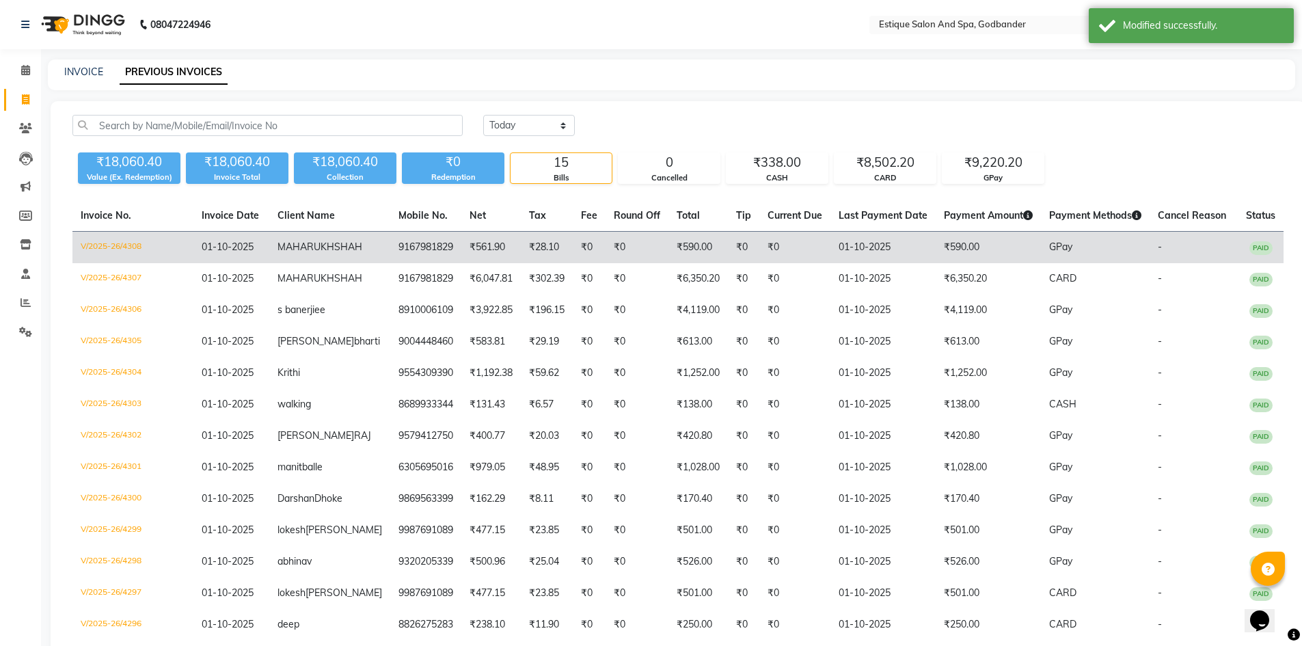
click at [107, 252] on td "V/2025-26/4308" at bounding box center [132, 248] width 121 height 32
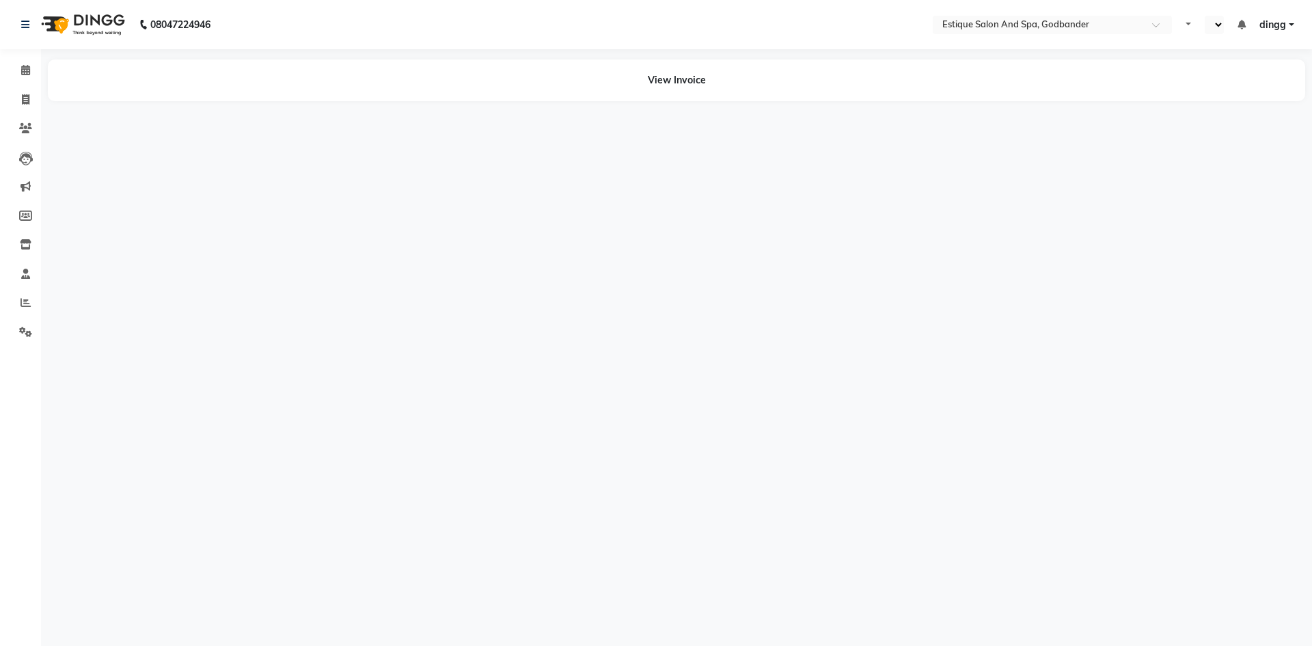
select select "en"
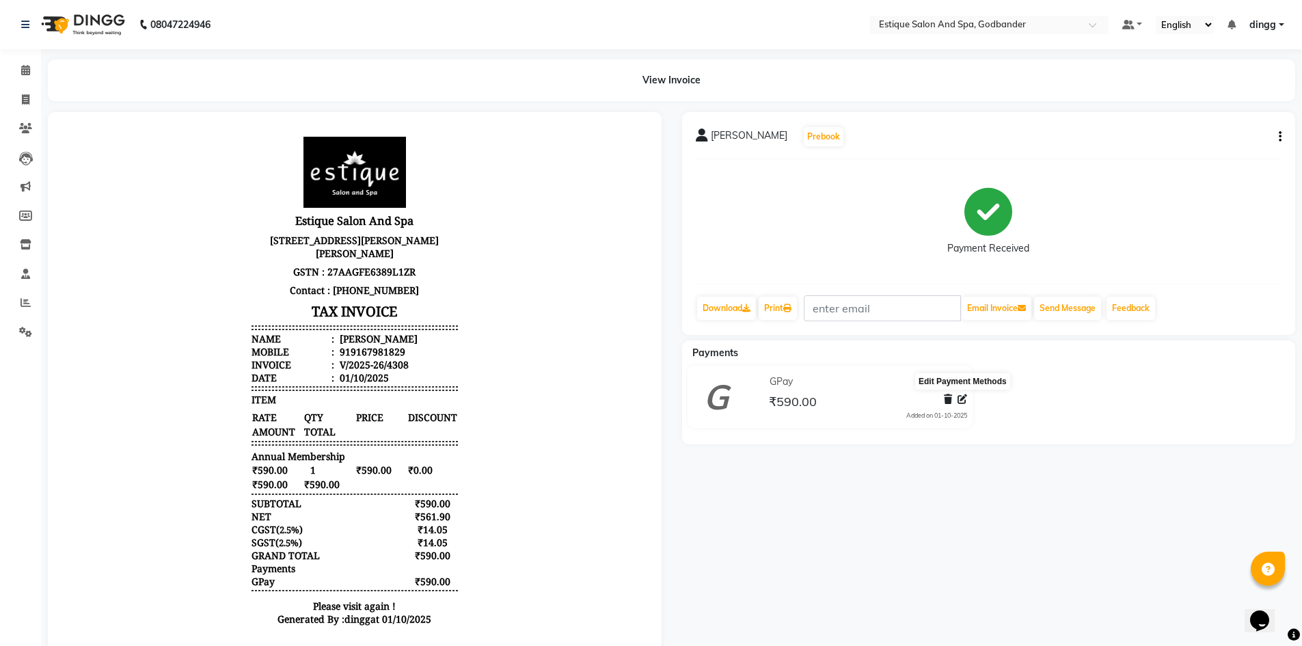
click at [960, 400] on icon at bounding box center [962, 399] width 10 height 10
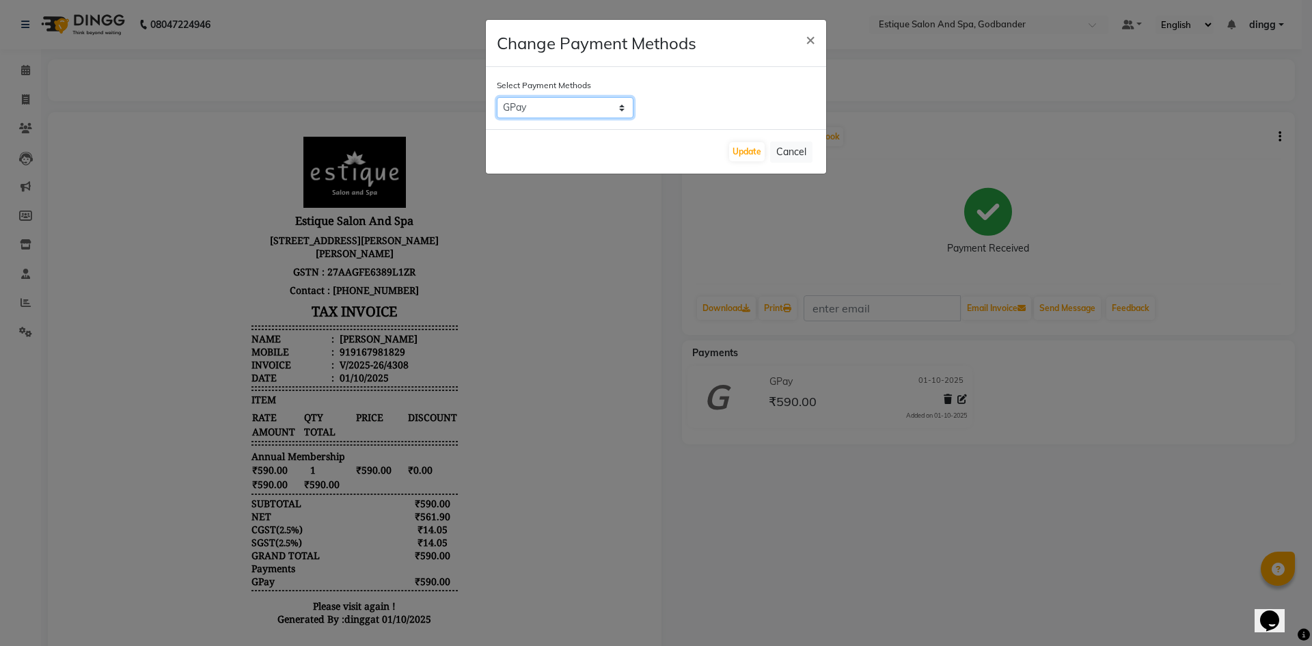
click at [619, 109] on select "GPay CARD CASH LUZO" at bounding box center [565, 107] width 137 height 21
select select "2"
click at [497, 97] on select "GPay CARD CASH LUZO" at bounding box center [565, 107] width 137 height 21
click at [751, 154] on button "Update" at bounding box center [747, 151] width 36 height 19
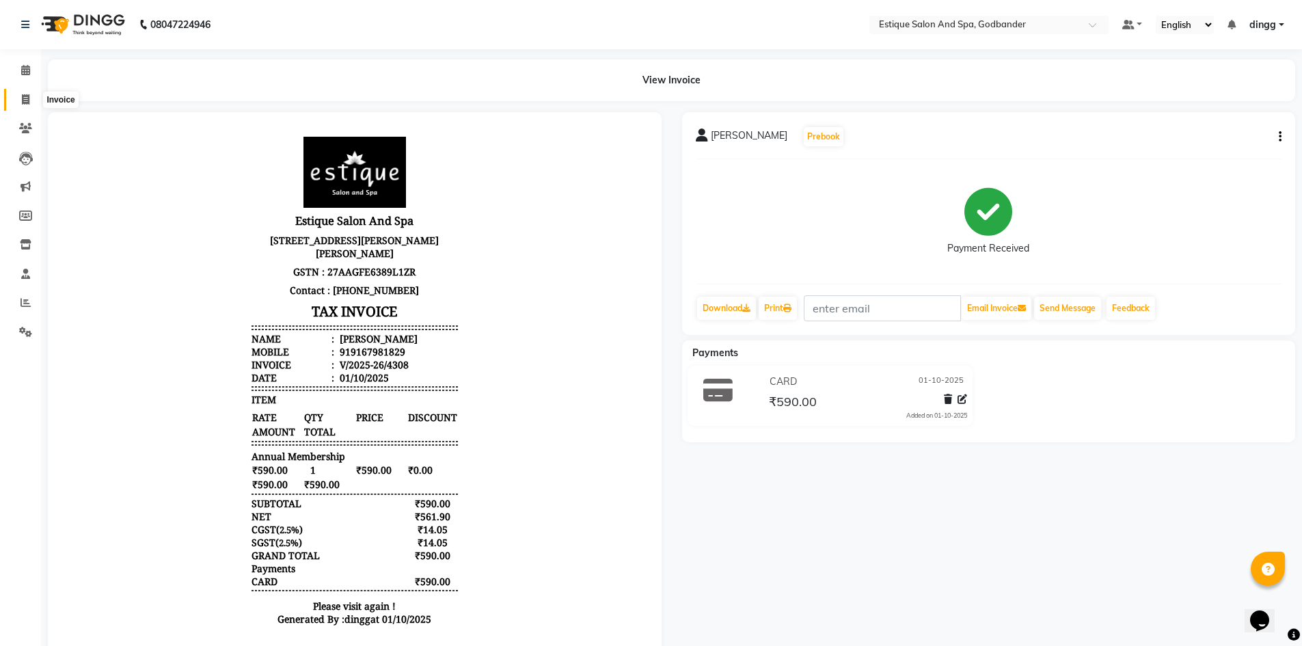
click at [25, 97] on icon at bounding box center [26, 99] width 8 height 10
select select "6103"
select select "service"
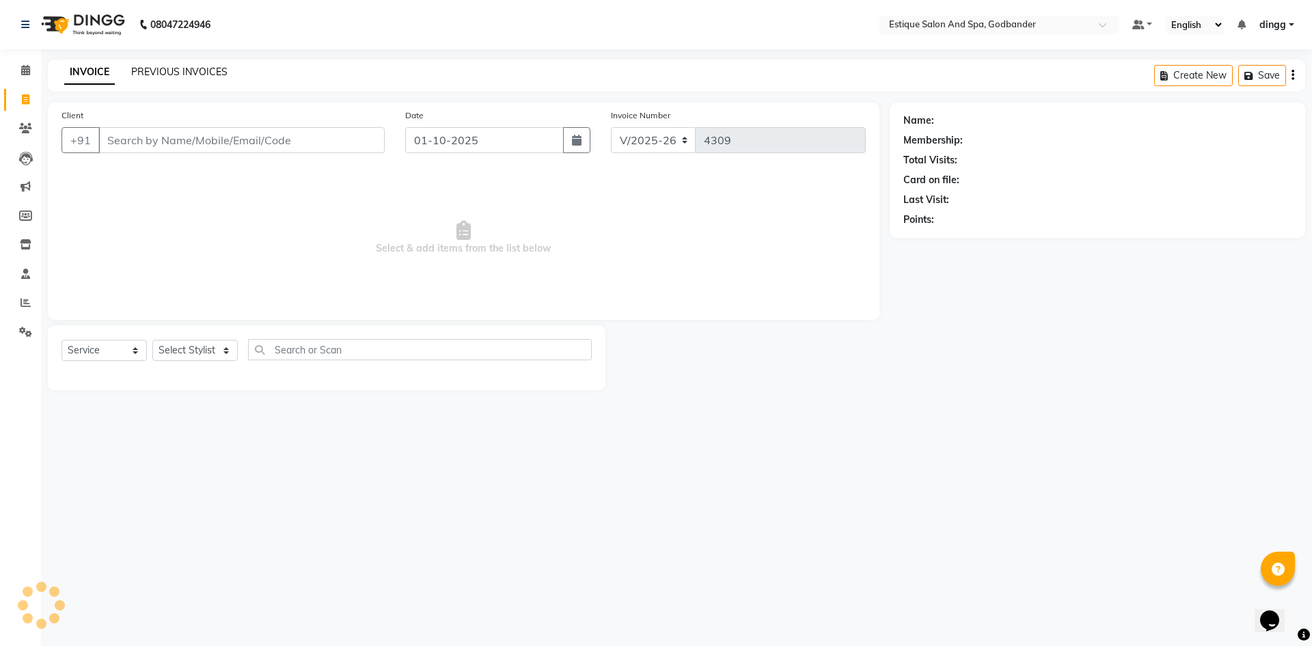
click at [189, 64] on div "INVOICE PREVIOUS INVOICES Create New Save" at bounding box center [676, 75] width 1257 height 32
click at [187, 71] on link "PREVIOUS INVOICES" at bounding box center [179, 72] width 96 height 12
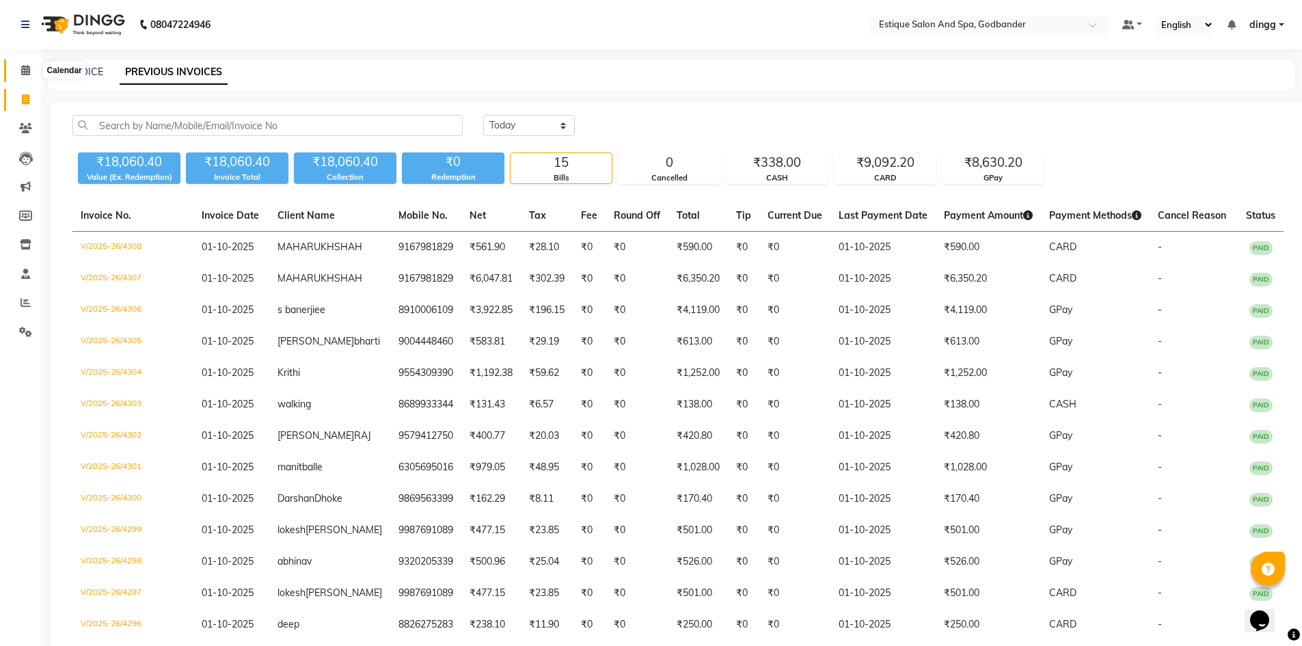
click at [26, 66] on icon at bounding box center [25, 70] width 9 height 10
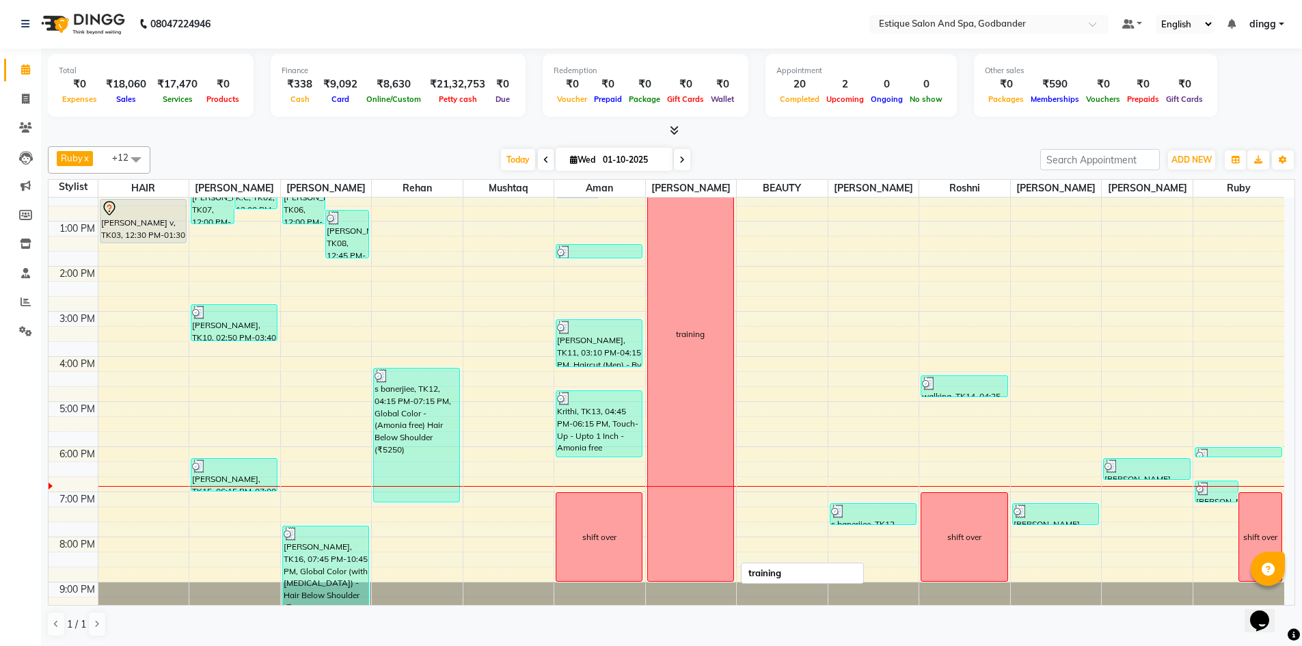
scroll to position [178, 0]
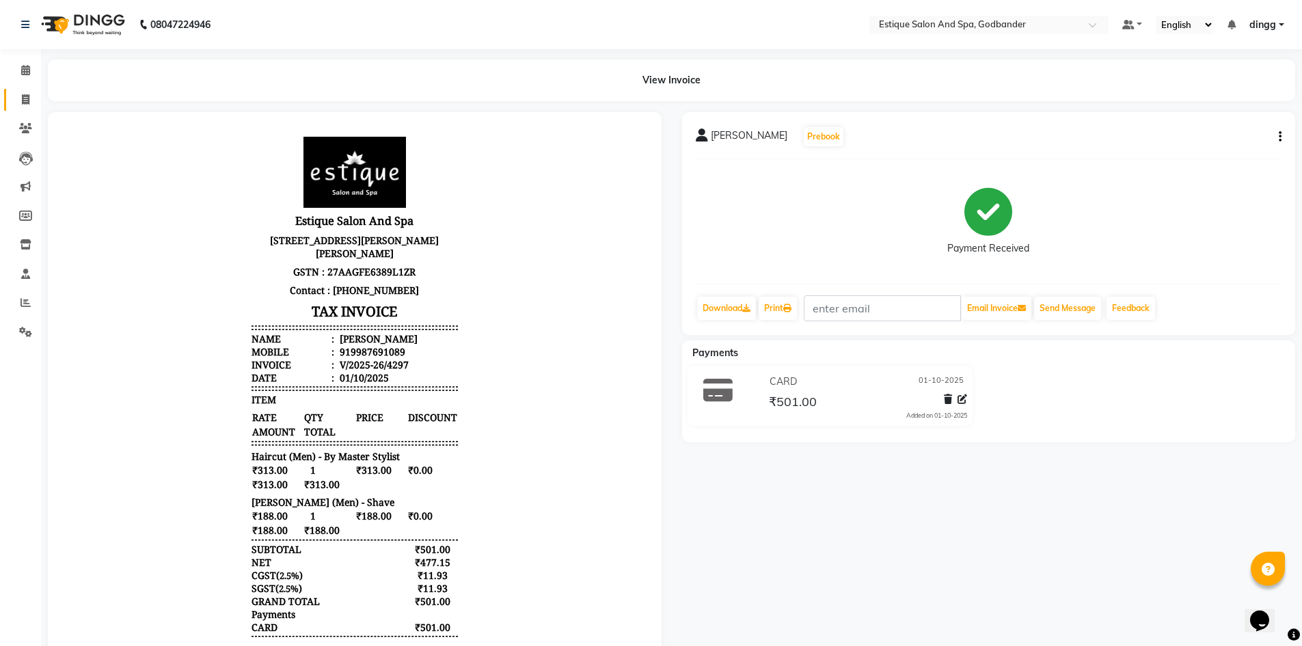
click at [20, 89] on link "Invoice" at bounding box center [20, 100] width 33 height 23
select select "6103"
select select "service"
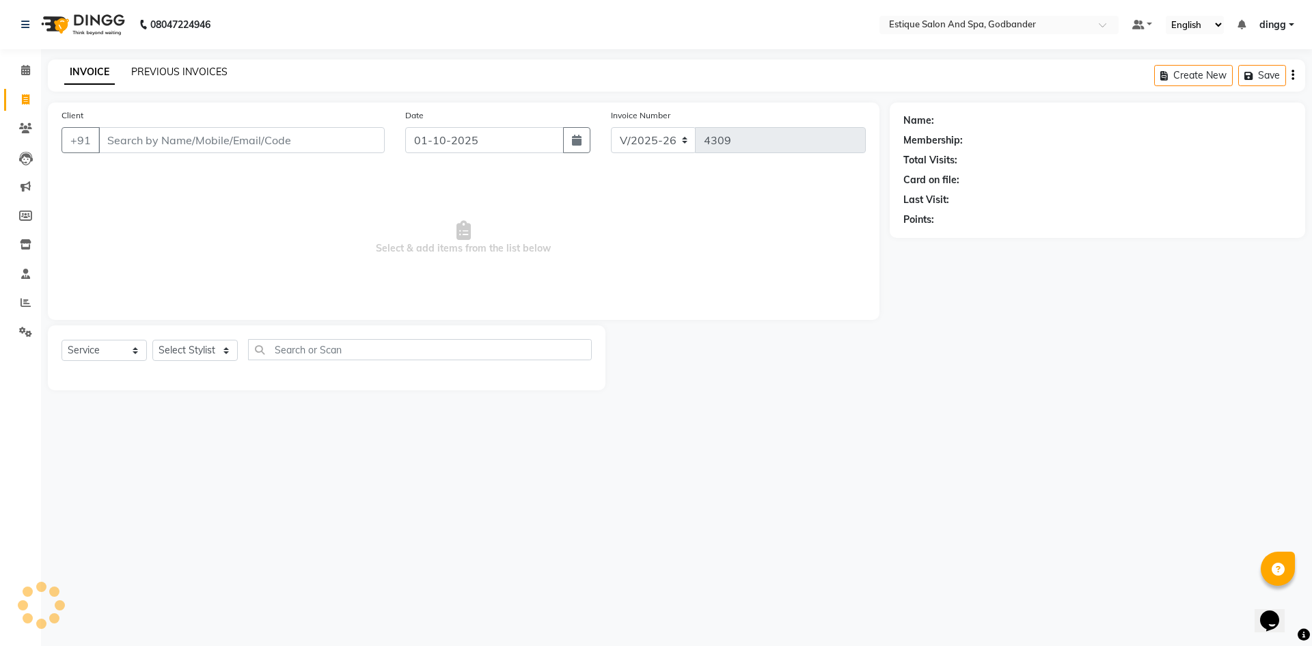
click at [153, 74] on link "PREVIOUS INVOICES" at bounding box center [179, 72] width 96 height 12
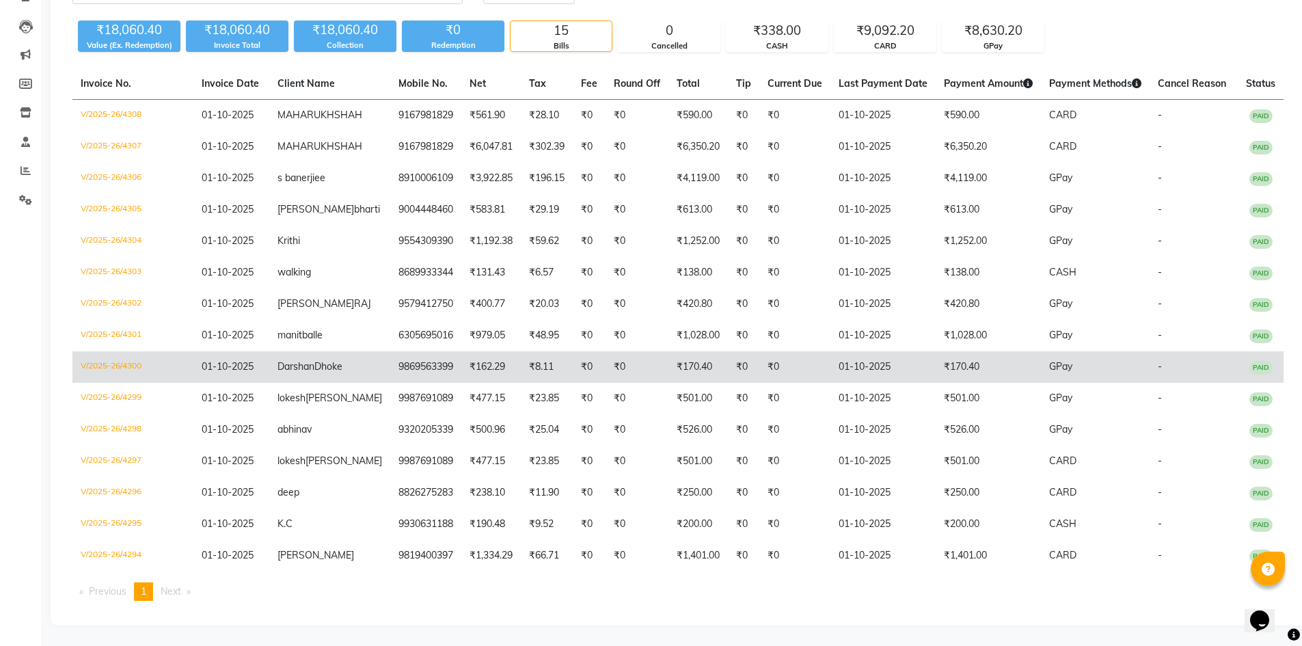
scroll to position [214, 0]
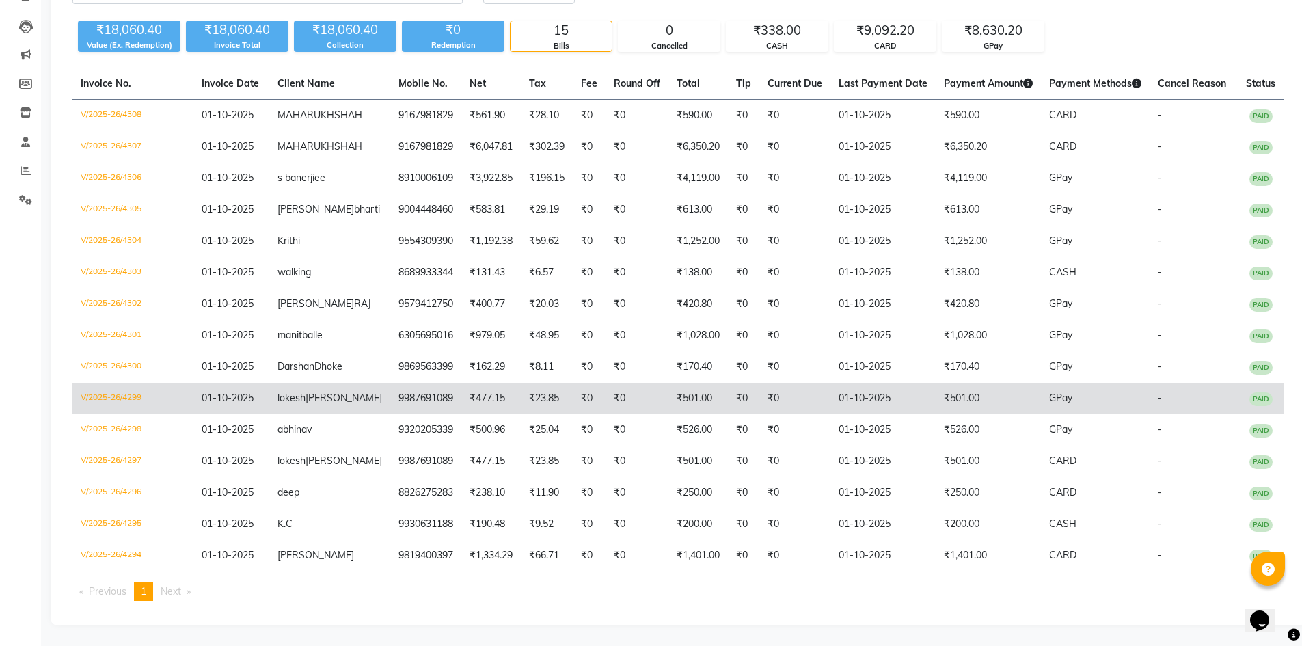
click at [112, 383] on td "V/2025-26/4299" at bounding box center [132, 398] width 121 height 31
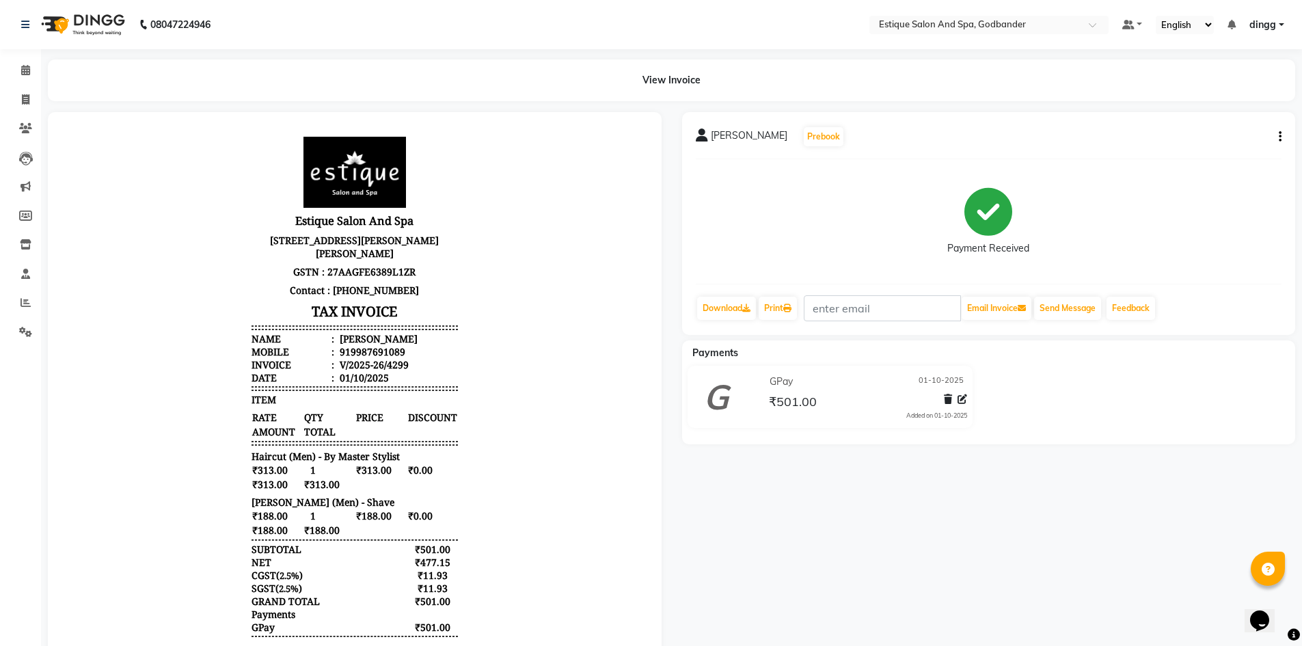
click at [1279, 137] on icon "button" at bounding box center [1279, 137] width 3 height 1
click at [1194, 113] on div "Cancel Invoice" at bounding box center [1212, 110] width 94 height 17
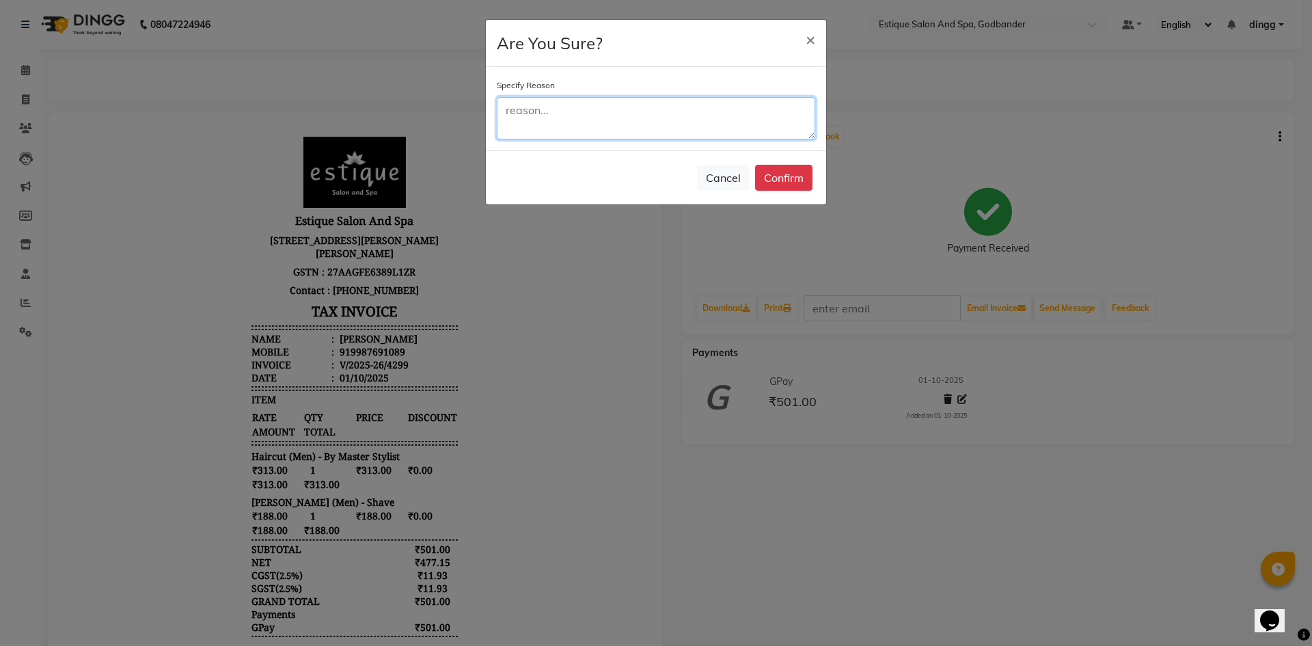
click at [635, 126] on textarea at bounding box center [656, 118] width 318 height 42
type textarea "b"
type textarea "double entry"
click at [794, 184] on button "Confirm" at bounding box center [783, 178] width 57 height 26
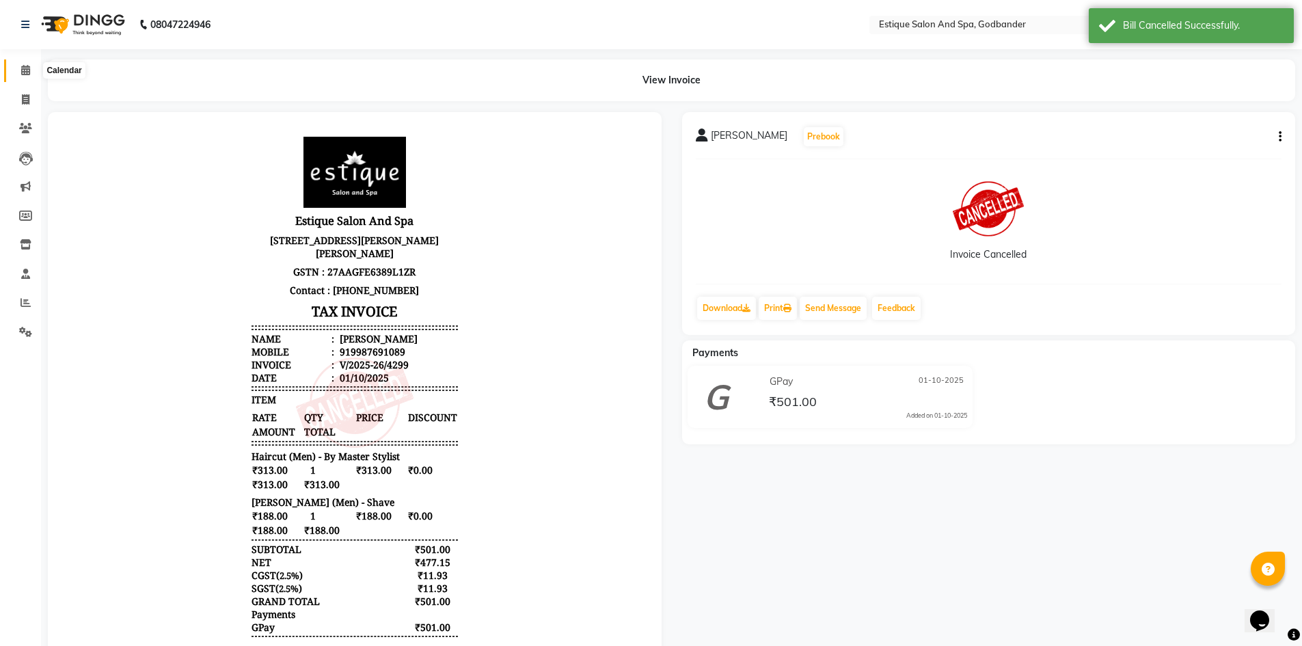
click at [22, 75] on span at bounding box center [26, 71] width 24 height 16
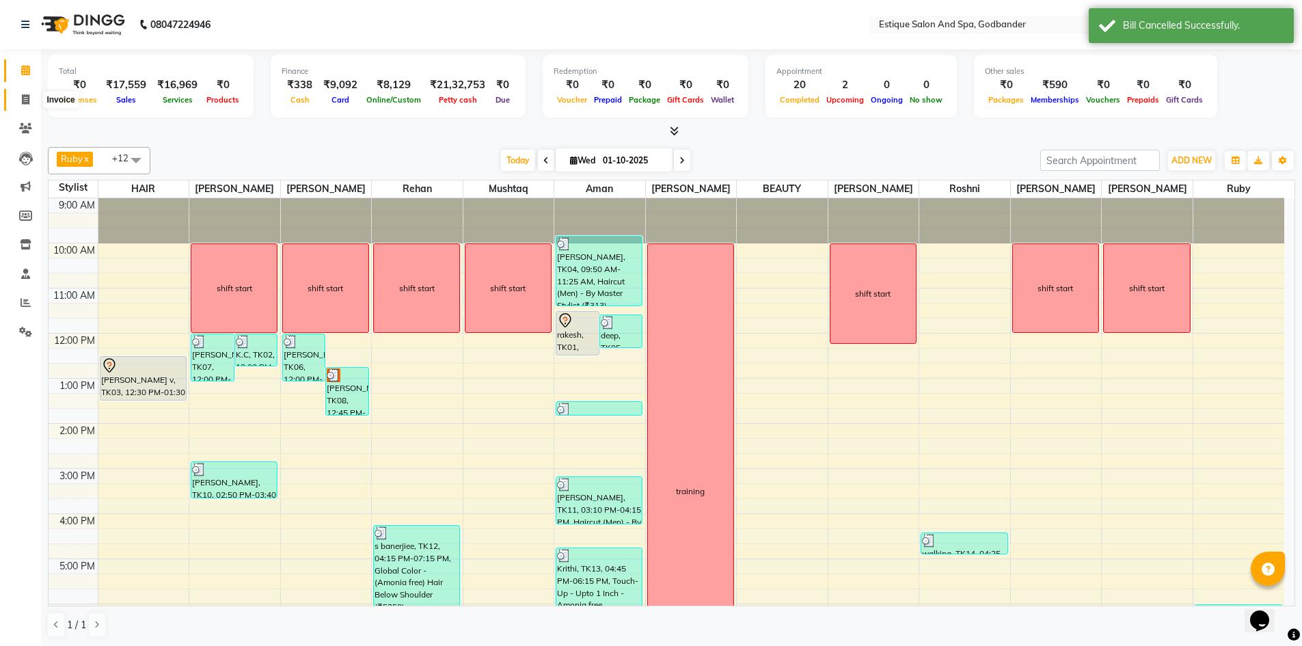
click at [22, 103] on icon at bounding box center [26, 99] width 8 height 10
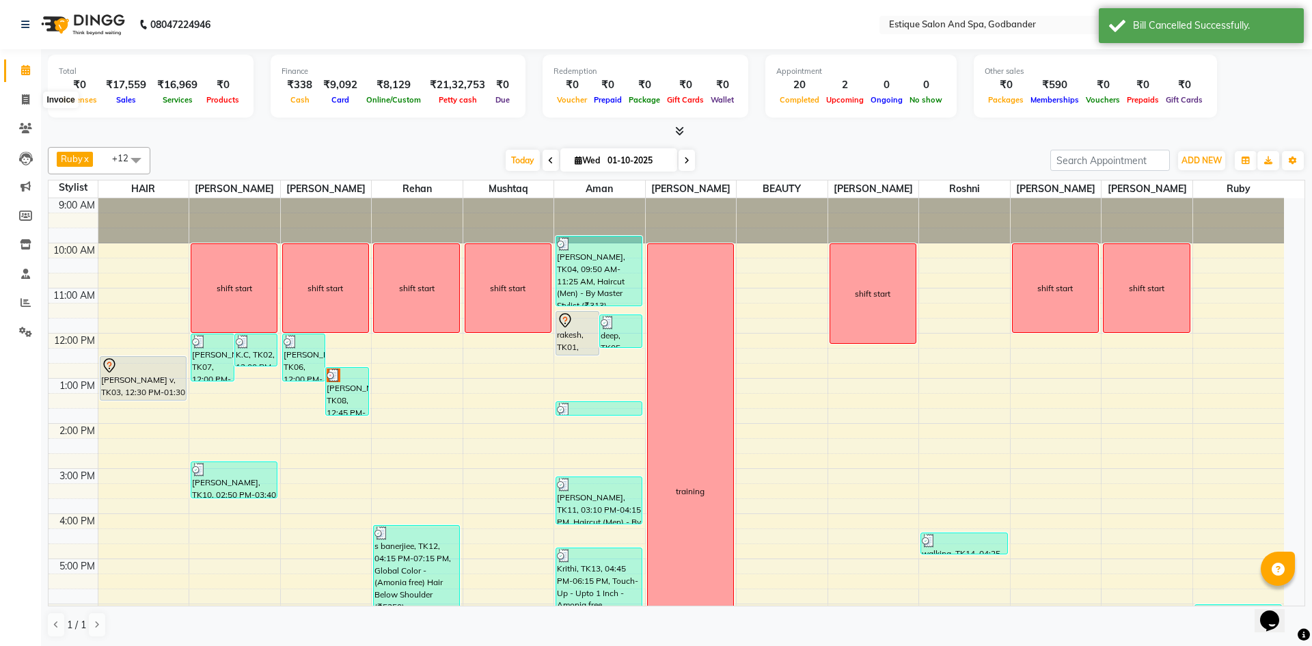
select select "6103"
select select "service"
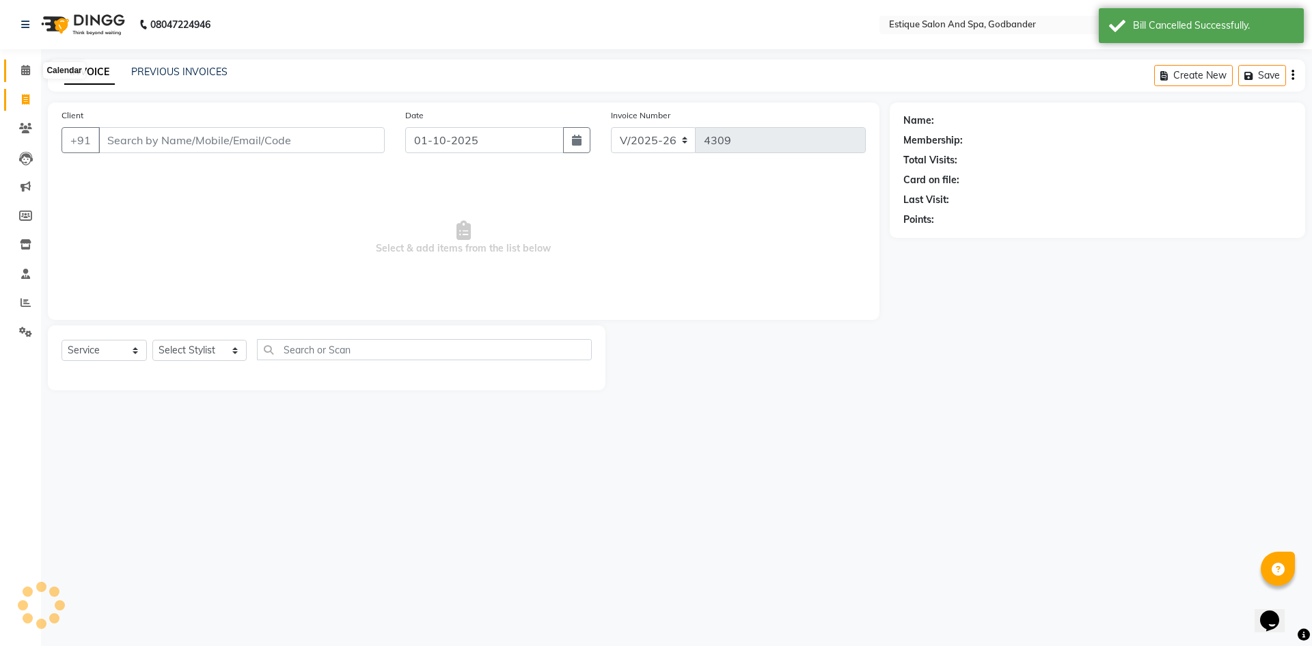
click at [29, 69] on icon at bounding box center [25, 70] width 9 height 10
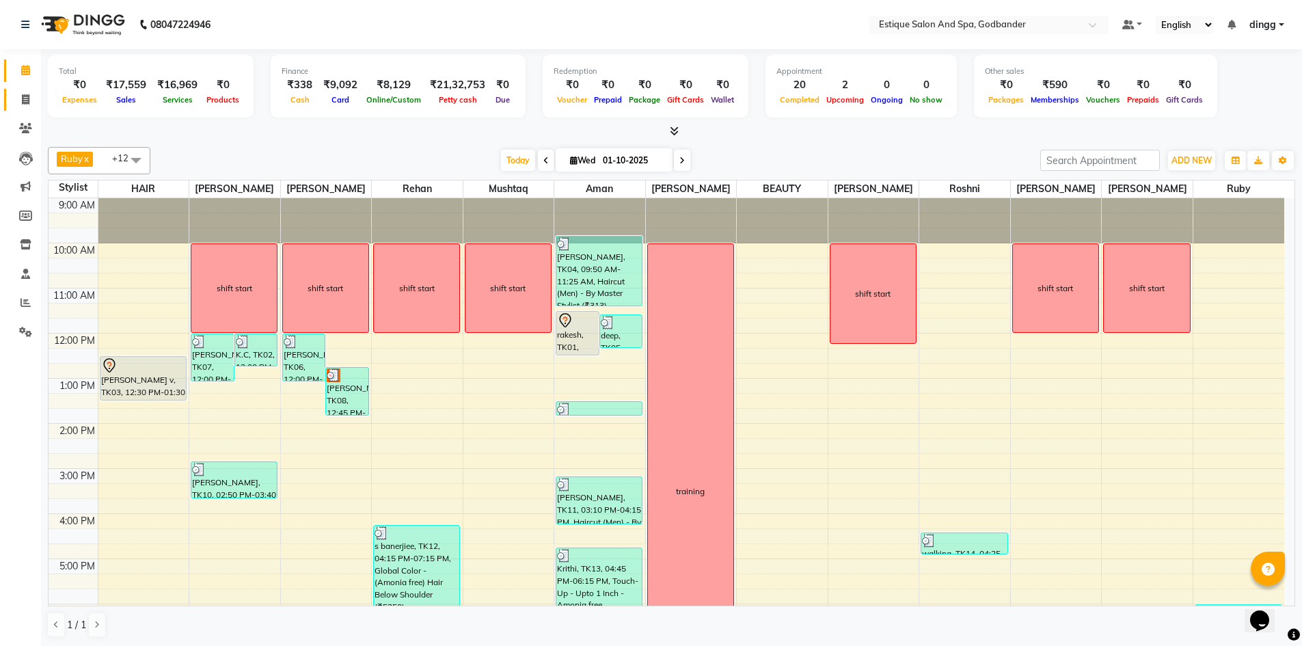
click at [29, 90] on link "Invoice" at bounding box center [20, 100] width 33 height 23
select select "service"
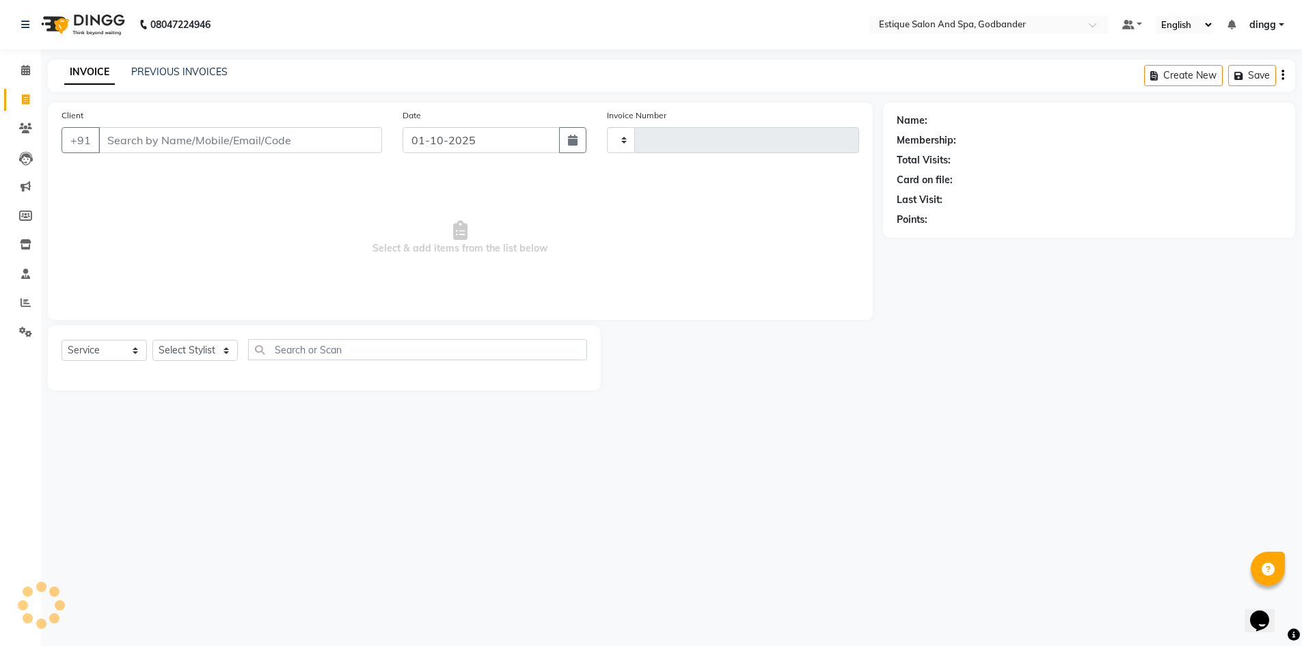
type input "4309"
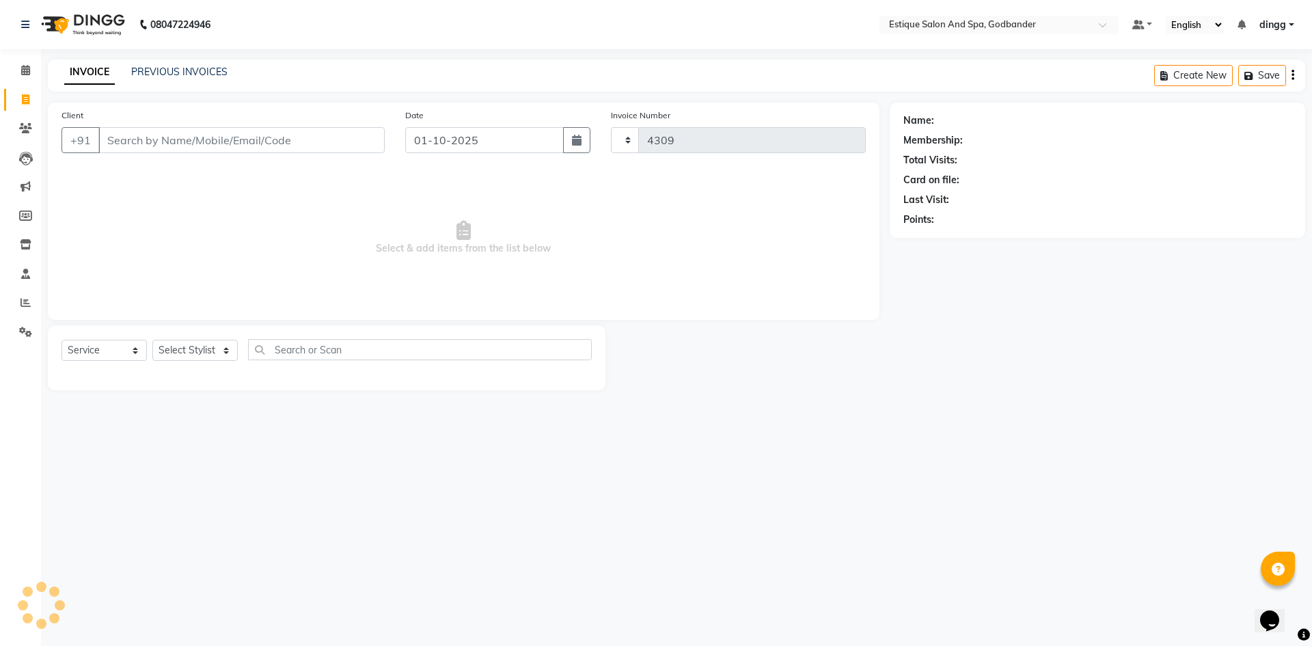
select select "6103"
click at [141, 74] on link "PREVIOUS INVOICES" at bounding box center [179, 72] width 96 height 12
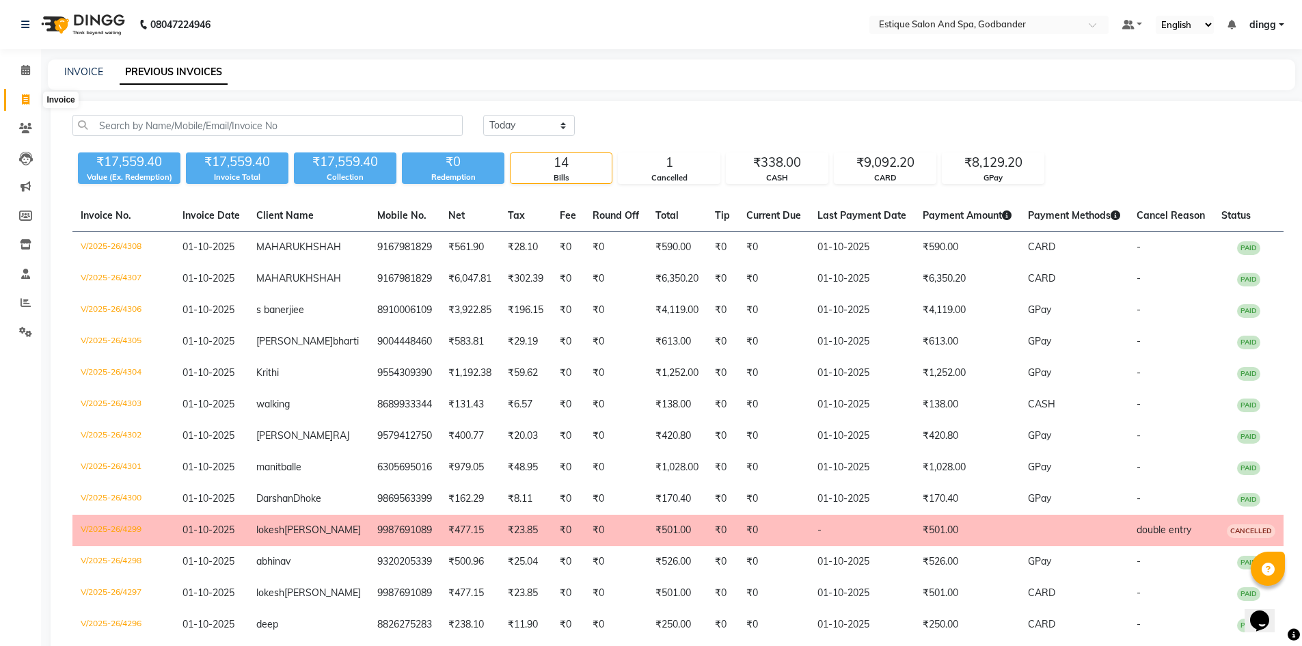
click at [26, 101] on icon at bounding box center [26, 99] width 8 height 10
select select "6103"
select select "service"
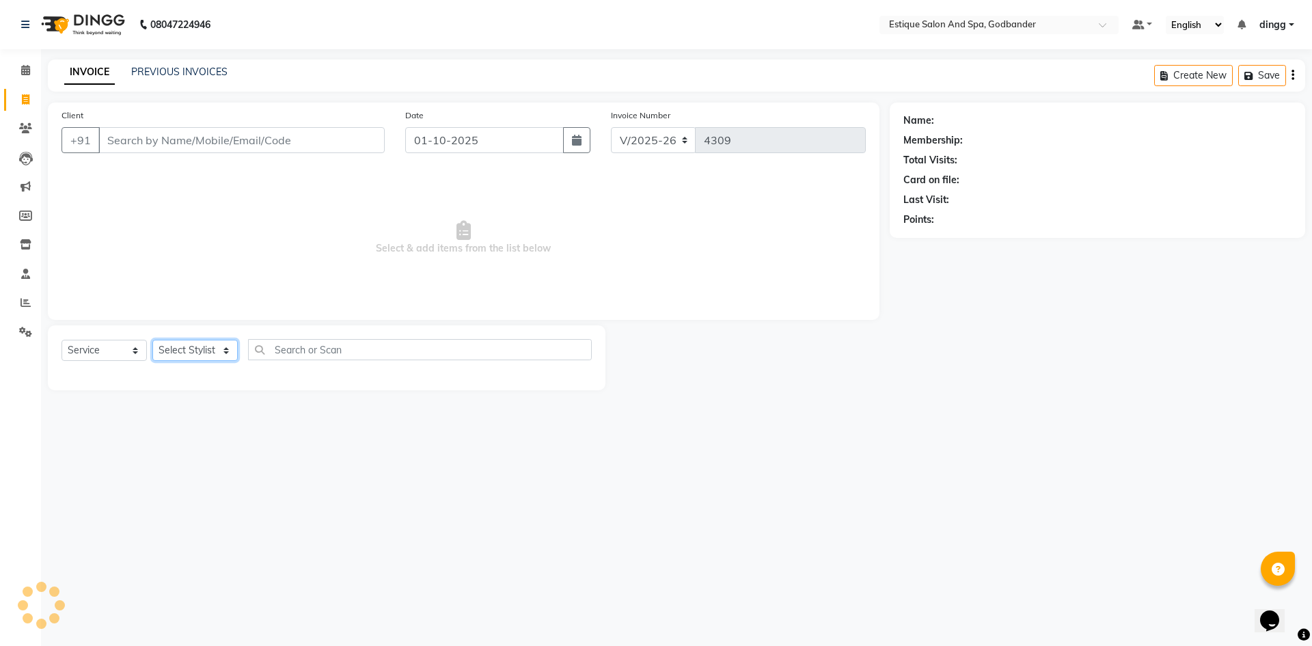
click at [176, 347] on select "Select Stylist" at bounding box center [194, 350] width 85 height 21
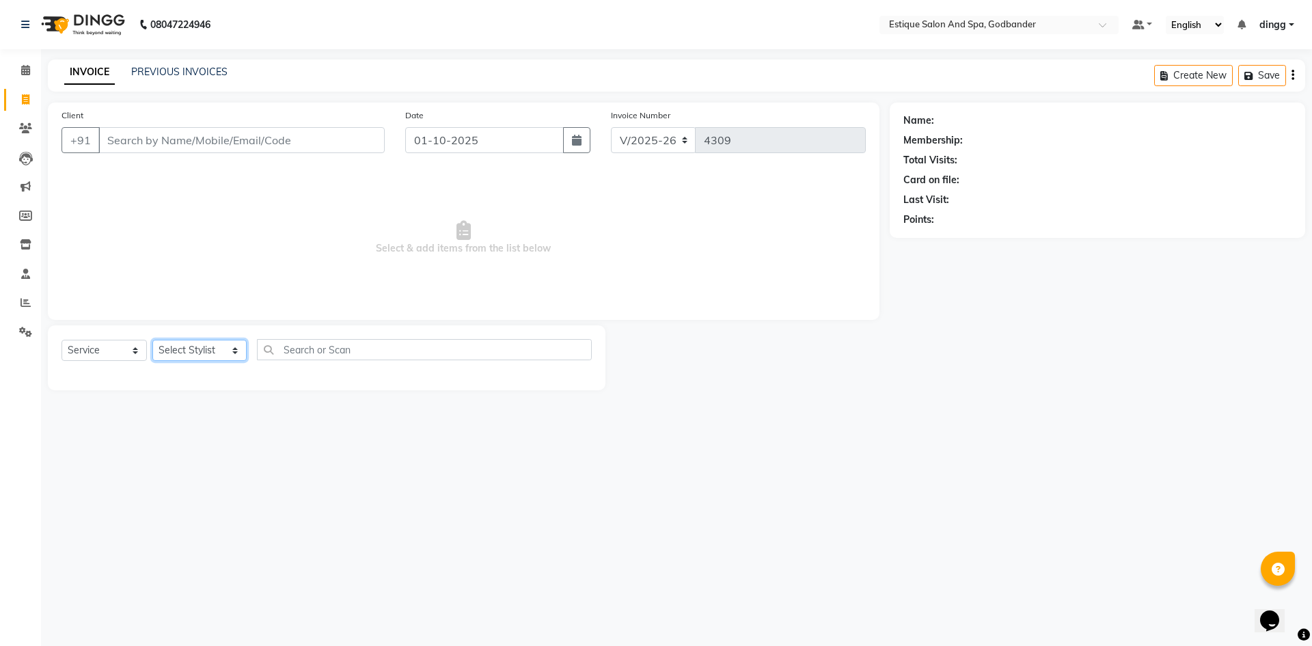
select select "71725"
click at [152, 340] on select "Select Stylist Aarti Nails [PERSON_NAME] [PERSON_NAME] Any one Asmi BEAUTY ding…" at bounding box center [199, 350] width 94 height 21
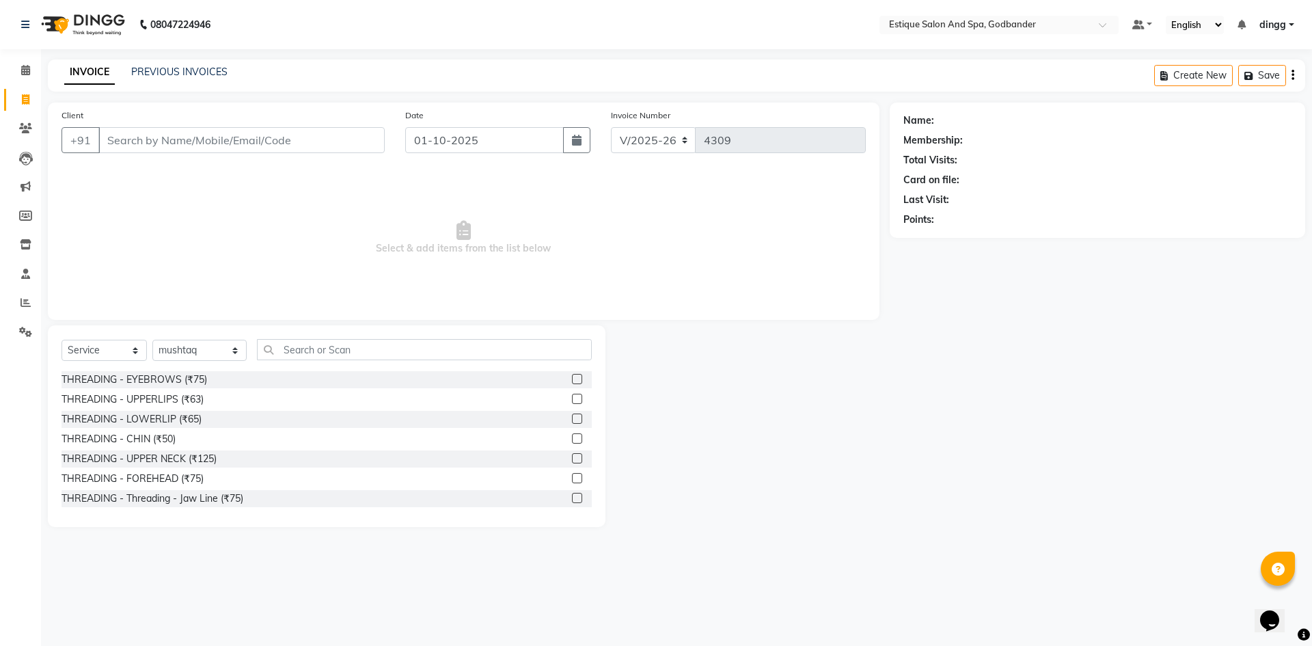
click at [281, 337] on div "Select Service Product Membership Package Voucher Prepaid Gift Card Select Styl…" at bounding box center [327, 426] width 558 height 202
click at [313, 344] on input "text" at bounding box center [424, 349] width 335 height 21
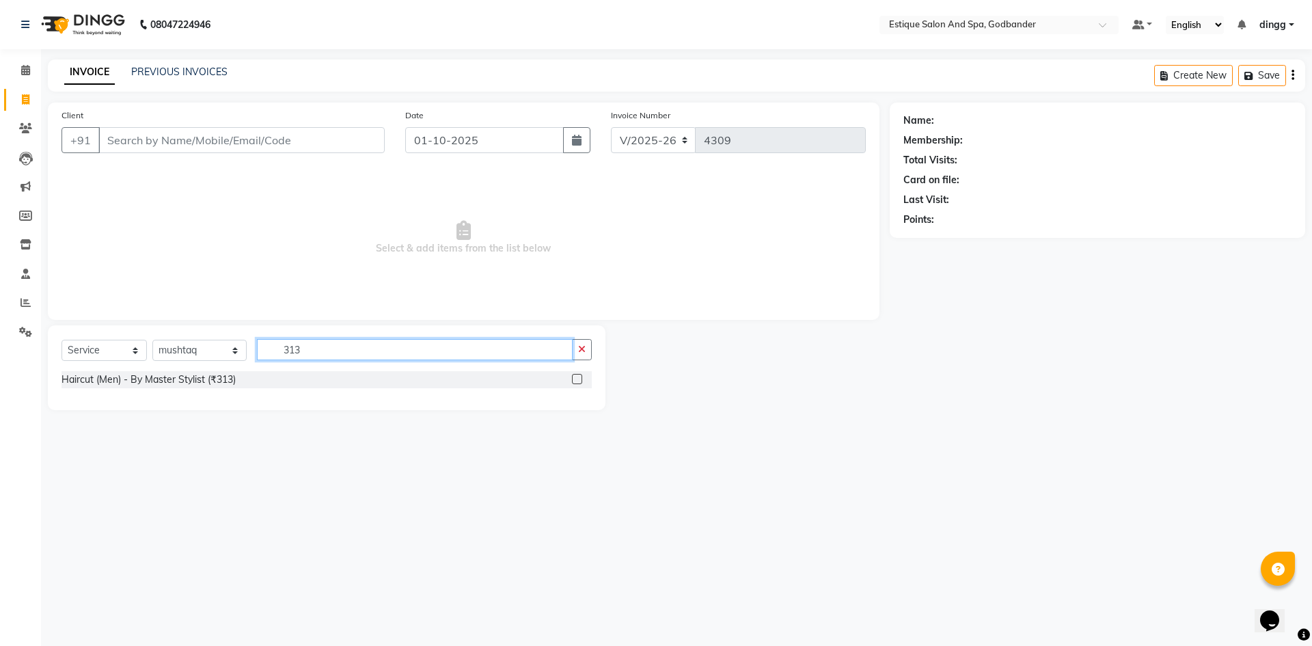
type input "313"
click at [576, 378] on label at bounding box center [577, 379] width 10 height 10
click at [576, 378] on input "checkbox" at bounding box center [576, 379] width 9 height 9
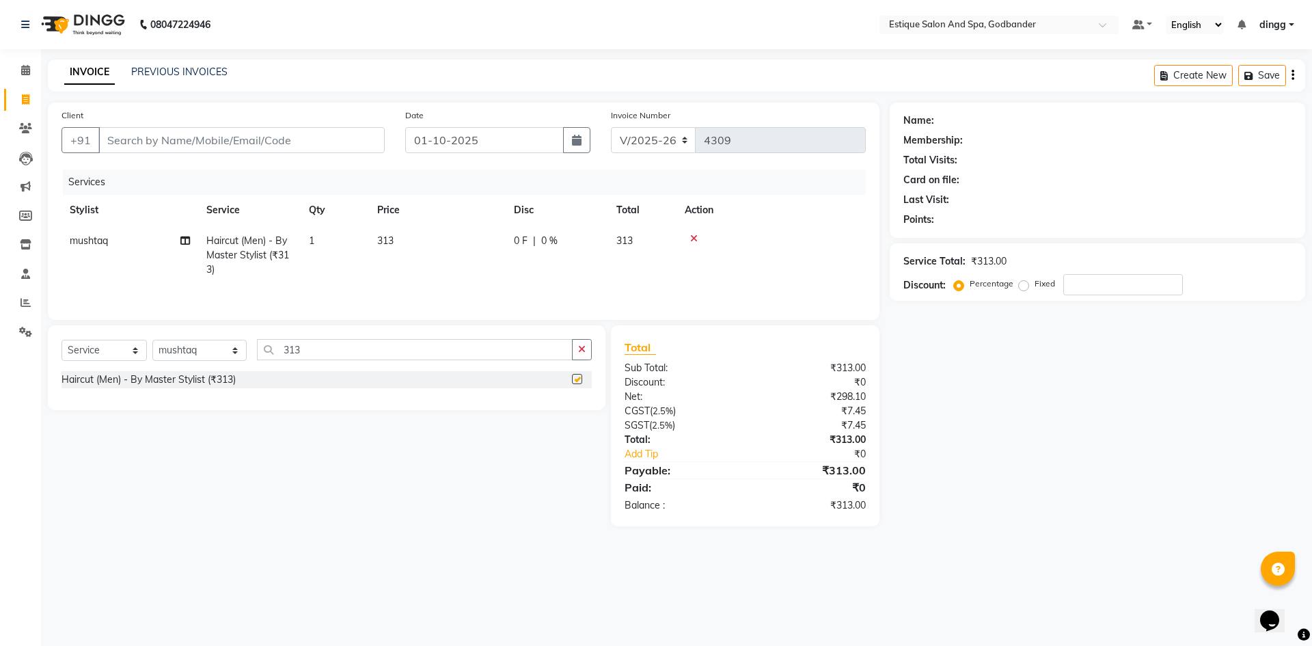
checkbox input "false"
click at [283, 347] on input "313" at bounding box center [415, 349] width 316 height 21
type input "213"
click at [579, 379] on label at bounding box center [577, 379] width 10 height 10
click at [579, 379] on input "checkbox" at bounding box center [576, 379] width 9 height 9
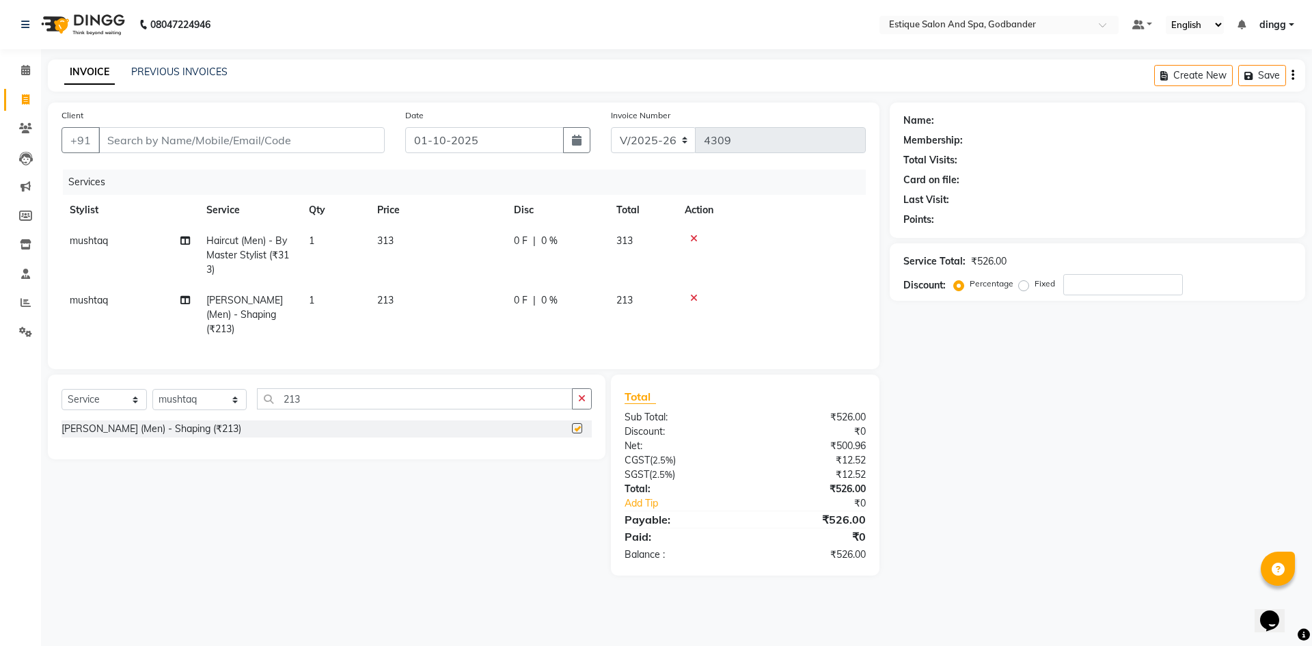
checkbox input "false"
click at [228, 149] on input "Client" at bounding box center [241, 140] width 286 height 26
type input "7"
type input "0"
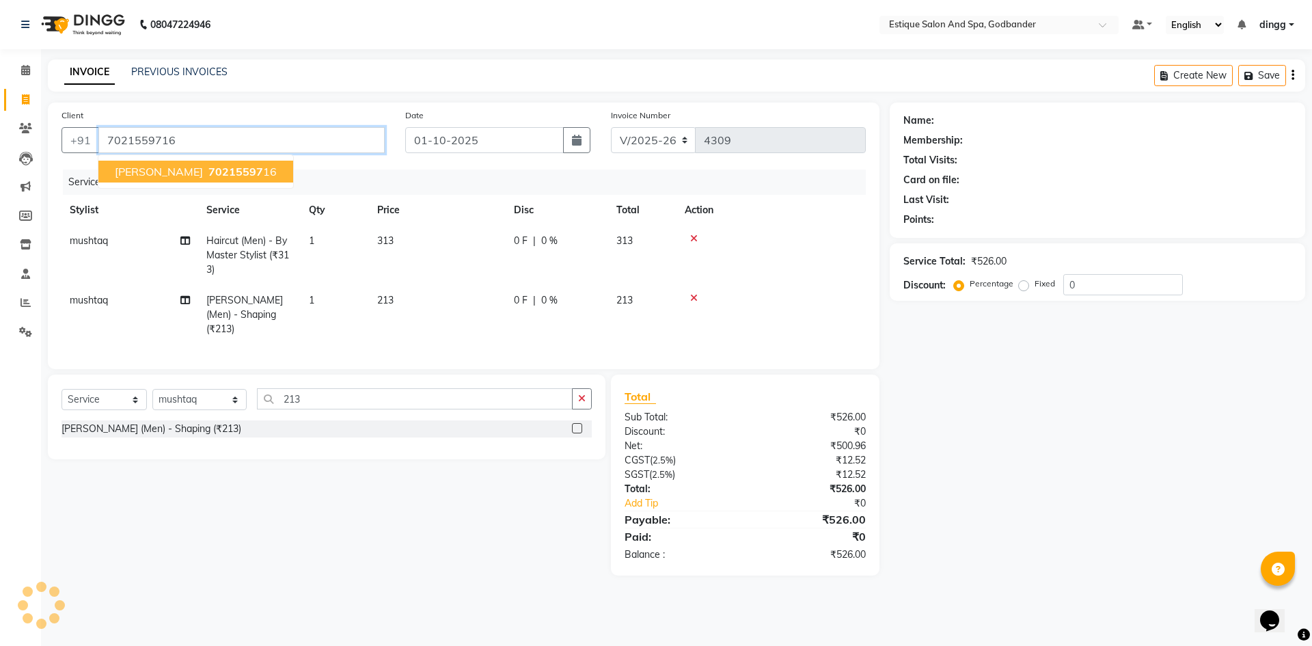
type input "7021559716"
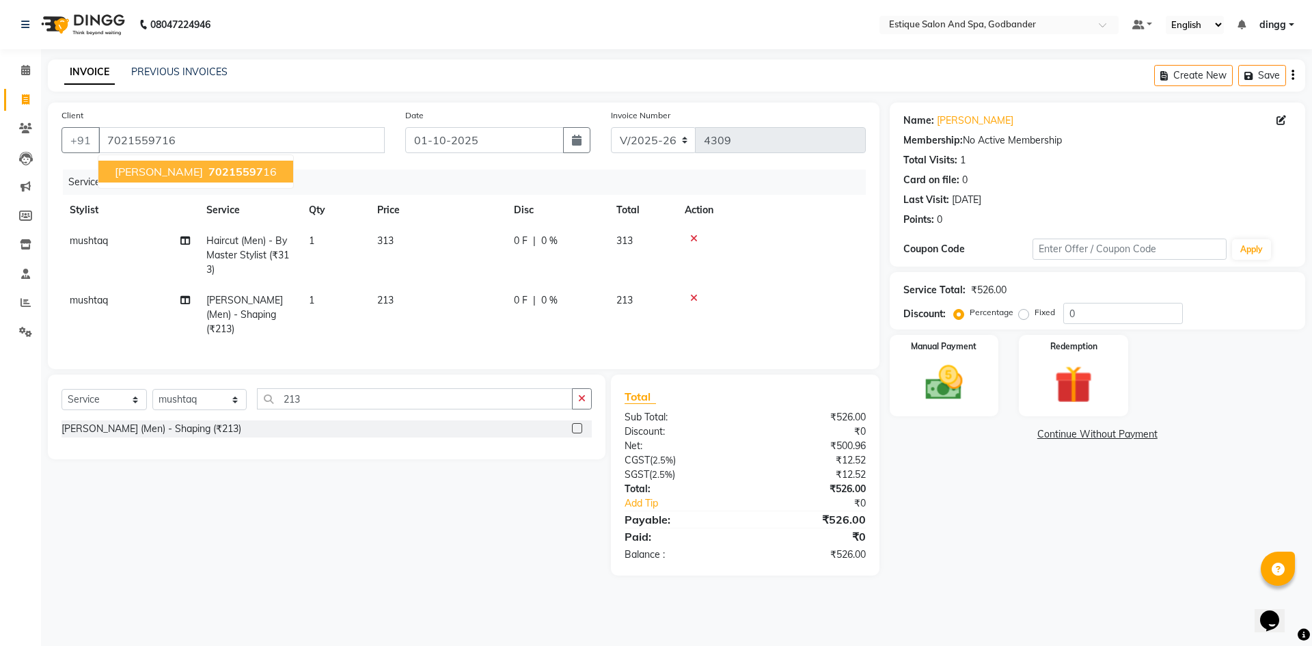
click at [279, 164] on button "[PERSON_NAME] 70215597 16" at bounding box center [195, 172] width 195 height 22
click at [974, 370] on img at bounding box center [944, 382] width 64 height 45
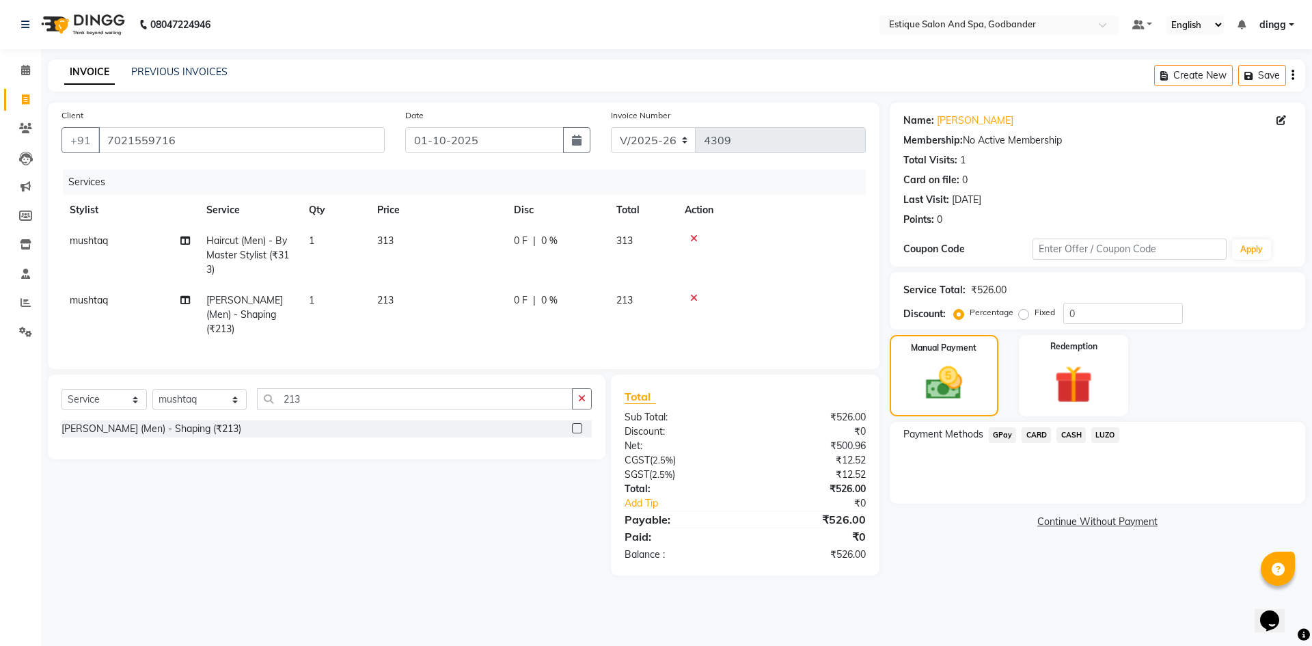
click at [1005, 430] on span "GPay" at bounding box center [1003, 435] width 28 height 16
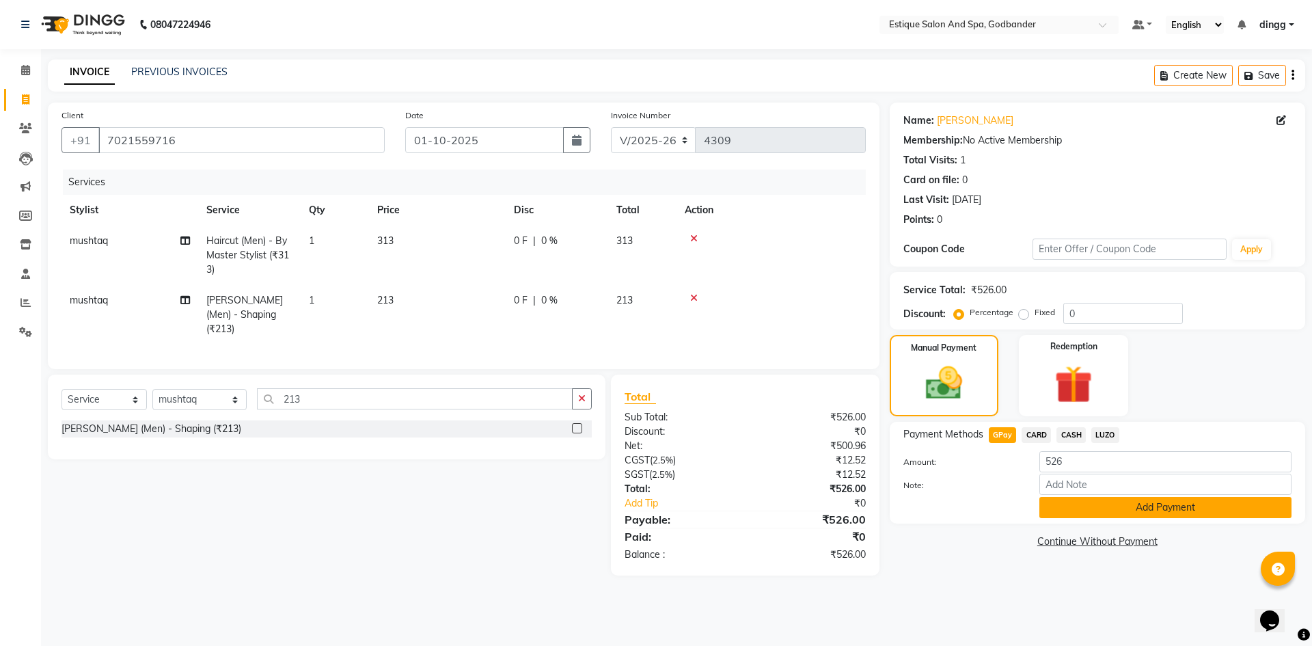
click at [1123, 505] on button "Add Payment" at bounding box center [1165, 507] width 252 height 21
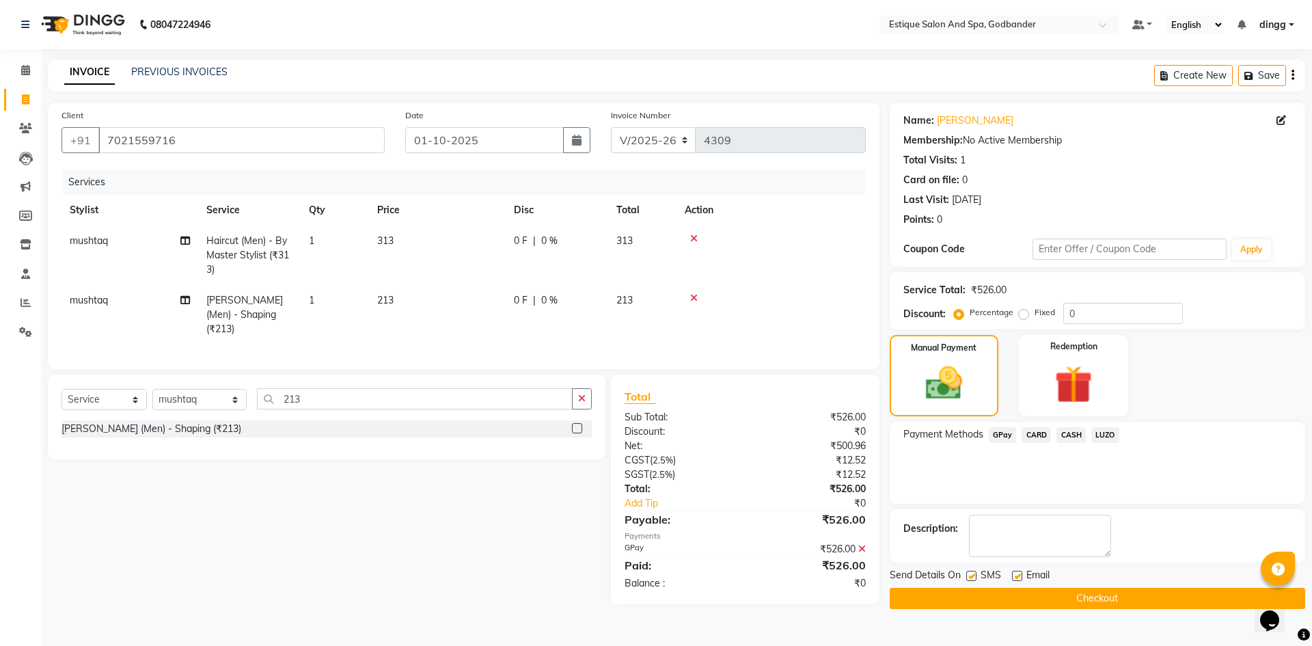
click at [1079, 598] on button "Checkout" at bounding box center [1097, 598] width 415 height 21
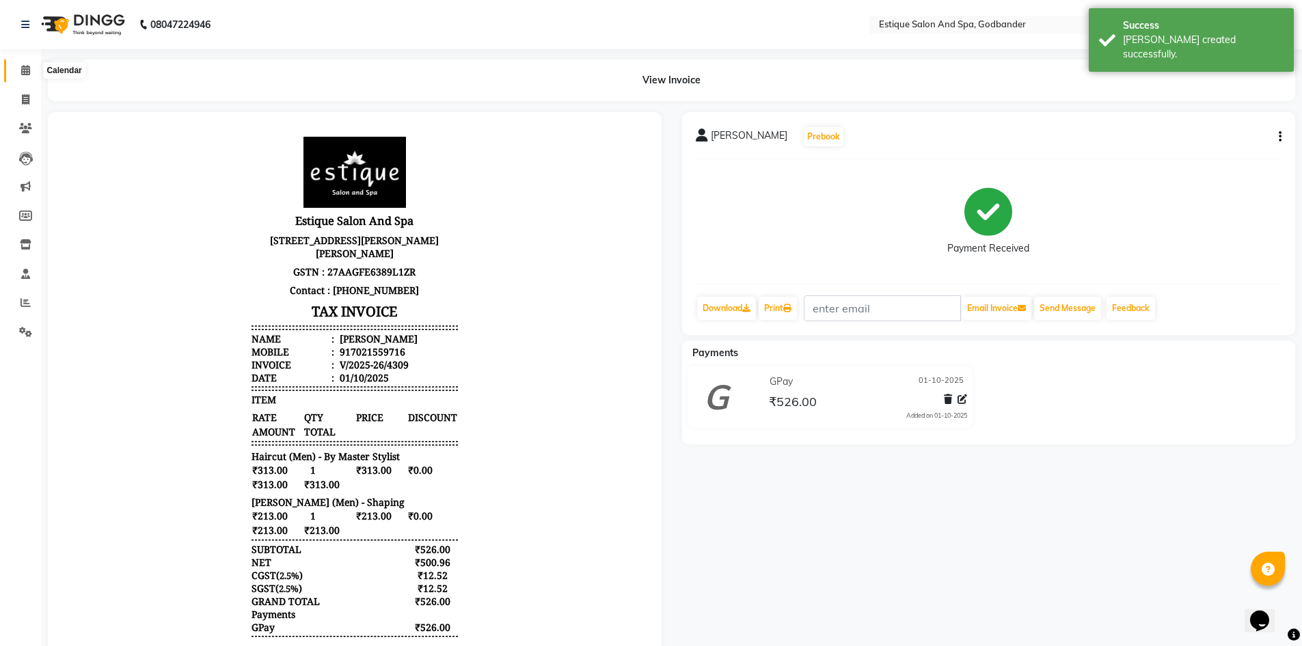
click at [27, 68] on icon at bounding box center [25, 70] width 9 height 10
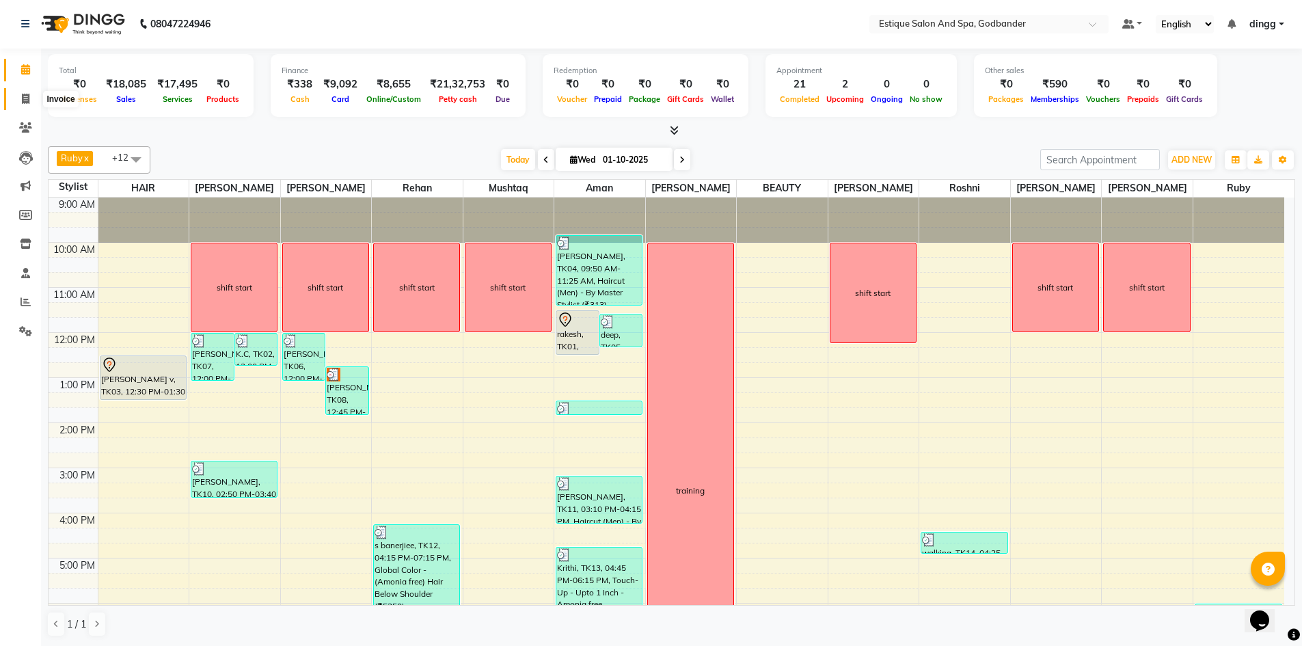
click at [20, 99] on span at bounding box center [26, 100] width 24 height 16
select select "service"
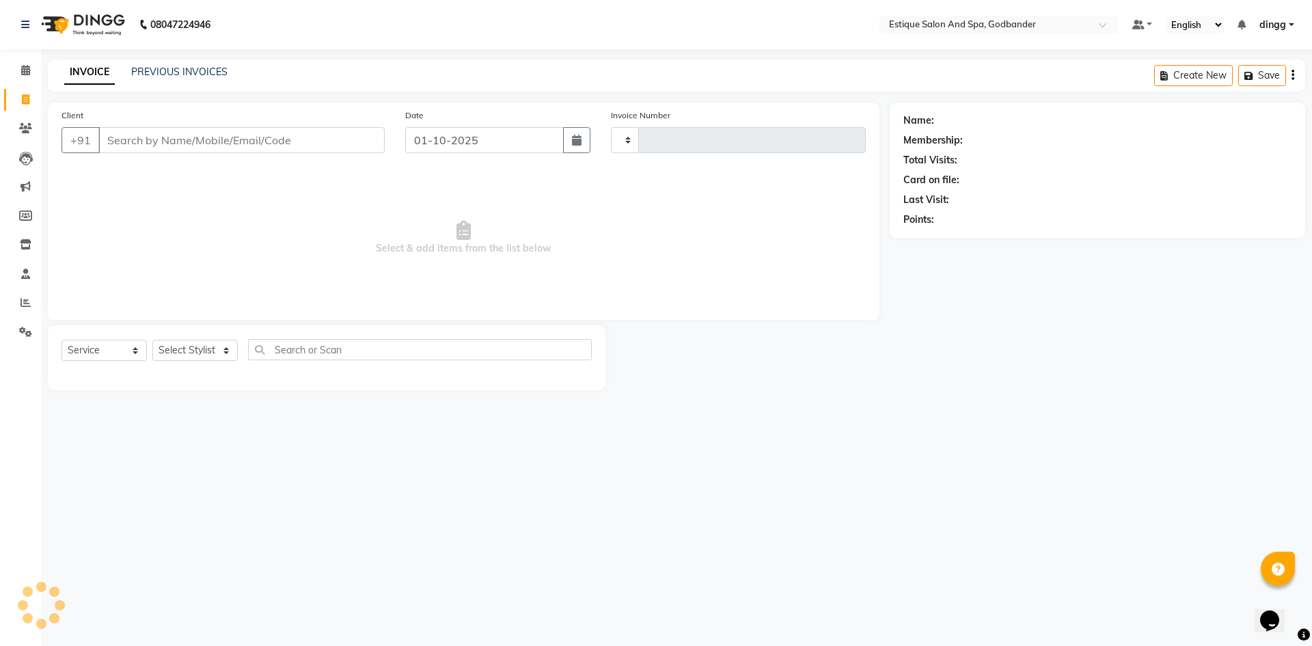
type input "4310"
select select "6103"
click at [152, 66] on link "PREVIOUS INVOICES" at bounding box center [179, 72] width 96 height 12
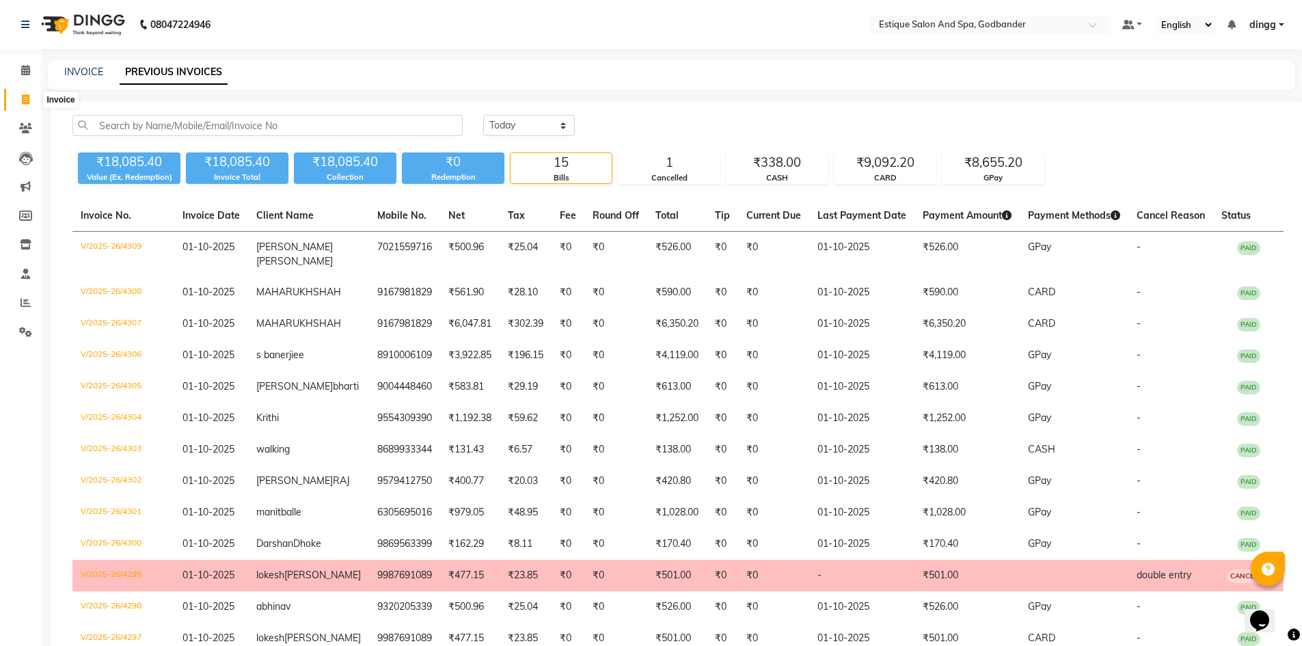
click at [27, 103] on icon at bounding box center [26, 99] width 8 height 10
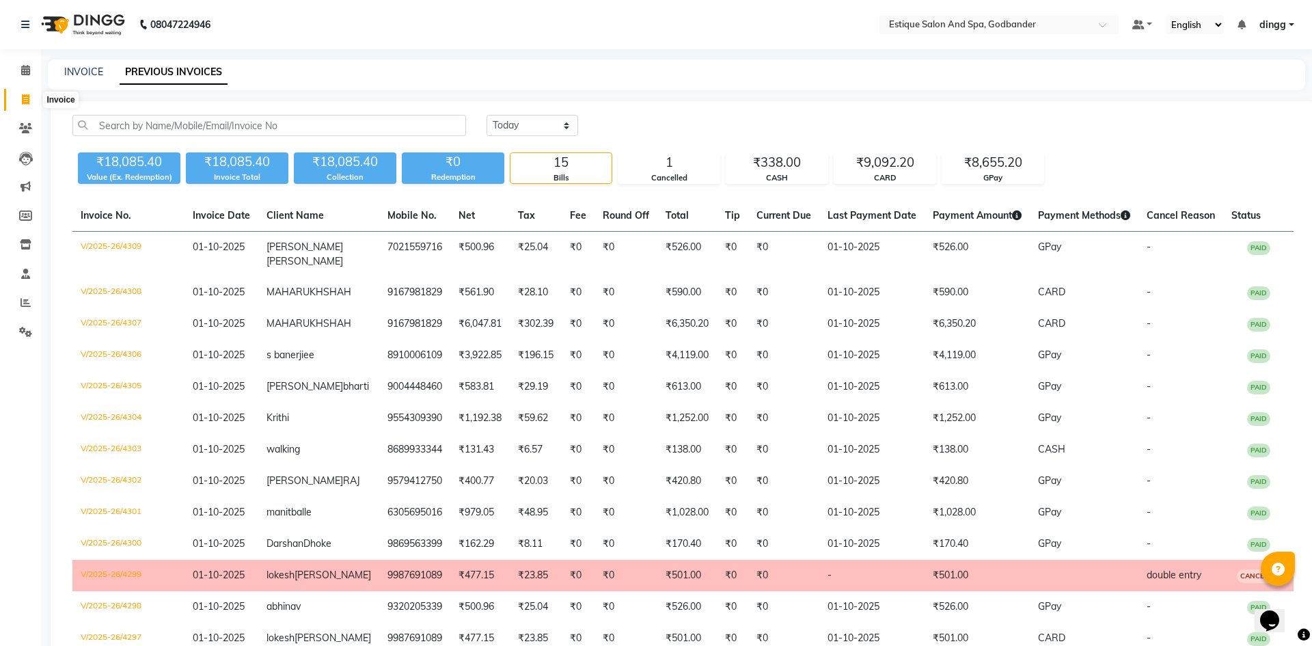
select select "6103"
select select "service"
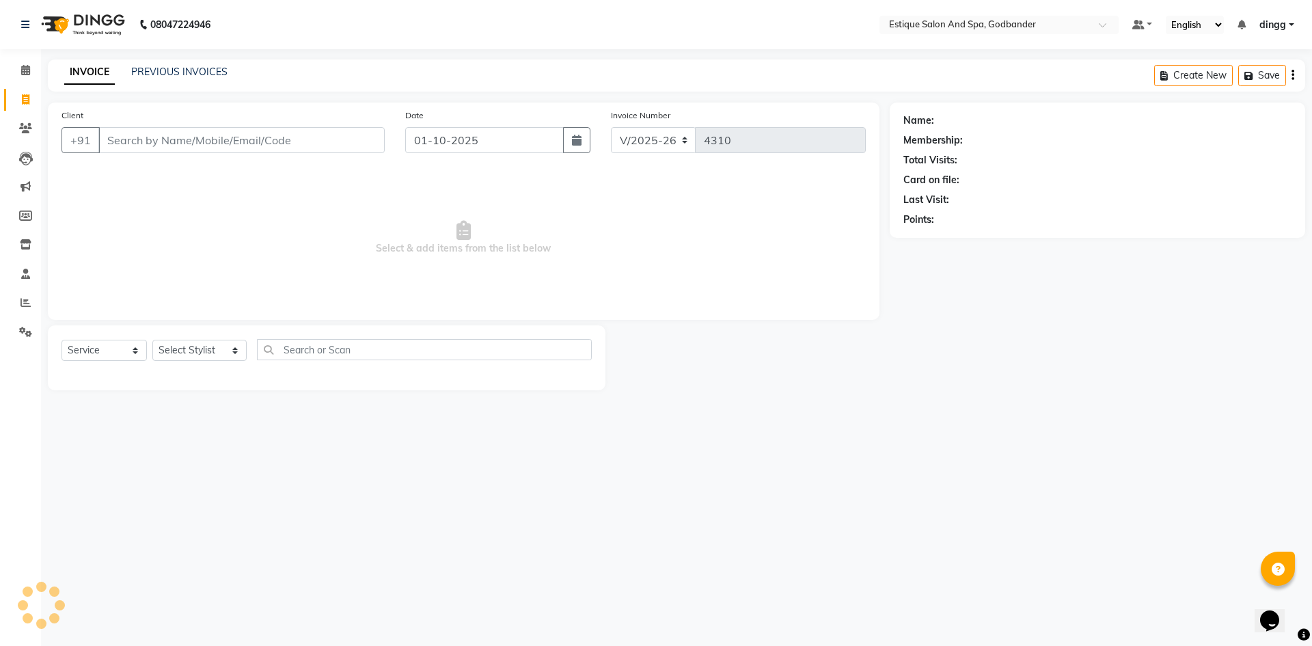
click at [139, 147] on input "Client" at bounding box center [241, 140] width 286 height 26
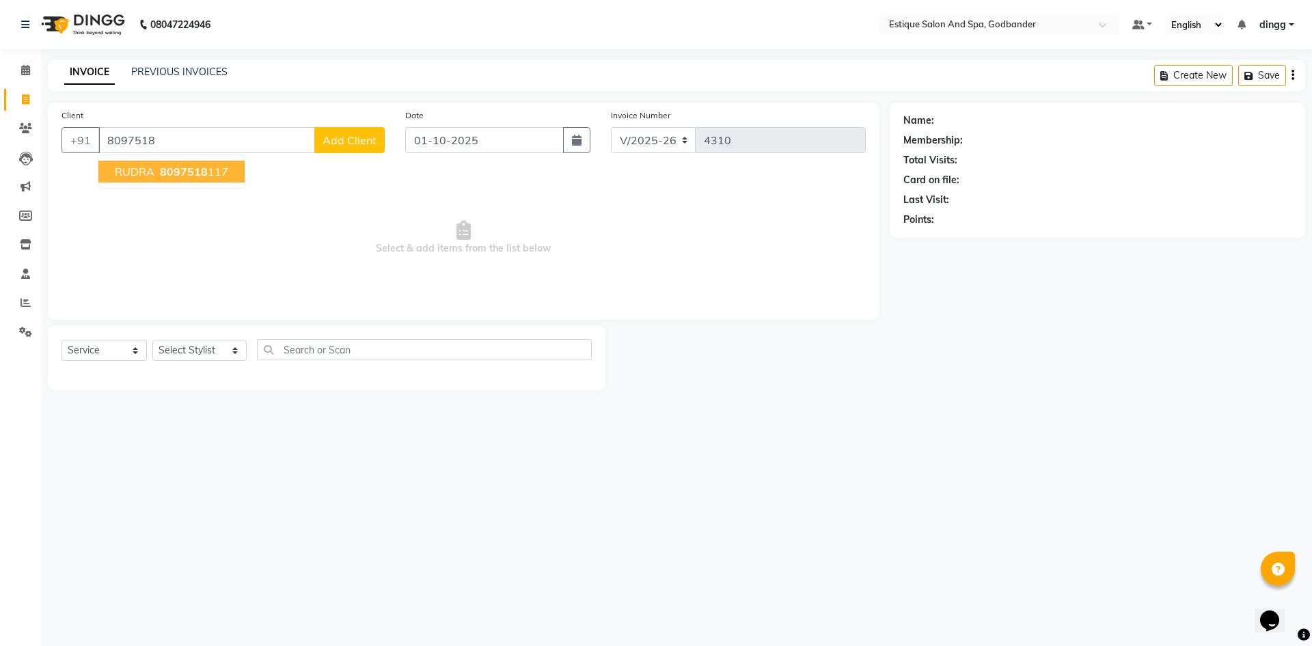
click at [176, 175] on span "8097518" at bounding box center [184, 172] width 48 height 14
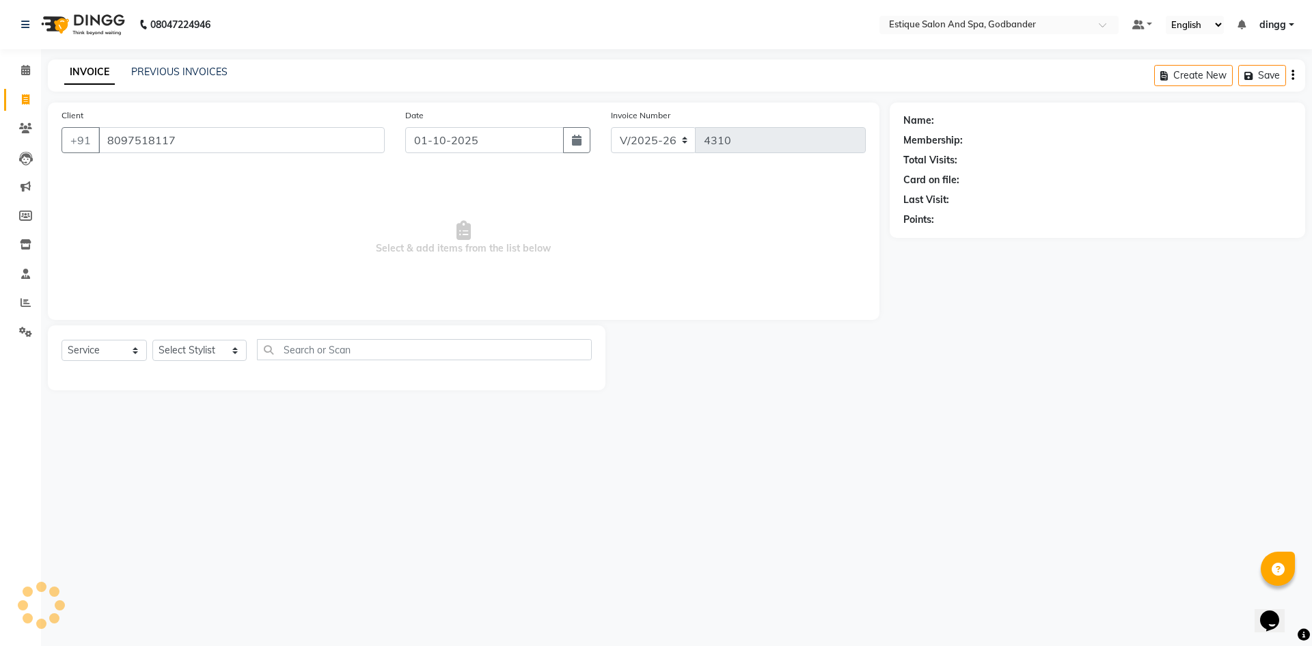
type input "8097518117"
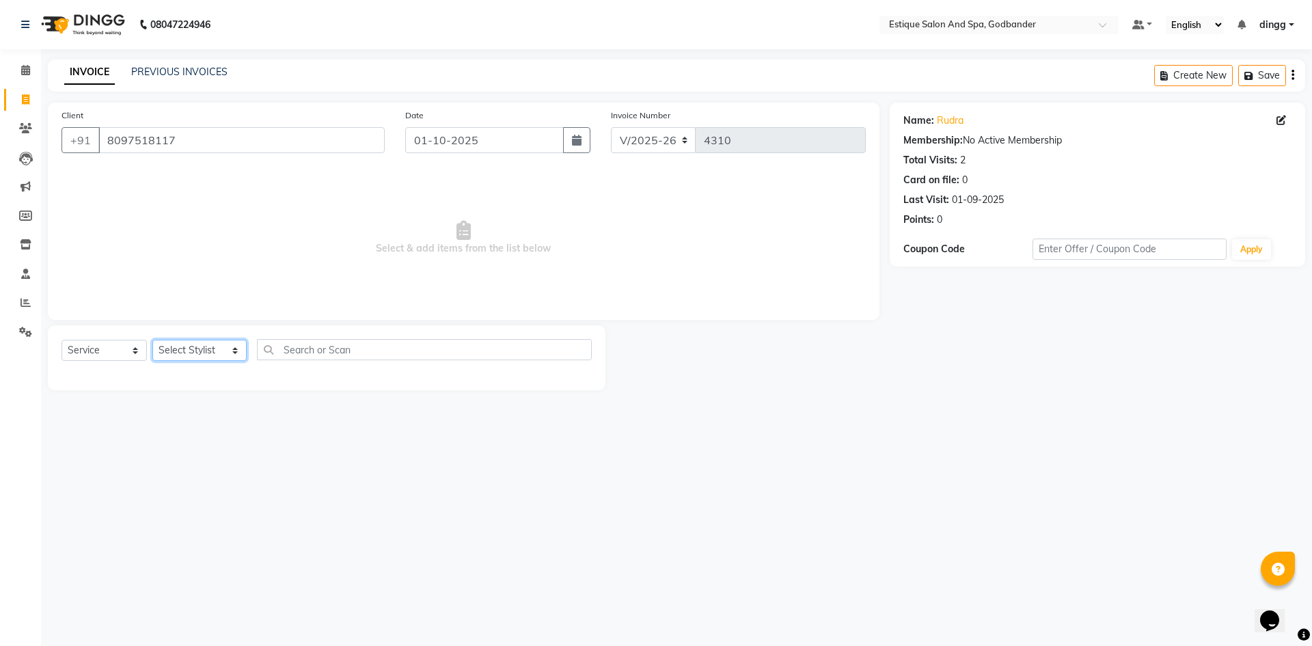
click at [197, 345] on select "Select Stylist Aarti Nails [PERSON_NAME] [PERSON_NAME] Any one Asmi BEAUTY ding…" at bounding box center [199, 350] width 94 height 21
click at [193, 346] on select "Select Stylist Aarti Nails [PERSON_NAME] [PERSON_NAME] Any one Asmi BEAUTY ding…" at bounding box center [199, 350] width 94 height 21
select select "44584"
click at [152, 340] on select "Select Stylist Aarti Nails [PERSON_NAME] [PERSON_NAME] Any one Asmi BEAUTY ding…" at bounding box center [199, 350] width 94 height 21
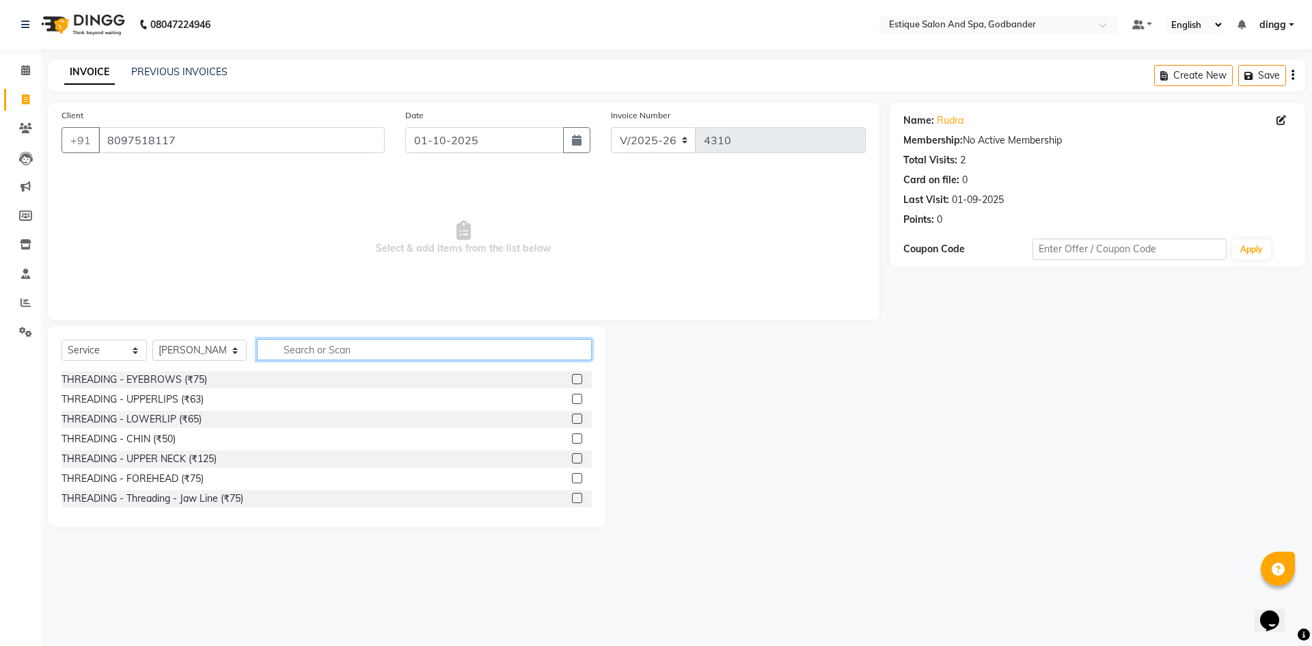
click at [309, 353] on input "text" at bounding box center [424, 349] width 335 height 21
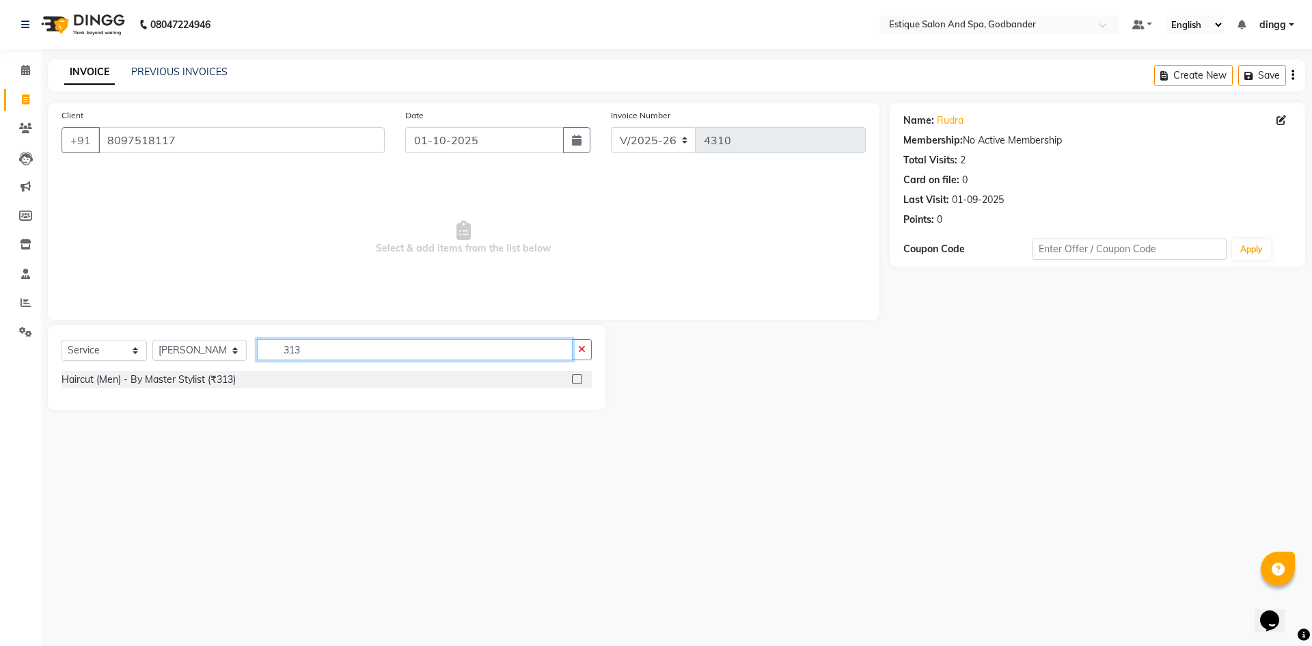
type input "313"
click at [579, 381] on label at bounding box center [577, 379] width 10 height 10
click at [579, 381] on input "checkbox" at bounding box center [576, 379] width 9 height 9
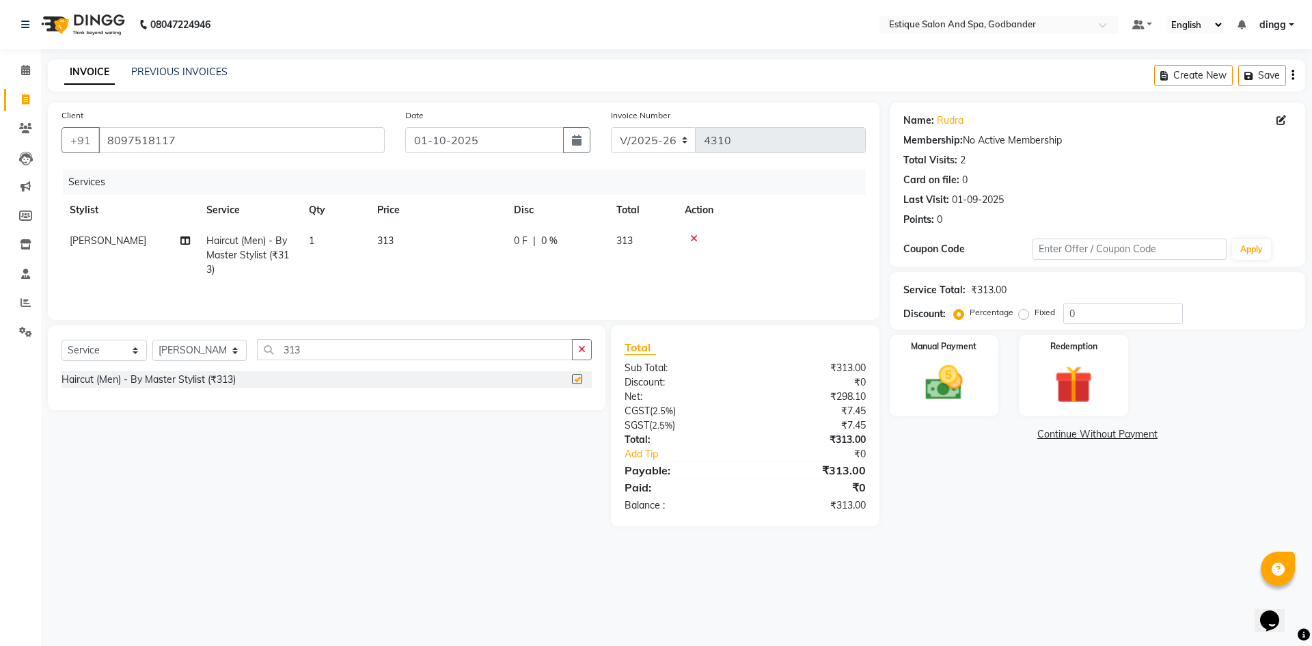
checkbox input "false"
click at [953, 357] on div "Manual Payment" at bounding box center [943, 375] width 113 height 84
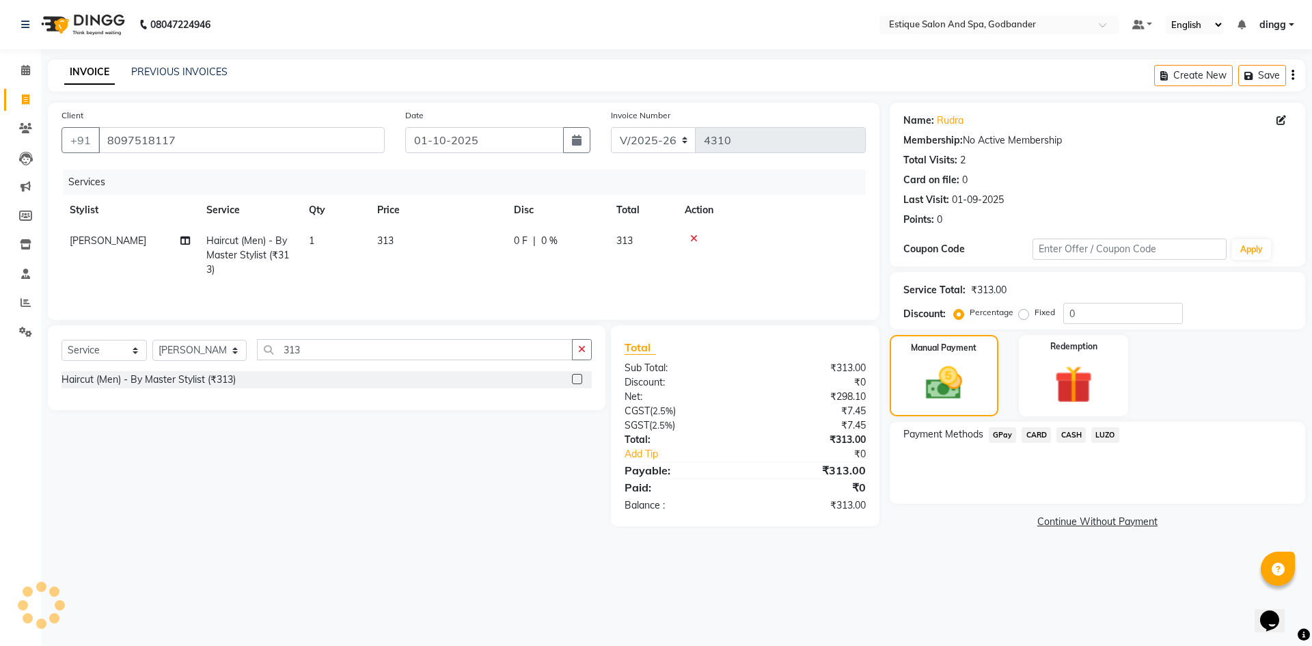
click at [1002, 437] on span "GPay" at bounding box center [1003, 435] width 28 height 16
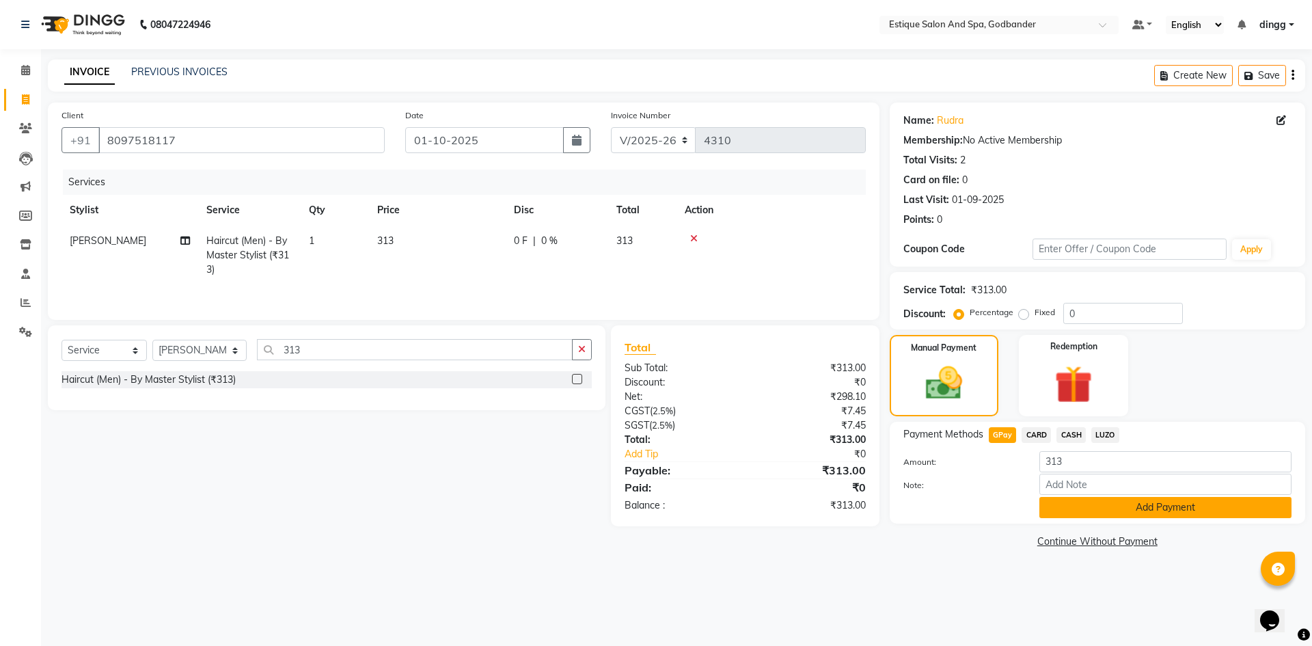
click at [1064, 511] on button "Add Payment" at bounding box center [1165, 507] width 252 height 21
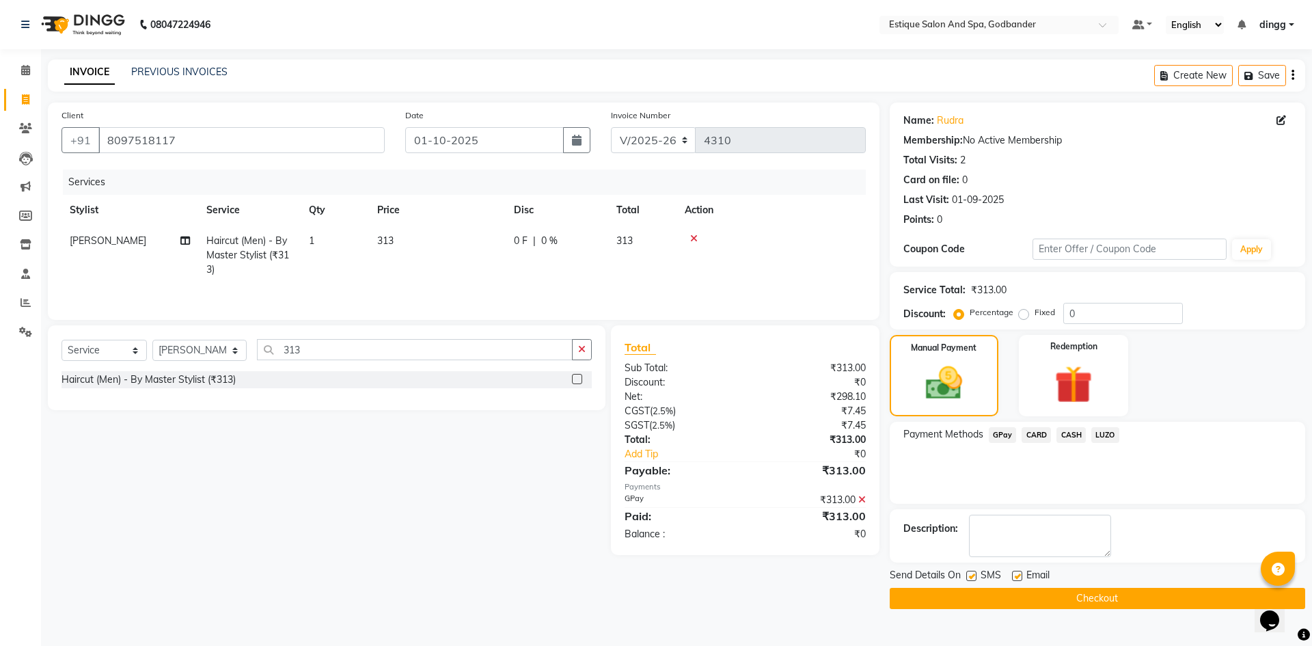
click at [939, 596] on button "Checkout" at bounding box center [1097, 598] width 415 height 21
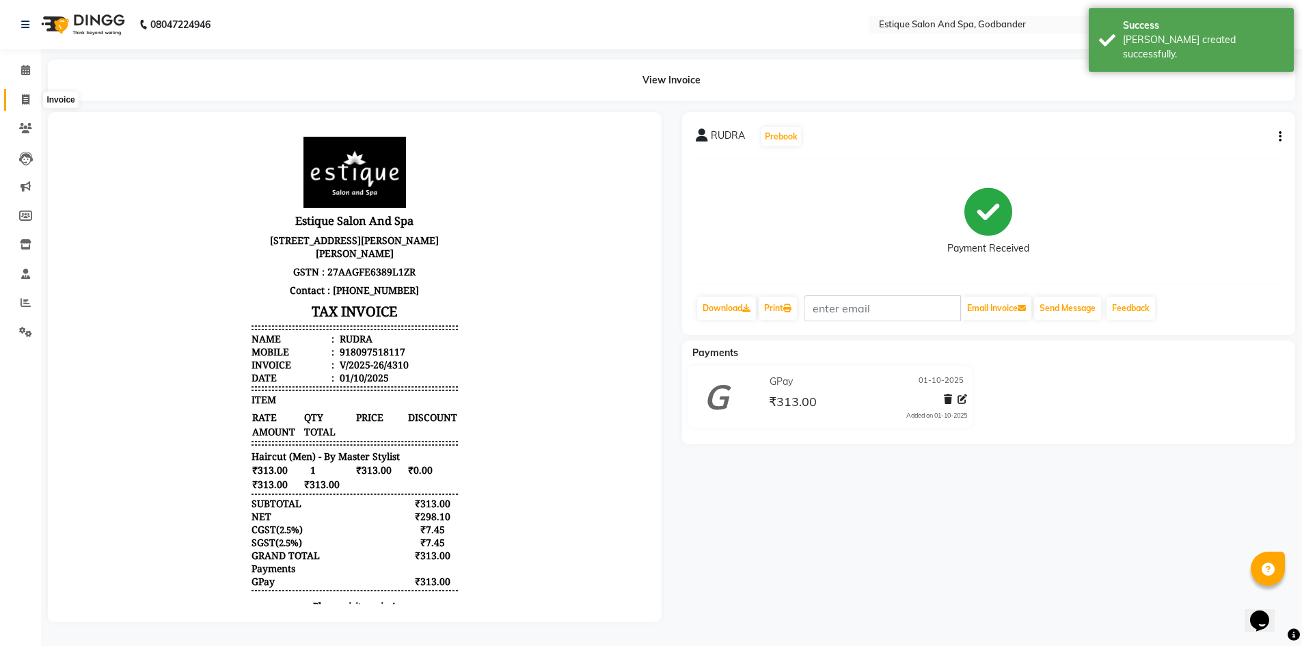
click at [33, 93] on span at bounding box center [26, 100] width 24 height 16
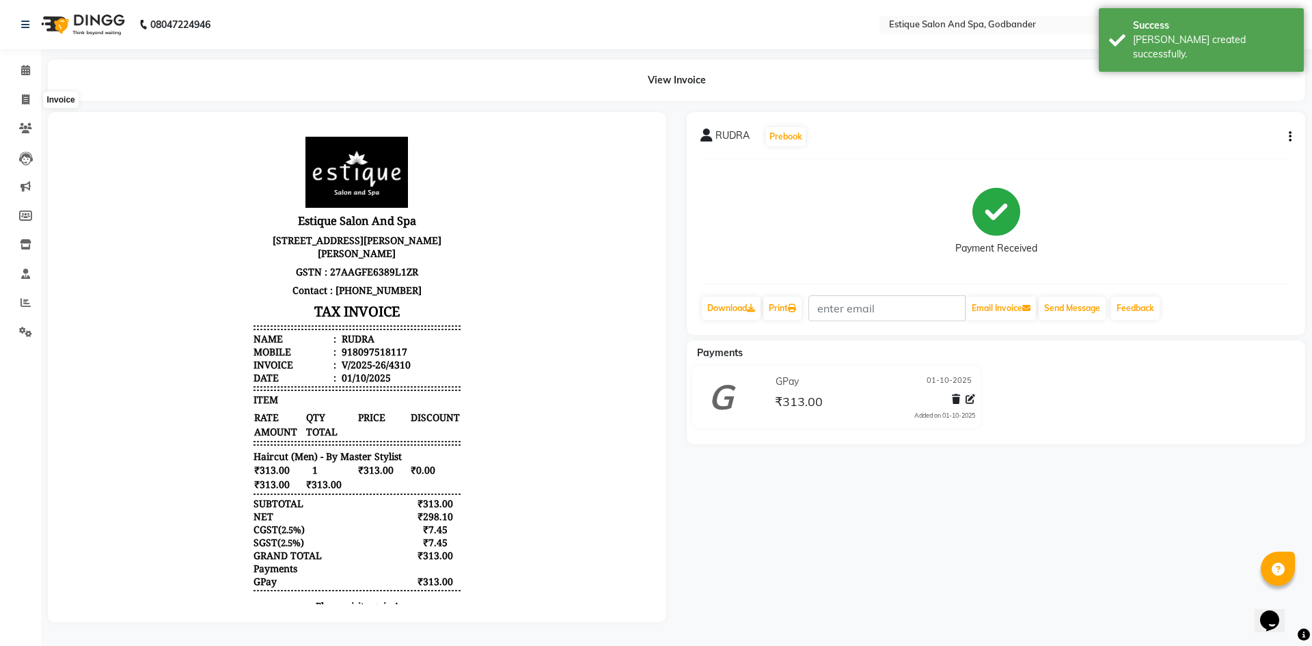
select select "6103"
select select "service"
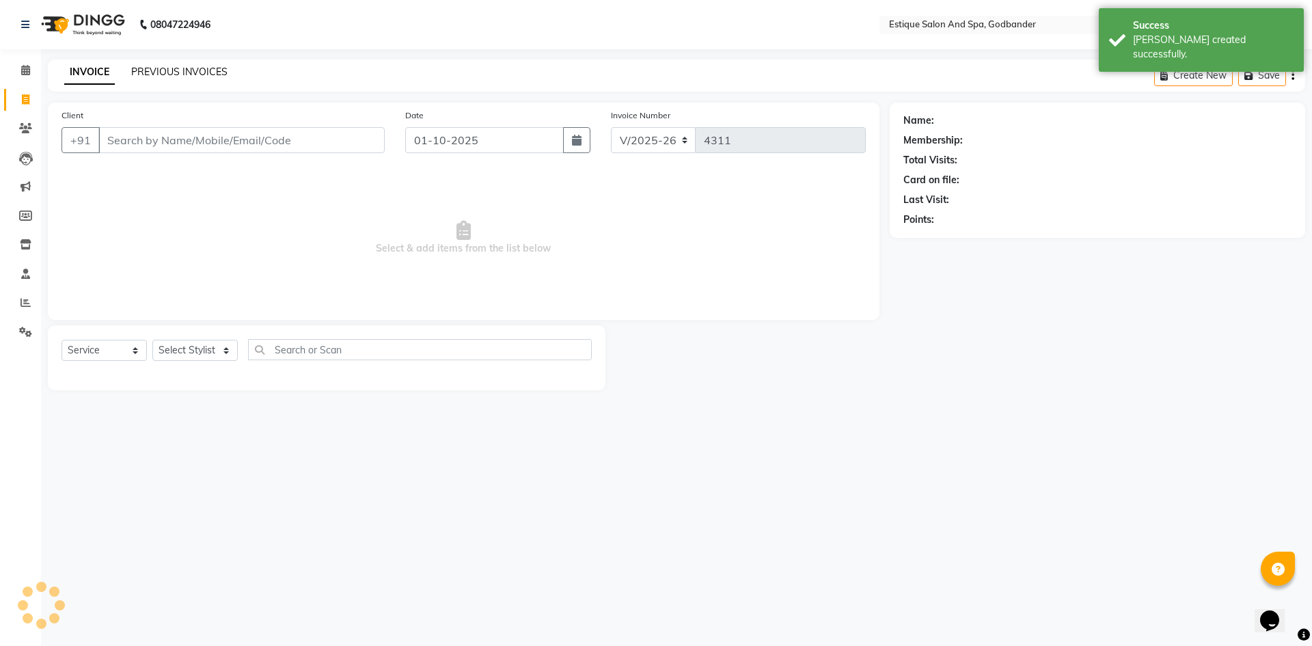
click at [175, 72] on link "PREVIOUS INVOICES" at bounding box center [179, 72] width 96 height 12
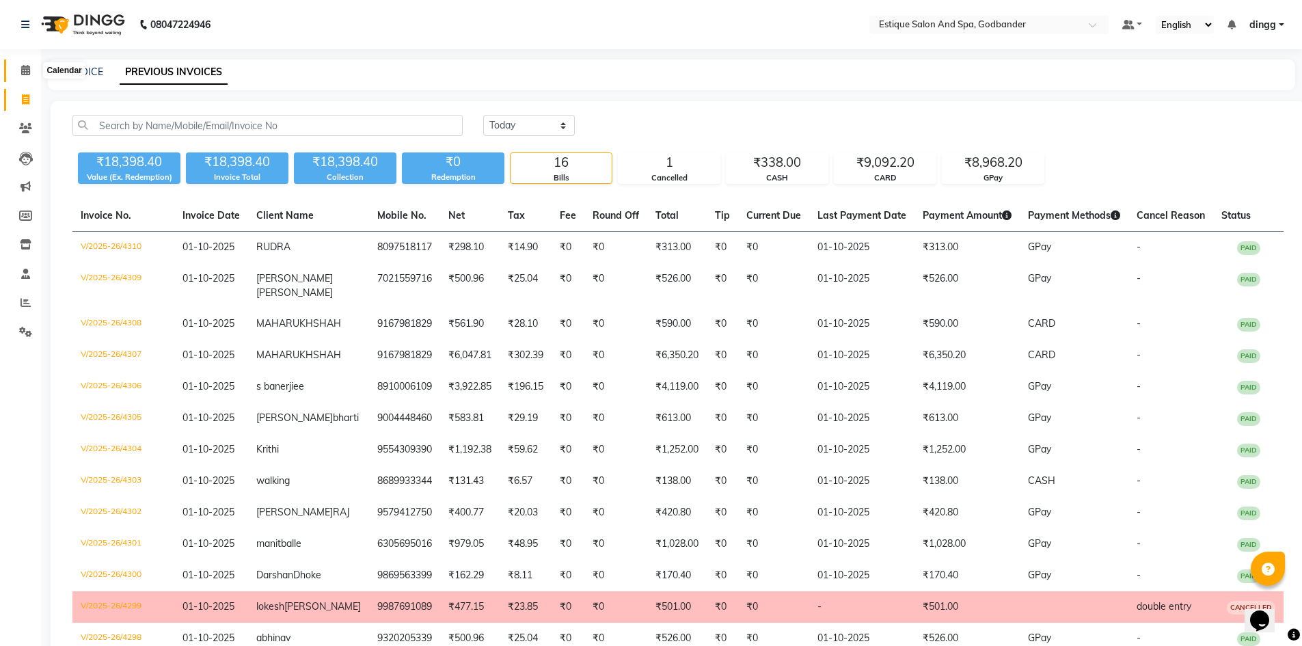
click at [25, 72] on icon at bounding box center [25, 70] width 9 height 10
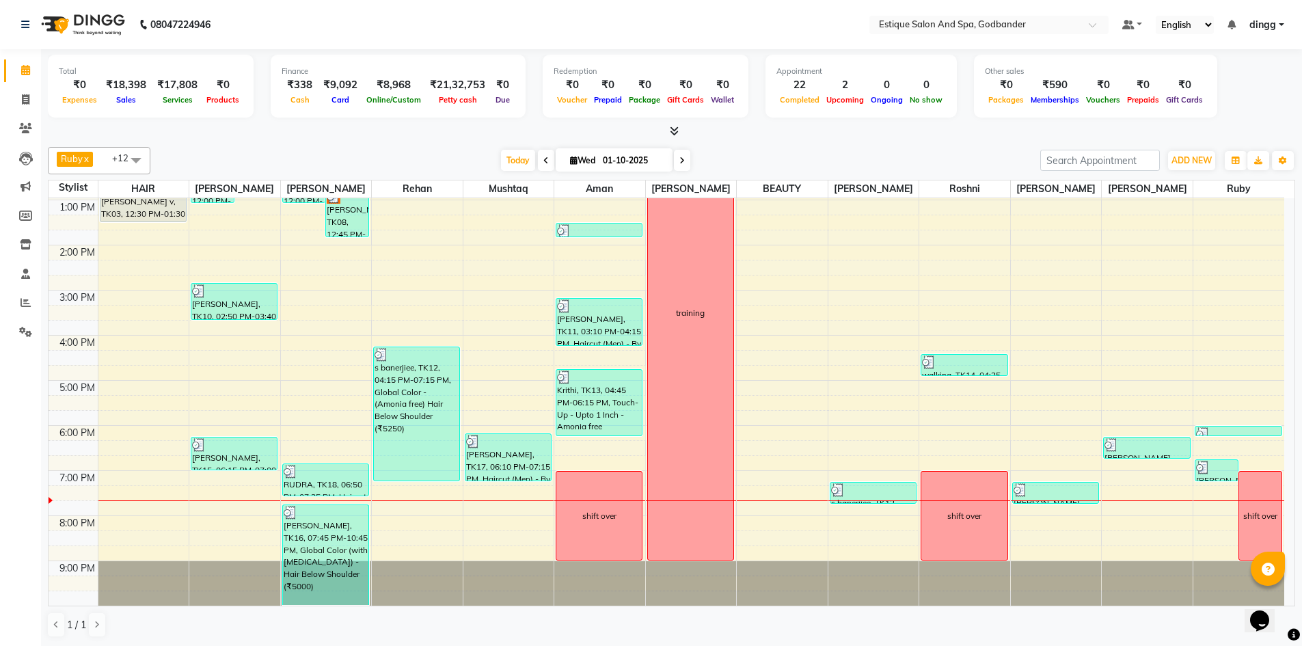
scroll to position [1, 0]
click at [335, 450] on div "9:00 AM 10:00 AM 11:00 AM 12:00 PM 1:00 PM 2:00 PM 3:00 PM 4:00 PM 5:00 PM 6:00…" at bounding box center [666, 312] width 1235 height 586
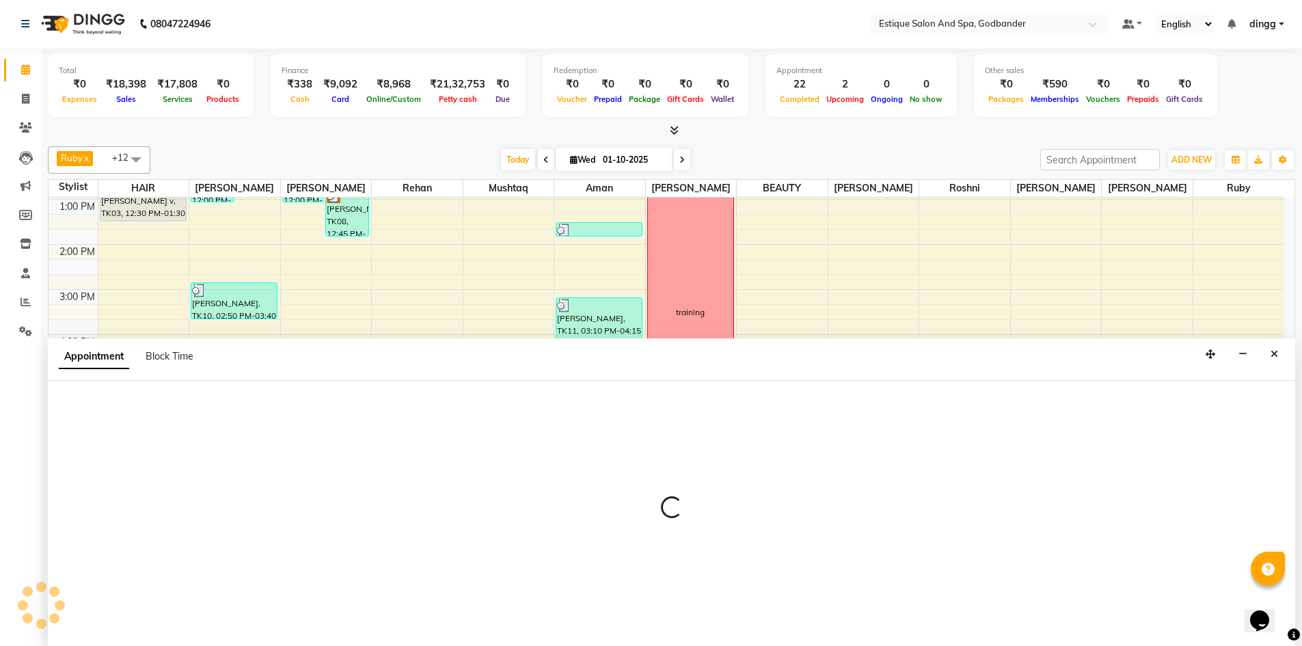
select select "44584"
select select "tentative"
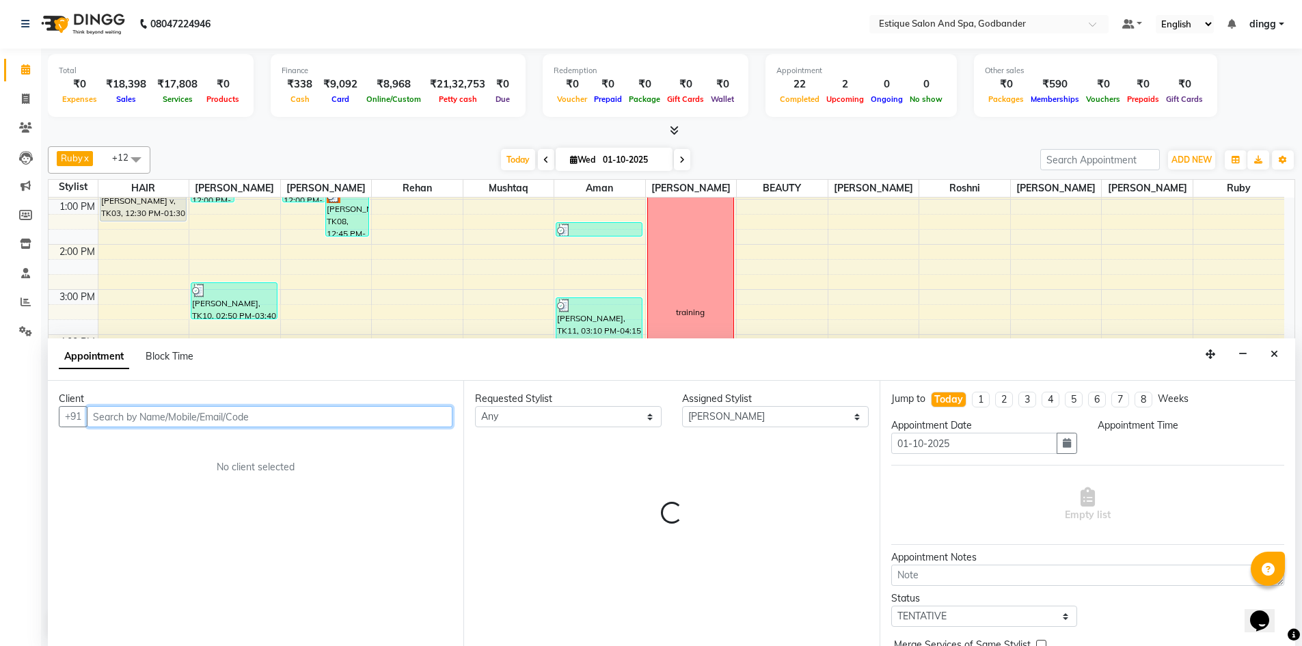
select select "1095"
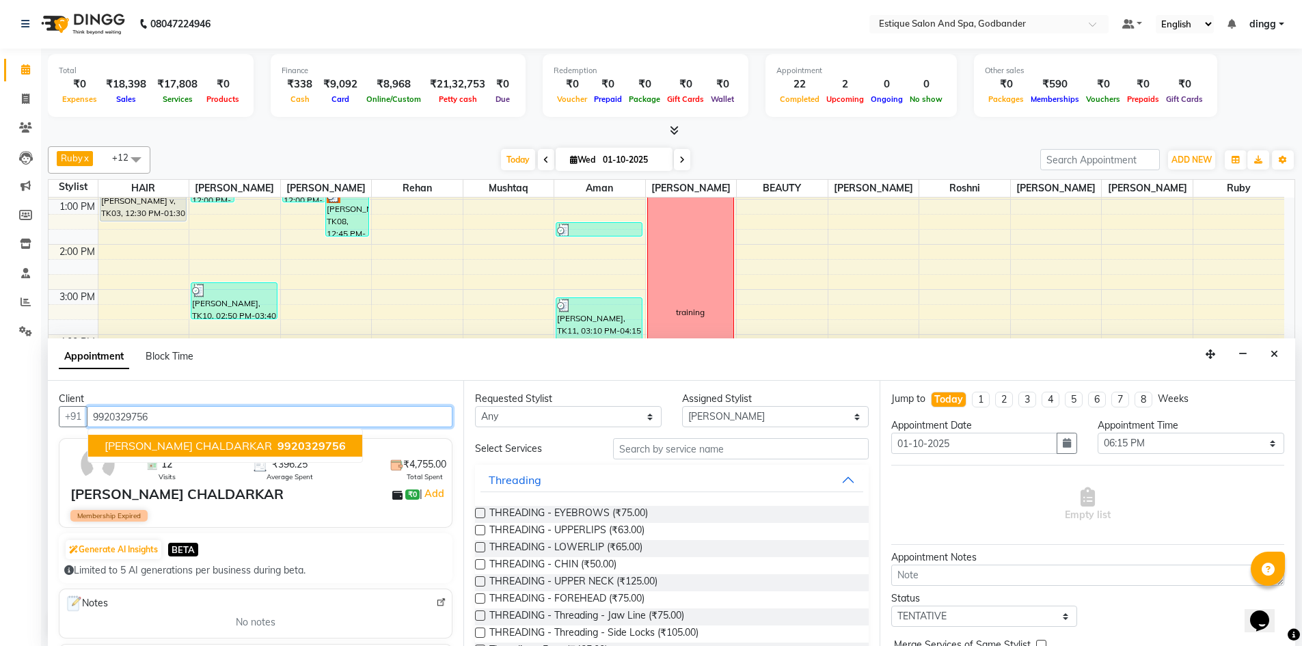
click at [183, 443] on span "[PERSON_NAME] CHALDARKAR" at bounding box center [188, 446] width 167 height 14
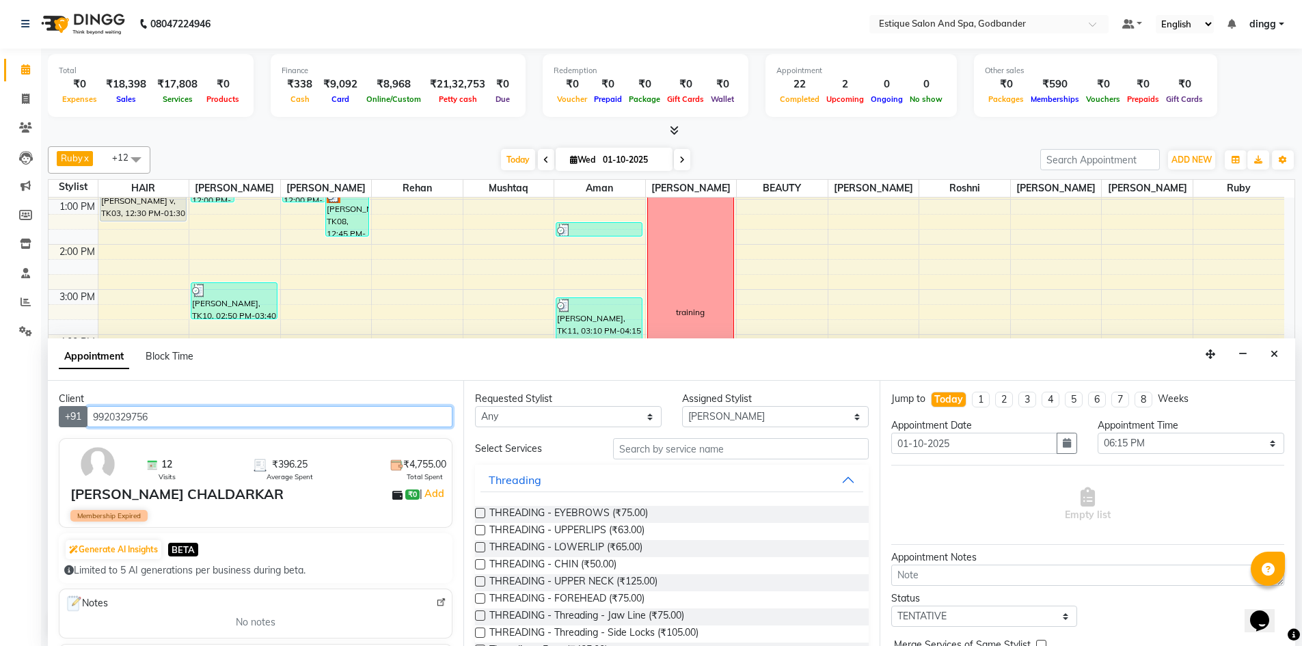
type input "9920329756"
drag, startPoint x: 88, startPoint y: 419, endPoint x: 160, endPoint y: 429, distance: 72.5
click at [160, 429] on div "Client +91 9920329756 12 Visits ₹396.25 Average Spent ₹4,755.00 Total Spent PRA…" at bounding box center [255, 513] width 415 height 265
drag, startPoint x: 90, startPoint y: 417, endPoint x: 147, endPoint y: 415, distance: 56.7
click at [172, 421] on input "9920329756" at bounding box center [270, 416] width 366 height 21
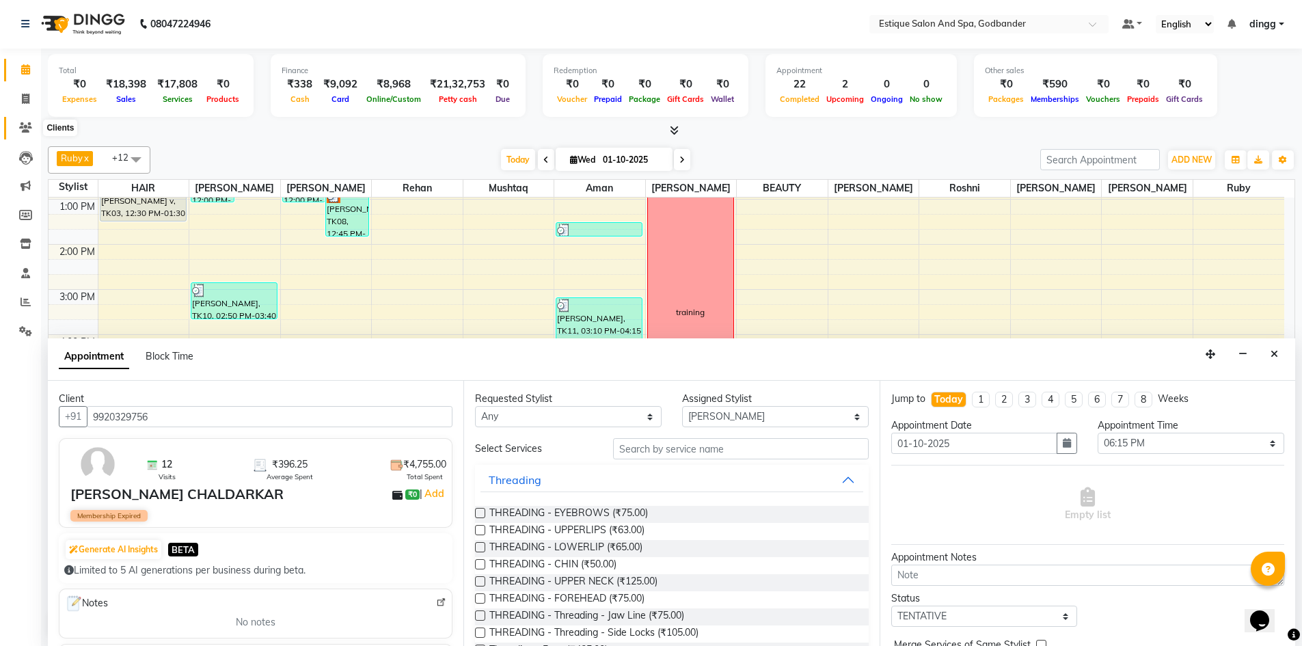
click at [24, 126] on icon at bounding box center [25, 127] width 13 height 10
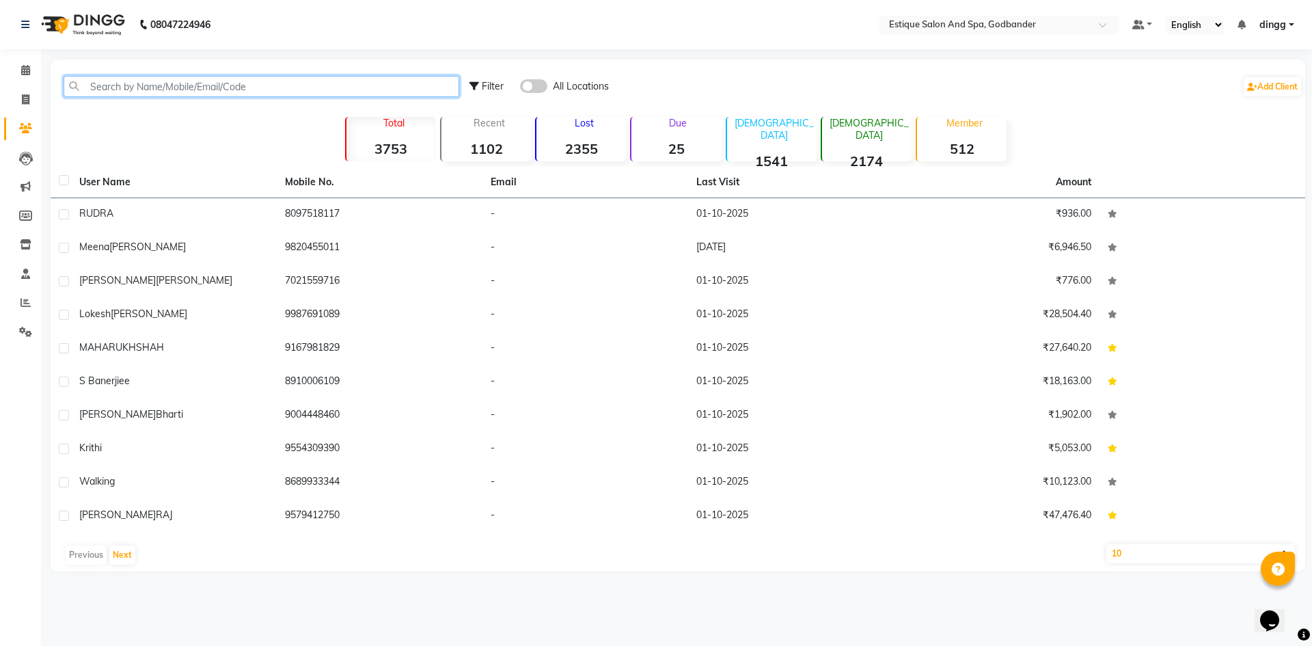
click at [112, 84] on input "text" at bounding box center [262, 86] width 396 height 21
paste input "9920329756"
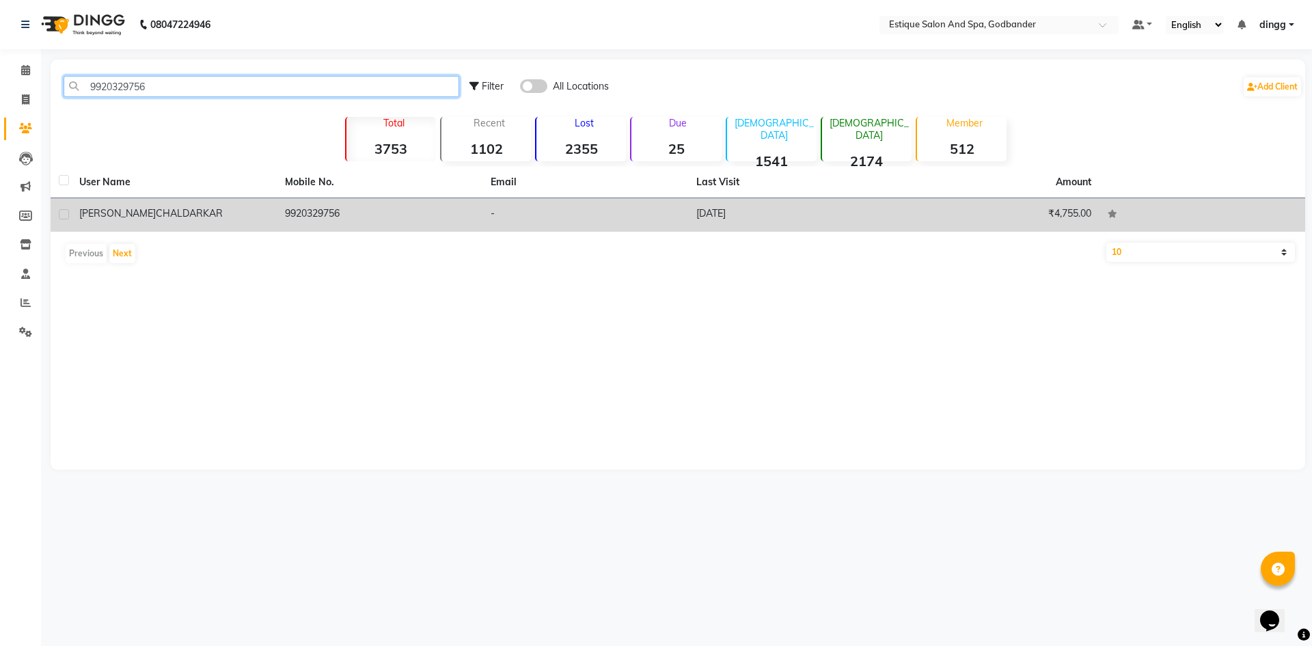
type input "9920329756"
click at [156, 210] on span "CHALDARKAR" at bounding box center [189, 213] width 67 height 12
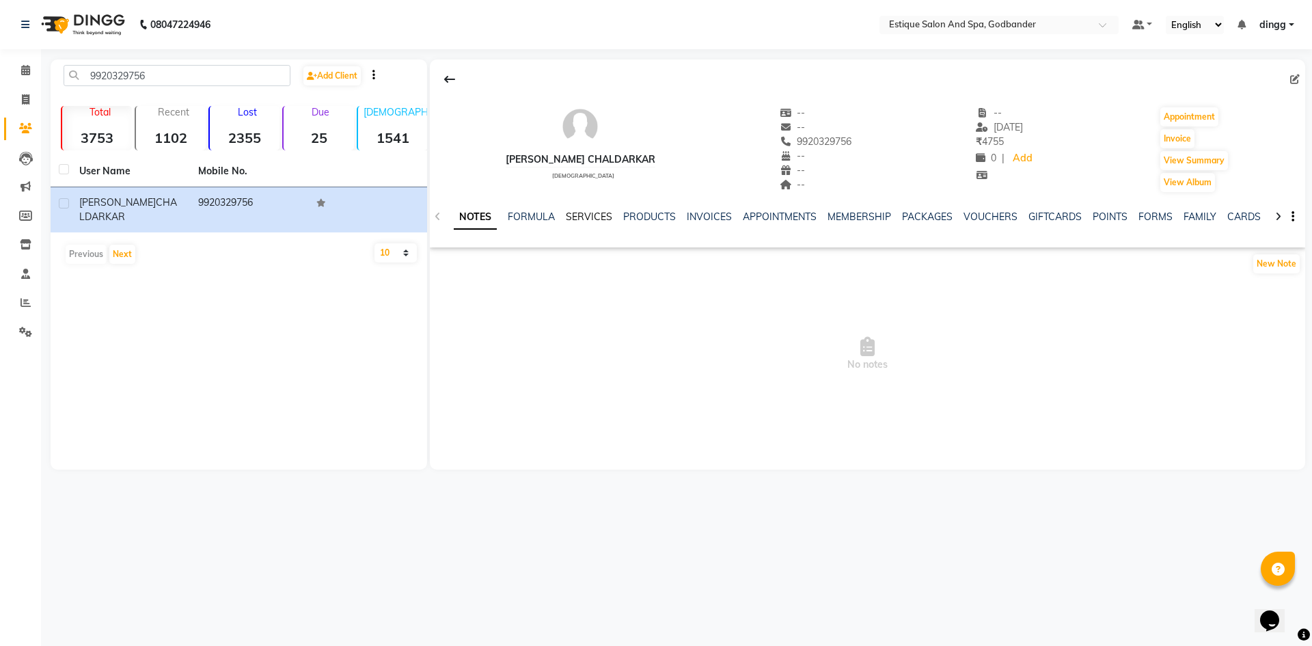
click at [592, 216] on link "SERVICES" at bounding box center [589, 216] width 46 height 12
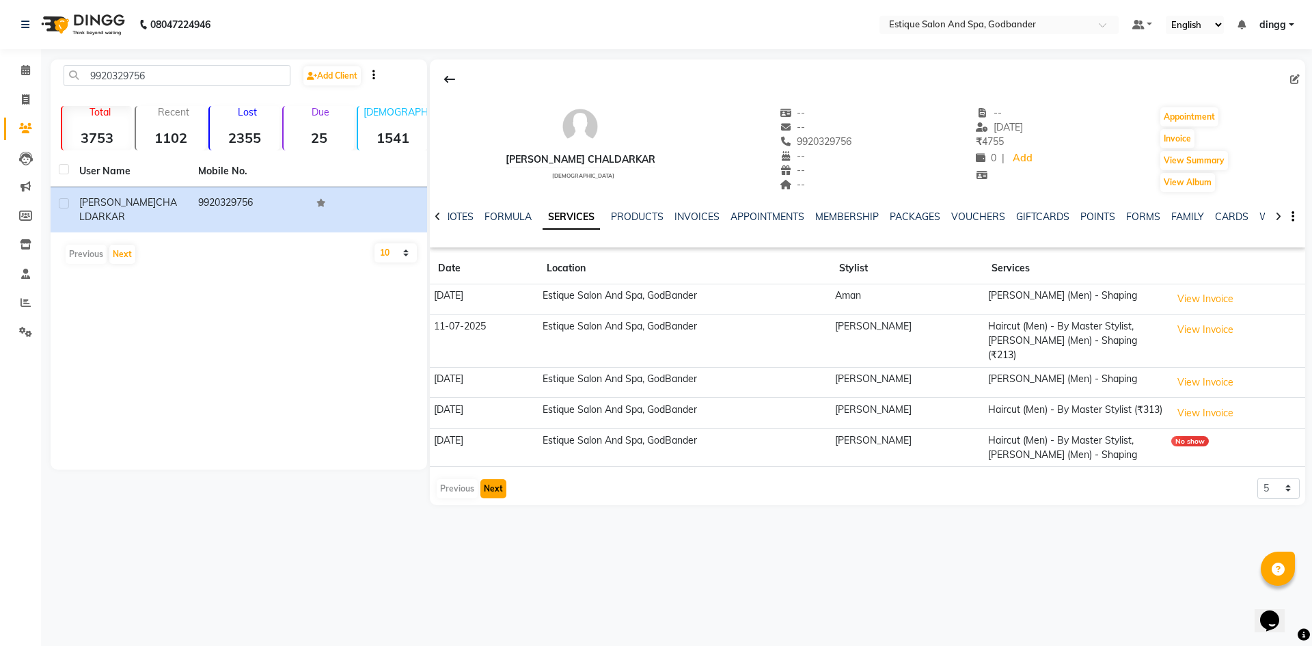
click at [497, 479] on button "Next" at bounding box center [493, 488] width 26 height 19
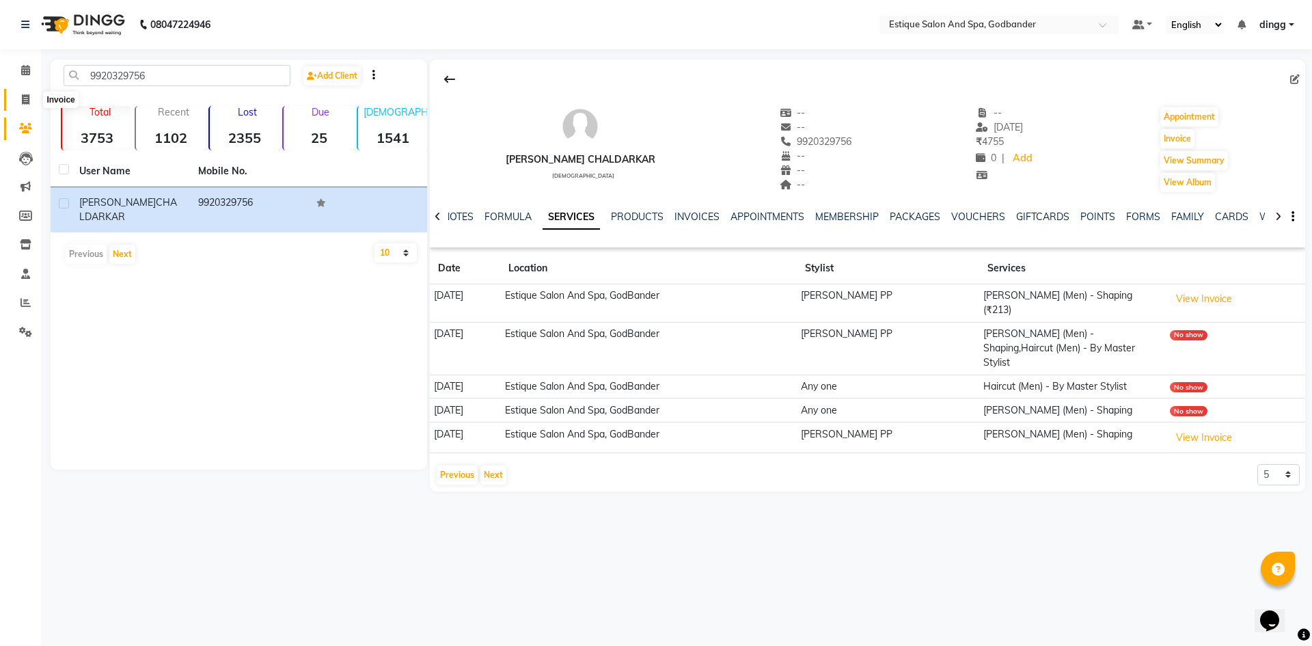
click at [28, 102] on icon at bounding box center [26, 99] width 8 height 10
select select "service"
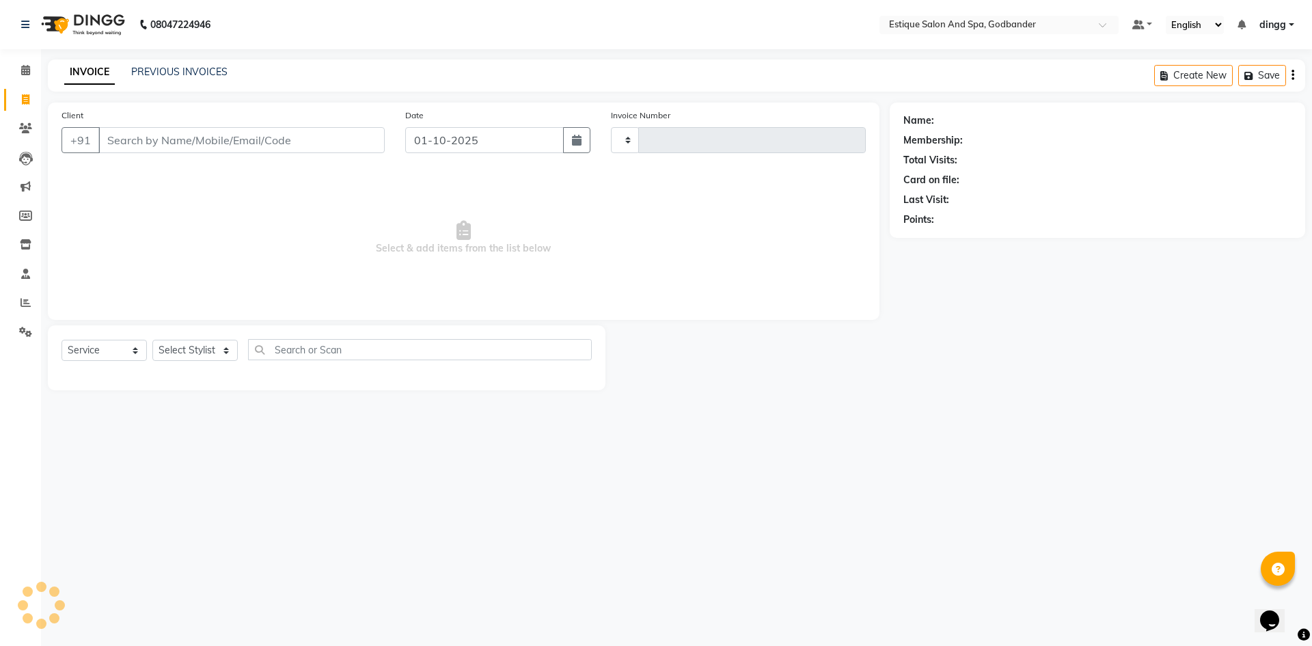
type input "4311"
select select "6103"
click at [26, 68] on icon at bounding box center [25, 70] width 9 height 10
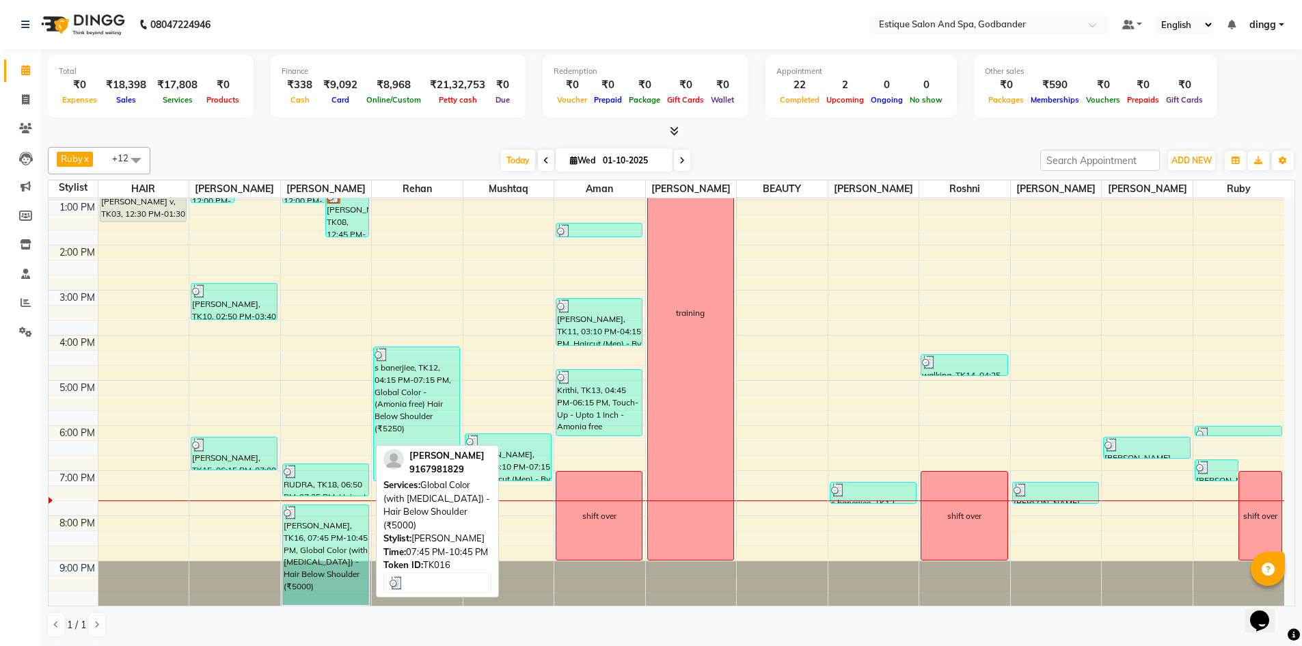
scroll to position [1, 0]
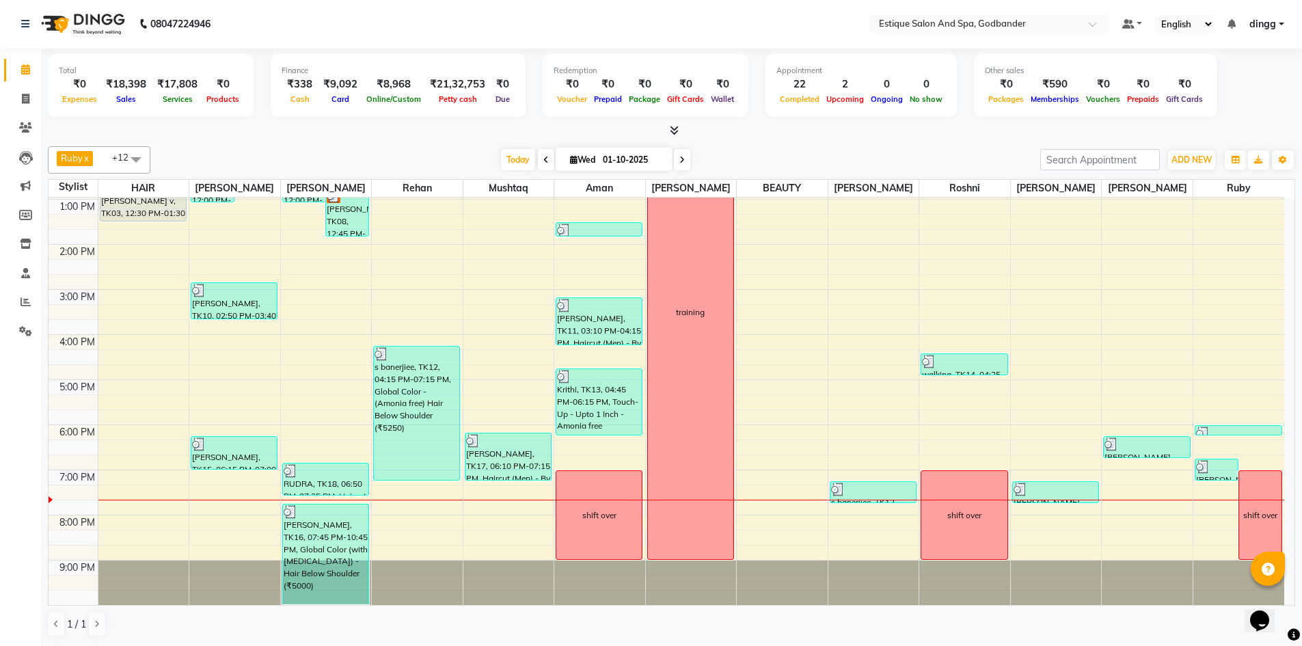
click at [342, 451] on div "9:00 AM 10:00 AM 11:00 AM 12:00 PM 1:00 PM 2:00 PM 3:00 PM 4:00 PM 5:00 PM 6:00…" at bounding box center [666, 312] width 1235 height 586
select select "44584"
select select "tentative"
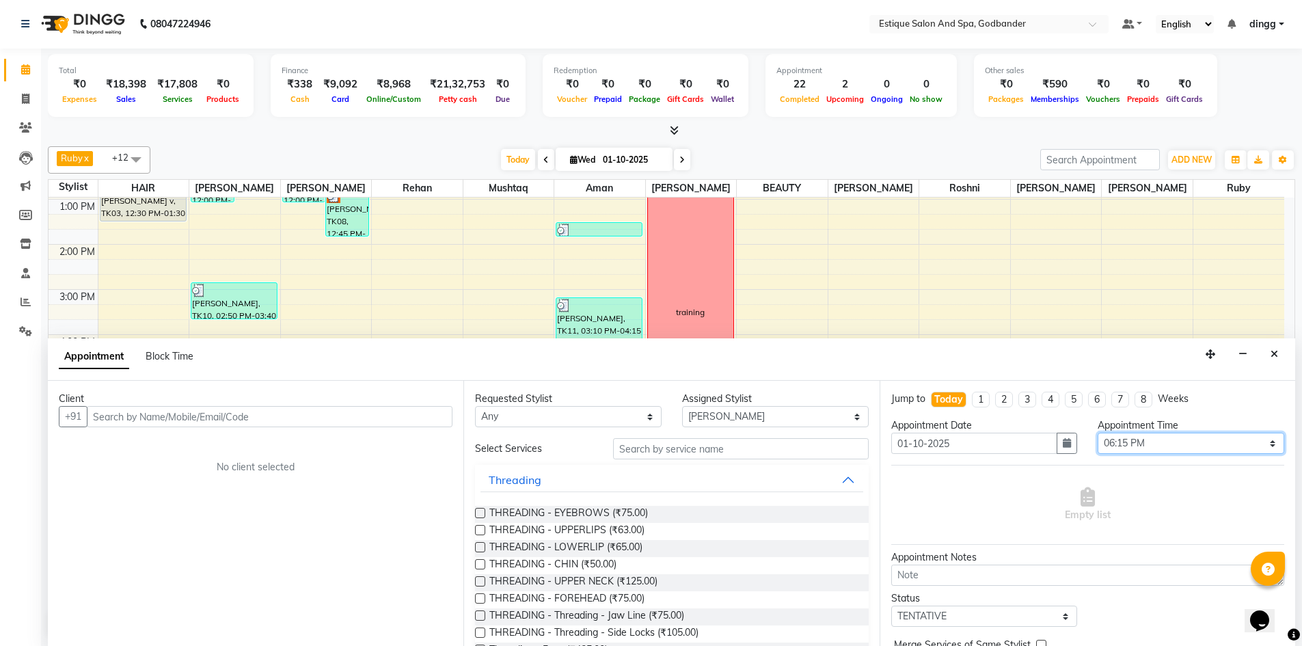
click at [1115, 439] on select "Select 10:00 AM 10:15 AM 10:30 AM 10:45 AM 11:00 AM 11:15 AM 11:30 AM 11:45 AM …" at bounding box center [1190, 442] width 187 height 21
select select "1185"
click at [1097, 432] on select "Select 10:00 AM 10:15 AM 10:30 AM 10:45 AM 11:00 AM 11:15 AM 11:30 AM 11:45 AM …" at bounding box center [1190, 442] width 187 height 21
click at [211, 415] on input "text" at bounding box center [270, 416] width 366 height 21
paste input "9920329756"
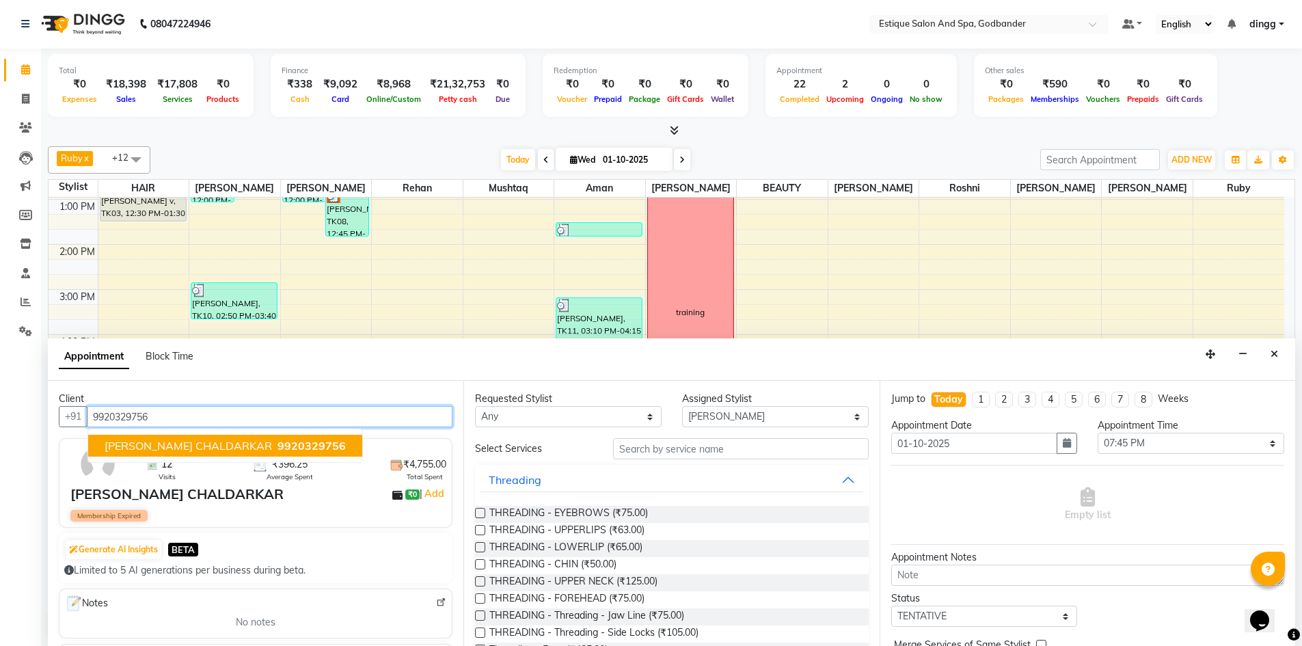
type input "9920329756"
click at [649, 448] on input "text" at bounding box center [741, 448] width 256 height 21
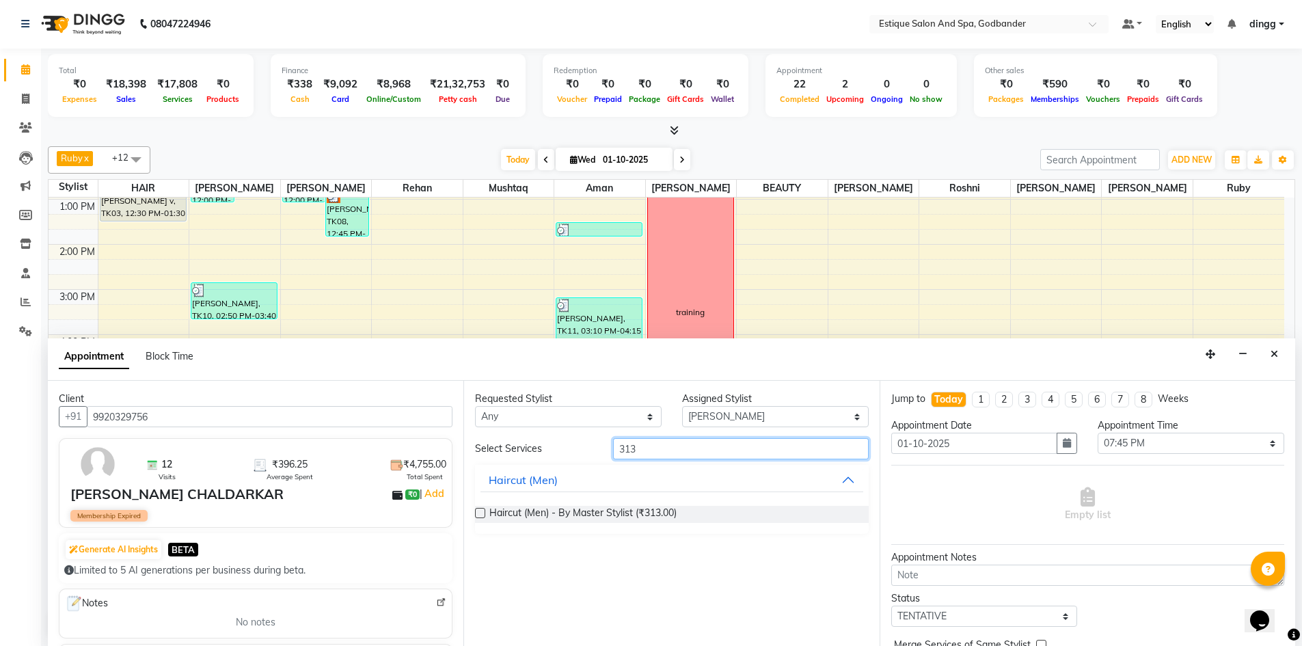
type input "313"
click at [476, 519] on div at bounding box center [479, 515] width 9 height 14
click at [480, 514] on label at bounding box center [480, 513] width 10 height 10
click at [480, 514] on input "checkbox" at bounding box center [479, 514] width 9 height 9
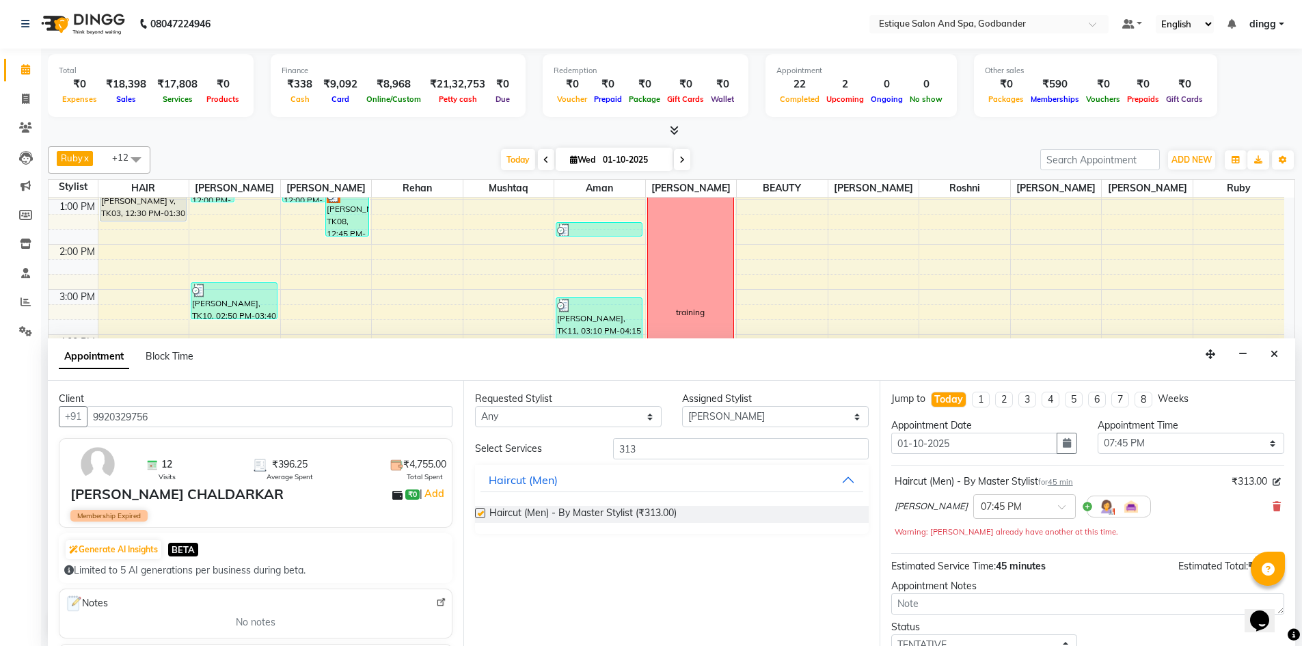
checkbox input "false"
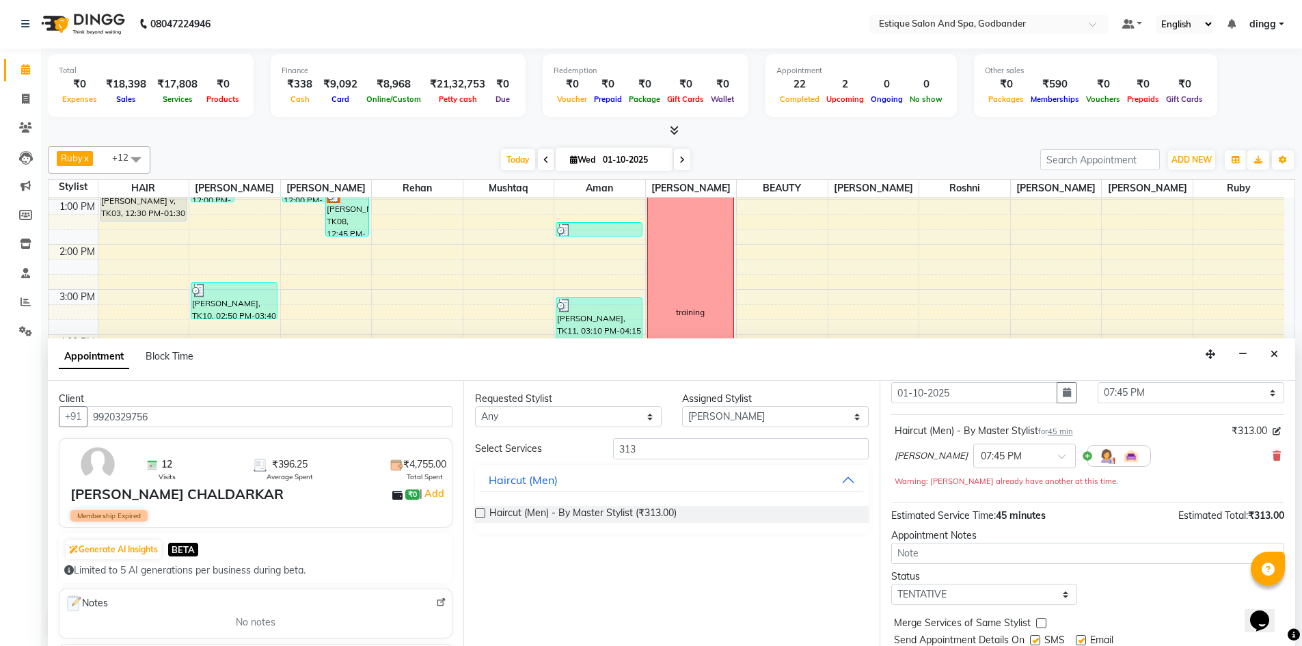
scroll to position [96, 0]
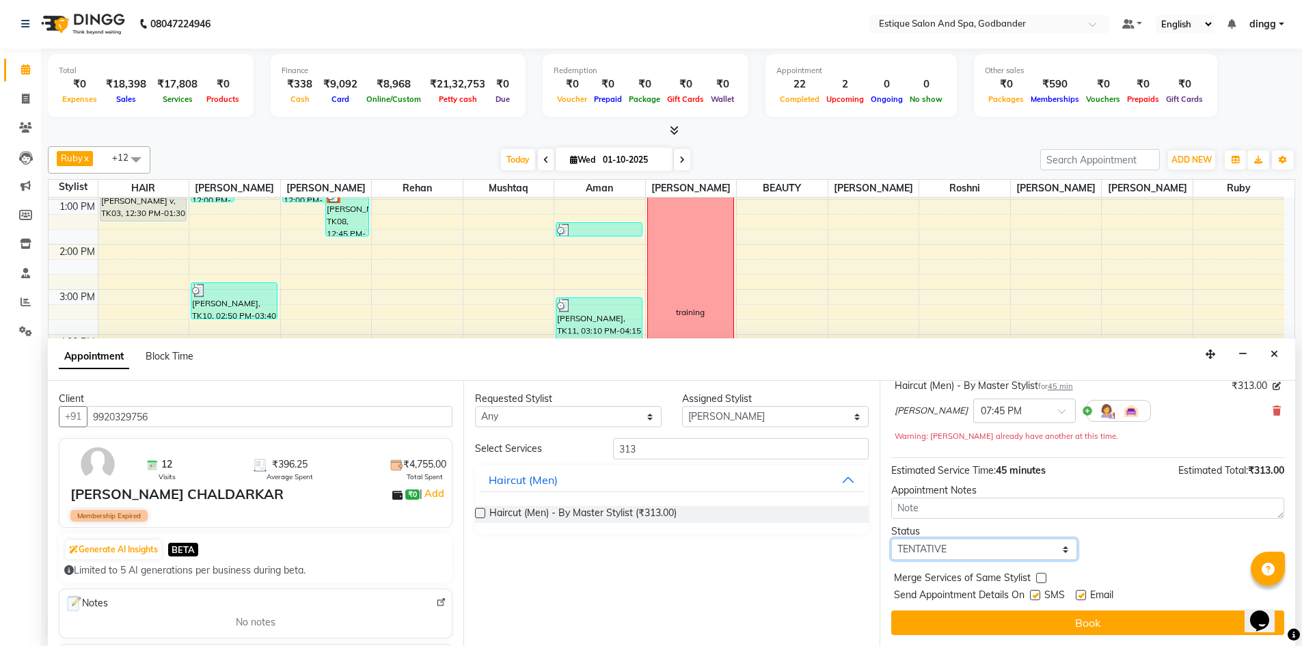
drag, startPoint x: 933, startPoint y: 551, endPoint x: 933, endPoint y: 541, distance: 10.2
click at [933, 551] on select "Select TENTATIVE CONFIRM CHECK-IN UPCOMING" at bounding box center [984, 548] width 187 height 21
select select "confirm booking"
click at [891, 538] on select "Select TENTATIVE CONFIRM CHECK-IN UPCOMING" at bounding box center [984, 548] width 187 height 21
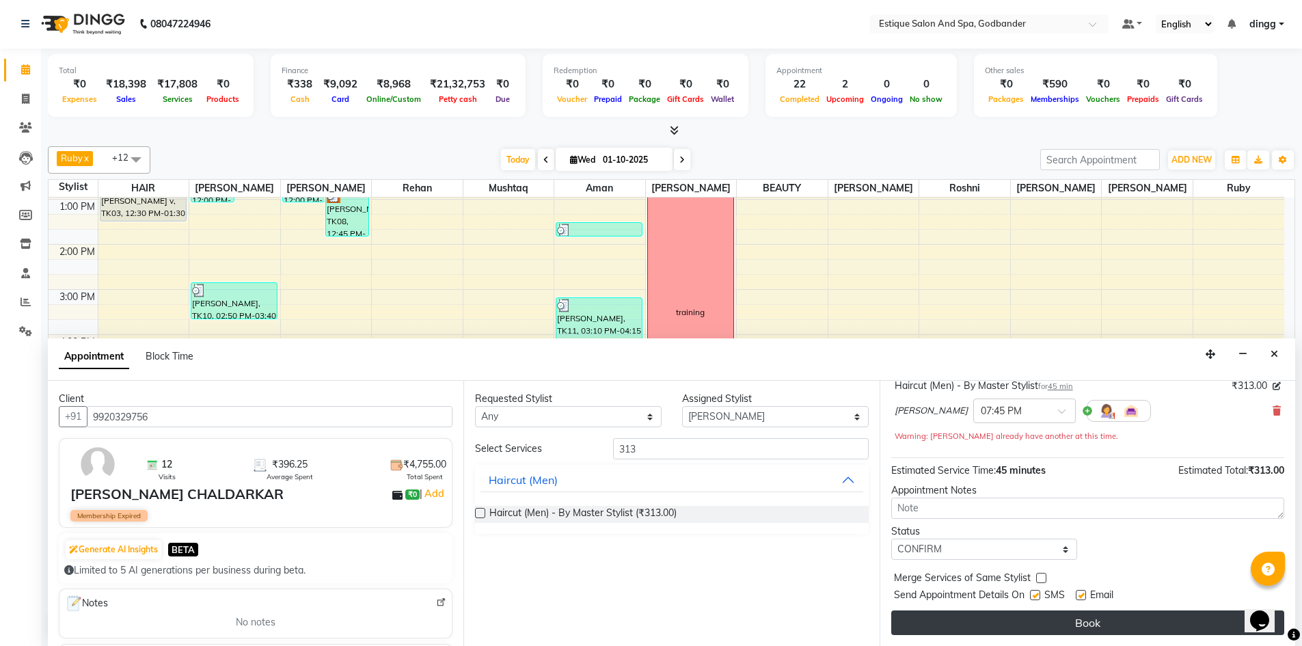
click at [950, 623] on button "Book" at bounding box center [1087, 622] width 393 height 25
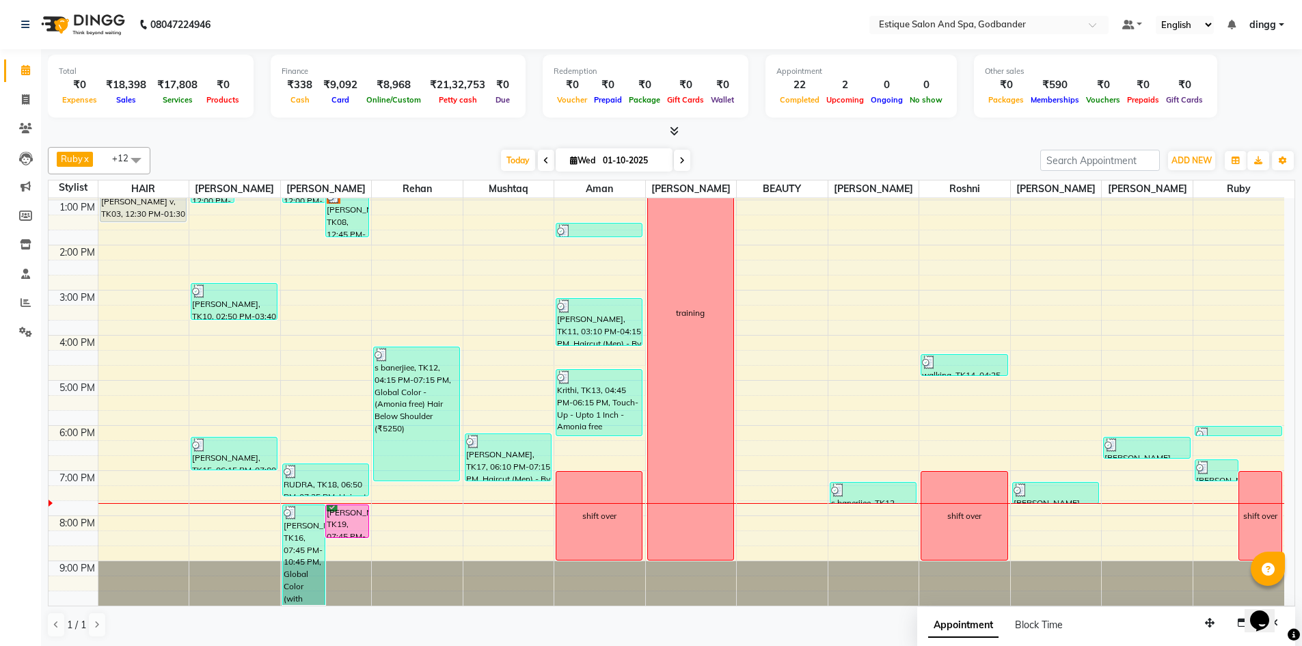
scroll to position [1, 0]
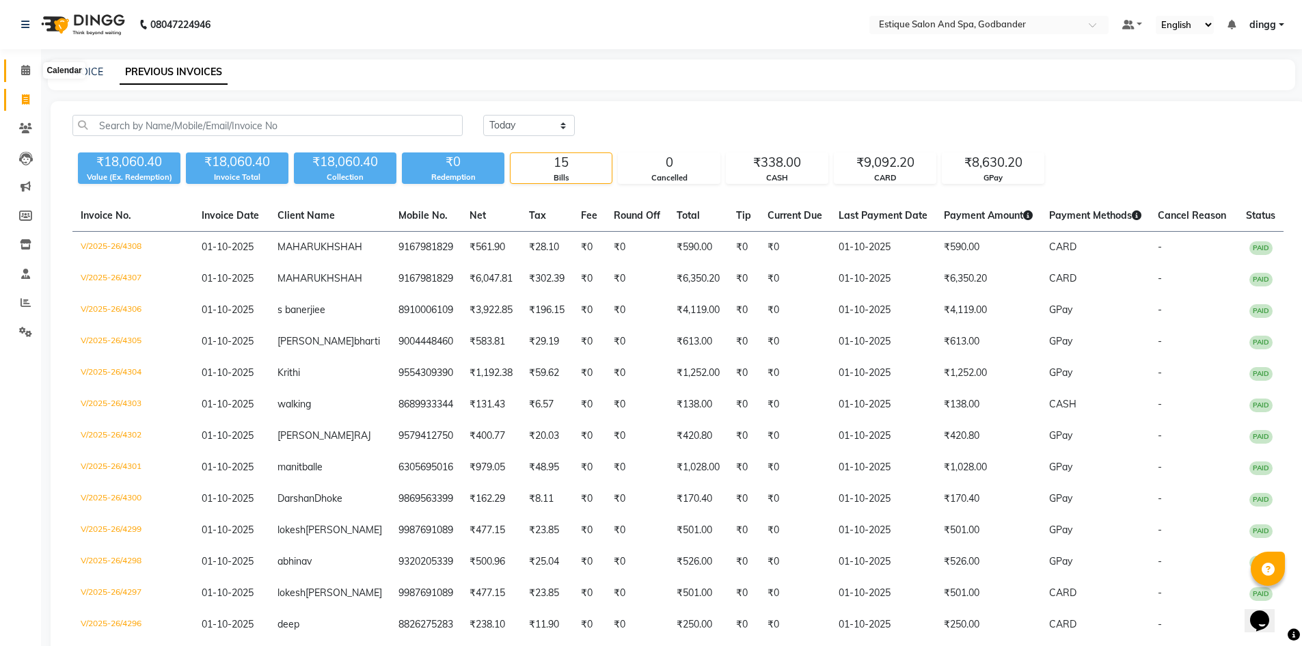
click at [25, 71] on icon at bounding box center [25, 70] width 9 height 10
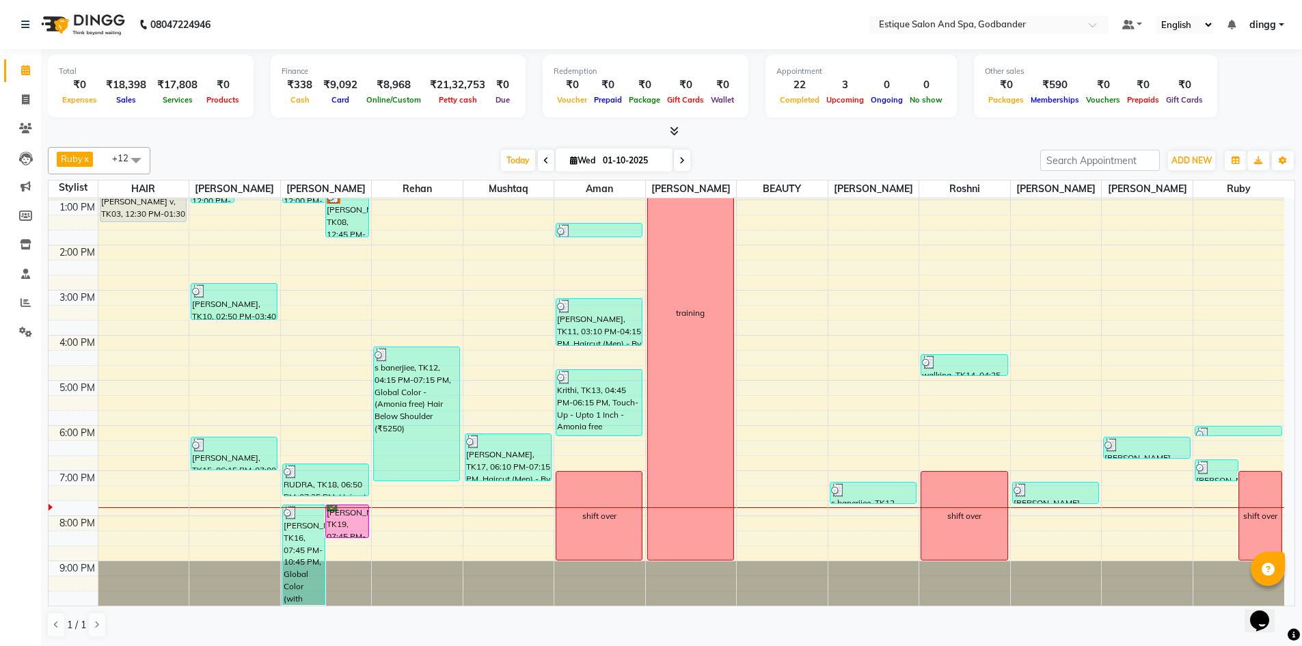
scroll to position [1, 0]
click at [28, 98] on icon at bounding box center [26, 99] width 8 height 10
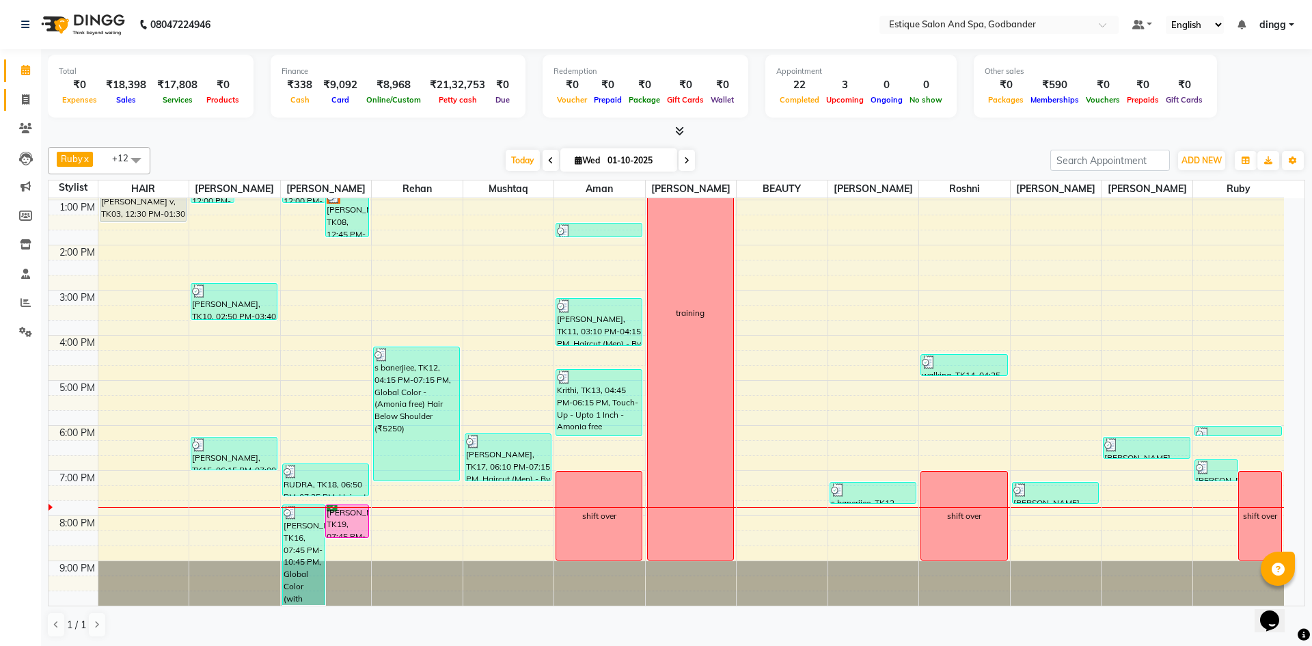
select select "service"
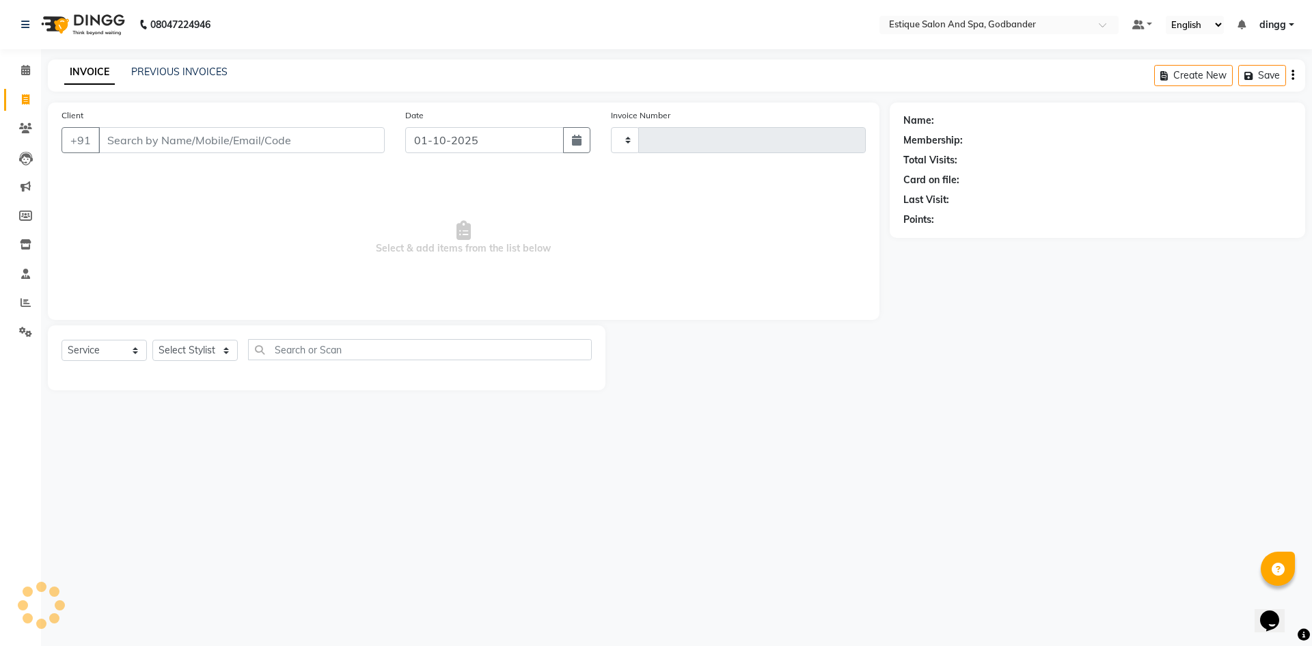
type input "4311"
select select "6103"
click at [182, 340] on select "Select Stylist" at bounding box center [194, 350] width 85 height 21
click at [180, 353] on select "Select Stylist" at bounding box center [194, 350] width 85 height 21
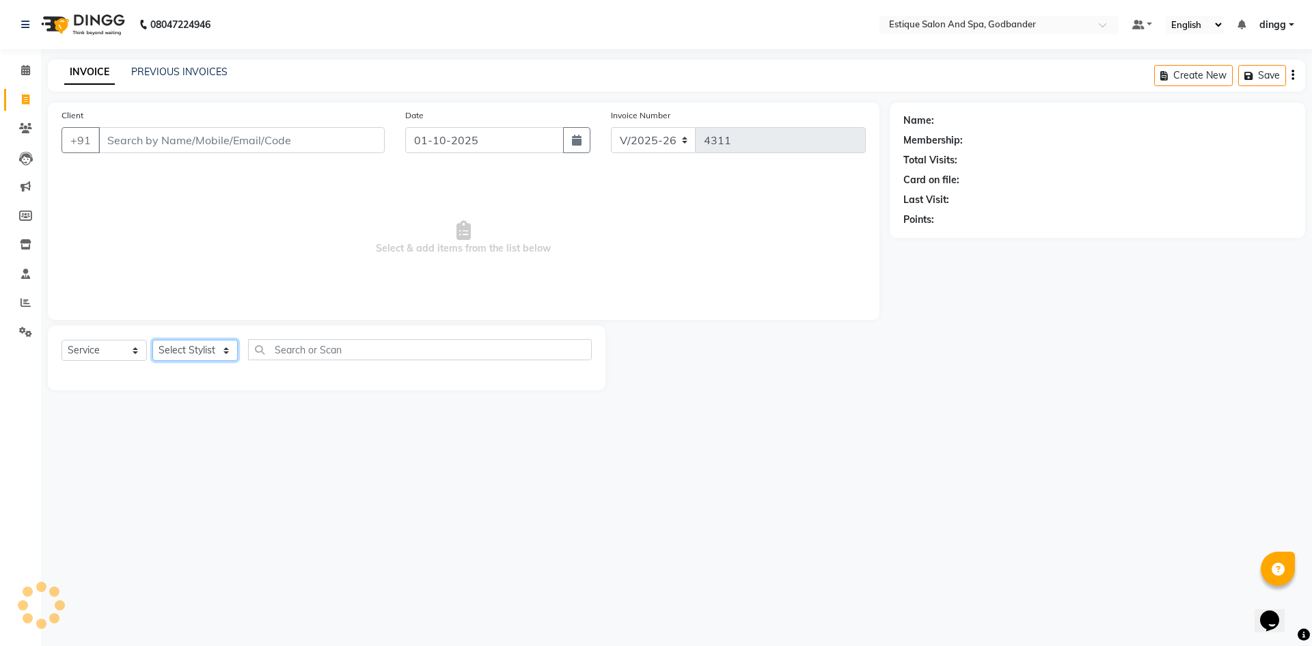
click at [180, 352] on select "Select Stylist" at bounding box center [194, 350] width 85 height 21
click at [181, 352] on select "Select Stylist Aarti Nails [PERSON_NAME] [PERSON_NAME] Any one Asmi BEAUTY ding…" at bounding box center [199, 350] width 94 height 21
select select "62542"
click at [152, 340] on select "Select Stylist Aarti Nails [PERSON_NAME] [PERSON_NAME] Any one Asmi BEAUTY ding…" at bounding box center [199, 350] width 94 height 21
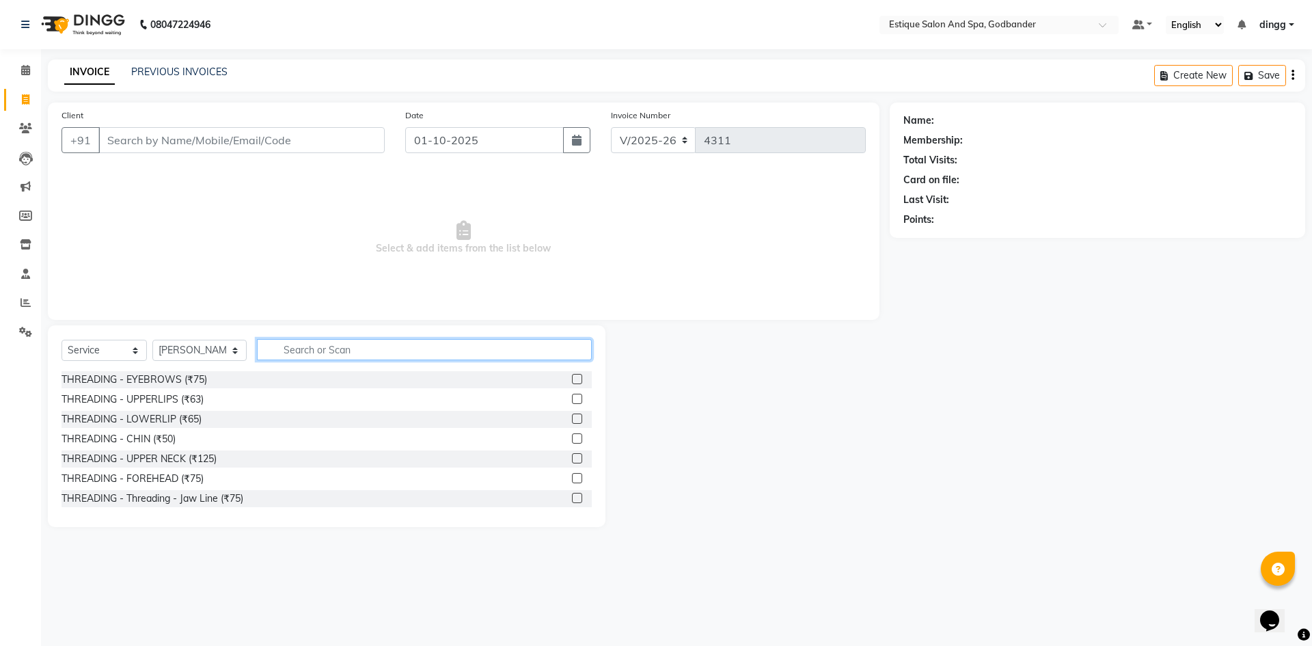
click at [301, 354] on input "text" at bounding box center [424, 349] width 335 height 21
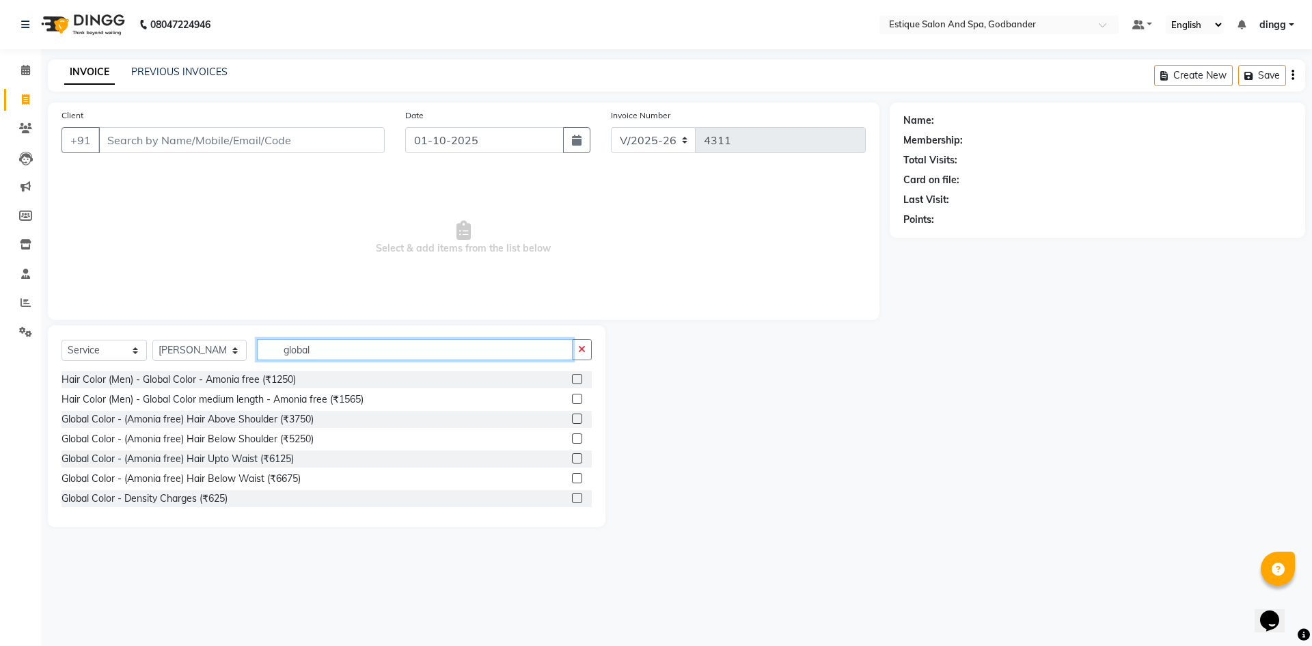
type input "global"
click at [572, 380] on label at bounding box center [577, 379] width 10 height 10
click at [572, 380] on input "checkbox" at bounding box center [576, 379] width 9 height 9
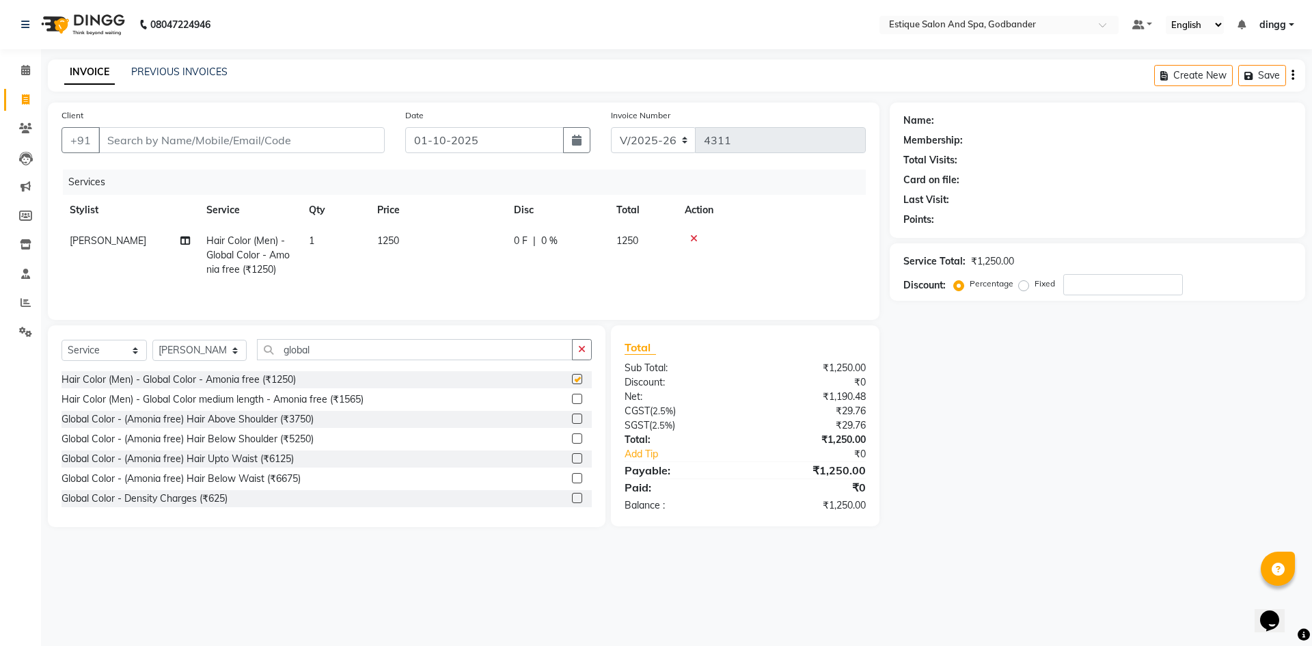
checkbox input "false"
drag, startPoint x: 305, startPoint y: 346, endPoint x: 223, endPoint y: 346, distance: 82.0
click at [223, 346] on div "Select Service Product Membership Package Voucher Prepaid Gift Card Select Styl…" at bounding box center [326, 355] width 530 height 32
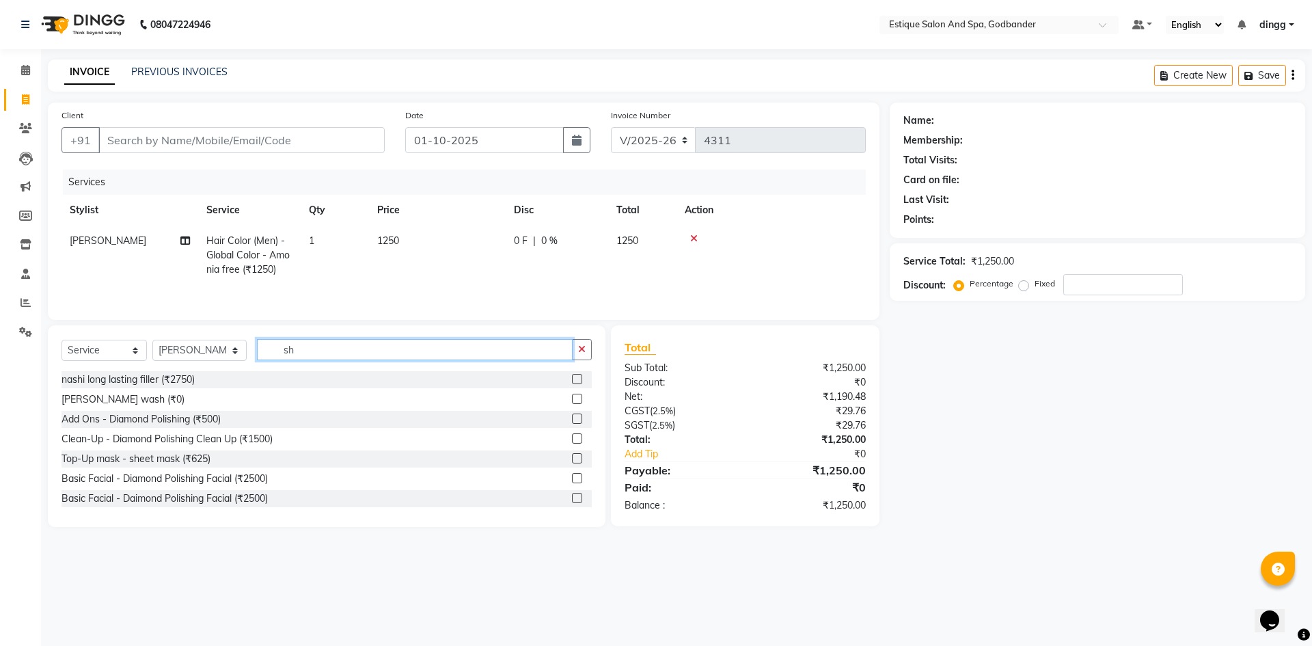
type input "s"
type input "argan"
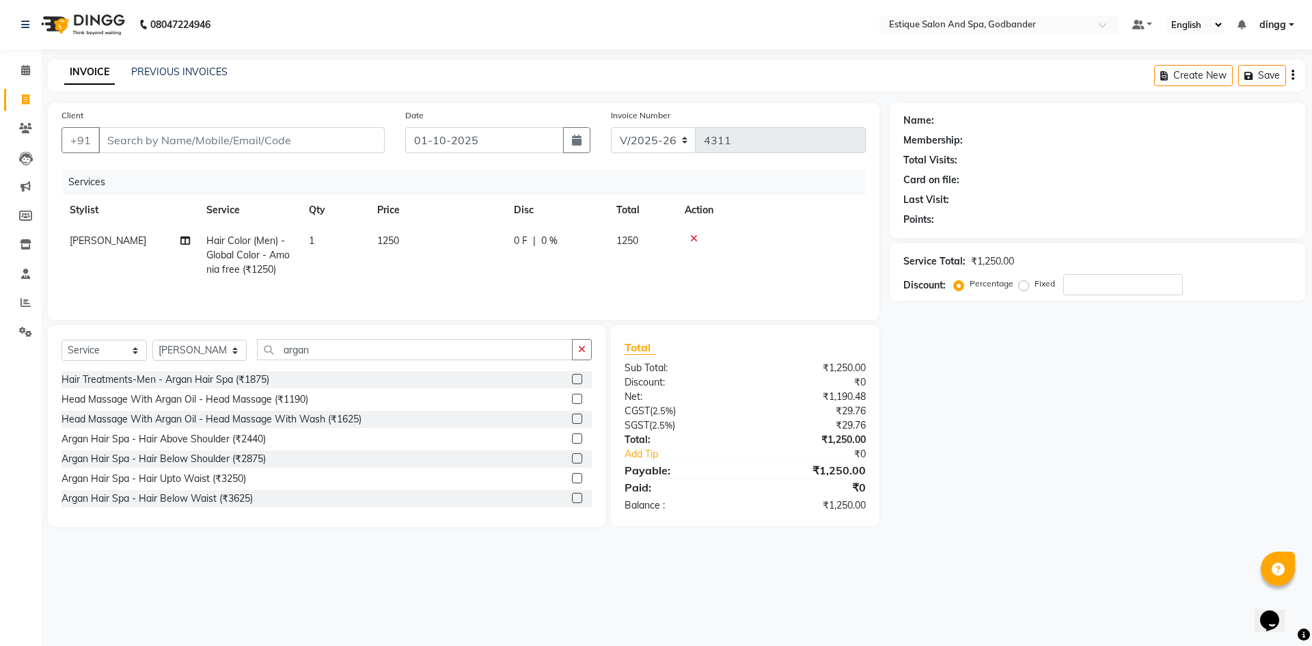
click at [572, 458] on label at bounding box center [577, 458] width 10 height 10
click at [572, 458] on input "checkbox" at bounding box center [576, 458] width 9 height 9
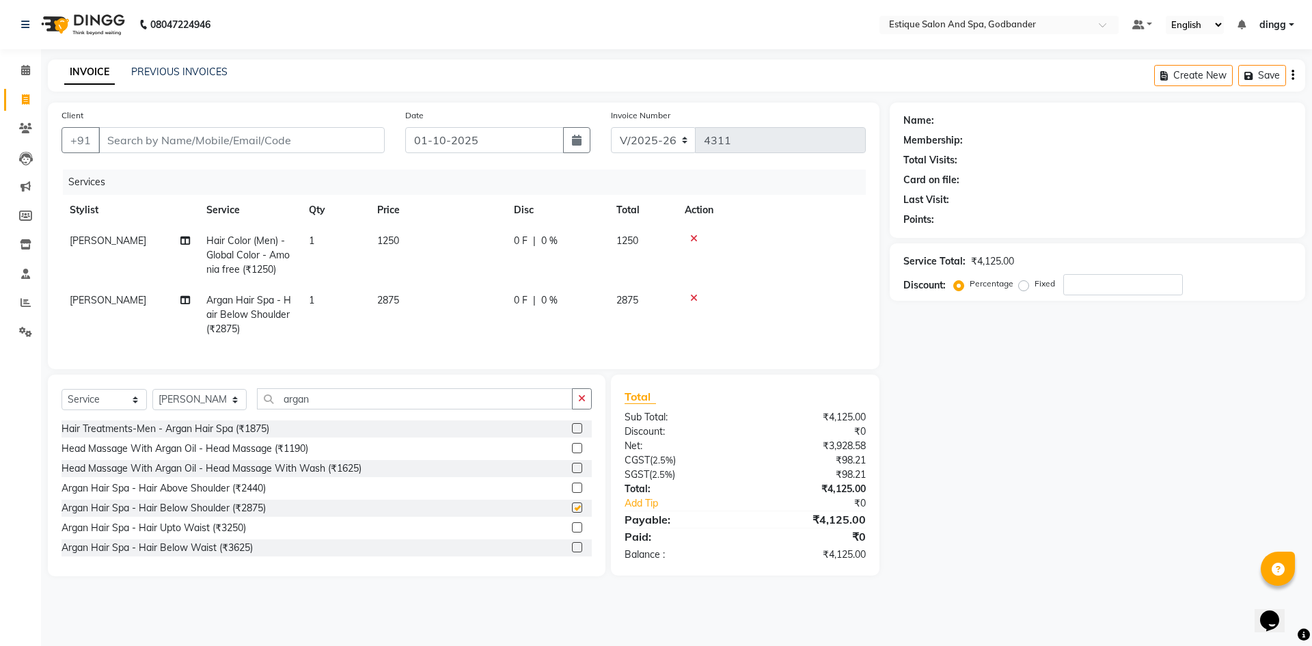
checkbox input "false"
click at [370, 331] on td "2875" at bounding box center [437, 314] width 137 height 59
select select "62542"
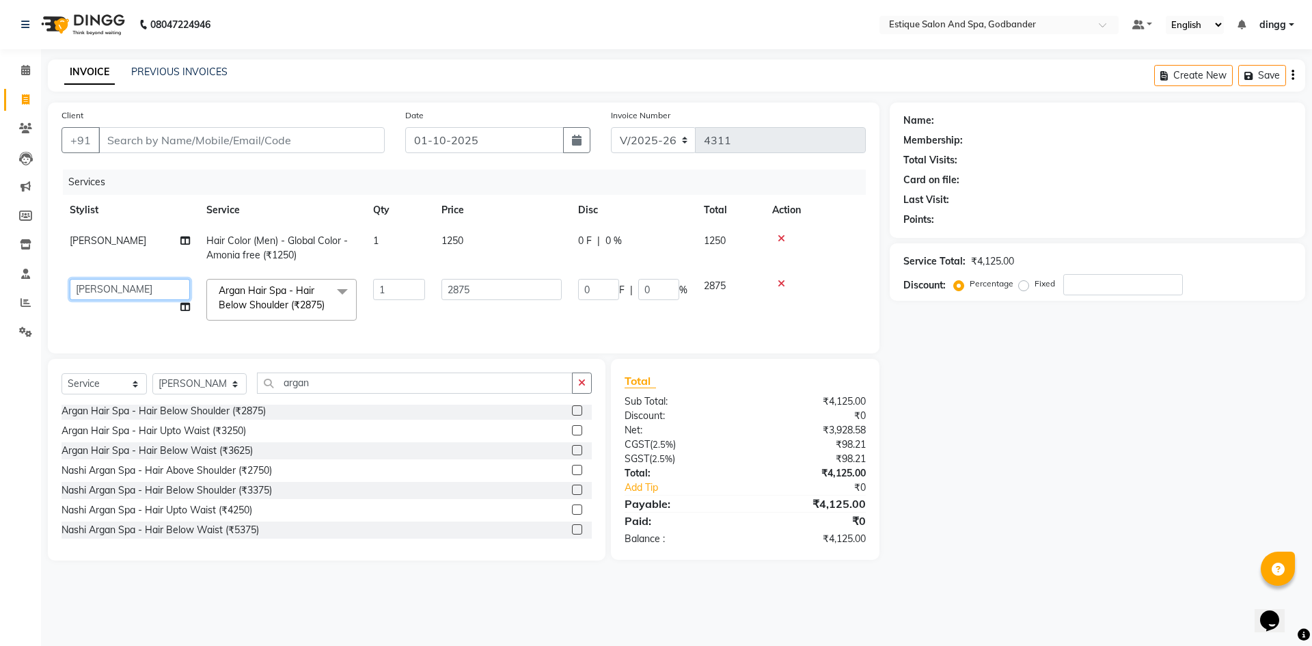
click at [143, 289] on select "Aarti Nails [PERSON_NAME] [PERSON_NAME] Any one Asmi BEAUTY dingg HAIR [PERSON_…" at bounding box center [130, 289] width 120 height 21
select select "66481"
drag, startPoint x: 316, startPoint y: 411, endPoint x: 253, endPoint y: 402, distance: 62.8
click at [257, 394] on input "argan" at bounding box center [415, 382] width 316 height 21
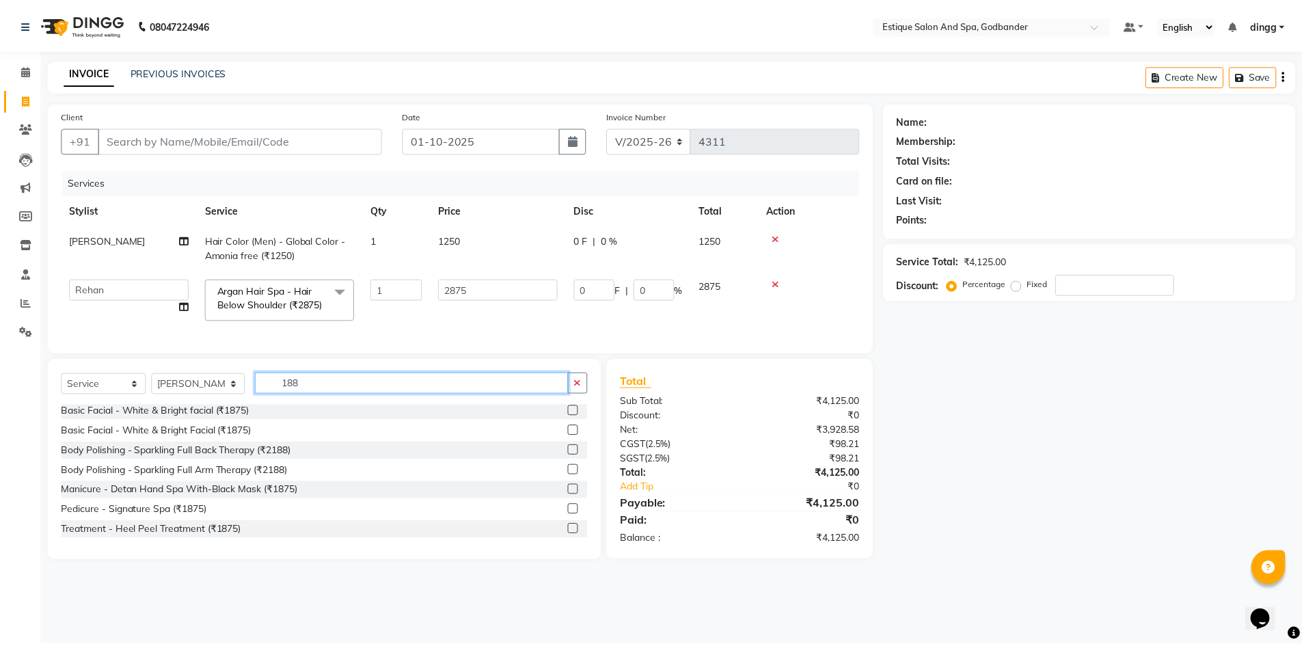
scroll to position [0, 0]
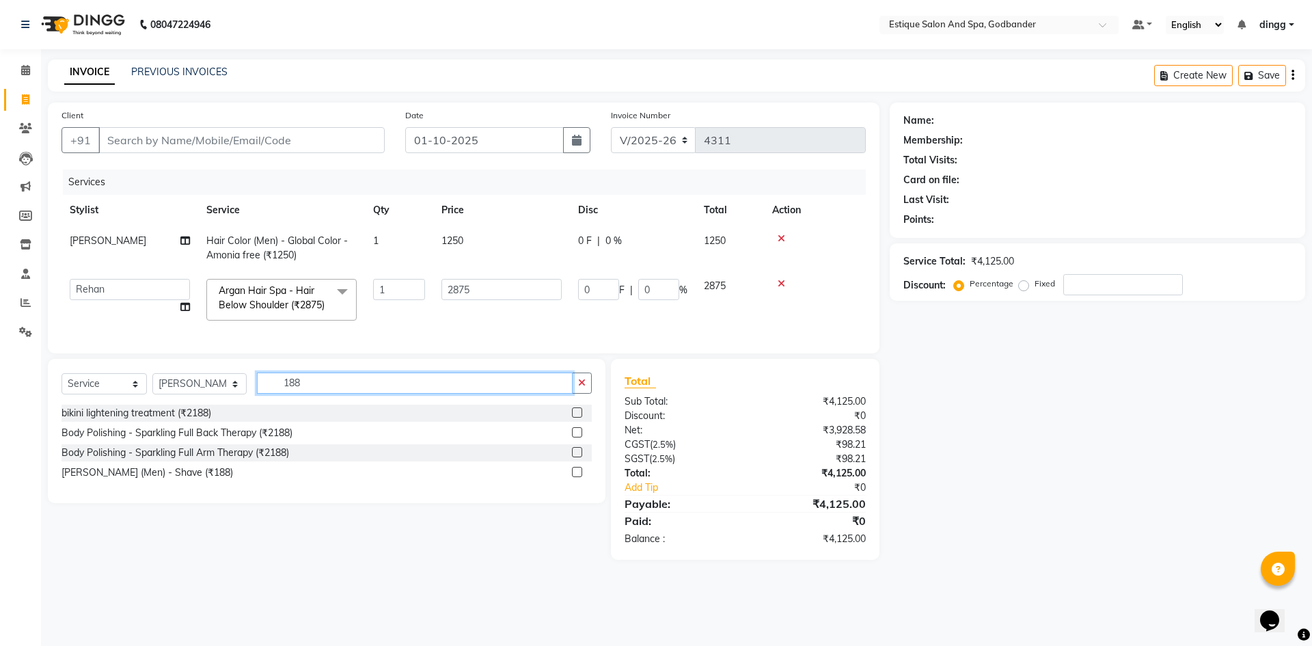
type input "188"
click at [576, 477] on label at bounding box center [577, 472] width 10 height 10
click at [576, 477] on input "checkbox" at bounding box center [576, 472] width 9 height 9
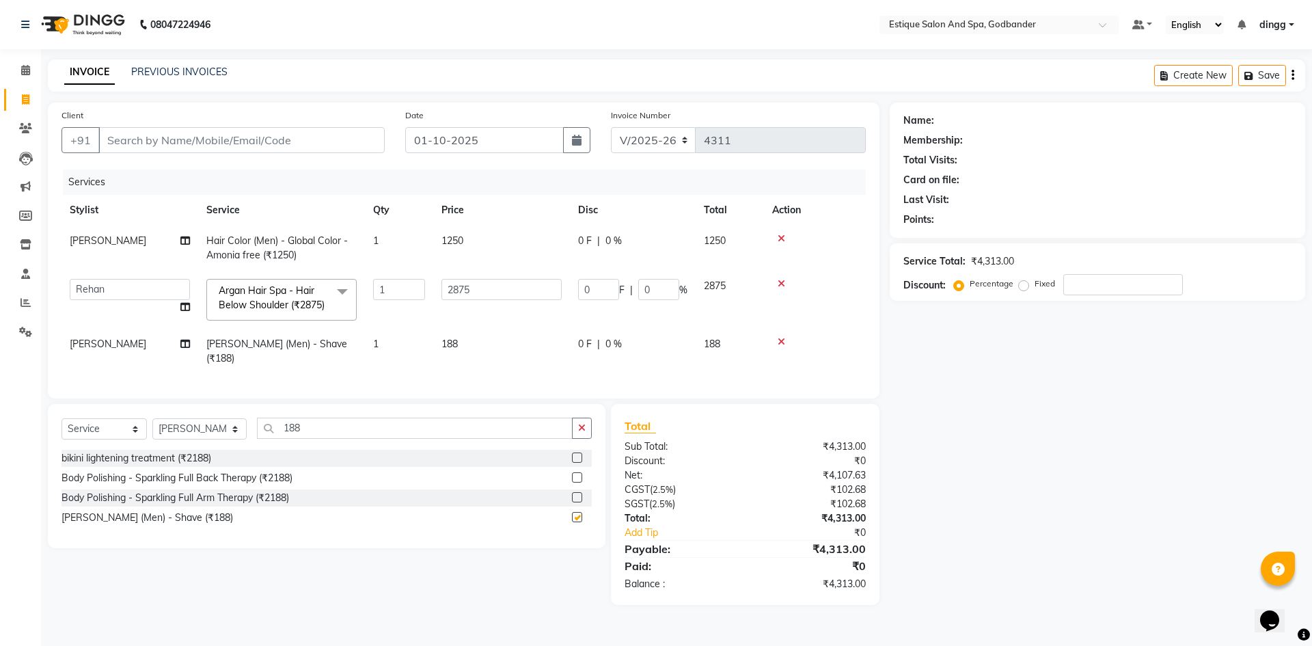
checkbox input "false"
drag, startPoint x: 499, startPoint y: 327, endPoint x: 481, endPoint y: 335, distance: 20.2
click at [499, 327] on td "2875" at bounding box center [501, 300] width 137 height 58
click at [480, 327] on td "2875" at bounding box center [501, 300] width 137 height 58
click at [141, 133] on input "Client" at bounding box center [241, 140] width 286 height 26
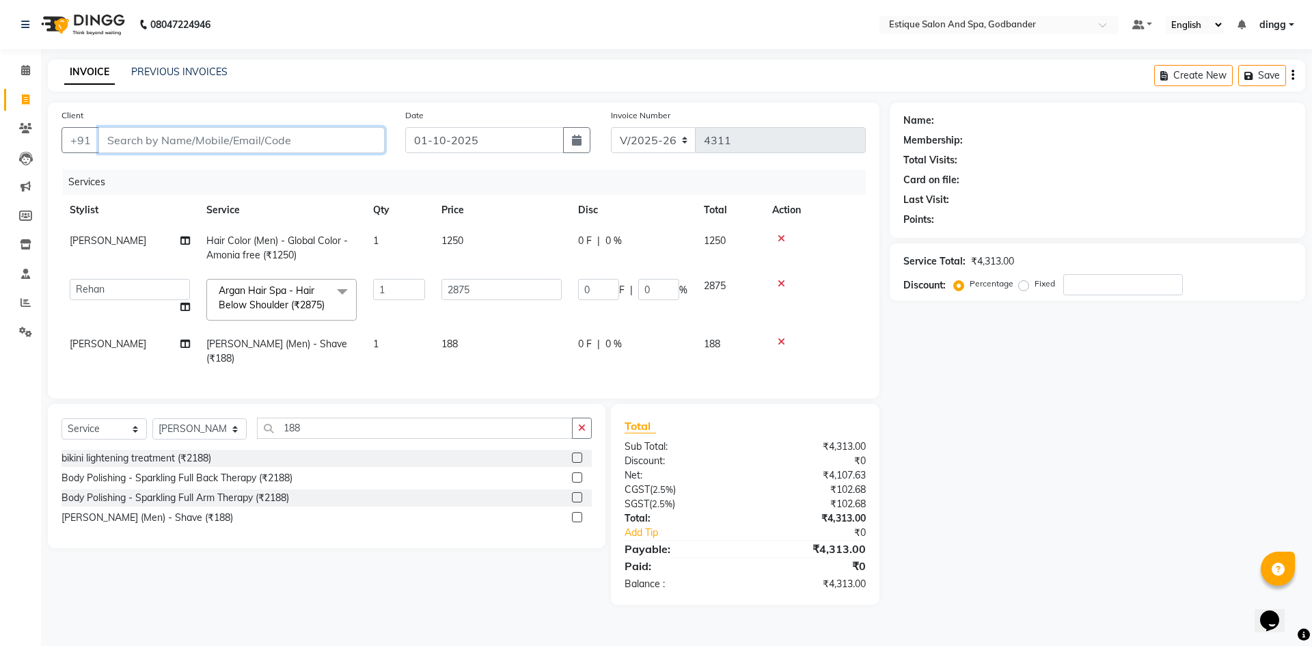
type input "0"
drag, startPoint x: 300, startPoint y: 441, endPoint x: 256, endPoint y: 439, distance: 44.5
click at [257, 439] on input "188" at bounding box center [415, 427] width 316 height 21
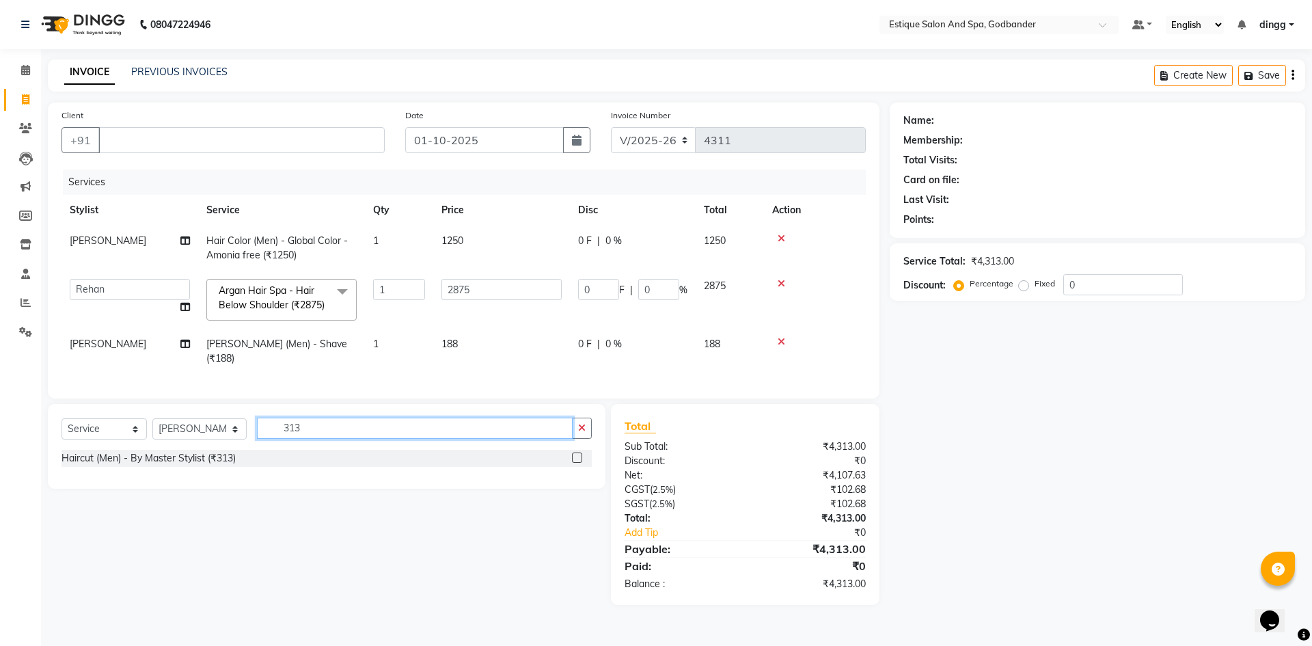
type input "313"
click at [575, 463] on label at bounding box center [577, 457] width 10 height 10
click at [575, 463] on input "checkbox" at bounding box center [576, 458] width 9 height 9
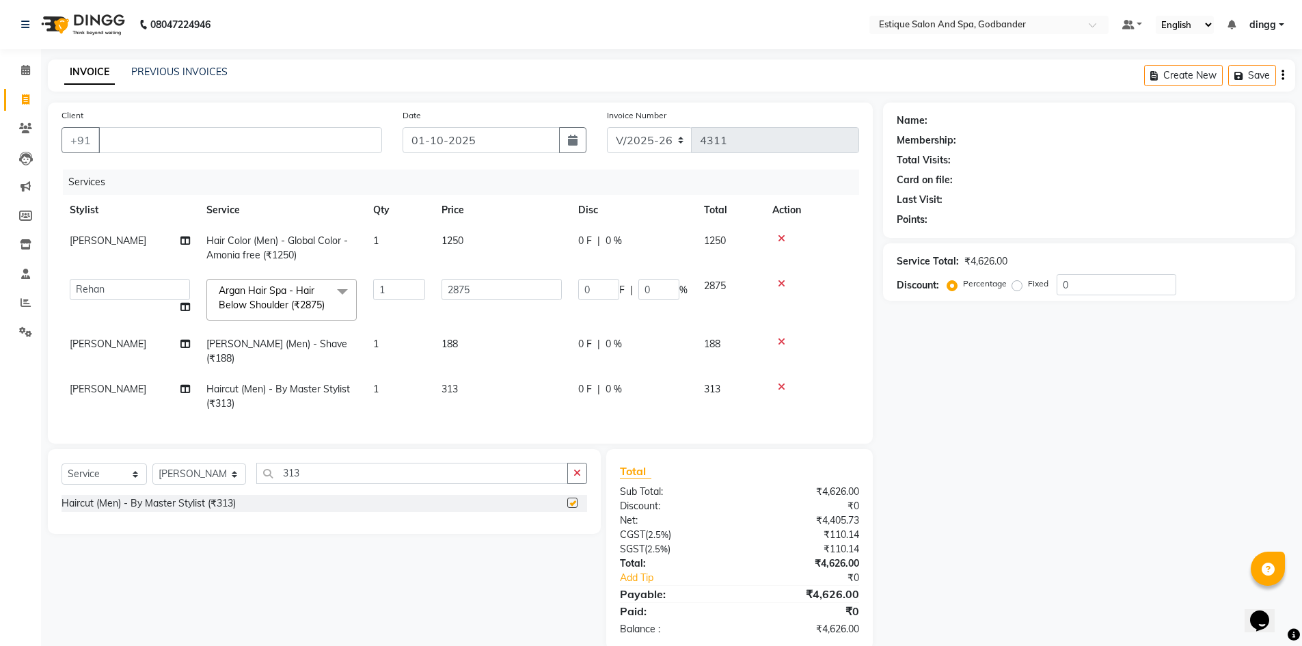
checkbox input "false"
click at [473, 240] on td "1250" at bounding box center [501, 247] width 137 height 45
select select "62542"
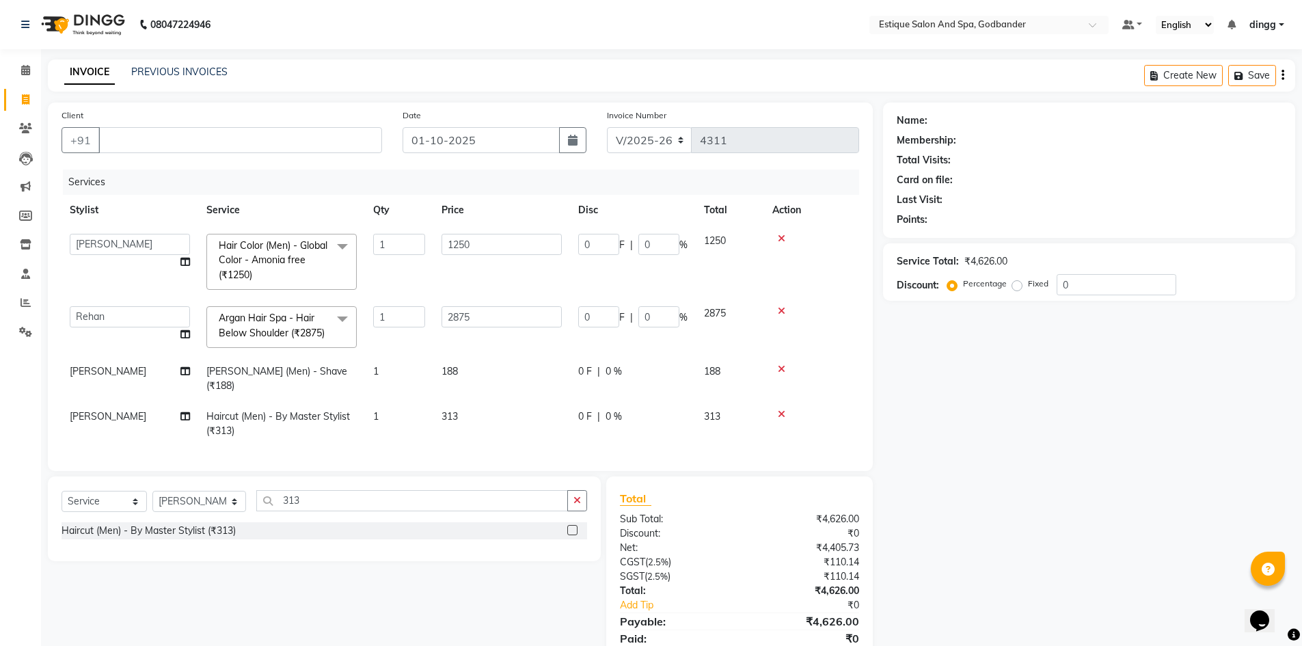
click at [482, 381] on td "188" at bounding box center [501, 378] width 137 height 45
select select "62542"
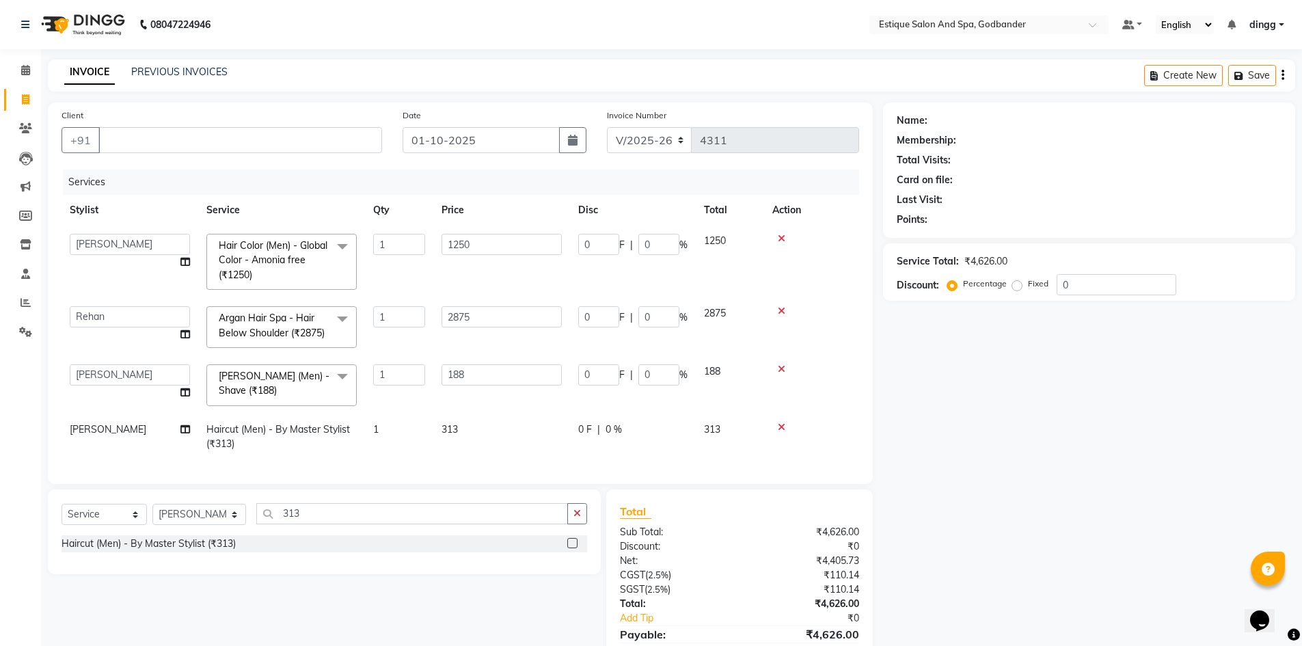
click at [487, 413] on td "188" at bounding box center [501, 385] width 137 height 58
click at [497, 439] on td "313" at bounding box center [501, 436] width 137 height 45
select select "62542"
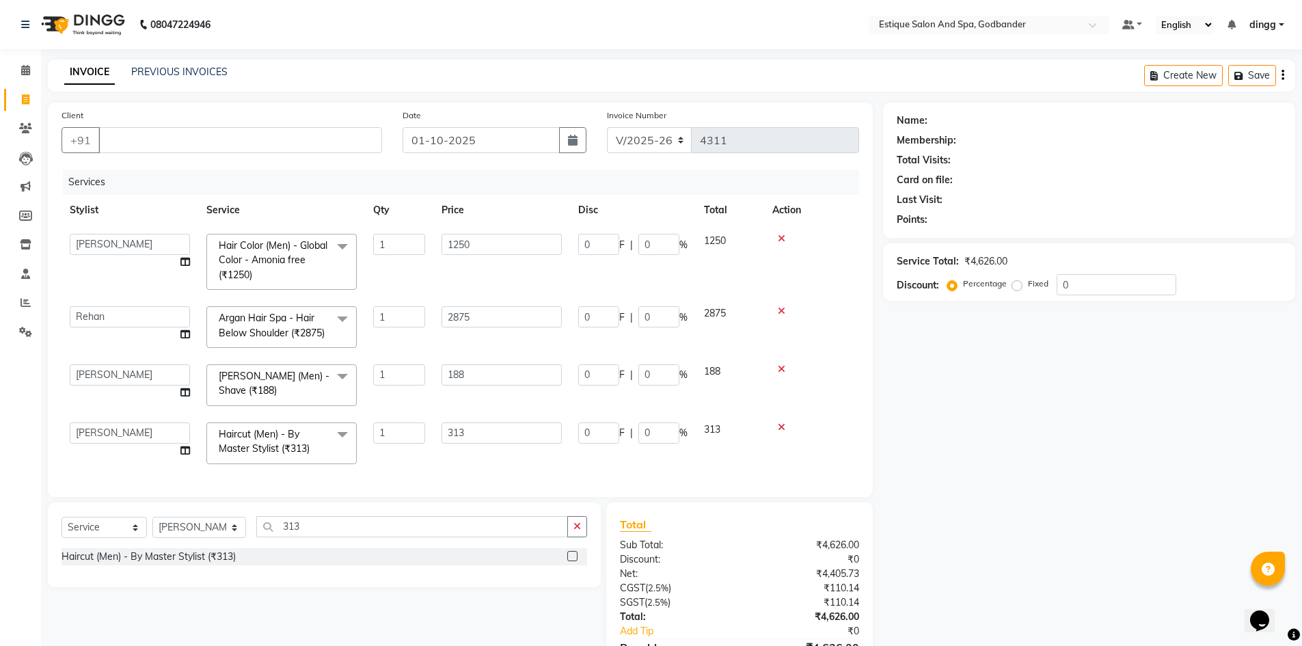
scroll to position [102, 0]
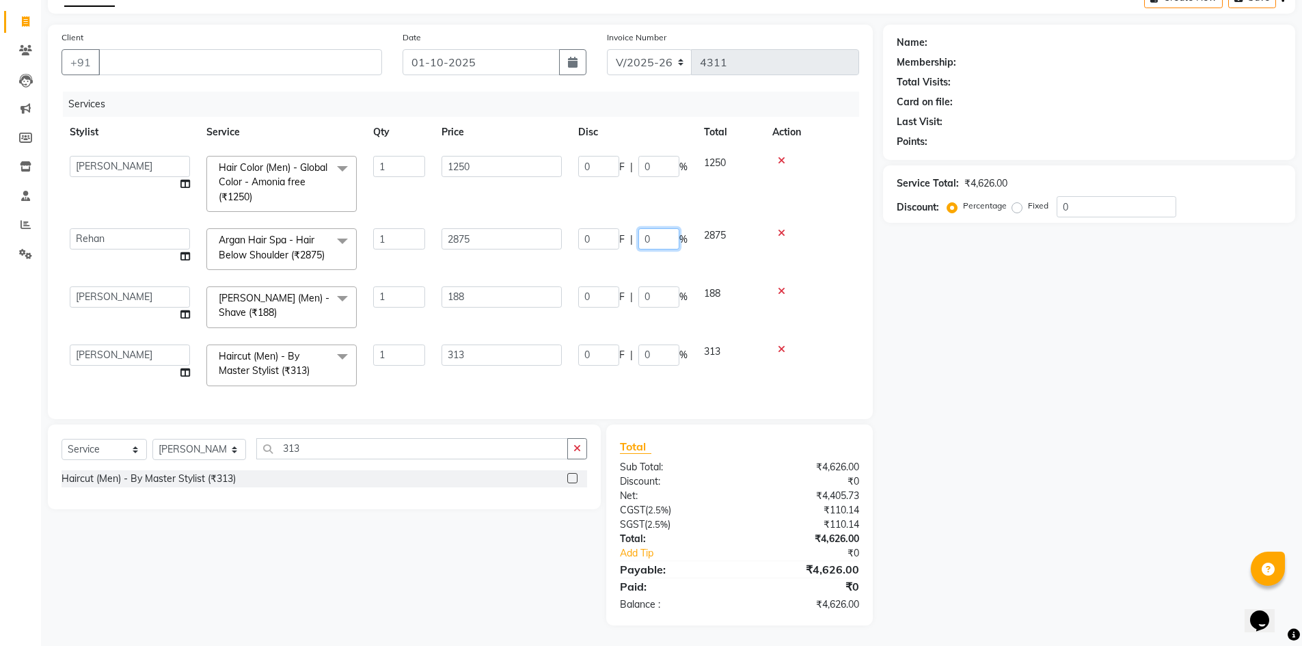
click at [668, 228] on input "0" at bounding box center [658, 238] width 41 height 21
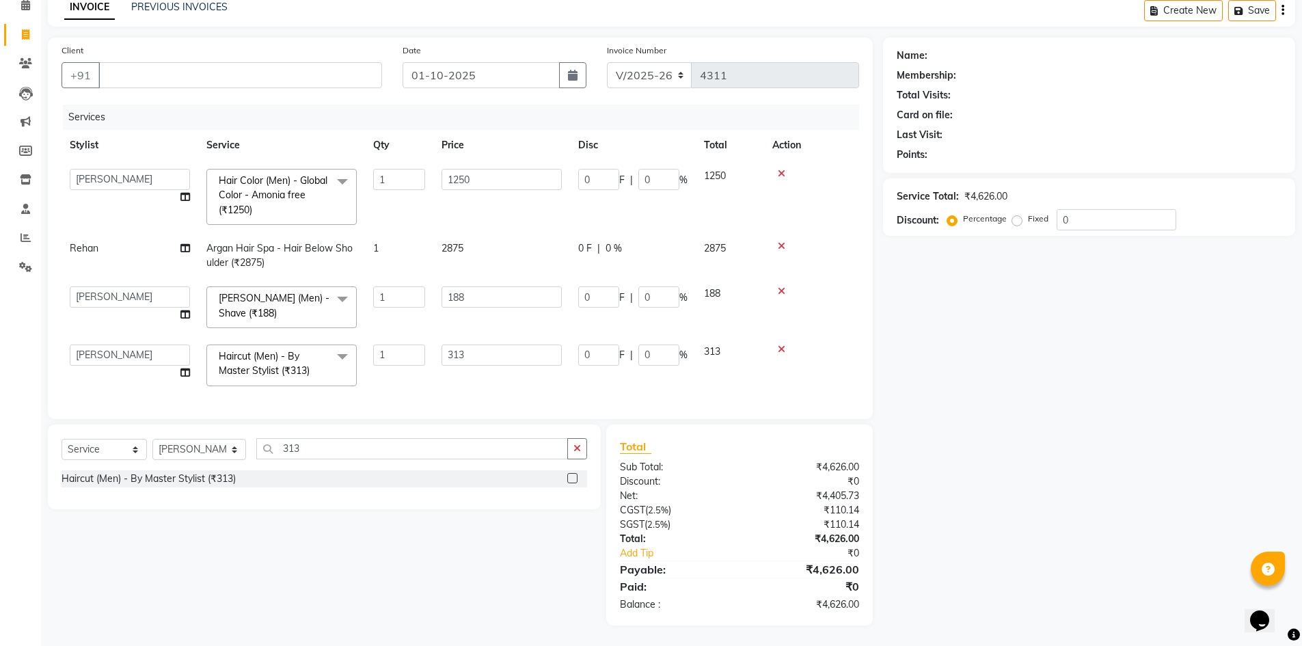
click at [724, 236] on td "2875" at bounding box center [730, 255] width 68 height 45
select select "66481"
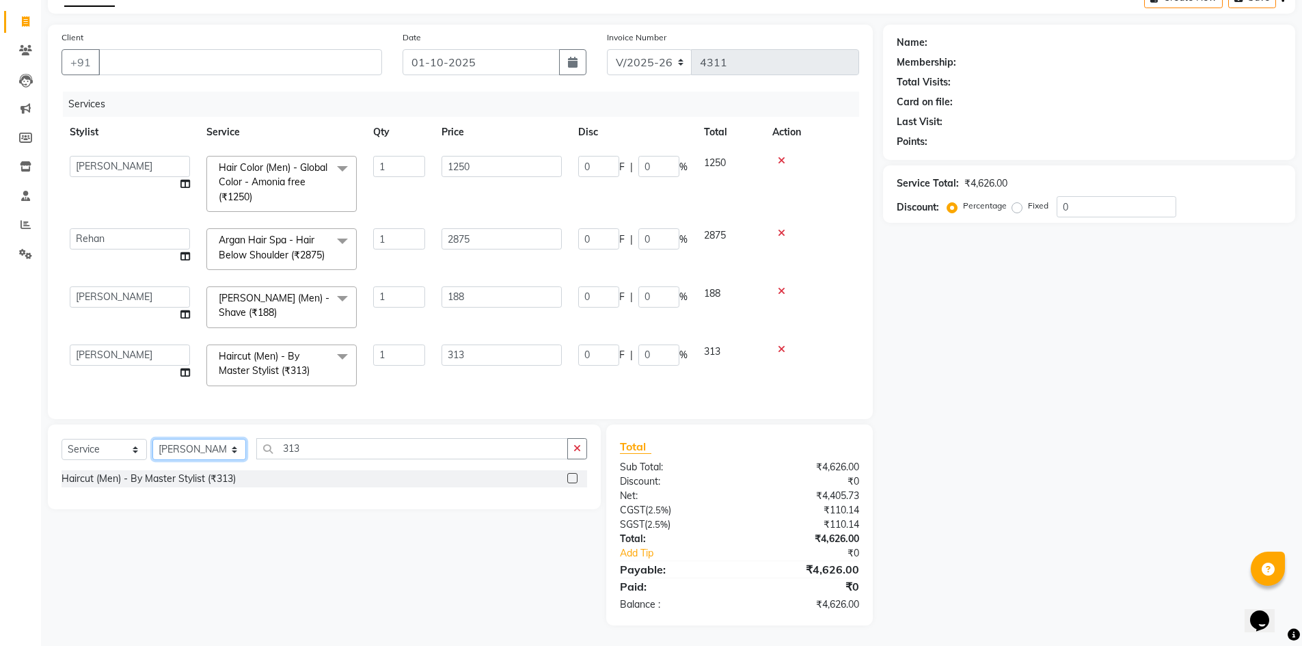
click at [221, 445] on select "Select Stylist Aarti Nails [PERSON_NAME] [PERSON_NAME] Any one Asmi BEAUTY ding…" at bounding box center [199, 449] width 94 height 21
select select "66481"
click at [152, 439] on select "Select Stylist Aarti Nails [PERSON_NAME] [PERSON_NAME] Any one Asmi BEAUTY ding…" at bounding box center [199, 449] width 94 height 21
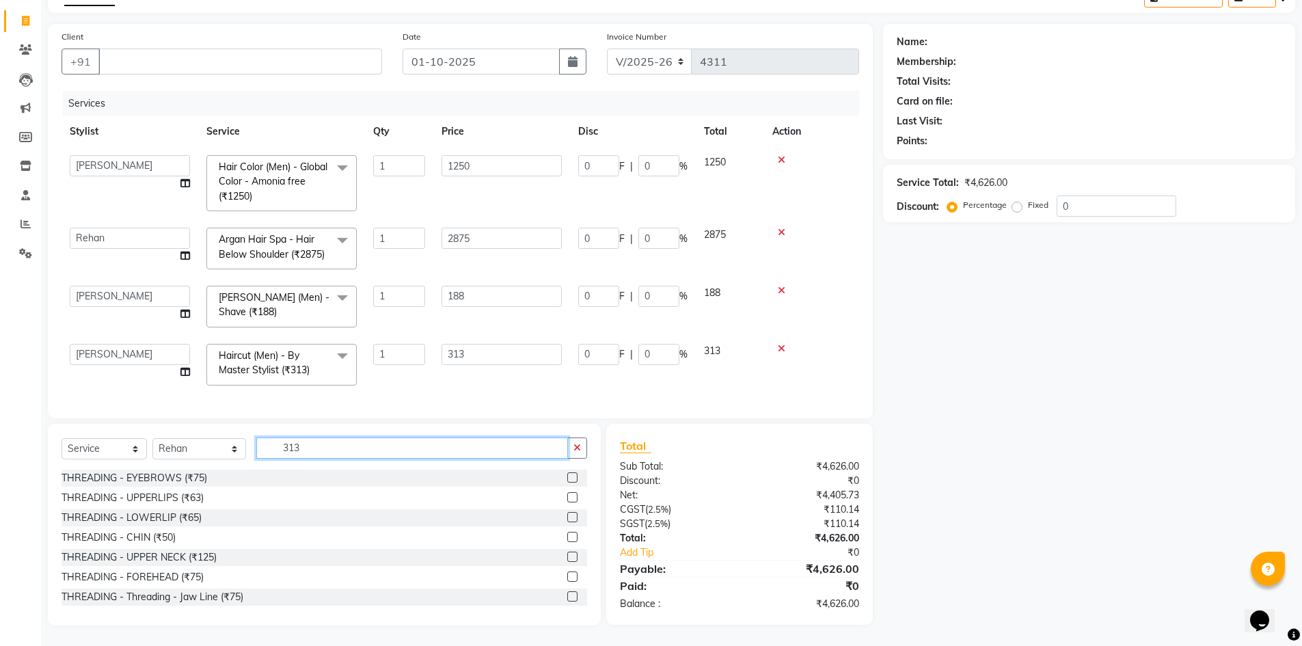
drag, startPoint x: 307, startPoint y: 445, endPoint x: 240, endPoint y: 445, distance: 67.0
click at [241, 445] on div "Select Service Product Membership Package Voucher Prepaid Gift Card Select Styl…" at bounding box center [323, 453] width 525 height 32
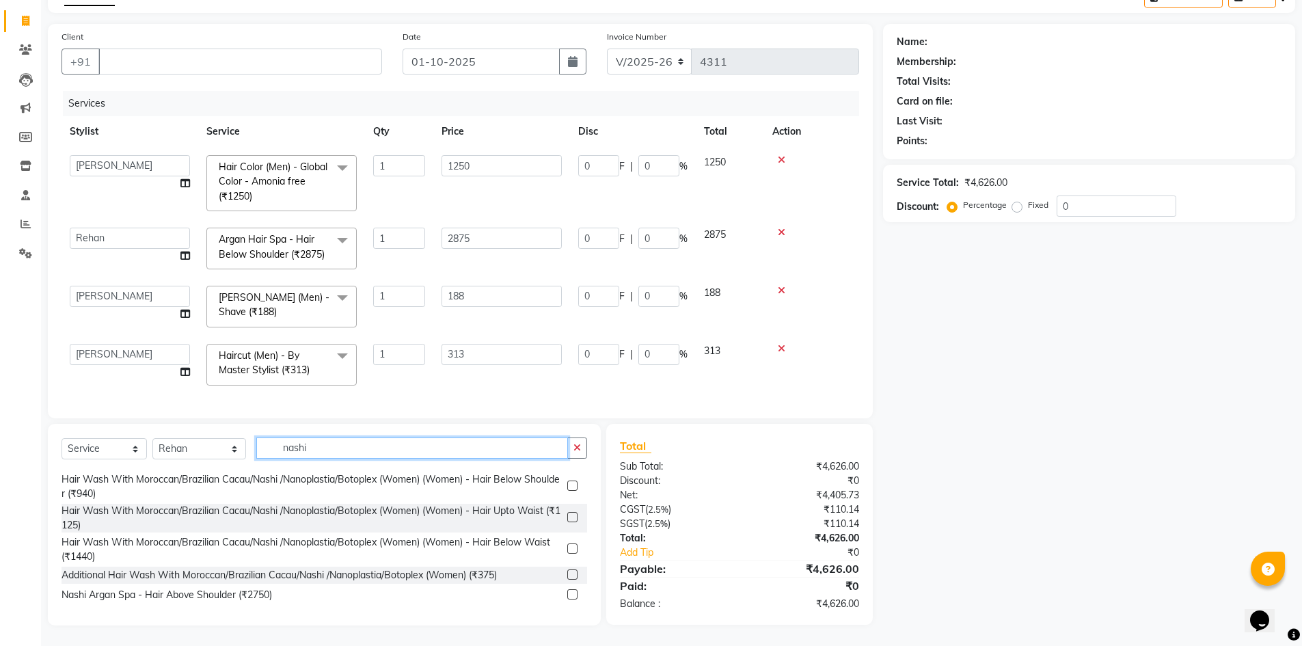
scroll to position [137, 0]
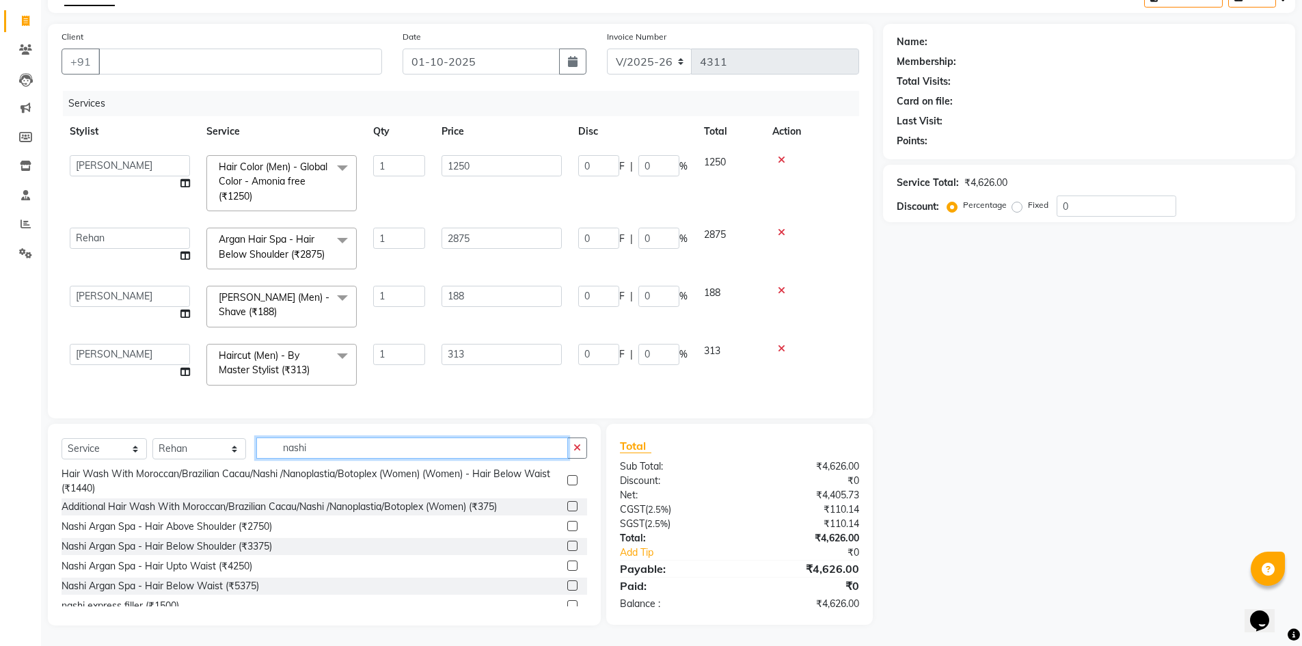
type input "nashi"
click at [567, 549] on label at bounding box center [572, 545] width 10 height 10
click at [567, 549] on input "checkbox" at bounding box center [571, 546] width 9 height 9
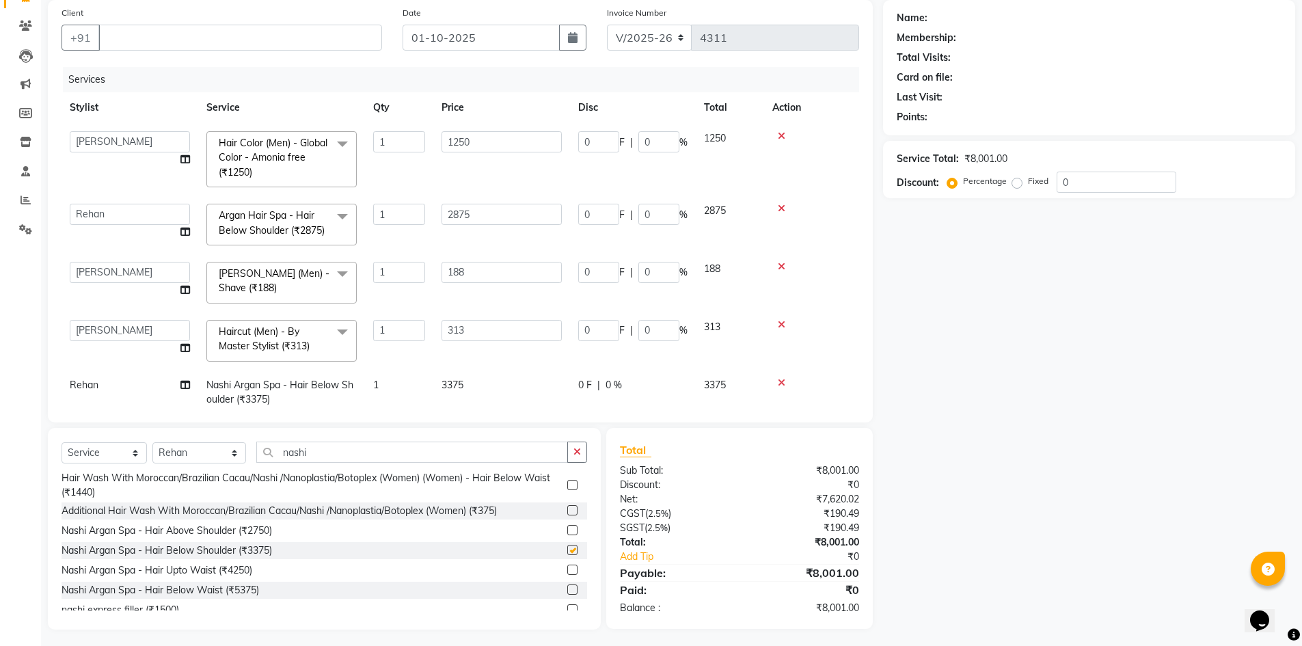
checkbox input "false"
click at [778, 206] on icon at bounding box center [782, 209] width 8 height 10
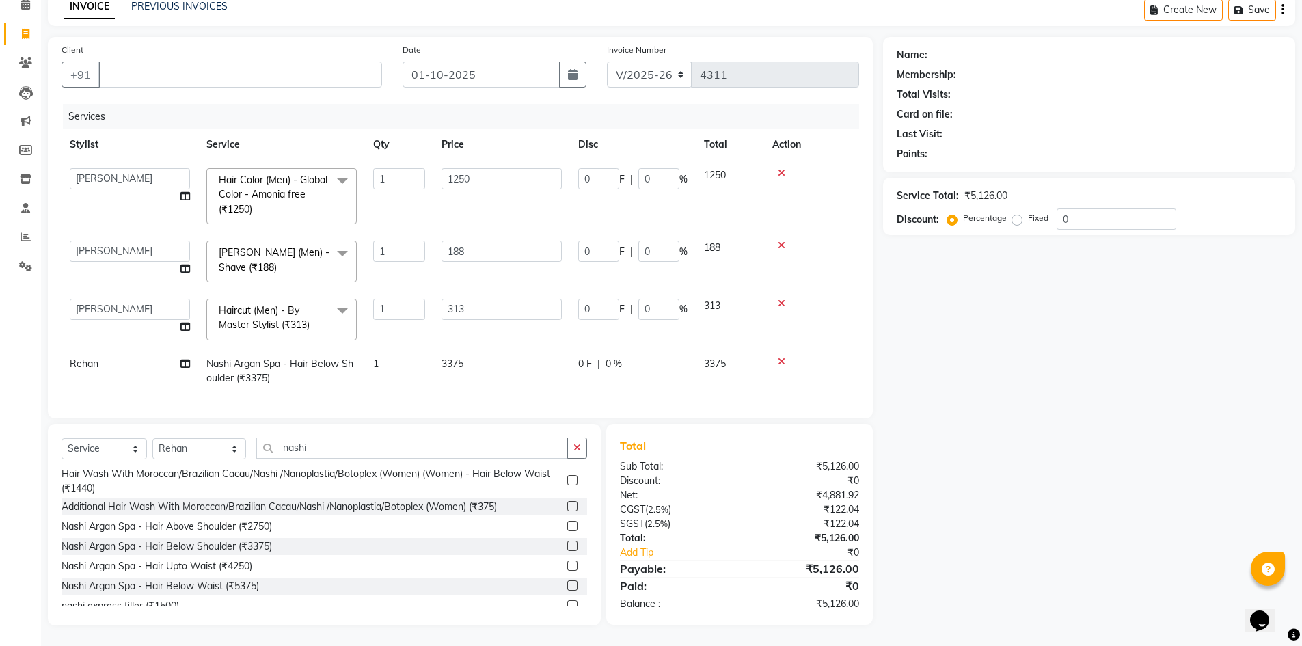
scroll to position [76, 0]
click at [124, 62] on input "Client" at bounding box center [240, 74] width 284 height 26
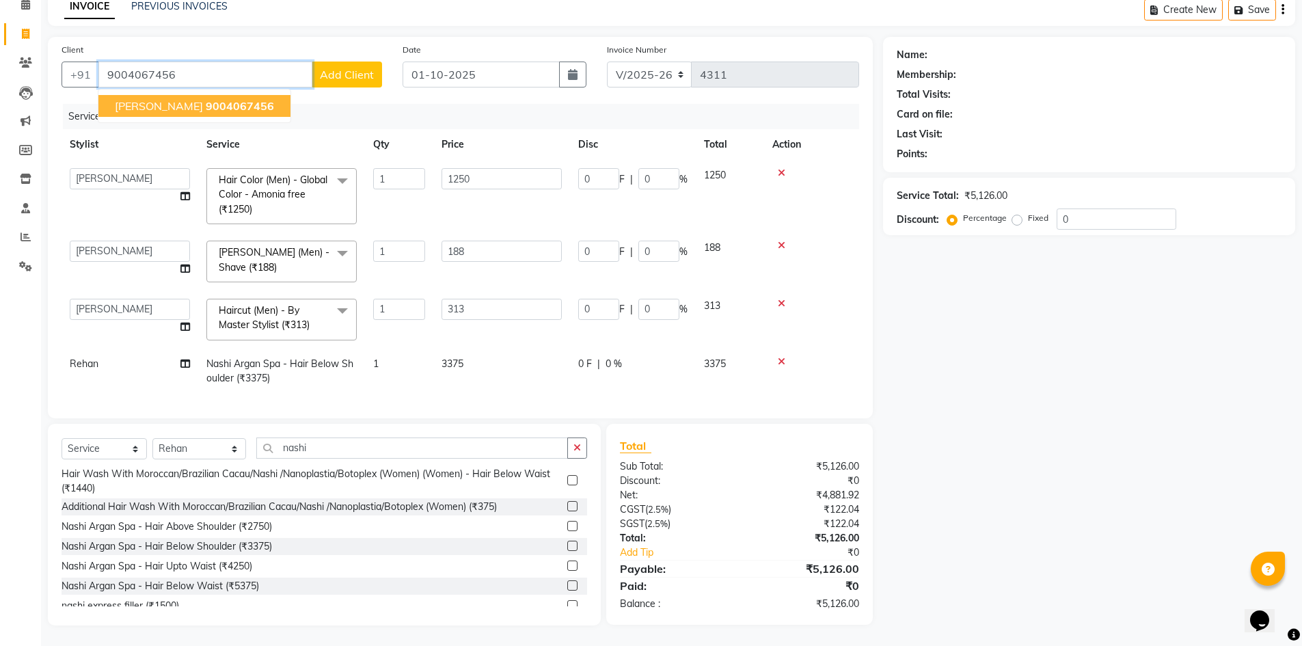
click at [231, 99] on span "9004067456" at bounding box center [240, 106] width 68 height 14
type input "9004067456"
type input "250"
type input "20"
type input "37.6"
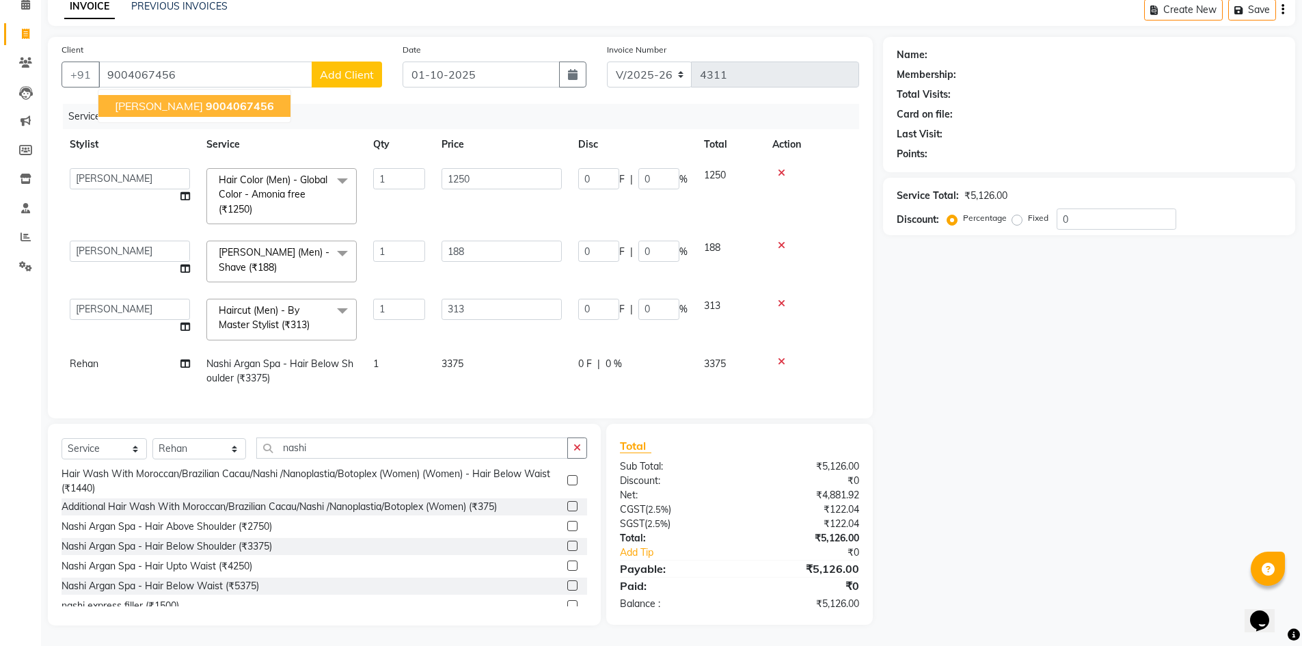
type input "20"
type input "62.6"
type input "20"
select select "1: Object"
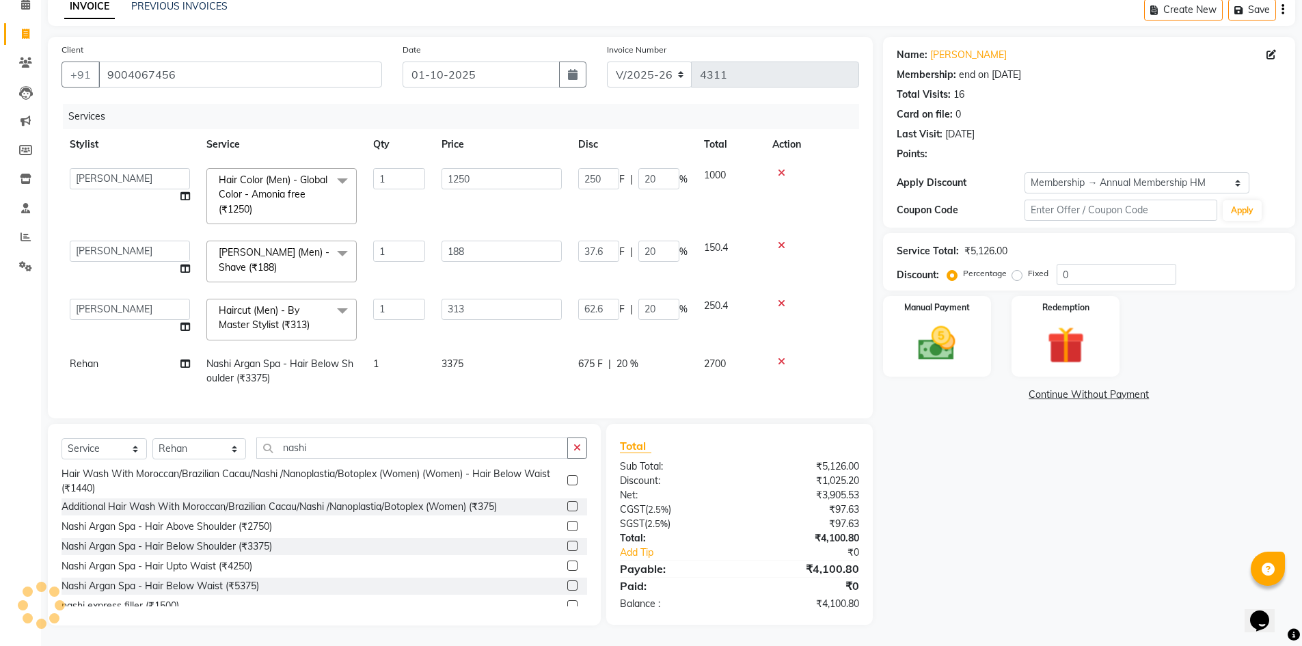
type input "20"
click at [661, 364] on td "675 F | 20 %" at bounding box center [633, 370] width 126 height 45
select select "66481"
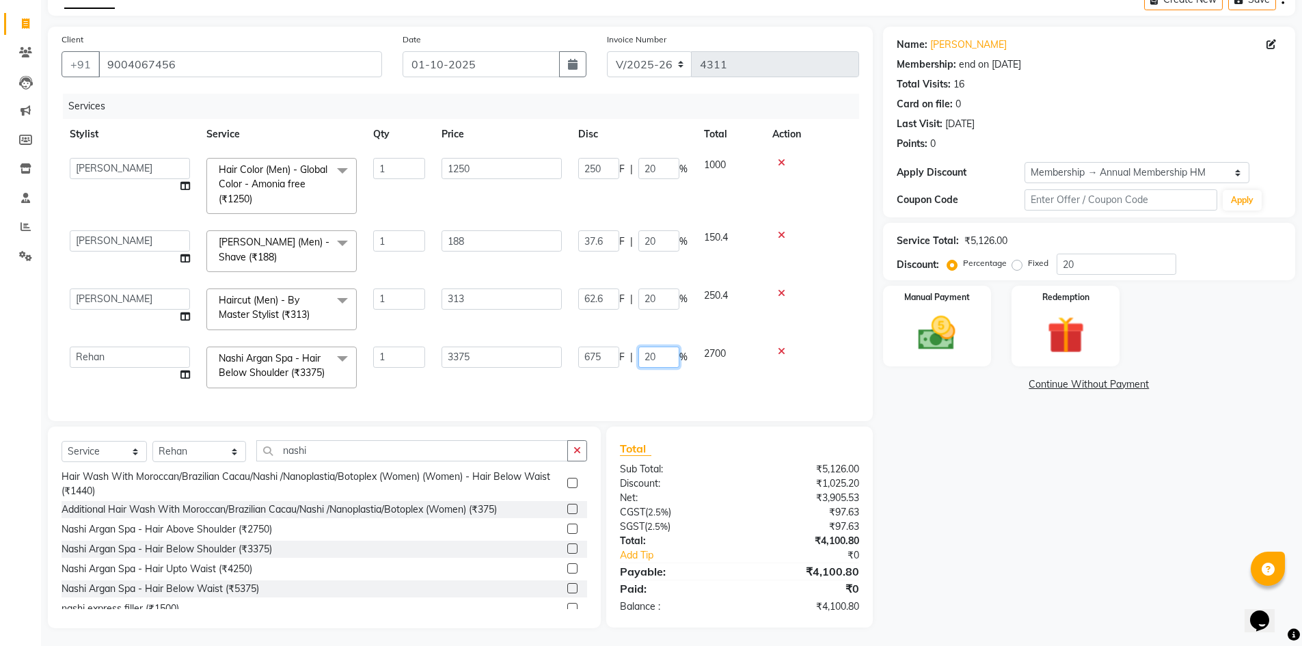
click at [664, 363] on input "20" at bounding box center [658, 356] width 41 height 21
type input "2"
type input "00"
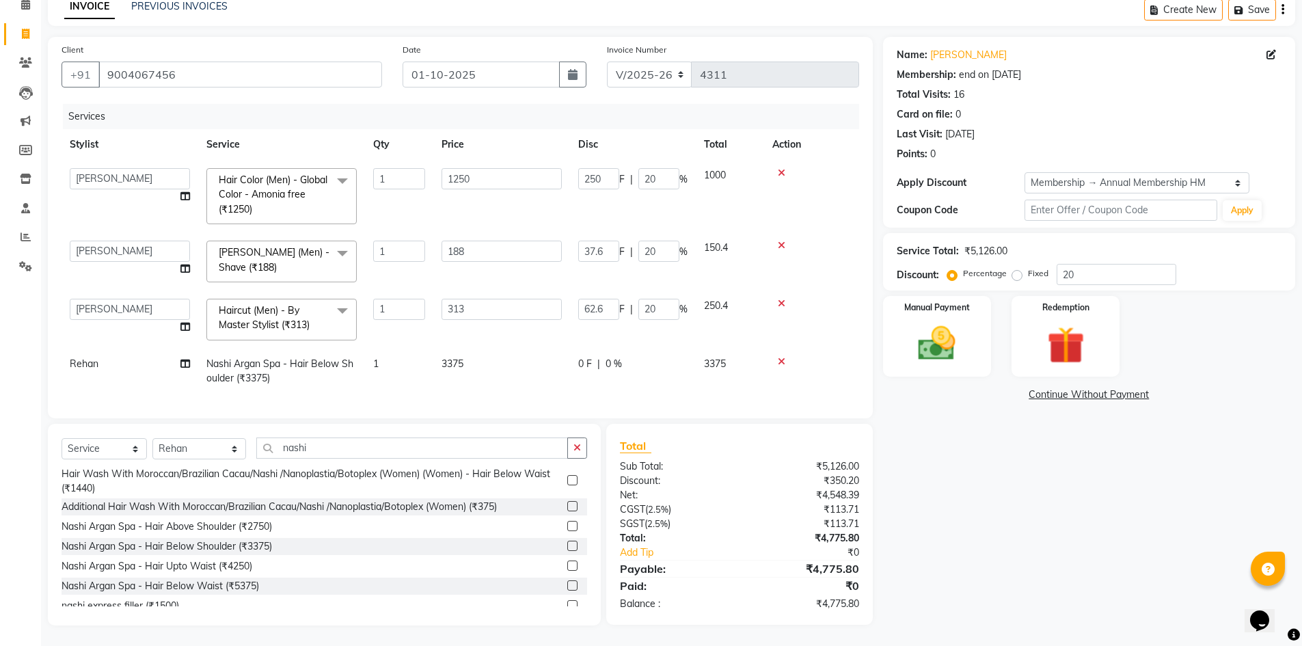
click at [728, 396] on div "Services Stylist Service Qty Price Disc Total Action Aarti Nails [PERSON_NAME] …" at bounding box center [459, 254] width 797 height 301
click at [623, 369] on td "0 F | 0 %" at bounding box center [633, 370] width 126 height 45
select select "66481"
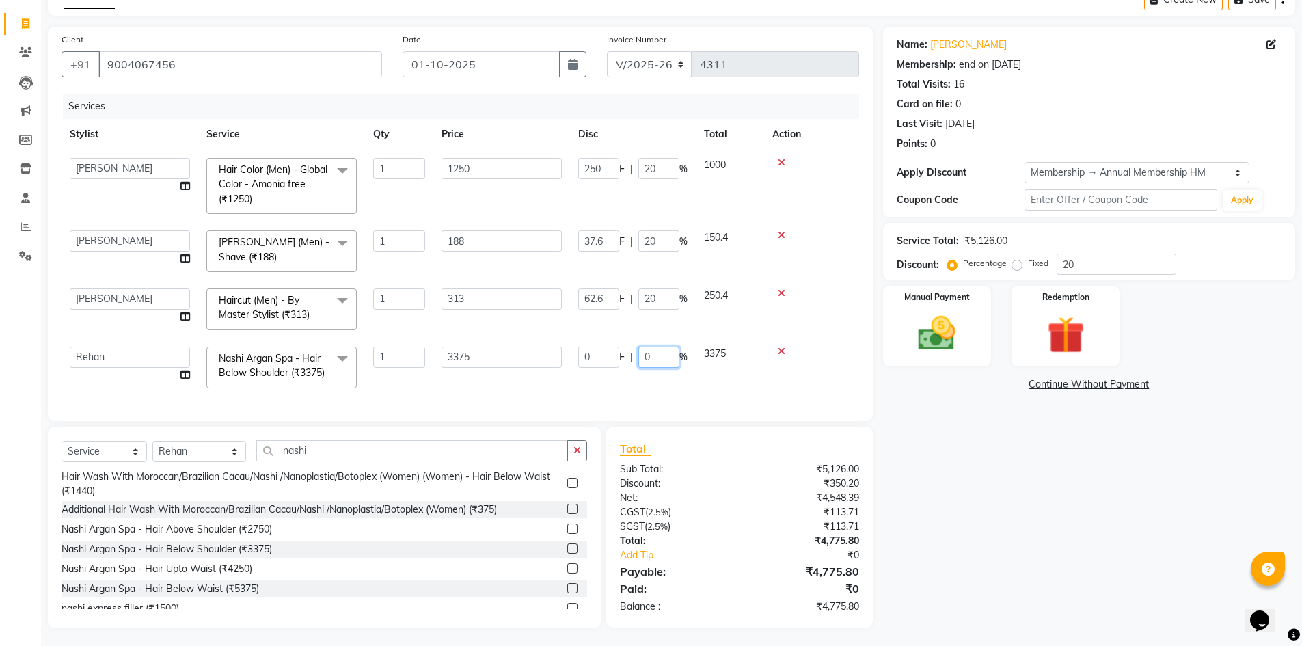
click at [668, 357] on input "0" at bounding box center [658, 356] width 41 height 21
type input "25"
click at [754, 406] on div "Client [PHONE_NUMBER] Date [DATE] Invoice Number V/2025 V/[PHONE_NUMBER] Servic…" at bounding box center [460, 224] width 825 height 394
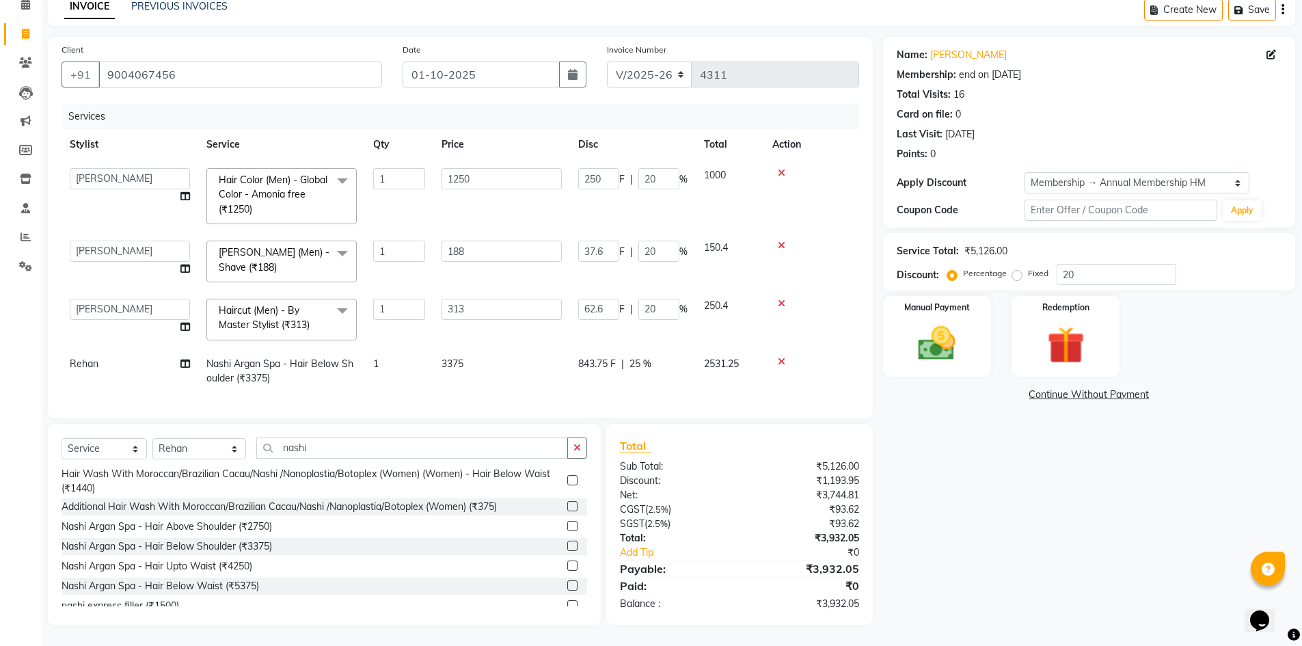
click at [534, 359] on td "3375" at bounding box center [501, 370] width 137 height 45
select select "66481"
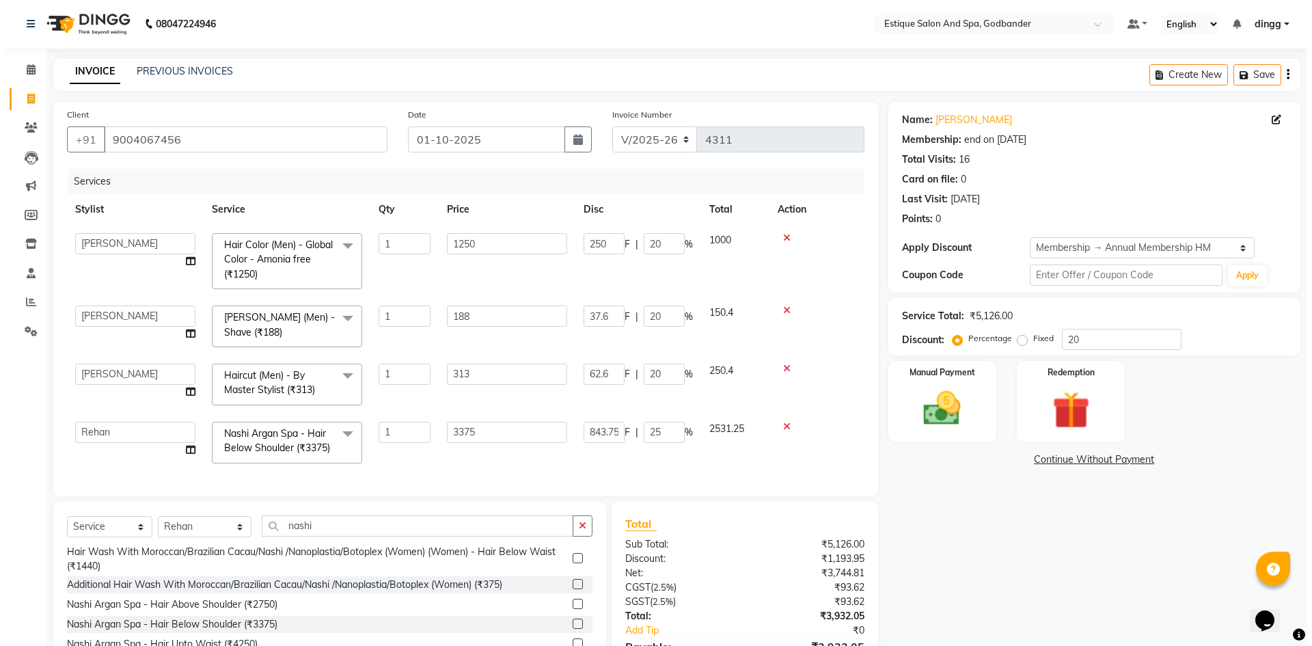
scroll to position [0, 0]
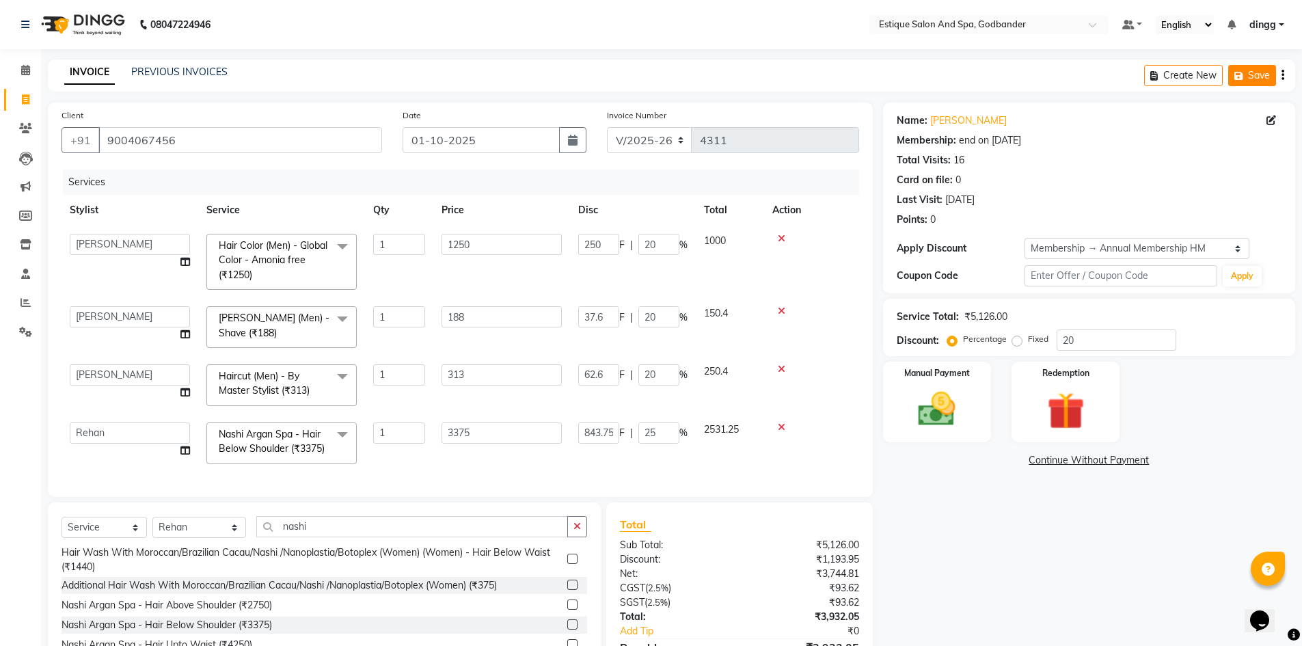
click at [1254, 76] on button "Save" at bounding box center [1252, 75] width 48 height 21
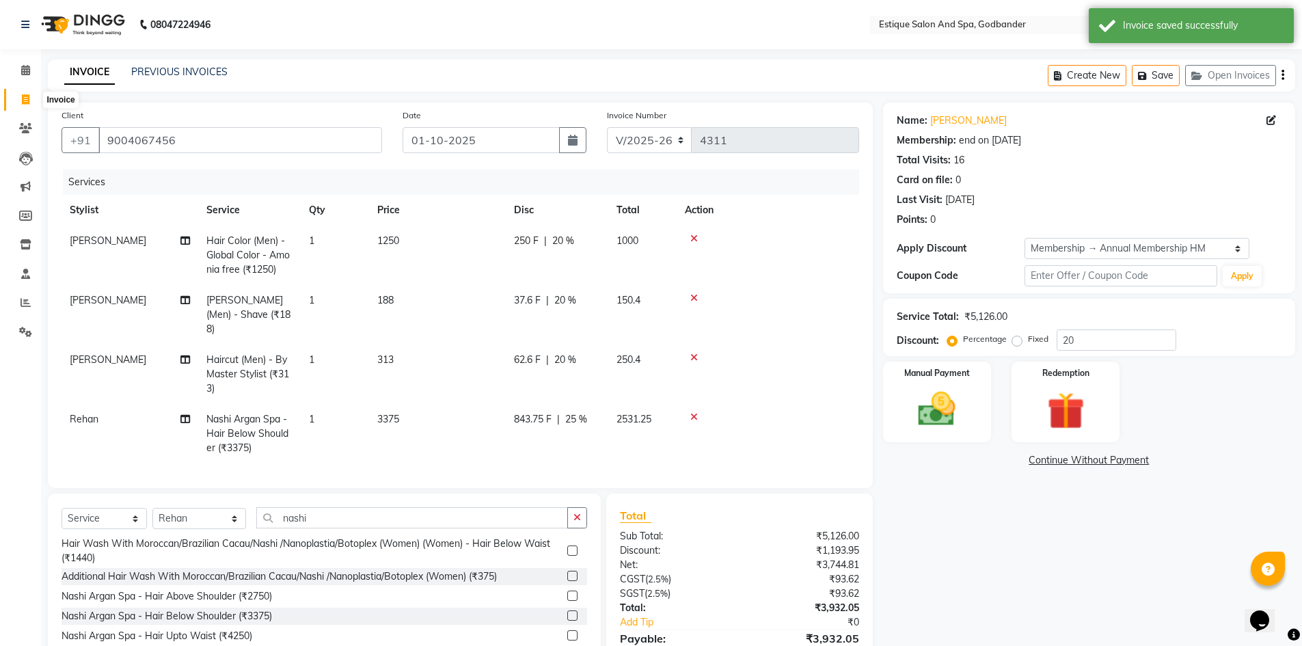
click at [29, 103] on icon at bounding box center [26, 99] width 8 height 10
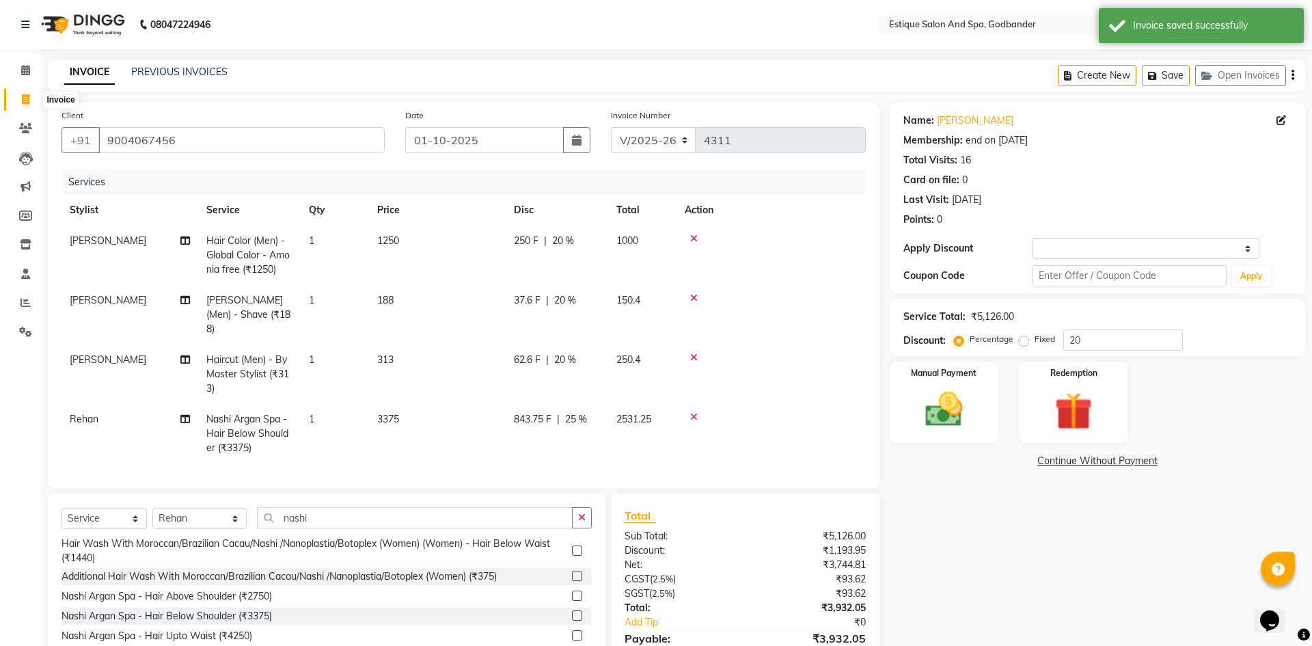
select select "6103"
select select "service"
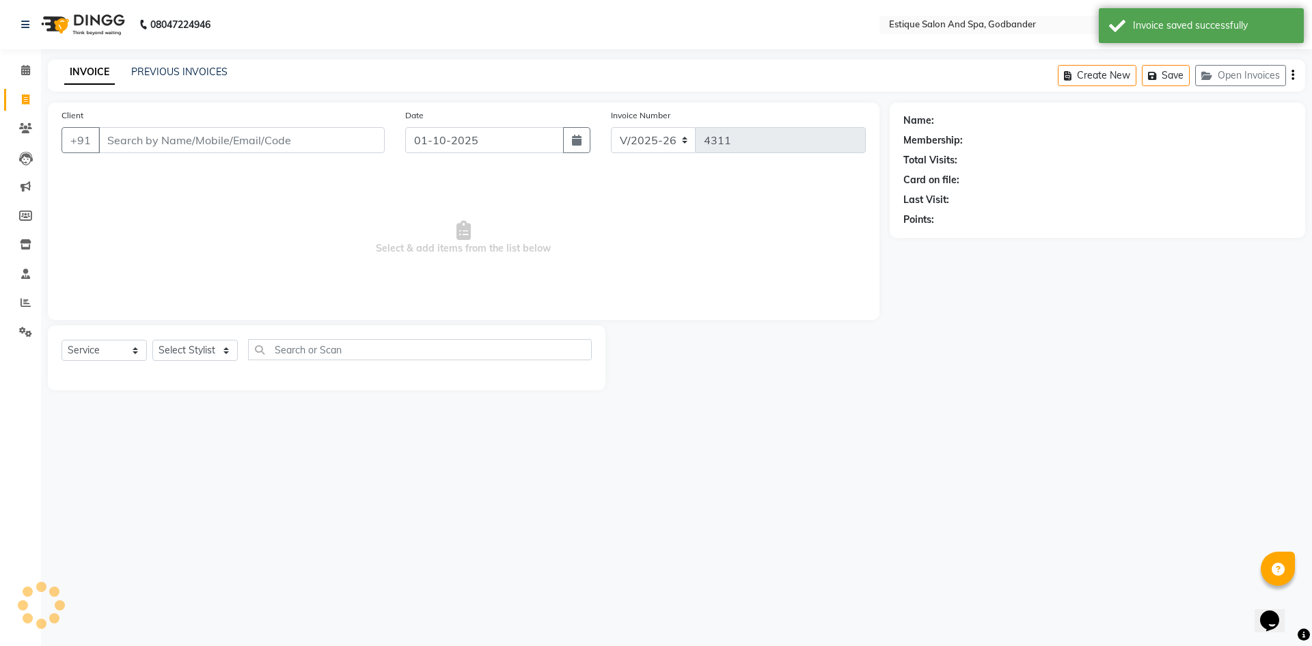
click at [148, 152] on input "Client" at bounding box center [241, 140] width 286 height 26
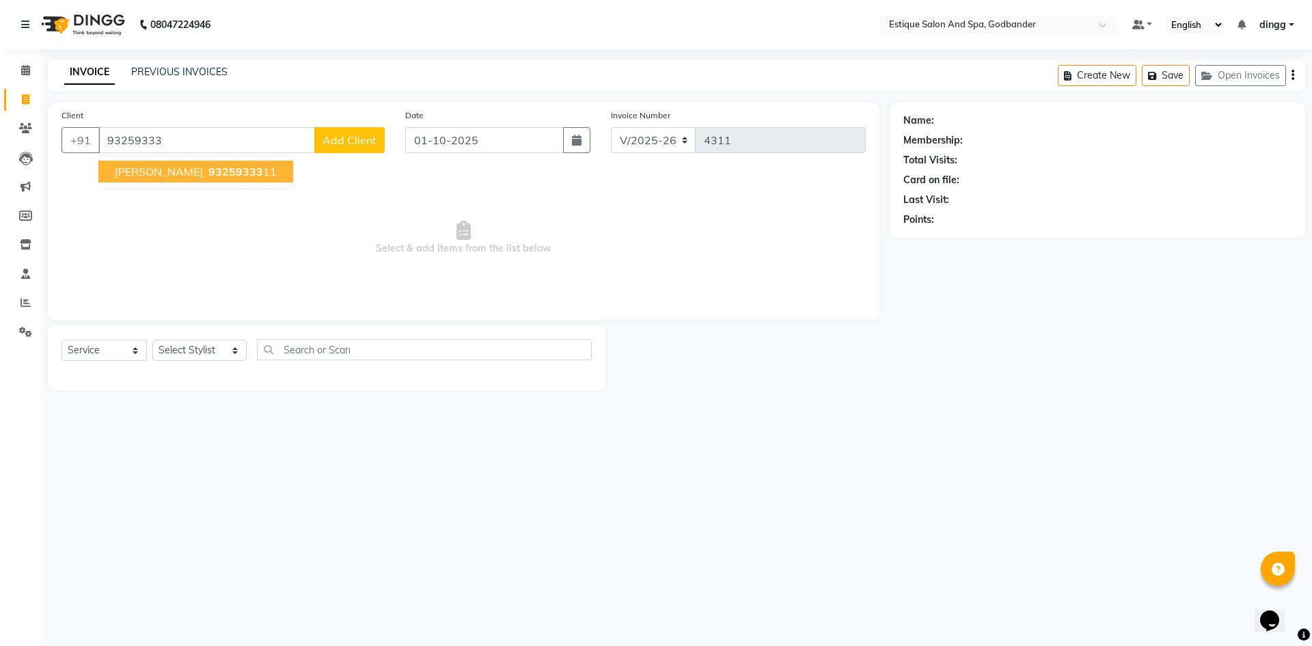
click at [187, 169] on button "[PERSON_NAME] 93259333 11" at bounding box center [195, 172] width 195 height 22
type input "9325933311"
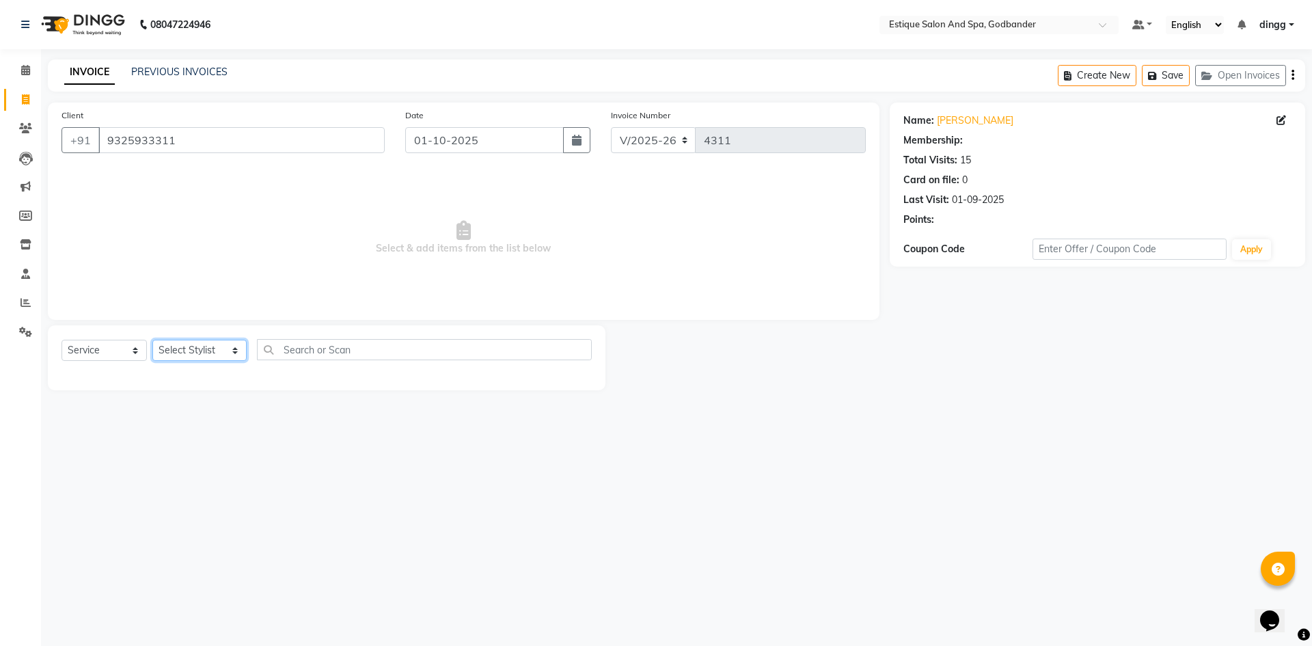
click at [193, 348] on select "Select Stylist Aarti Nails [PERSON_NAME] [PERSON_NAME] Any one Asmi BEAUTY ding…" at bounding box center [199, 350] width 94 height 21
select select "71725"
click at [152, 340] on select "Select Stylist Aarti Nails [PERSON_NAME] [PERSON_NAME] Any one Asmi BEAUTY ding…" at bounding box center [199, 350] width 94 height 21
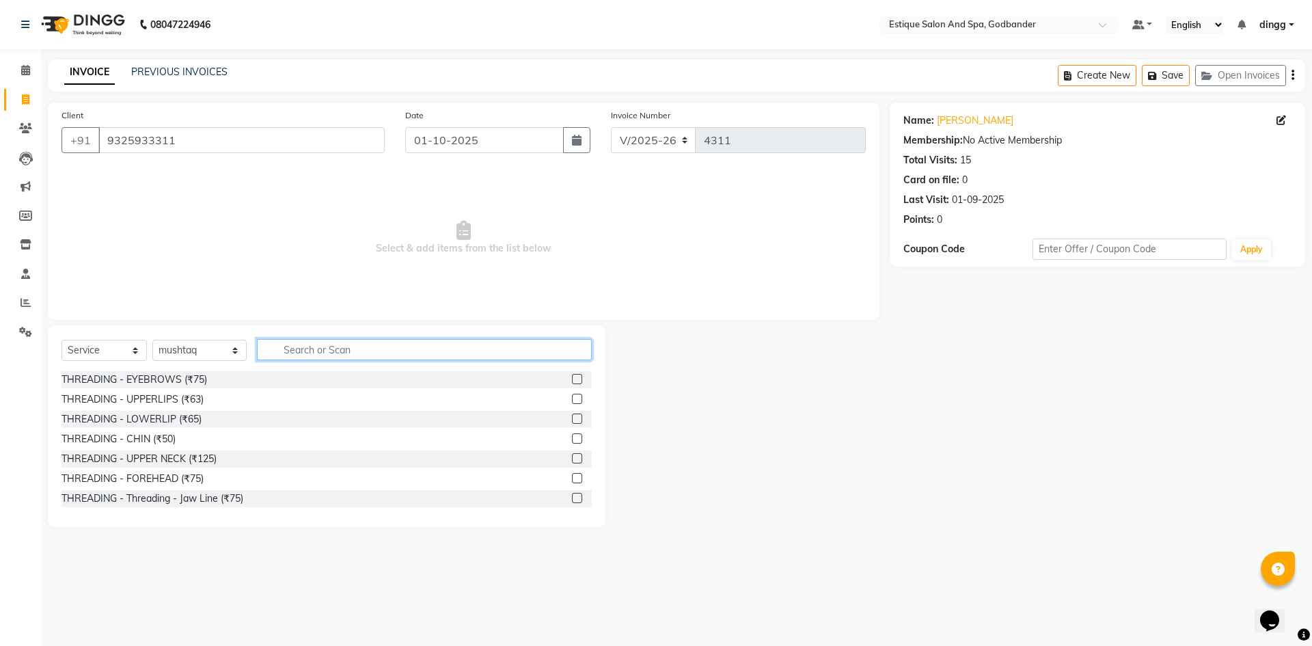
click at [325, 359] on input "text" at bounding box center [424, 349] width 335 height 21
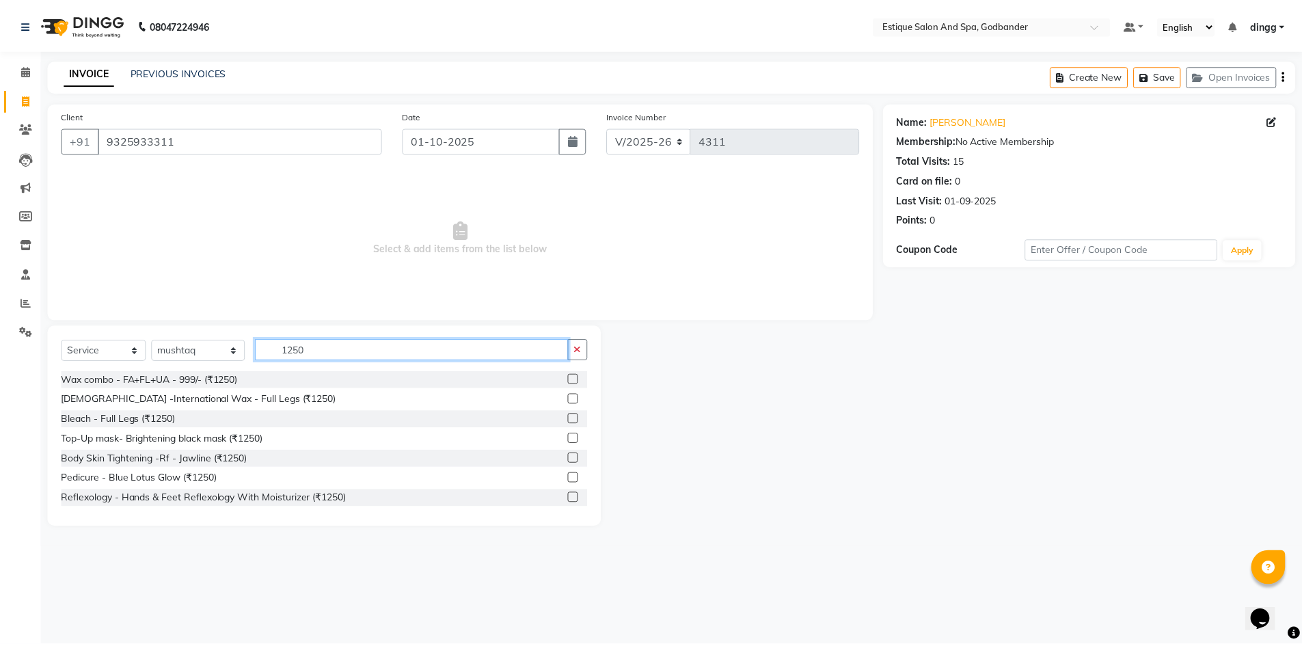
scroll to position [68, 0]
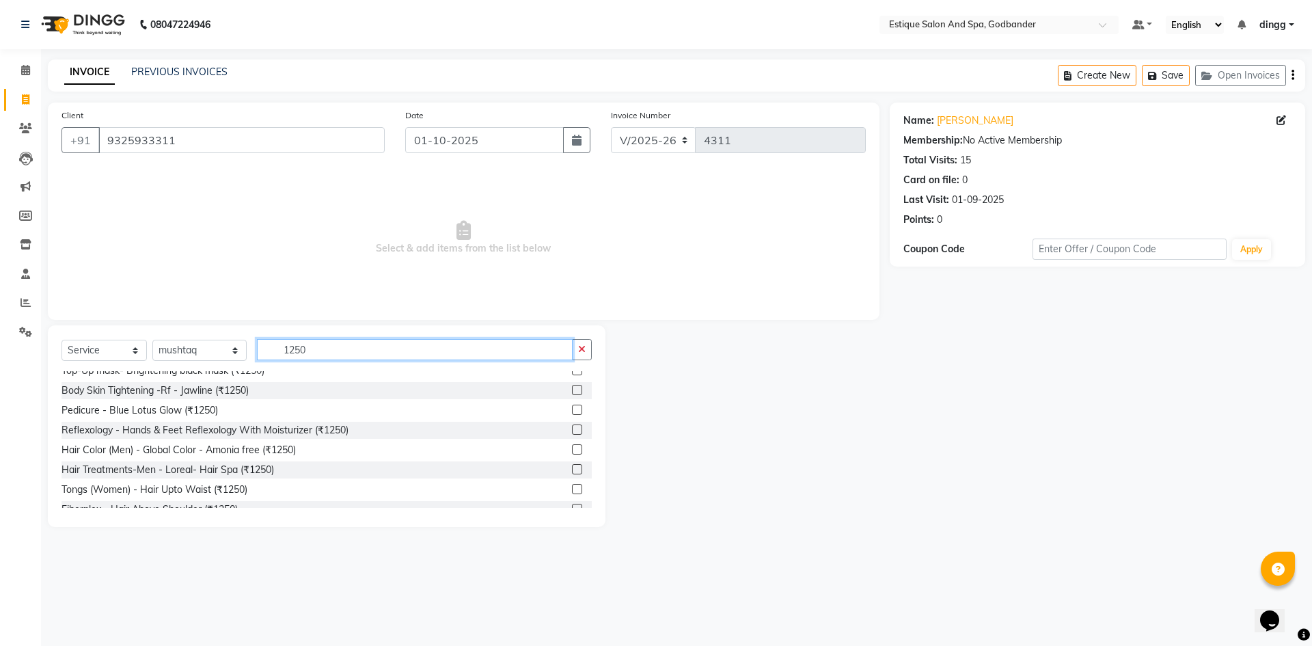
type input "1250"
click at [572, 452] on label at bounding box center [577, 449] width 10 height 10
click at [572, 452] on input "checkbox" at bounding box center [576, 449] width 9 height 9
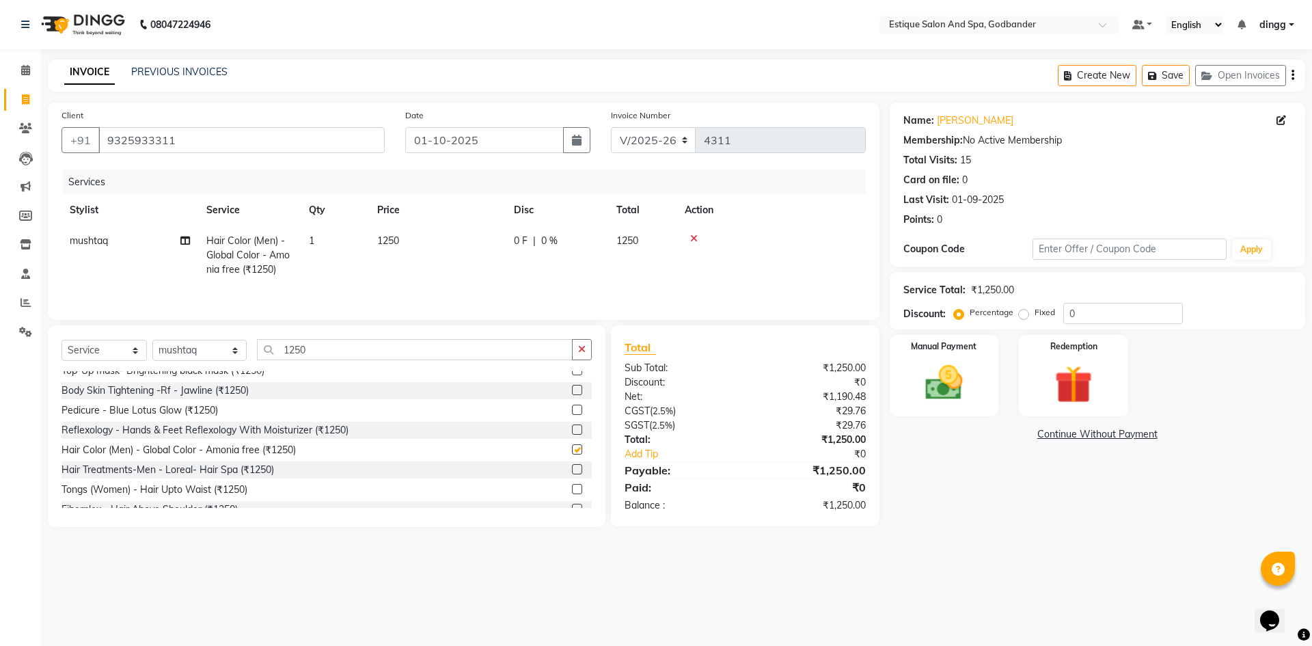
checkbox input "false"
click at [959, 372] on img at bounding box center [944, 382] width 64 height 45
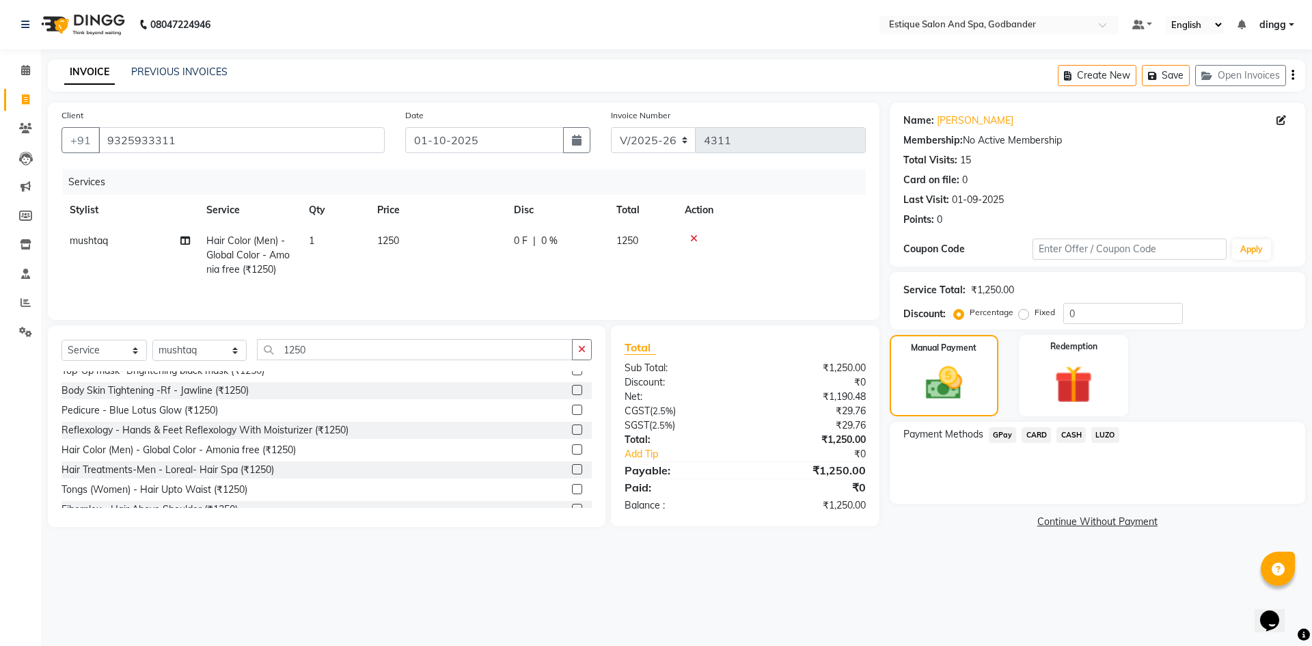
click at [995, 437] on span "GPay" at bounding box center [1003, 435] width 28 height 16
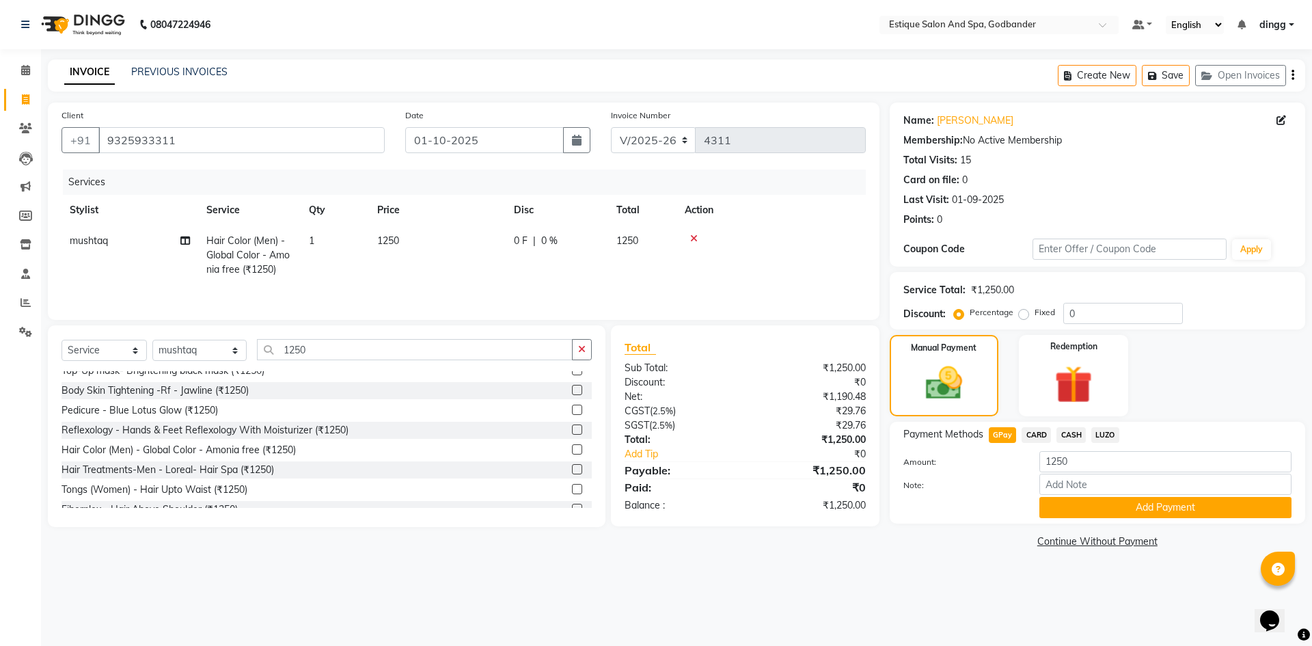
click at [1062, 507] on button "Add Payment" at bounding box center [1165, 507] width 252 height 21
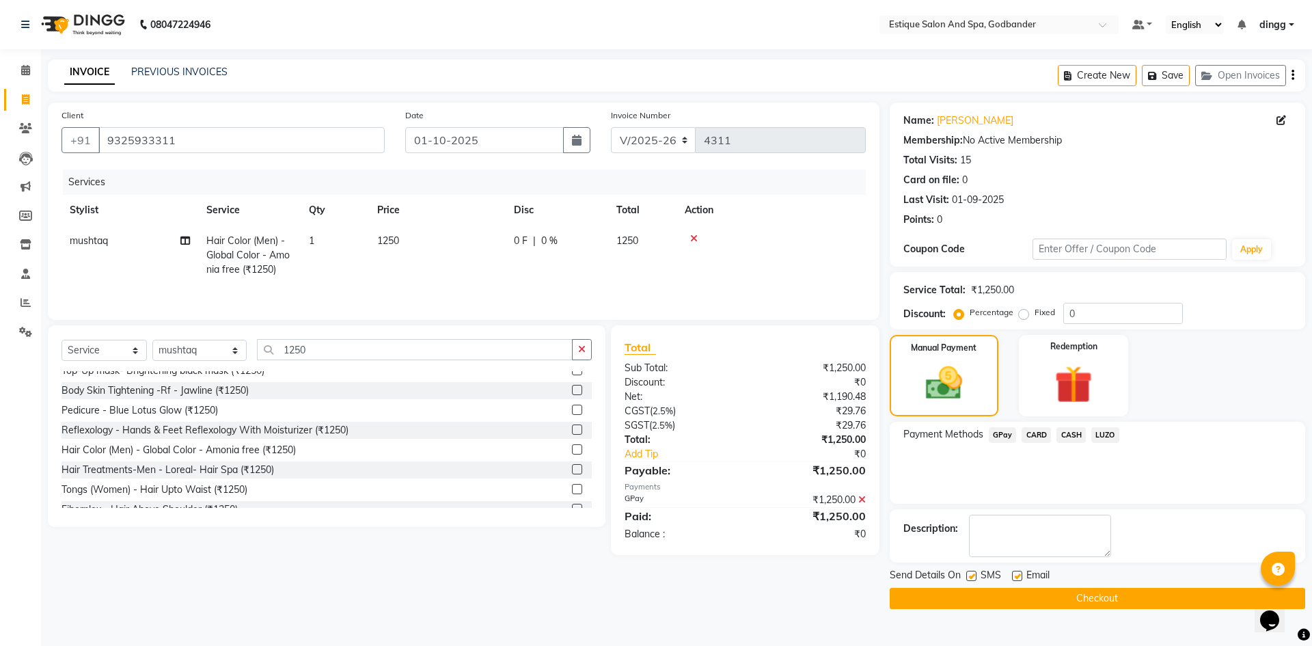
click at [1017, 601] on button "Checkout" at bounding box center [1097, 598] width 415 height 21
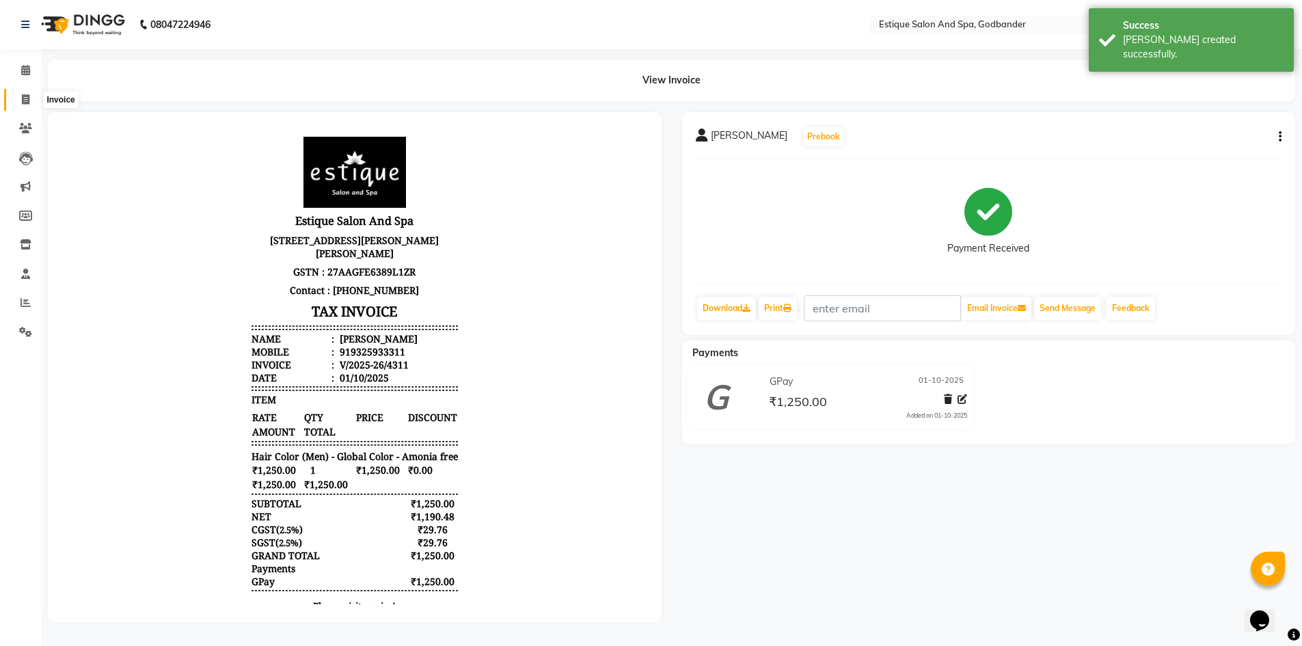
click at [24, 98] on icon at bounding box center [26, 99] width 8 height 10
select select "service"
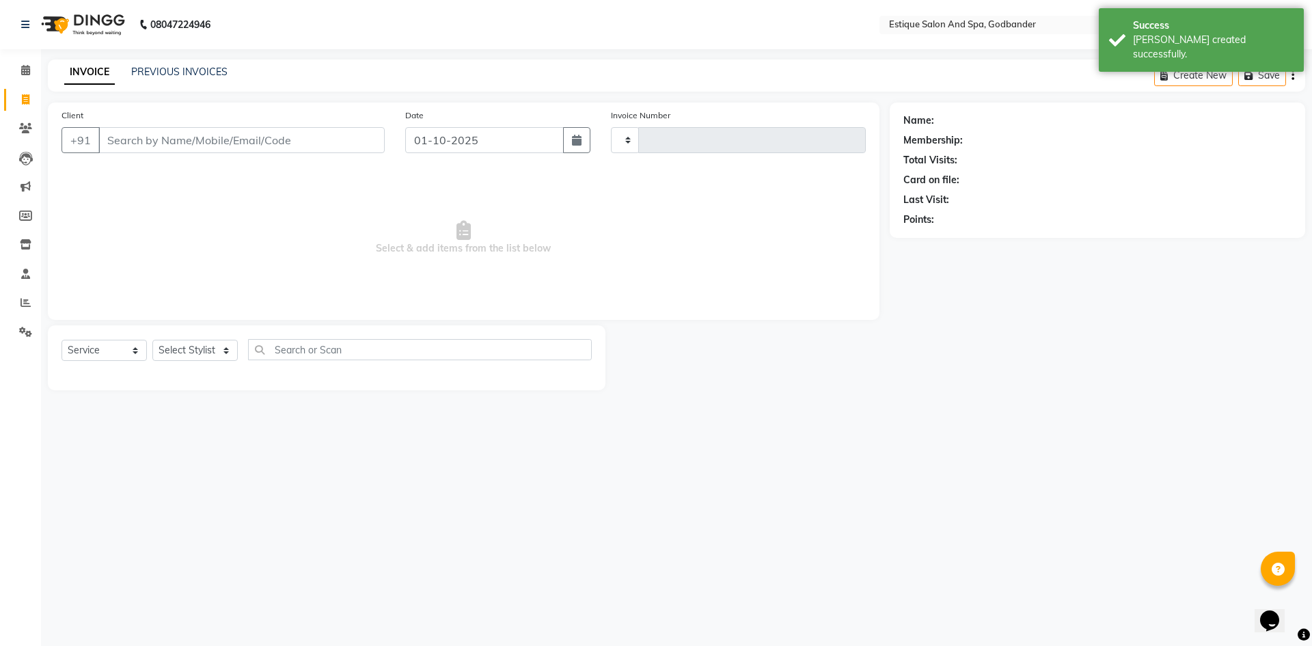
type input "4312"
select select "6103"
click at [1228, 73] on button "Open Invoices" at bounding box center [1240, 75] width 91 height 21
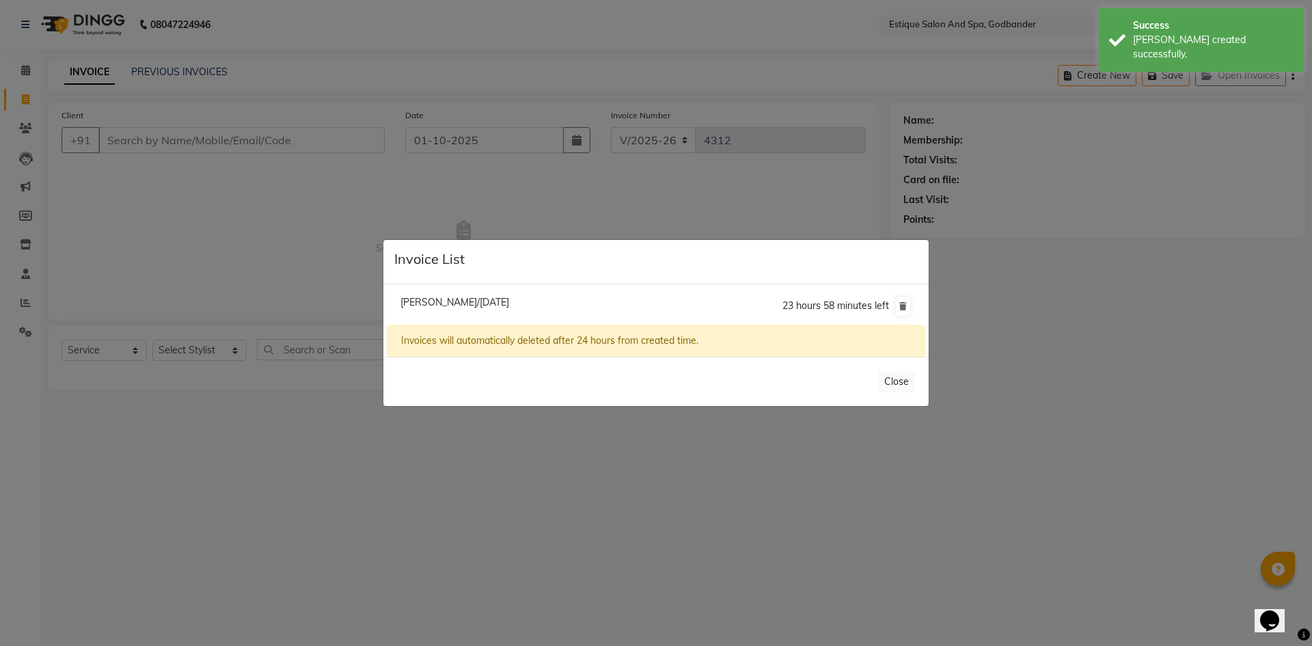
click at [431, 299] on span "[PERSON_NAME]/[DATE]" at bounding box center [454, 302] width 109 height 12
type input "9004067456"
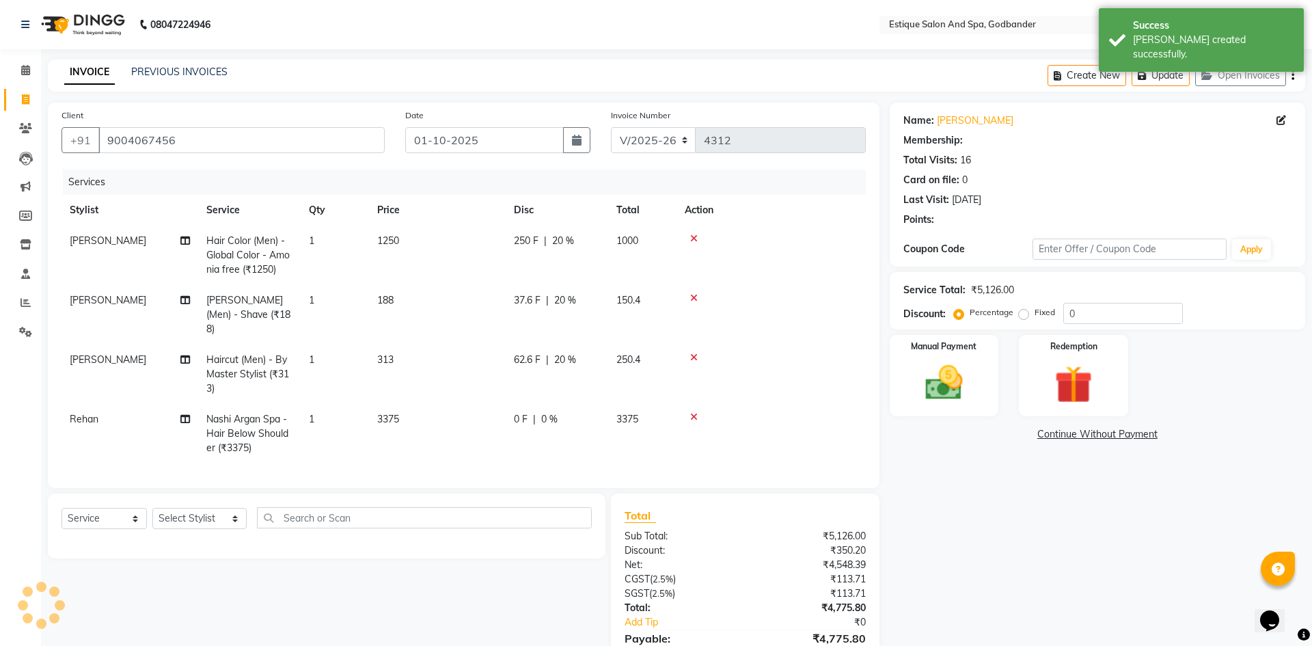
type input "20"
select select "1: Object"
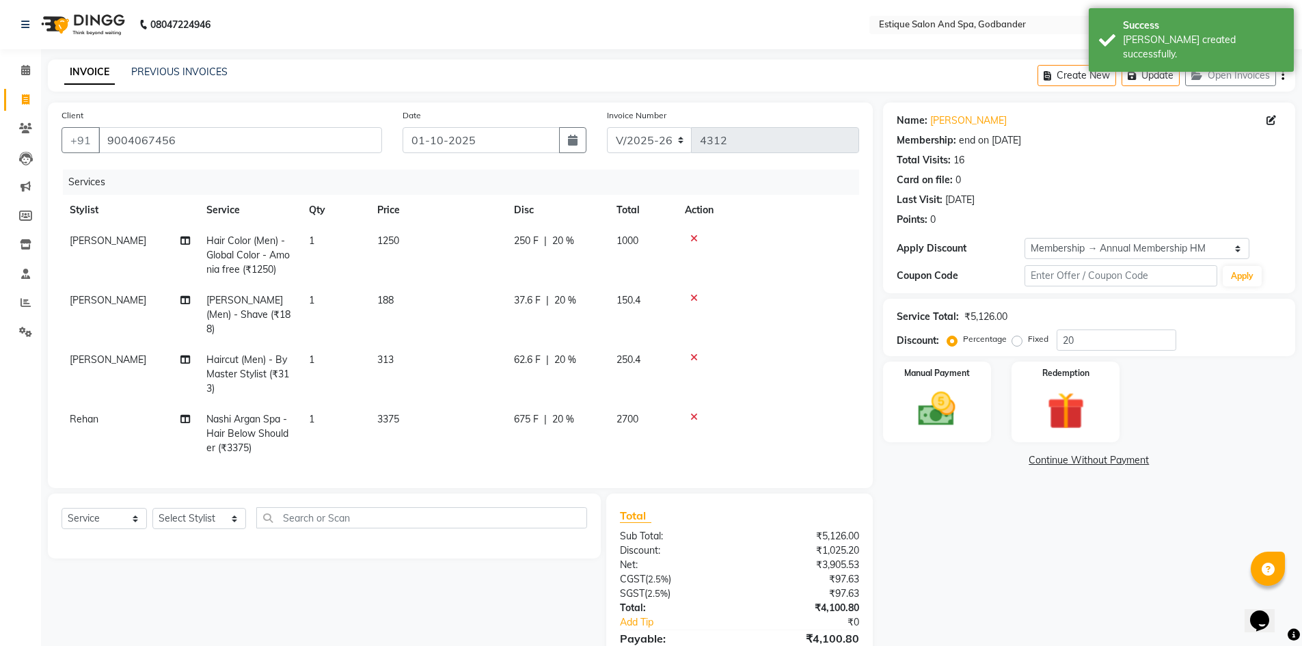
click at [91, 353] on span "[PERSON_NAME]" at bounding box center [108, 359] width 77 height 12
select select "62542"
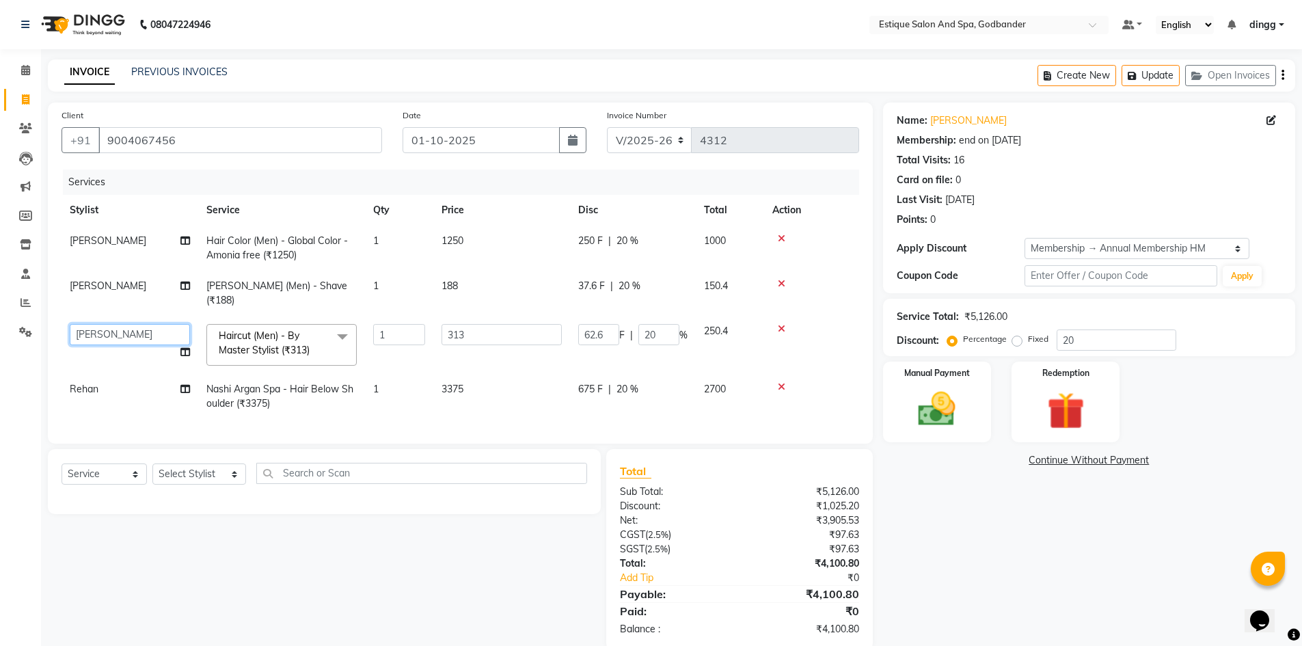
click at [134, 324] on select "Aarti Nails [PERSON_NAME] [PERSON_NAME] Any one Asmi BEAUTY dingg HAIR [PERSON_…" at bounding box center [130, 334] width 120 height 21
click at [186, 465] on div "Client [PHONE_NUMBER] Date [DATE] Invoice Number V/2025 V/[PHONE_NUMBER] Servic…" at bounding box center [460, 375] width 845 height 547
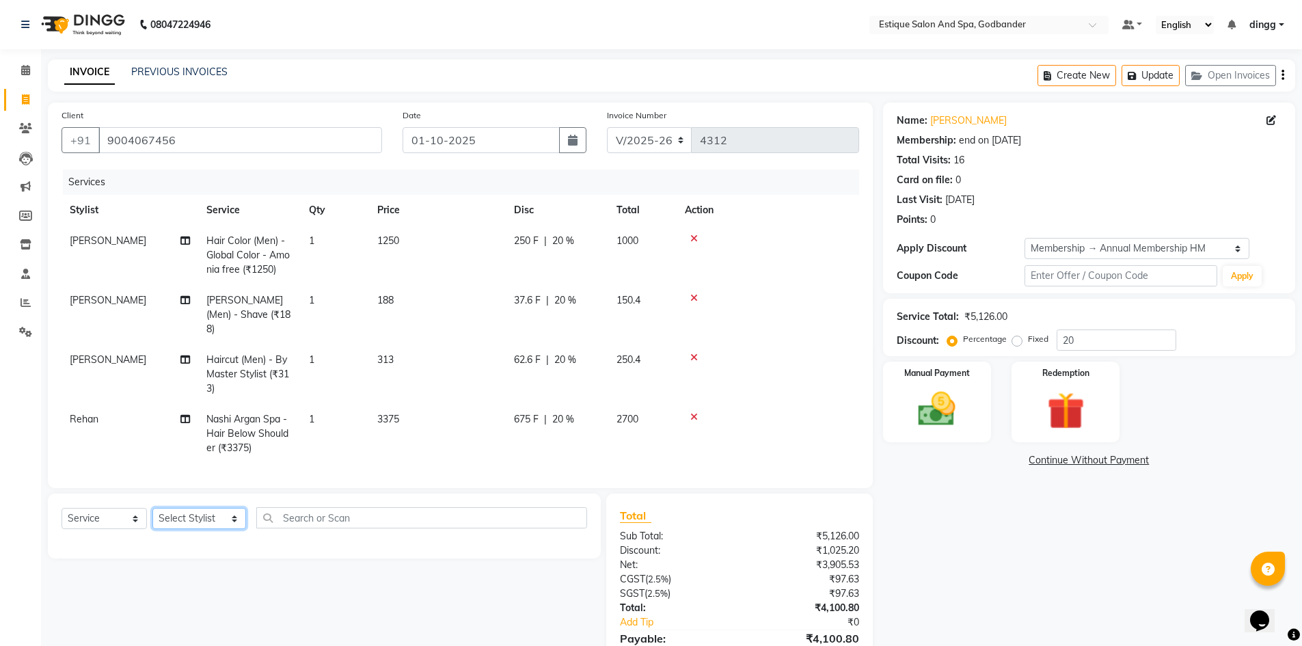
select select "66481"
click at [152, 508] on select "Select Stylist Aarti Nails [PERSON_NAME] [PERSON_NAME] Any one Asmi BEAUTY ding…" at bounding box center [199, 518] width 94 height 21
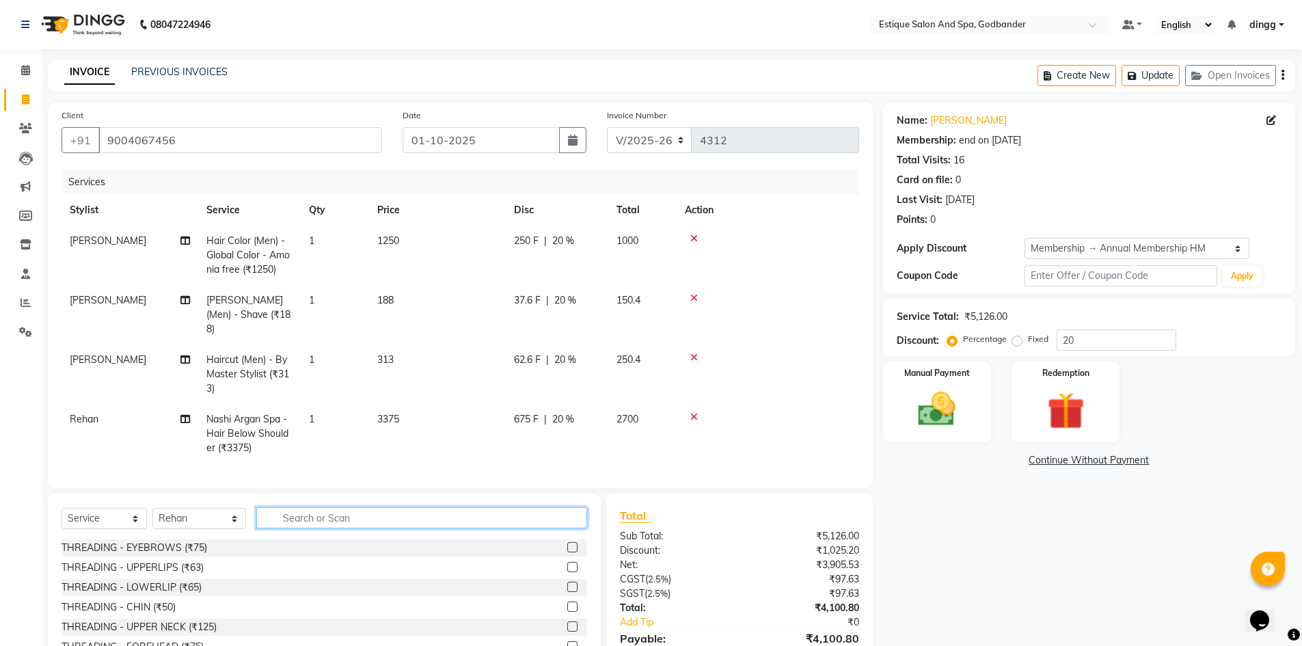
click at [284, 515] on input "text" at bounding box center [421, 517] width 331 height 21
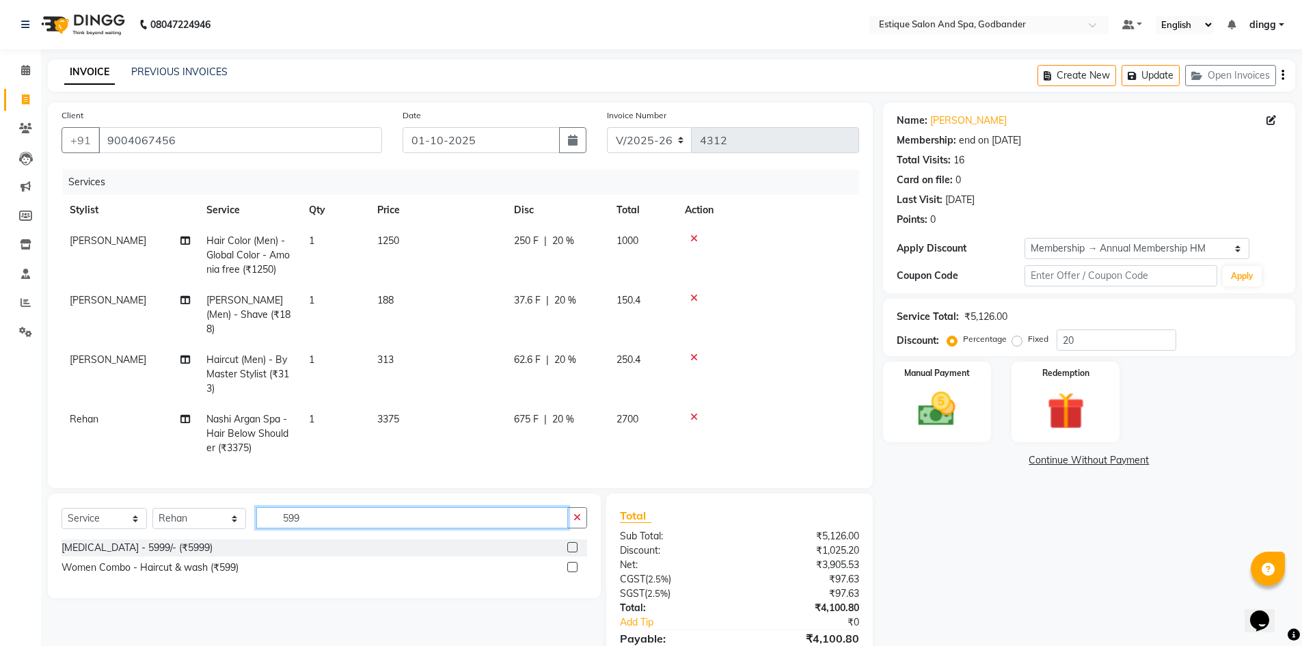
type input "599"
click at [378, 448] on div "Services Stylist Service Qty Price Disc Total Action [PERSON_NAME] Hair Color (…" at bounding box center [459, 321] width 797 height 305
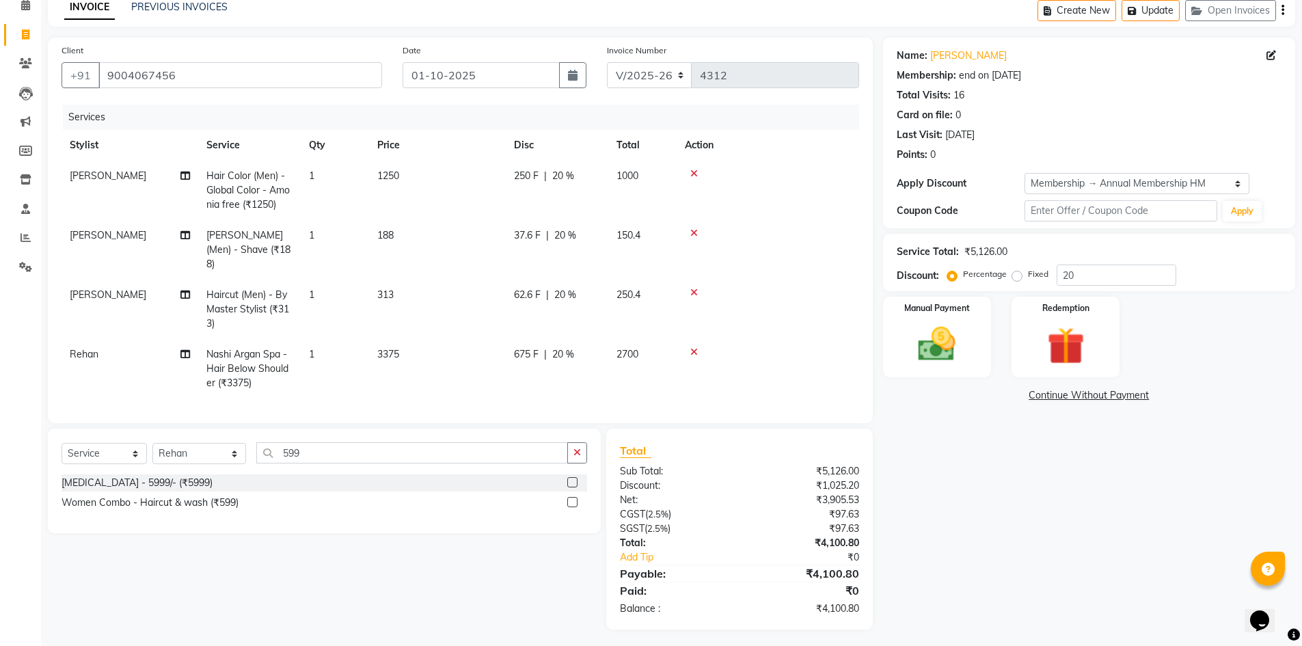
click at [624, 383] on td "2700" at bounding box center [642, 368] width 68 height 59
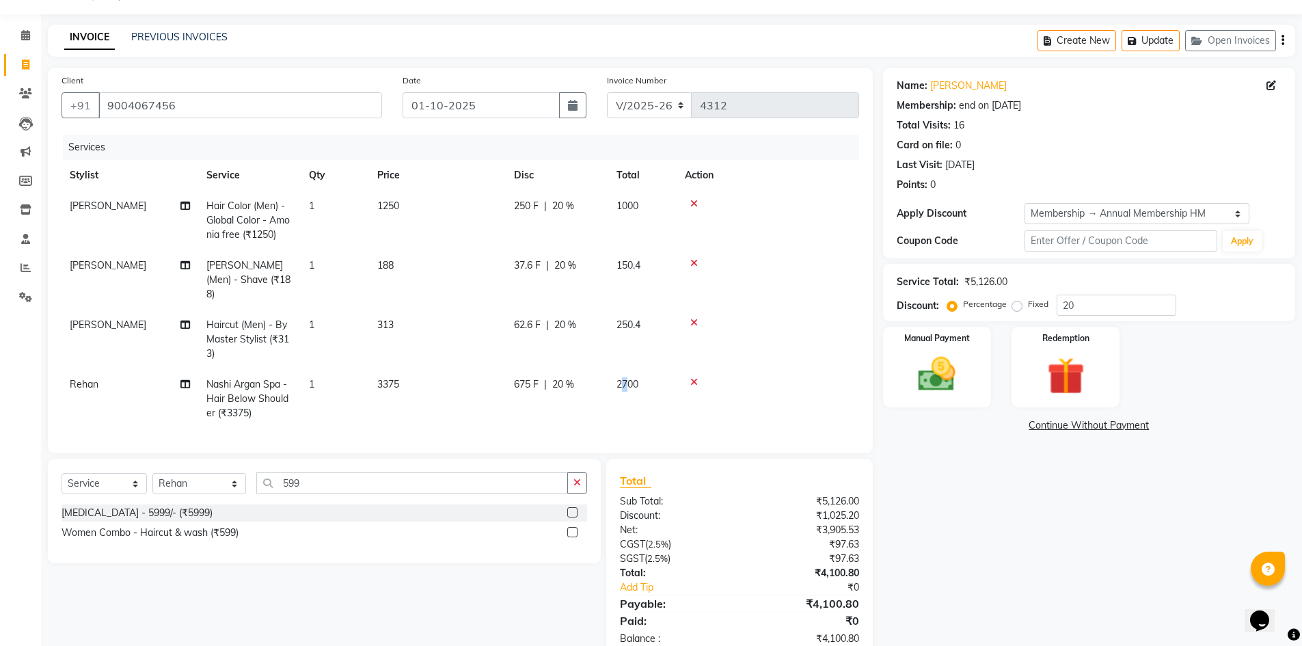
select select "66481"
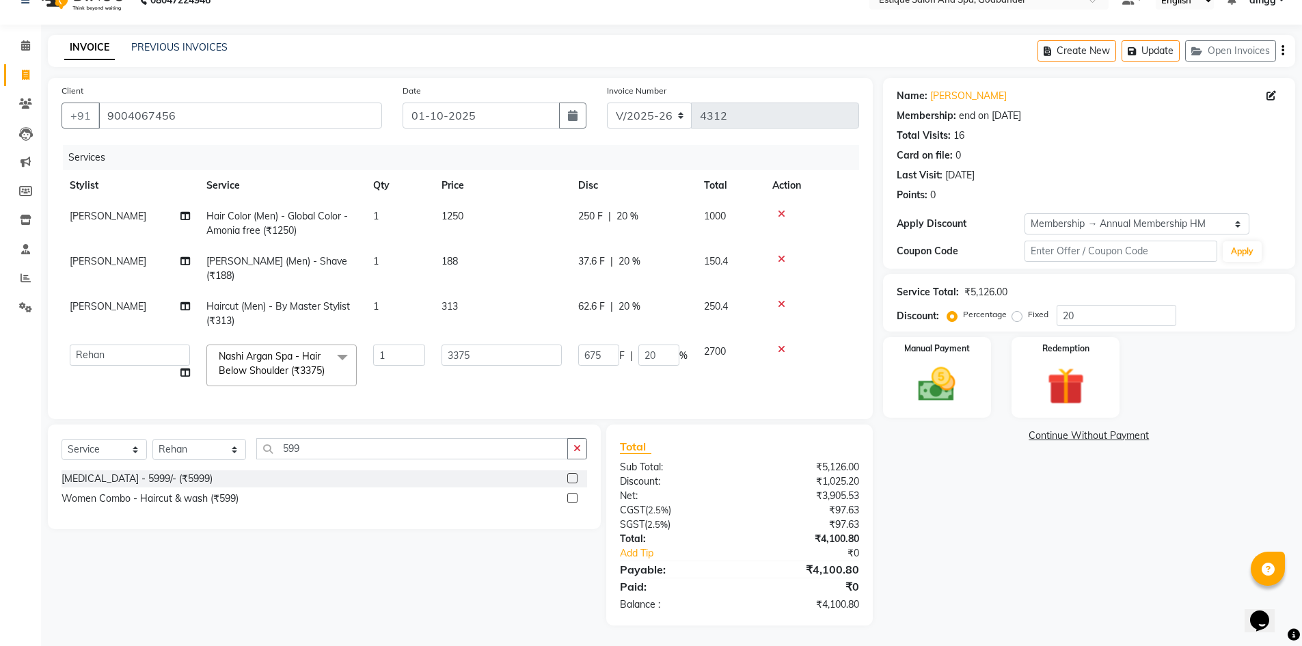
click at [727, 361] on td "2700" at bounding box center [730, 365] width 68 height 58
click at [568, 497] on label at bounding box center [572, 498] width 10 height 10
click at [568, 497] on input "checkbox" at bounding box center [571, 498] width 9 height 9
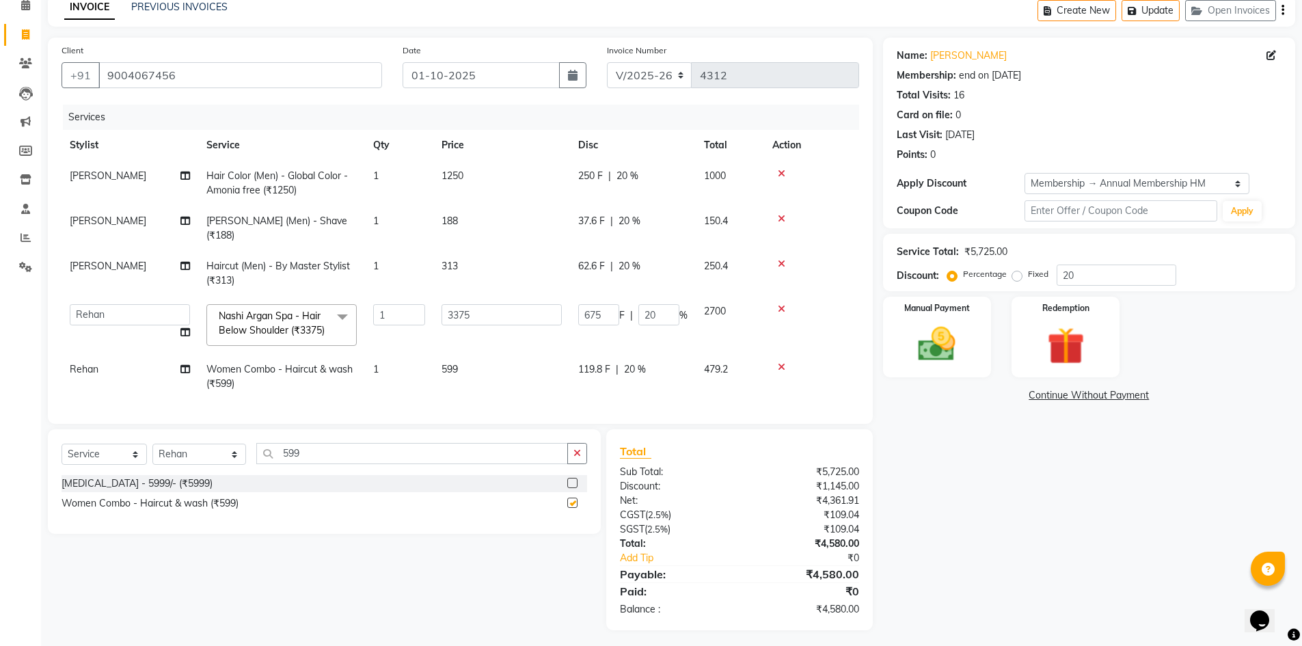
checkbox input "false"
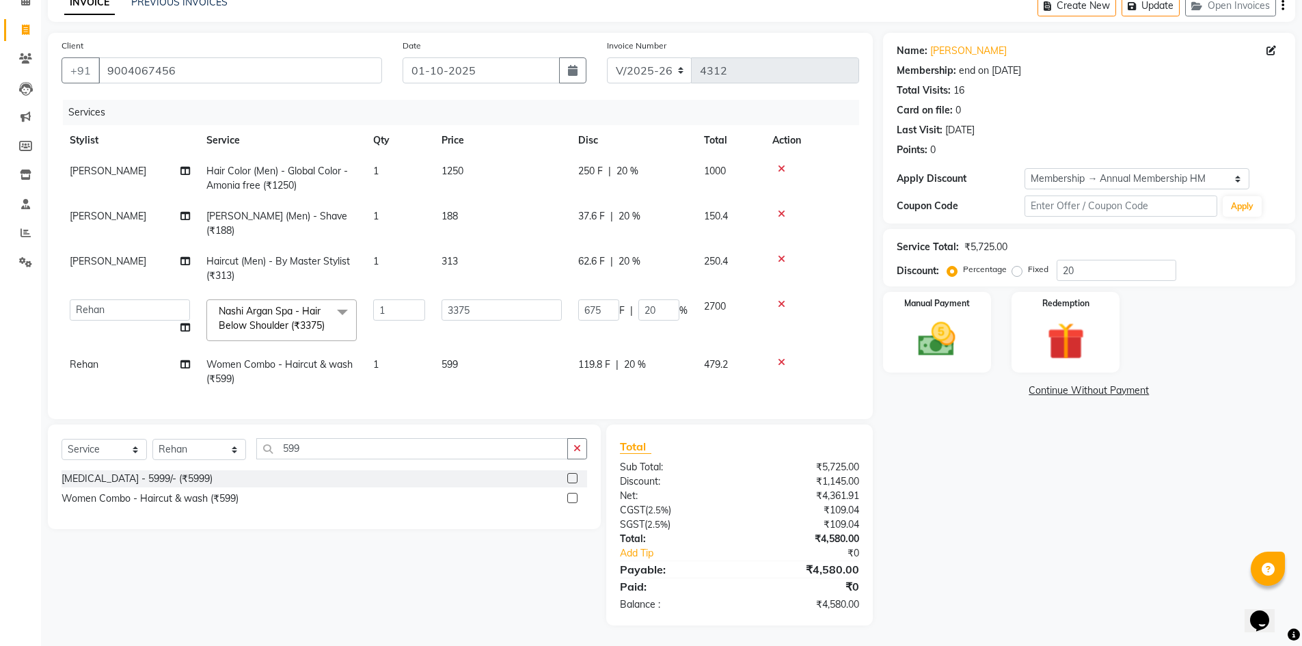
drag, startPoint x: 607, startPoint y: 381, endPoint x: 629, endPoint y: 370, distance: 25.1
click at [607, 380] on td "119.8 F | 20 %" at bounding box center [633, 371] width 126 height 45
select select "66481"
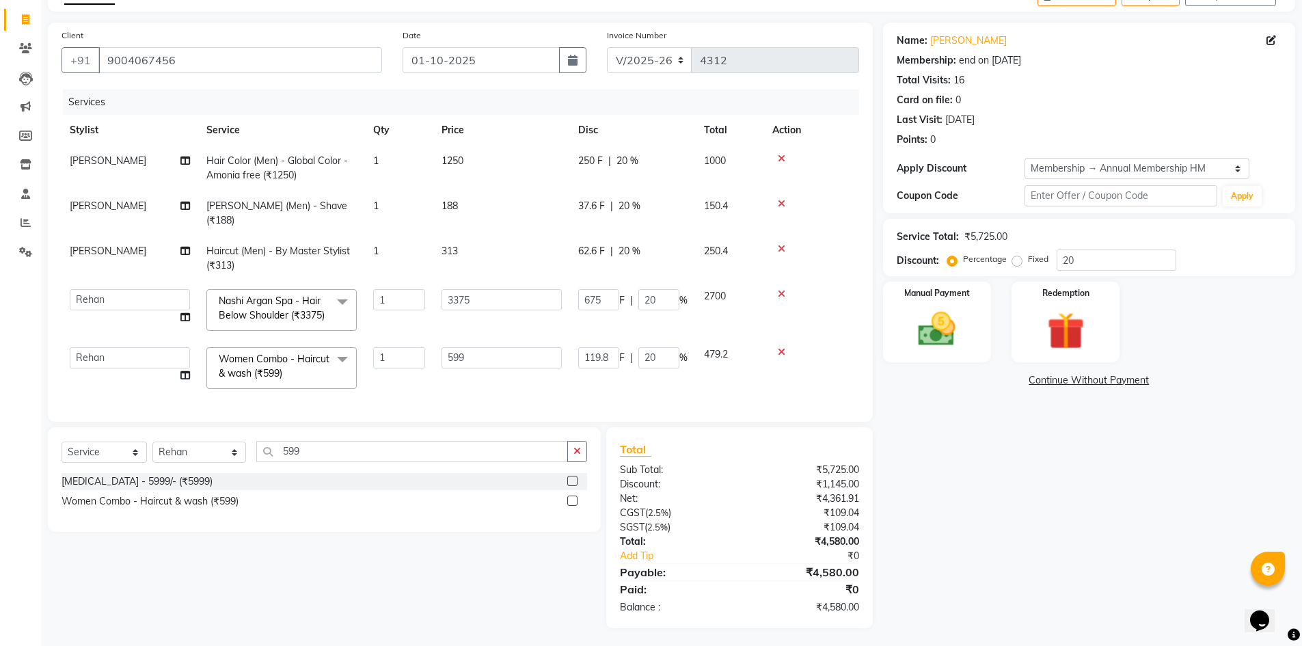
click at [679, 359] on span "%" at bounding box center [683, 357] width 8 height 14
click at [662, 357] on input "20" at bounding box center [658, 357] width 41 height 21
type input "2"
type input "00"
click at [658, 381] on td "119.8 F | 00 %" at bounding box center [633, 368] width 126 height 58
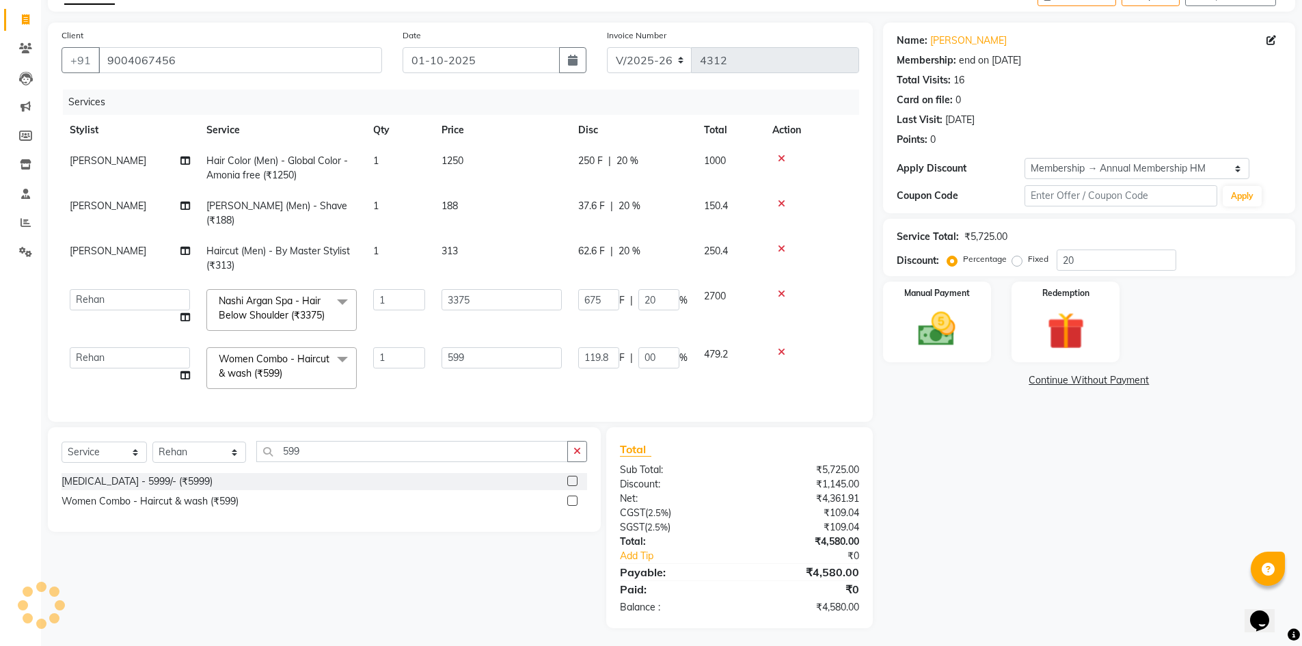
select select "66481"
click at [341, 289] on span at bounding box center [342, 302] width 27 height 26
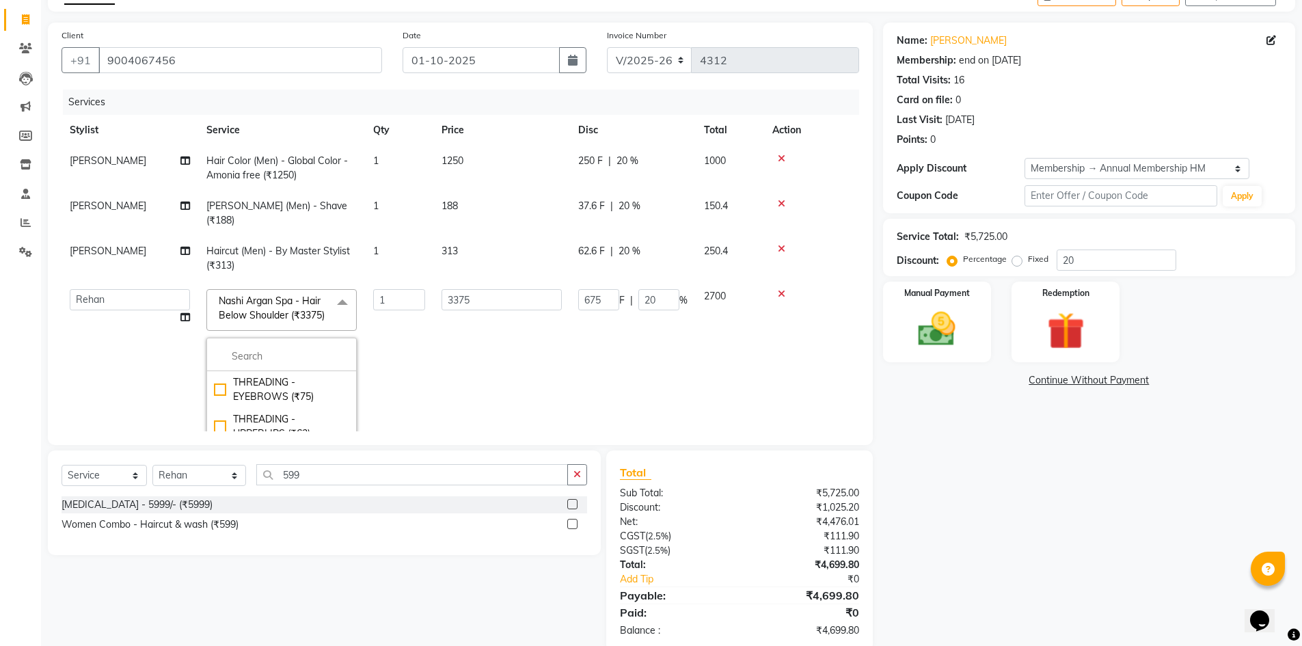
click at [780, 289] on icon at bounding box center [782, 294] width 8 height 10
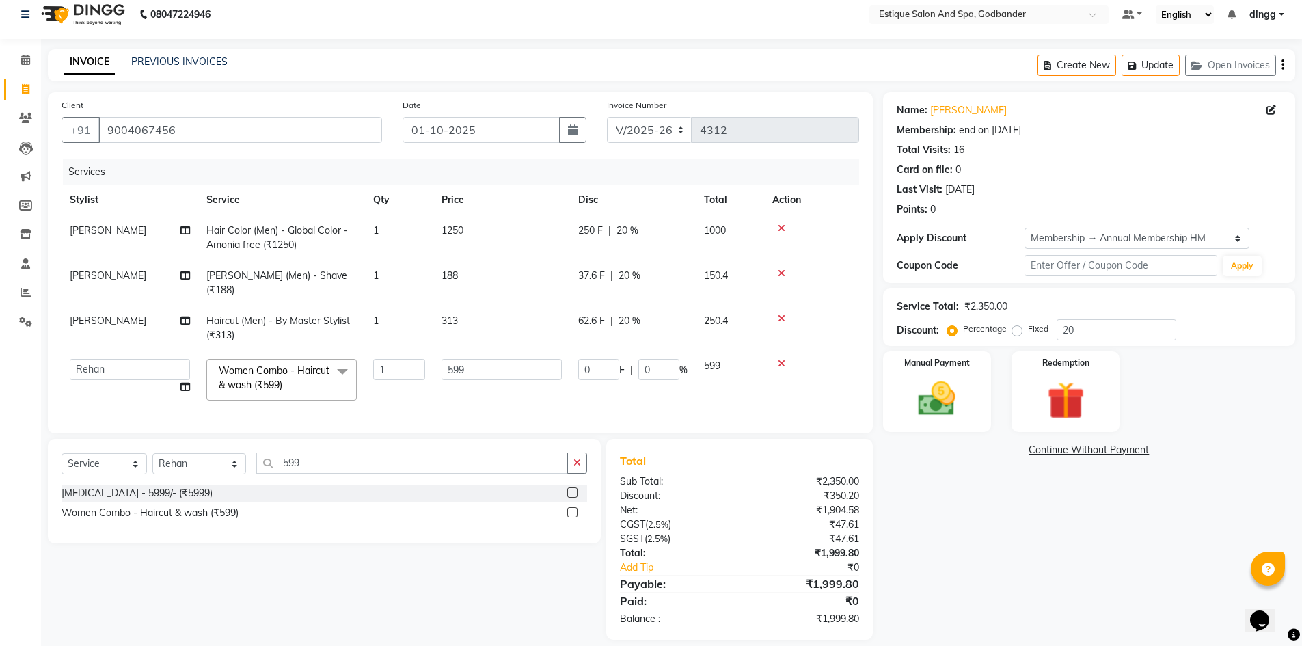
scroll to position [20, 0]
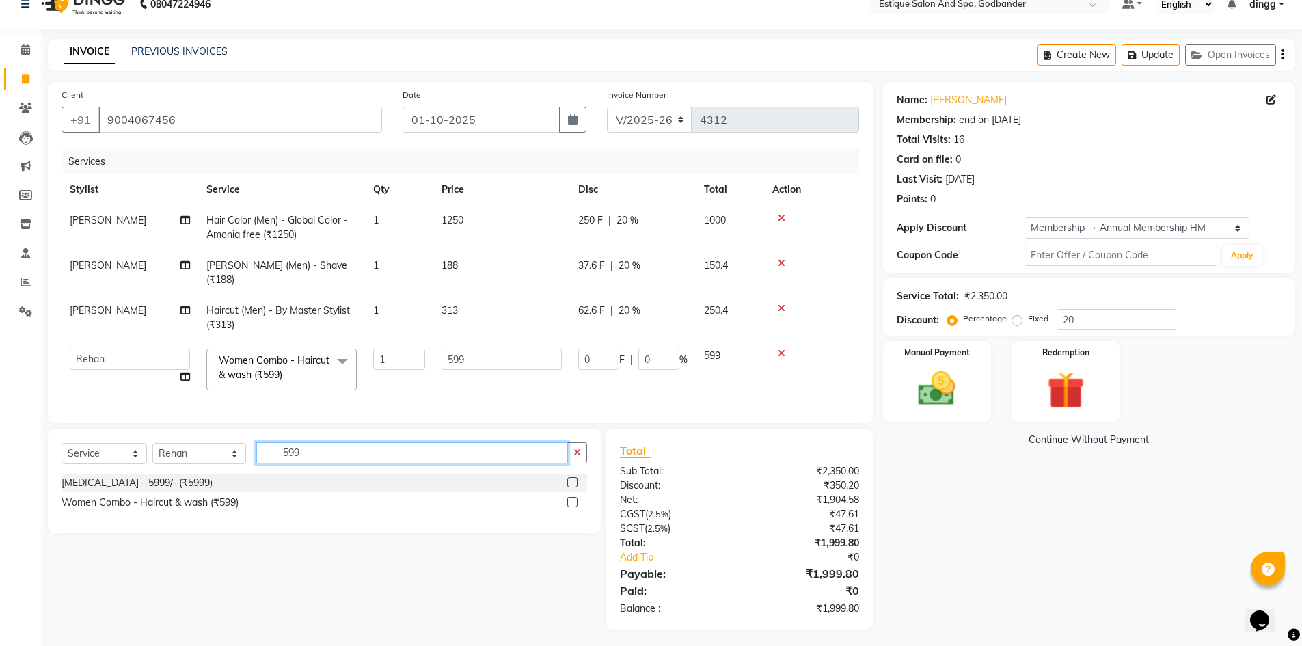
drag, startPoint x: 310, startPoint y: 450, endPoint x: 228, endPoint y: 455, distance: 82.9
click at [228, 455] on div "Select Service Product Membership Package Voucher Prepaid Gift Card Select Styl…" at bounding box center [323, 458] width 525 height 32
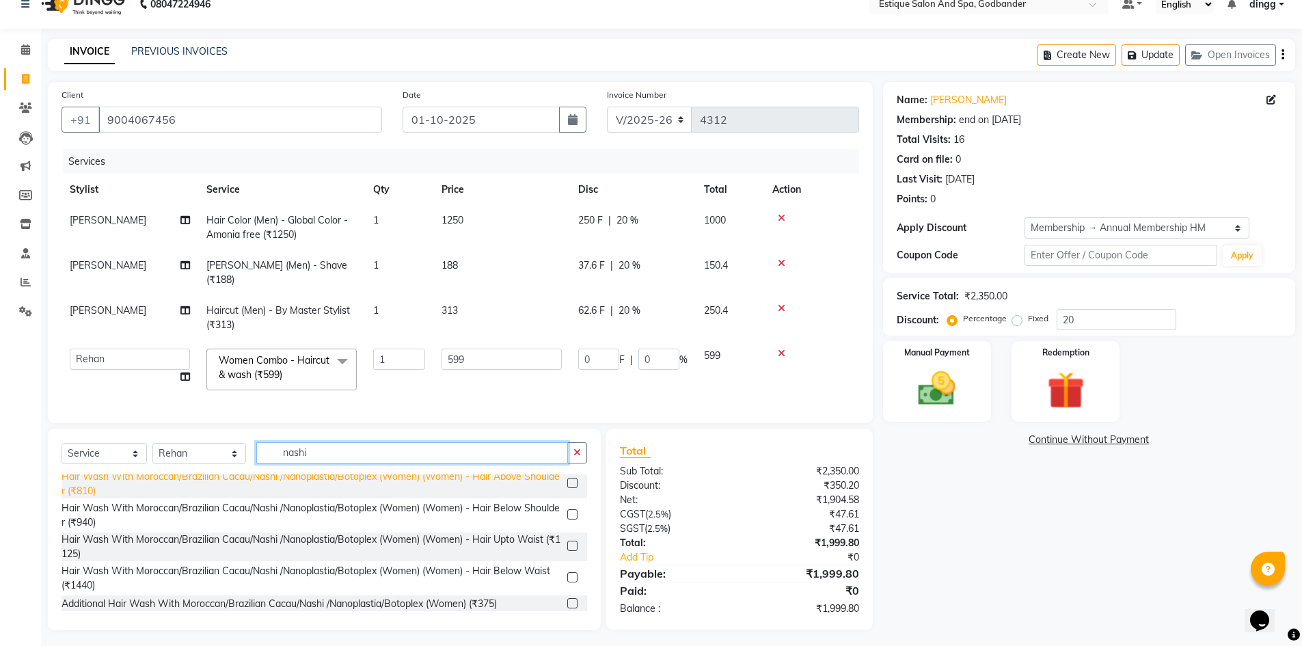
scroll to position [137, 0]
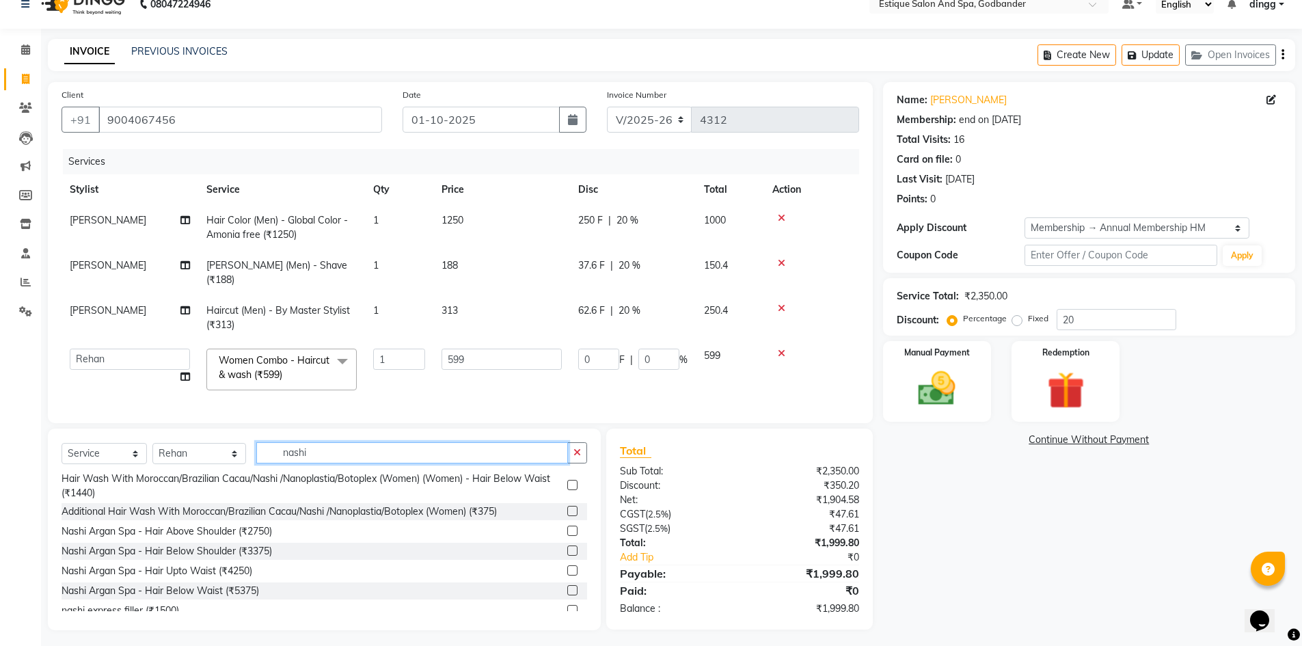
type input "nashi"
click at [567, 569] on label at bounding box center [572, 570] width 10 height 10
click at [567, 569] on input "checkbox" at bounding box center [571, 570] width 9 height 9
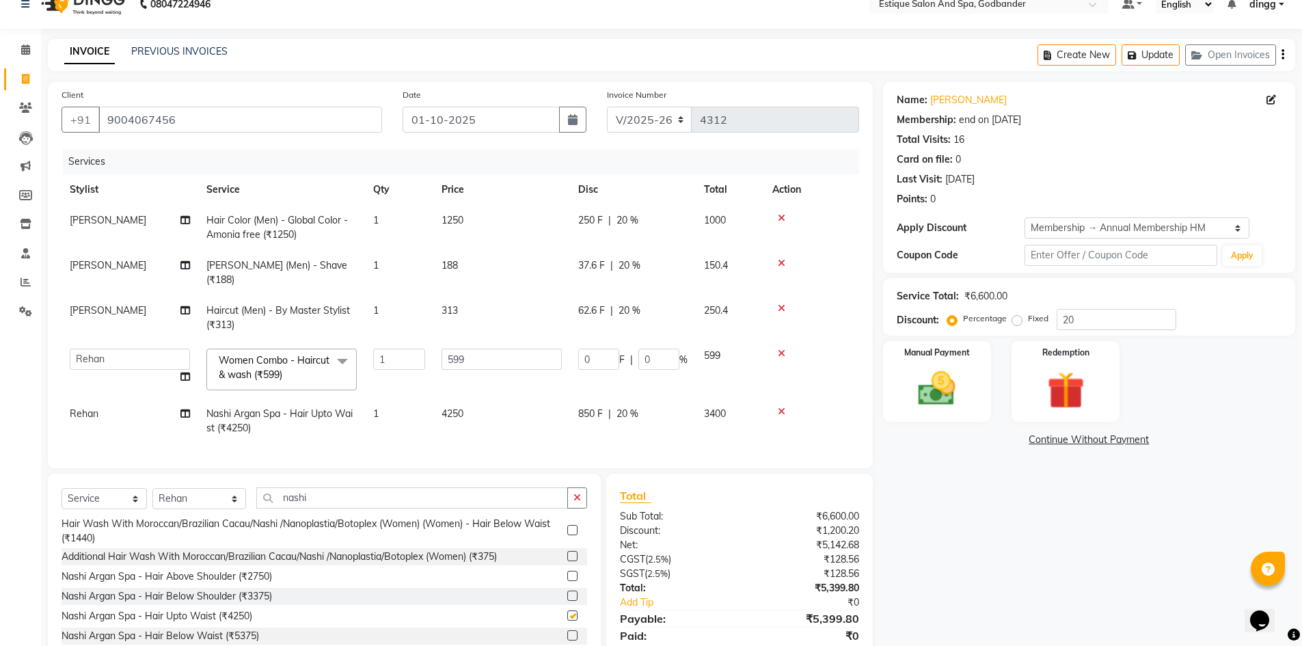
checkbox input "false"
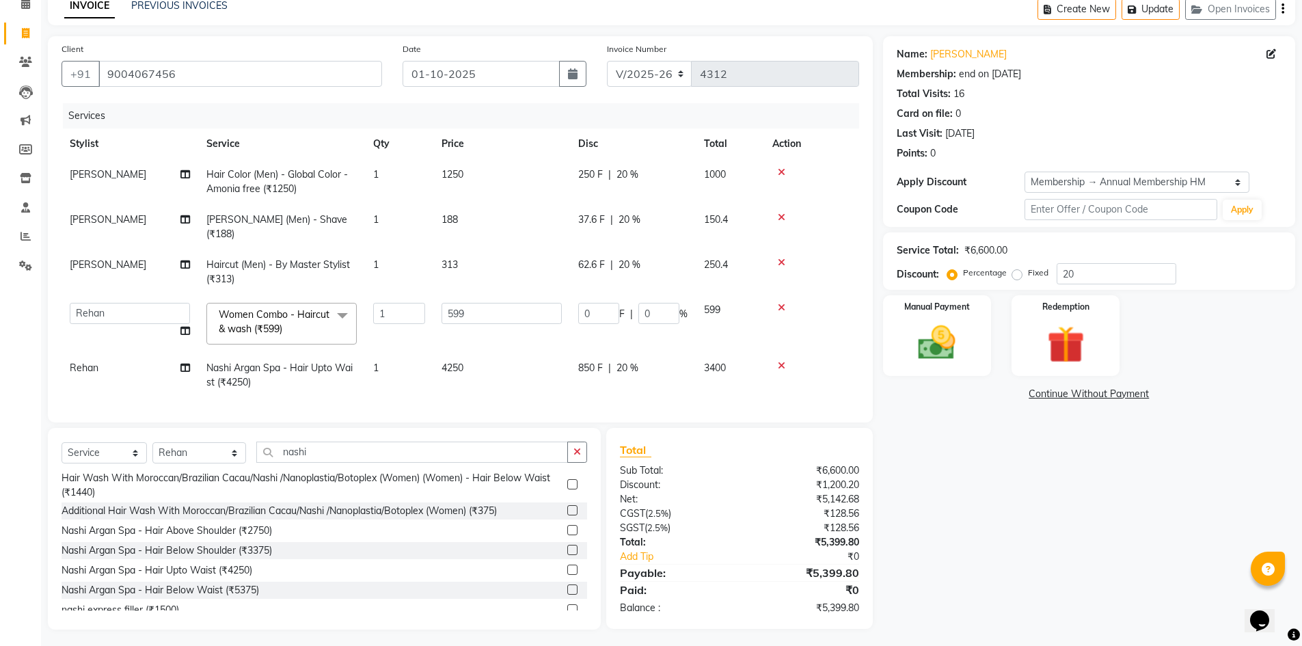
click at [652, 371] on td "850 F | 20 %" at bounding box center [633, 375] width 126 height 45
select select "66481"
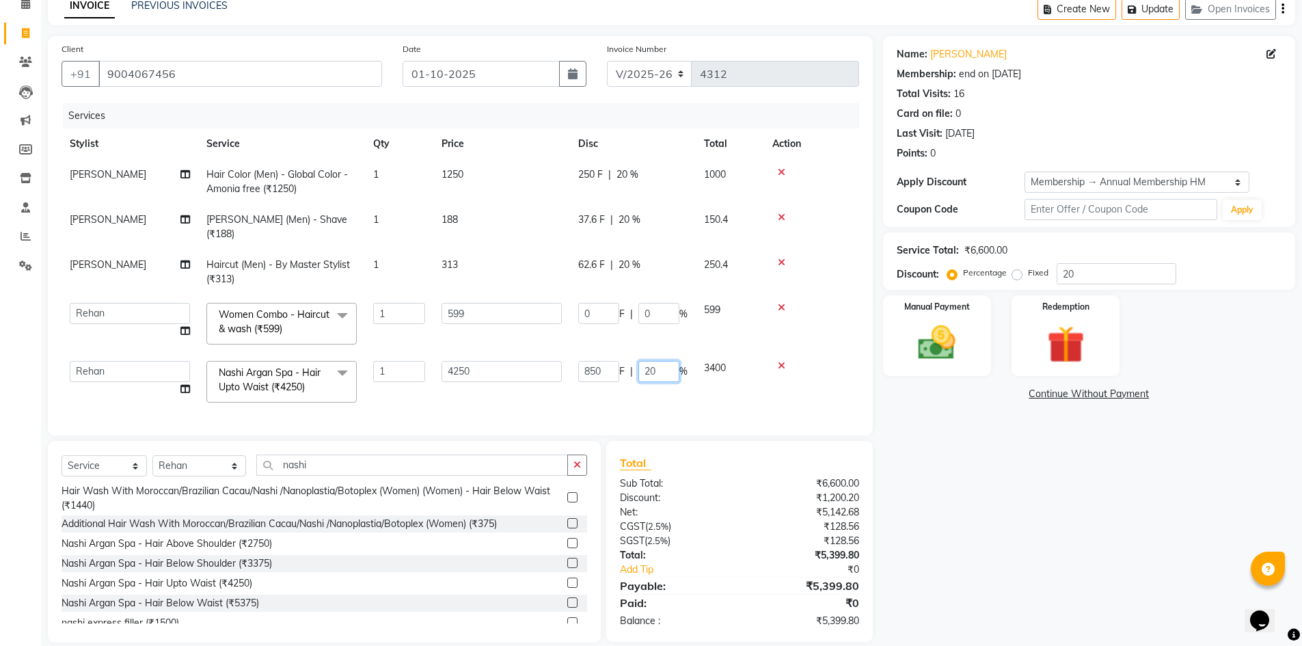
click at [659, 361] on input "20" at bounding box center [658, 371] width 41 height 21
type input "25"
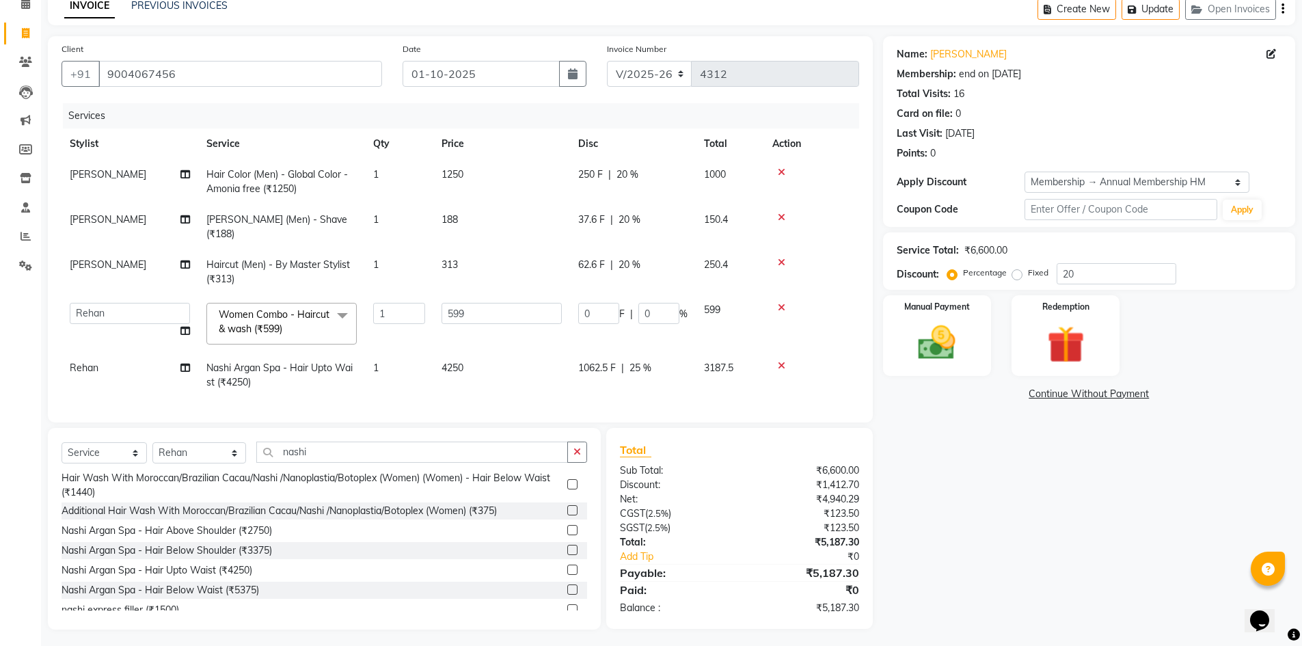
click at [672, 385] on div "Services Stylist Service Qty Price Disc Total Action [PERSON_NAME] Hair Color (…" at bounding box center [459, 255] width 797 height 305
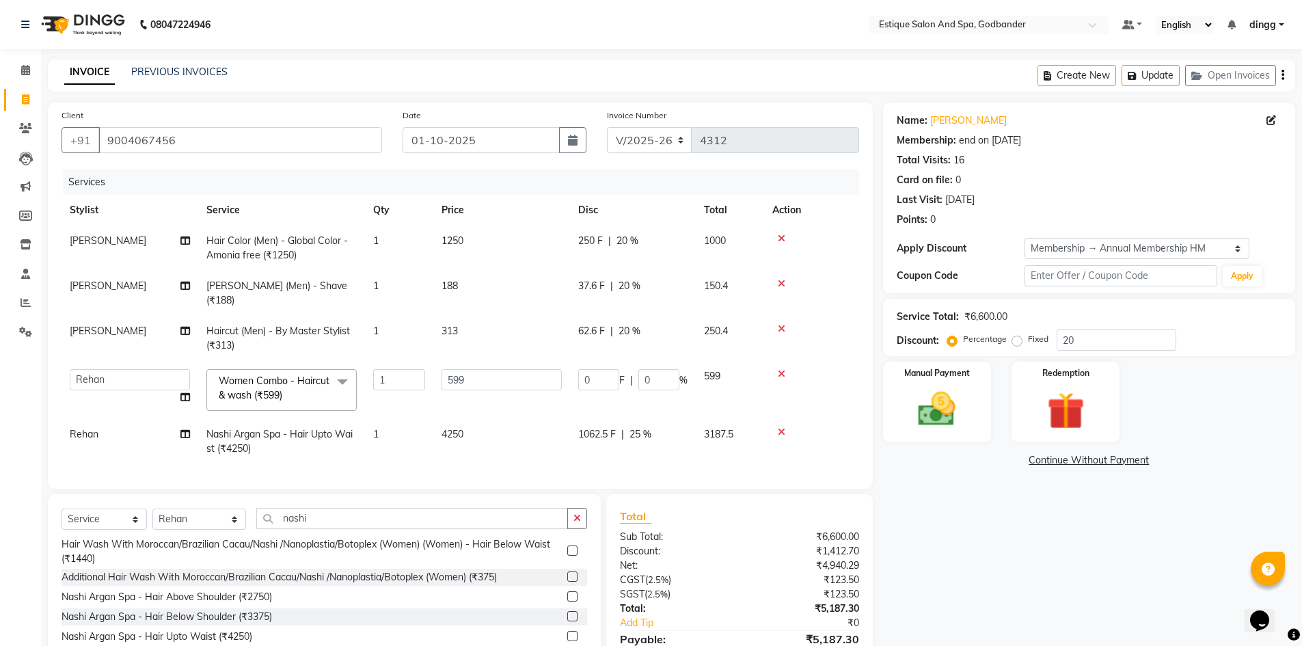
click at [505, 419] on td "4250" at bounding box center [501, 441] width 137 height 45
select select "66481"
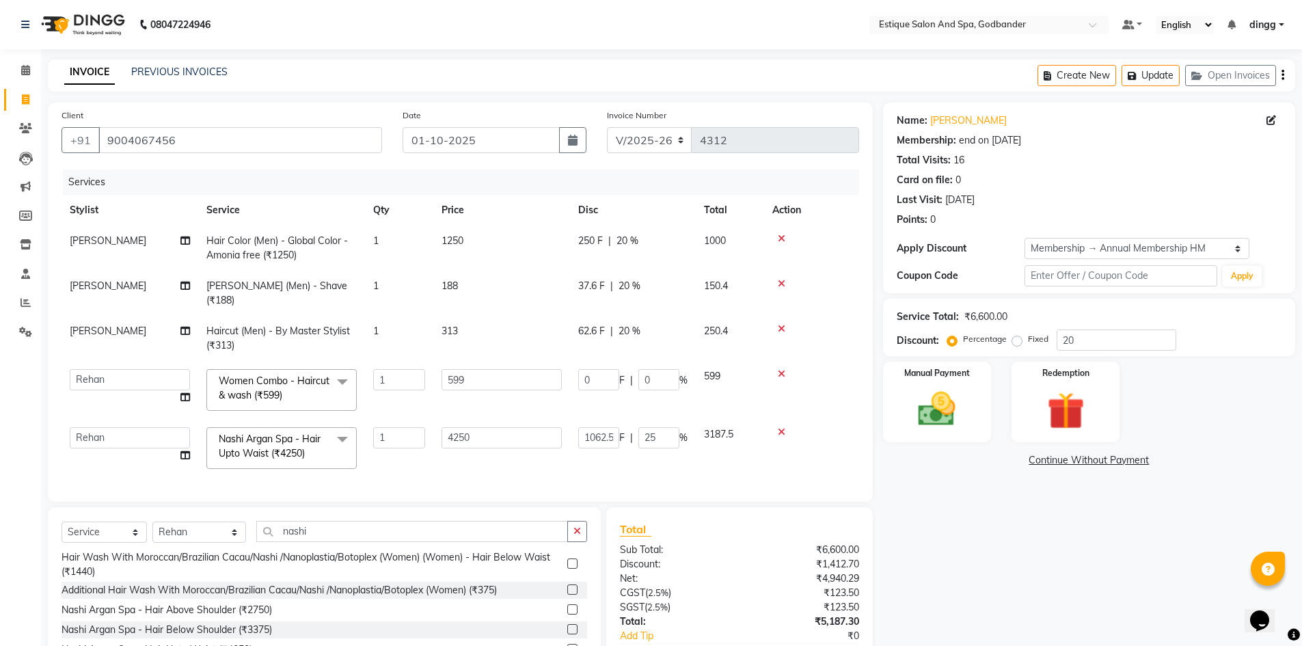
scroll to position [79, 0]
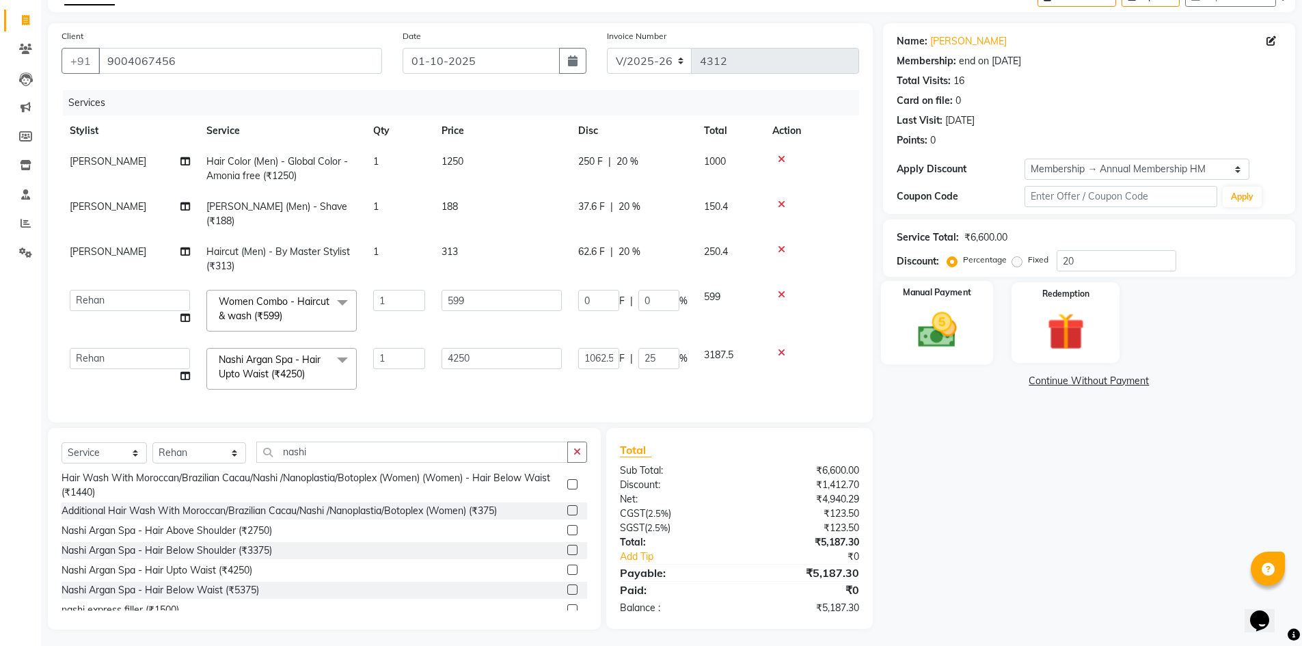
click at [951, 314] on img at bounding box center [936, 329] width 63 height 44
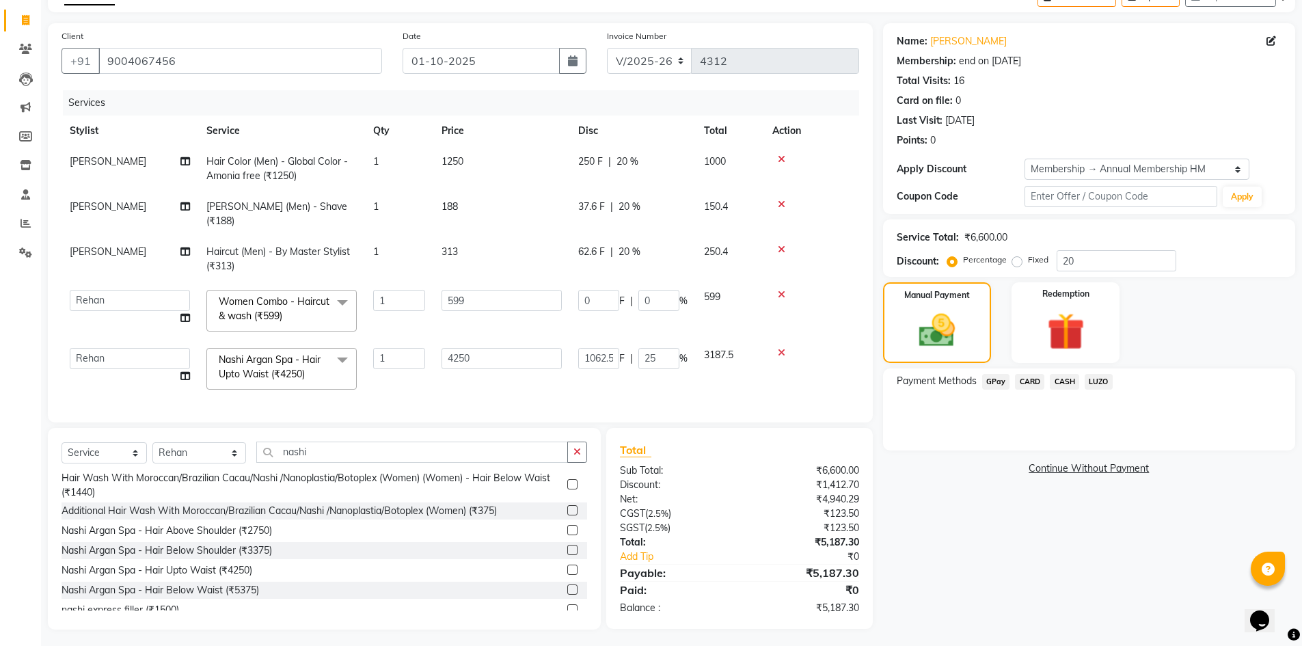
click at [998, 381] on span "GPay" at bounding box center [996, 382] width 28 height 16
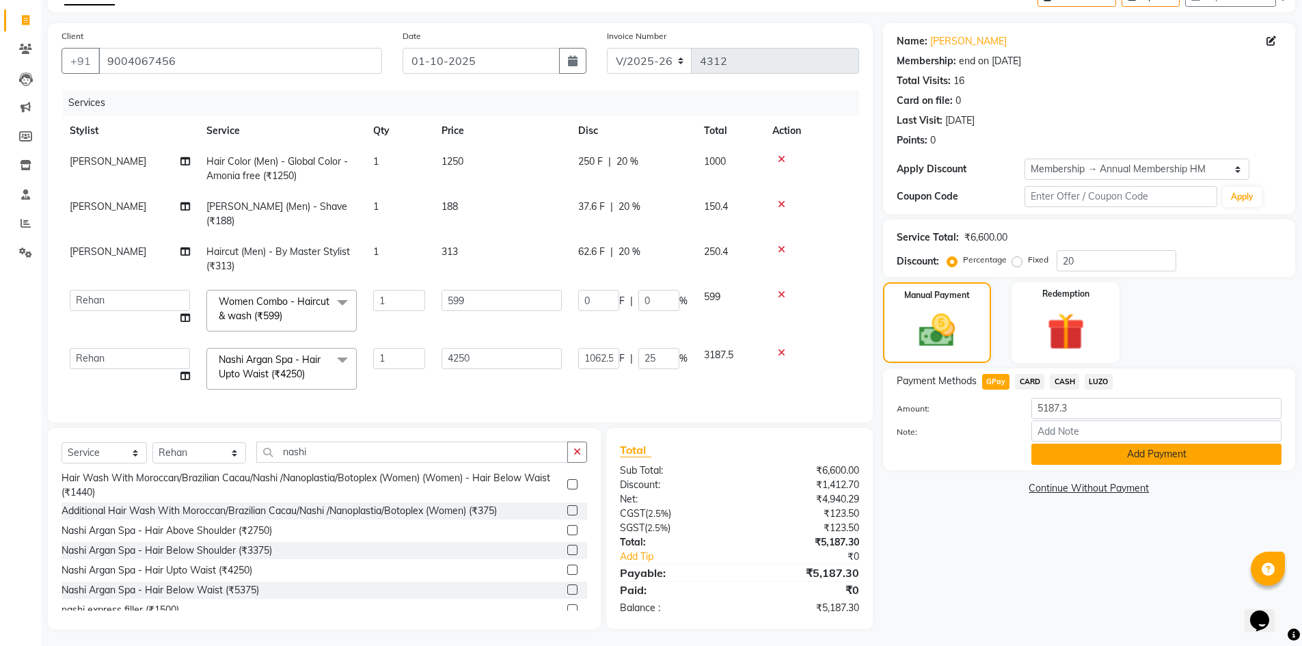
click at [1157, 458] on button "Add Payment" at bounding box center [1156, 453] width 250 height 21
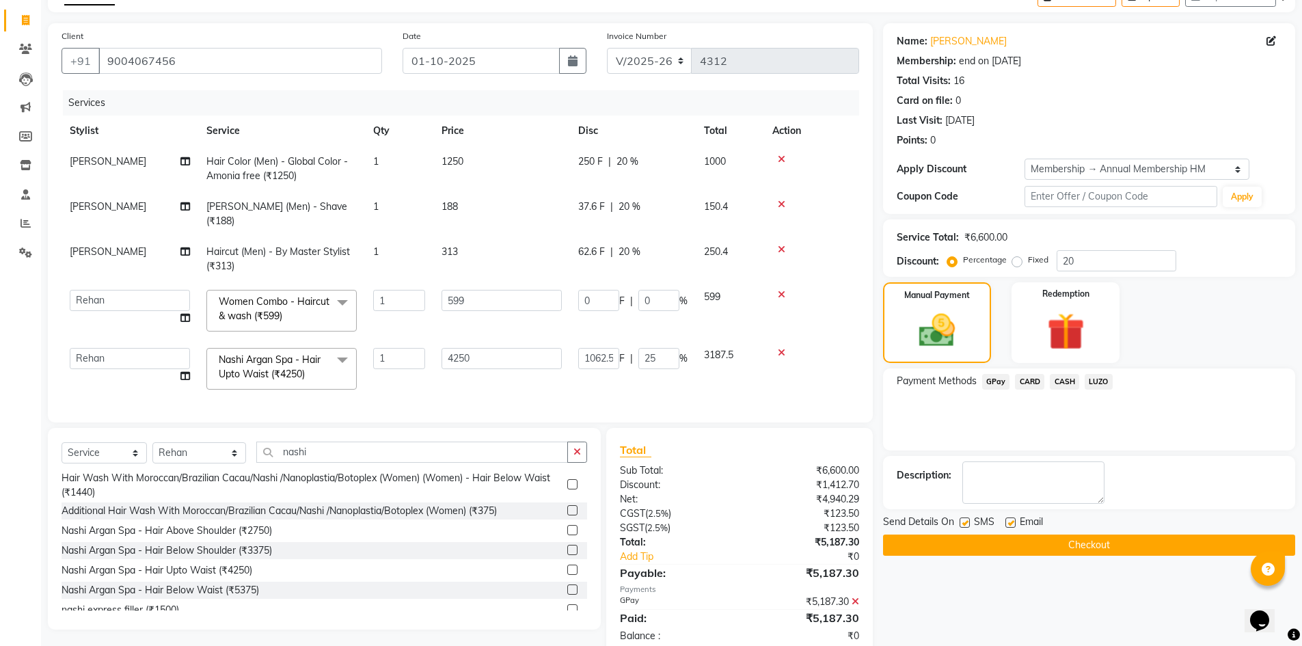
click at [1051, 545] on button "Checkout" at bounding box center [1089, 544] width 412 height 21
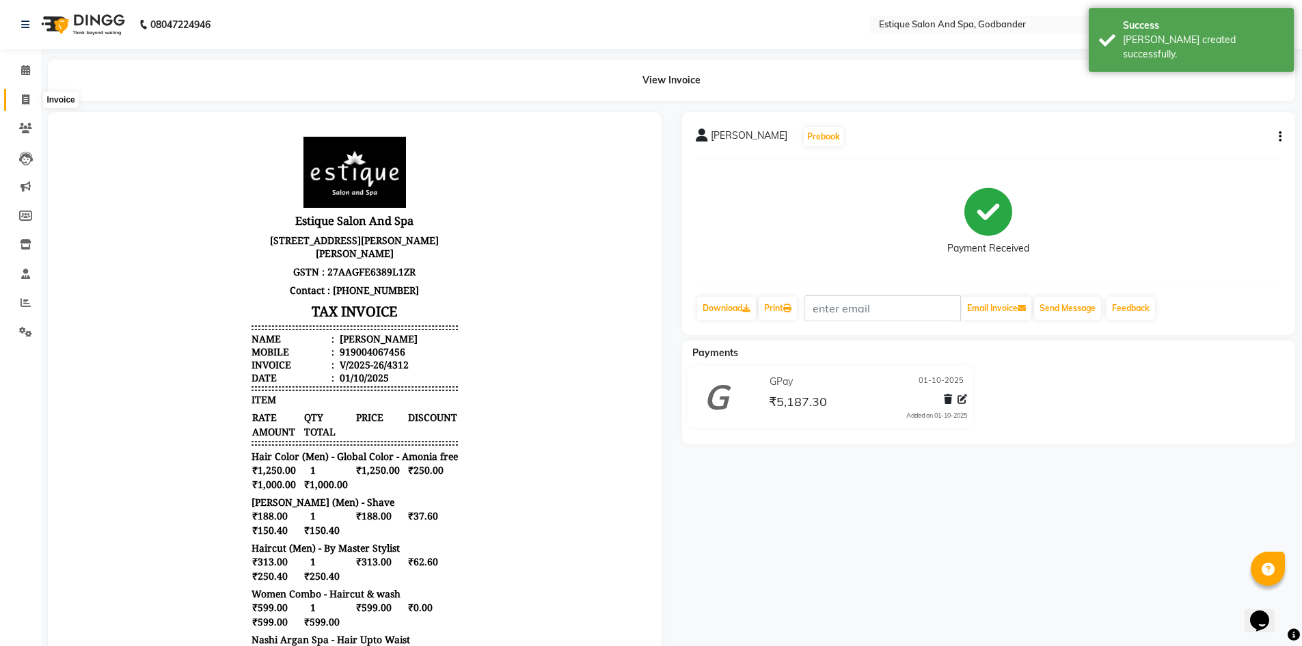
click at [30, 96] on span at bounding box center [26, 100] width 24 height 16
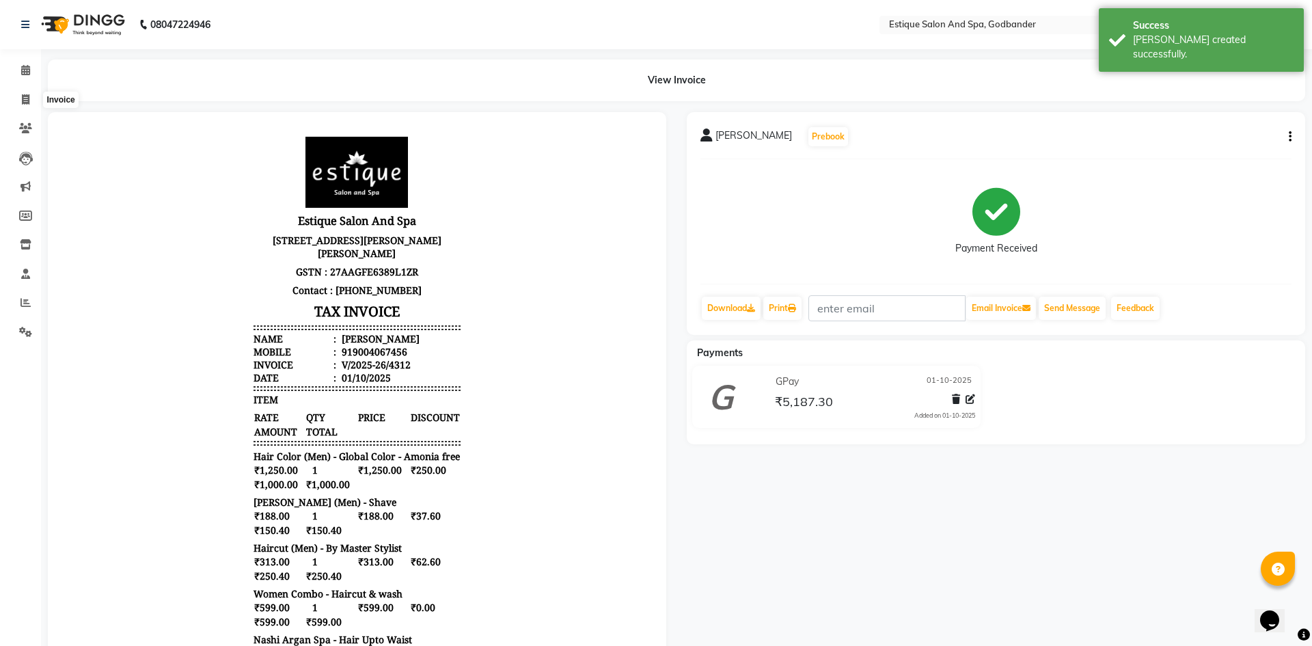
select select "service"
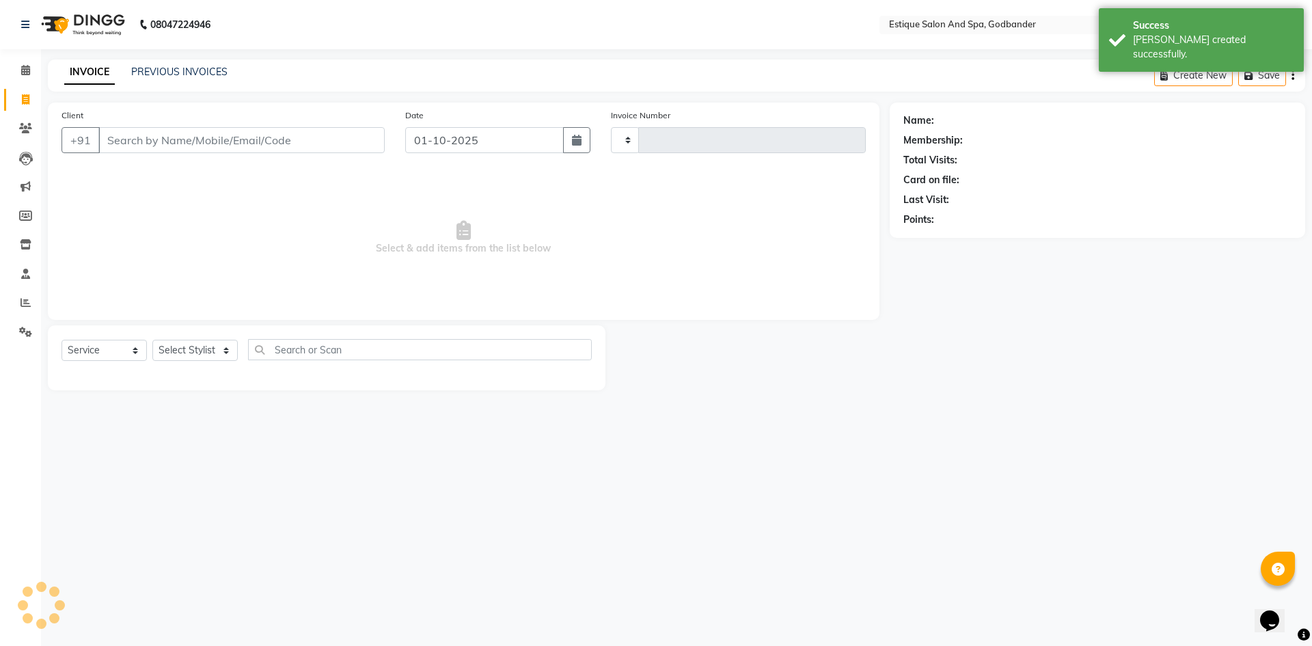
type input "4313"
select select "6103"
click at [161, 69] on link "PREVIOUS INVOICES" at bounding box center [179, 72] width 96 height 12
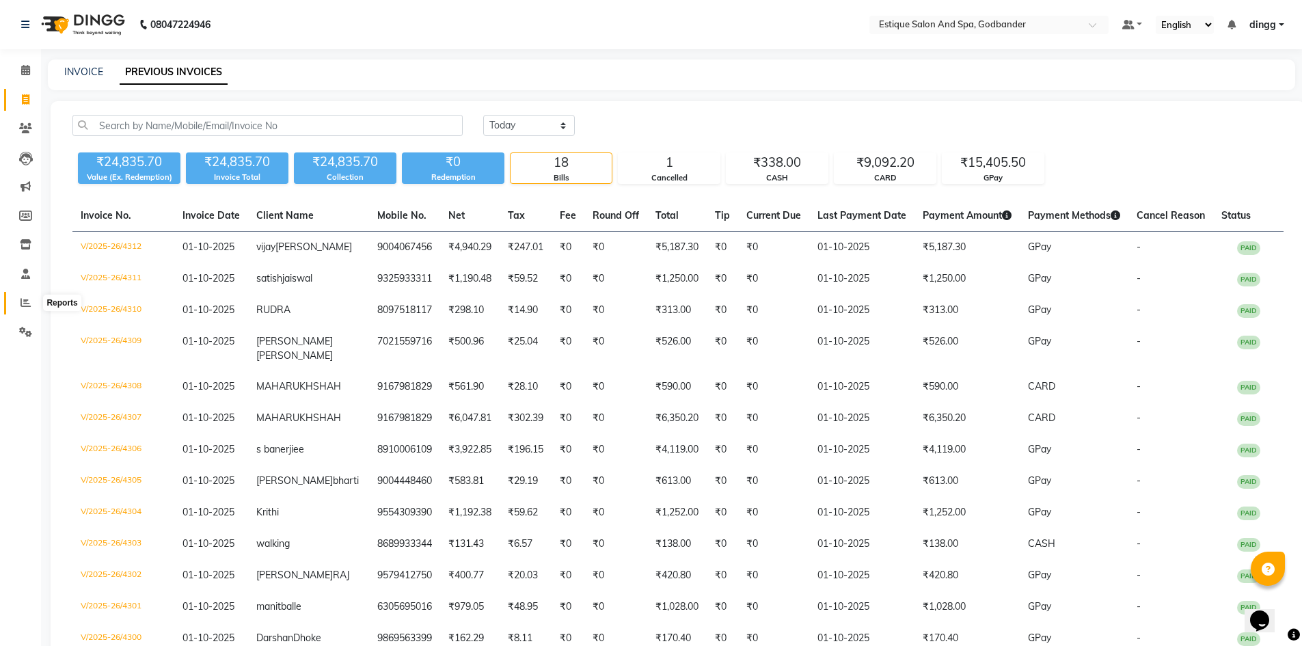
click at [17, 310] on span at bounding box center [26, 303] width 24 height 16
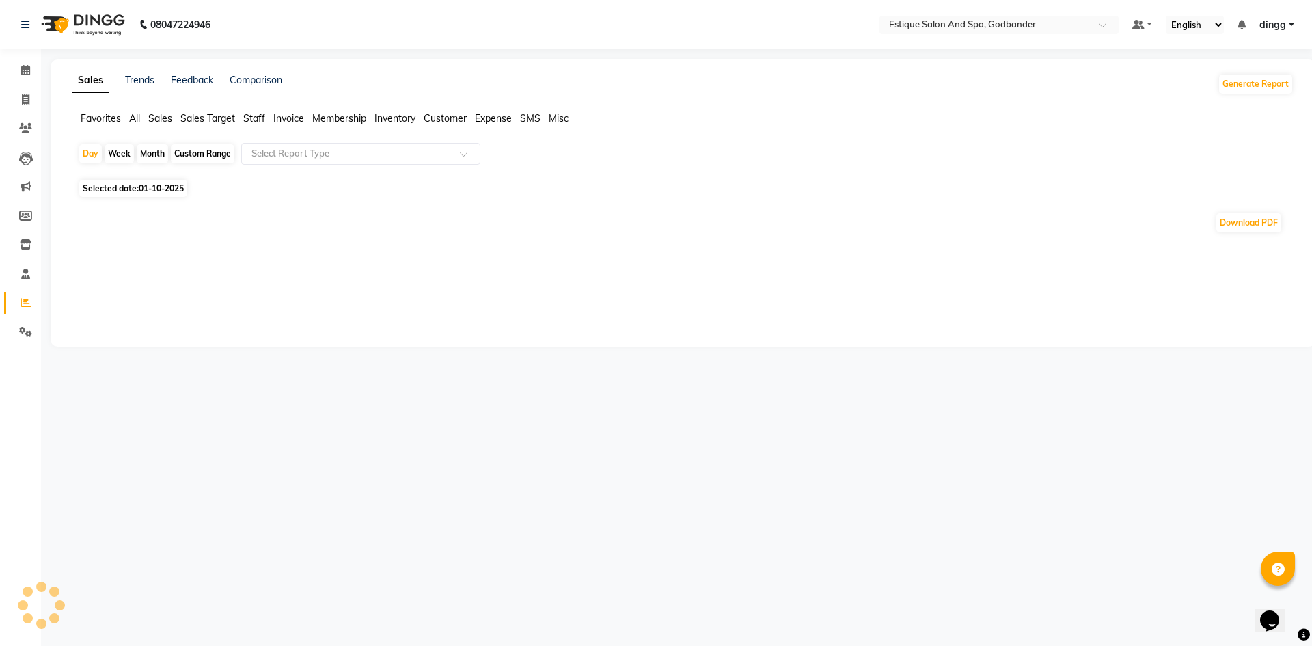
click at [249, 118] on span "Staff" at bounding box center [254, 118] width 22 height 12
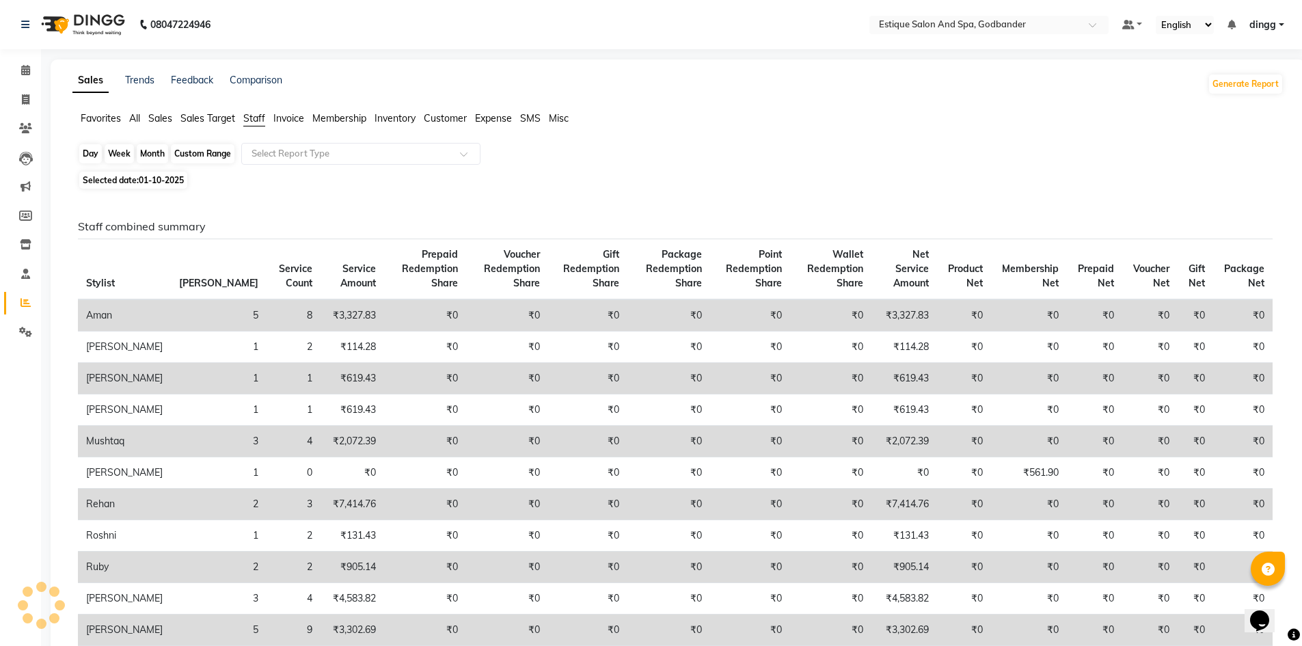
click at [85, 151] on div "Day" at bounding box center [90, 153] width 23 height 19
select select "10"
select select "2025"
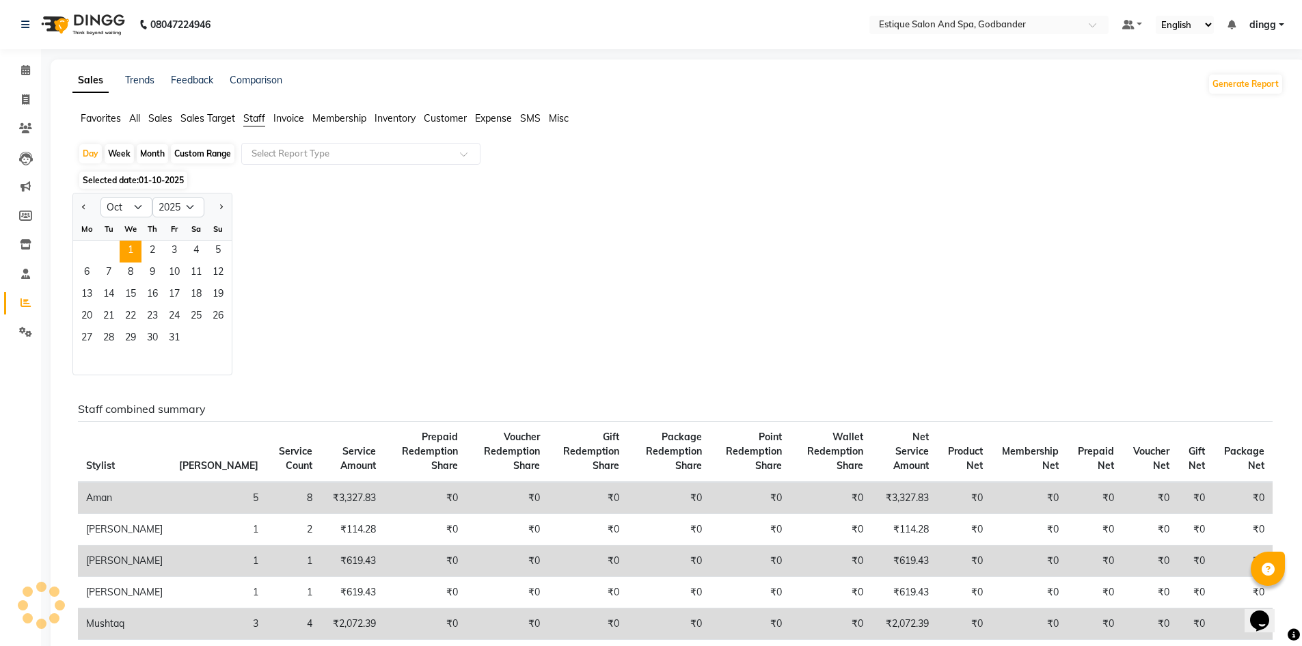
click at [251, 118] on span "Staff" at bounding box center [254, 118] width 22 height 12
click at [284, 156] on input "text" at bounding box center [347, 154] width 197 height 14
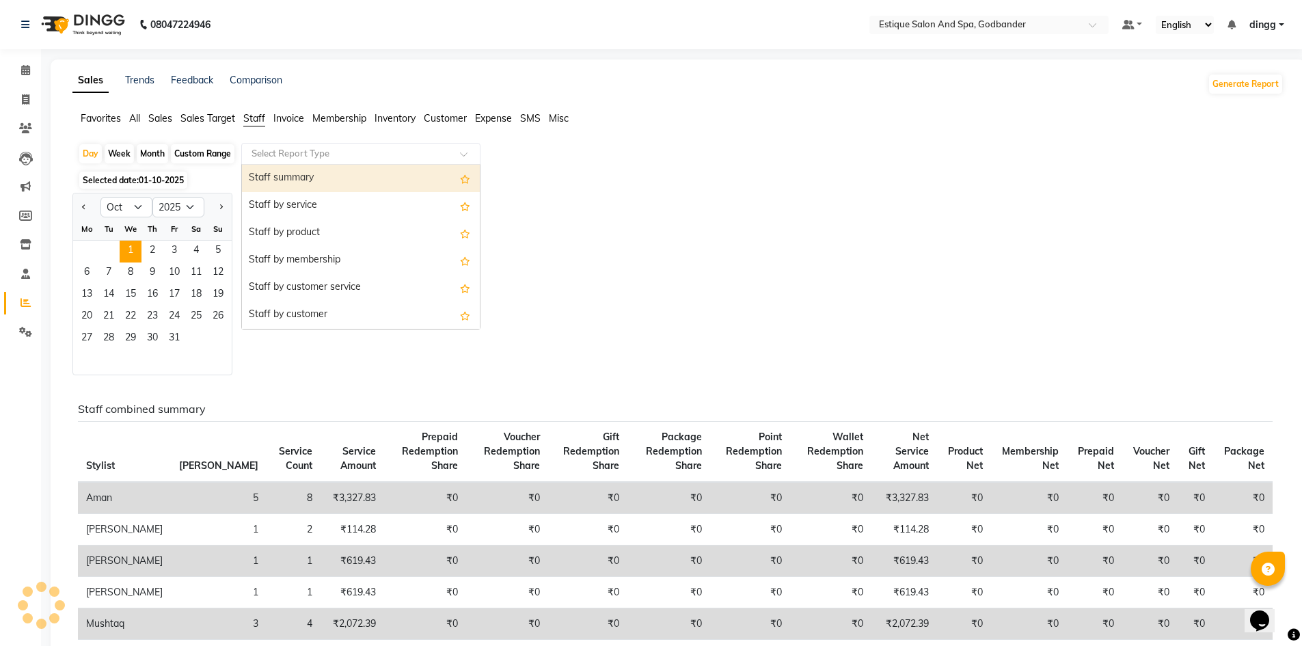
click at [288, 171] on div "Staff summary" at bounding box center [361, 178] width 238 height 27
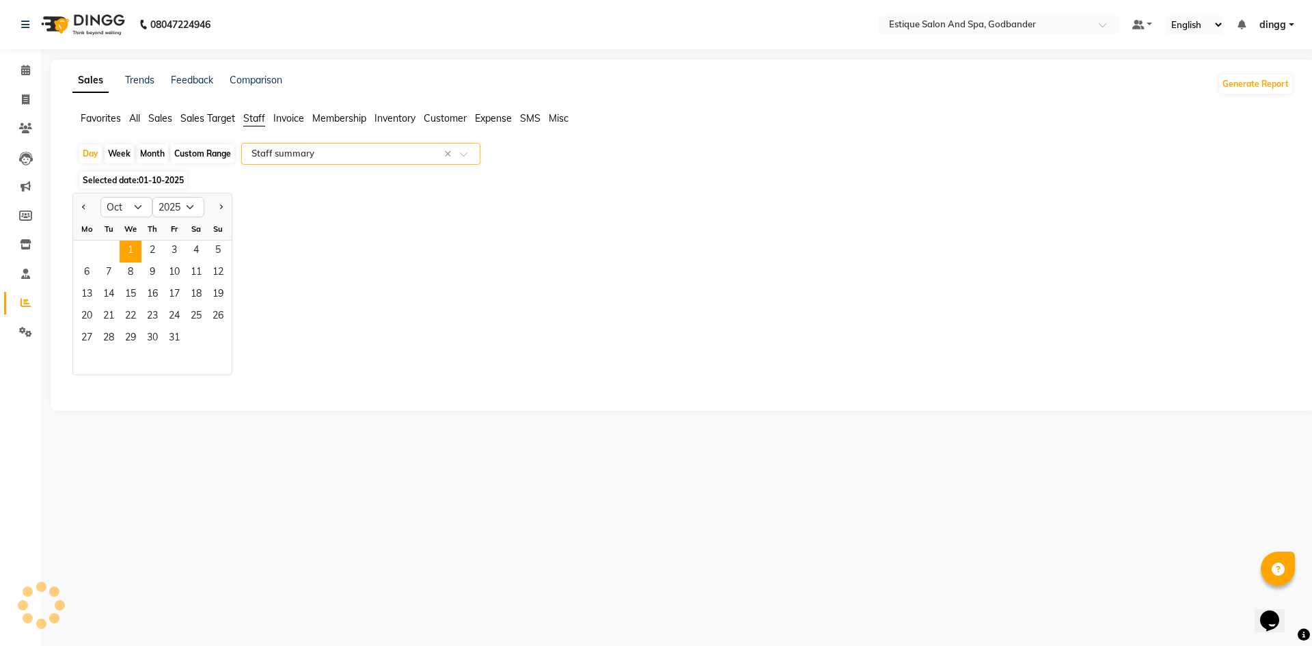
select select "filtered_report"
select select "csv"
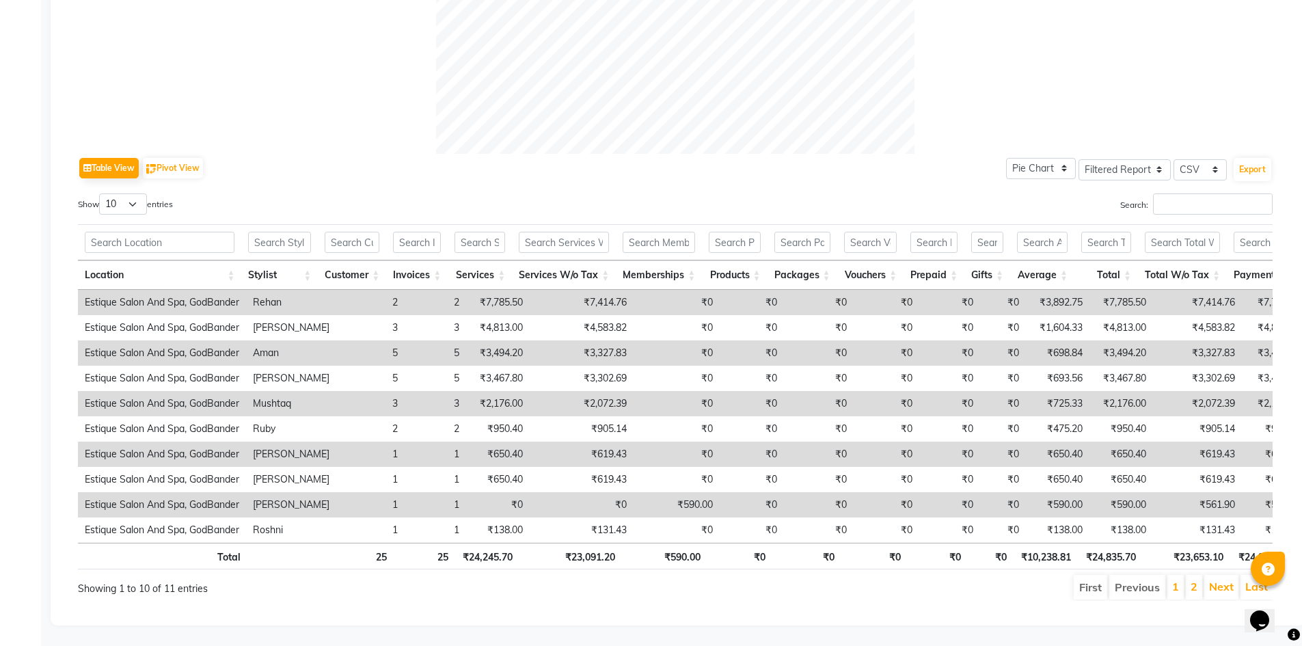
scroll to position [1057, 0]
click at [1211, 579] on link "Next" at bounding box center [1221, 586] width 25 height 14
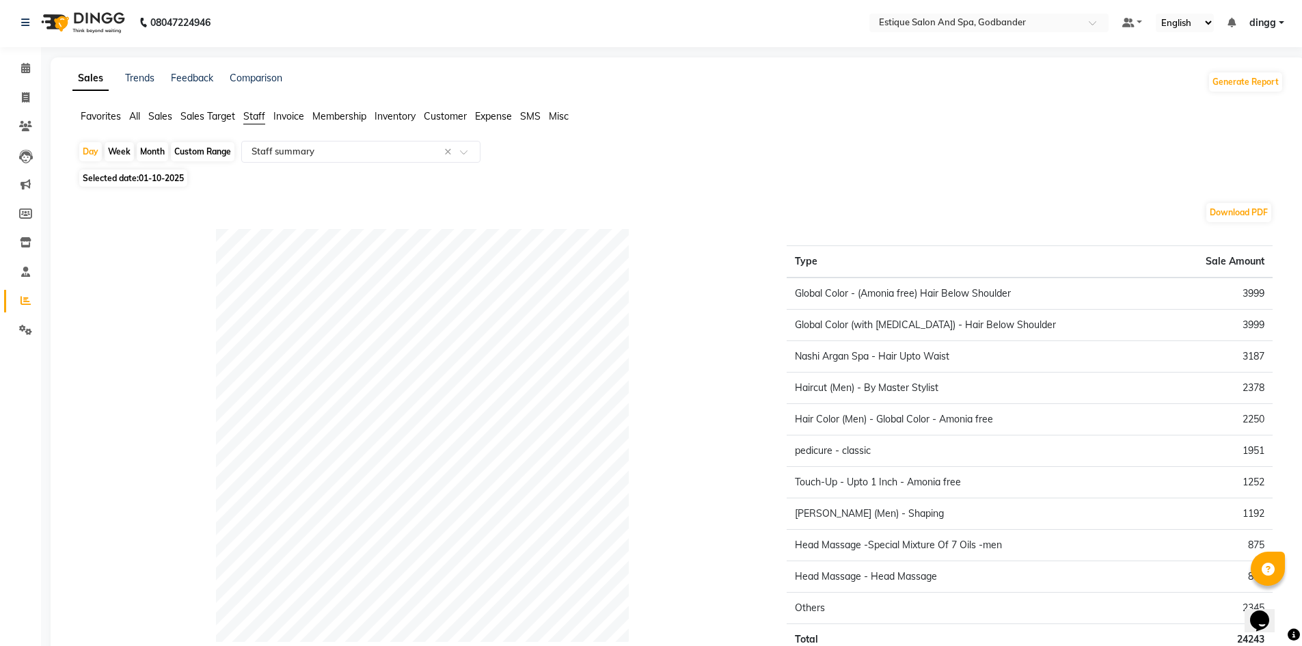
scroll to position [0, 0]
click at [25, 101] on icon at bounding box center [26, 99] width 8 height 10
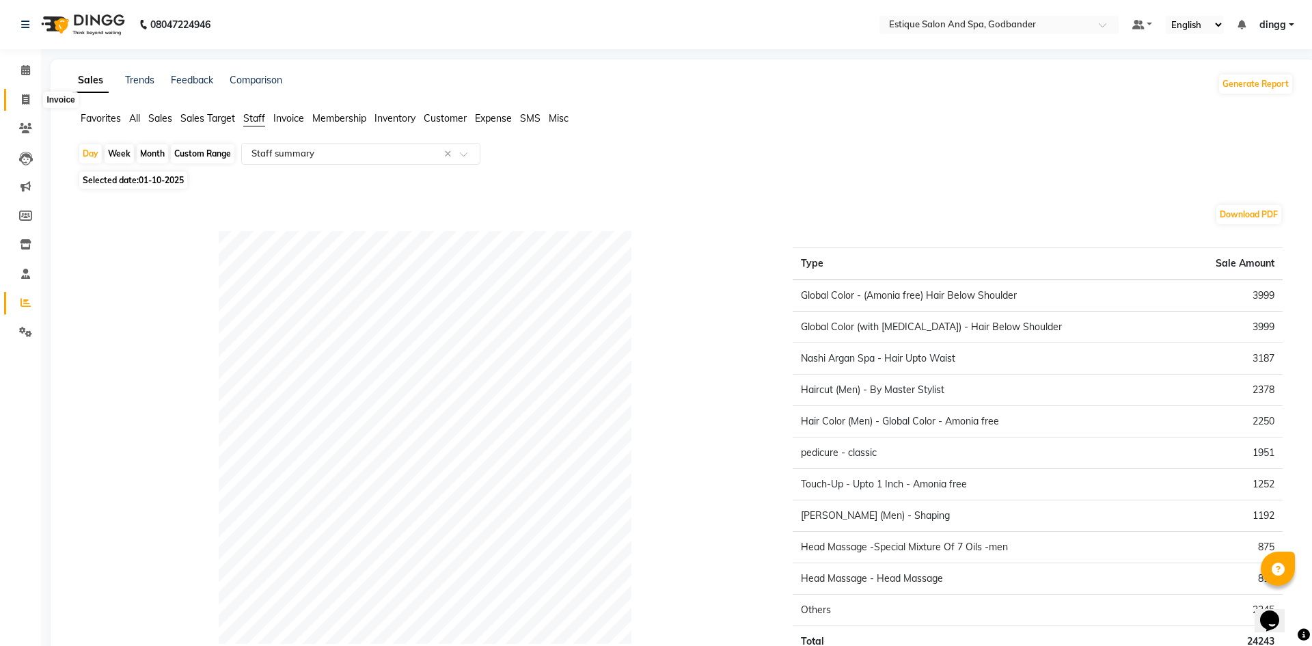
select select "6103"
select select "service"
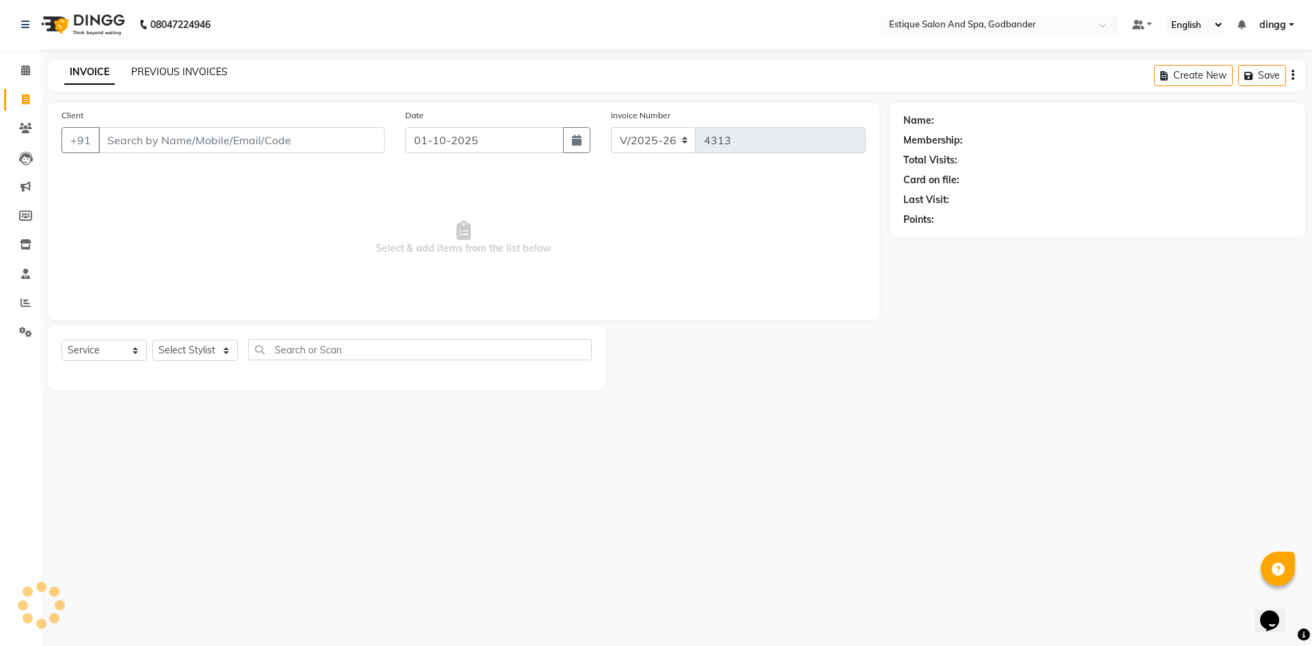
click at [154, 72] on link "PREVIOUS INVOICES" at bounding box center [179, 72] width 96 height 12
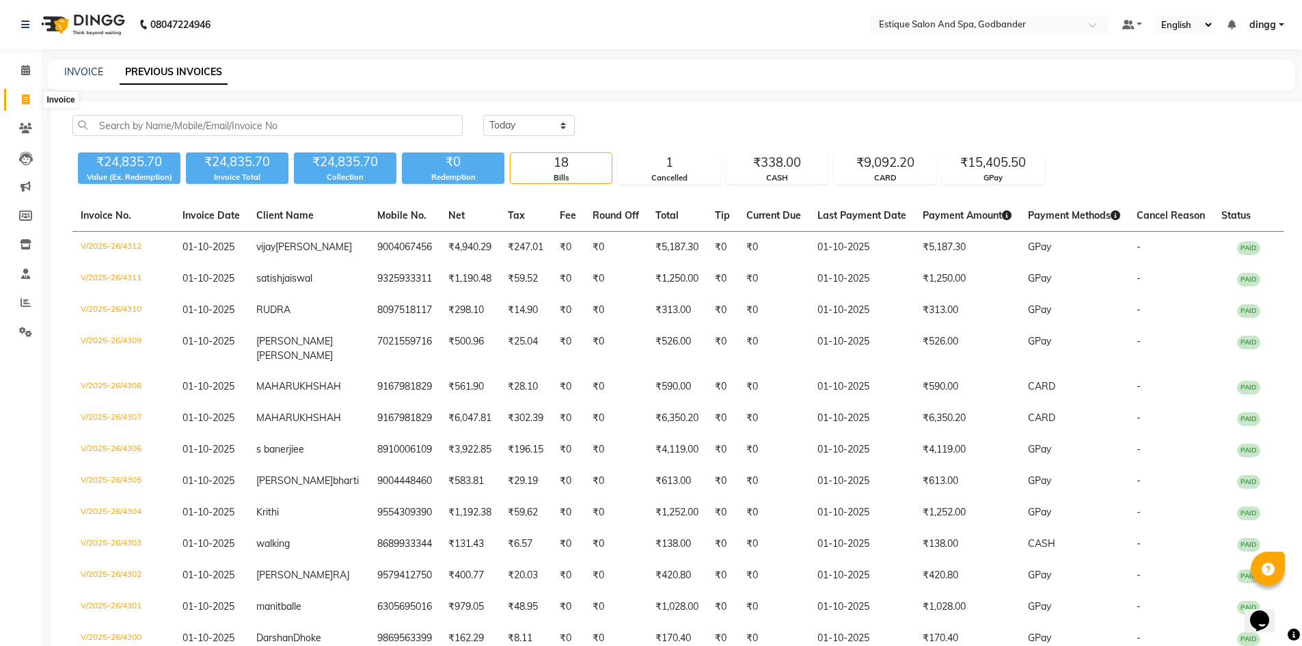
click at [20, 98] on span at bounding box center [26, 100] width 24 height 16
select select "service"
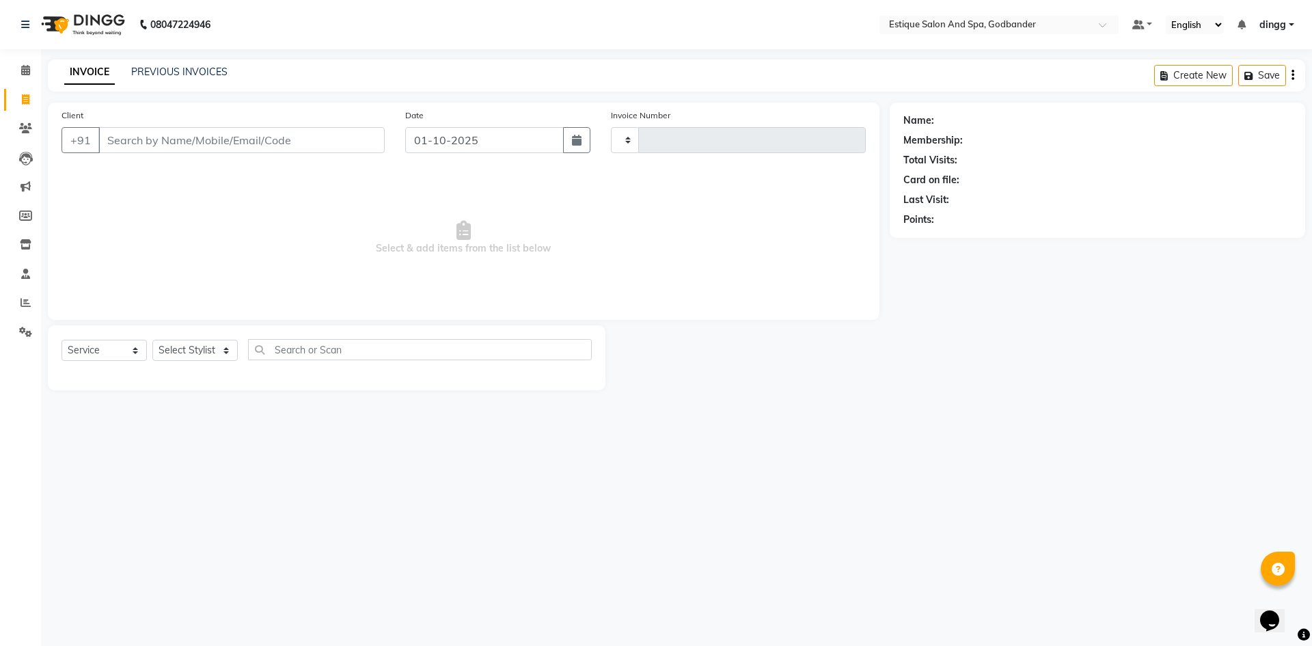
type input "4313"
select select "6103"
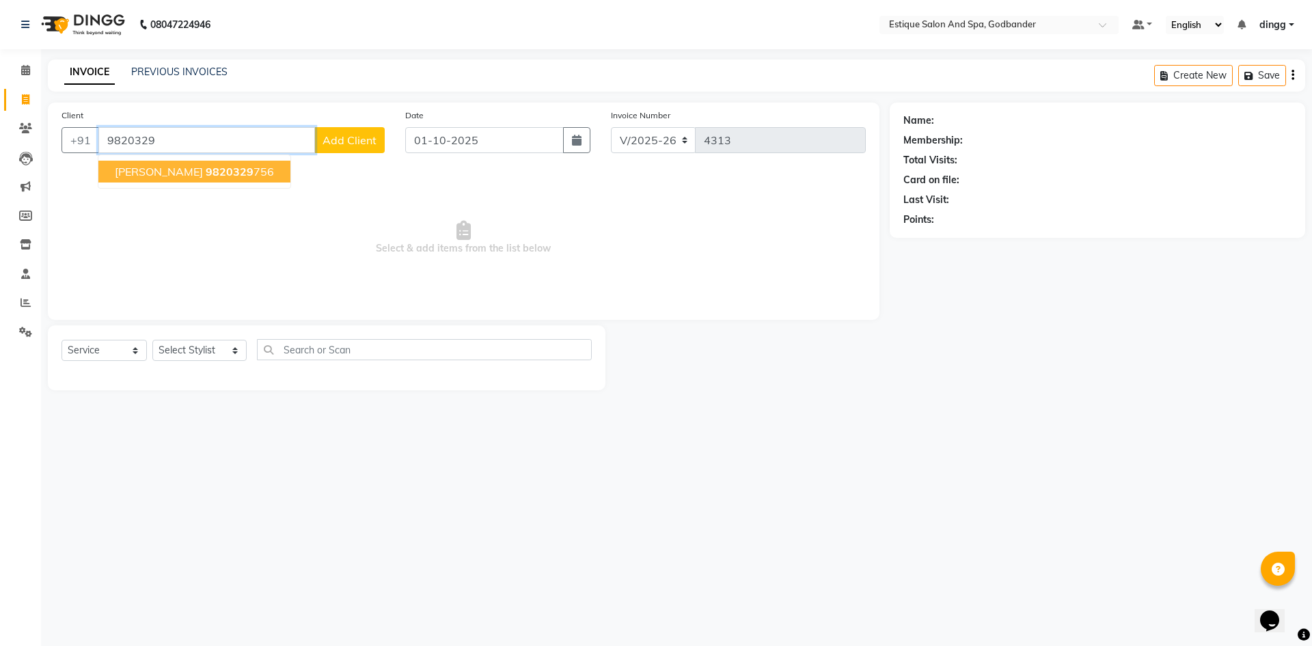
click at [217, 175] on span "9820329" at bounding box center [230, 172] width 48 height 14
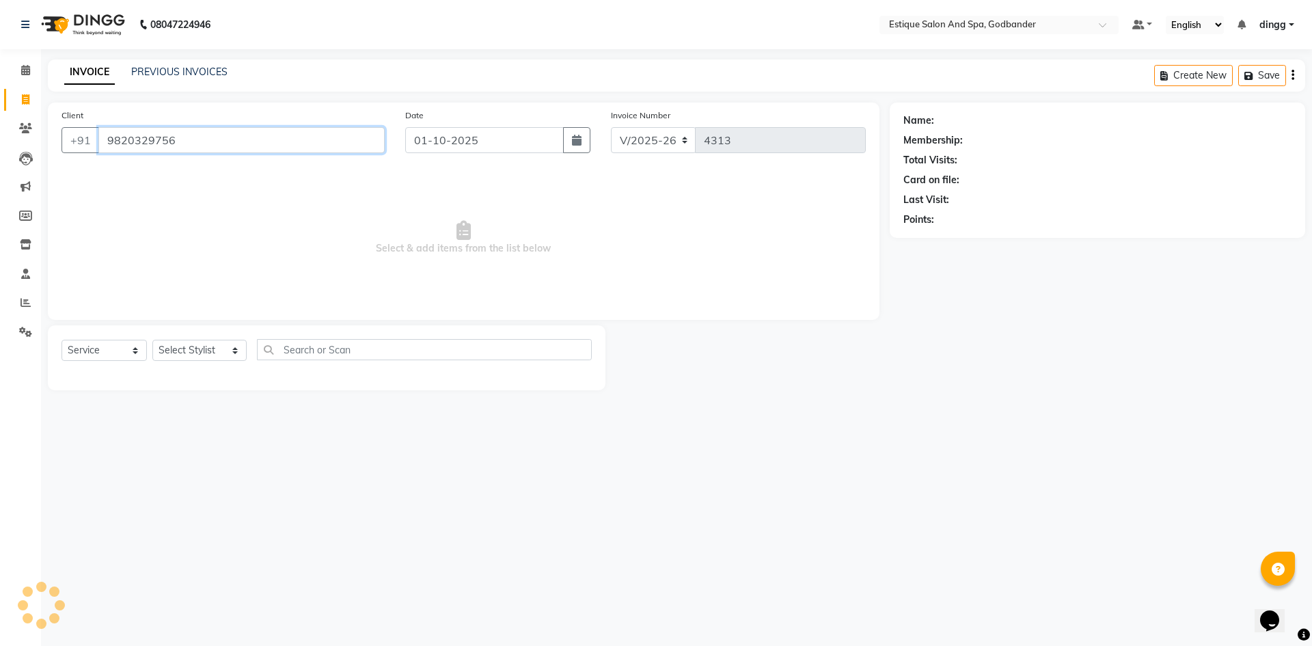
type input "9820329756"
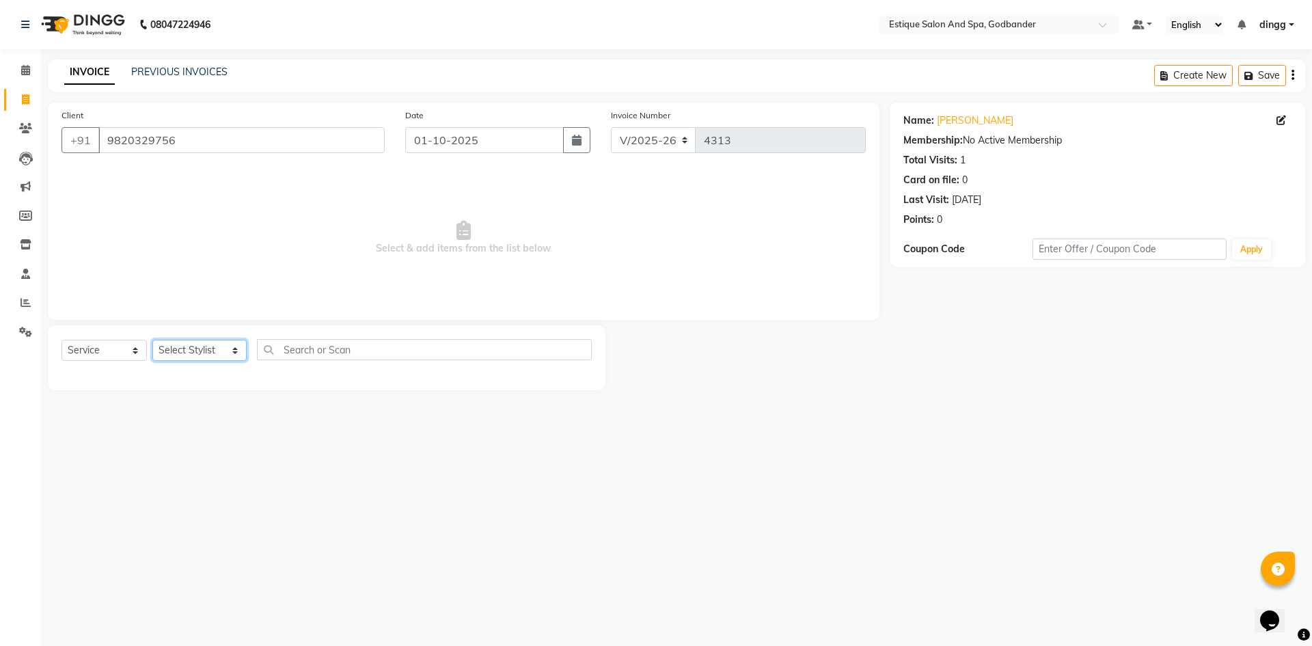
click at [196, 347] on select "Select Stylist Aarti Nails [PERSON_NAME] [PERSON_NAME] Any one Asmi BEAUTY ding…" at bounding box center [199, 350] width 94 height 21
select select "44584"
click at [152, 340] on select "Select Stylist Aarti Nails [PERSON_NAME] [PERSON_NAME] Any one Asmi BEAUTY ding…" at bounding box center [199, 350] width 94 height 21
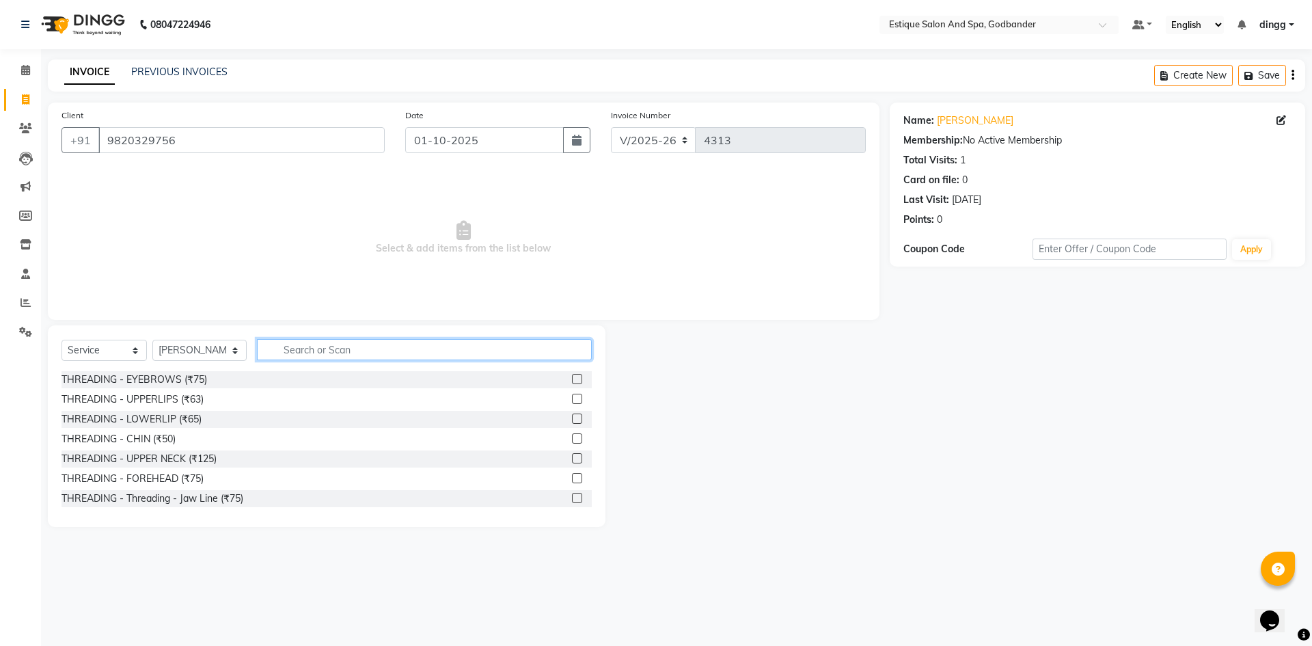
click at [311, 353] on input "text" at bounding box center [424, 349] width 335 height 21
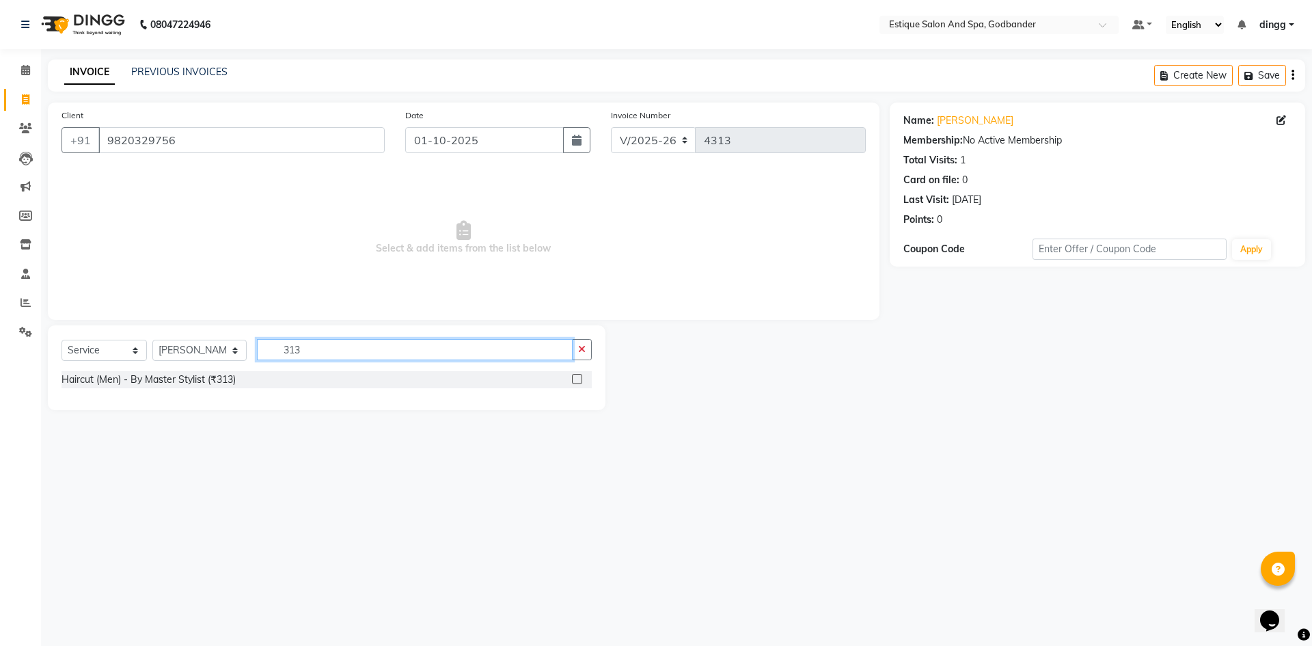
type input "313"
click at [573, 383] on label at bounding box center [577, 379] width 10 height 10
click at [573, 383] on input "checkbox" at bounding box center [576, 379] width 9 height 9
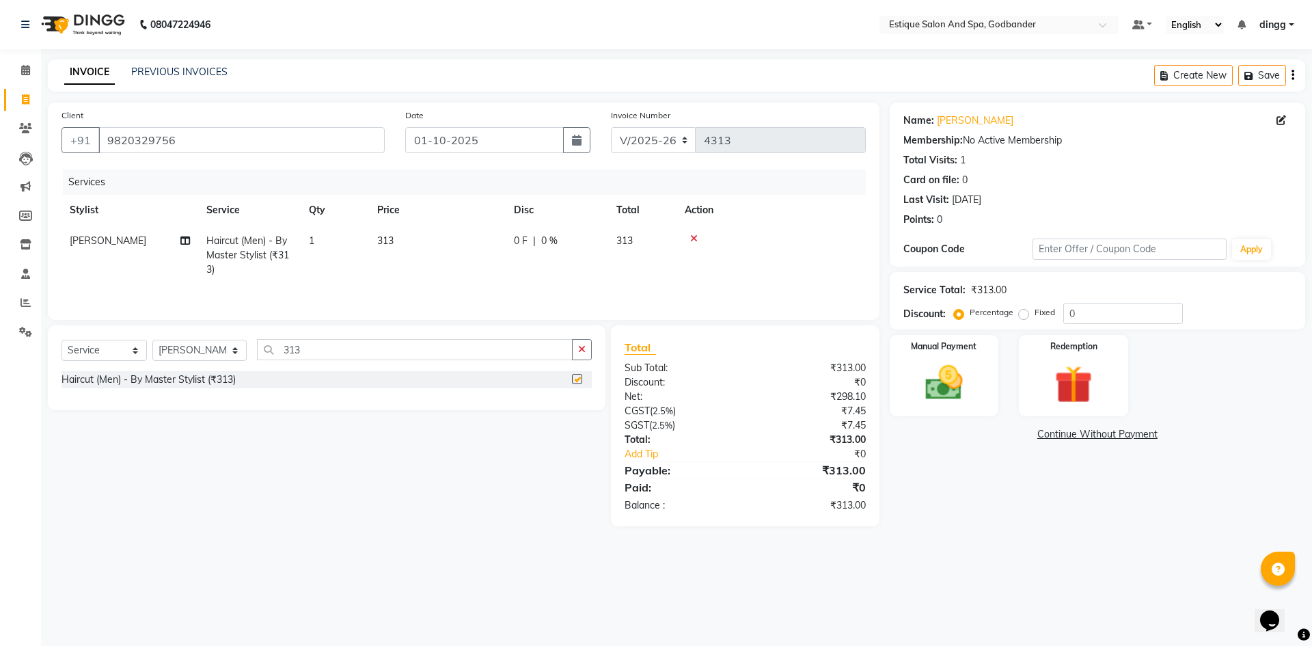
checkbox input "false"
drag, startPoint x: 291, startPoint y: 354, endPoint x: 243, endPoint y: 354, distance: 48.5
click at [243, 354] on div "Select Service Product Membership Package Voucher Prepaid Gift Card Select Styl…" at bounding box center [326, 355] width 530 height 32
type input "213"
click at [577, 381] on label at bounding box center [577, 379] width 10 height 10
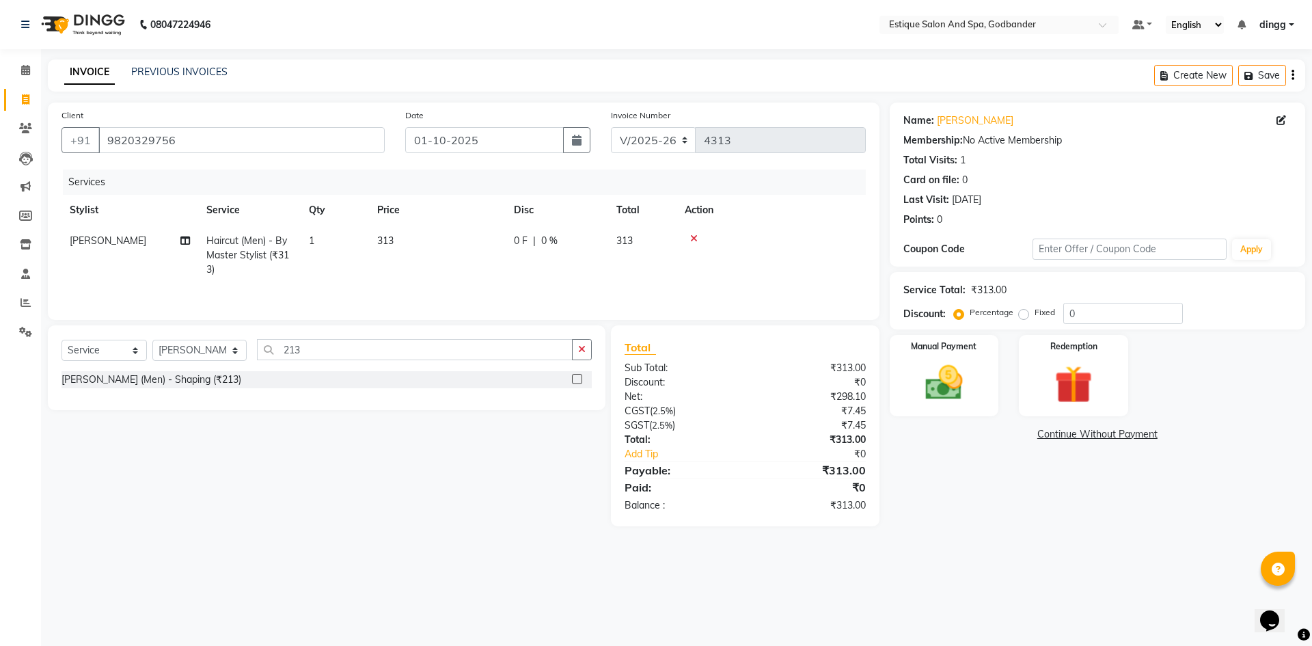
click at [577, 381] on input "checkbox" at bounding box center [576, 379] width 9 height 9
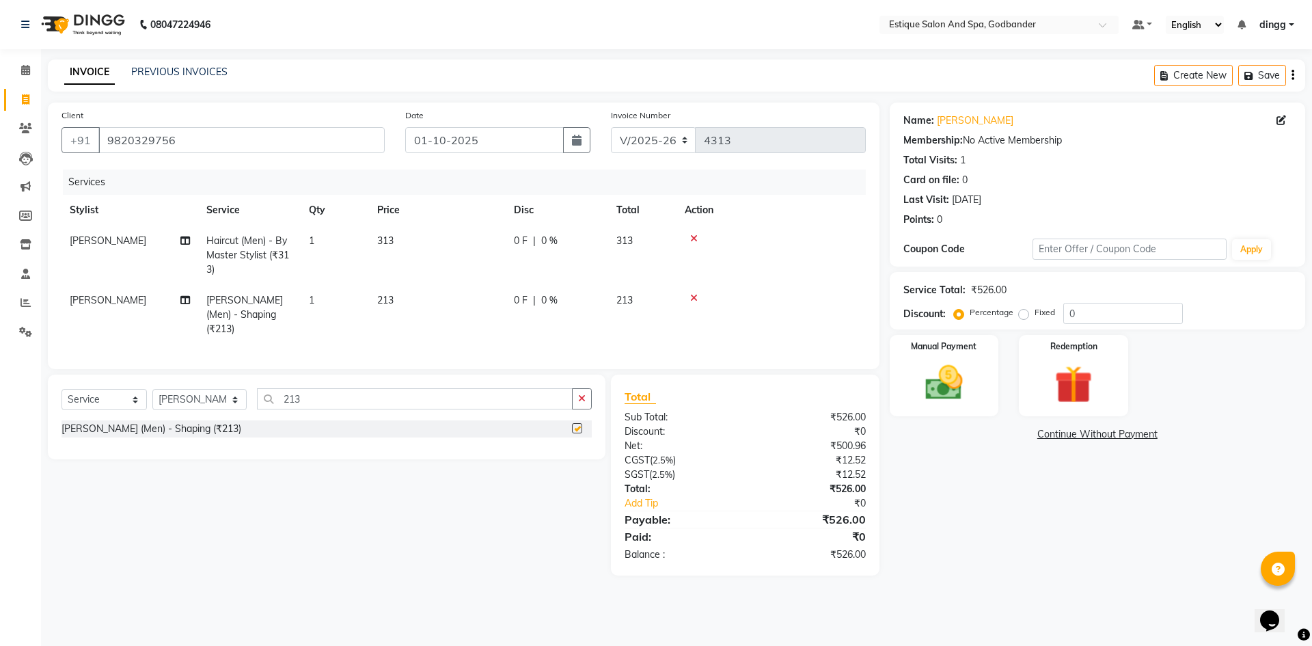
checkbox input "false"
click at [964, 371] on img at bounding box center [944, 382] width 64 height 45
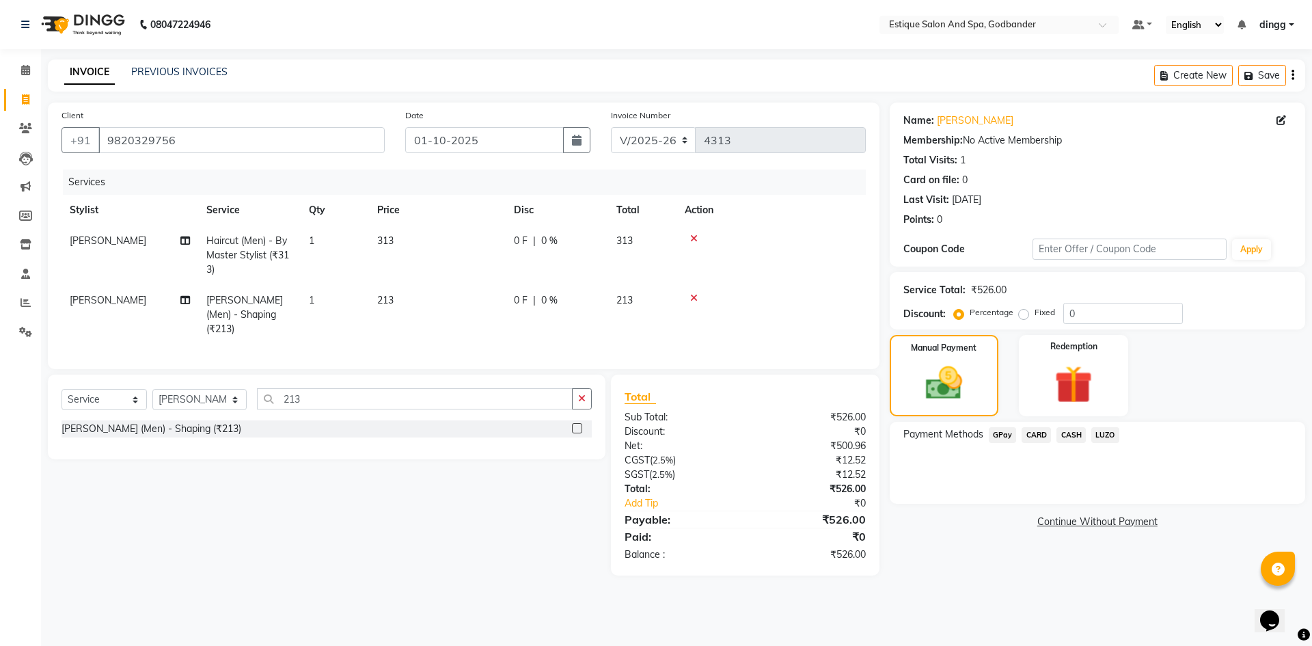
click at [996, 438] on span "GPay" at bounding box center [1003, 435] width 28 height 16
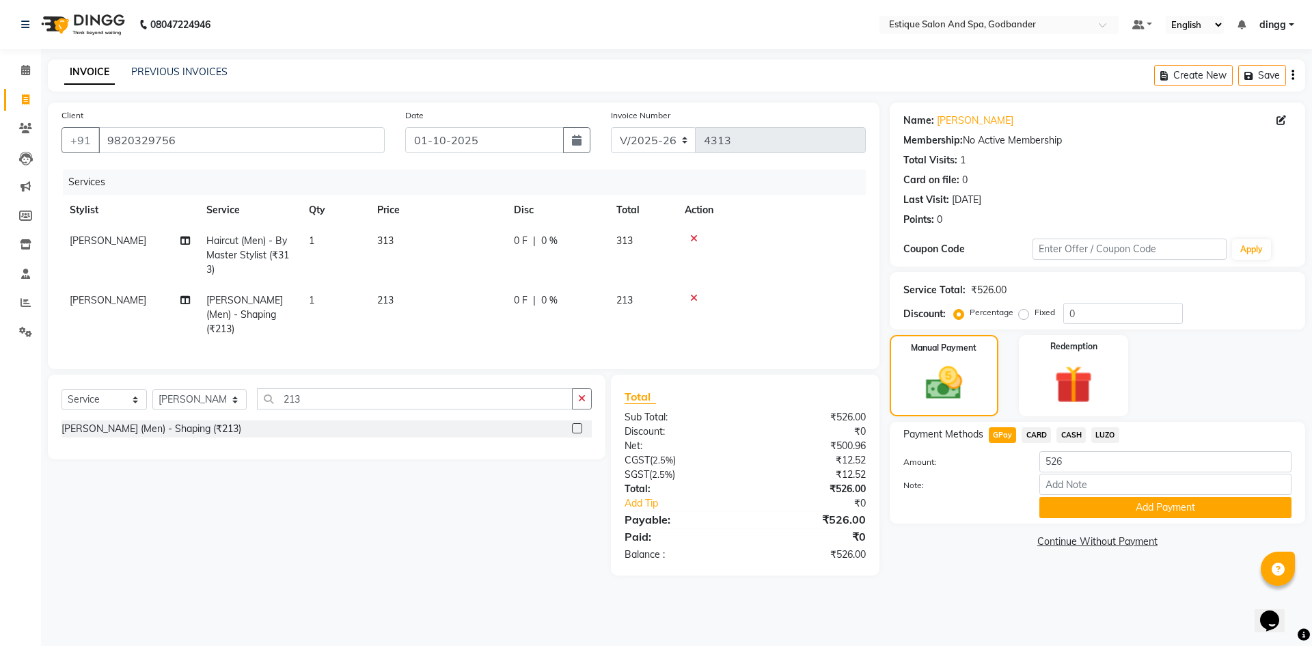
click at [1090, 507] on button "Add Payment" at bounding box center [1165, 507] width 252 height 21
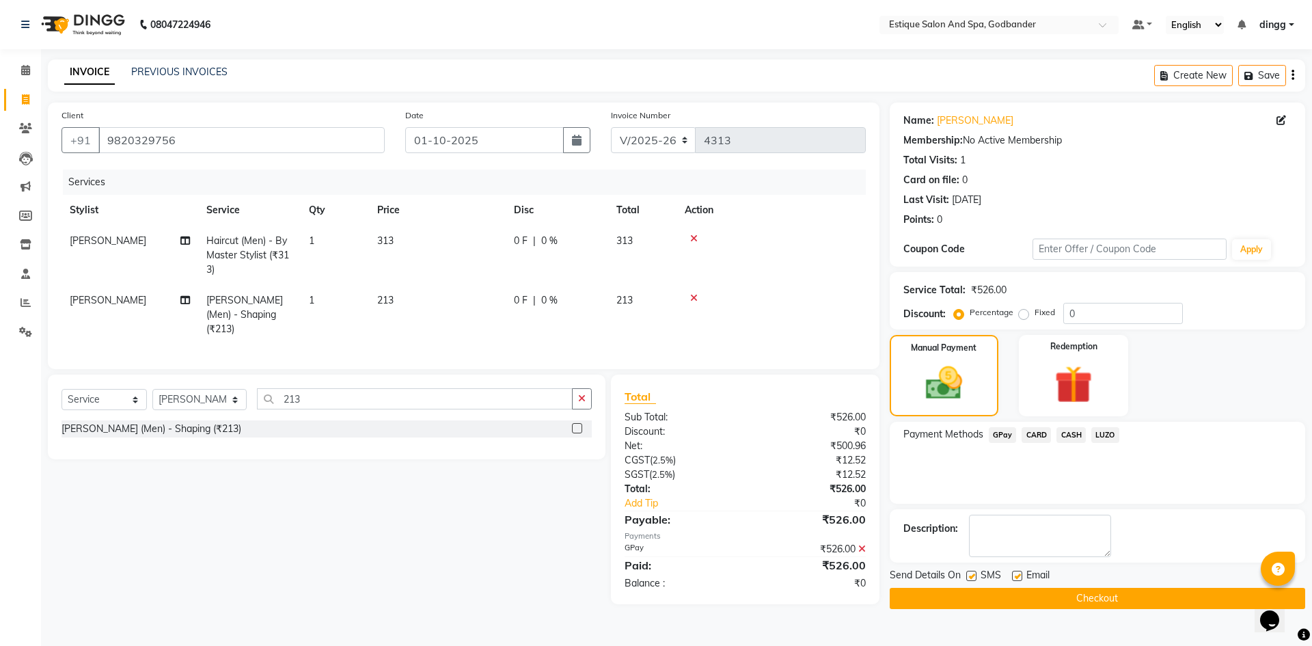
drag, startPoint x: 1155, startPoint y: 599, endPoint x: 1135, endPoint y: 594, distance: 20.4
click at [1155, 599] on button "Checkout" at bounding box center [1097, 598] width 415 height 21
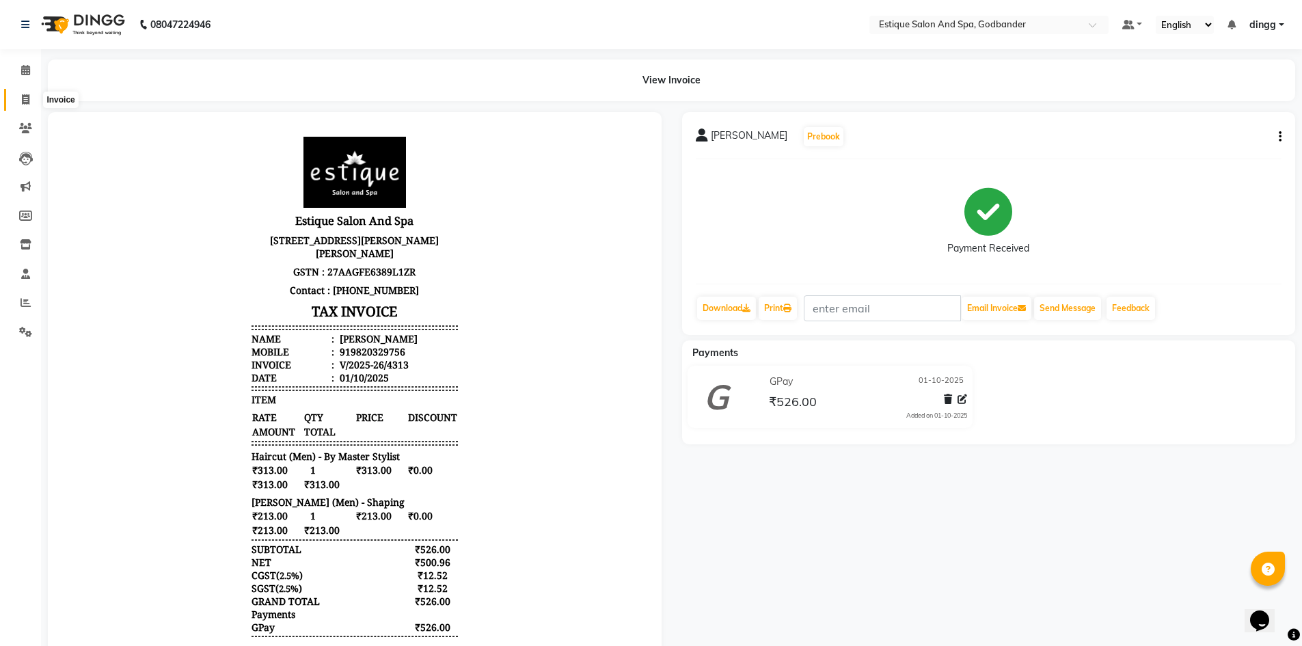
click at [25, 94] on icon at bounding box center [26, 99] width 8 height 10
select select "service"
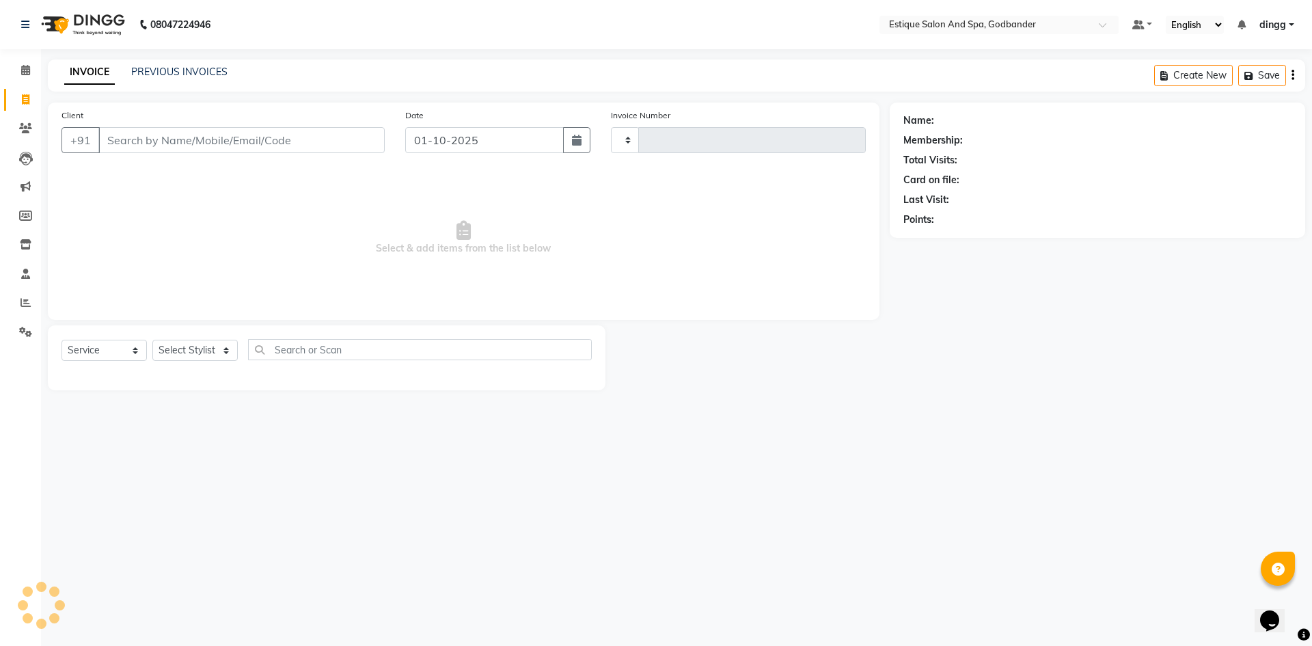
type input "4314"
select select "6103"
click at [181, 74] on link "PREVIOUS INVOICES" at bounding box center [179, 72] width 96 height 12
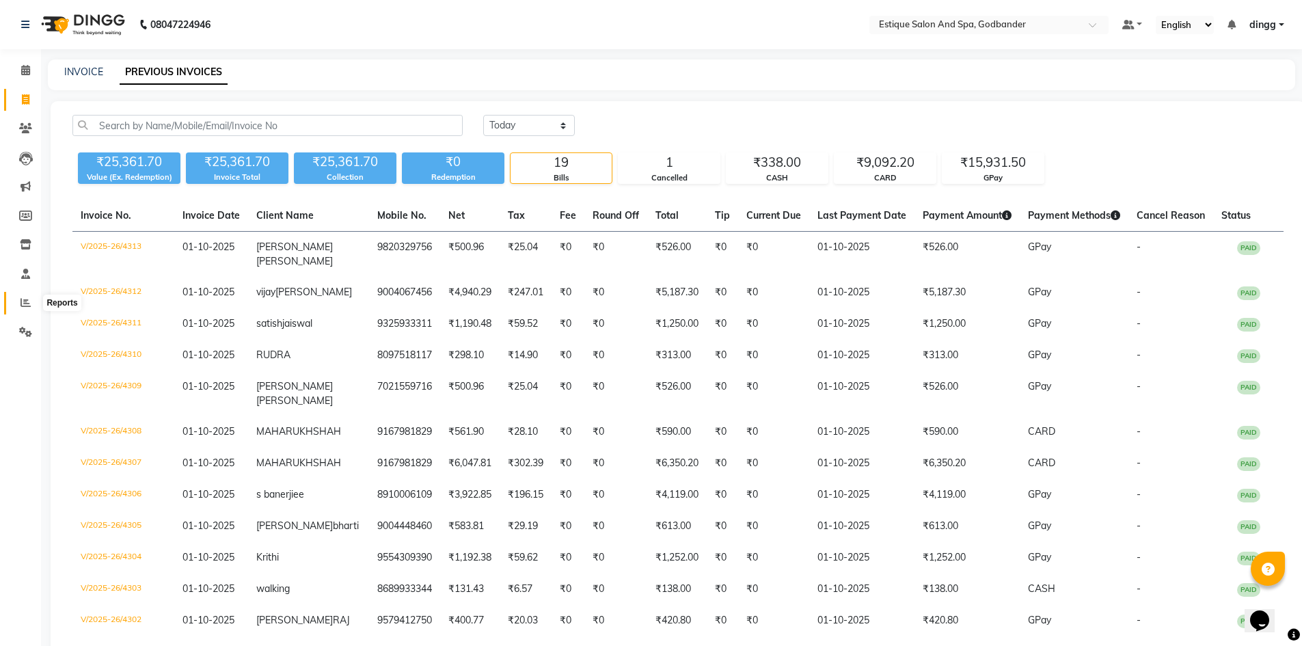
click at [18, 305] on span at bounding box center [26, 303] width 24 height 16
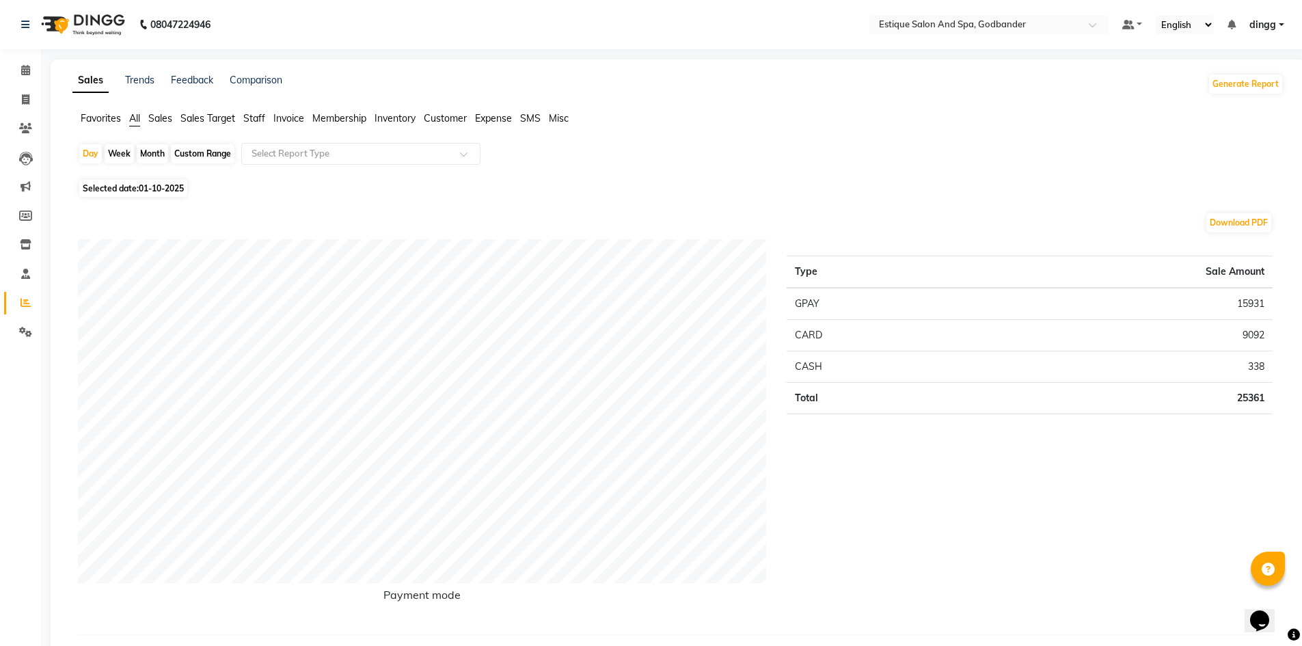
click at [253, 118] on span "Staff" at bounding box center [254, 118] width 22 height 12
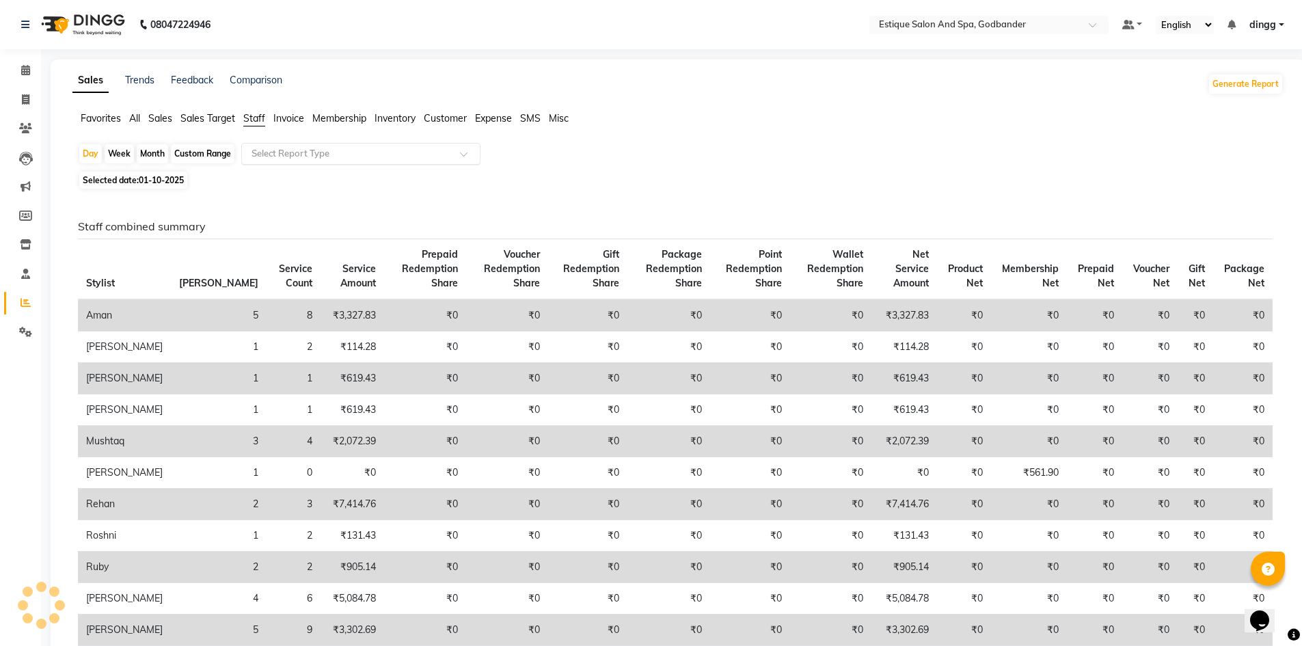
click at [272, 153] on input "text" at bounding box center [347, 154] width 197 height 14
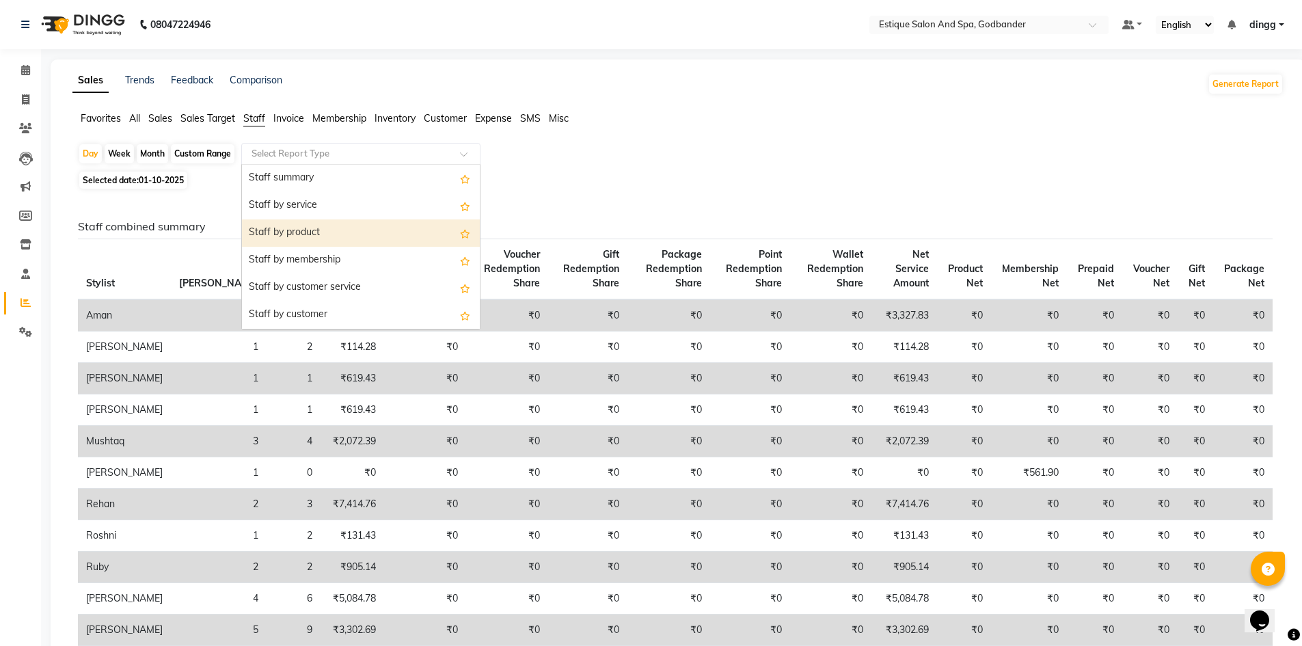
click at [303, 235] on div "Staff by product" at bounding box center [361, 232] width 238 height 27
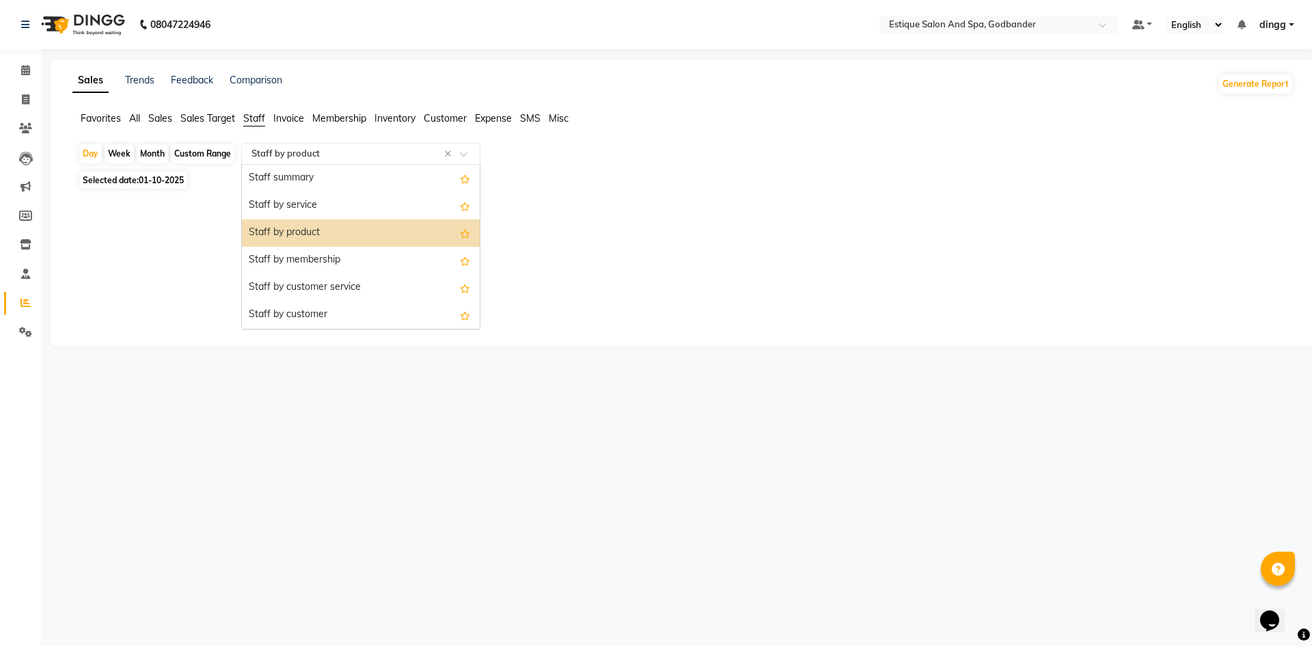
click at [316, 161] on div "Select Report Type × Staff by product ×" at bounding box center [360, 154] width 239 height 22
click at [329, 253] on div "Staff by membership" at bounding box center [361, 260] width 238 height 27
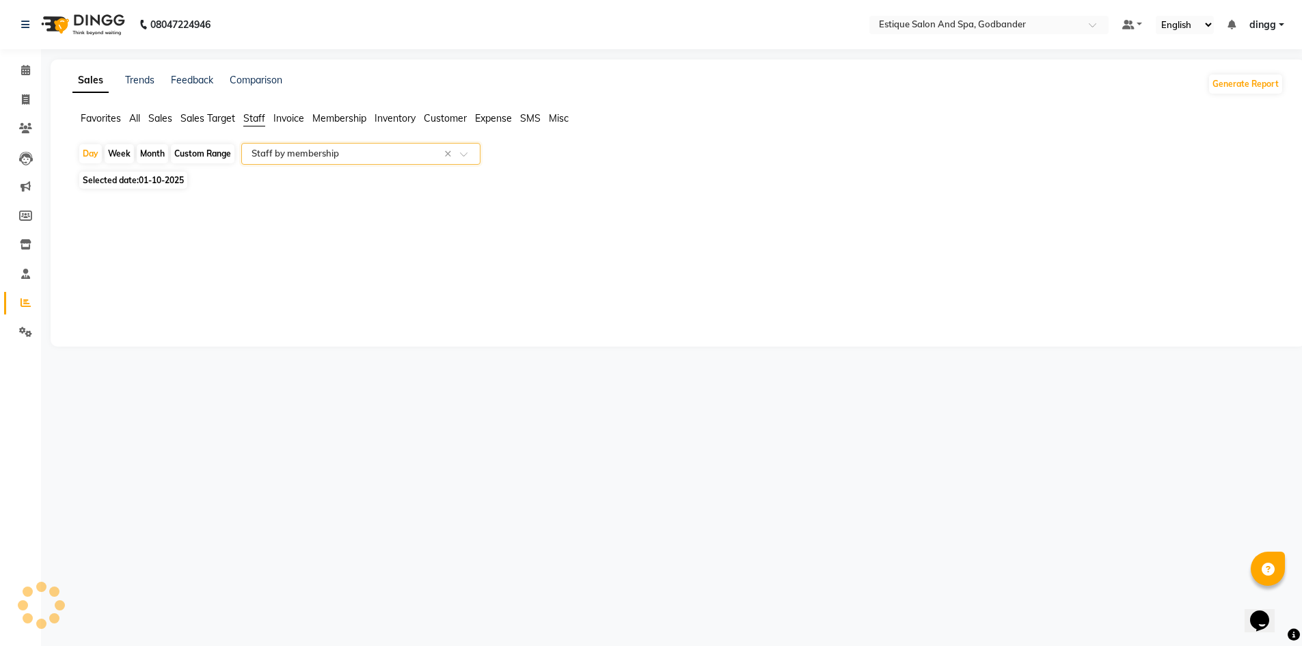
select select "filtered_report"
select select "csv"
click at [26, 96] on icon at bounding box center [26, 99] width 8 height 10
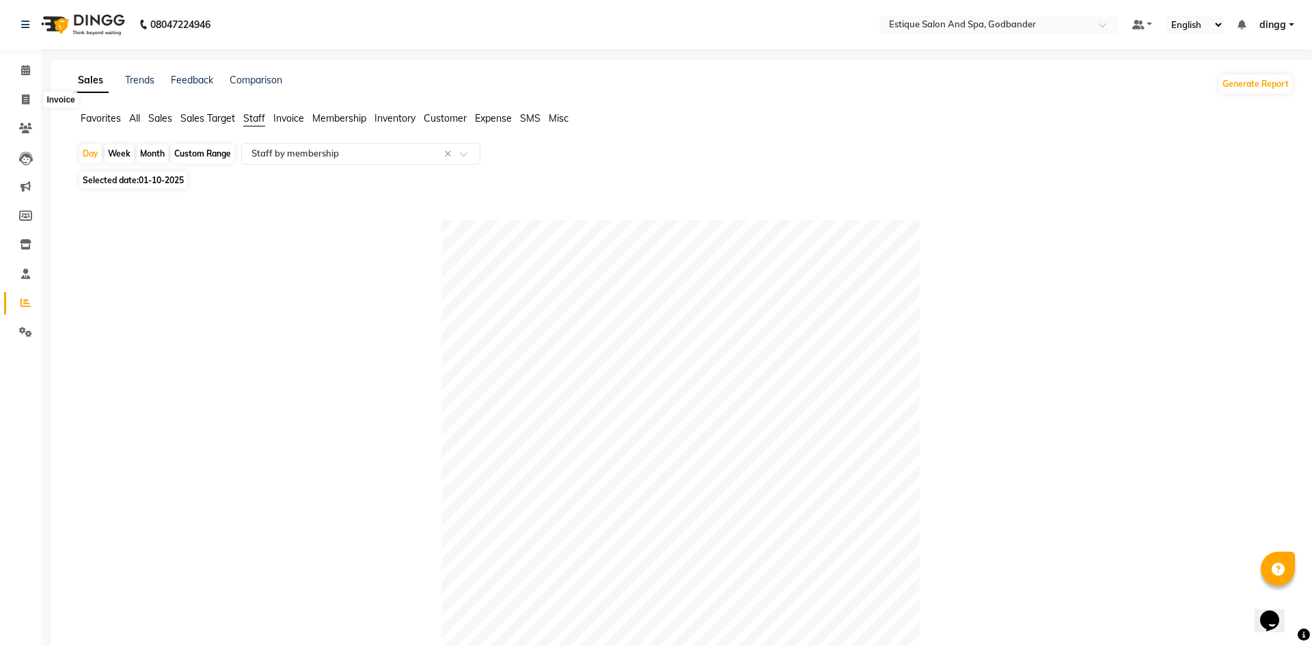
select select "6103"
select select "service"
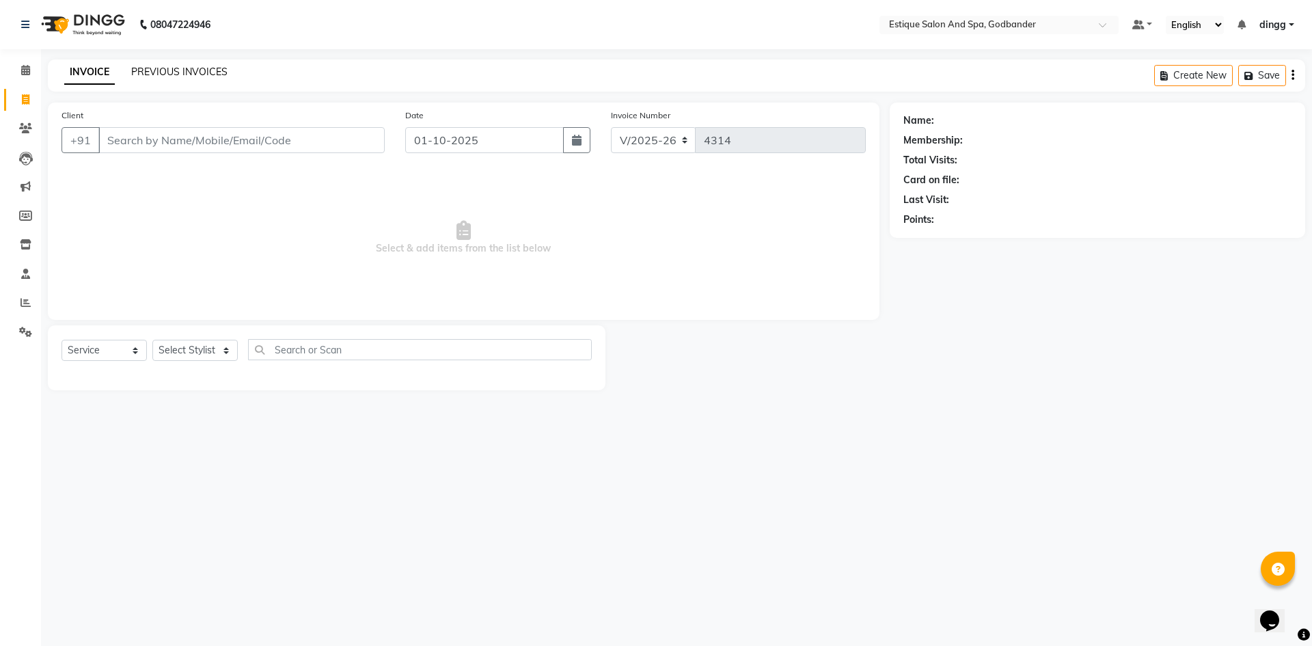
click at [167, 76] on link "PREVIOUS INVOICES" at bounding box center [179, 72] width 96 height 12
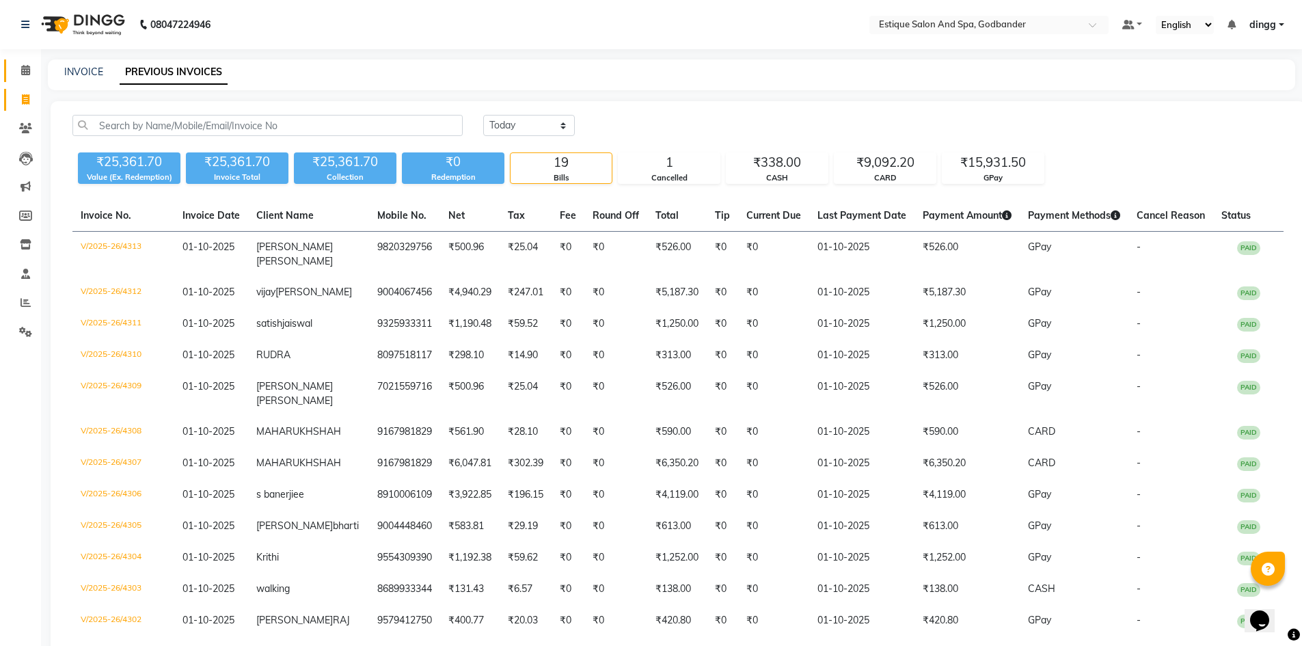
click at [24, 62] on link "Calendar" at bounding box center [20, 70] width 33 height 23
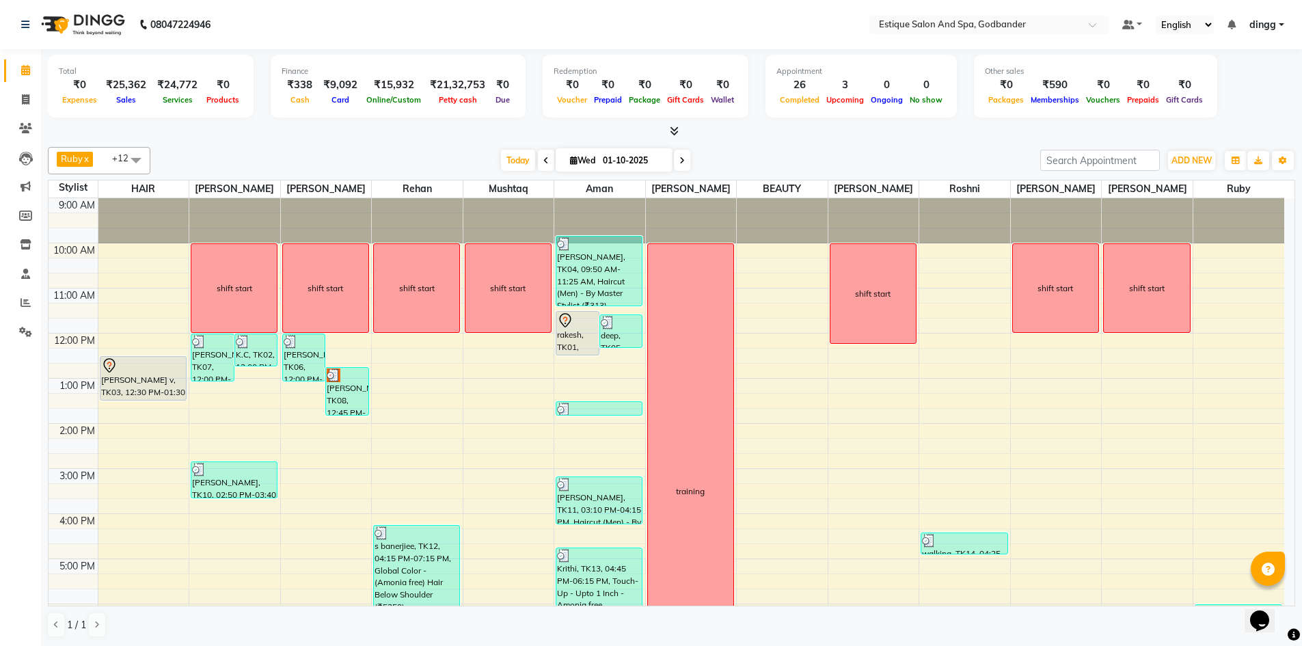
click at [676, 162] on span at bounding box center [682, 160] width 16 height 21
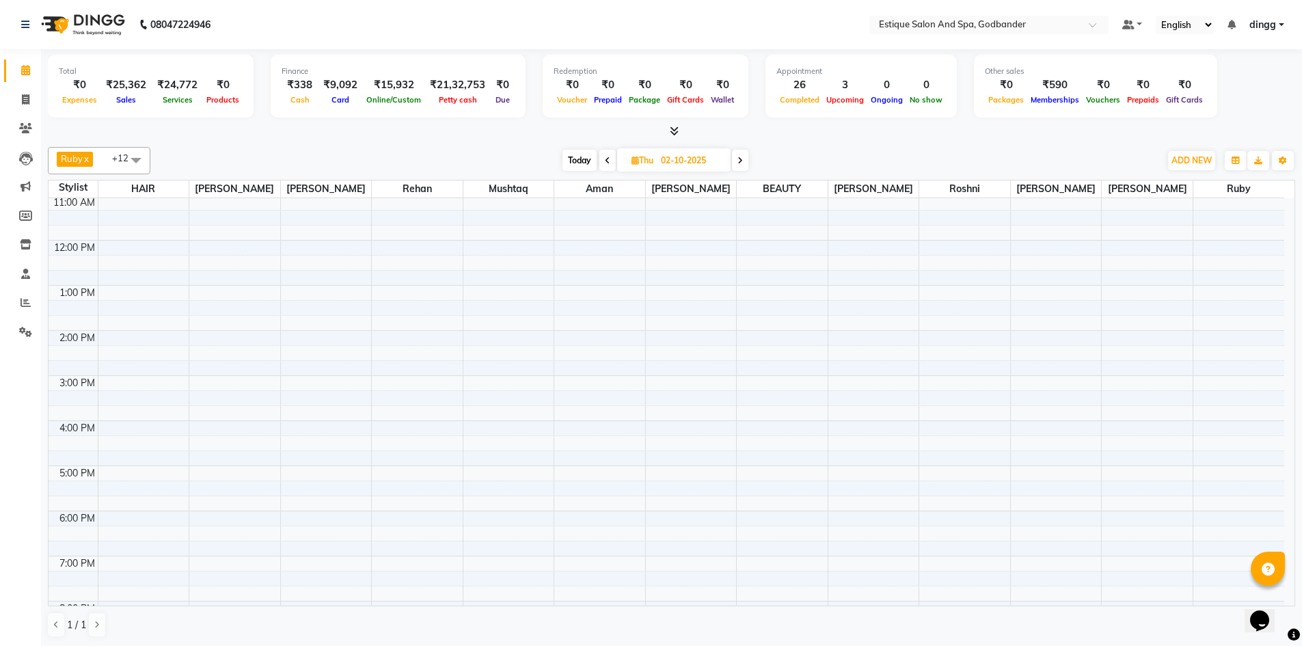
scroll to position [178, 0]
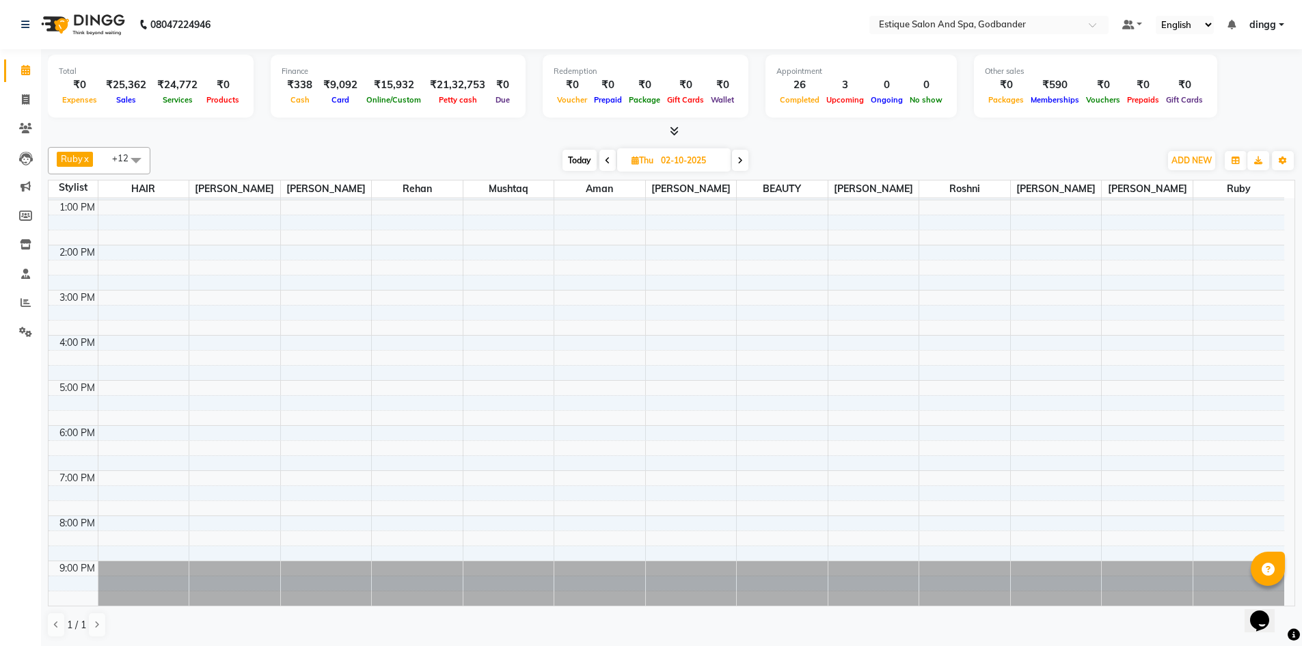
click at [575, 163] on span "Today" at bounding box center [579, 160] width 34 height 21
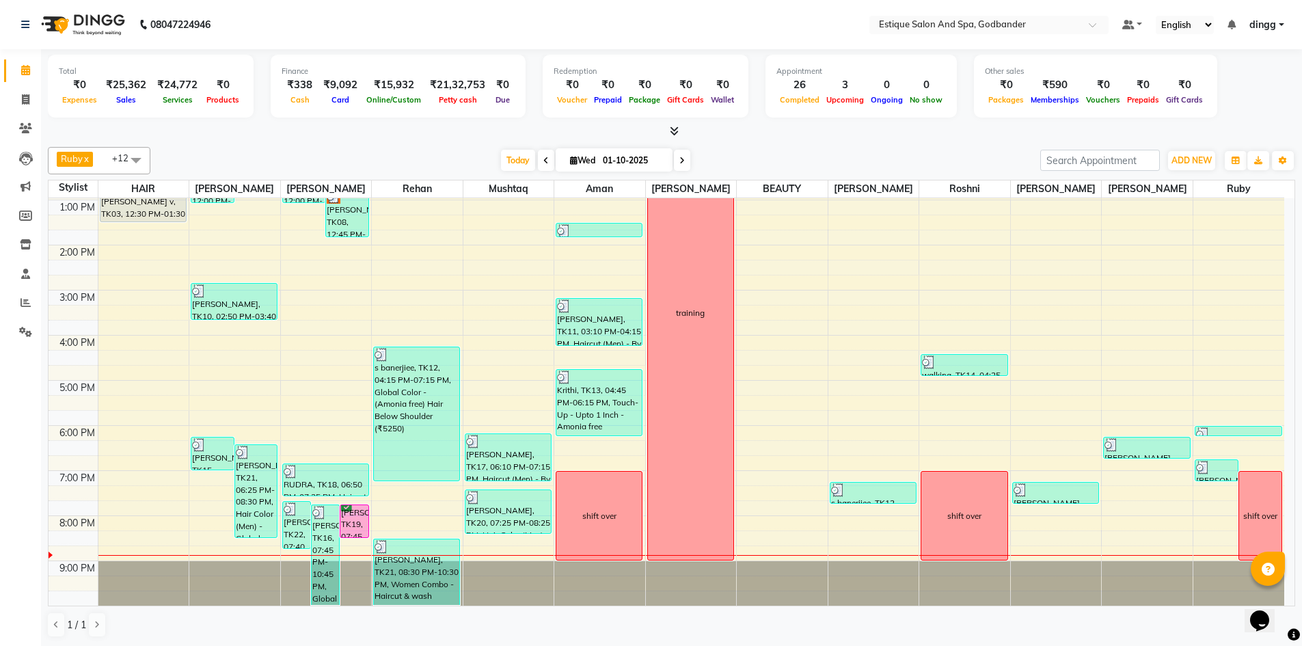
click at [682, 159] on icon at bounding box center [681, 160] width 5 height 8
type input "02-10-2025"
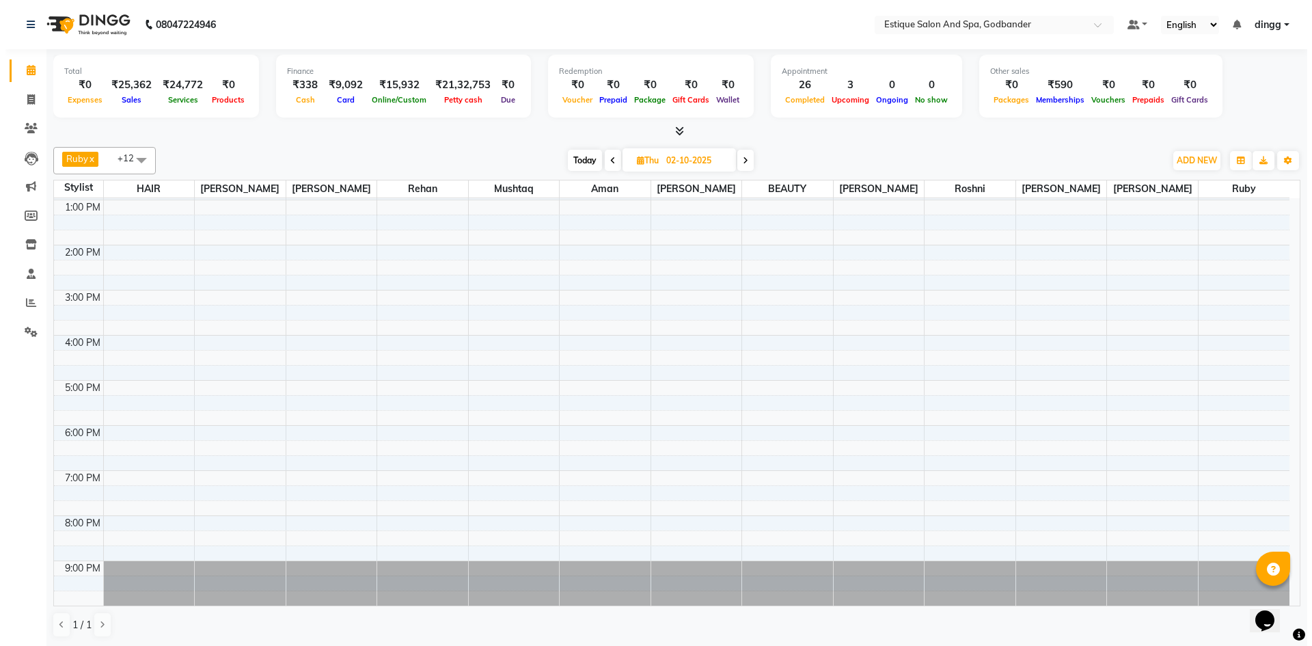
scroll to position [0, 0]
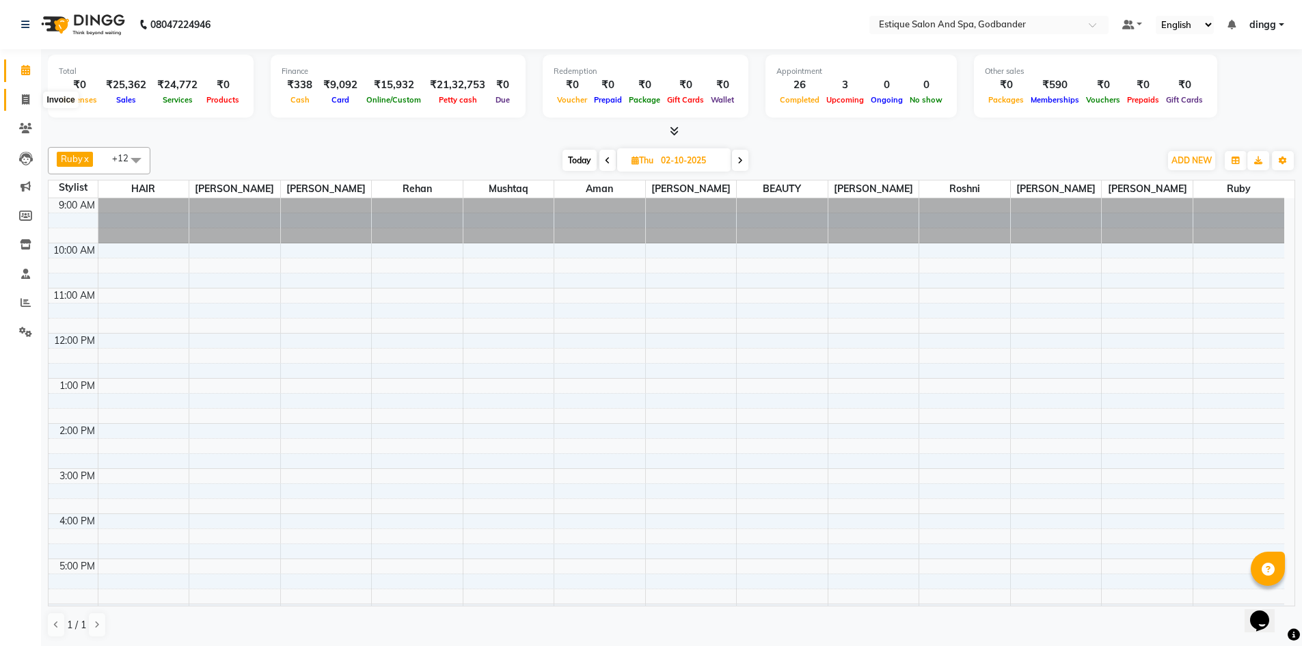
click at [29, 96] on icon at bounding box center [26, 99] width 8 height 10
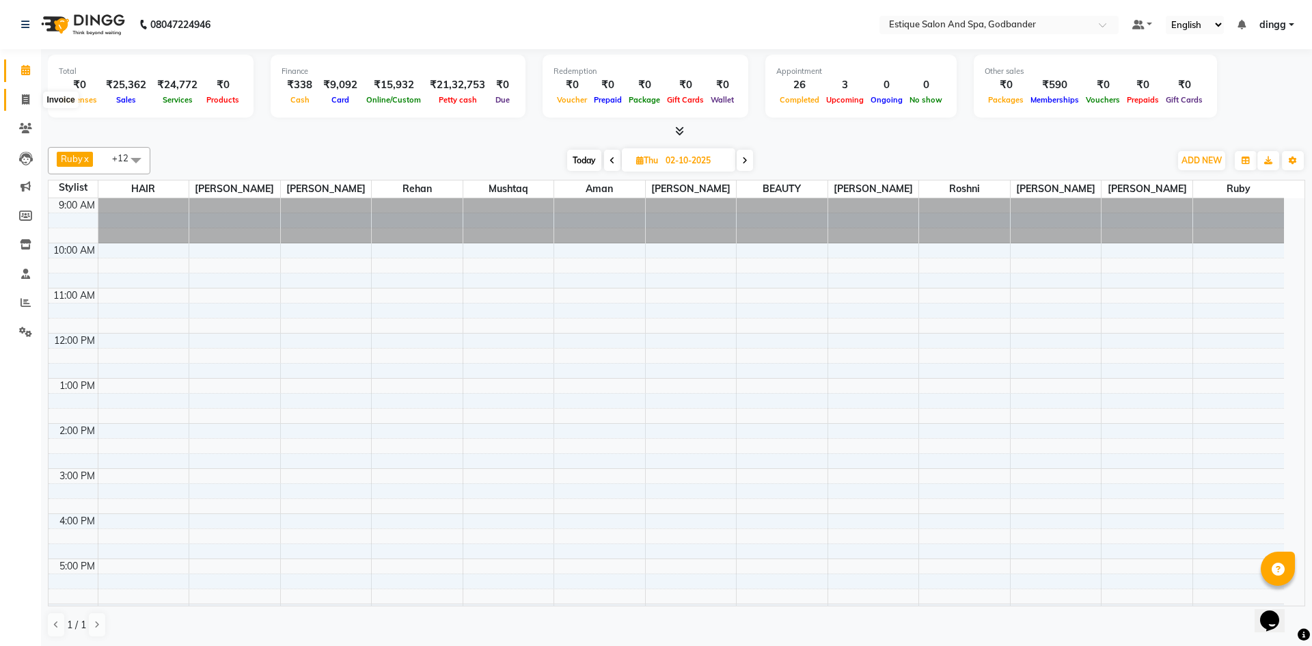
select select "6103"
select select "service"
